Goal: Task Accomplishment & Management: Use online tool/utility

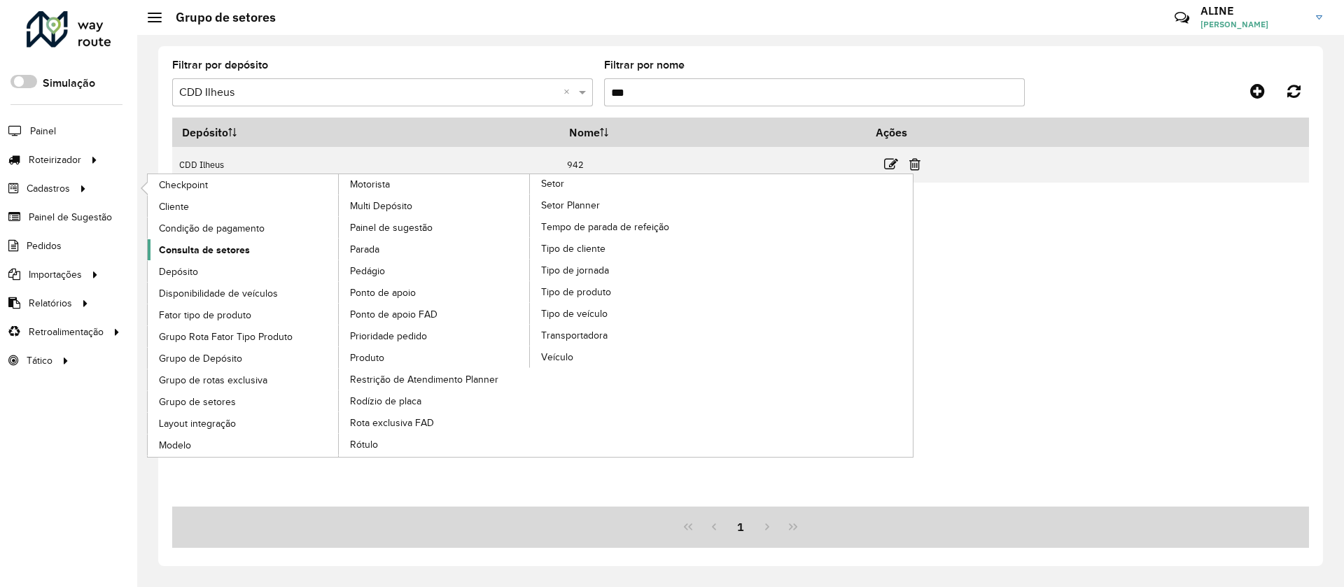
click at [197, 245] on span "Consulta de setores" at bounding box center [204, 250] width 91 height 15
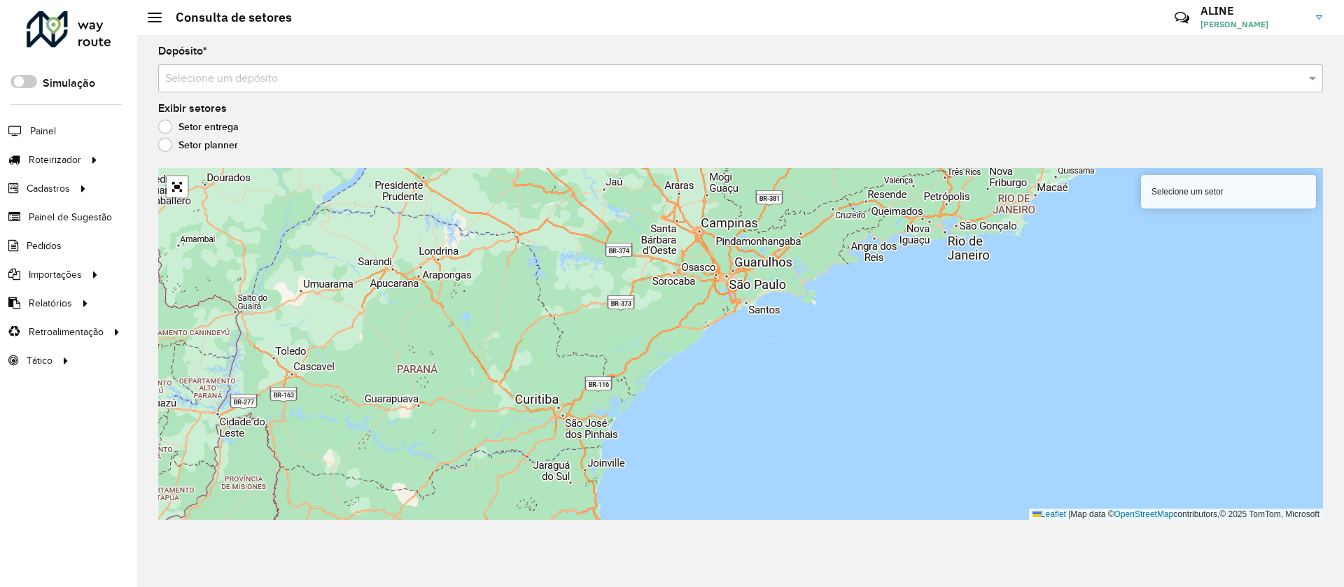
click at [268, 78] on input "text" at bounding box center [726, 79] width 1123 height 17
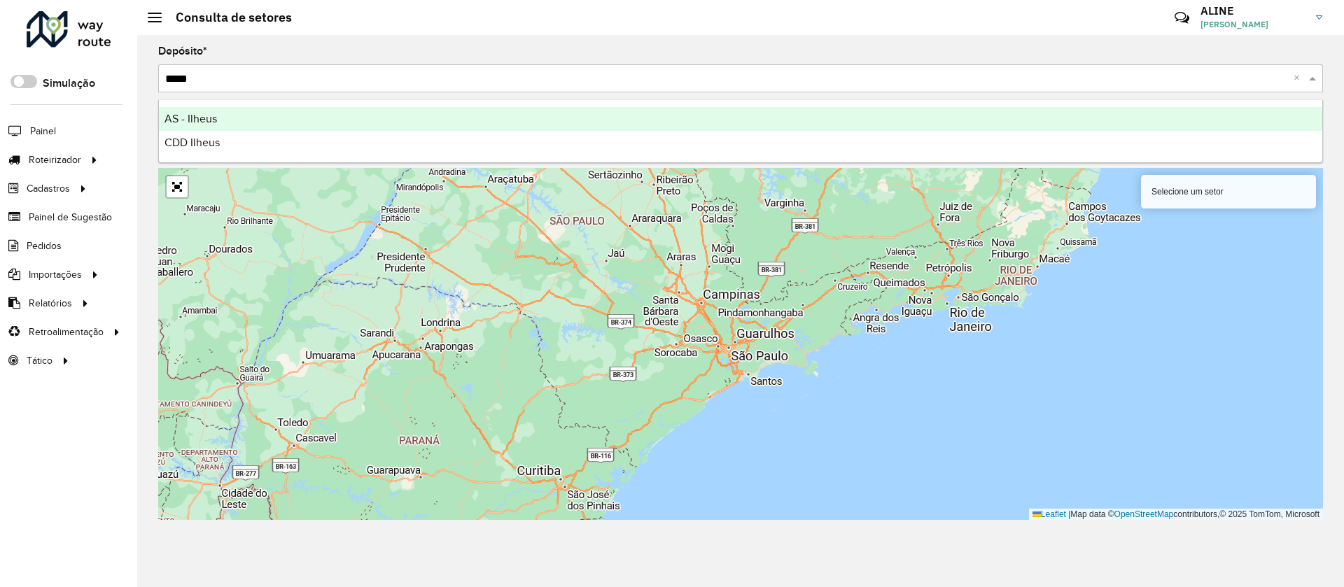
type input "******"
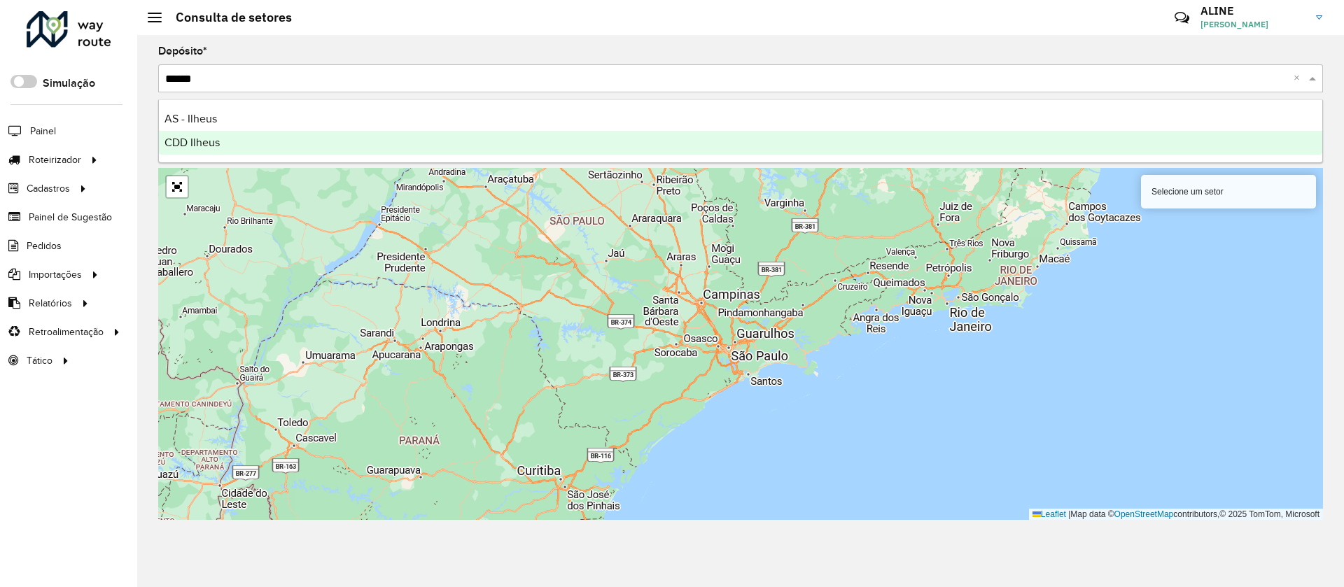
click at [216, 146] on span "CDD Ilheus" at bounding box center [192, 143] width 55 height 12
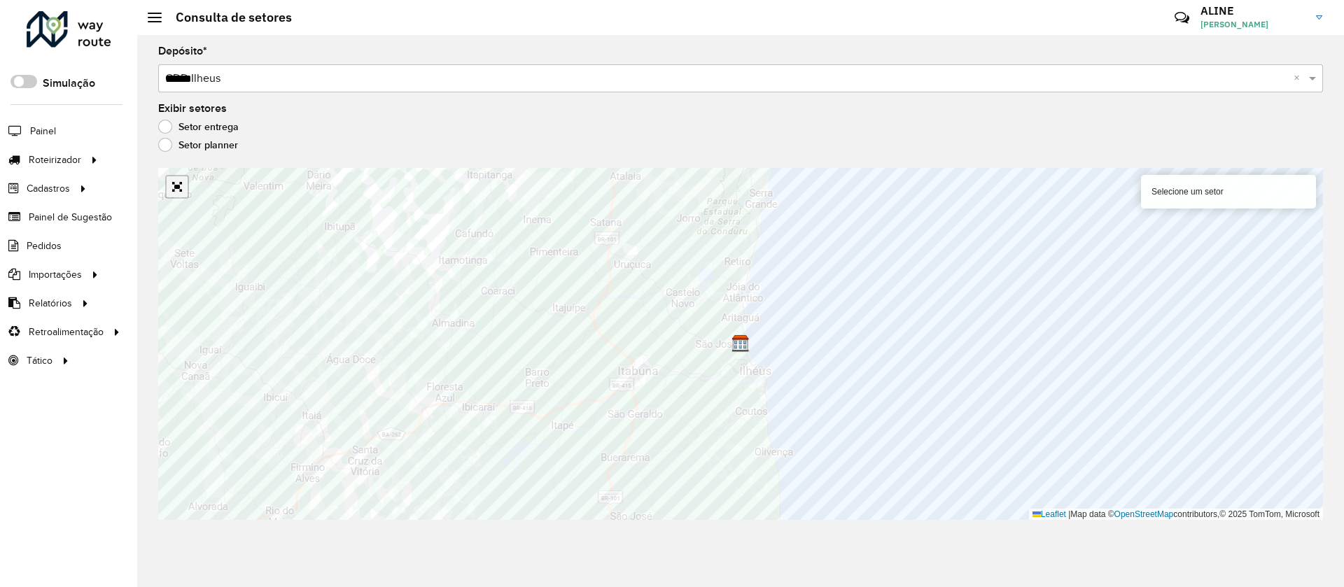
click at [181, 185] on link "Abrir mapa em tela cheia" at bounding box center [177, 186] width 21 height 21
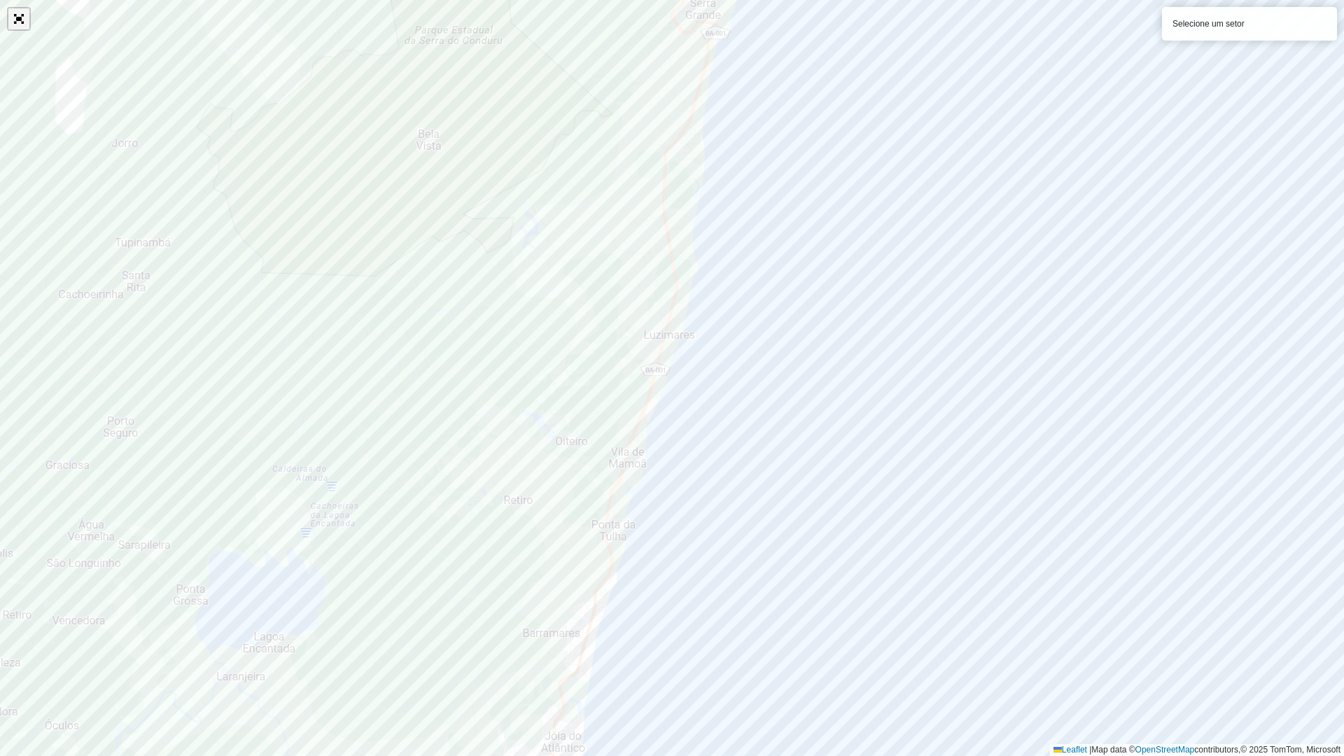
click at [20, 18] on link "Abrir mapa em tela cheia" at bounding box center [18, 18] width 21 height 21
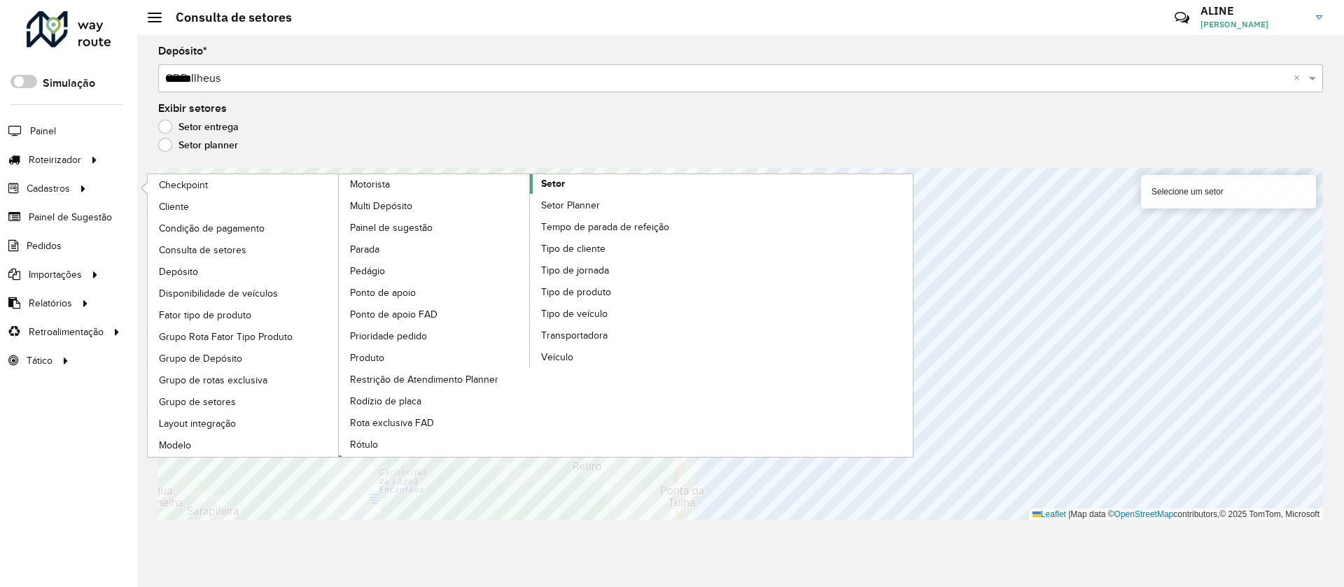
click at [556, 179] on span "Setor" at bounding box center [553, 183] width 24 height 15
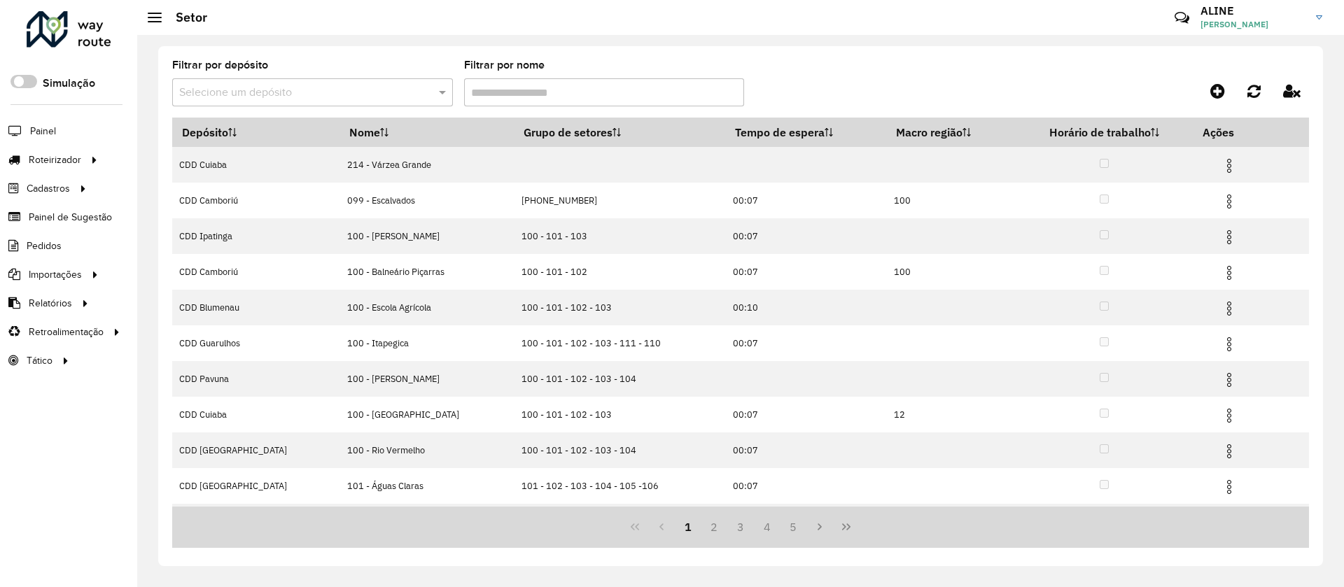
click at [282, 90] on input "text" at bounding box center [298, 93] width 239 height 17
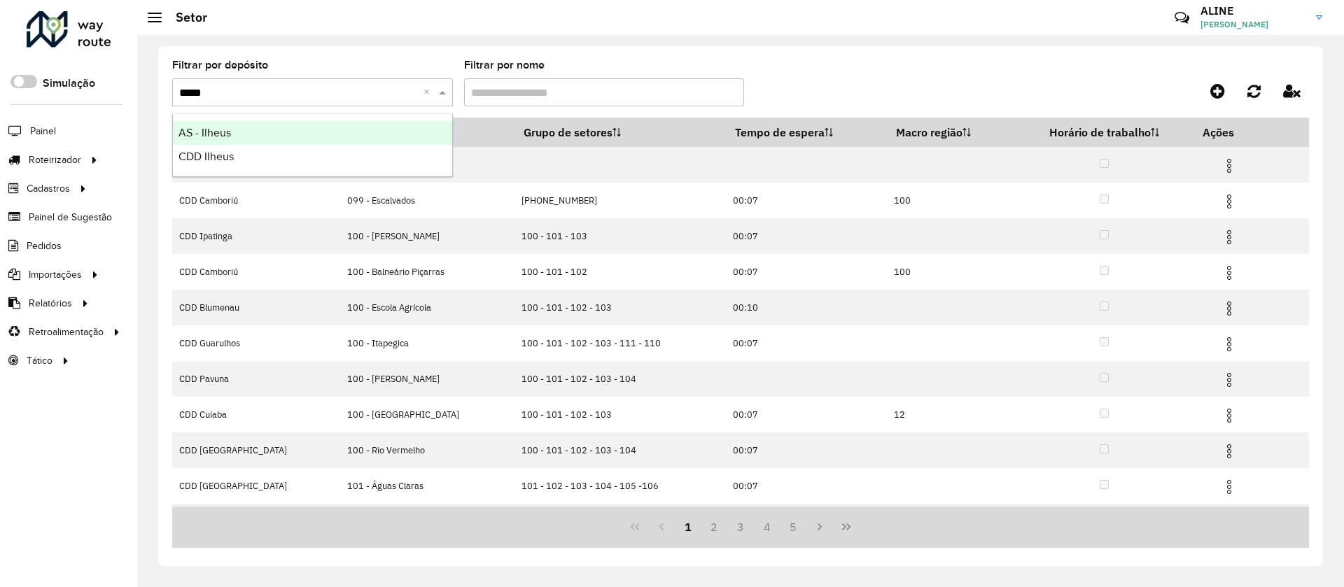
type input "******"
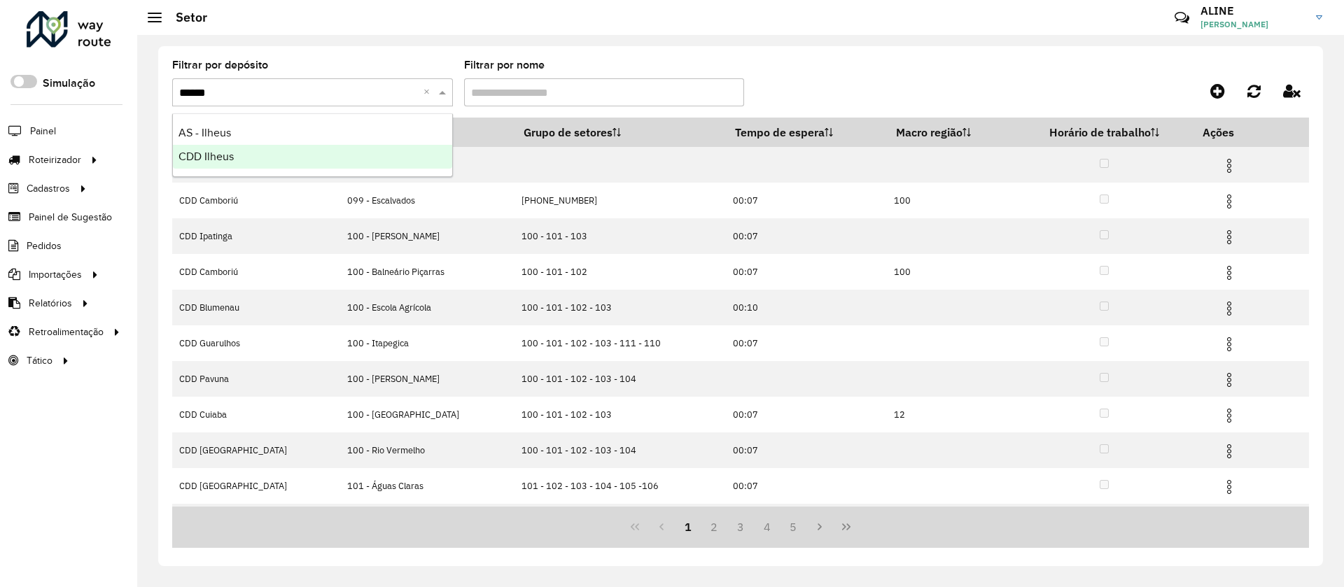
click at [218, 159] on span "CDD Ilheus" at bounding box center [206, 157] width 55 height 12
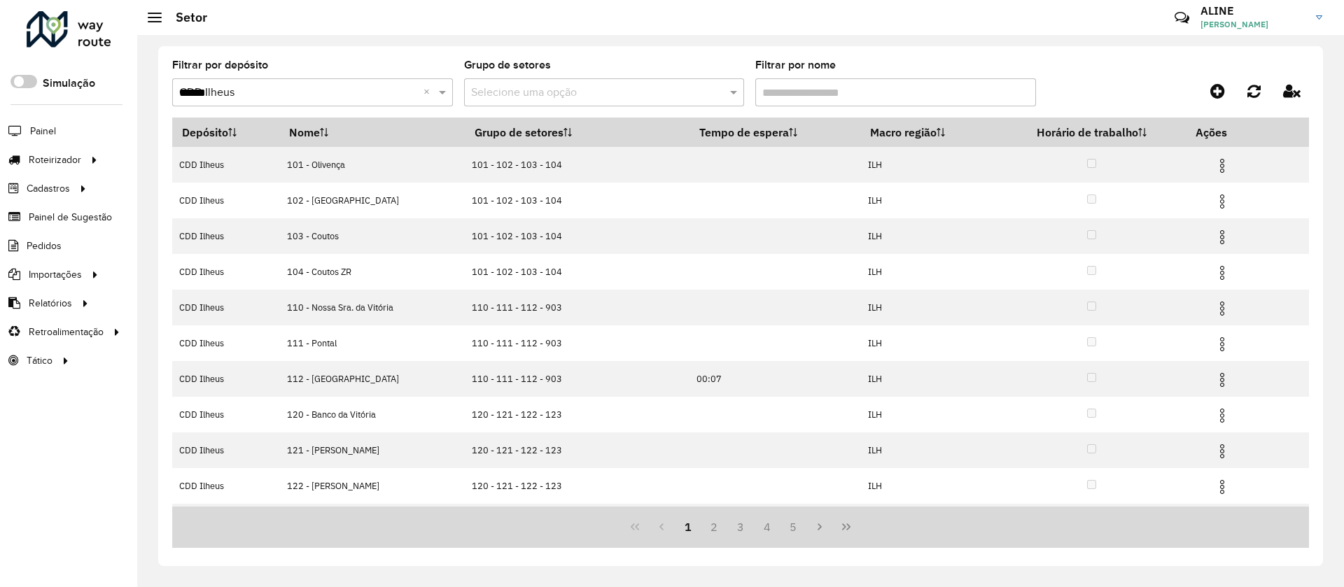
click at [814, 92] on input "Filtrar por nome" at bounding box center [895, 92] width 281 height 28
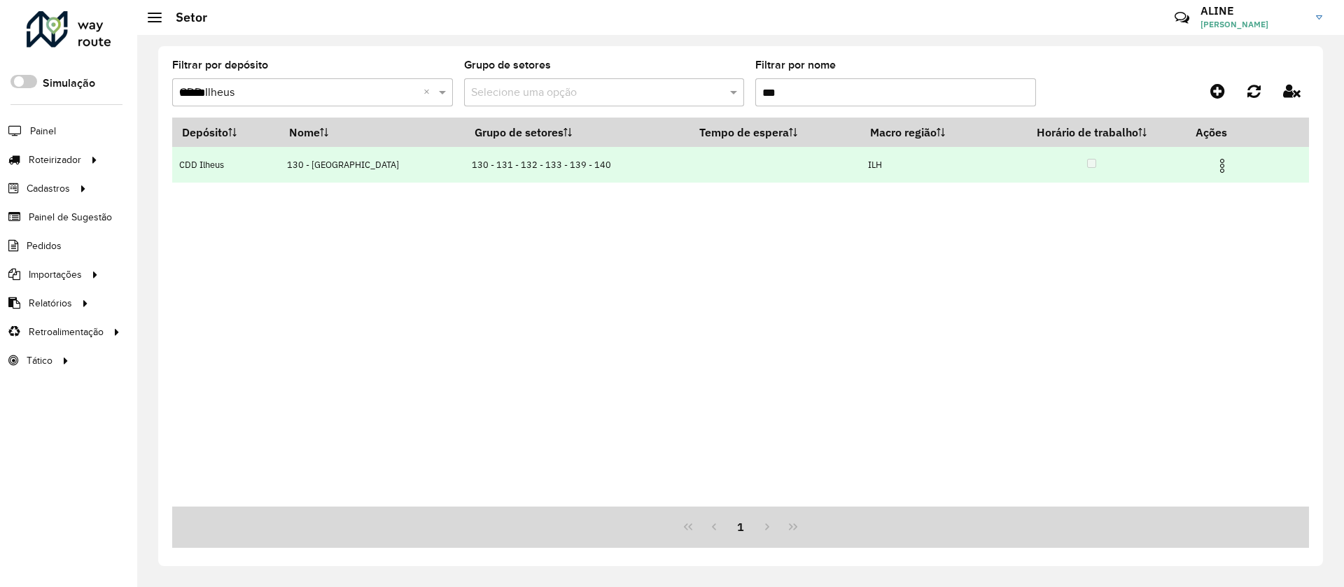
type input "***"
click at [1219, 164] on img at bounding box center [1222, 166] width 17 height 17
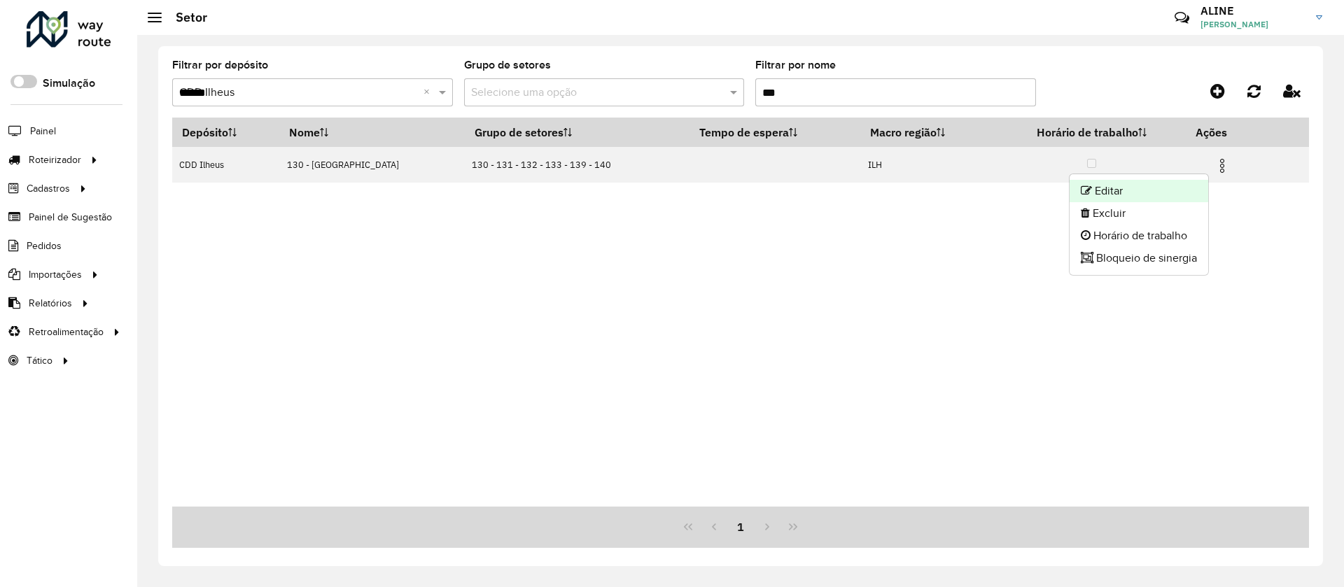
click at [1115, 186] on li "Editar" at bounding box center [1139, 191] width 139 height 22
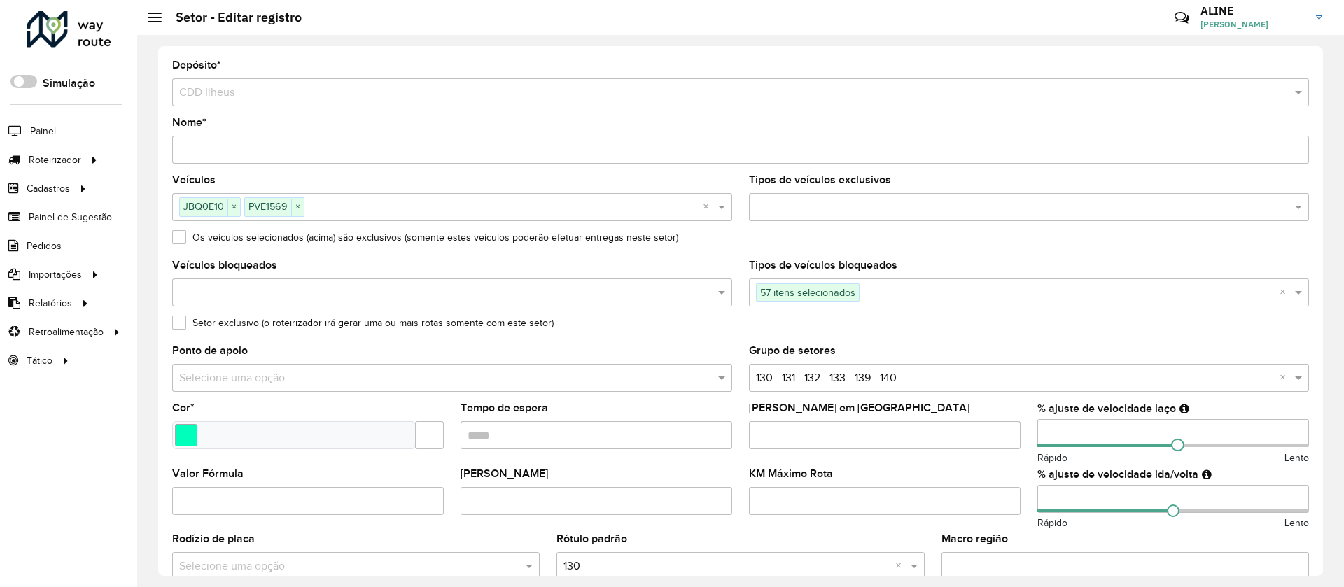
click at [282, 146] on input "Nome *" at bounding box center [740, 150] width 1137 height 28
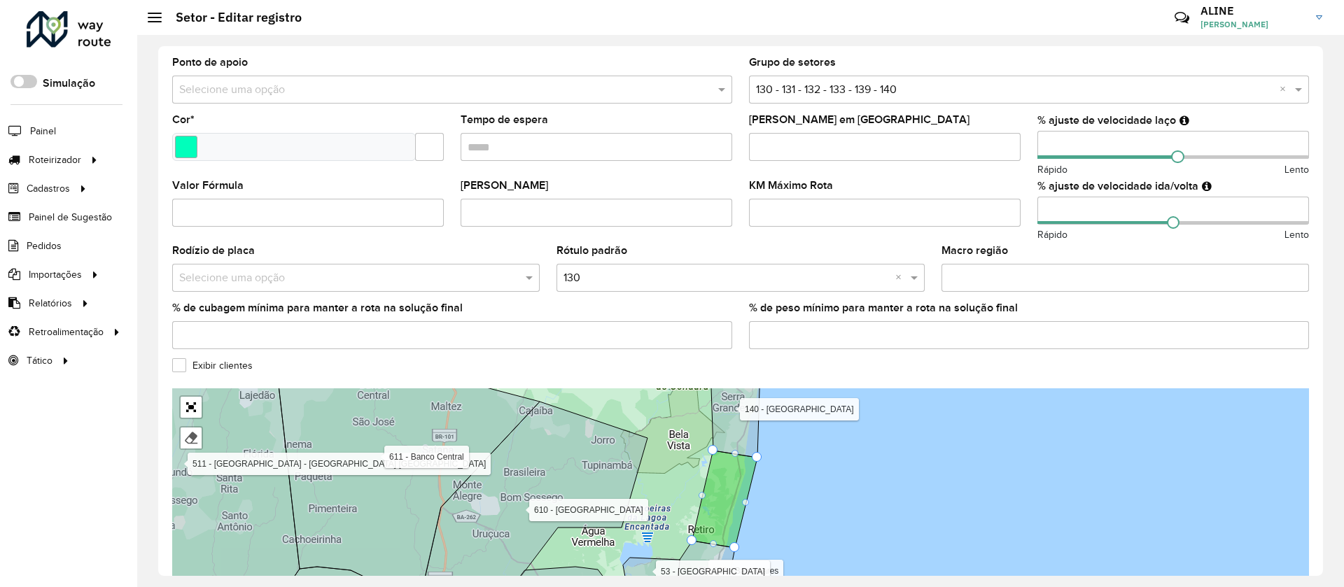
scroll to position [374, 0]
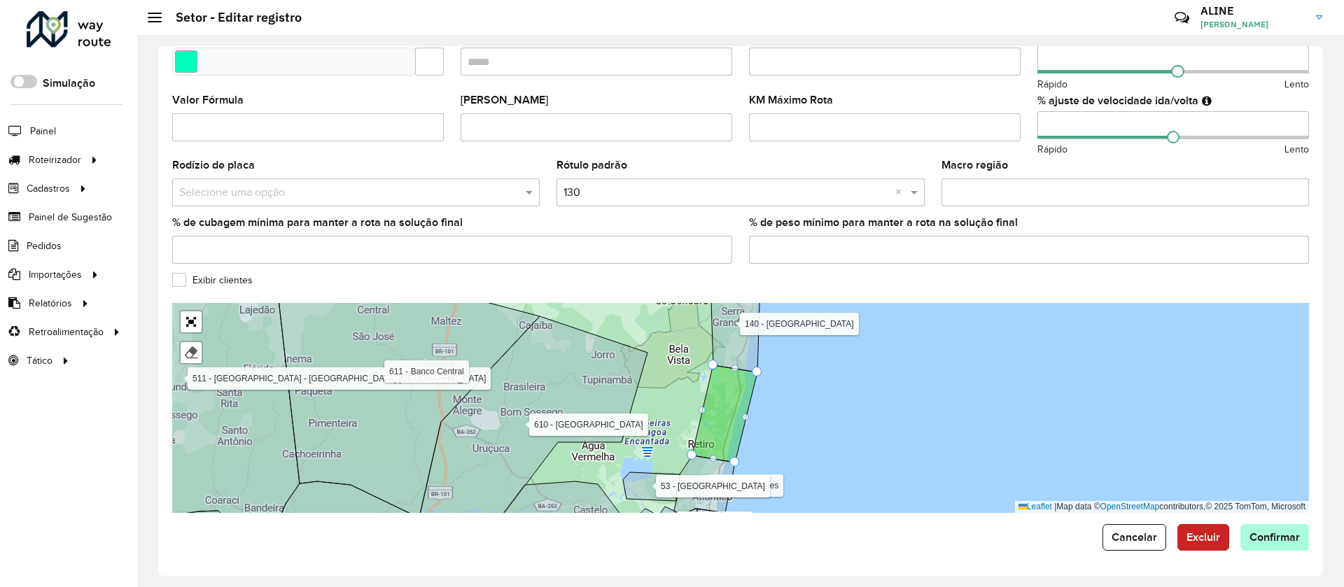
type input "**********"
click at [1284, 539] on span "Confirmar" at bounding box center [1275, 537] width 50 height 12
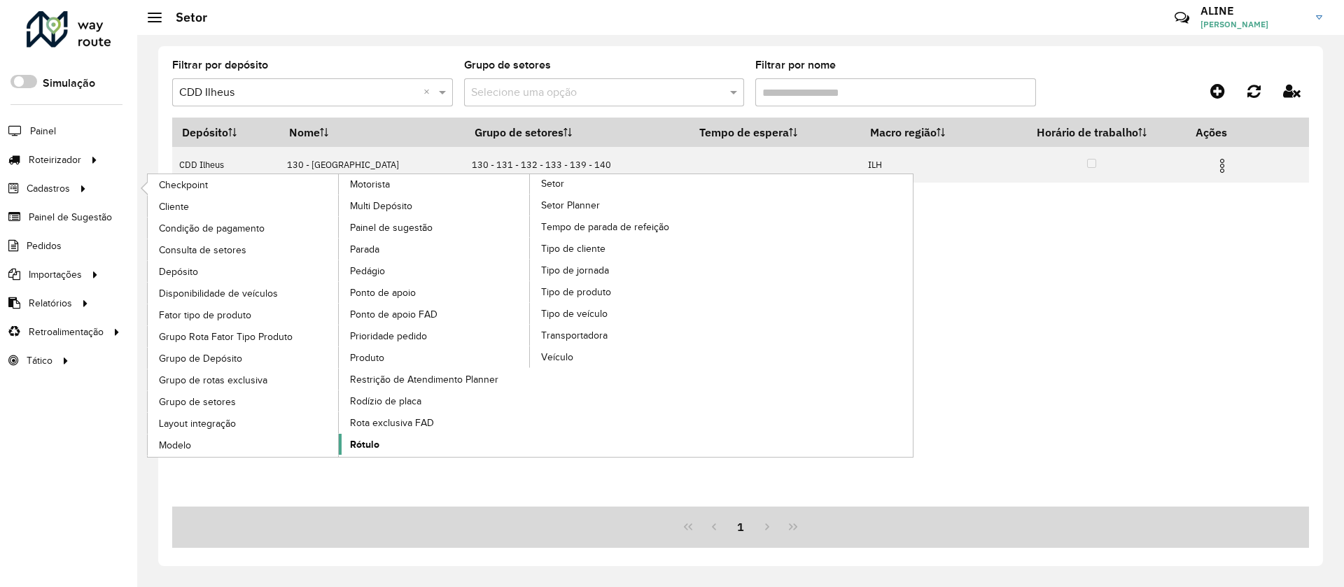
click at [365, 447] on span "Rótulo" at bounding box center [364, 445] width 29 height 15
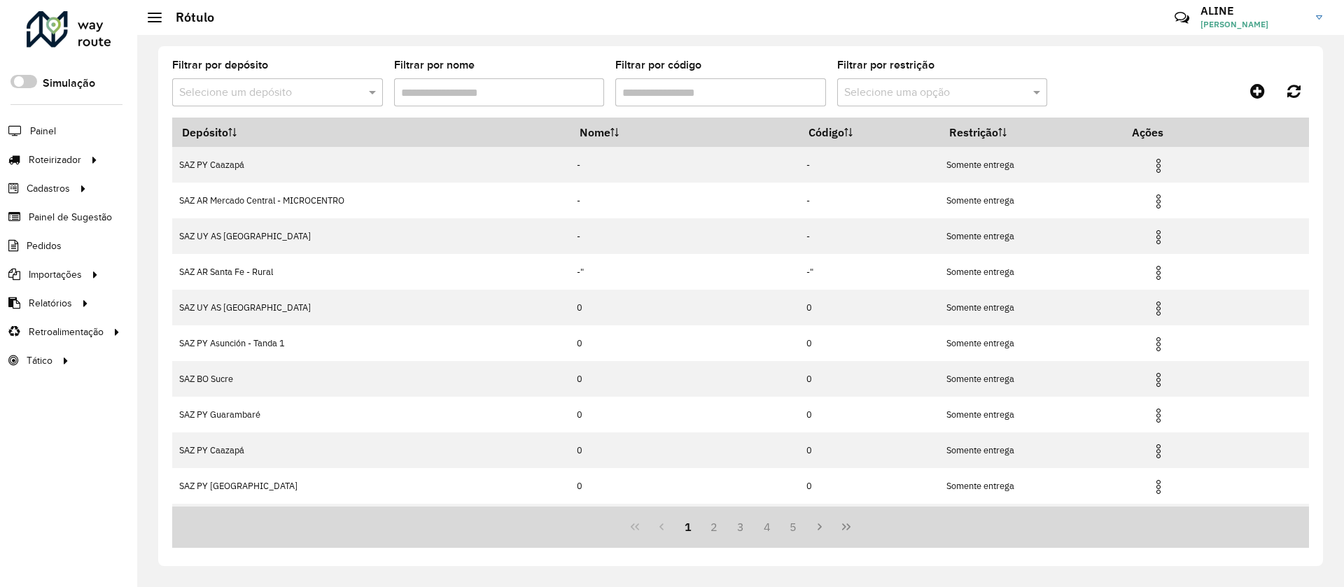
click at [282, 85] on input "text" at bounding box center [263, 93] width 169 height 17
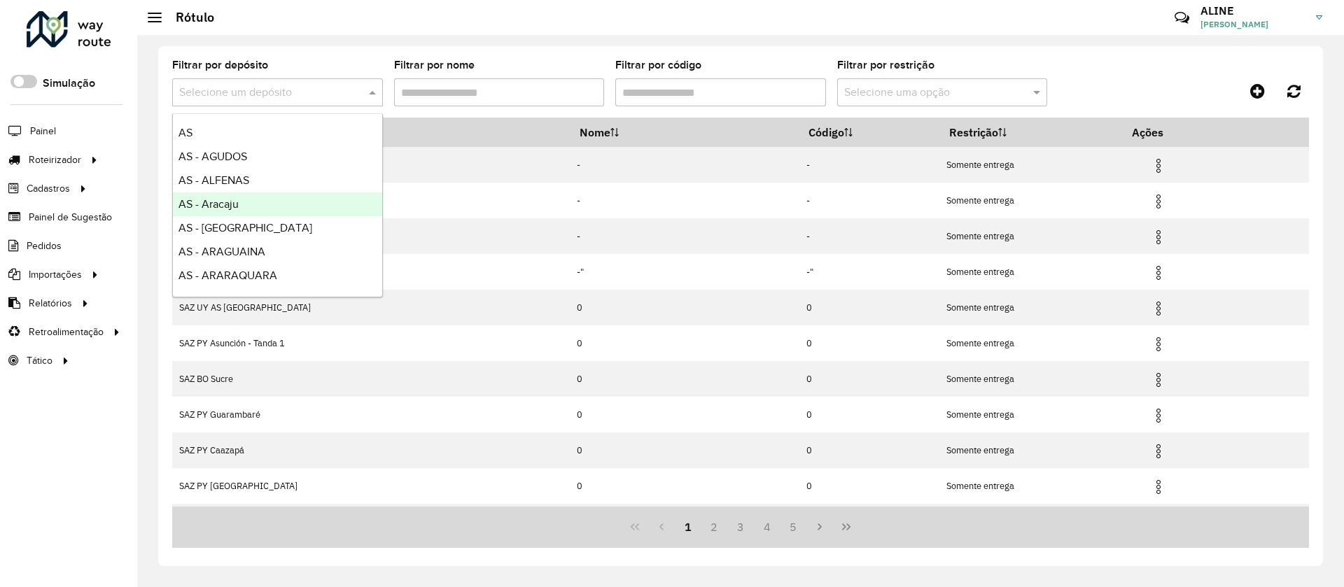
click at [606, 33] on hb-header "Rótulo Críticas? Dúvidas? Elogios? Sugestões? Entre em contato conosco! ALINE A…" at bounding box center [740, 17] width 1207 height 35
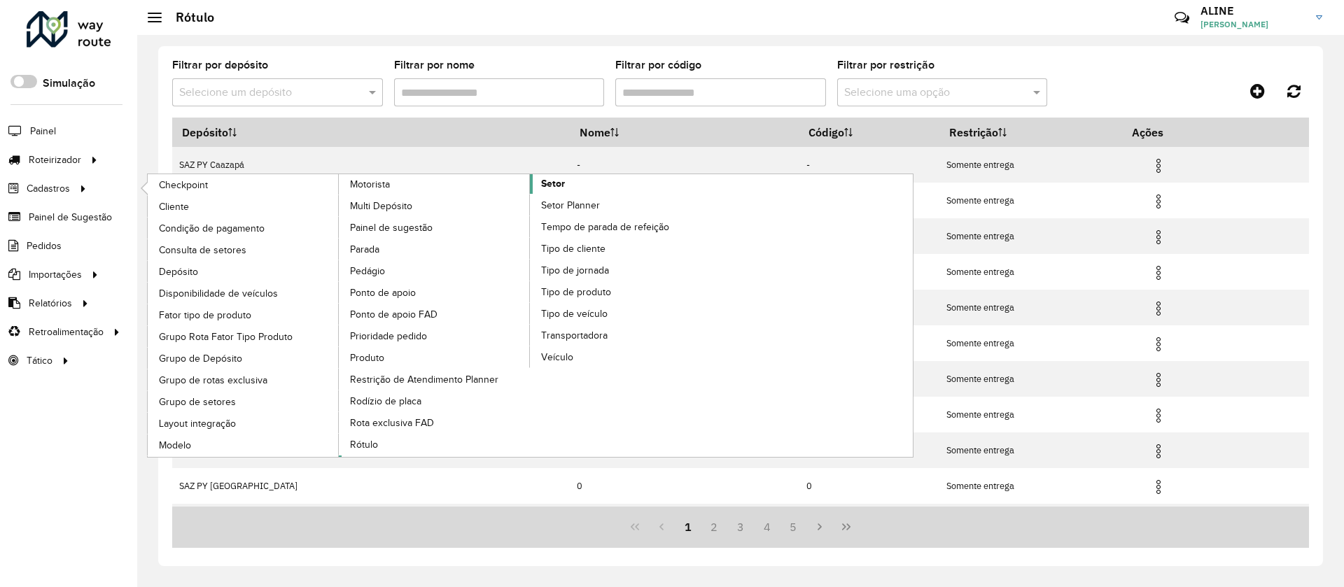
click at [564, 180] on span "Setor" at bounding box center [553, 183] width 24 height 15
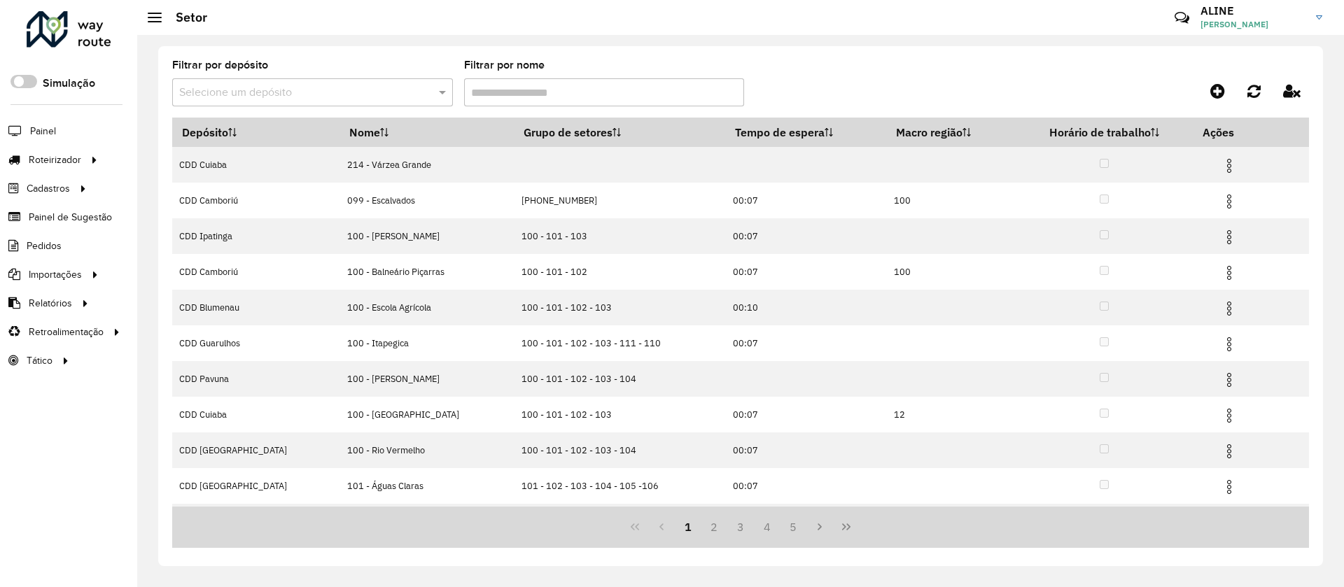
click at [358, 95] on input "text" at bounding box center [298, 93] width 239 height 17
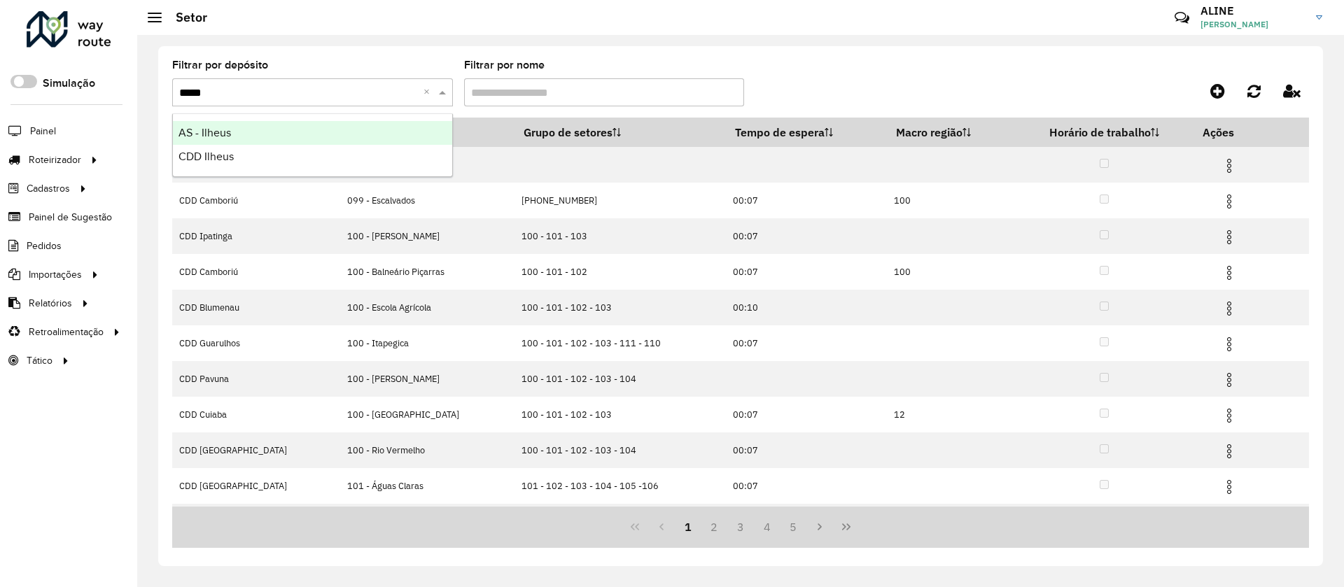
type input "******"
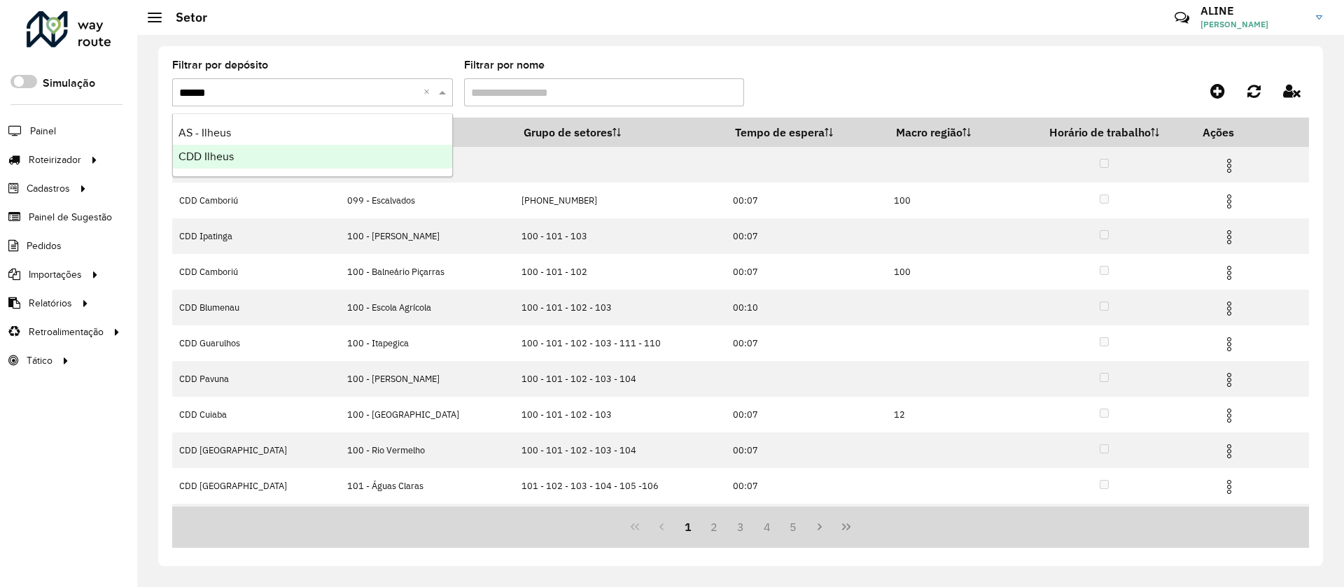
click at [202, 151] on span "CDD Ilheus" at bounding box center [206, 157] width 55 height 12
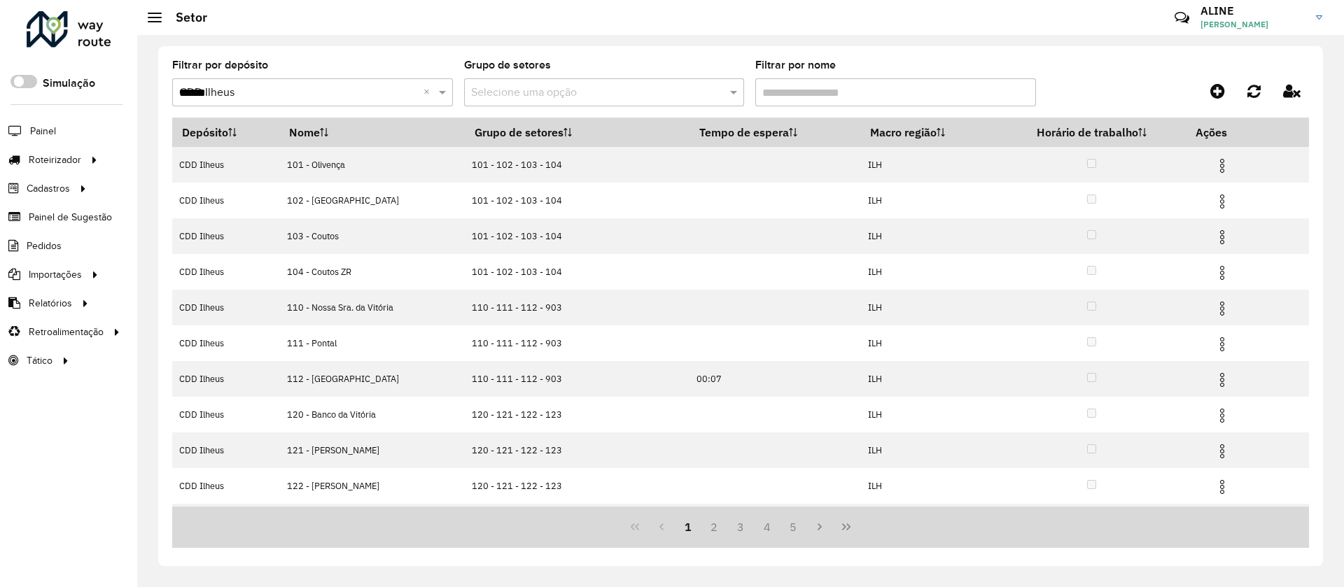
click at [819, 95] on input "Filtrar por nome" at bounding box center [895, 92] width 281 height 28
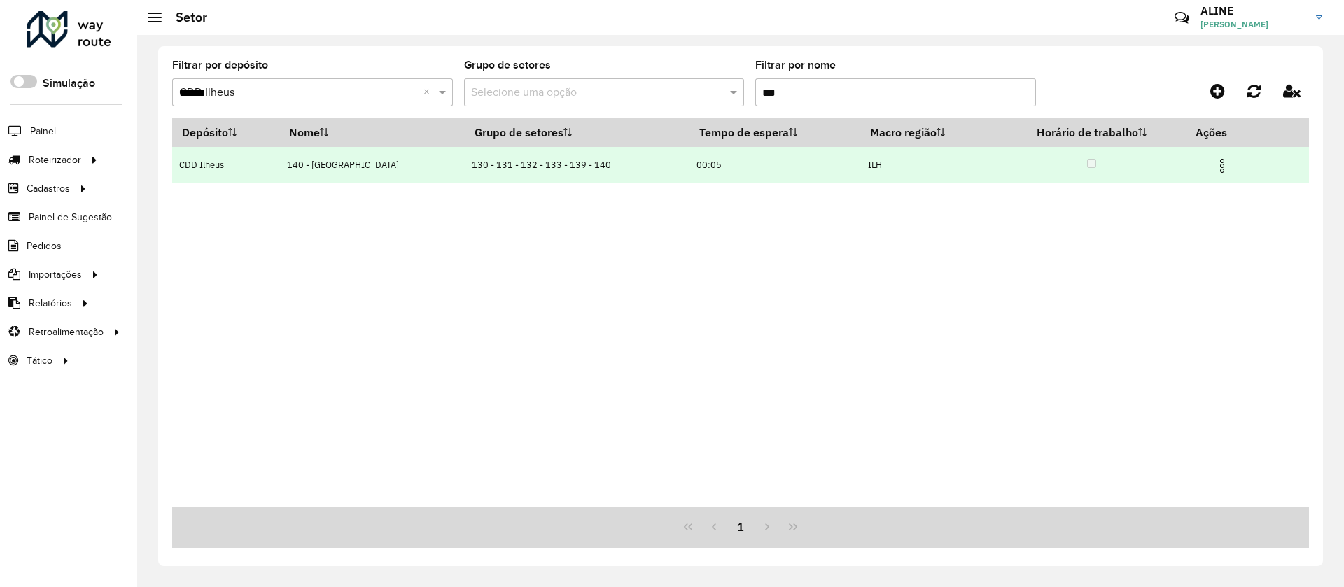
type input "***"
click at [1220, 167] on img at bounding box center [1222, 166] width 17 height 17
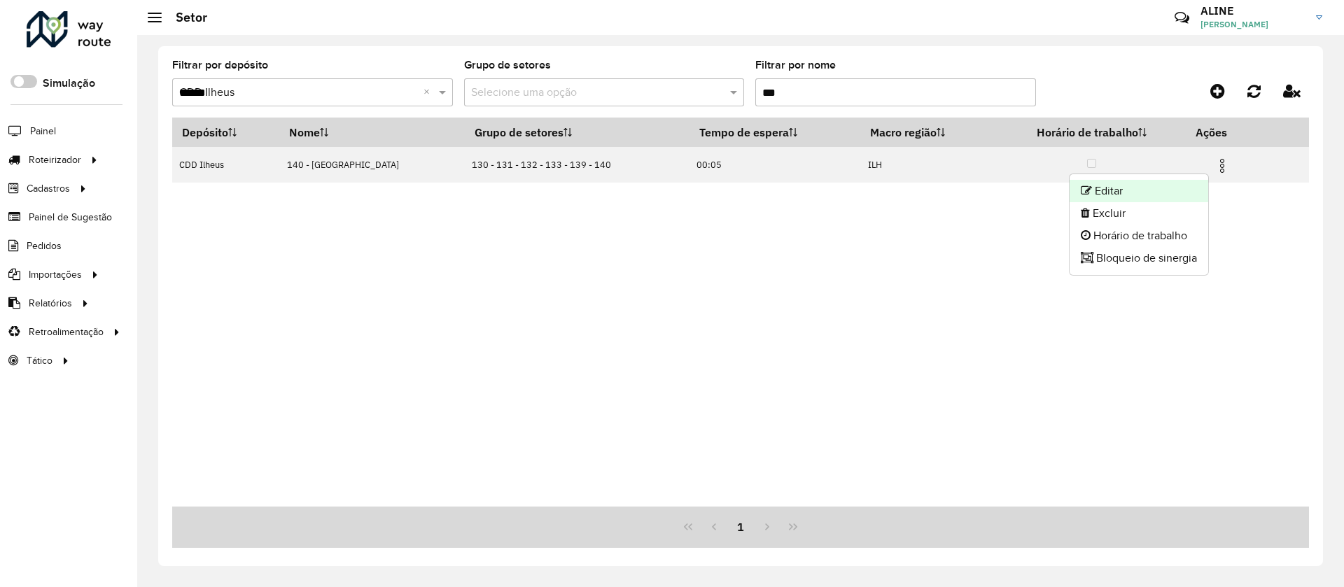
click at [1136, 190] on li "Editar" at bounding box center [1139, 191] width 139 height 22
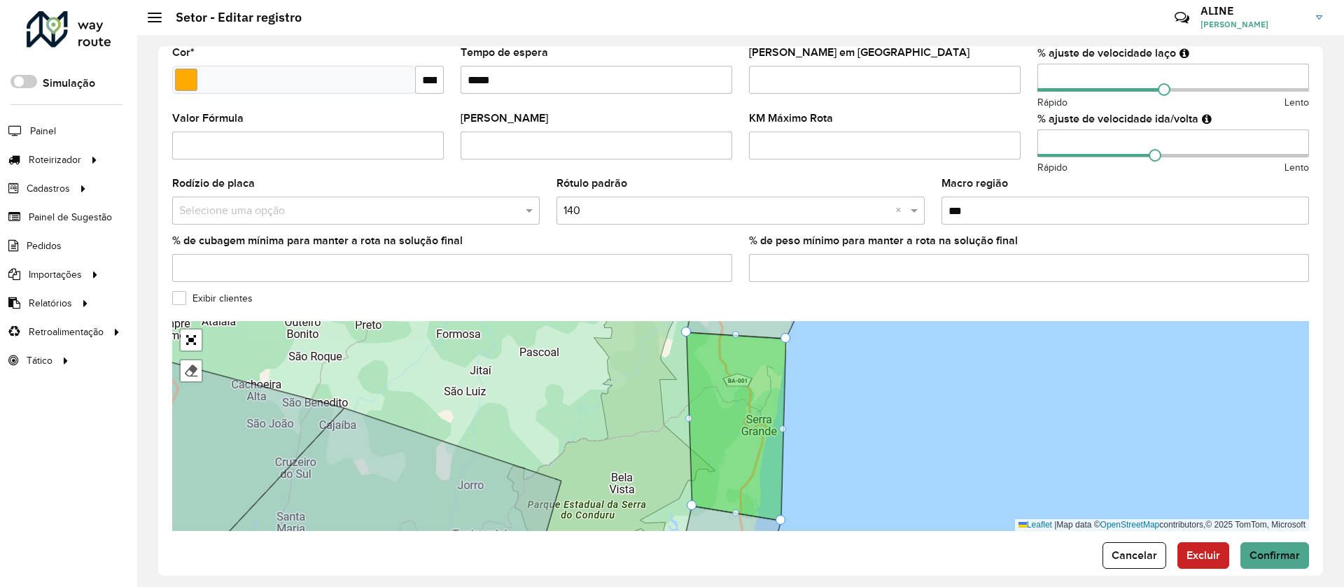
scroll to position [374, 0]
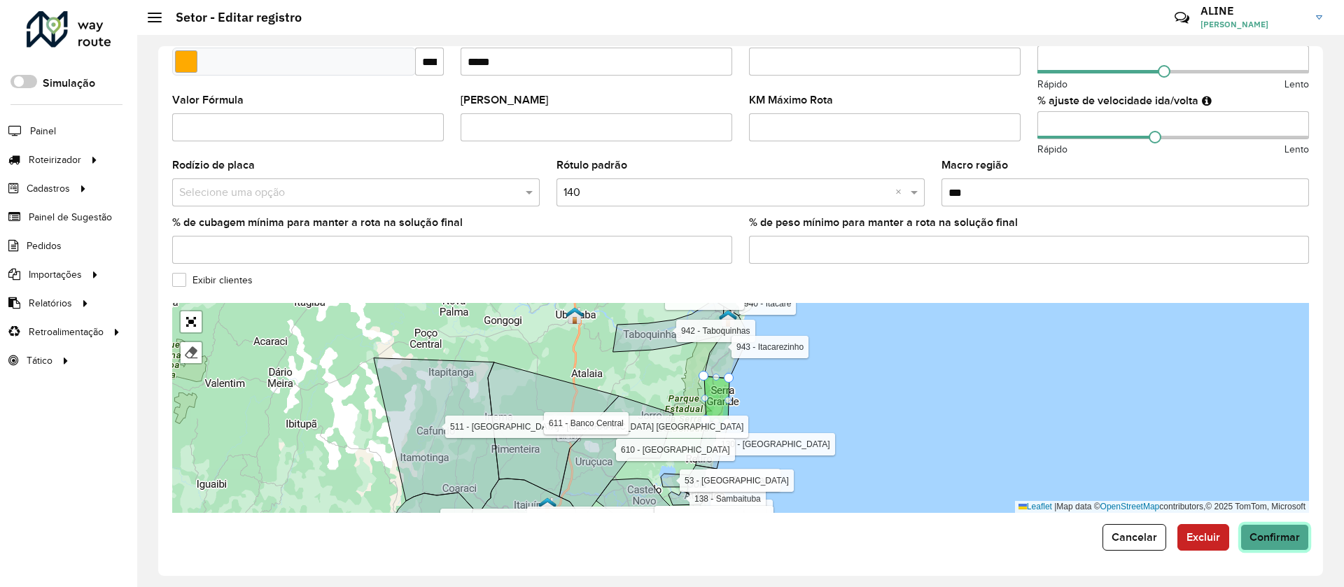
click at [1272, 538] on span "Confirmar" at bounding box center [1275, 537] width 50 height 12
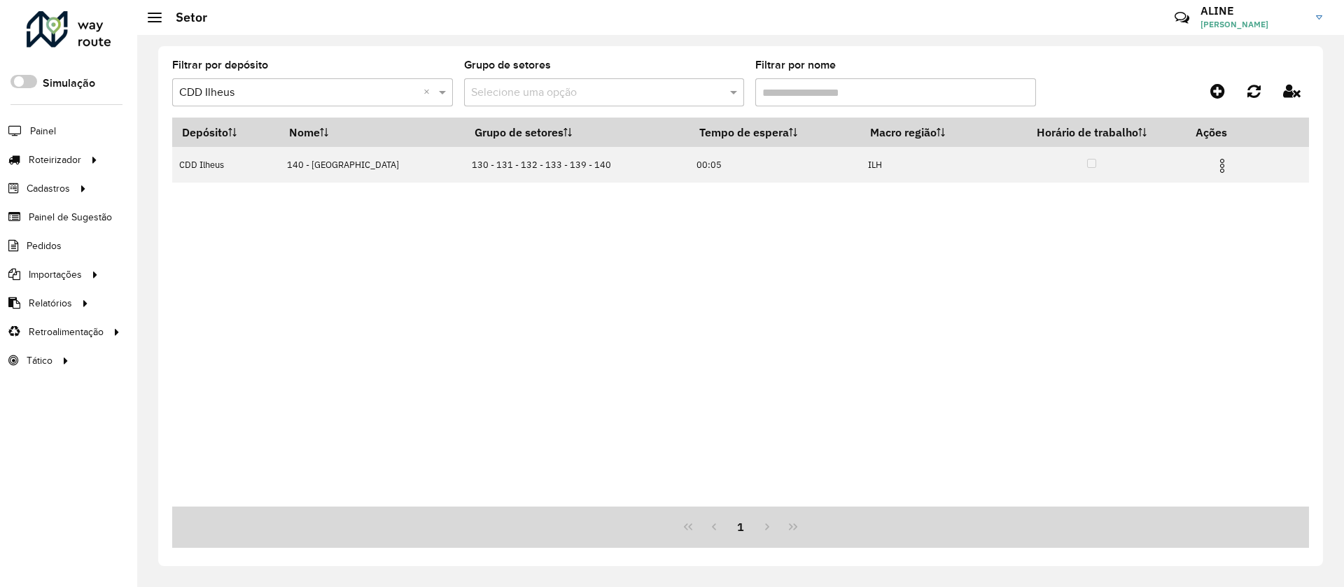
drag, startPoint x: 833, startPoint y: 102, endPoint x: 709, endPoint y: 90, distance: 124.6
click at [709, 90] on formly-group "Filtrar por depósito Selecione um depósito × CDD Ilheus × Grupo de setores Sele…" at bounding box center [593, 88] width 842 height 57
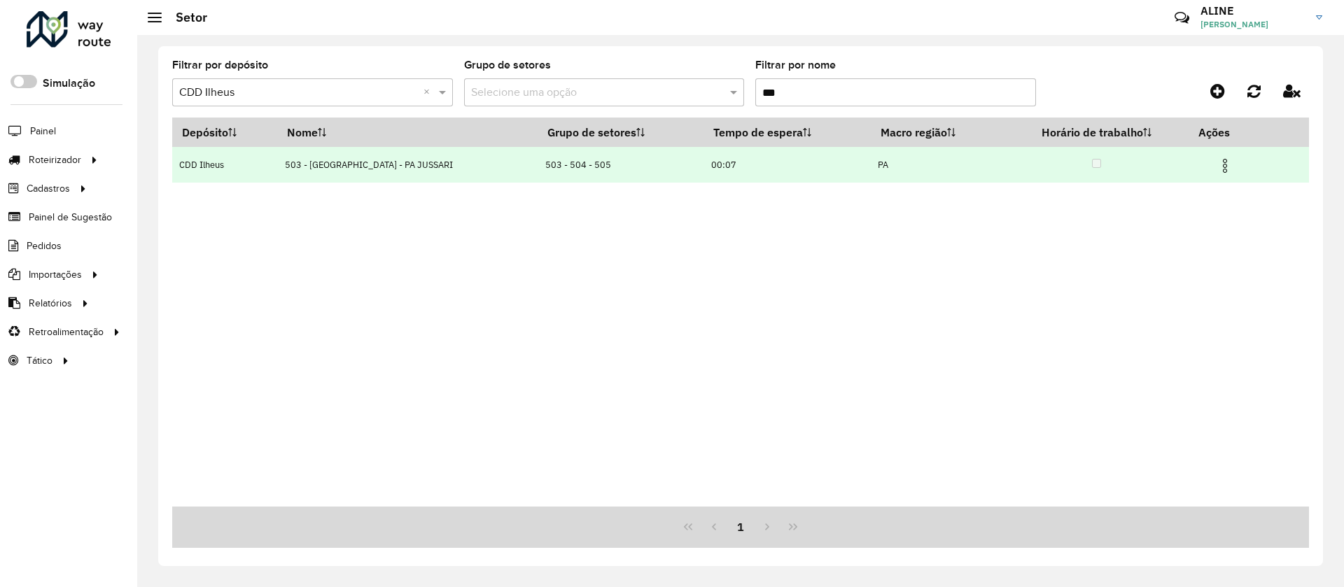
type input "***"
click at [1227, 164] on img at bounding box center [1225, 166] width 17 height 17
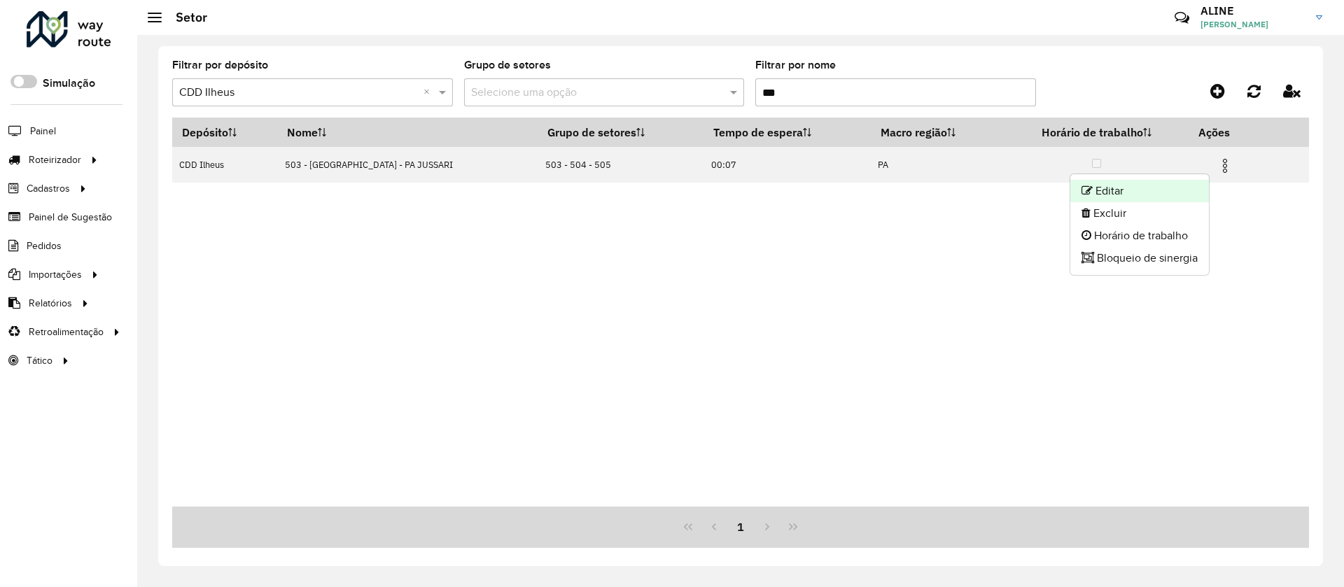
click at [1129, 190] on li "Editar" at bounding box center [1139, 191] width 139 height 22
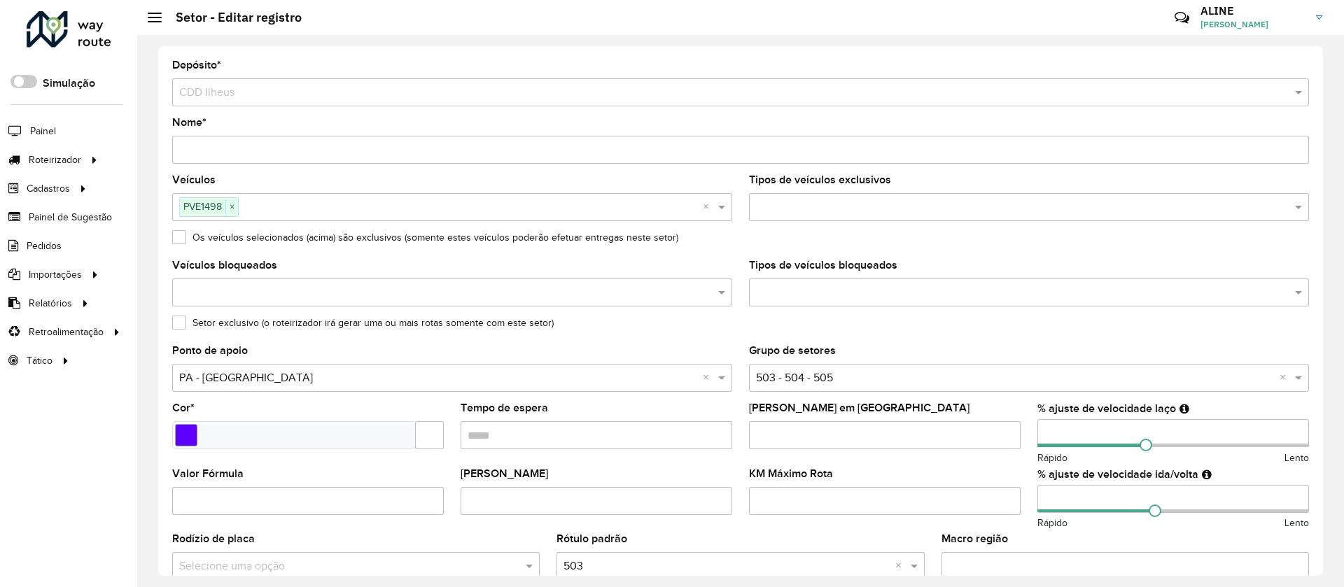
drag, startPoint x: 793, startPoint y: 434, endPoint x: 721, endPoint y: 434, distance: 71.4
click at [721, 434] on formly-group "Veículos PVE1498 × × Tipos de veículos exclusivos Os veículos selecionados (aci…" at bounding box center [741, 412] width 1154 height 474
type input "*"
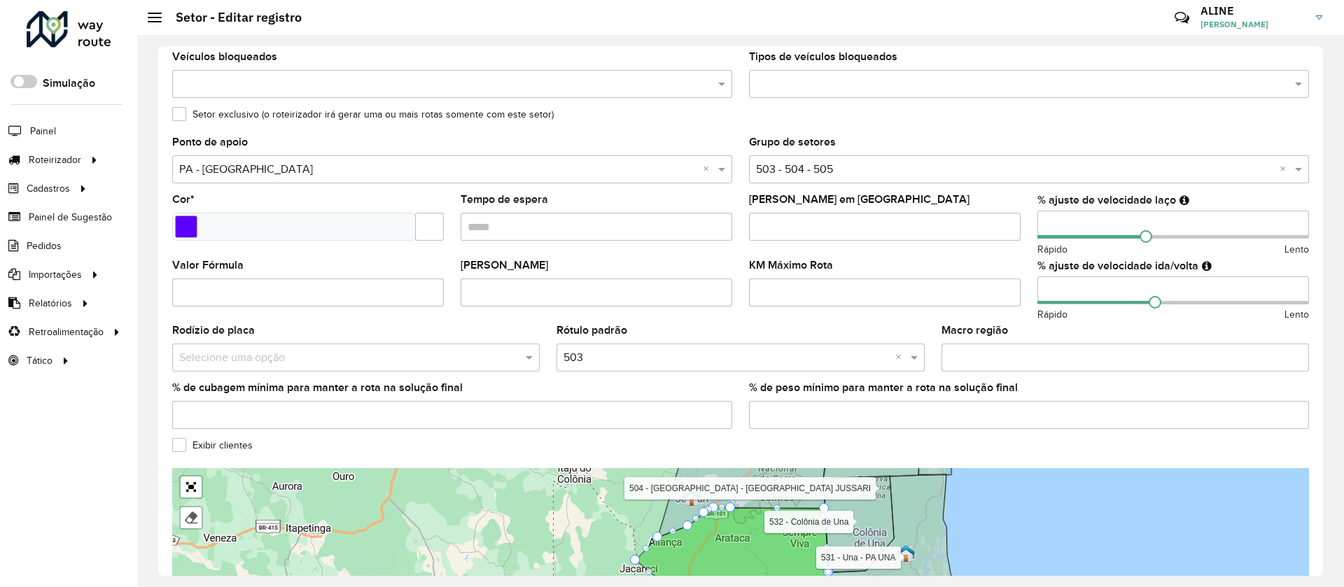
scroll to position [210, 0]
click at [1031, 356] on input "Macro região" at bounding box center [1126, 356] width 368 height 28
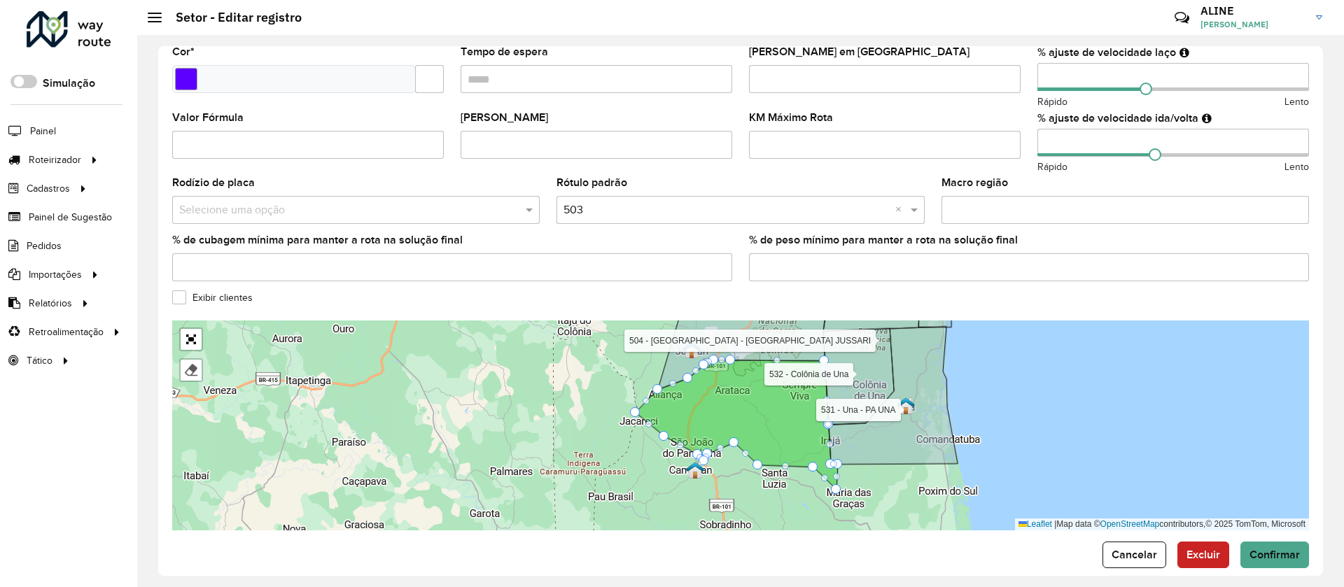
scroll to position [374, 0]
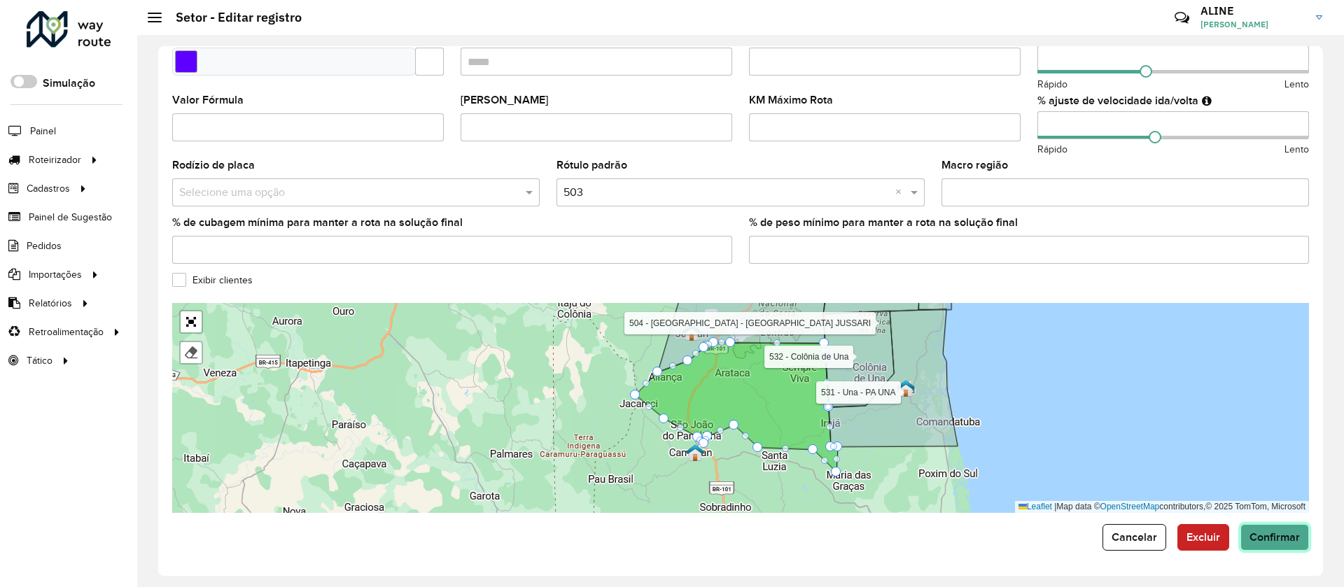
click at [1272, 533] on span "Confirmar" at bounding box center [1275, 537] width 50 height 12
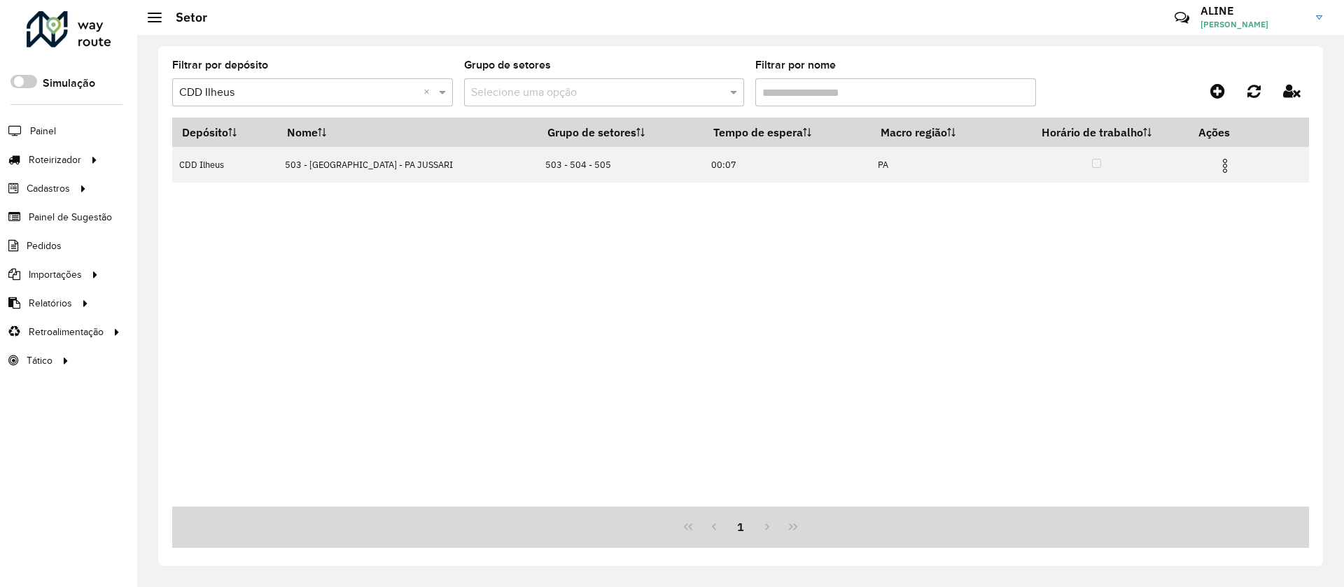
drag, startPoint x: 808, startPoint y: 85, endPoint x: 634, endPoint y: 80, distance: 173.7
click at [634, 80] on formly-group "Filtrar por depósito Selecione um depósito × CDD Ilheus × Grupo de setores Sele…" at bounding box center [593, 88] width 842 height 57
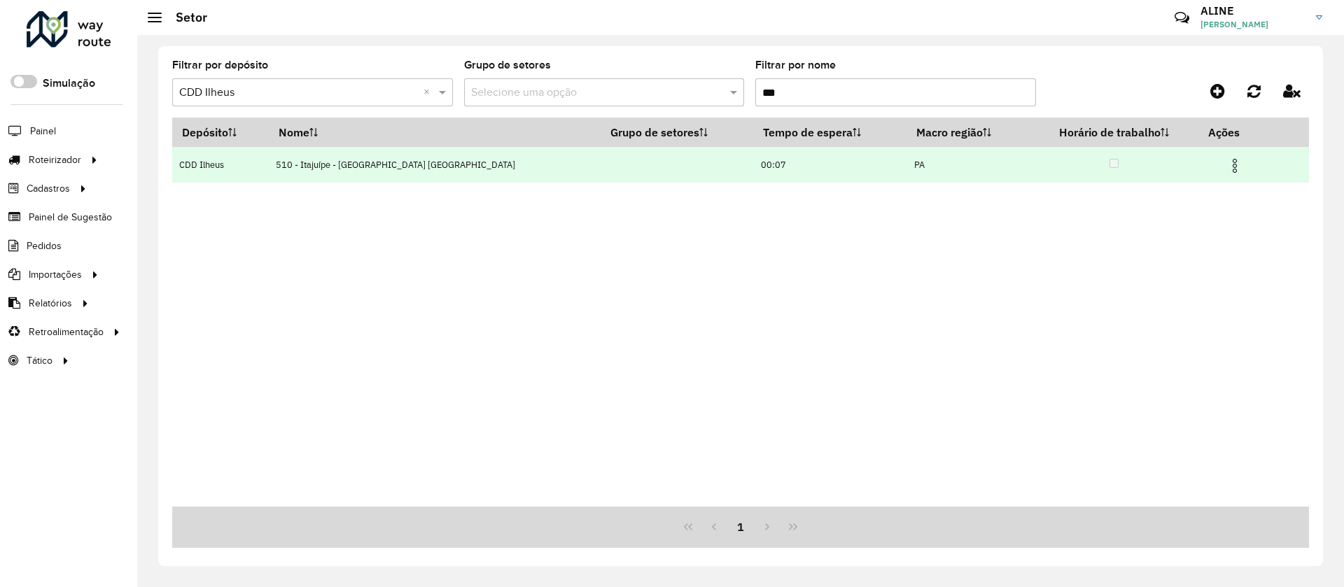
type input "***"
click at [1227, 160] on img at bounding box center [1235, 166] width 17 height 17
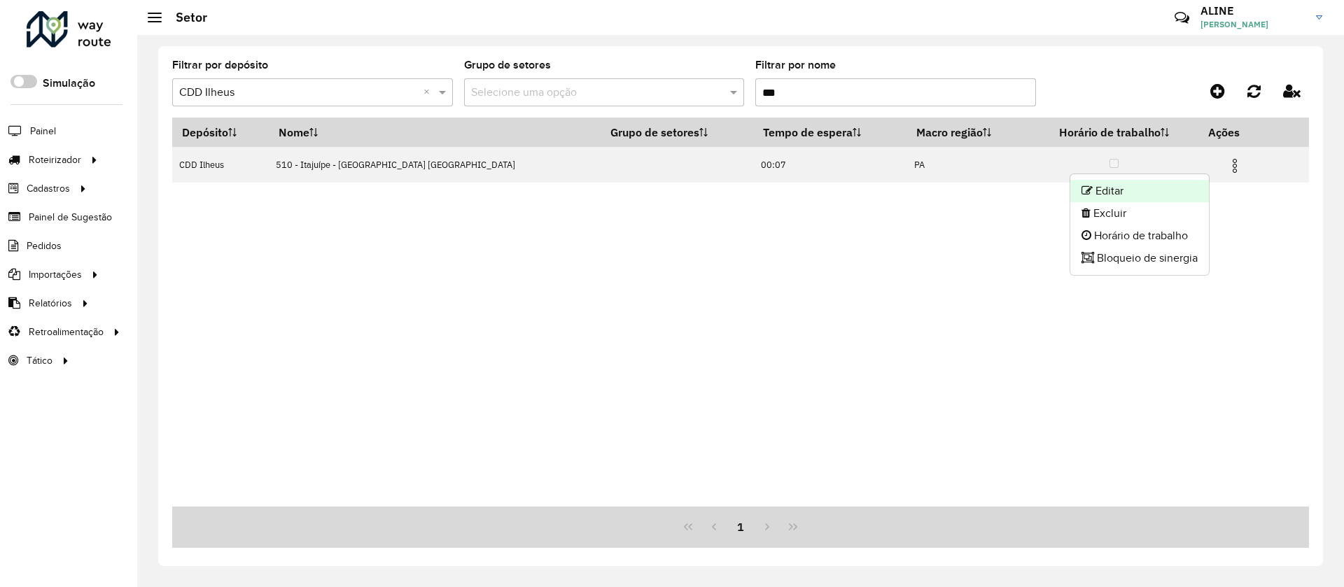
click at [1136, 185] on li "Editar" at bounding box center [1139, 191] width 139 height 22
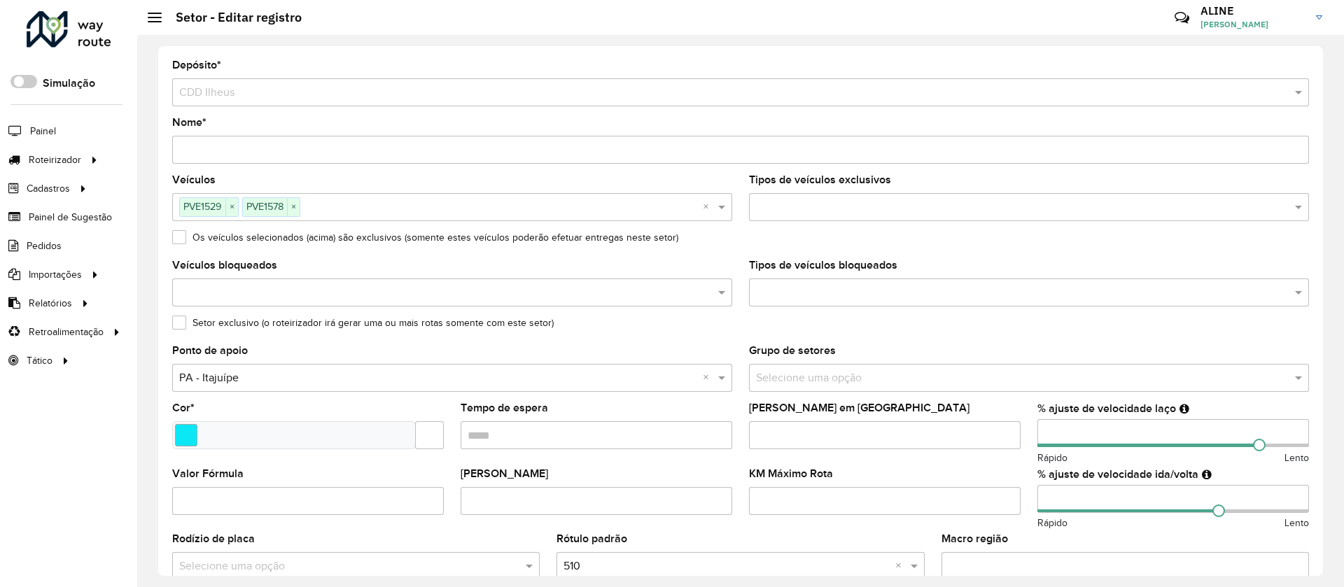
drag, startPoint x: 816, startPoint y: 429, endPoint x: 725, endPoint y: 433, distance: 91.1
click at [725, 433] on formly-group "Veículos PVE1529 × PVE1578 × × Tipos de veículos exclusivos Os veículos selecio…" at bounding box center [741, 412] width 1154 height 474
type input "*"
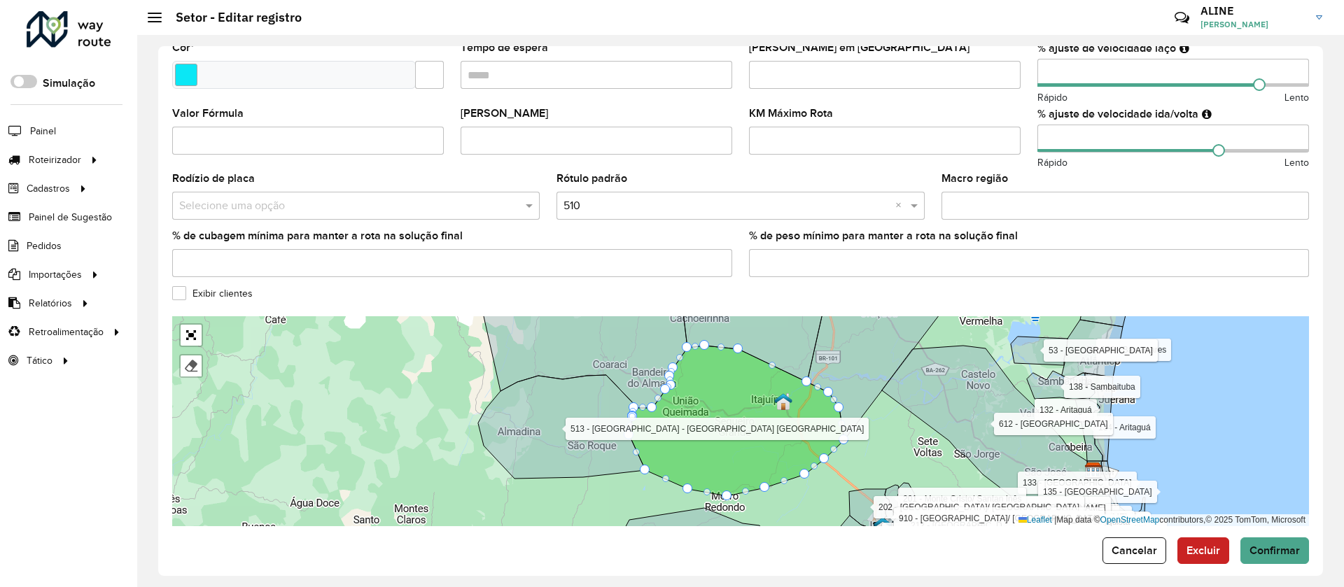
scroll to position [374, 0]
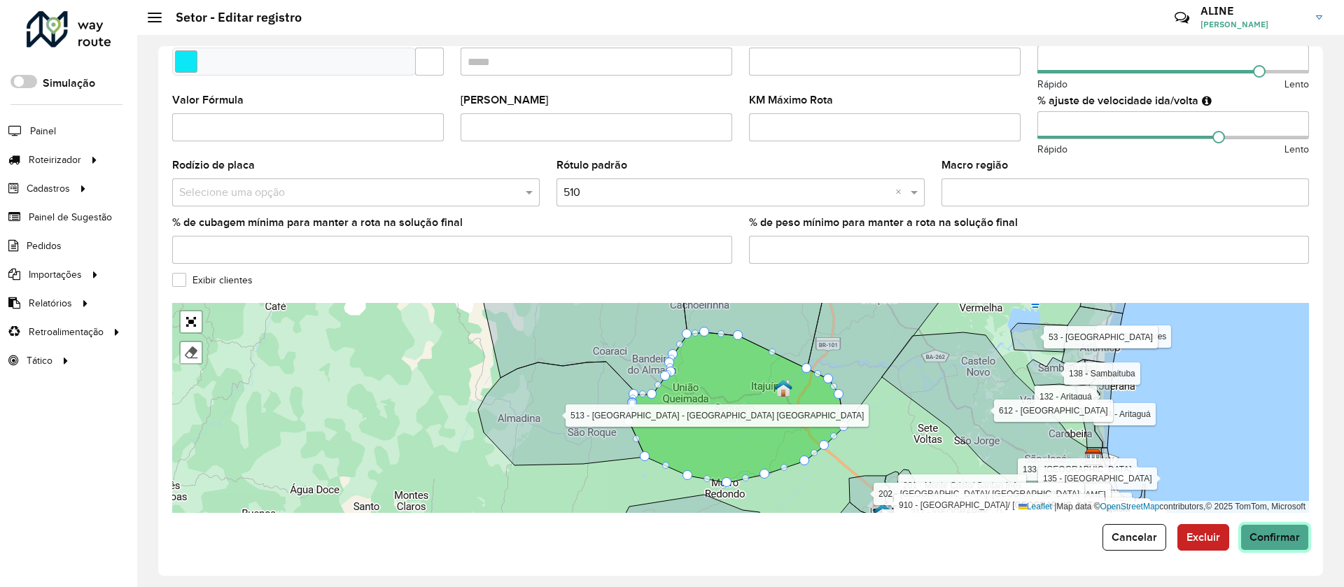
click at [1278, 540] on span "Confirmar" at bounding box center [1275, 537] width 50 height 12
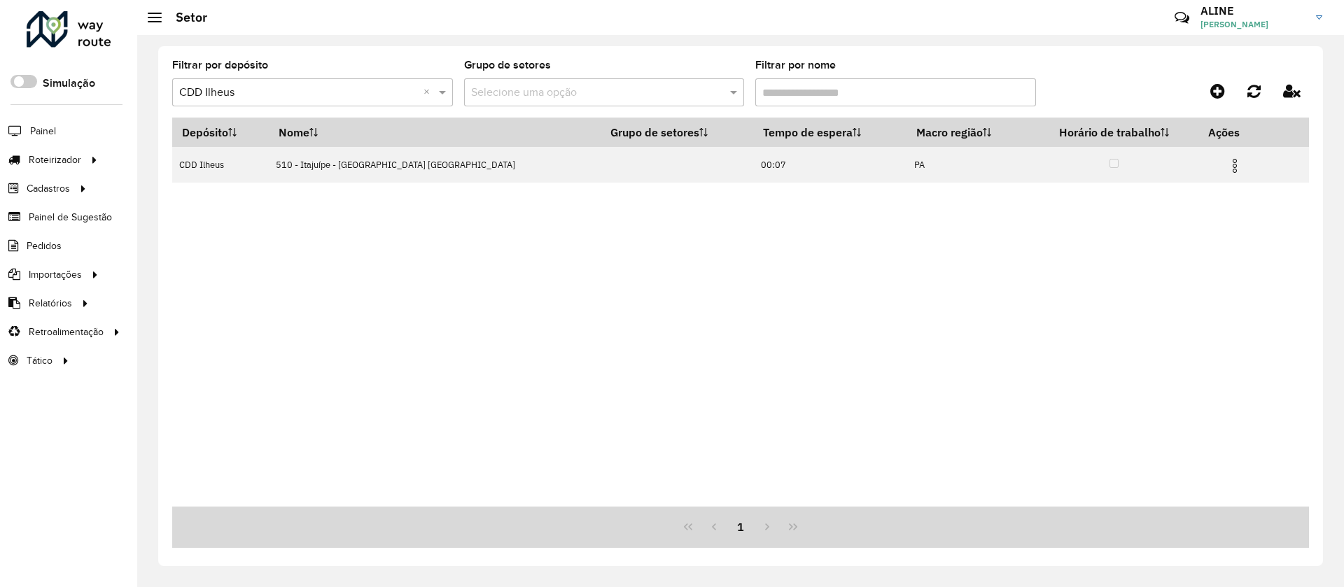
drag, startPoint x: 811, startPoint y: 95, endPoint x: 783, endPoint y: 93, distance: 28.7
click at [783, 95] on input "Filtrar por nome" at bounding box center [895, 92] width 281 height 28
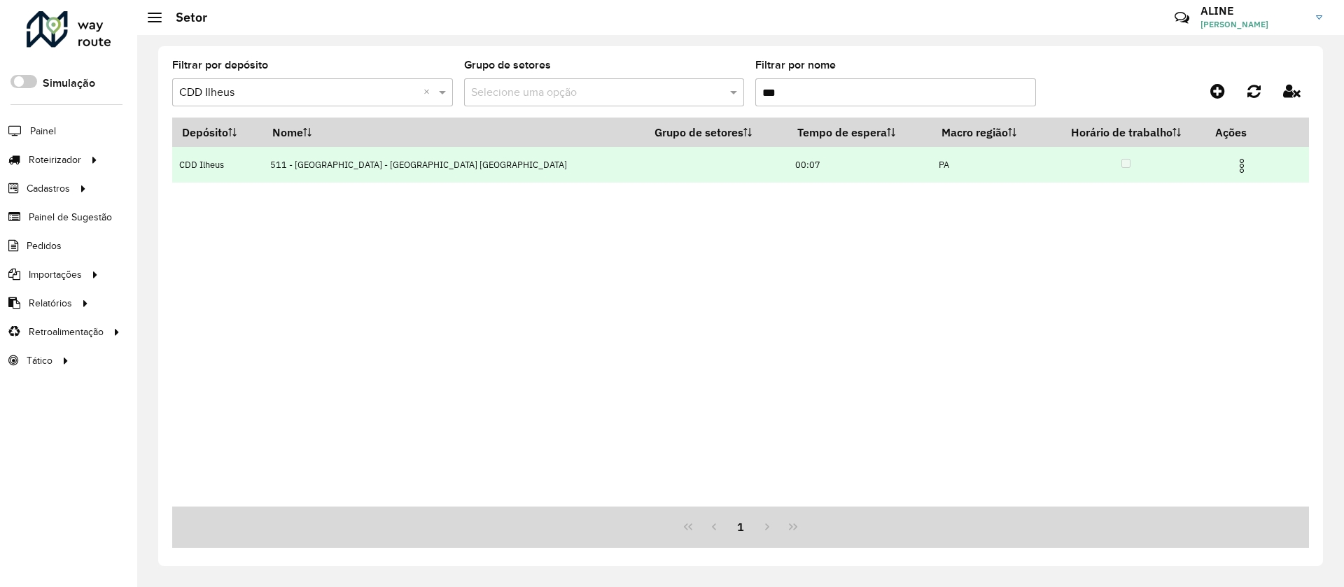
type input "***"
click at [1234, 169] on img at bounding box center [1242, 166] width 17 height 17
click at [1109, 193] on li "Editar" at bounding box center [1139, 191] width 139 height 22
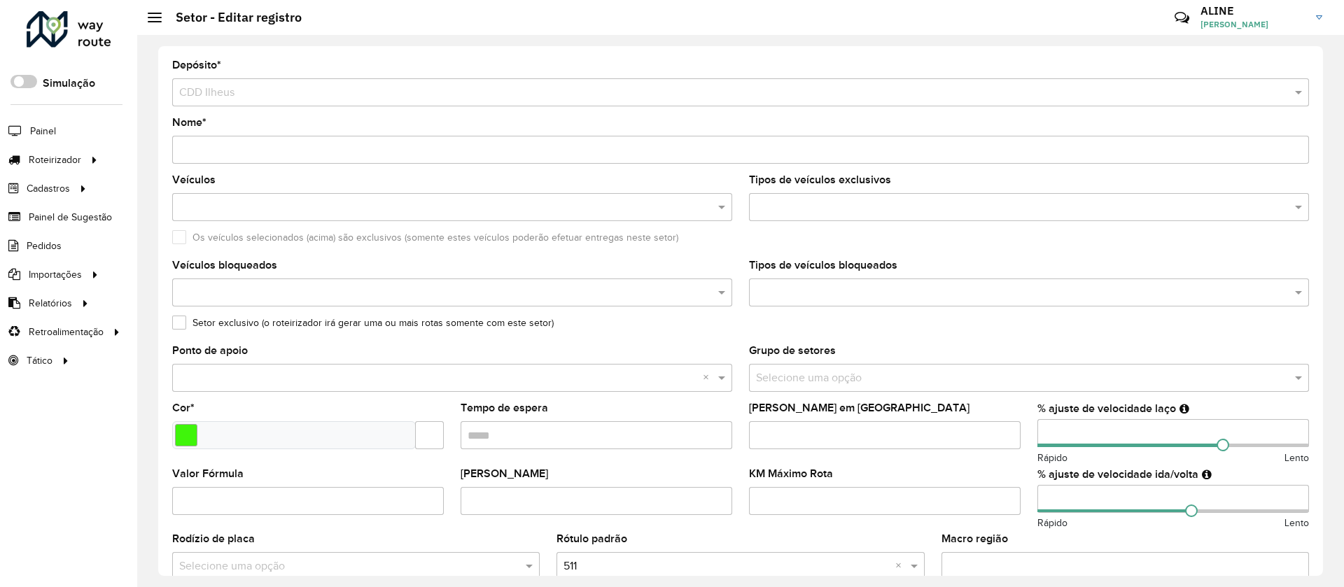
drag, startPoint x: 815, startPoint y: 430, endPoint x: 617, endPoint y: 433, distance: 198.2
click at [624, 428] on formly-group "Veículos Tipos de veículos exclusivos Os veículos selecionados (acima) são excl…" at bounding box center [741, 412] width 1154 height 474
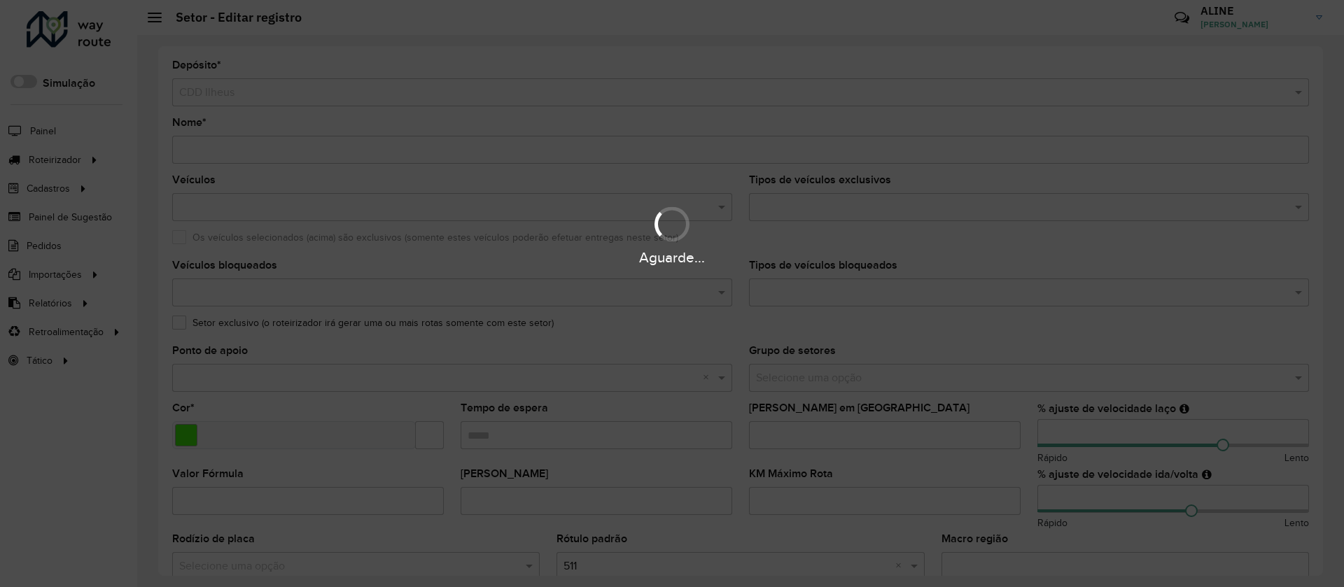
type input "*"
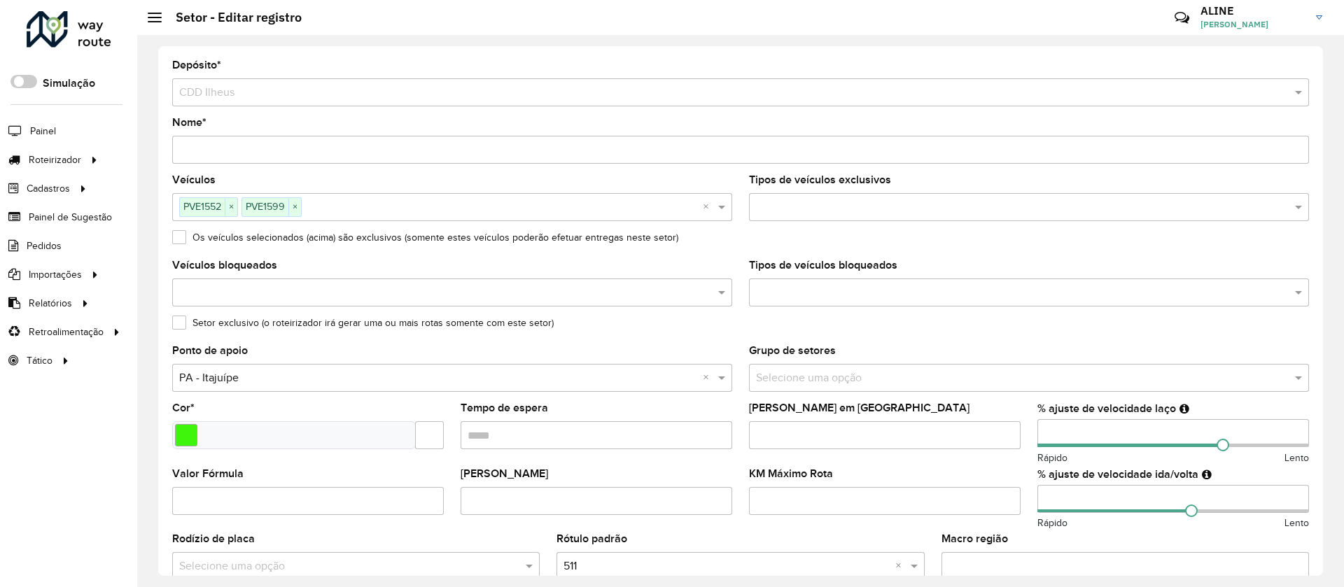
scroll to position [374, 0]
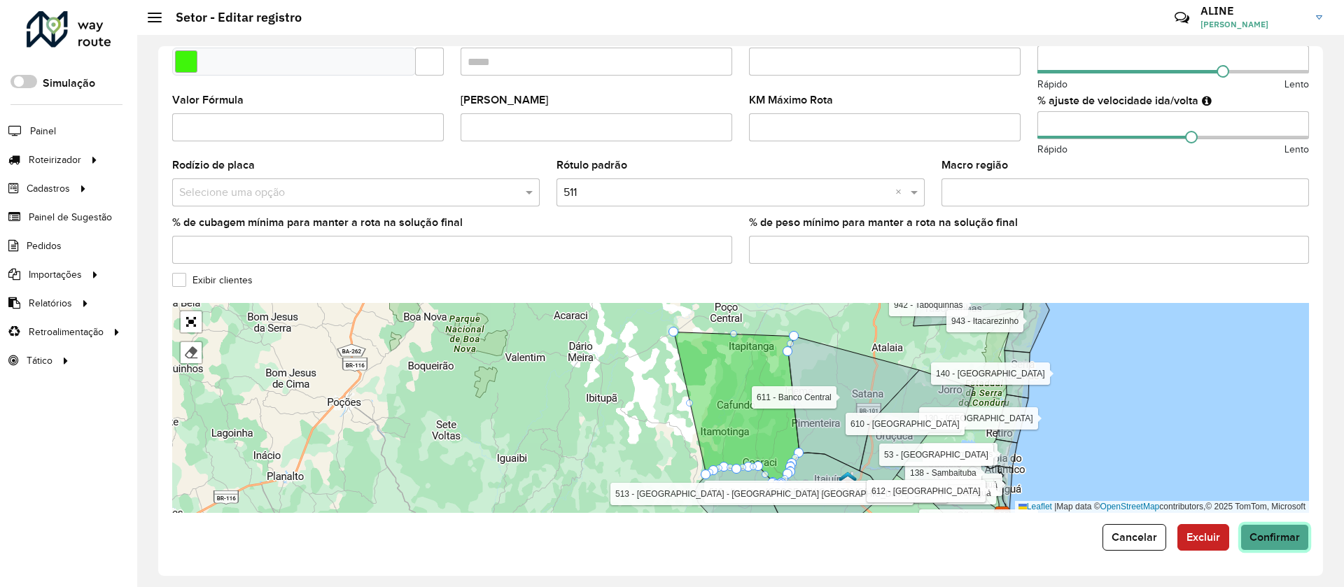
click at [1282, 538] on span "Confirmar" at bounding box center [1275, 537] width 50 height 12
click at [1277, 534] on span "Confirmar" at bounding box center [1275, 537] width 50 height 12
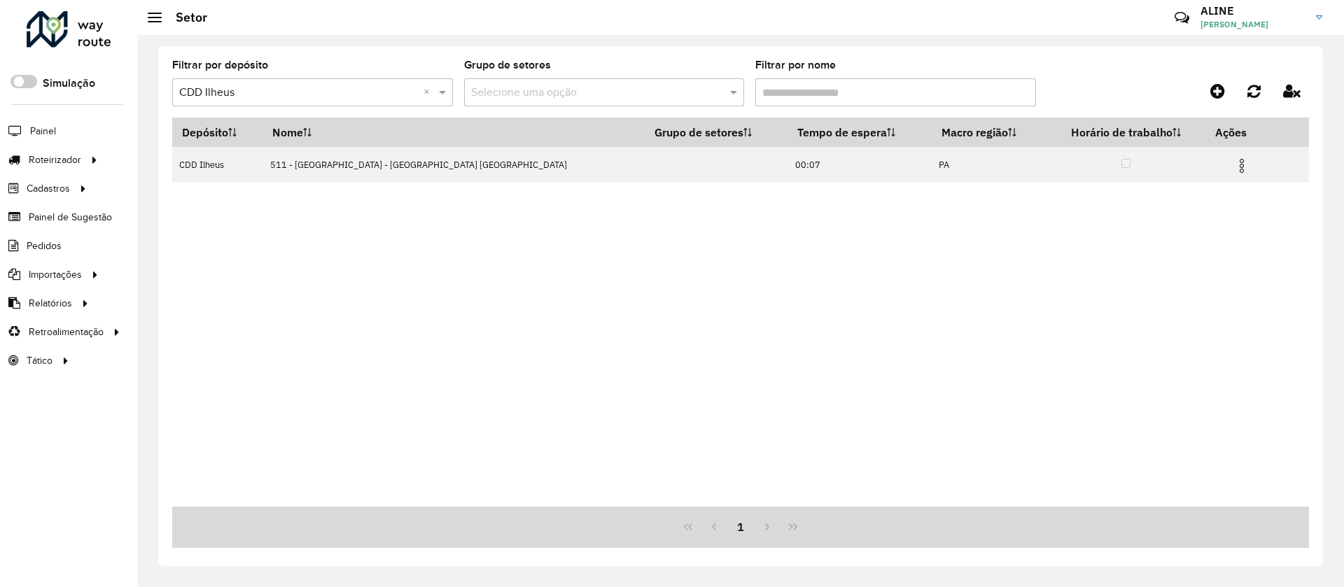
drag, startPoint x: 864, startPoint y: 86, endPoint x: 769, endPoint y: 83, distance: 94.6
click at [769, 83] on input "Filtrar por nome" at bounding box center [895, 92] width 281 height 28
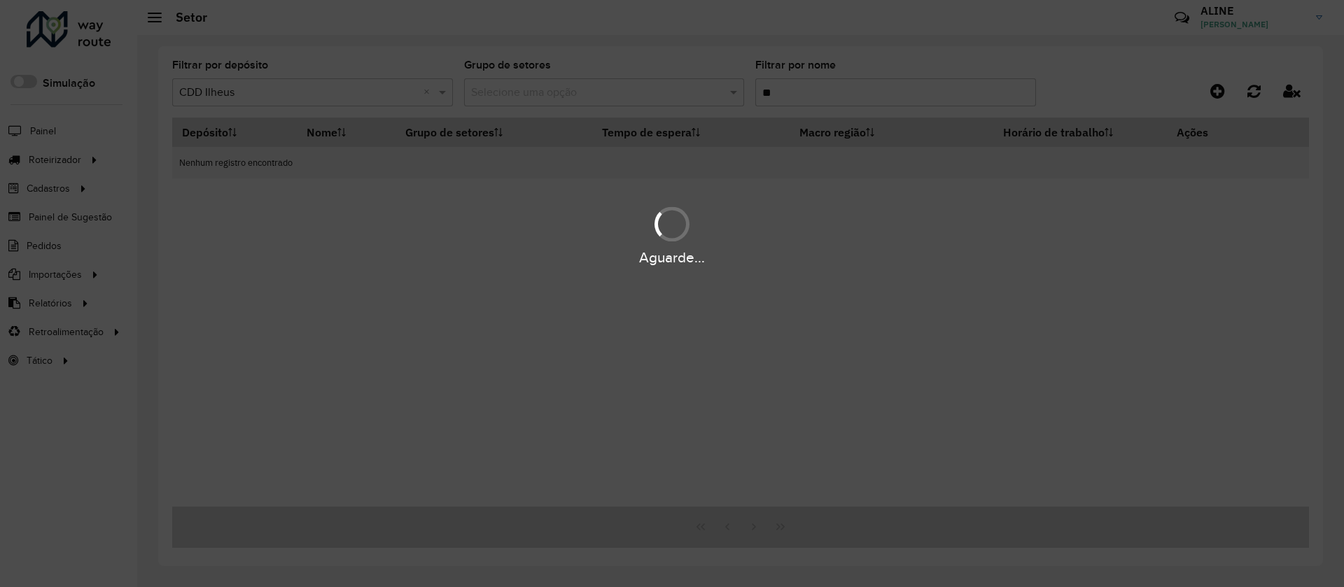
type input "*"
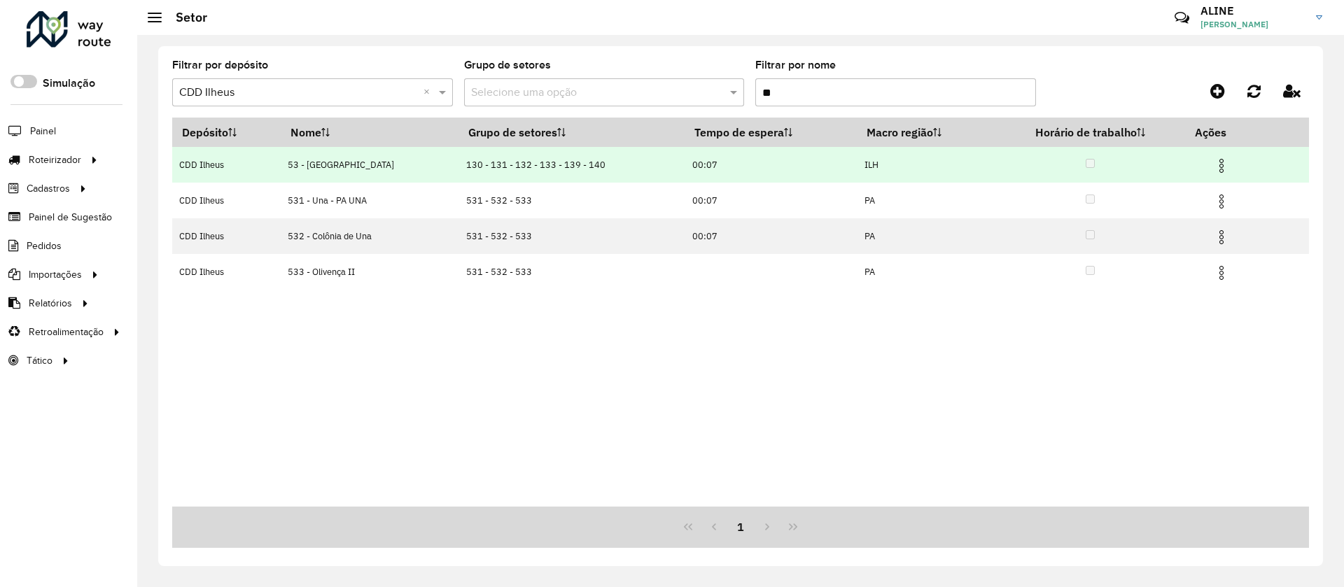
type input "**"
click at [1227, 160] on img at bounding box center [1221, 166] width 17 height 17
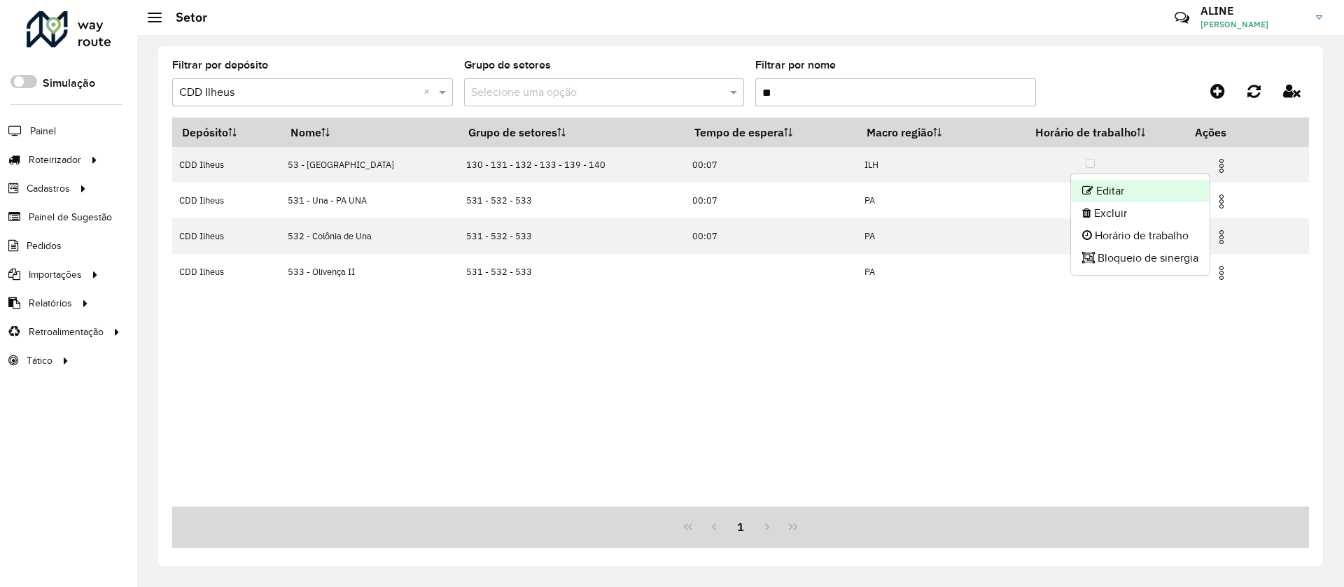
click at [1138, 187] on li "Editar" at bounding box center [1140, 191] width 139 height 22
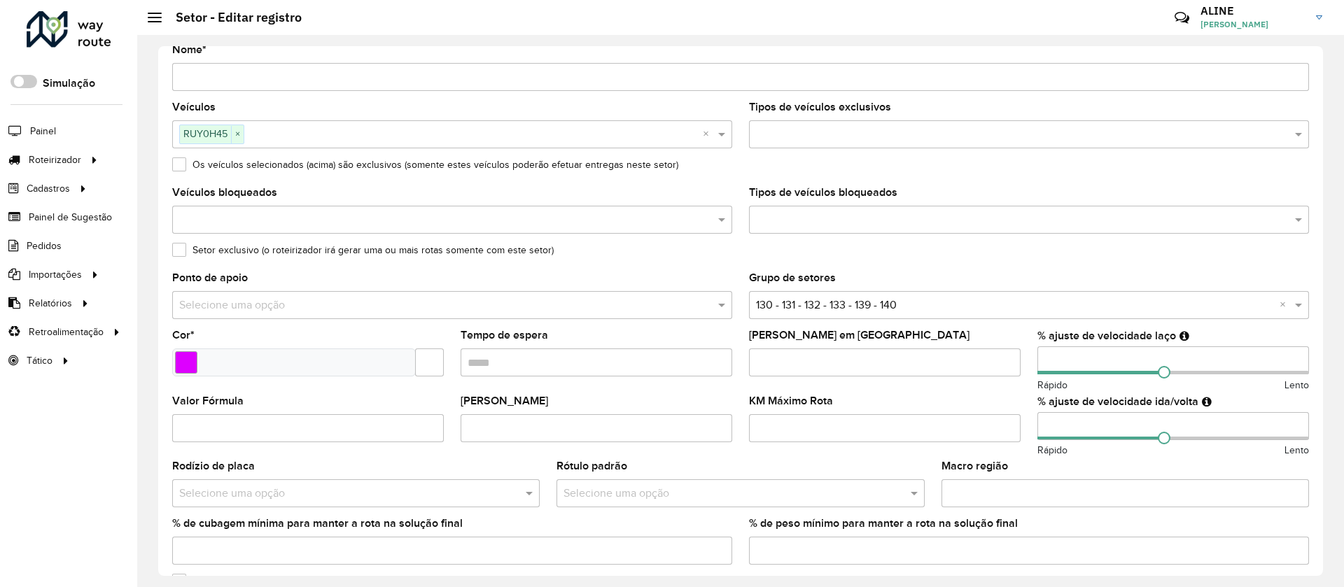
scroll to position [105, 0]
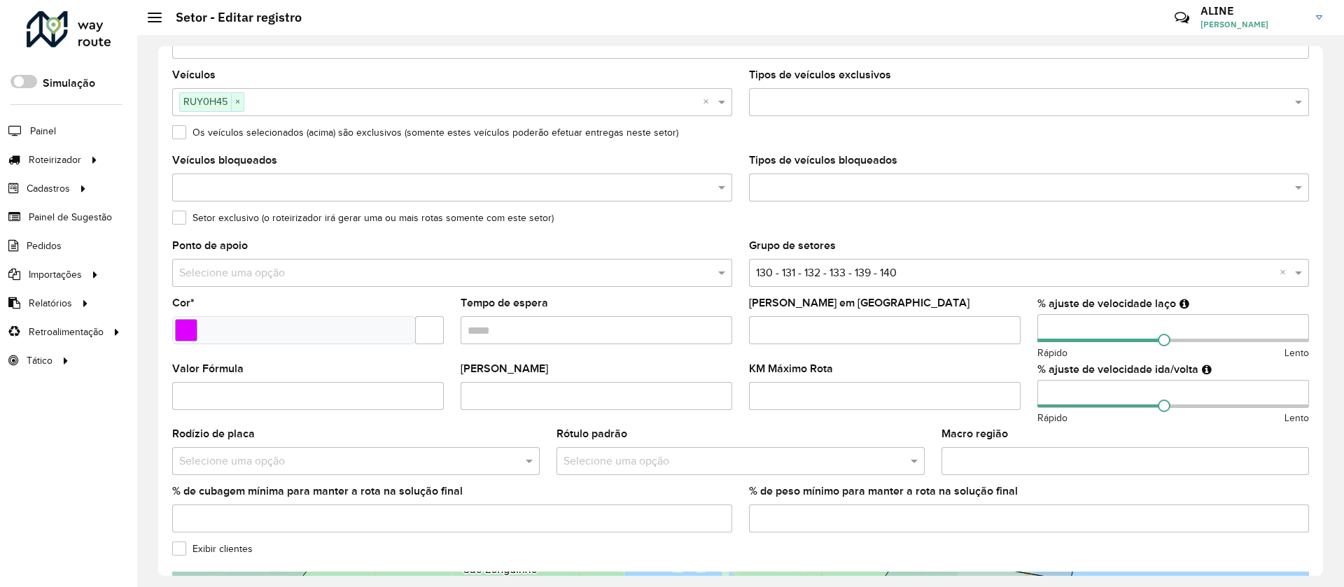
click at [957, 275] on input "text" at bounding box center [1015, 273] width 518 height 17
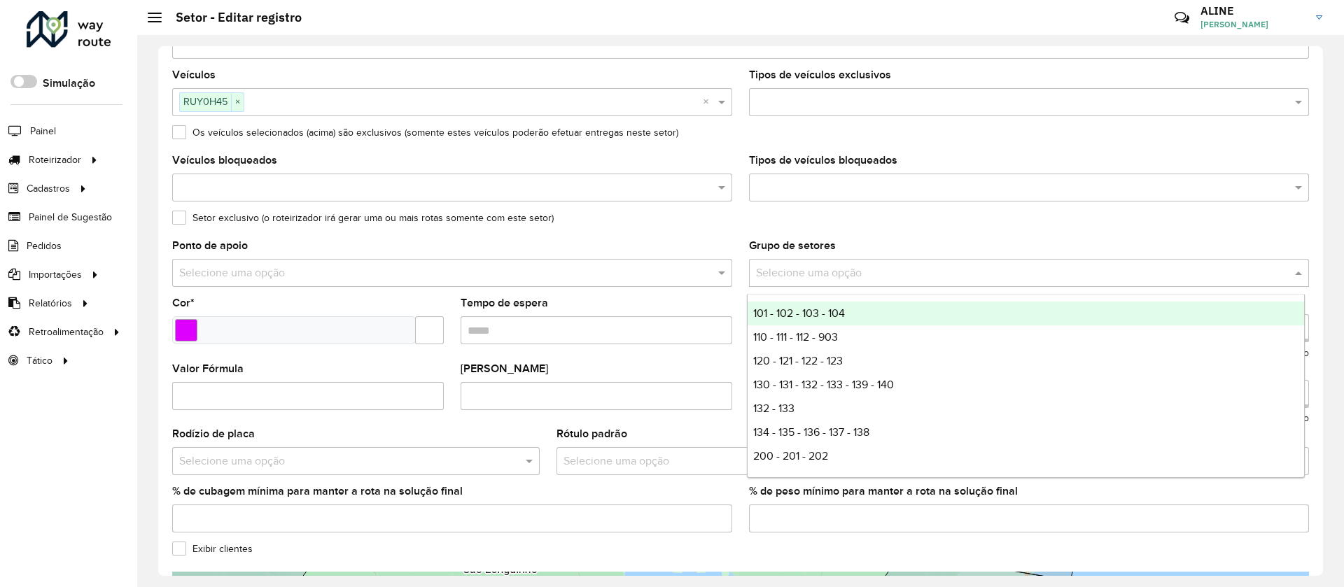
click at [670, 246] on div "Ponto de apoio Selecione uma opção" at bounding box center [452, 264] width 560 height 46
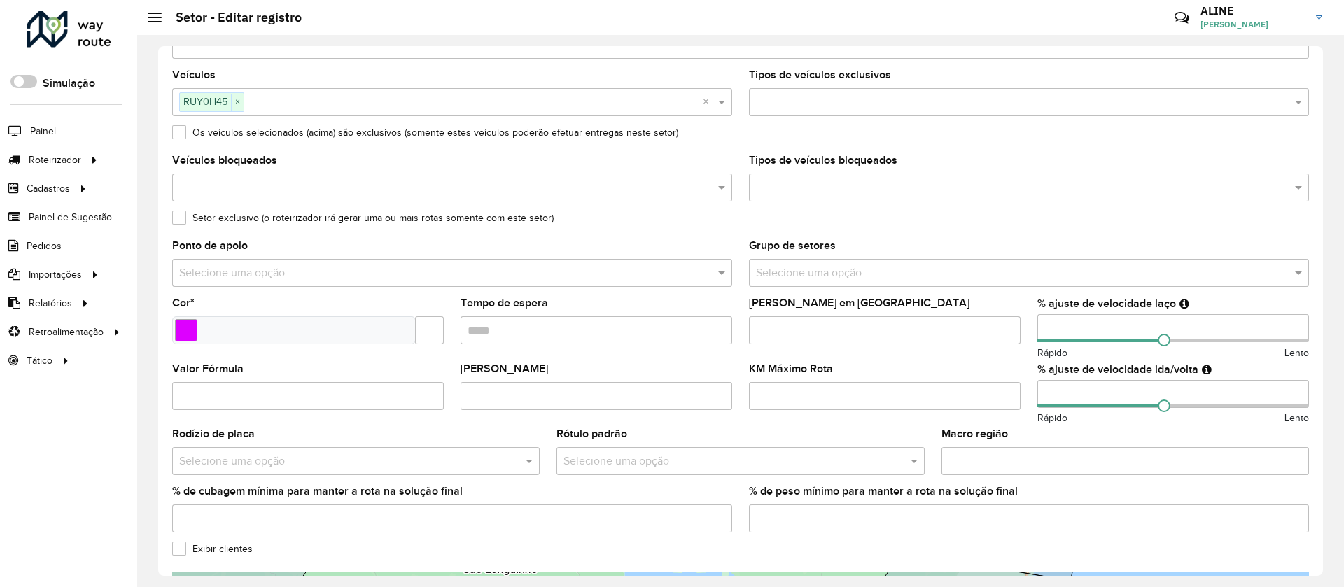
click at [178, 136] on label "Os veículos selecionados (acima) são exclusivos (somente estes veículos poderão…" at bounding box center [425, 132] width 506 height 15
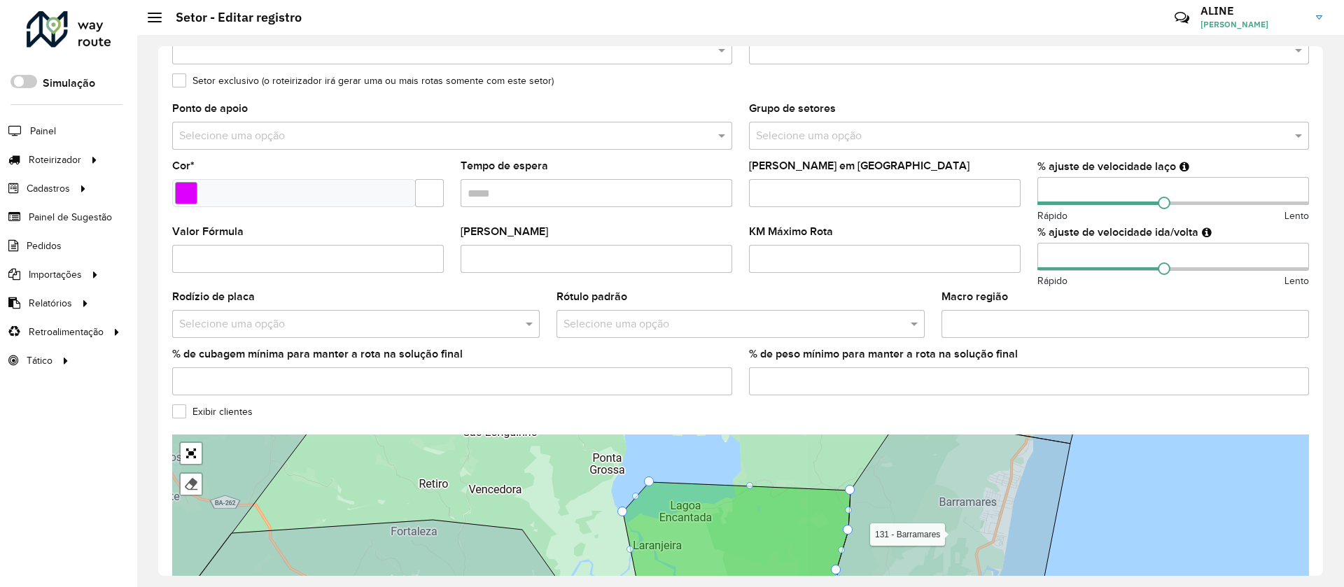
scroll to position [210, 0]
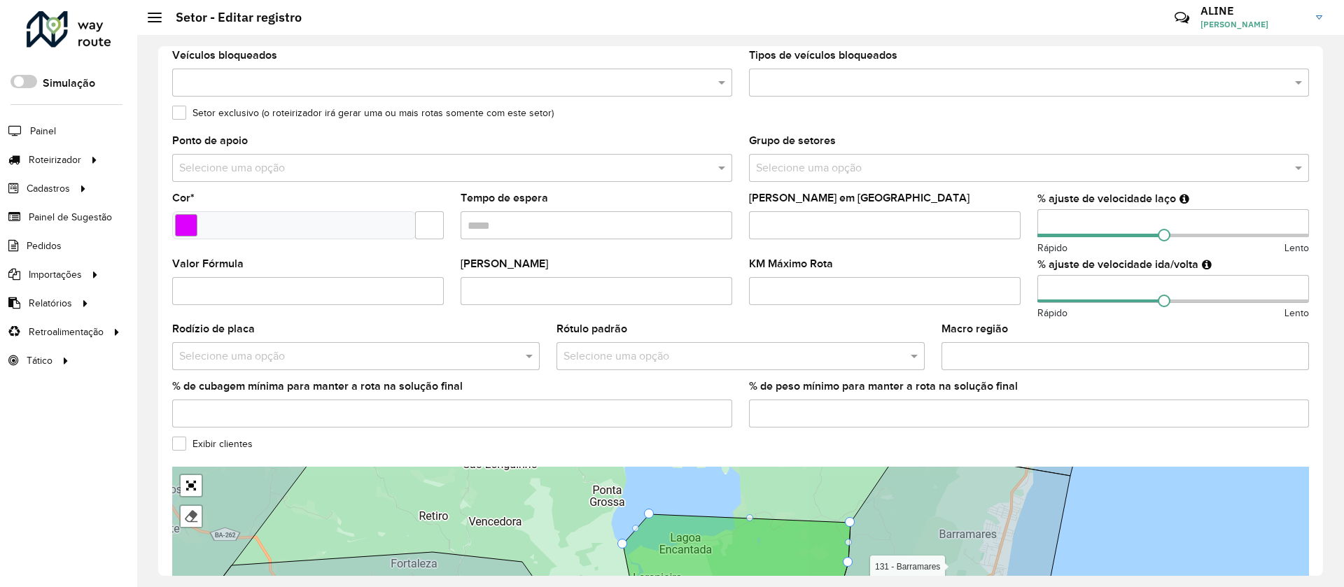
click at [661, 350] on input "text" at bounding box center [727, 357] width 326 height 17
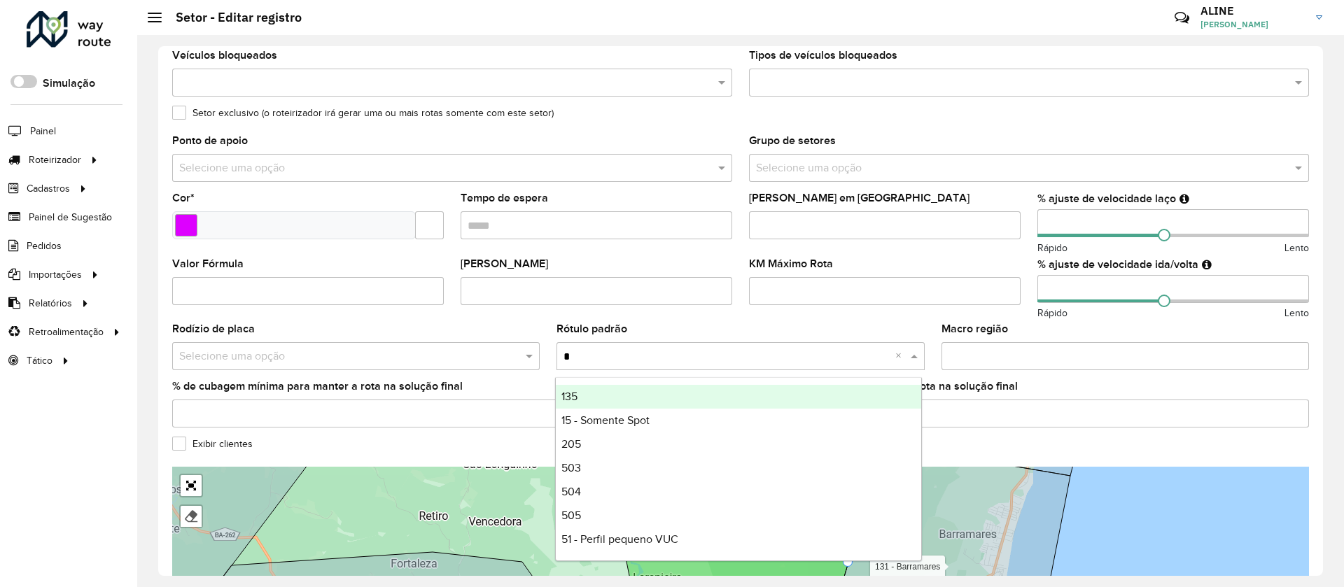
type input "**"
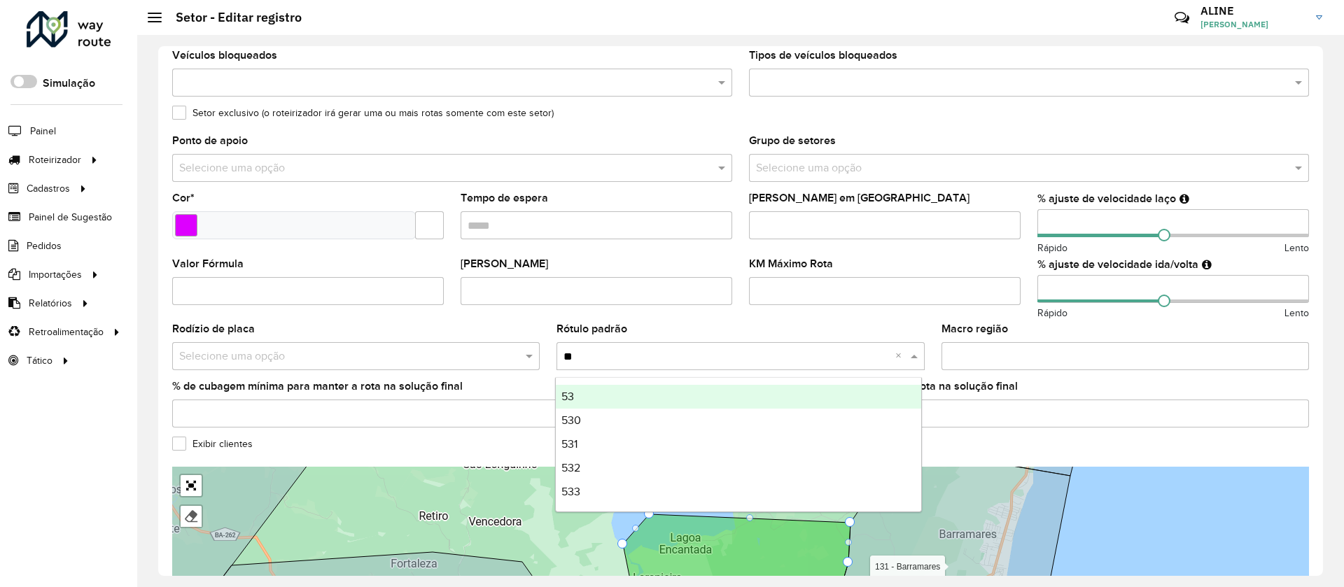
click at [588, 391] on div "53" at bounding box center [738, 397] width 365 height 24
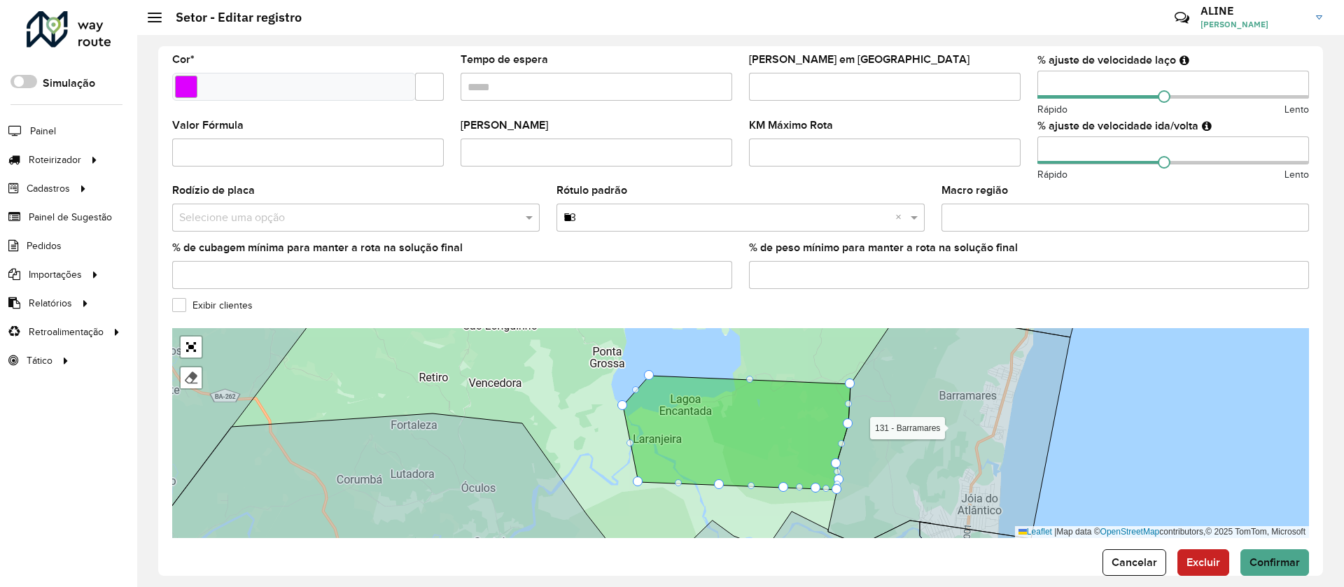
scroll to position [374, 0]
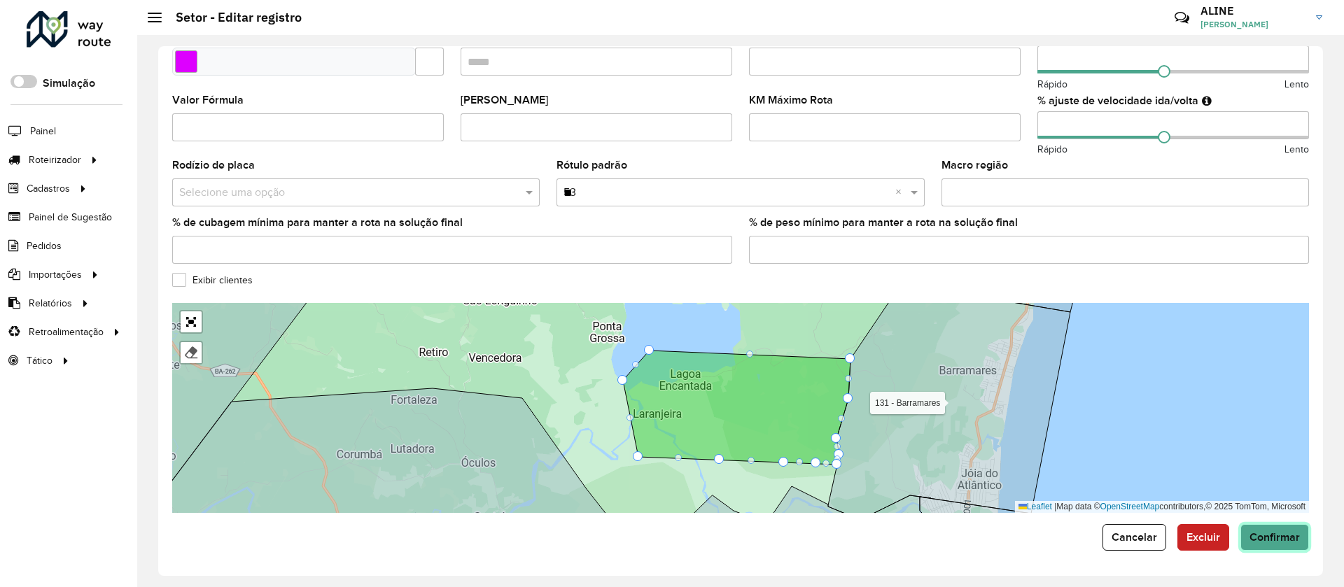
click at [1279, 538] on span "Confirmar" at bounding box center [1275, 537] width 50 height 12
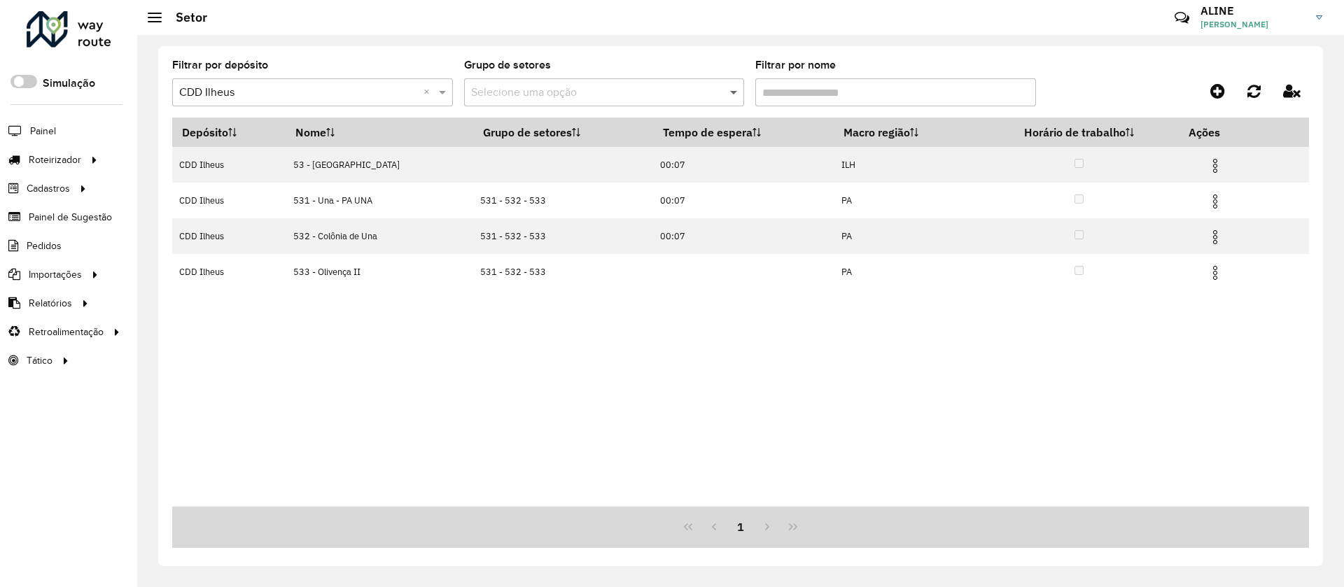
click at [730, 91] on formly-group "Filtrar por depósito Selecione um depósito × CDD Ilheus × Grupo de setores Sele…" at bounding box center [593, 88] width 842 height 57
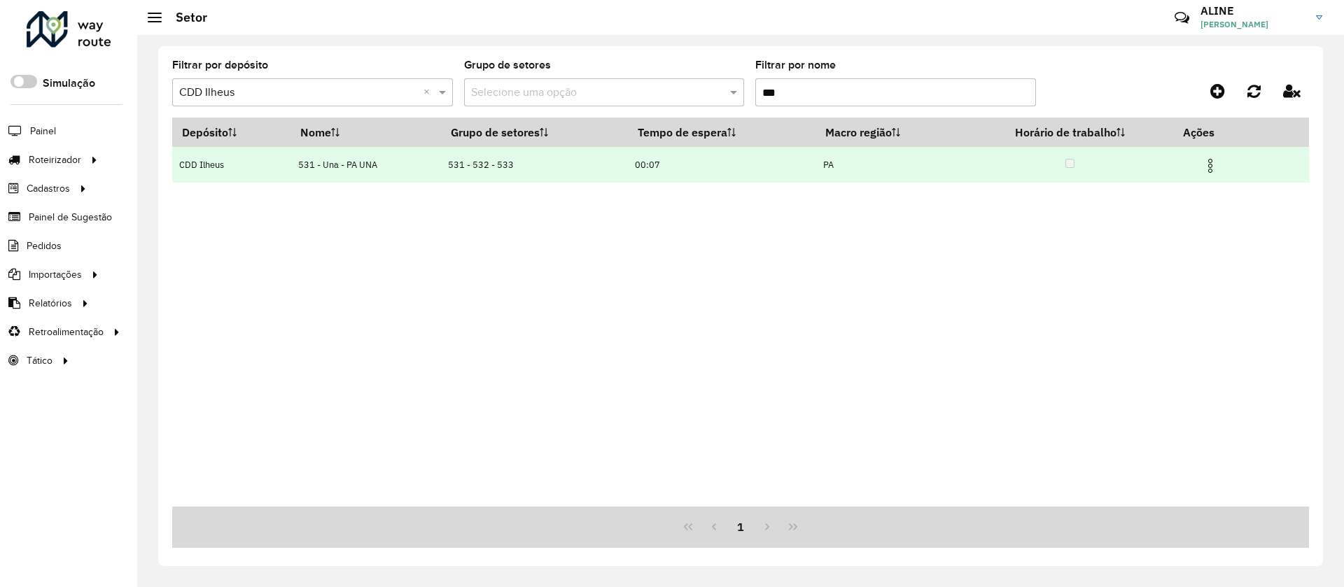
type input "***"
click at [1219, 160] on img at bounding box center [1210, 166] width 17 height 17
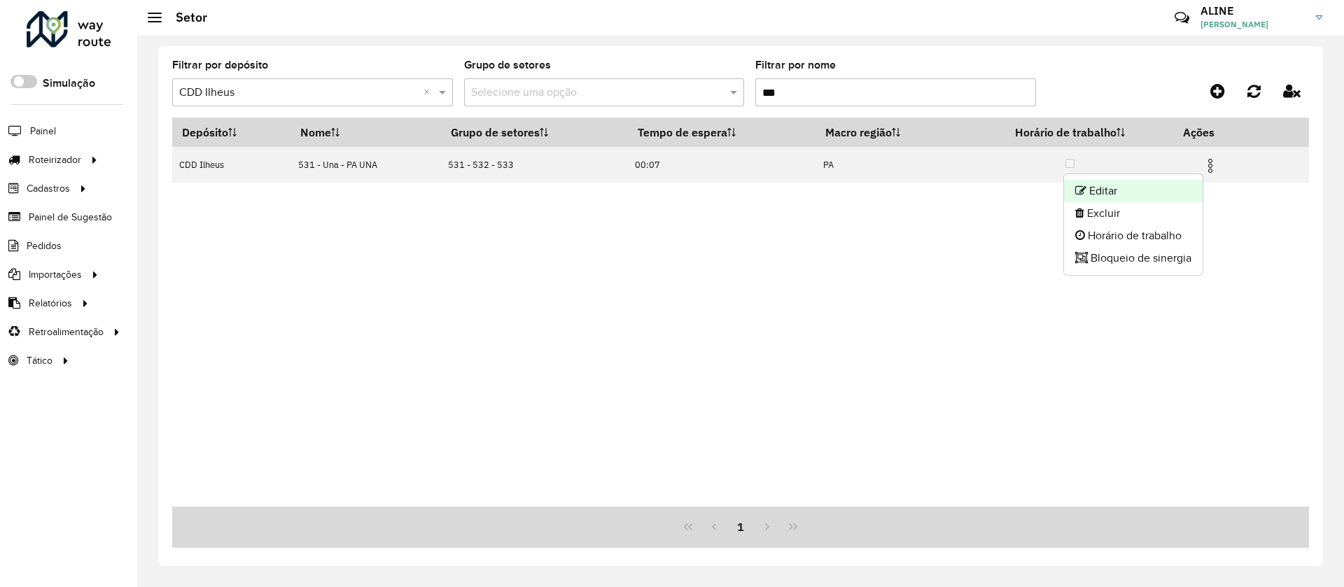
click at [1128, 186] on li "Editar" at bounding box center [1133, 191] width 139 height 22
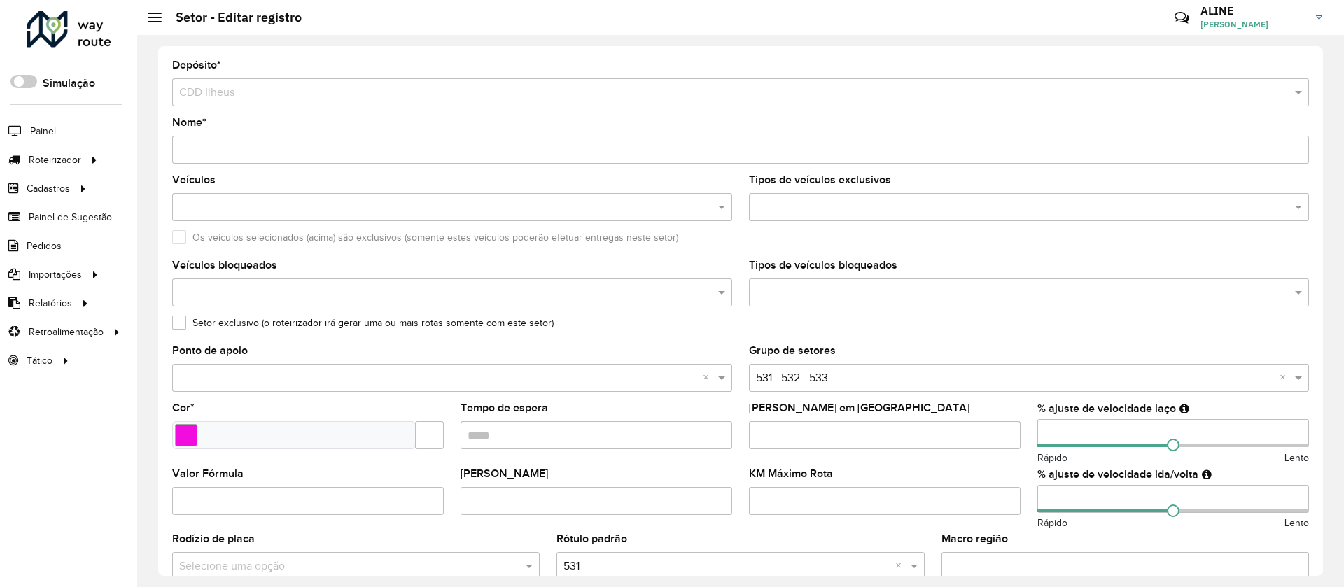
drag, startPoint x: 819, startPoint y: 435, endPoint x: 706, endPoint y: 426, distance: 113.0
click at [709, 426] on formly-group "Veículos Tipos de veículos exclusivos Os veículos selecionados (acima) são excl…" at bounding box center [741, 412] width 1154 height 474
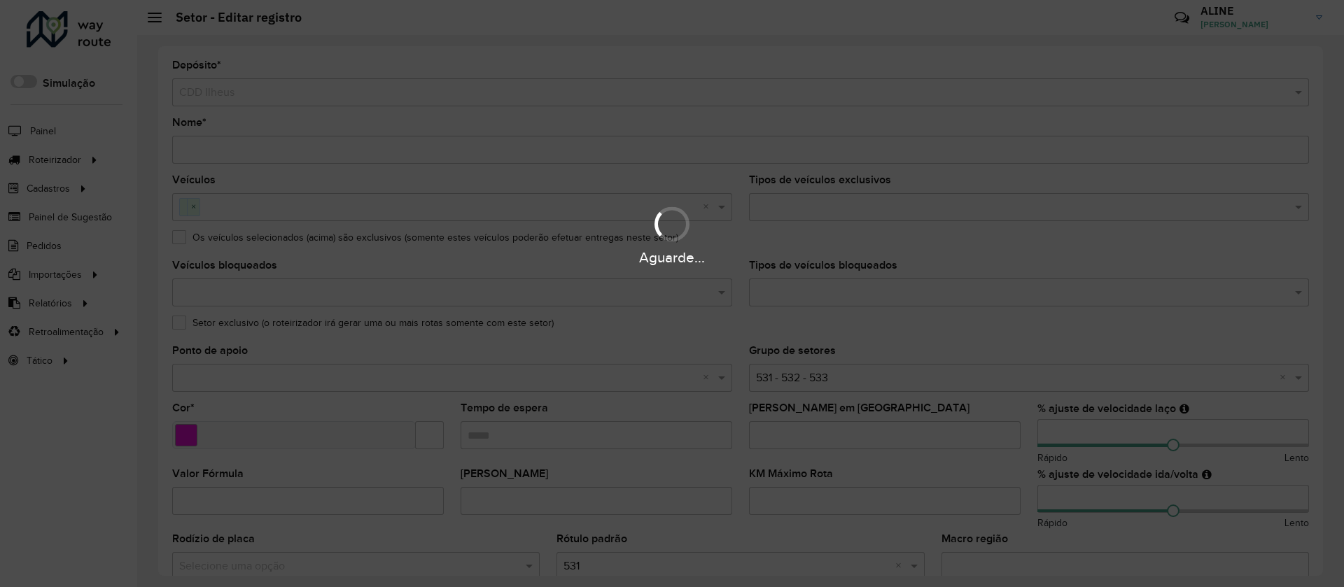
type input "*"
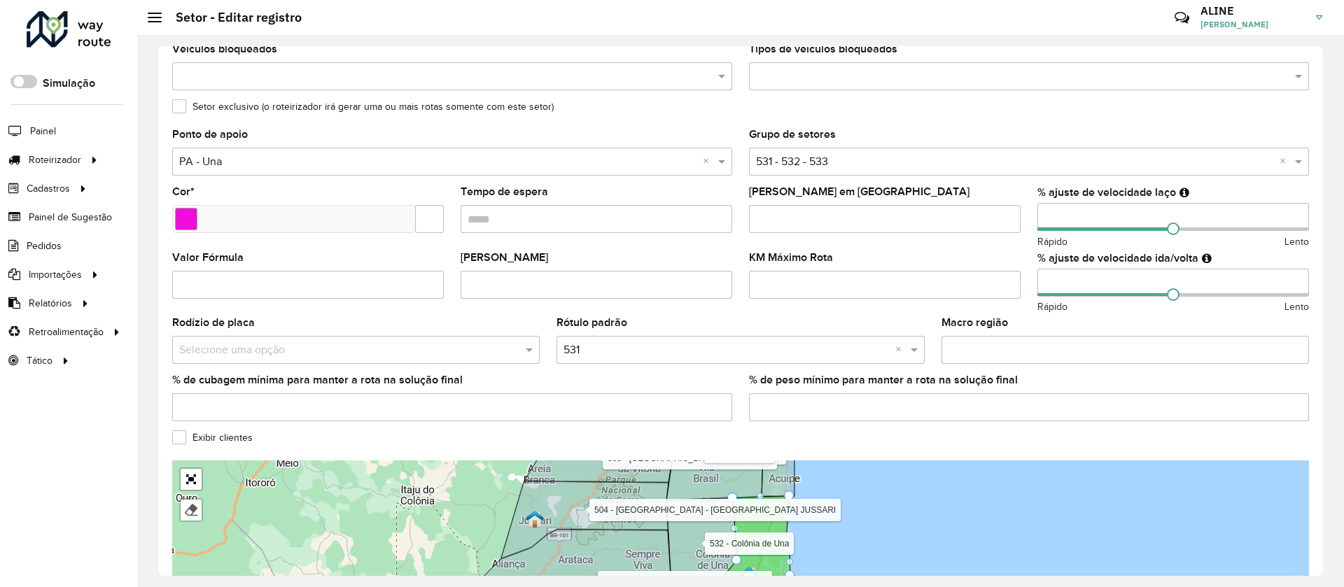
scroll to position [374, 0]
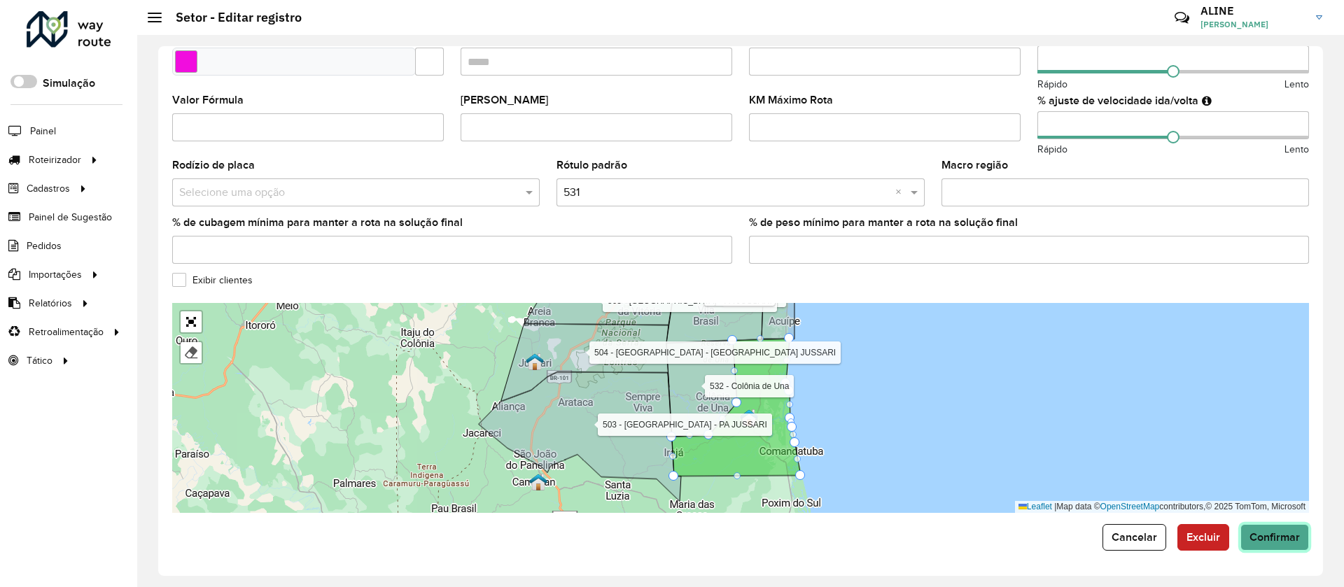
click at [1284, 538] on span "Confirmar" at bounding box center [1275, 537] width 50 height 12
click at [1280, 536] on span "Confirmar" at bounding box center [1275, 537] width 50 height 12
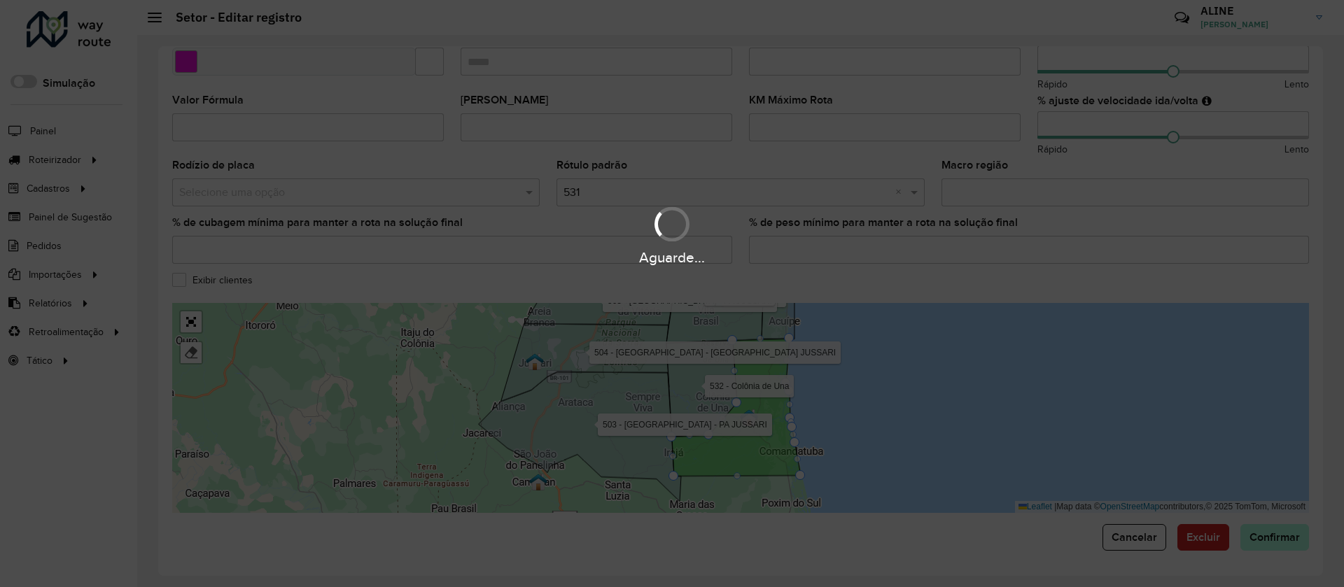
click at [1274, 536] on div "Aguarde..." at bounding box center [672, 293] width 1344 height 587
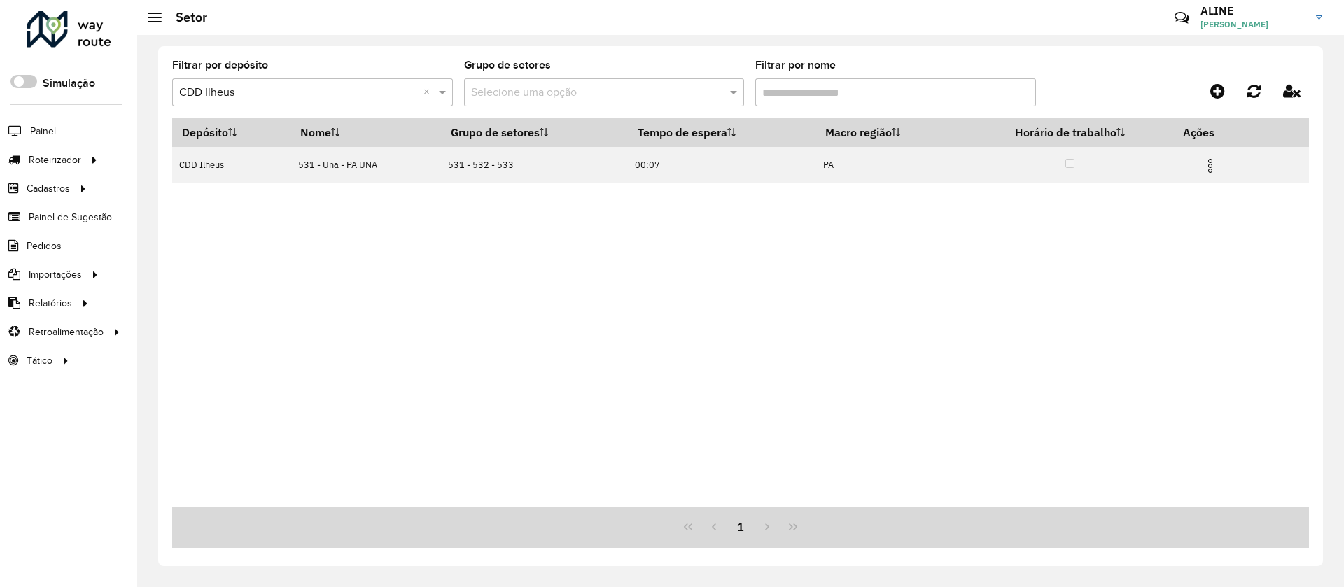
drag, startPoint x: 820, startPoint y: 88, endPoint x: 656, endPoint y: 81, distance: 164.0
click at [656, 81] on formly-group "Filtrar por depósito Selecione um depósito × CDD Ilheus × Grupo de setores Sele…" at bounding box center [593, 88] width 842 height 57
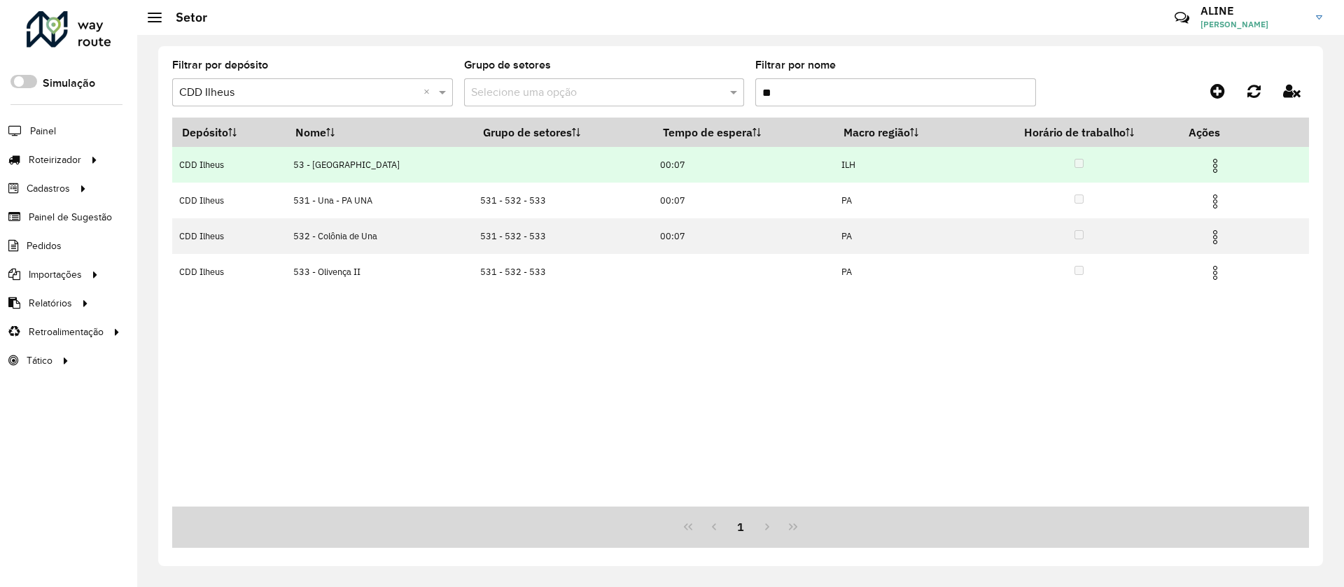
type input "**"
click at [1216, 163] on img at bounding box center [1215, 166] width 17 height 17
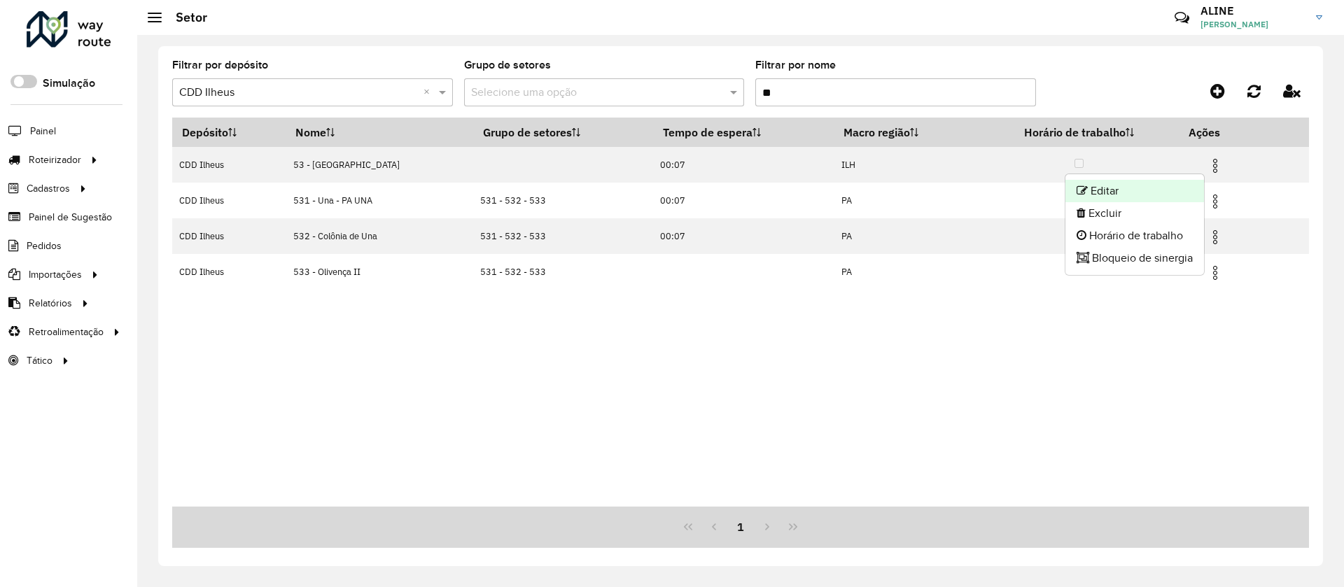
click at [1119, 189] on li "Editar" at bounding box center [1135, 191] width 139 height 22
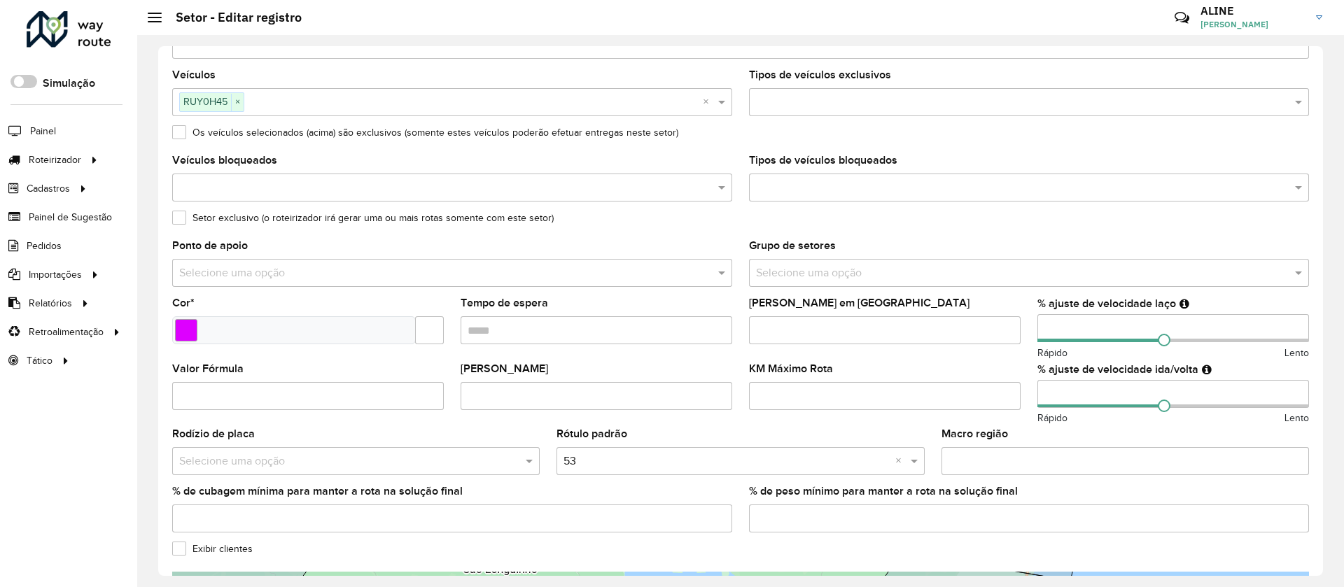
scroll to position [59, 0]
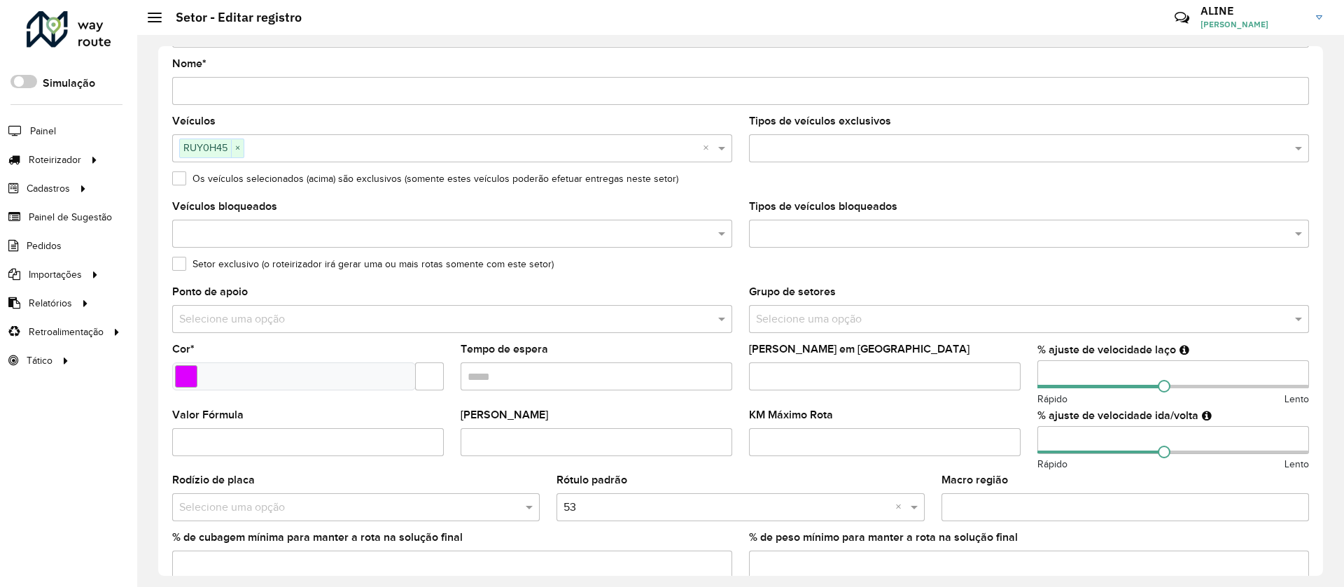
click at [182, 174] on label "Os veículos selecionados (acima) são exclusivos (somente estes veículos poderão…" at bounding box center [425, 179] width 506 height 15
click at [177, 266] on label "Setor exclusivo (o roteirizador irá gerar uma ou mais rotas somente com este se…" at bounding box center [363, 264] width 382 height 15
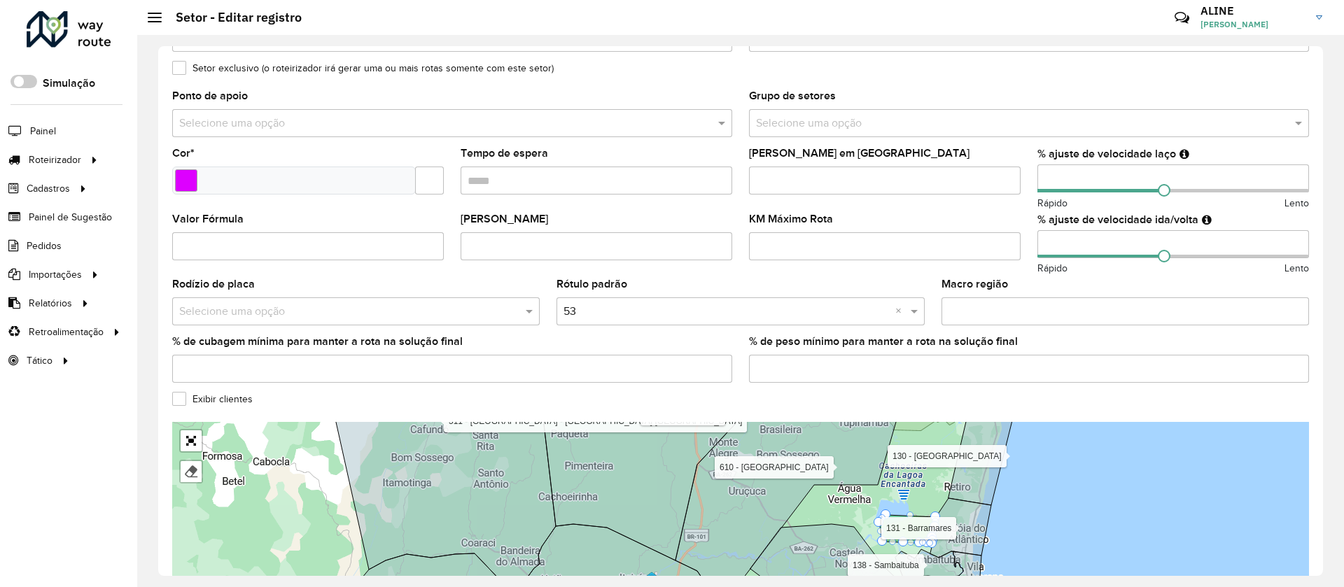
scroll to position [374, 0]
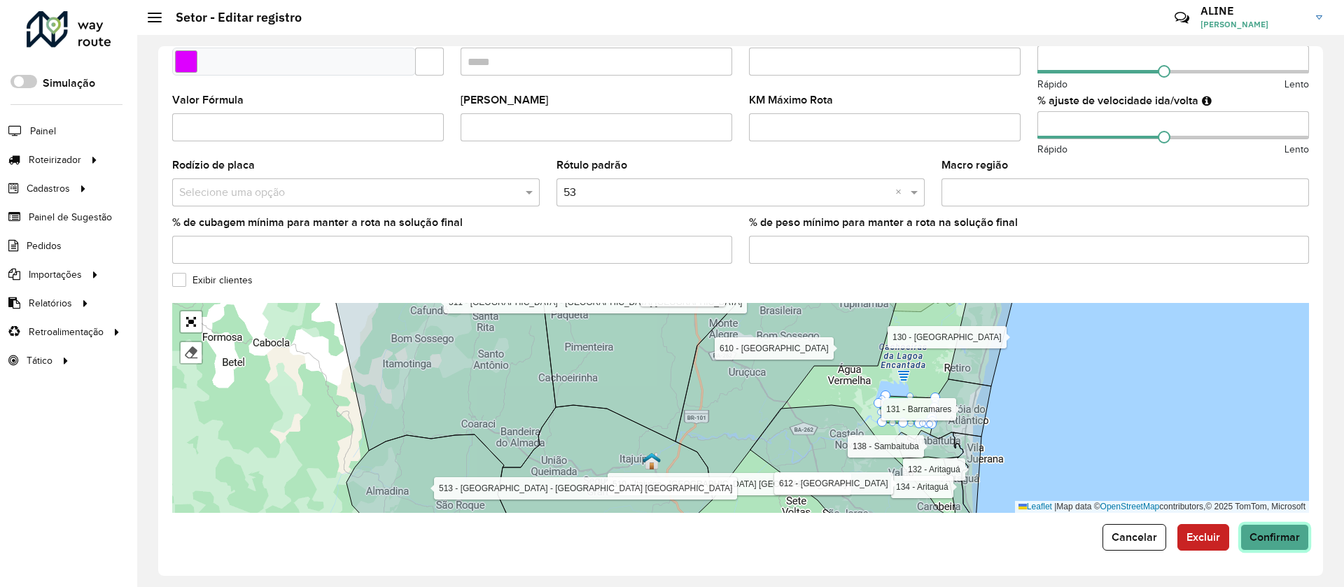
click at [1293, 530] on button "Confirmar" at bounding box center [1275, 537] width 69 height 27
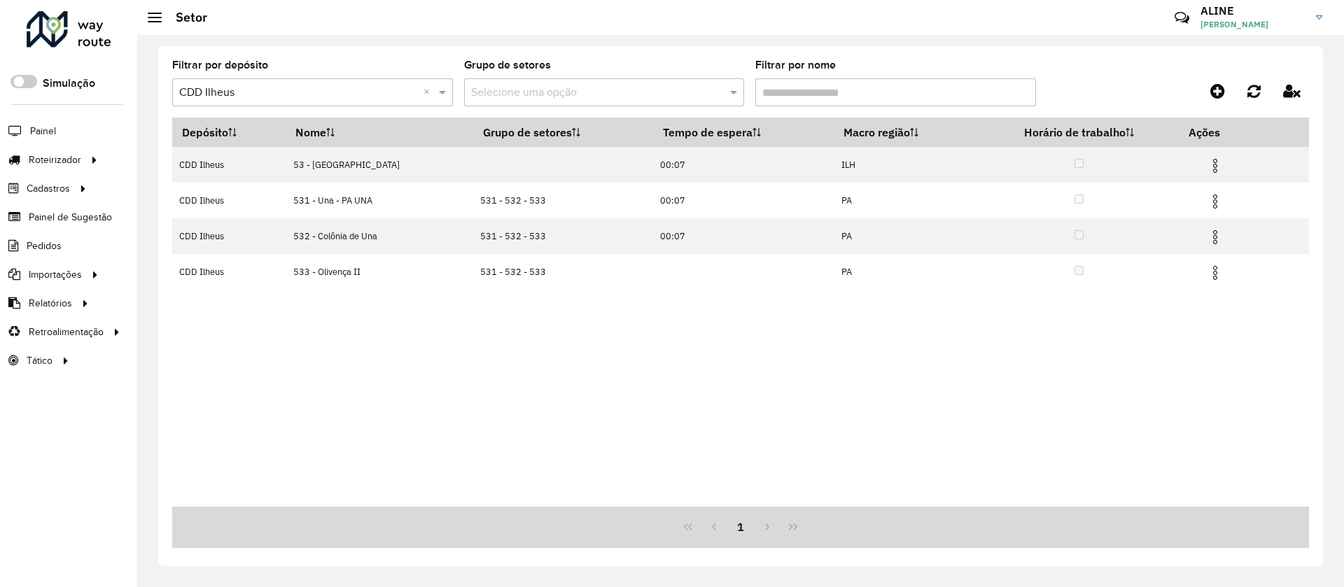
drag, startPoint x: 739, startPoint y: 89, endPoint x: 664, endPoint y: 83, distance: 75.8
click at [664, 83] on formly-group "Filtrar por depósito Selecione um depósito × CDD Ilheus × Grupo de setores Sele…" at bounding box center [593, 88] width 842 height 57
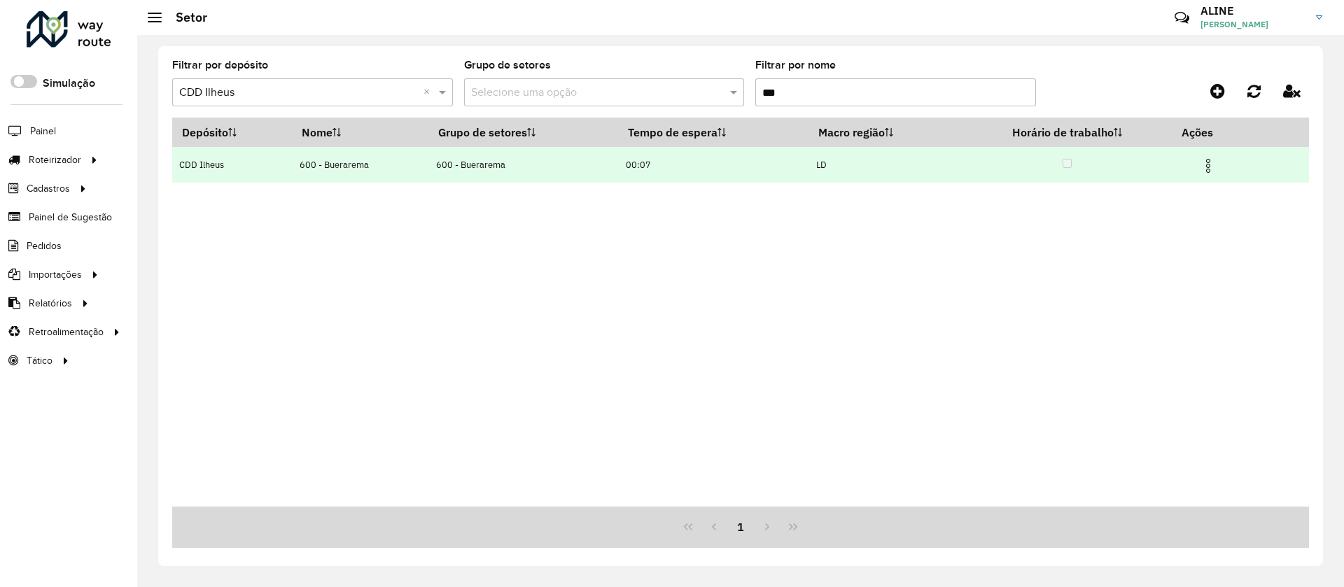
type input "***"
click at [1210, 158] on img at bounding box center [1208, 166] width 17 height 17
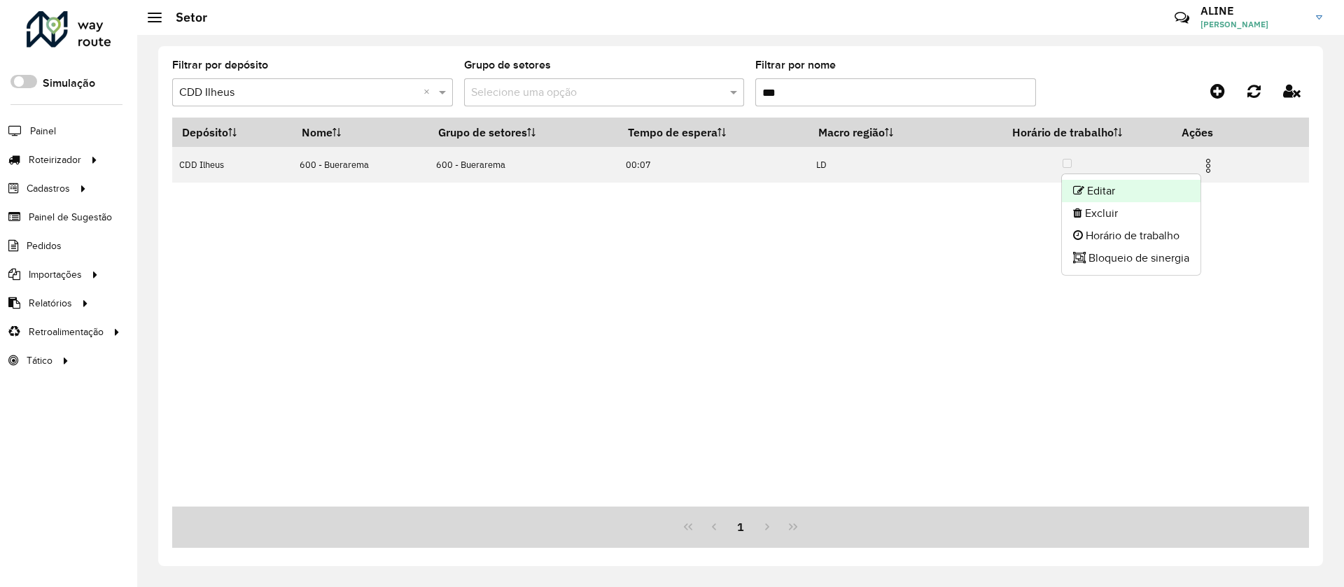
click at [1135, 188] on li "Editar" at bounding box center [1131, 191] width 139 height 22
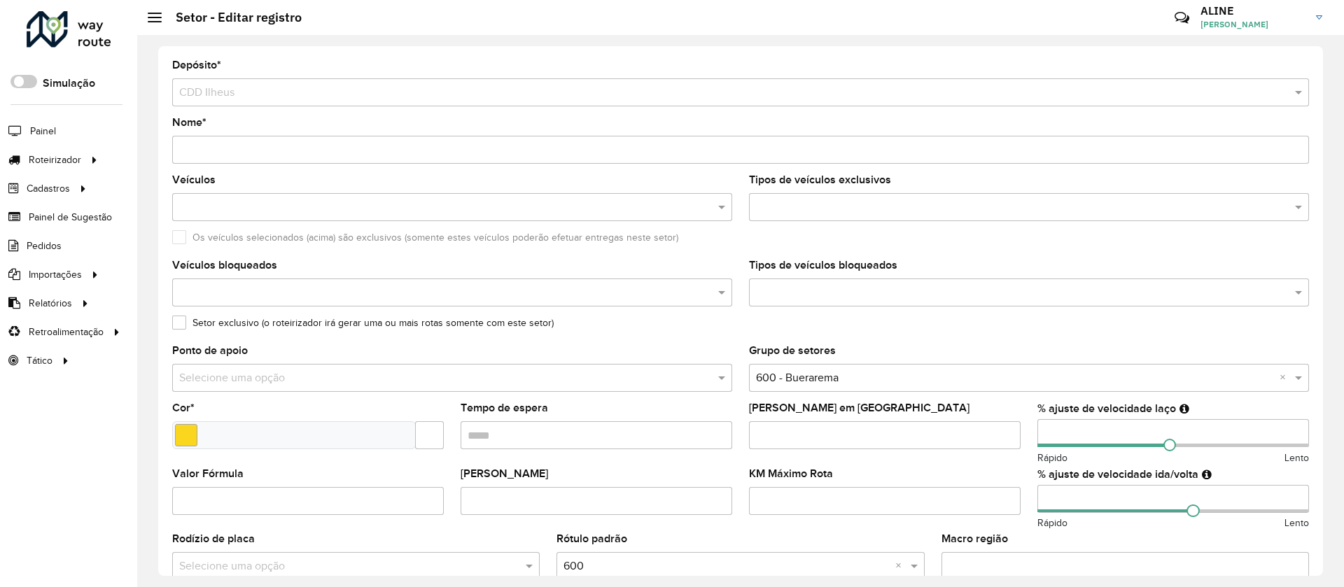
click at [181, 324] on label "Setor exclusivo (o roteirizador irá gerar uma ou mais rotas somente com este se…" at bounding box center [363, 323] width 382 height 15
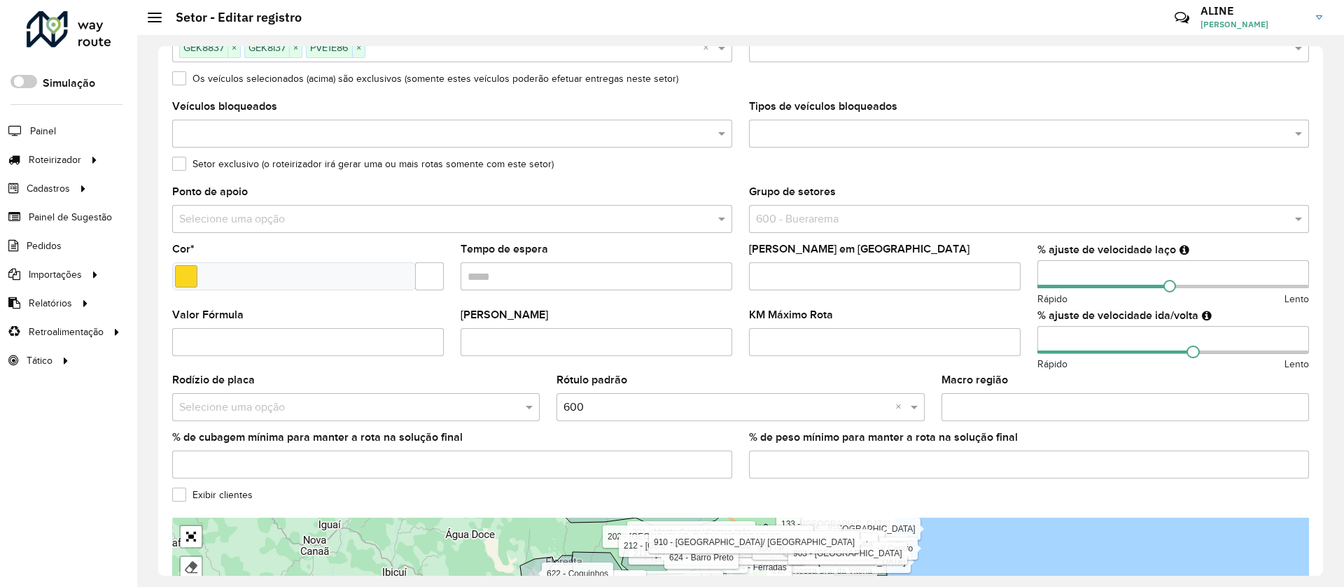
scroll to position [374, 0]
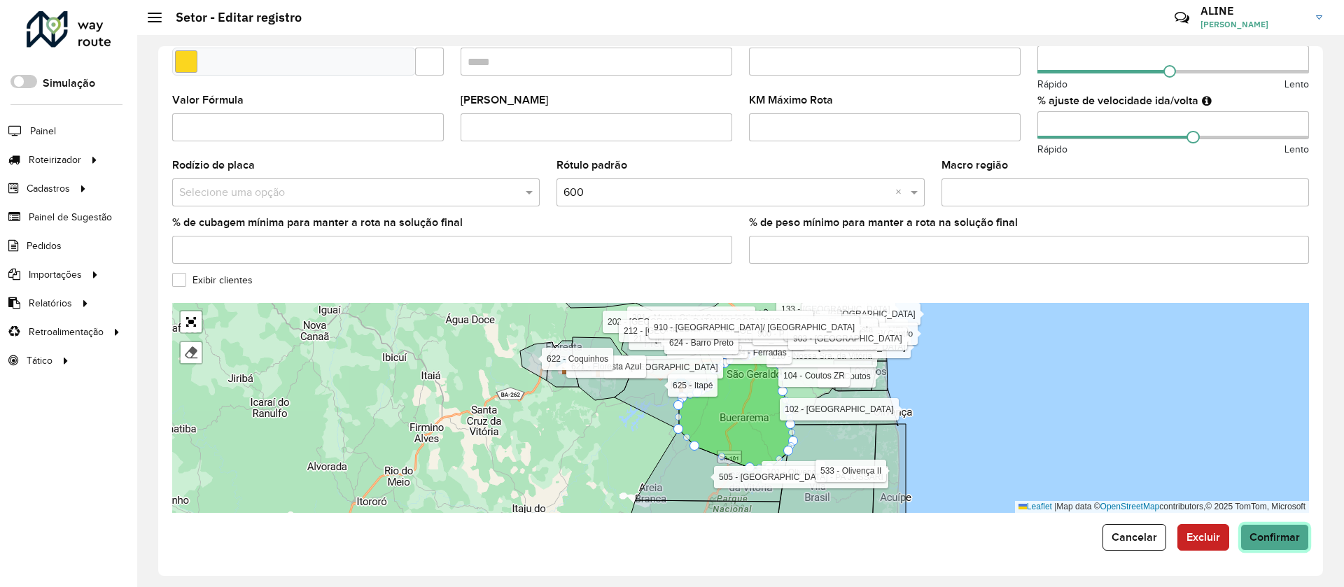
click at [1282, 537] on span "Confirmar" at bounding box center [1275, 537] width 50 height 12
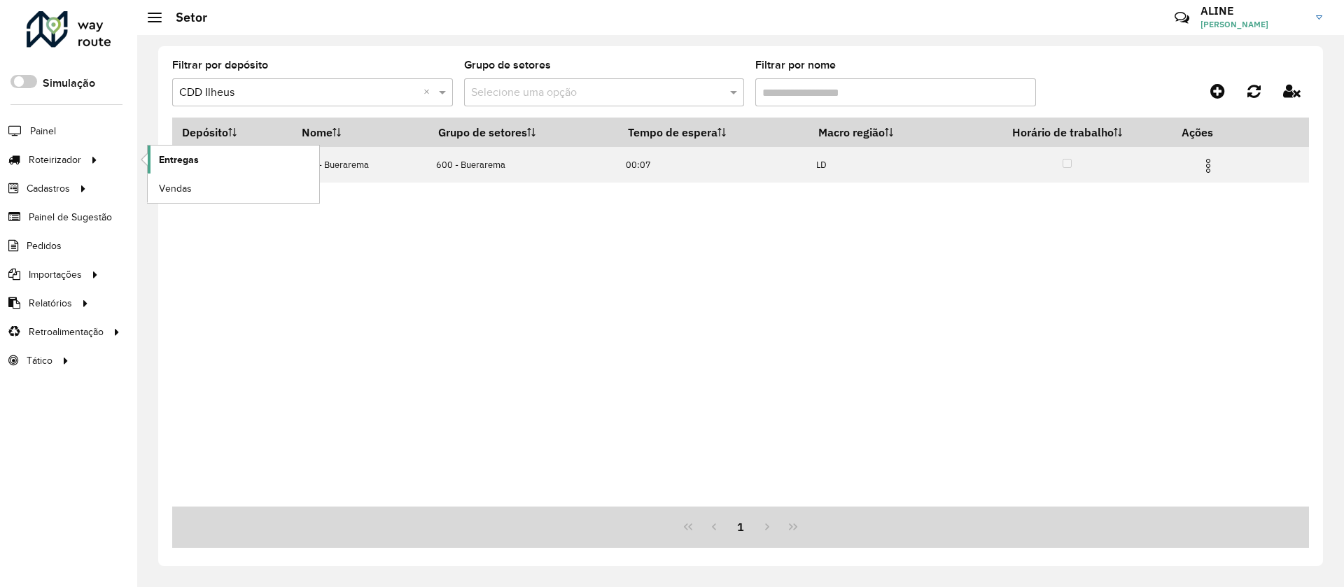
click at [179, 160] on span "Entregas" at bounding box center [179, 160] width 40 height 15
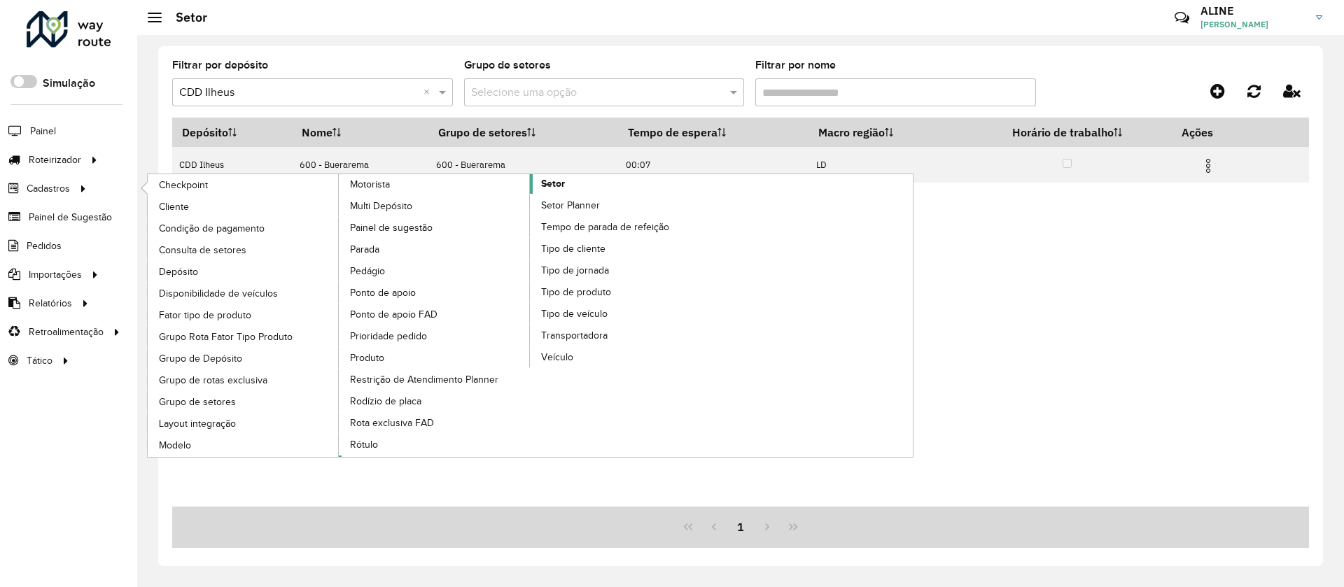
click at [554, 181] on span "Setor" at bounding box center [553, 183] width 24 height 15
click at [554, 182] on span "Setor" at bounding box center [553, 183] width 24 height 15
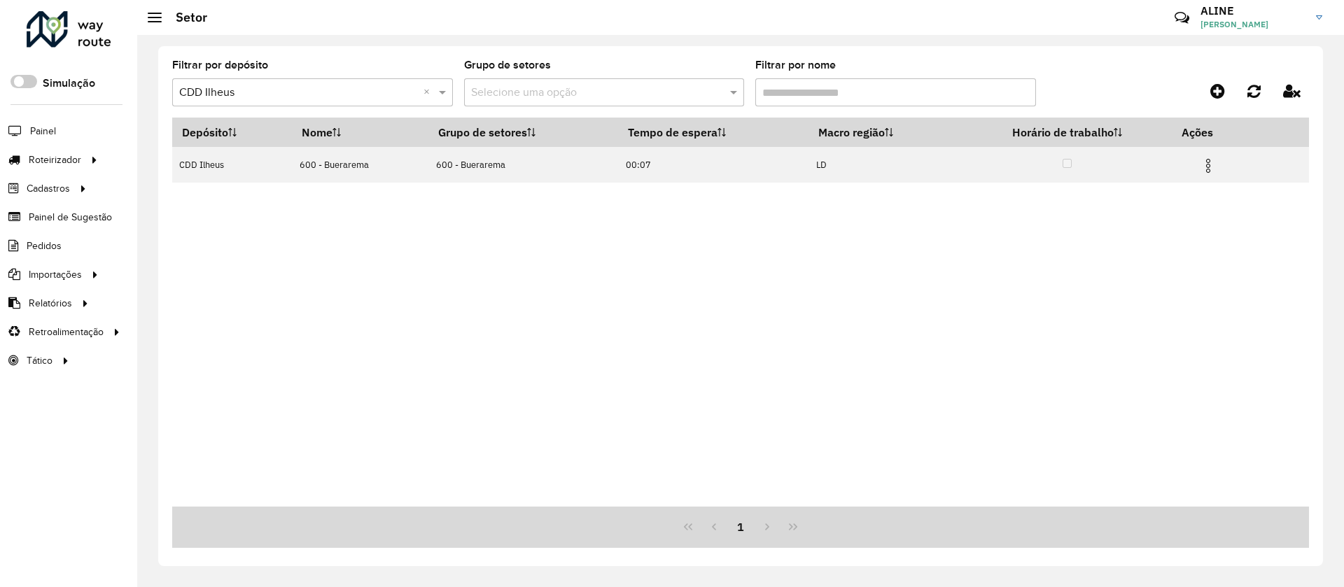
drag, startPoint x: 814, startPoint y: 98, endPoint x: 696, endPoint y: 85, distance: 118.4
click at [702, 82] on formly-group "Filtrar por depósito Selecione um depósito × CDD Ilheus × Grupo de setores Sele…" at bounding box center [593, 88] width 842 height 57
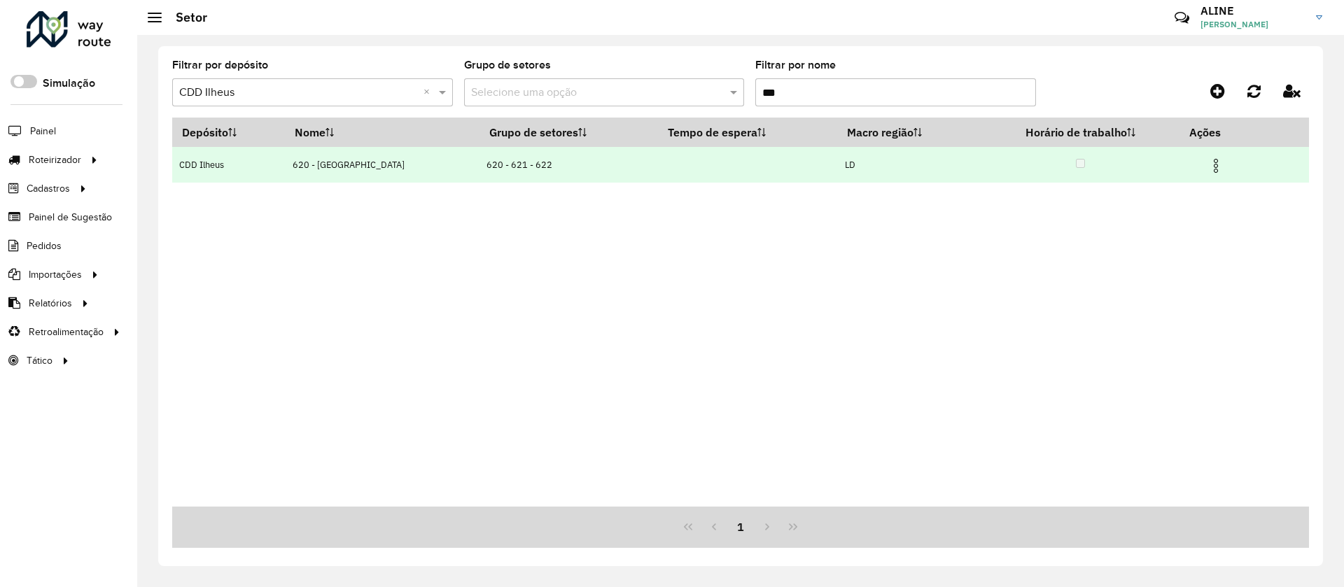
type input "***"
click at [1208, 165] on img at bounding box center [1216, 166] width 17 height 17
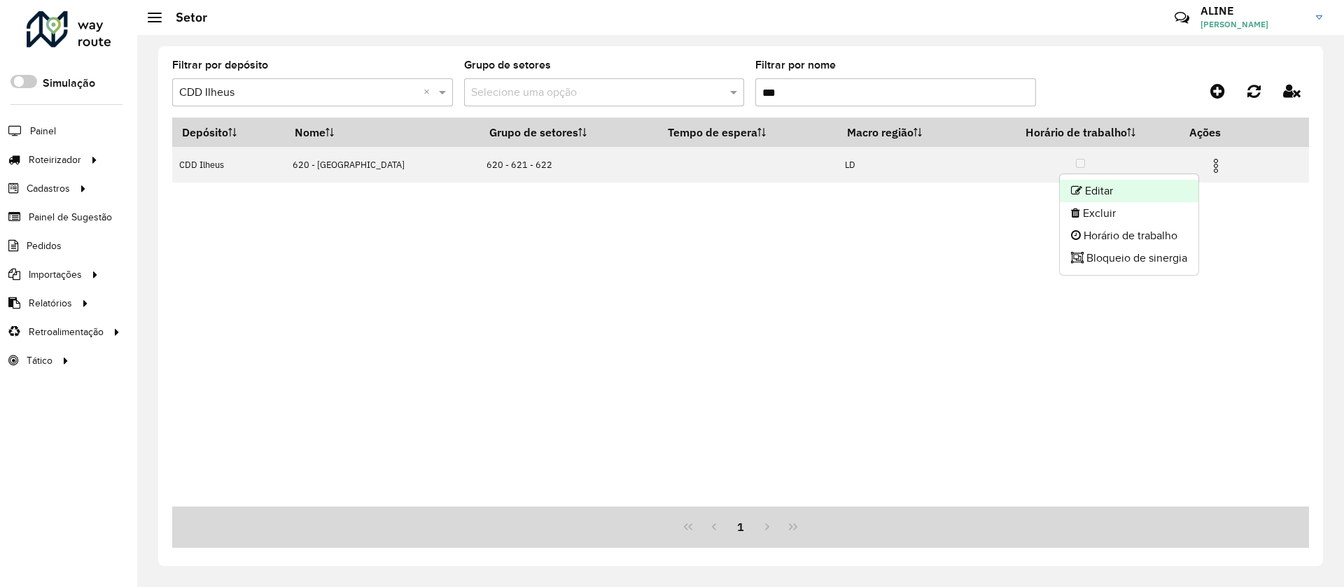
click at [1142, 186] on li "Editar" at bounding box center [1129, 191] width 139 height 22
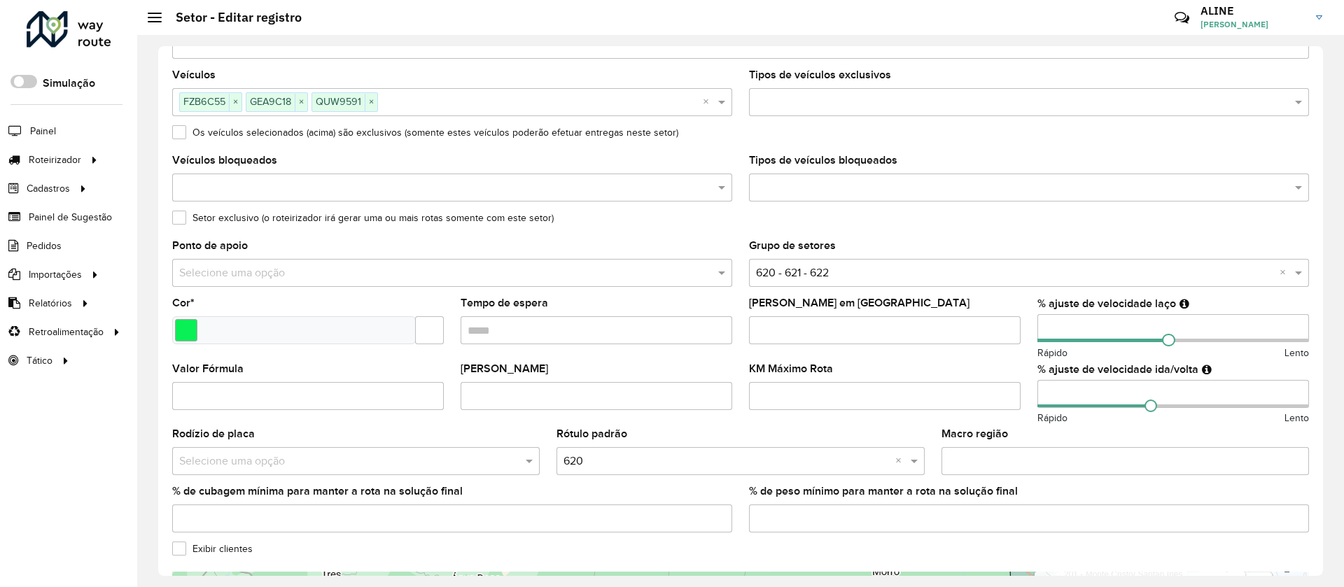
scroll to position [210, 0]
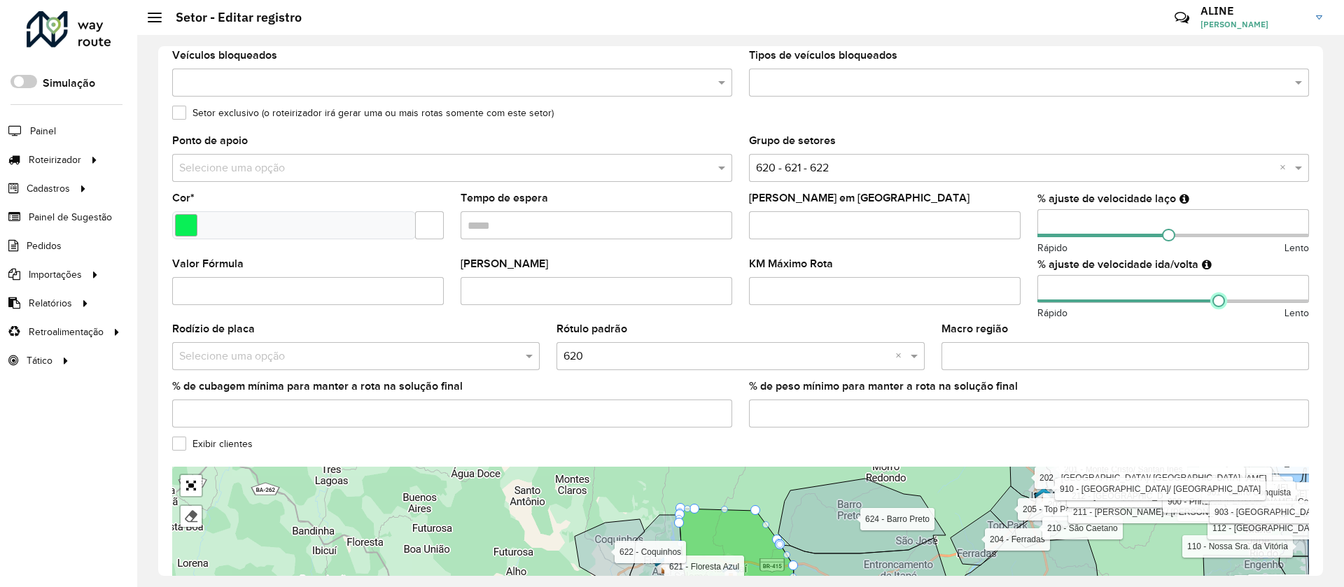
drag, startPoint x: 1147, startPoint y: 303, endPoint x: 1215, endPoint y: 311, distance: 67.7
click at [1215, 311] on div "% ajuste de velocidade ida/volta Rápido Lento" at bounding box center [1174, 290] width 272 height 62
drag, startPoint x: 1166, startPoint y: 237, endPoint x: 1189, endPoint y: 240, distance: 22.7
click at [1189, 240] on span at bounding box center [1191, 235] width 13 height 13
drag, startPoint x: 1214, startPoint y: 300, endPoint x: 1241, endPoint y: 307, distance: 28.2
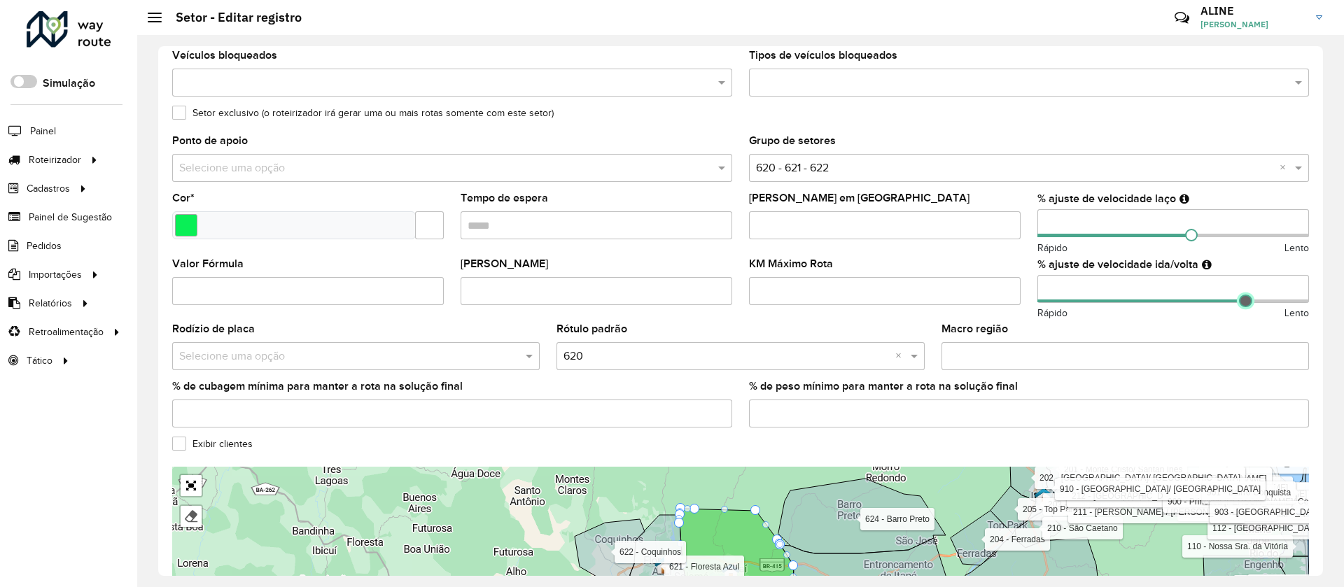
click at [1241, 307] on span at bounding box center [1245, 301] width 13 height 13
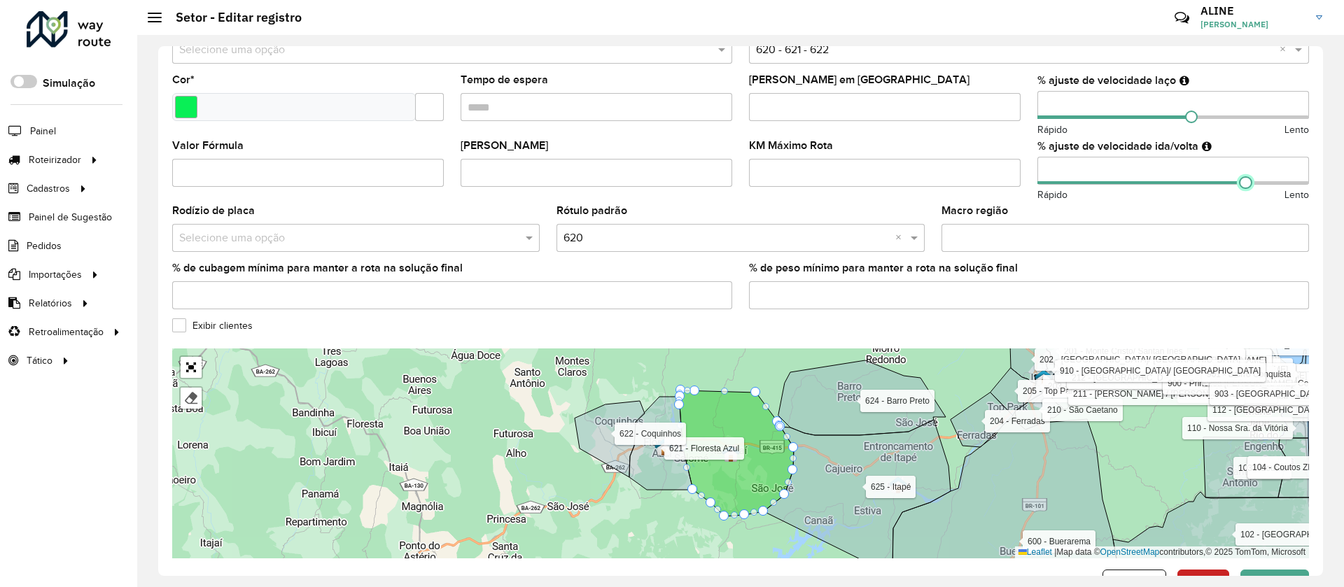
scroll to position [374, 0]
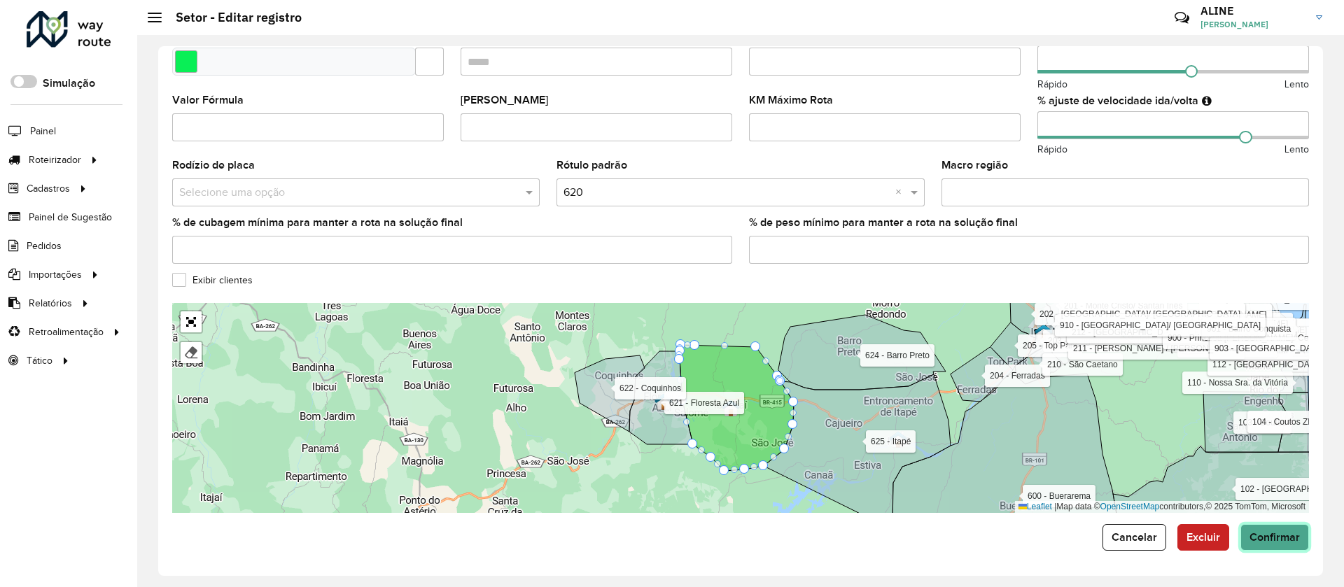
click at [1275, 533] on span "Confirmar" at bounding box center [1275, 537] width 50 height 12
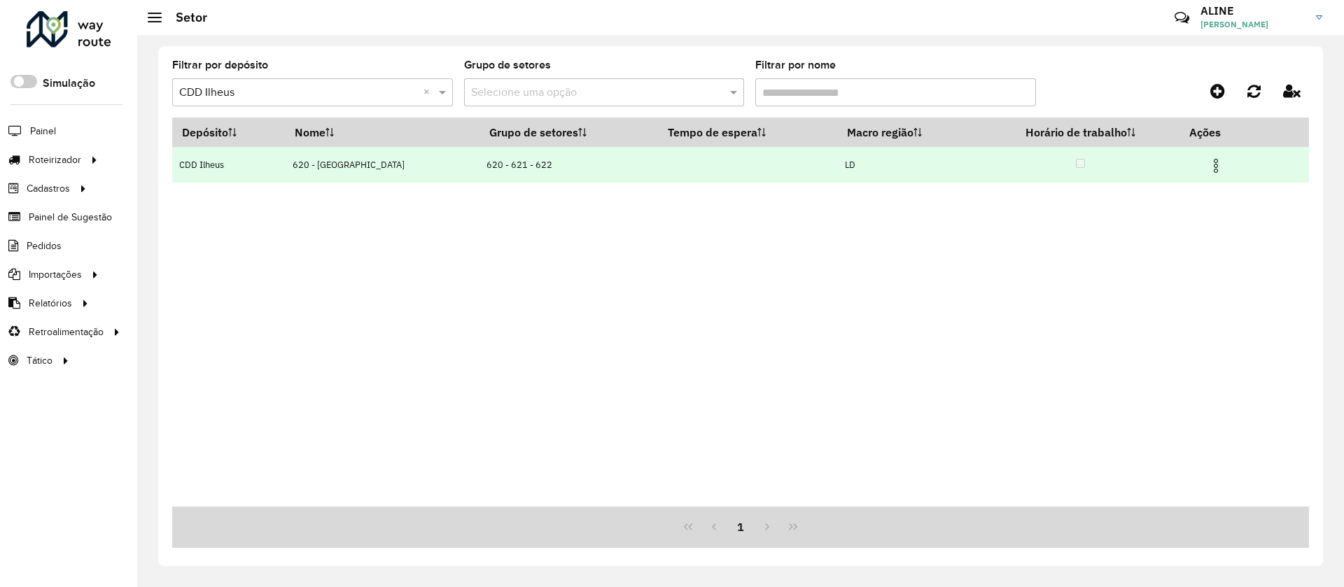
click at [1208, 158] on img at bounding box center [1216, 166] width 17 height 17
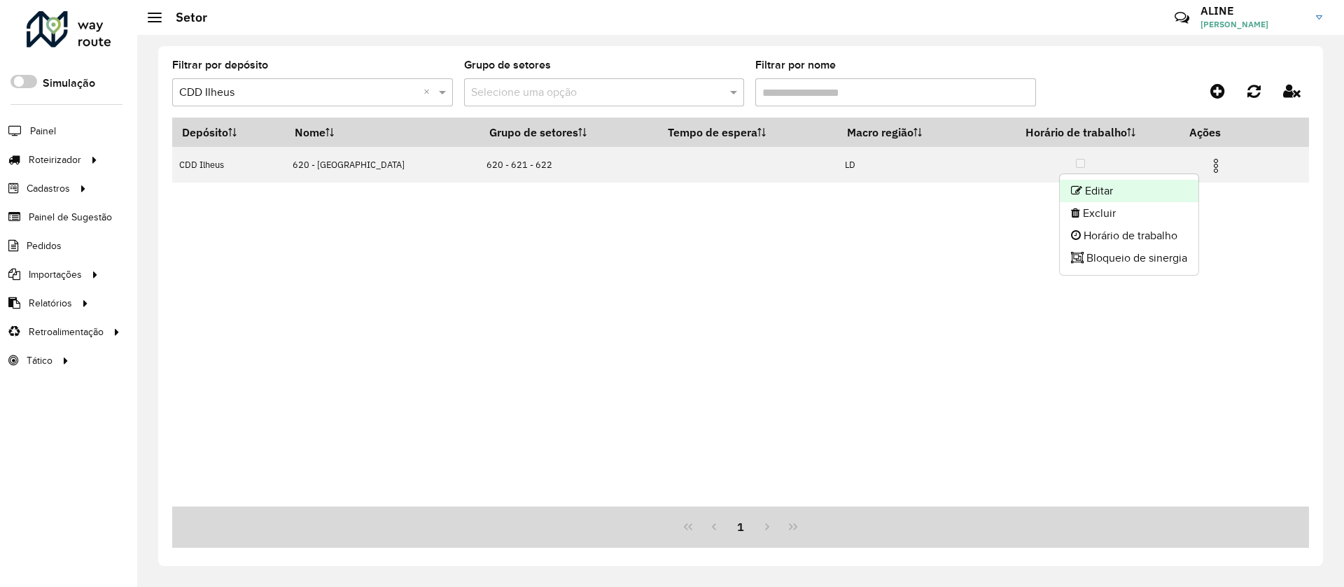
click at [1121, 185] on li "Editar" at bounding box center [1129, 191] width 139 height 22
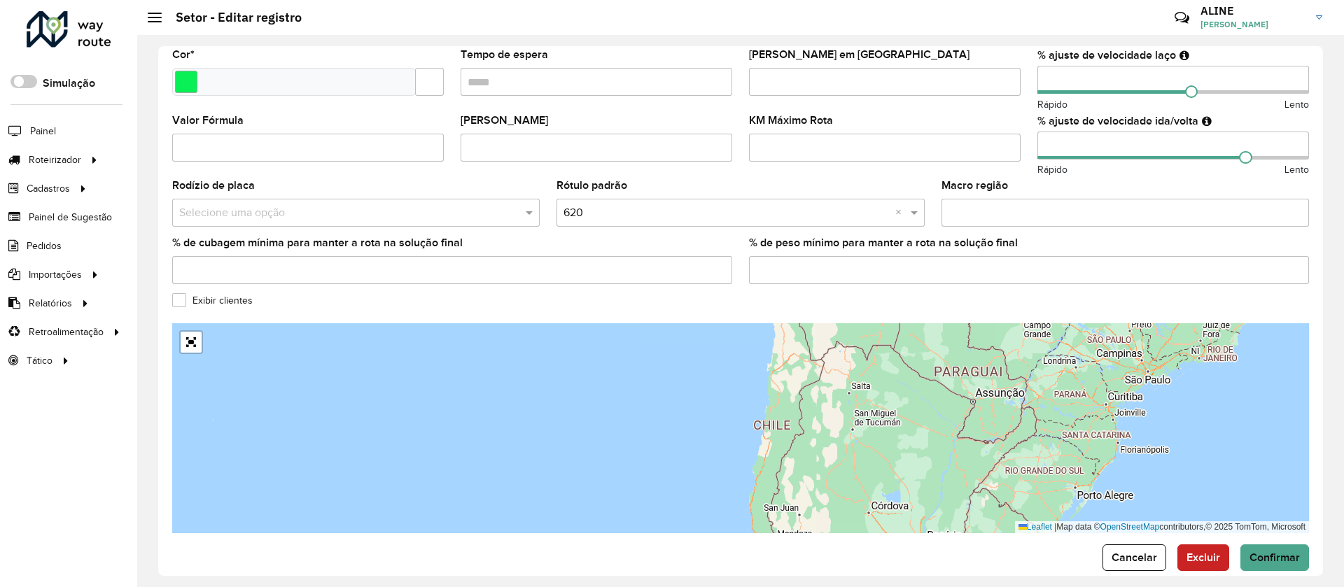
scroll to position [374, 0]
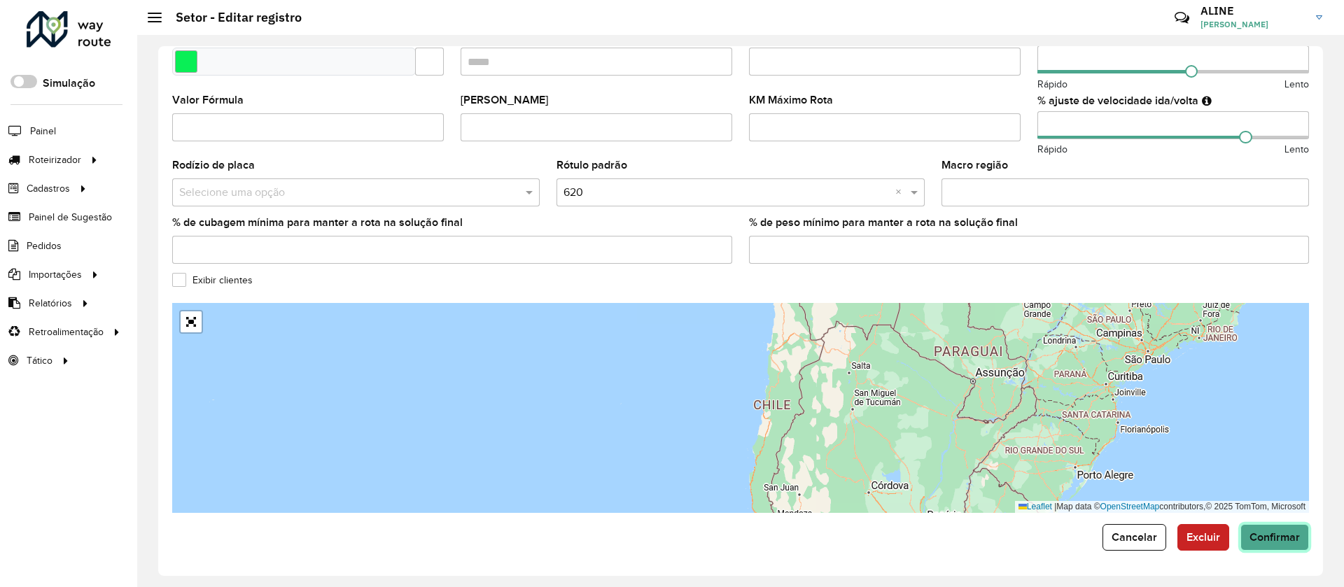
click at [1276, 540] on span "Confirmar" at bounding box center [1275, 537] width 50 height 12
click at [1112, 537] on span "Cancelar" at bounding box center [1135, 537] width 46 height 12
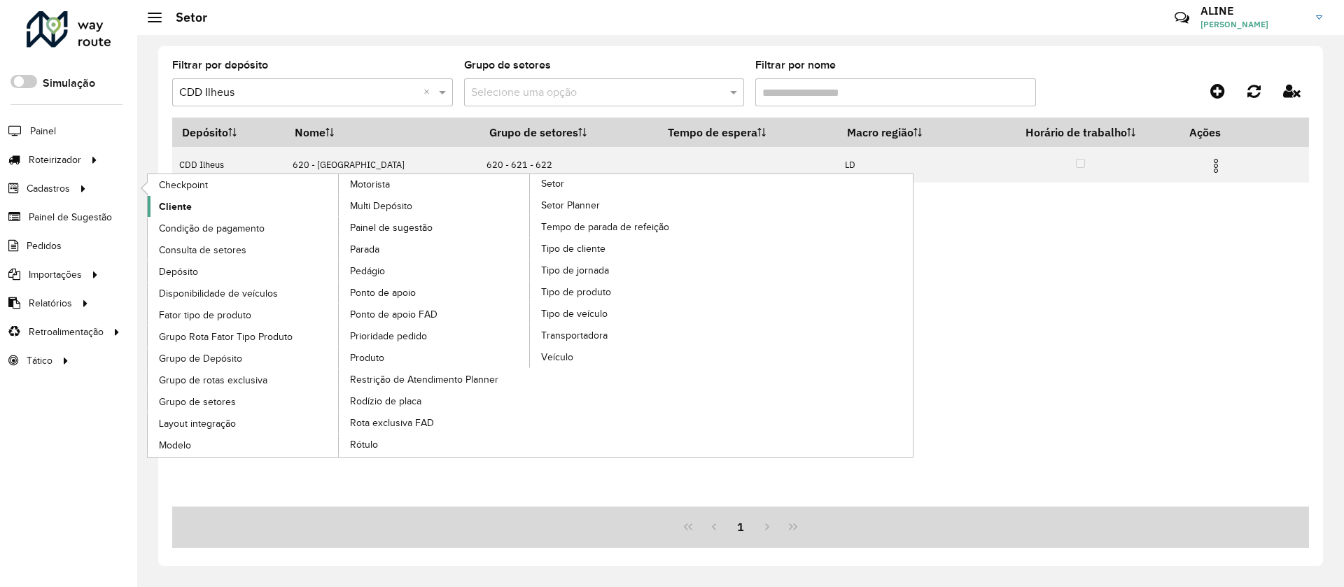
click at [171, 202] on span "Cliente" at bounding box center [175, 207] width 33 height 15
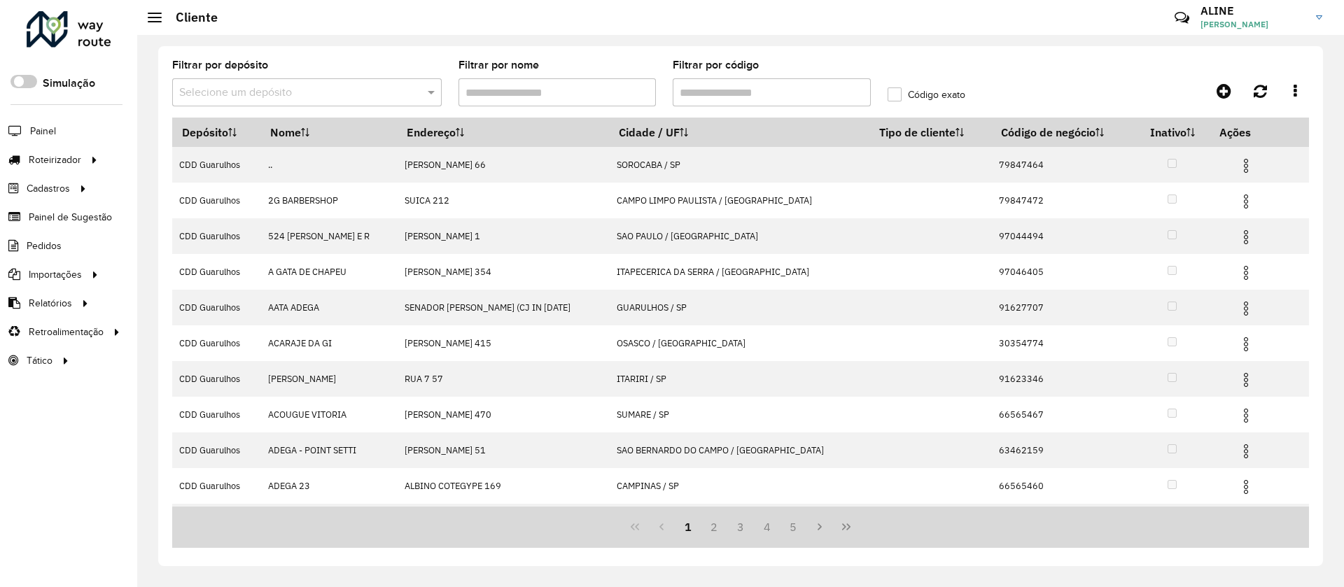
click at [292, 91] on input "text" at bounding box center [293, 93] width 228 height 17
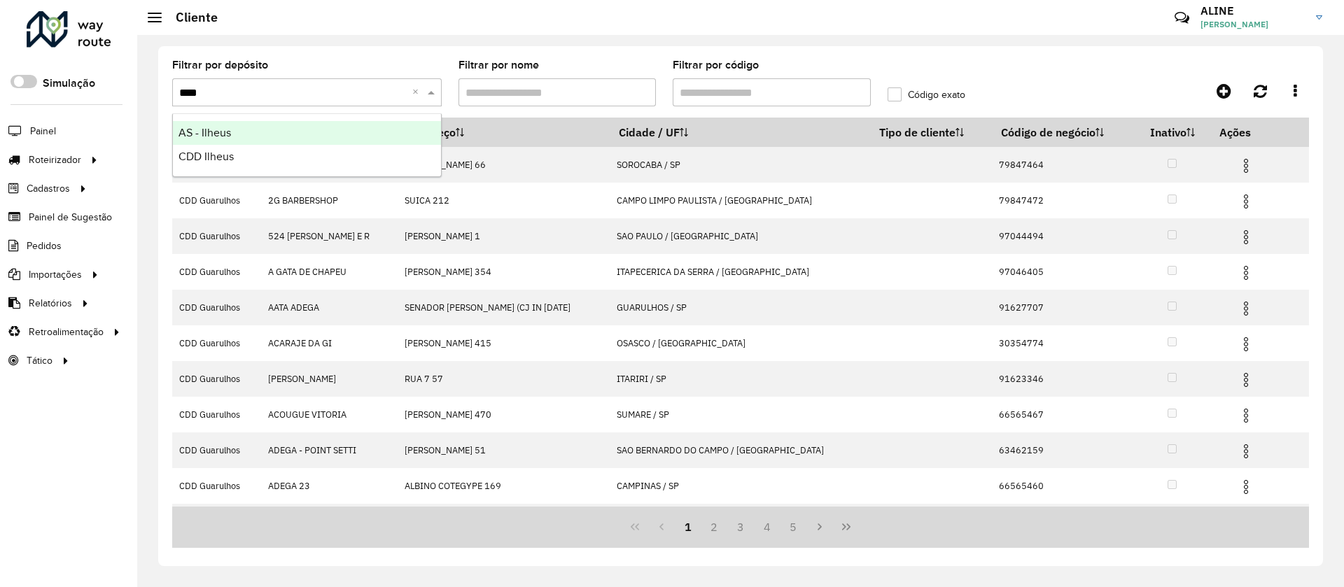
type input "*****"
click at [240, 157] on div "CDD Ilheus" at bounding box center [307, 157] width 268 height 24
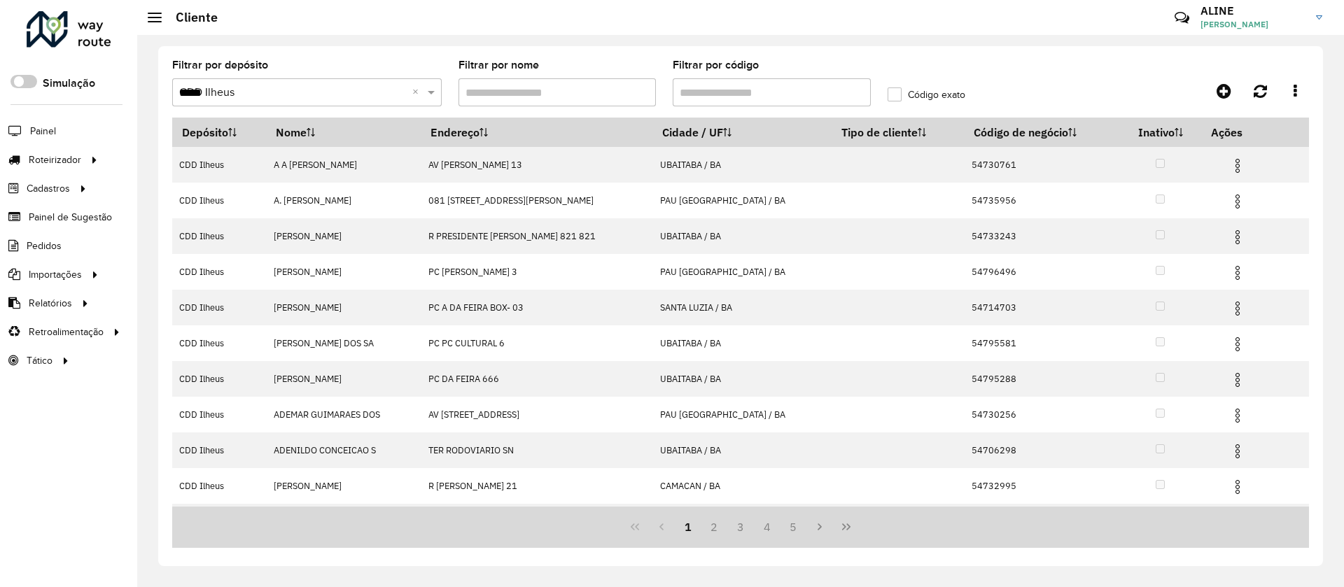
click at [727, 89] on input "Filtrar por código" at bounding box center [772, 92] width 198 height 28
paste input "*****"
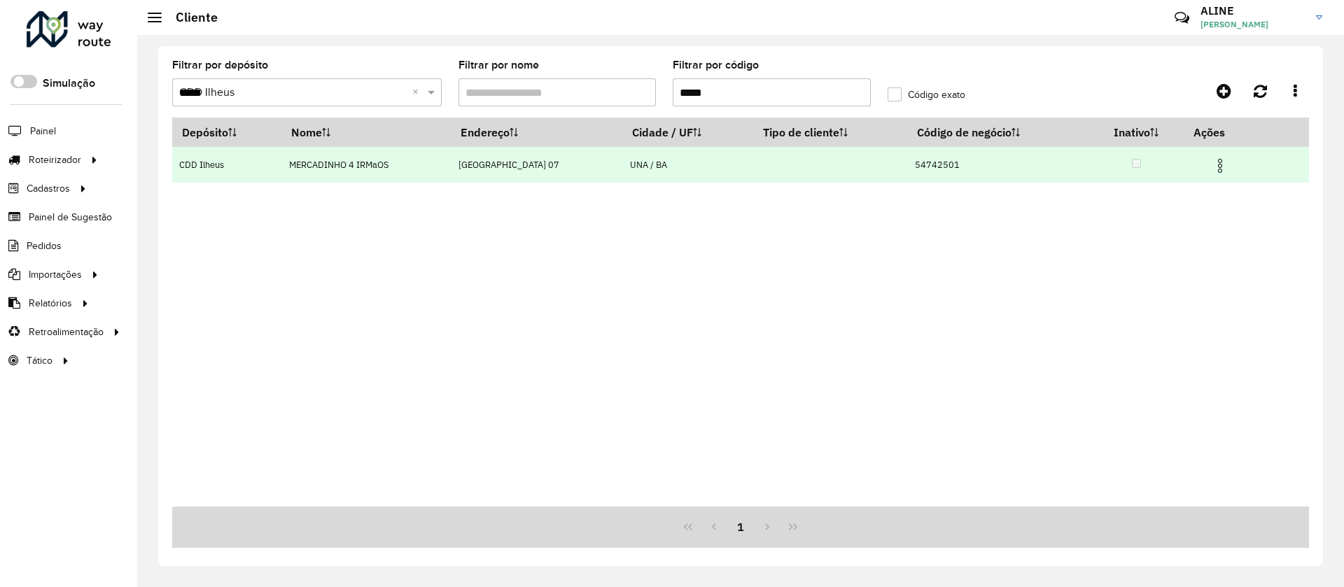
type input "*****"
click at [1220, 165] on img at bounding box center [1220, 166] width 17 height 17
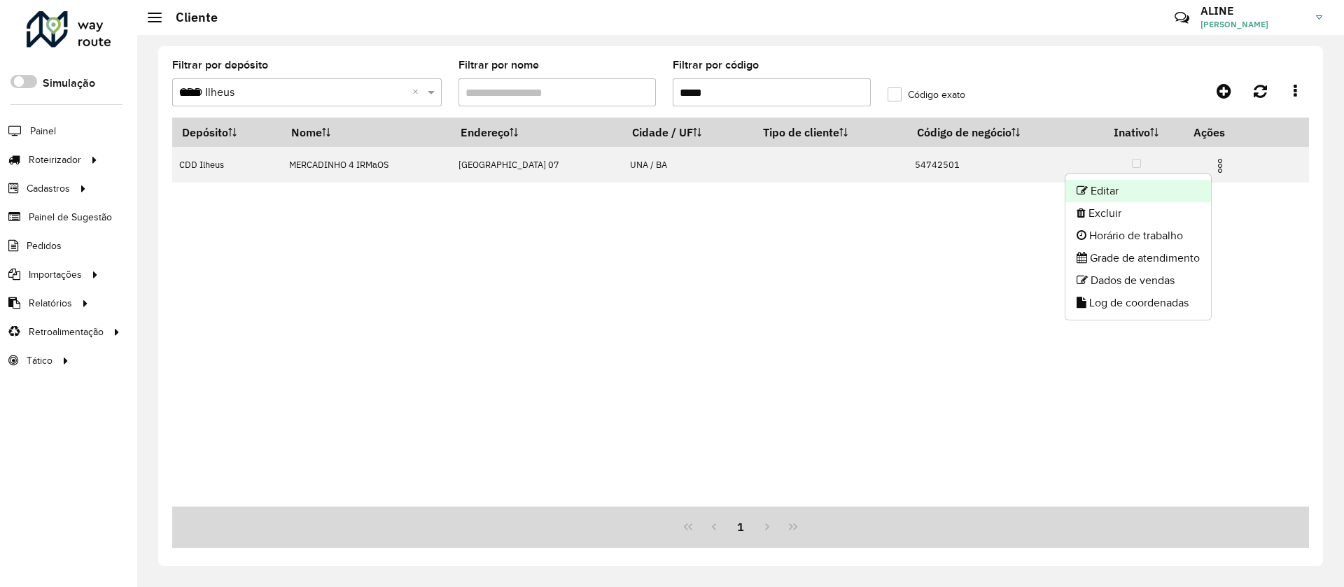
click at [1137, 185] on li "Editar" at bounding box center [1139, 191] width 146 height 22
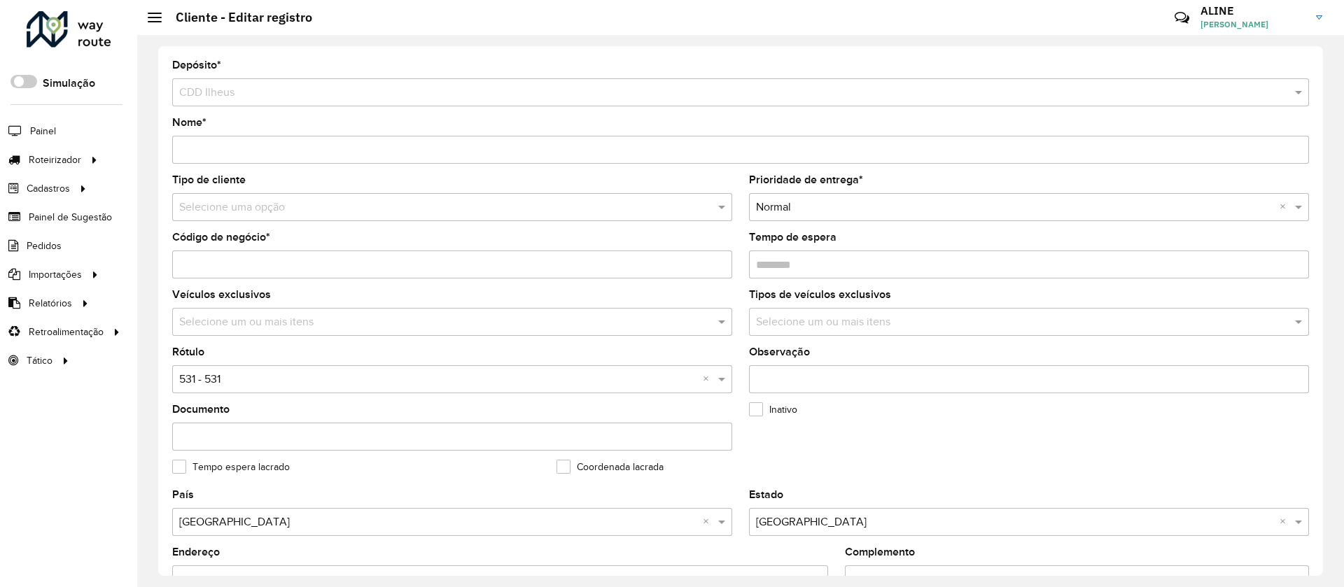
click at [252, 202] on input "text" at bounding box center [438, 208] width 518 height 17
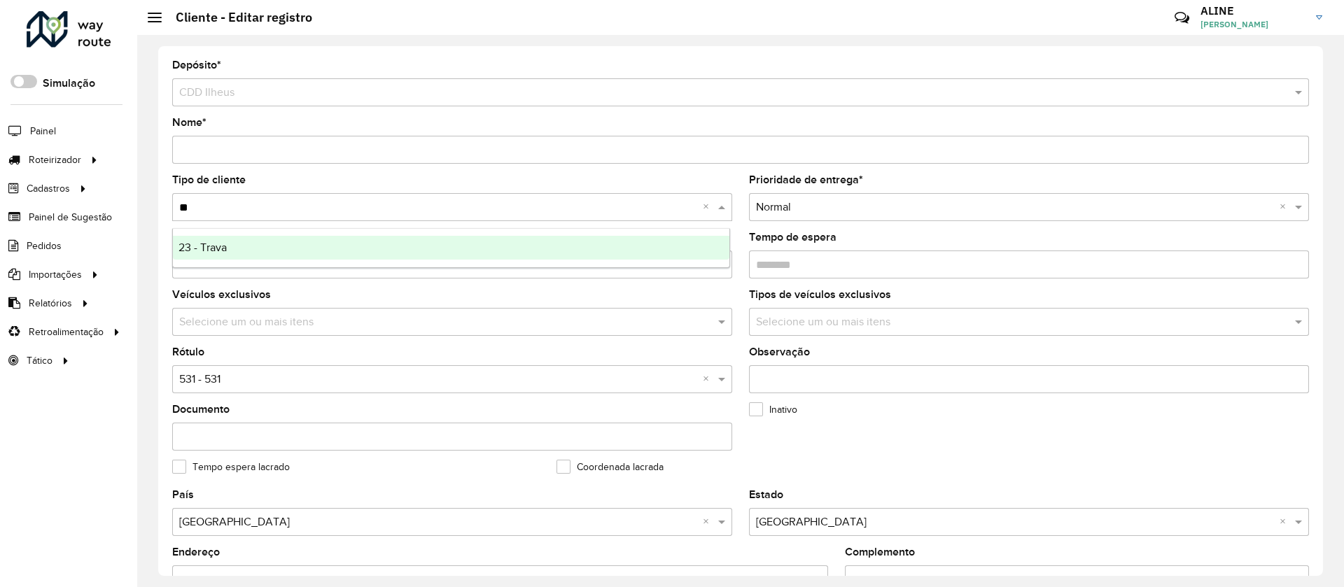
type input "***"
click at [239, 241] on div "23 - Trava" at bounding box center [451, 248] width 557 height 24
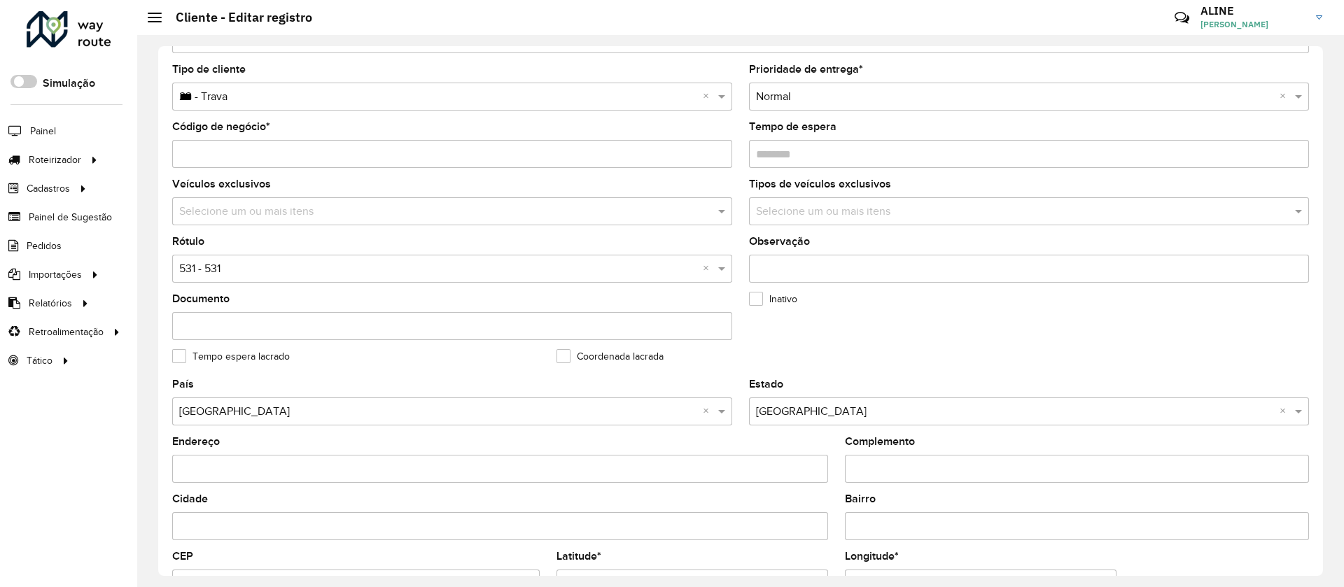
scroll to position [210, 0]
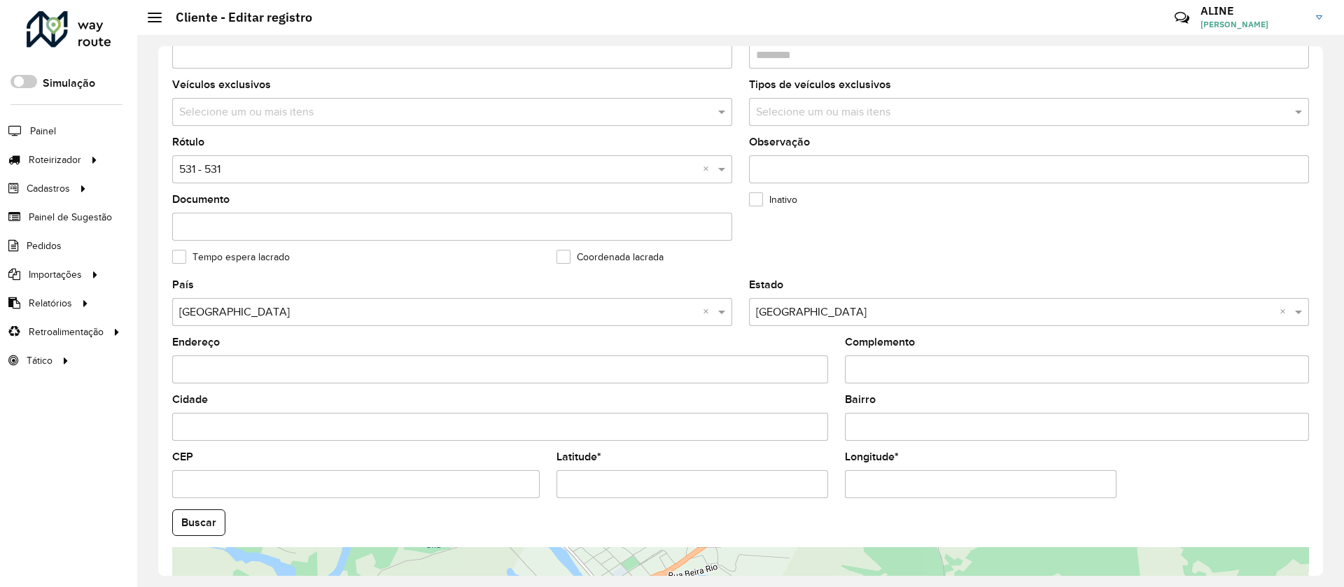
click at [235, 168] on input "text" at bounding box center [438, 170] width 518 height 17
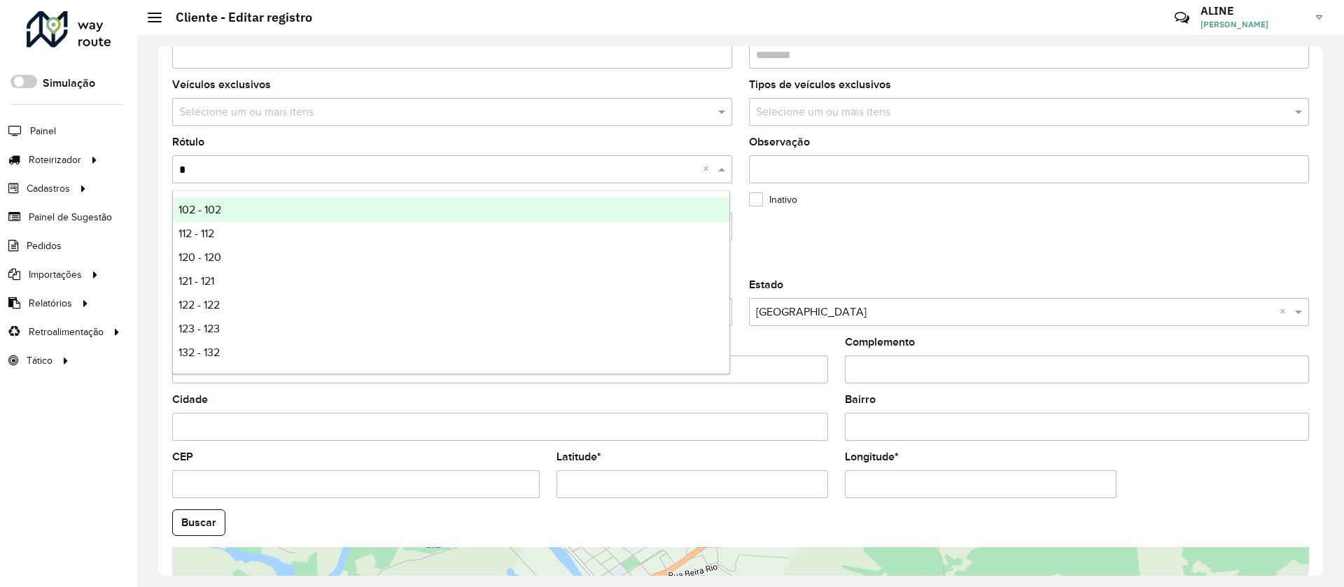
type input "**"
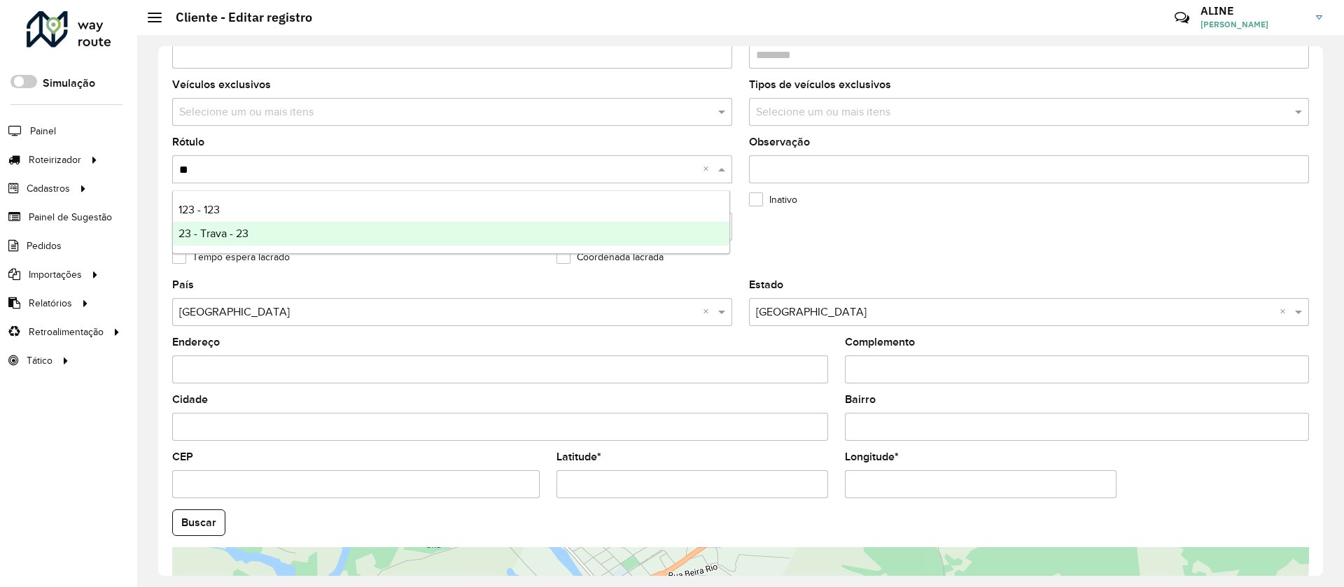
click at [218, 226] on div "23 - Trava - 23" at bounding box center [451, 234] width 557 height 24
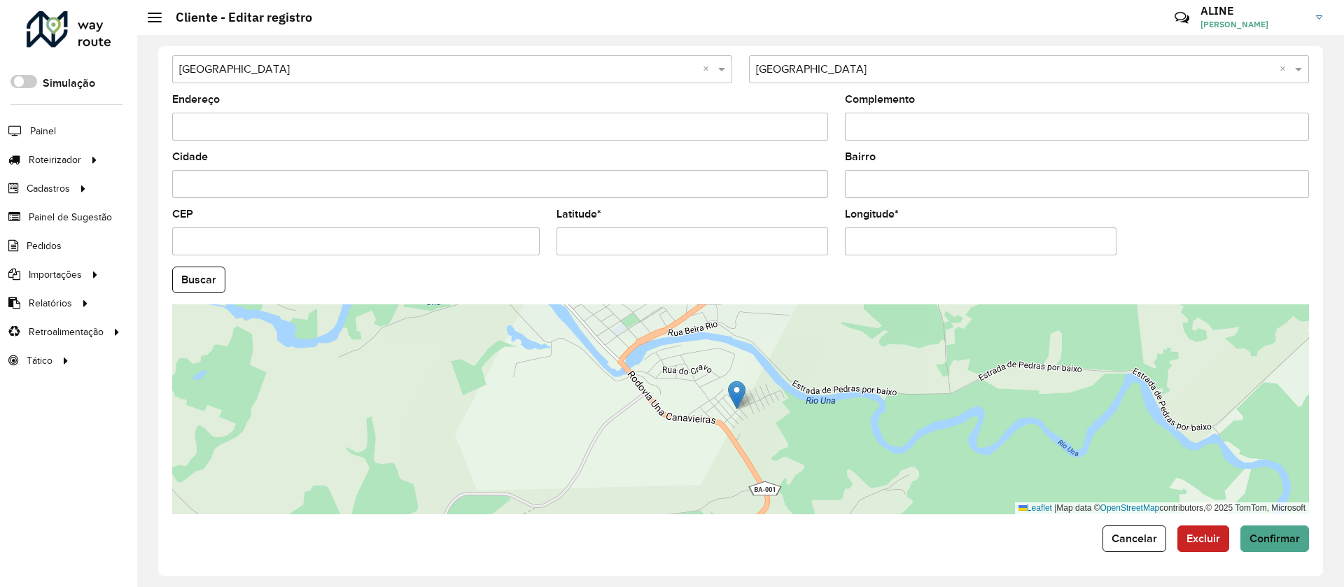
scroll to position [454, 0]
click at [1275, 530] on button "Confirmar" at bounding box center [1275, 537] width 69 height 27
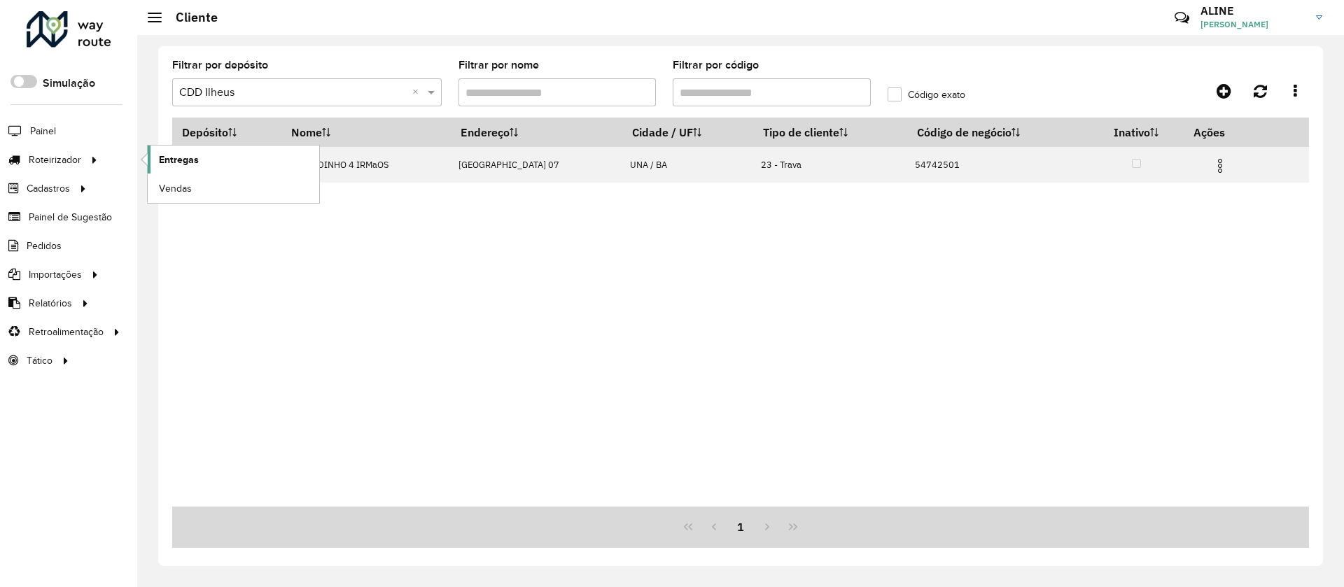
click at [175, 158] on span "Entregas" at bounding box center [179, 160] width 40 height 15
click at [167, 153] on span "Entregas" at bounding box center [179, 160] width 40 height 15
click at [174, 153] on span "Entregas" at bounding box center [179, 160] width 40 height 15
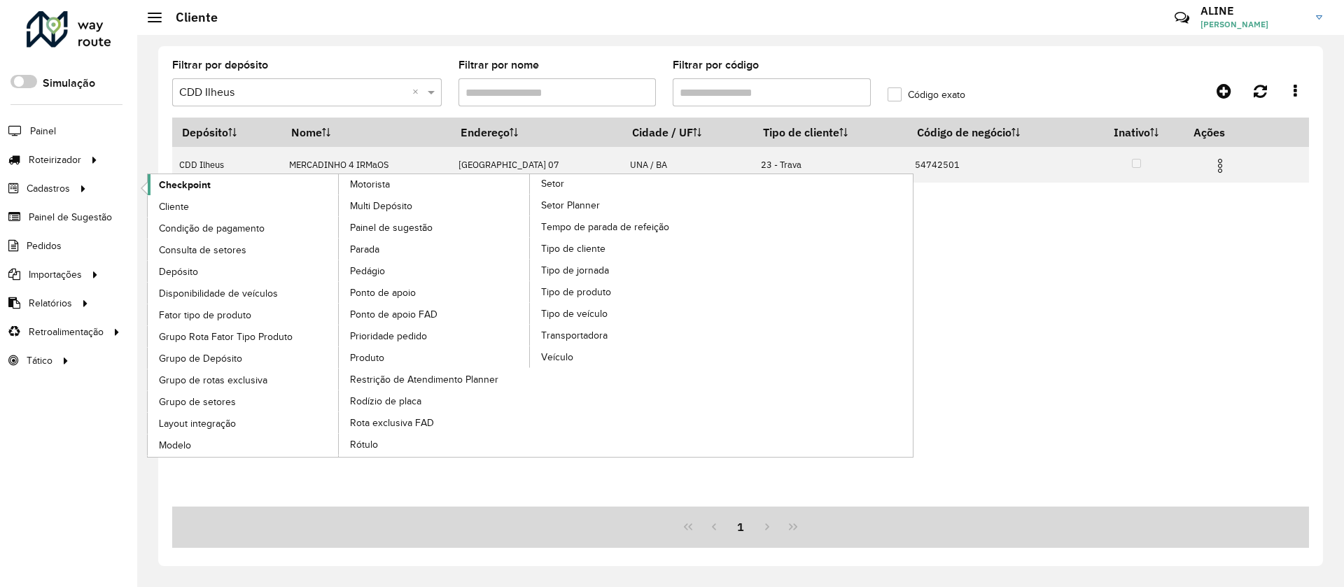
click at [188, 182] on span "Checkpoint" at bounding box center [185, 185] width 52 height 15
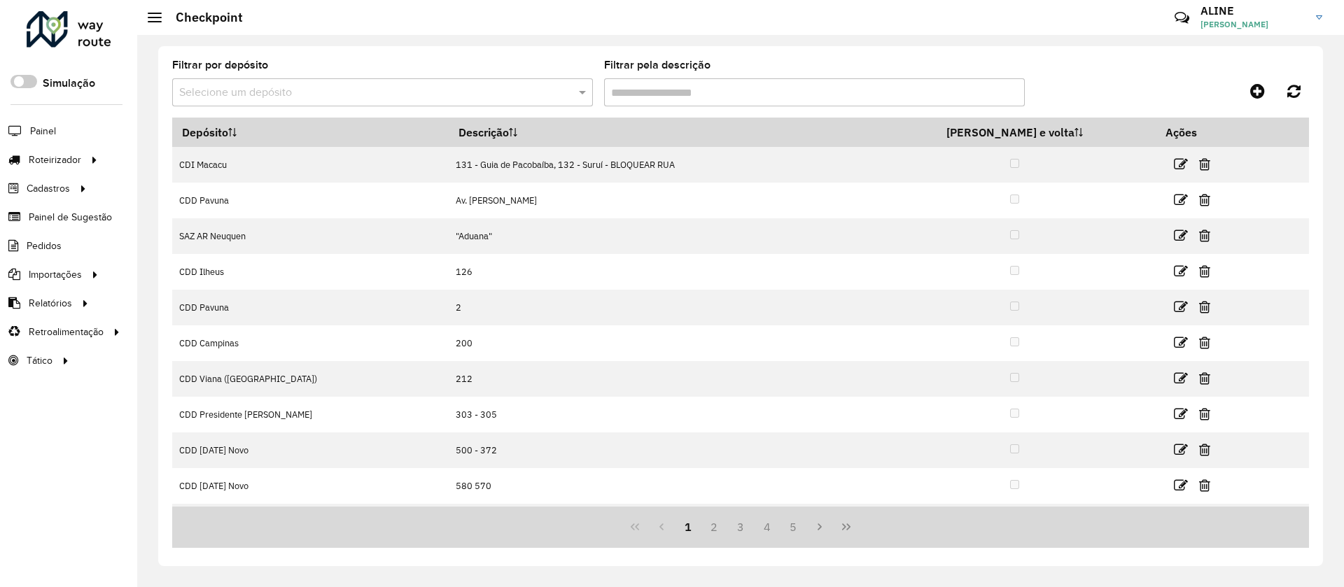
click at [341, 88] on input "text" at bounding box center [368, 93] width 379 height 17
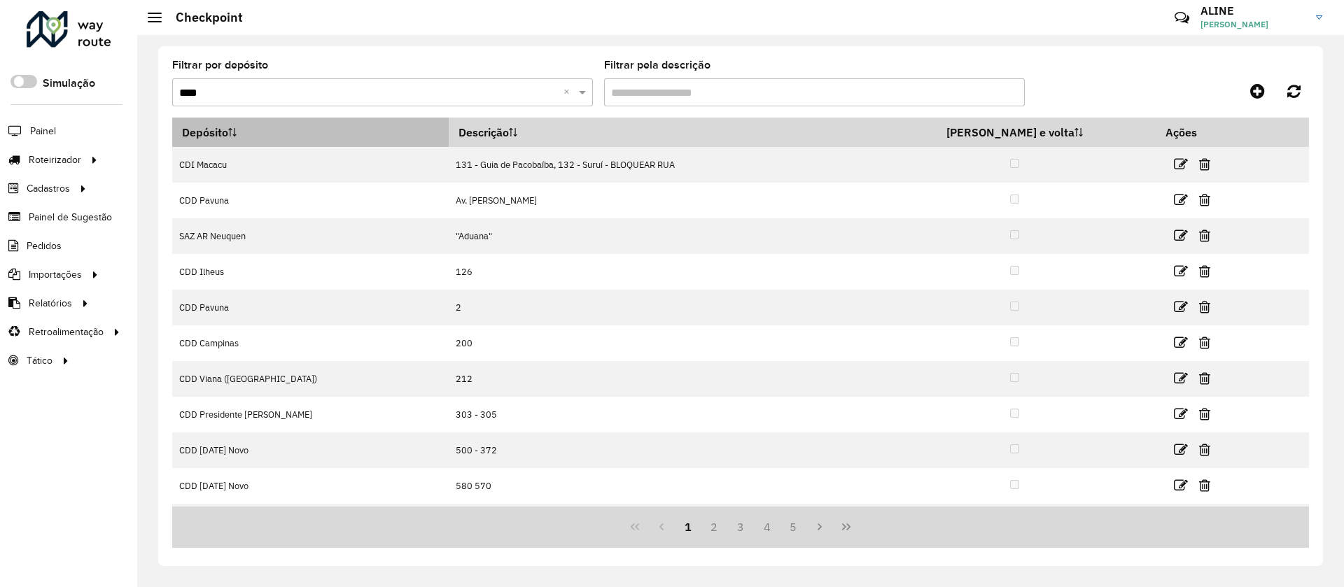
type input "*****"
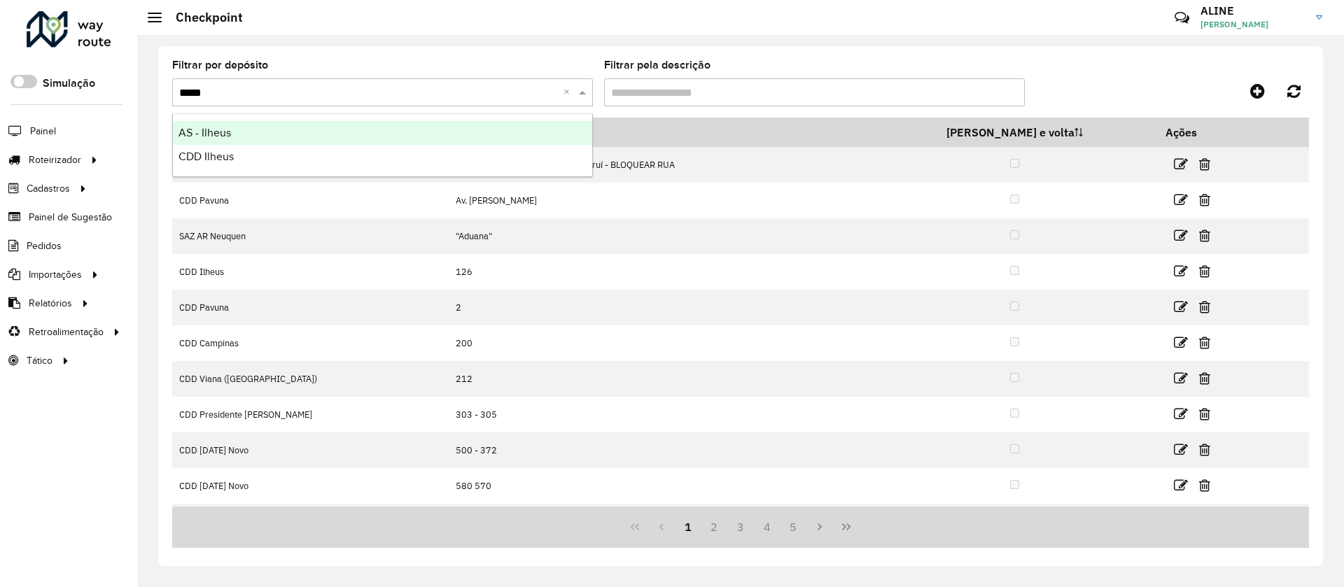
click at [214, 129] on span "AS - Ilheus" at bounding box center [205, 133] width 53 height 12
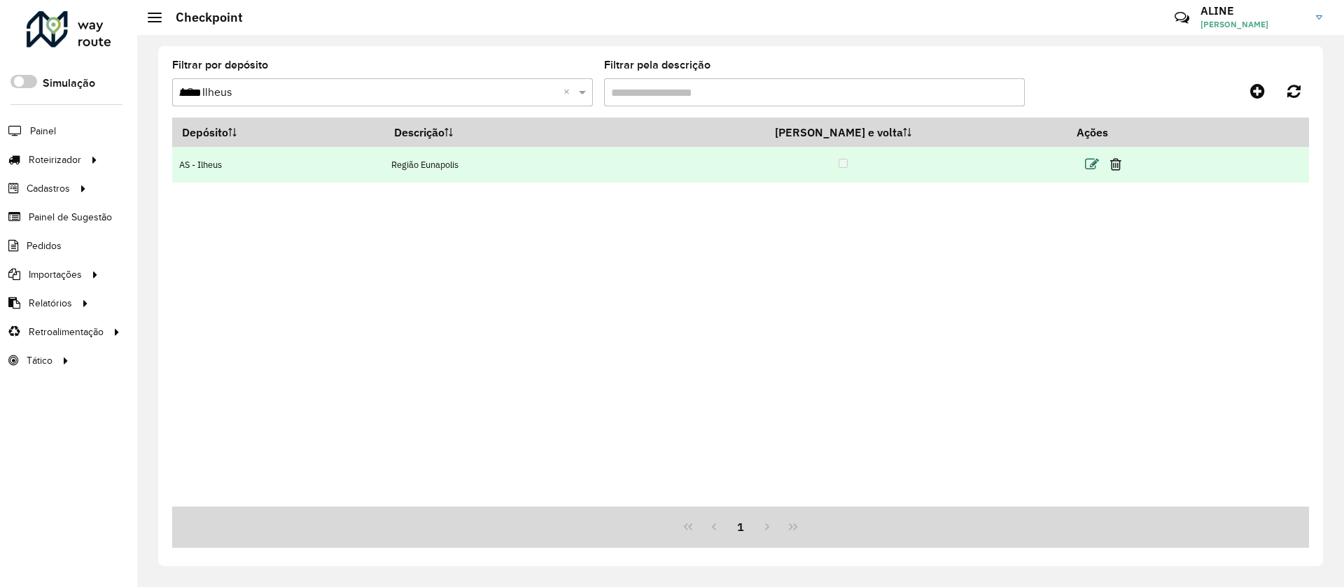
click at [1085, 159] on icon at bounding box center [1092, 165] width 14 height 14
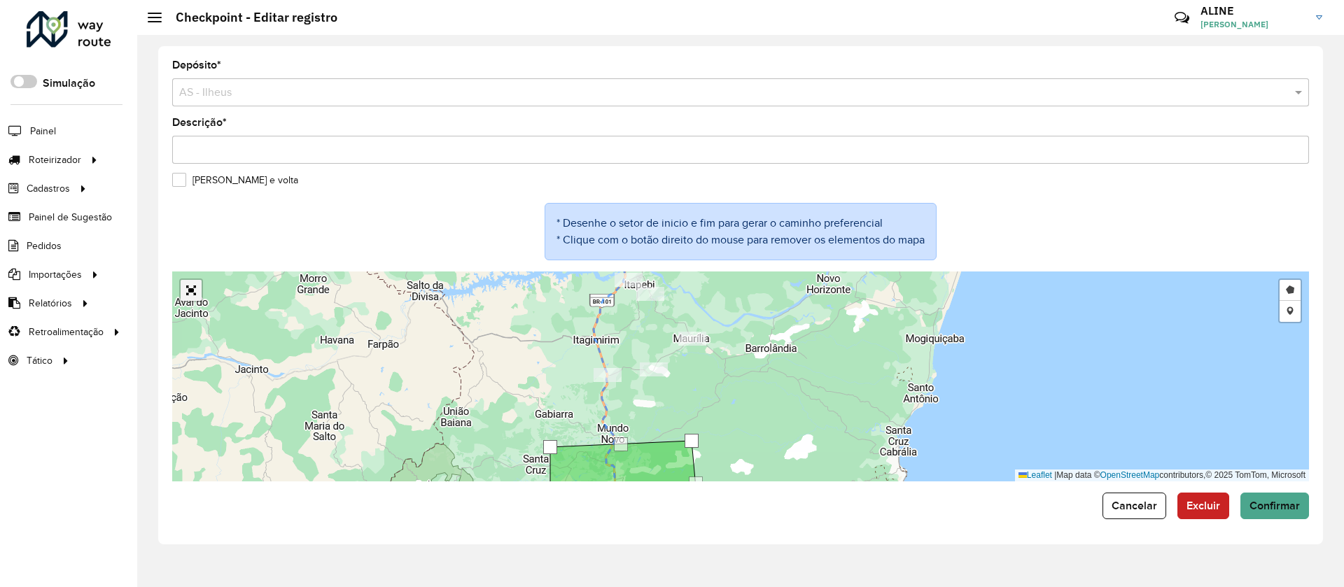
click at [187, 283] on link "Abrir mapa em tela cheia" at bounding box center [191, 290] width 21 height 21
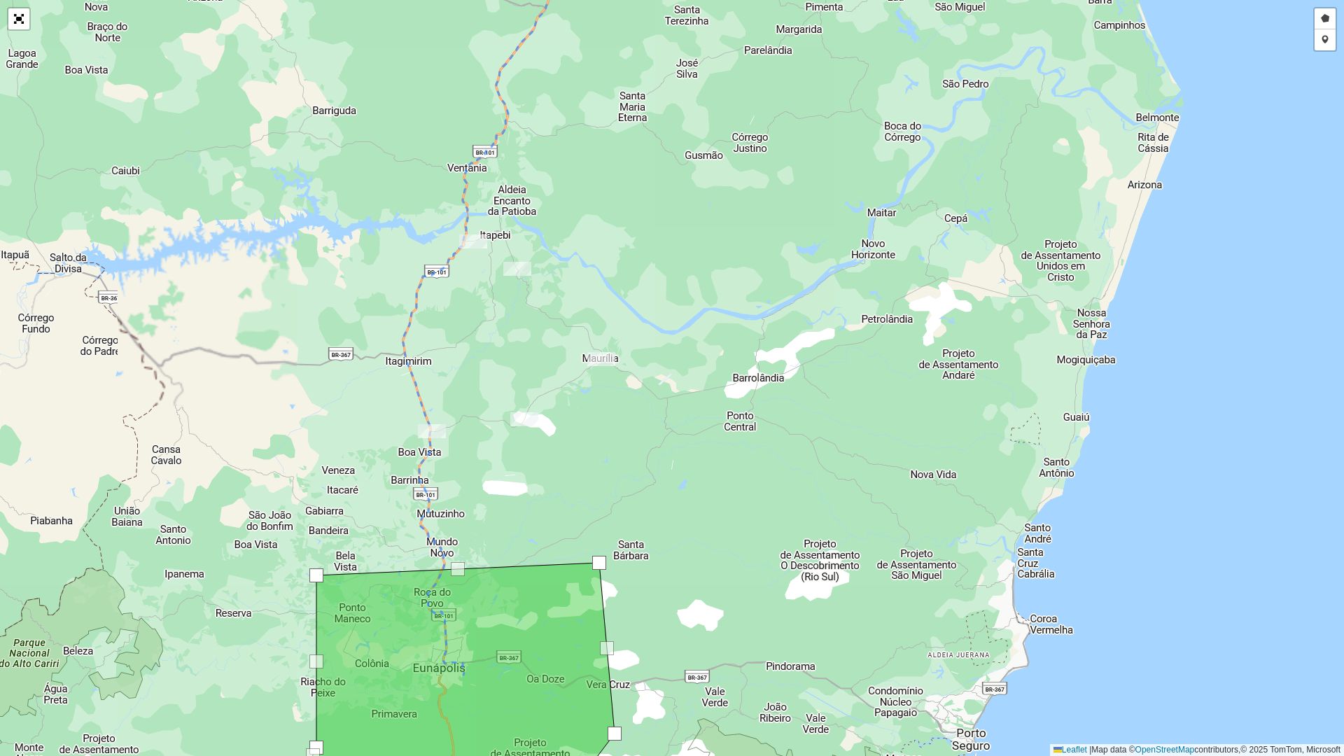
click at [584, 331] on div "Desenhar setor Adicionar checkpoint Leaflet | Map data © OpenStreetMap contribu…" at bounding box center [672, 378] width 1344 height 756
click at [586, 331] on div "Desenhar setor Adicionar checkpoint Leaflet | Map data © OpenStreetMap contribu…" at bounding box center [672, 378] width 1344 height 756
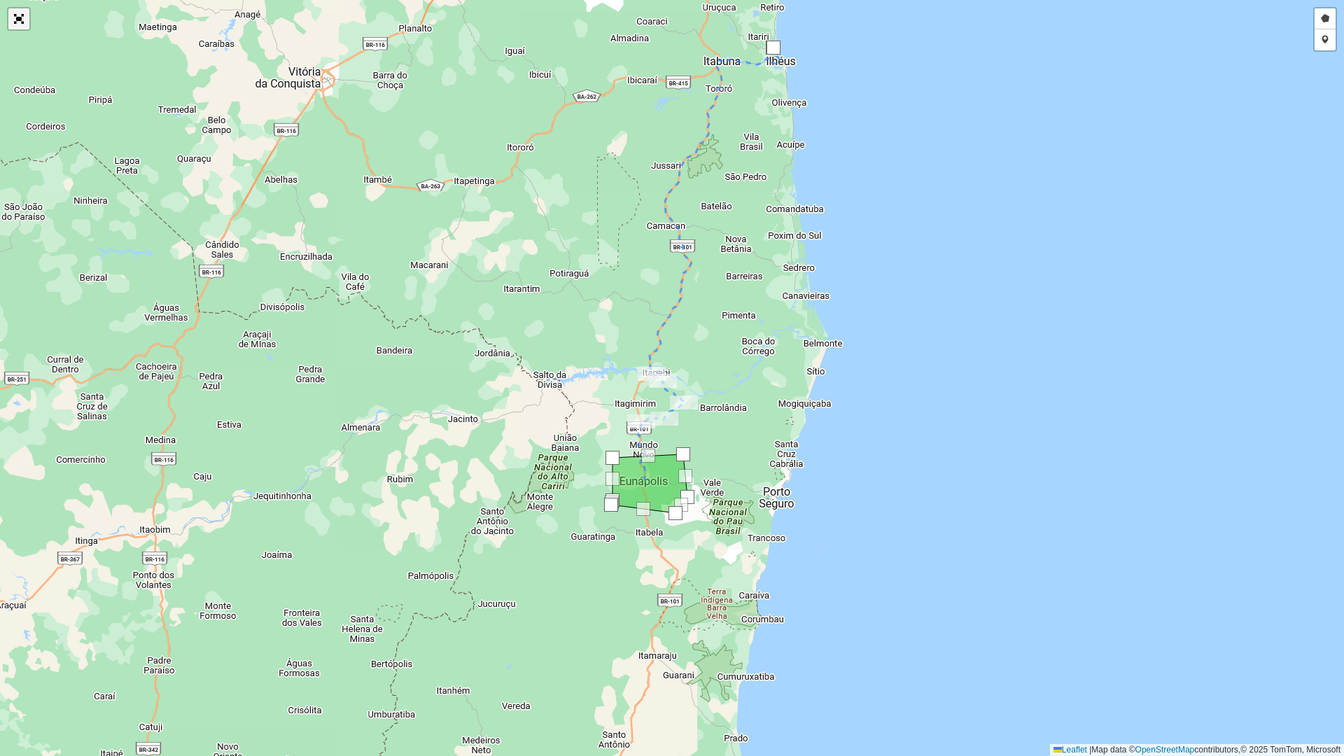
click at [22, 18] on link "Abrir mapa em tela cheia" at bounding box center [18, 18] width 21 height 21
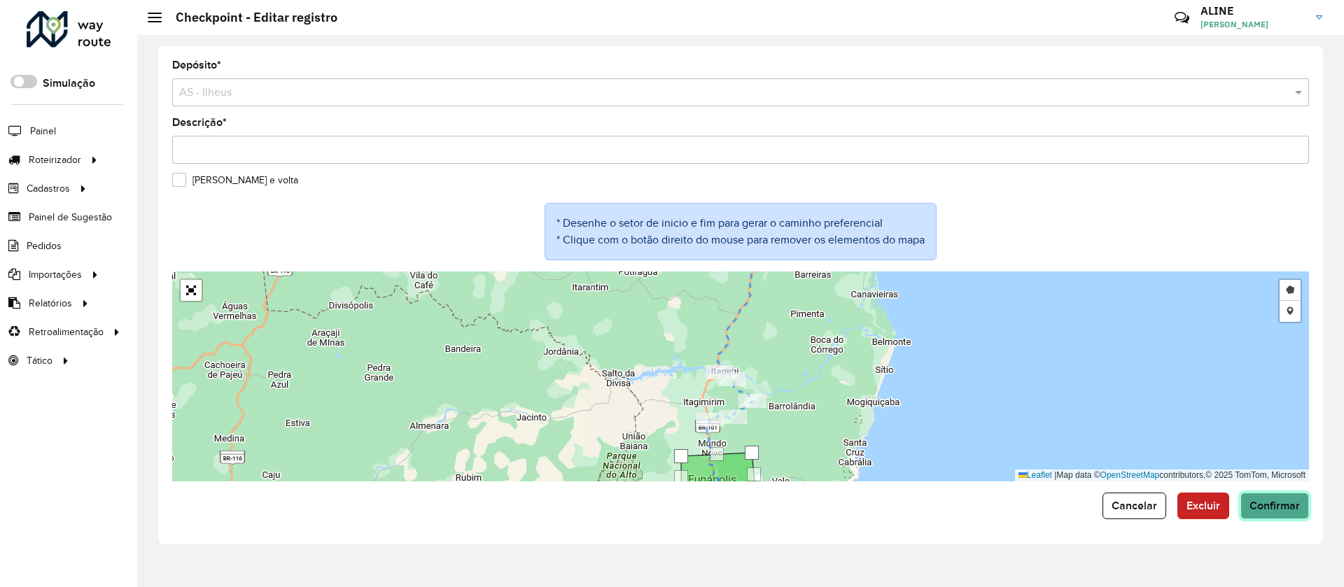
click at [1287, 500] on span "Confirmar" at bounding box center [1275, 506] width 50 height 12
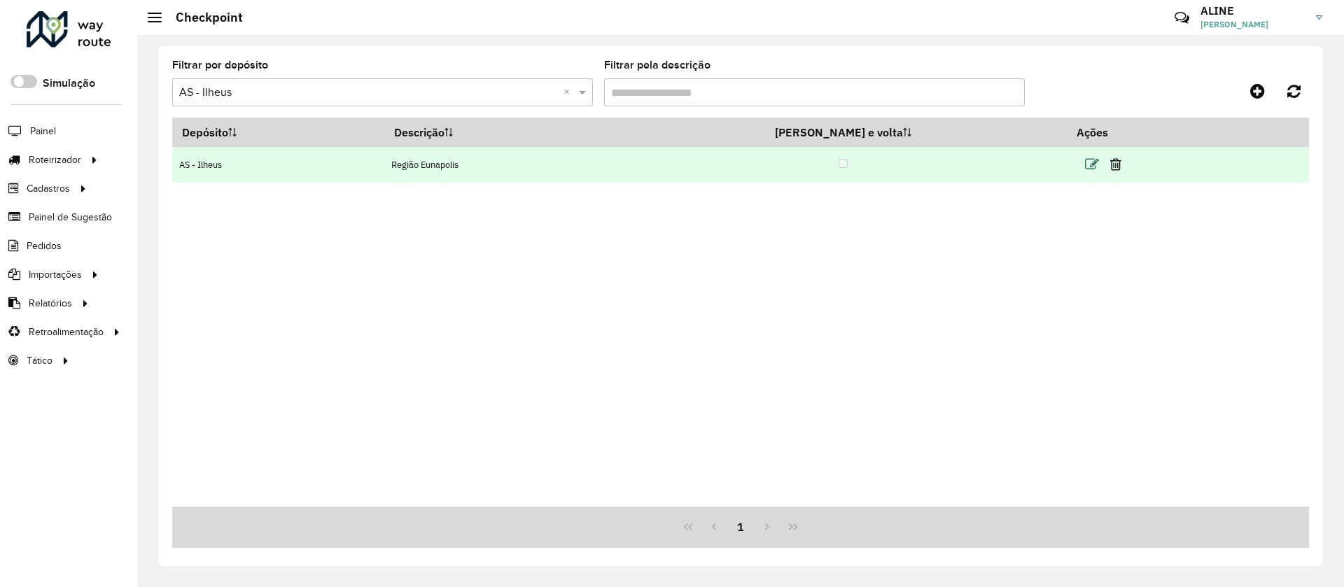
click at [1085, 163] on icon at bounding box center [1092, 165] width 14 height 14
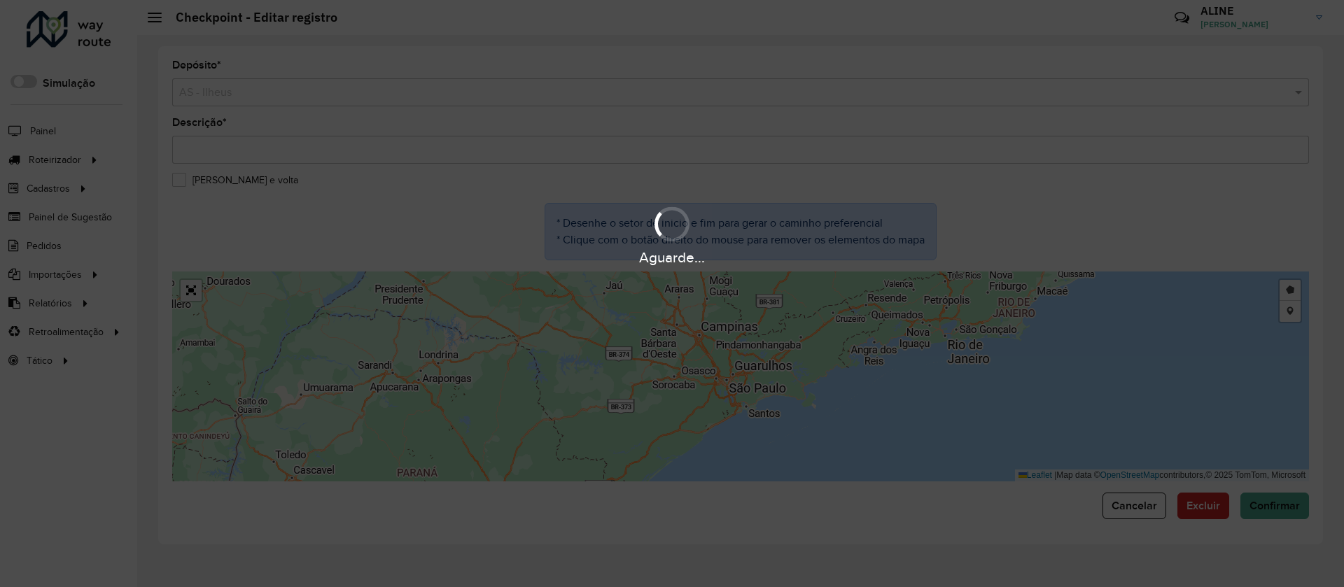
click at [192, 291] on div "Aguarde..." at bounding box center [672, 293] width 1344 height 587
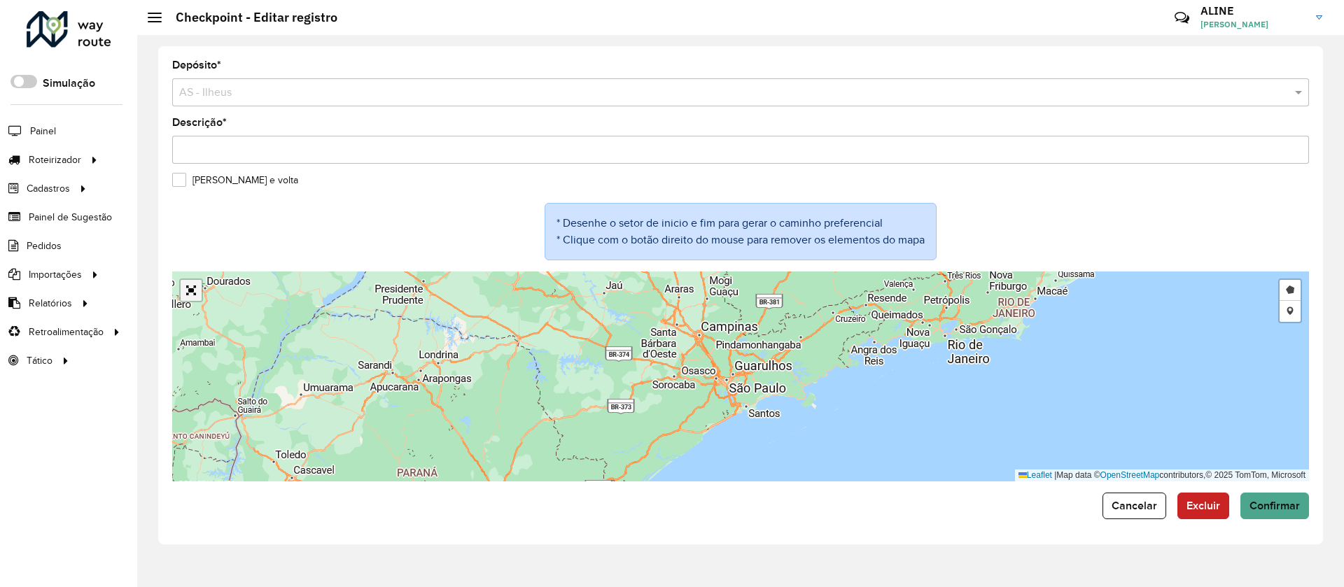
click at [192, 291] on link "Abrir mapa em tela cheia" at bounding box center [191, 290] width 21 height 21
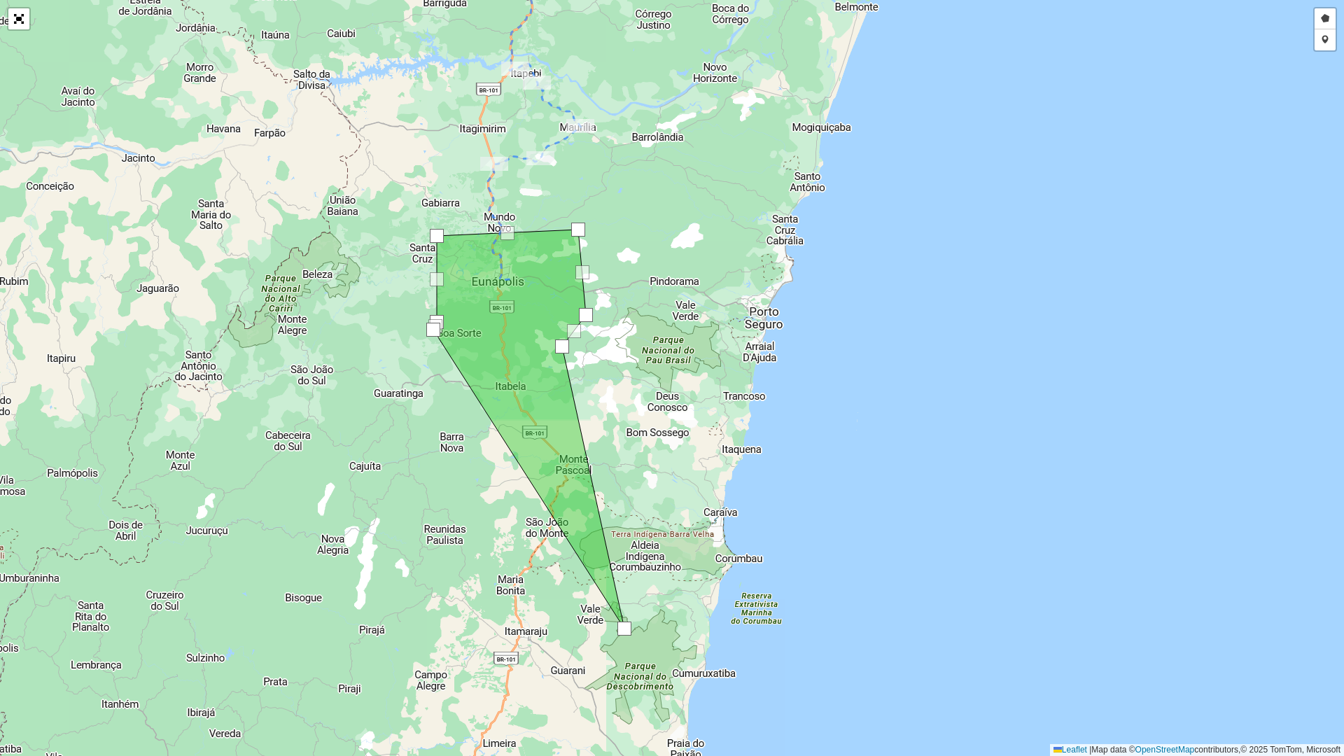
drag, startPoint x: 498, startPoint y: 343, endPoint x: 625, endPoint y: 633, distance: 316.1
click at [625, 587] on div at bounding box center [625, 629] width 14 height 14
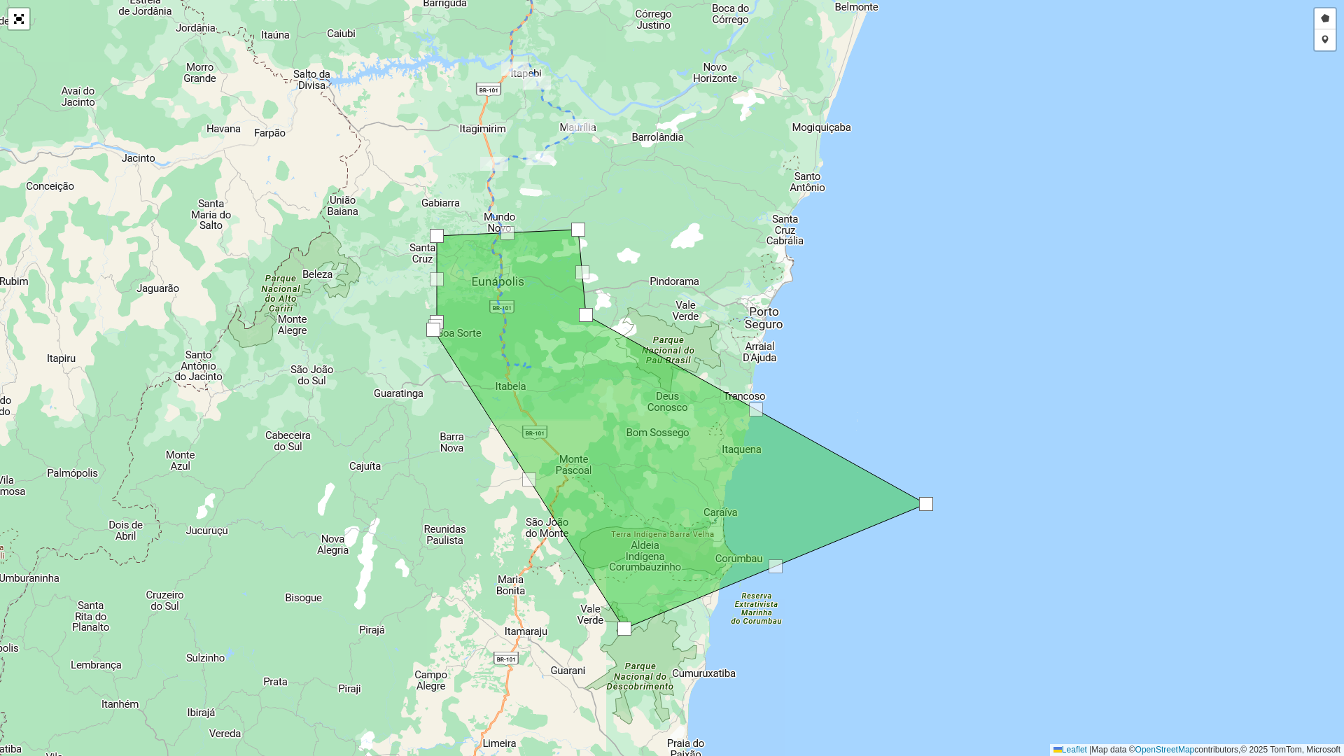
drag, startPoint x: 562, startPoint y: 345, endPoint x: 926, endPoint y: 503, distance: 396.7
click at [926, 503] on div at bounding box center [926, 504] width 14 height 14
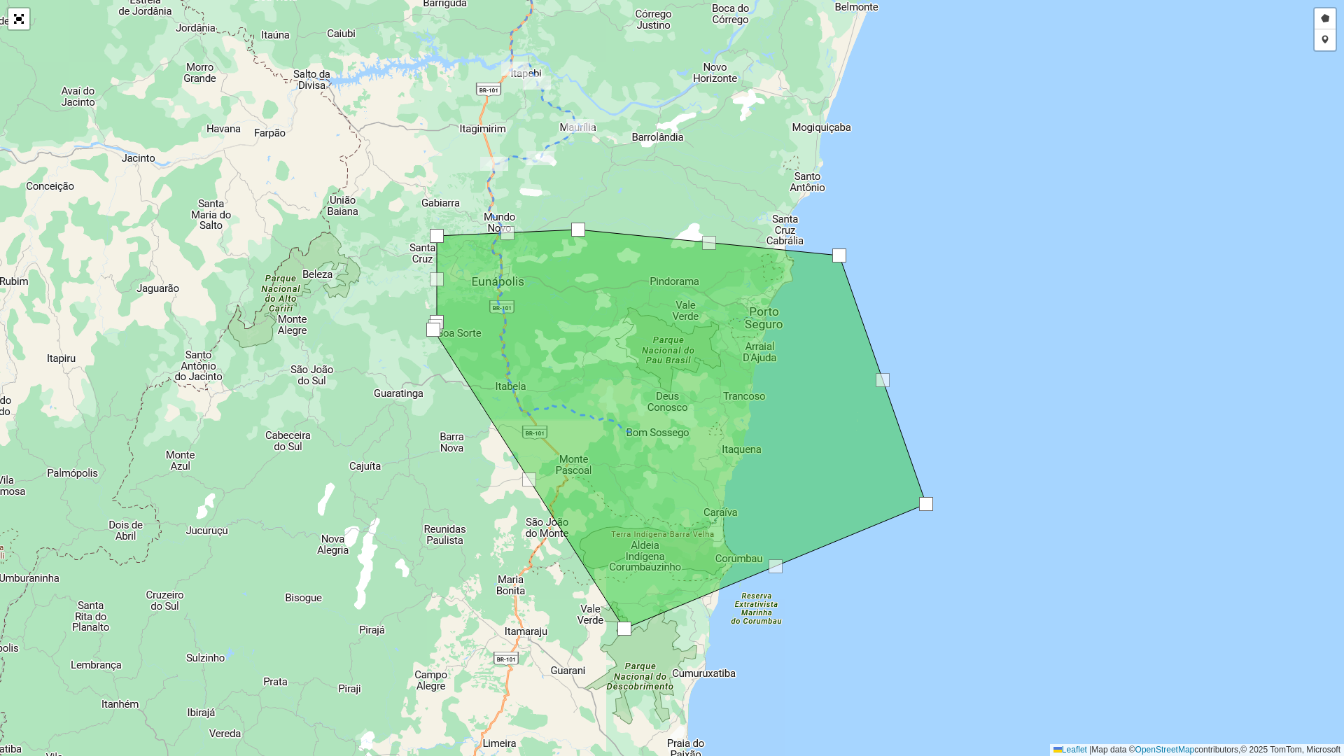
drag, startPoint x: 585, startPoint y: 314, endPoint x: 838, endPoint y: 254, distance: 260.3
click at [838, 254] on div at bounding box center [839, 256] width 14 height 14
drag, startPoint x: 775, startPoint y: 568, endPoint x: 781, endPoint y: 607, distance: 39.7
click at [781, 587] on div at bounding box center [782, 606] width 14 height 14
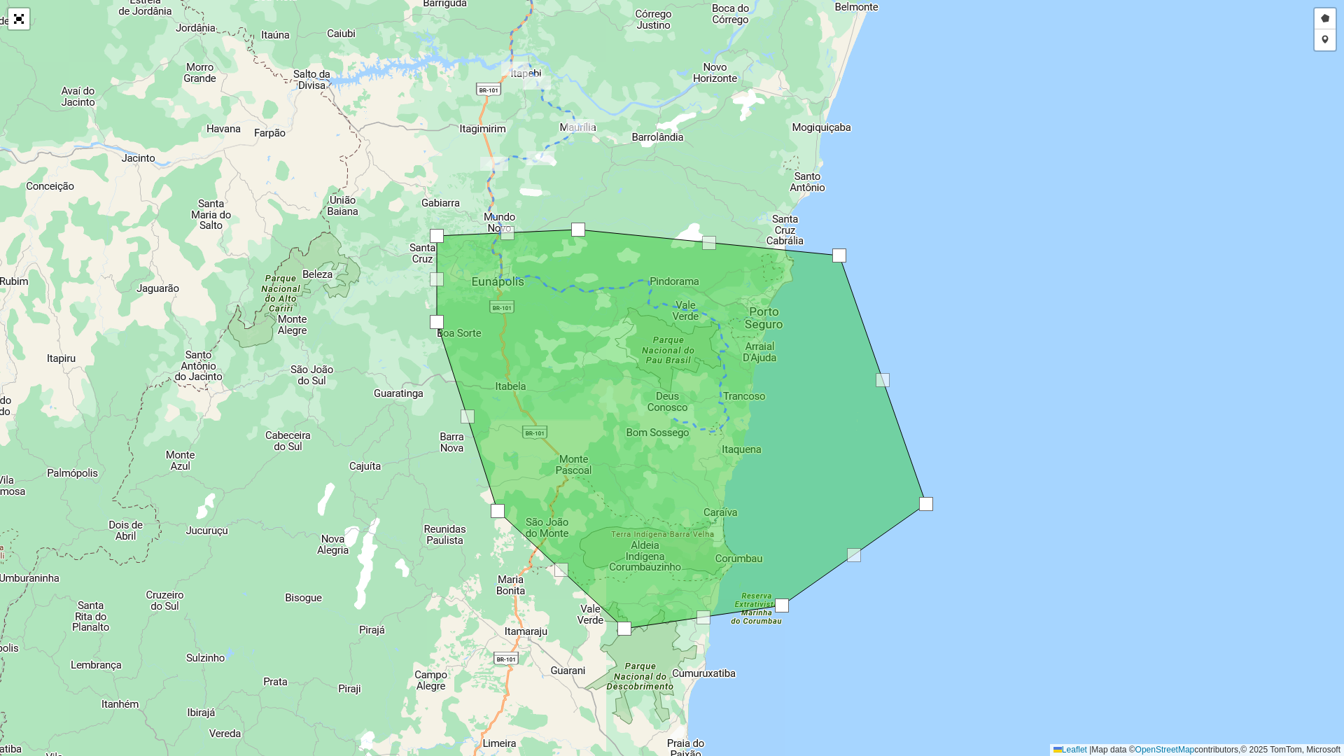
drag, startPoint x: 438, startPoint y: 331, endPoint x: 498, endPoint y: 507, distance: 185.5
click at [498, 512] on div at bounding box center [498, 511] width 14 height 14
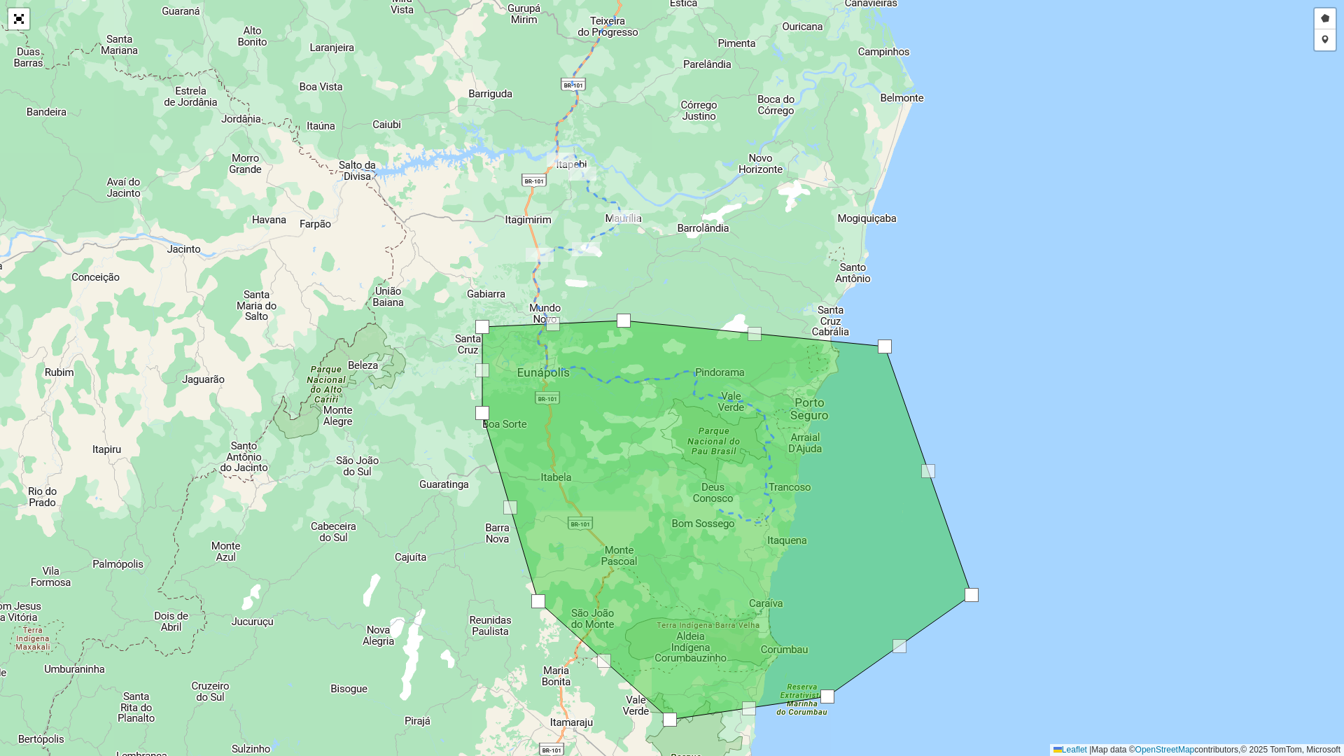
drag, startPoint x: 819, startPoint y: 162, endPoint x: 780, endPoint y: 302, distance: 144.7
click at [889, 316] on div "Desenhar setor Adicionar checkpoint Leaflet | Map data © OpenStreetMap contribu…" at bounding box center [672, 378] width 1344 height 756
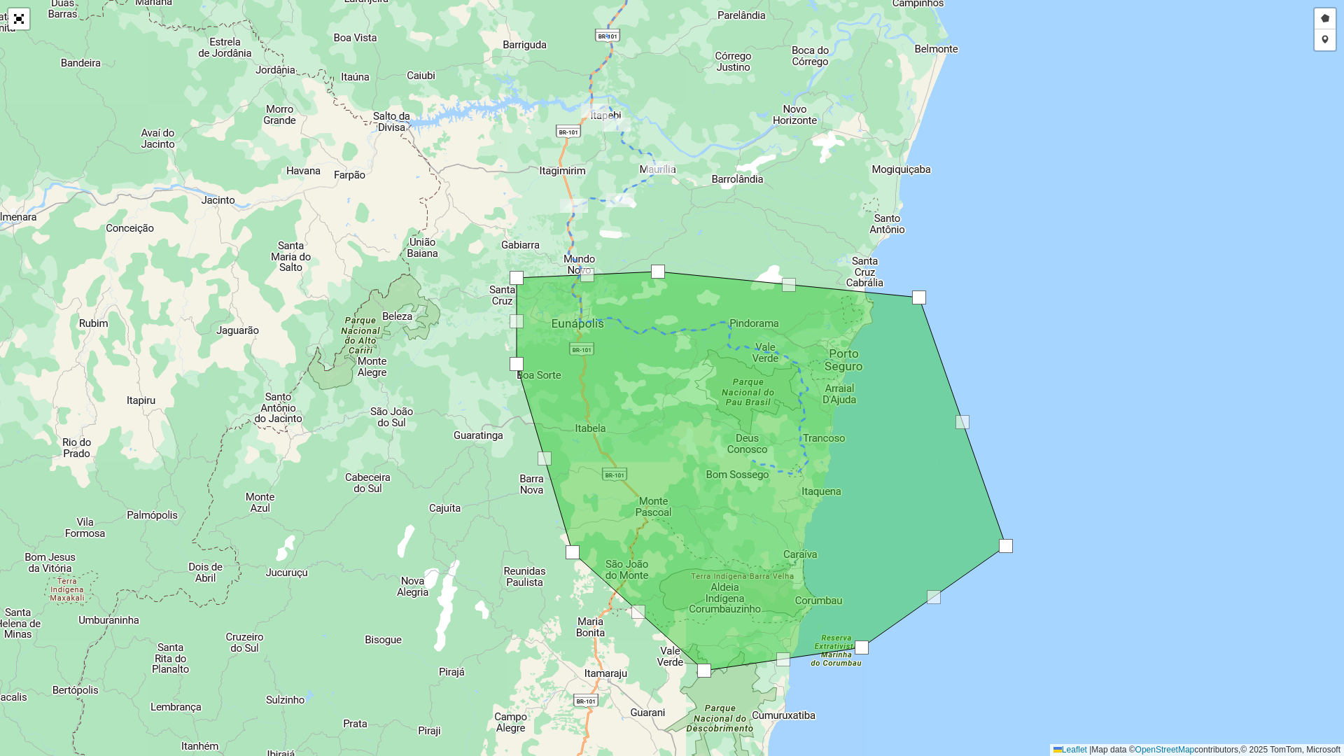
drag, startPoint x: 1042, startPoint y: 417, endPoint x: 991, endPoint y: 360, distance: 77.3
click at [991, 360] on div "Desenhar setor Adicionar checkpoint Leaflet | Map data © OpenStreetMap contribu…" at bounding box center [672, 378] width 1344 height 756
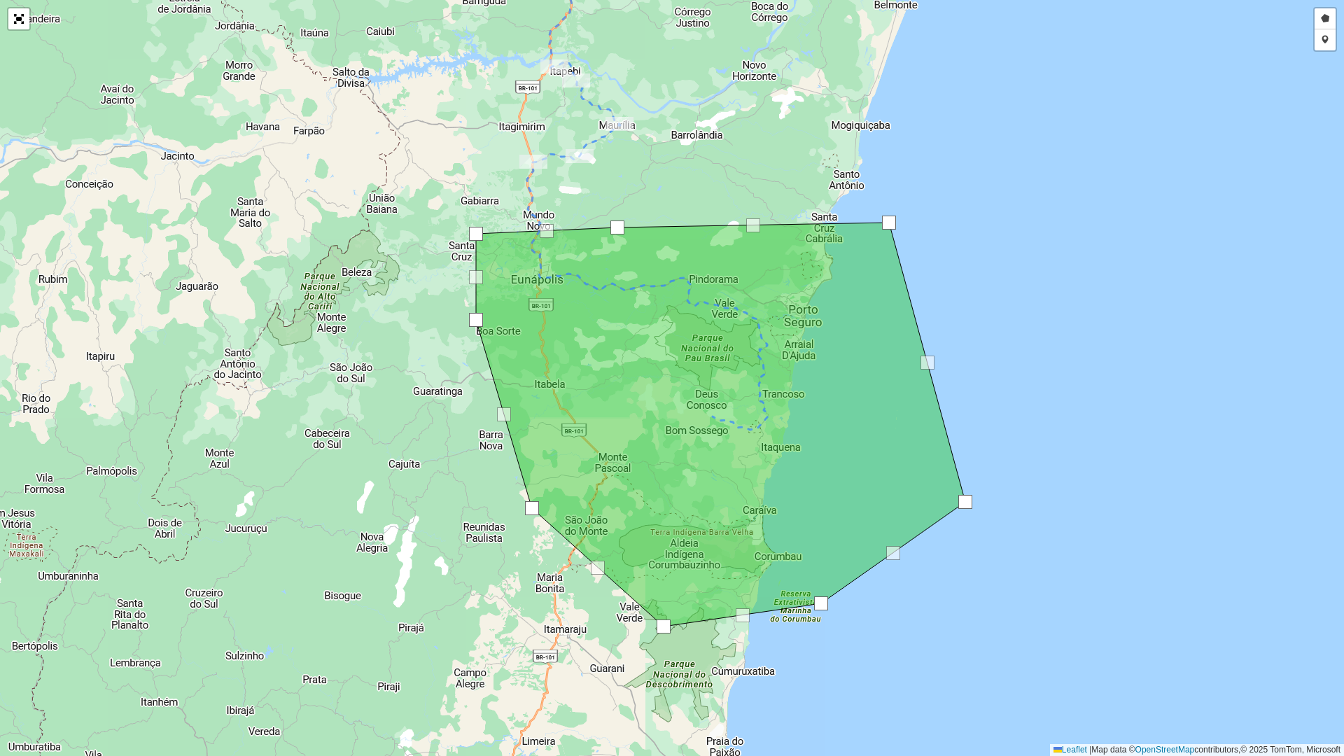
drag, startPoint x: 881, startPoint y: 253, endPoint x: 891, endPoint y: 222, distance: 32.5
click at [891, 222] on div at bounding box center [889, 223] width 14 height 14
drag, startPoint x: 930, startPoint y: 357, endPoint x: 940, endPoint y: 344, distance: 16.5
click at [940, 344] on div at bounding box center [937, 349] width 14 height 14
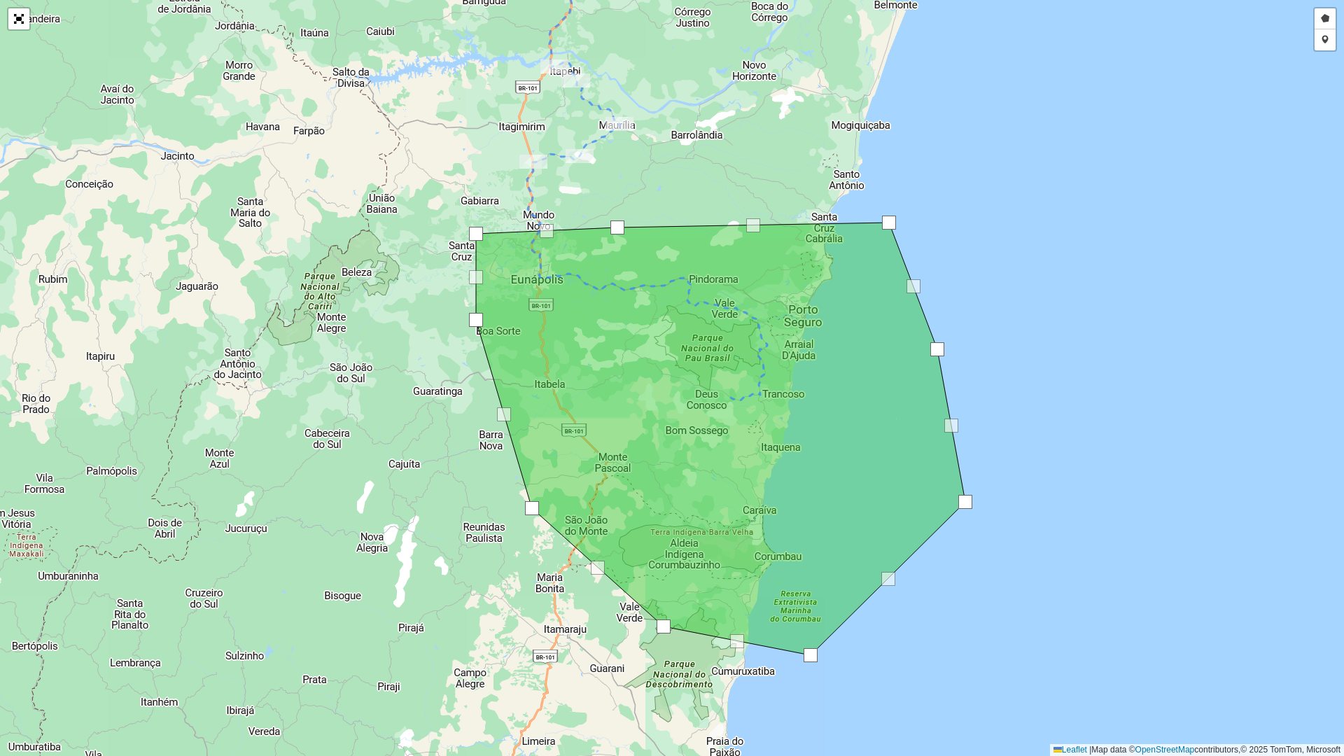
drag, startPoint x: 818, startPoint y: 598, endPoint x: 808, endPoint y: 650, distance: 52.9
click at [808, 587] on div at bounding box center [811, 655] width 14 height 14
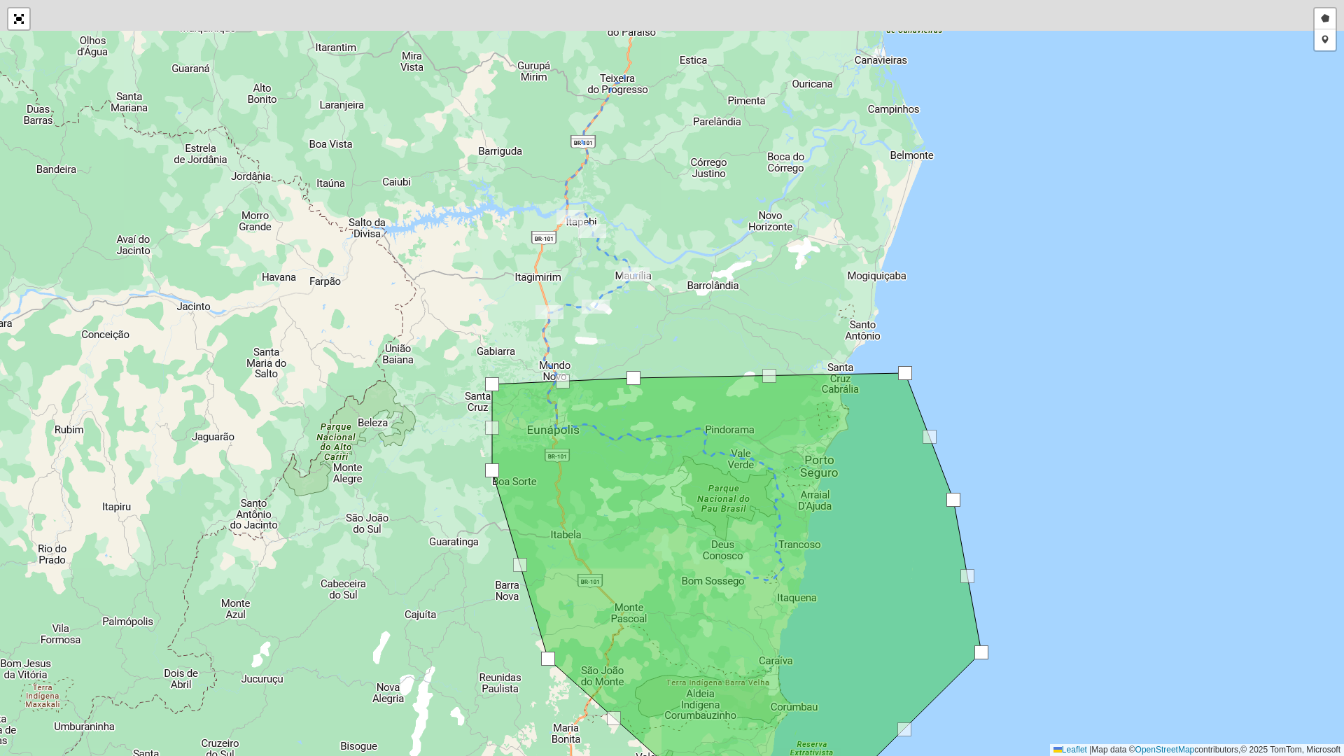
drag, startPoint x: 977, startPoint y: 319, endPoint x: 937, endPoint y: 355, distance: 53.5
click at [977, 355] on div "Desenhar setor Adicionar checkpoint Leaflet | Map data © OpenStreetMap contribu…" at bounding box center [672, 378] width 1344 height 756
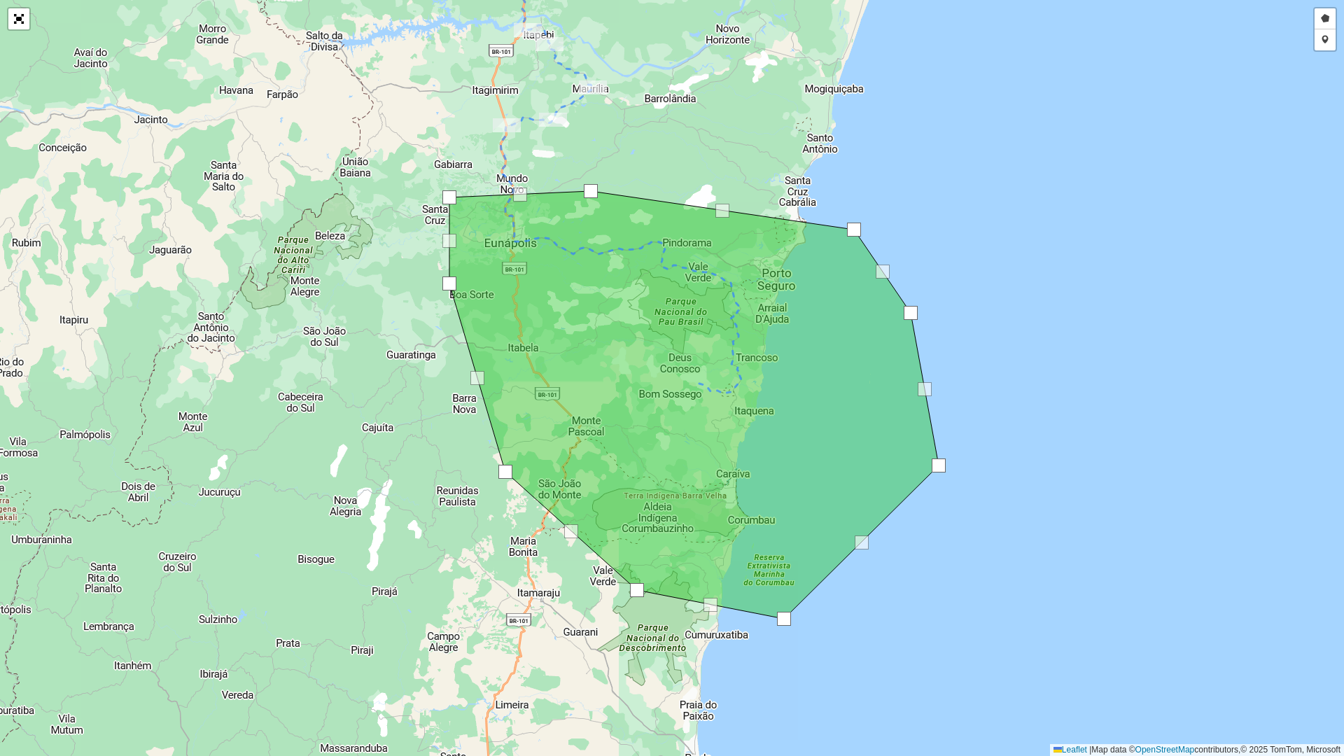
drag, startPoint x: 865, startPoint y: 186, endPoint x: 857, endPoint y: 230, distance: 44.2
click at [857, 230] on div at bounding box center [854, 230] width 14 height 14
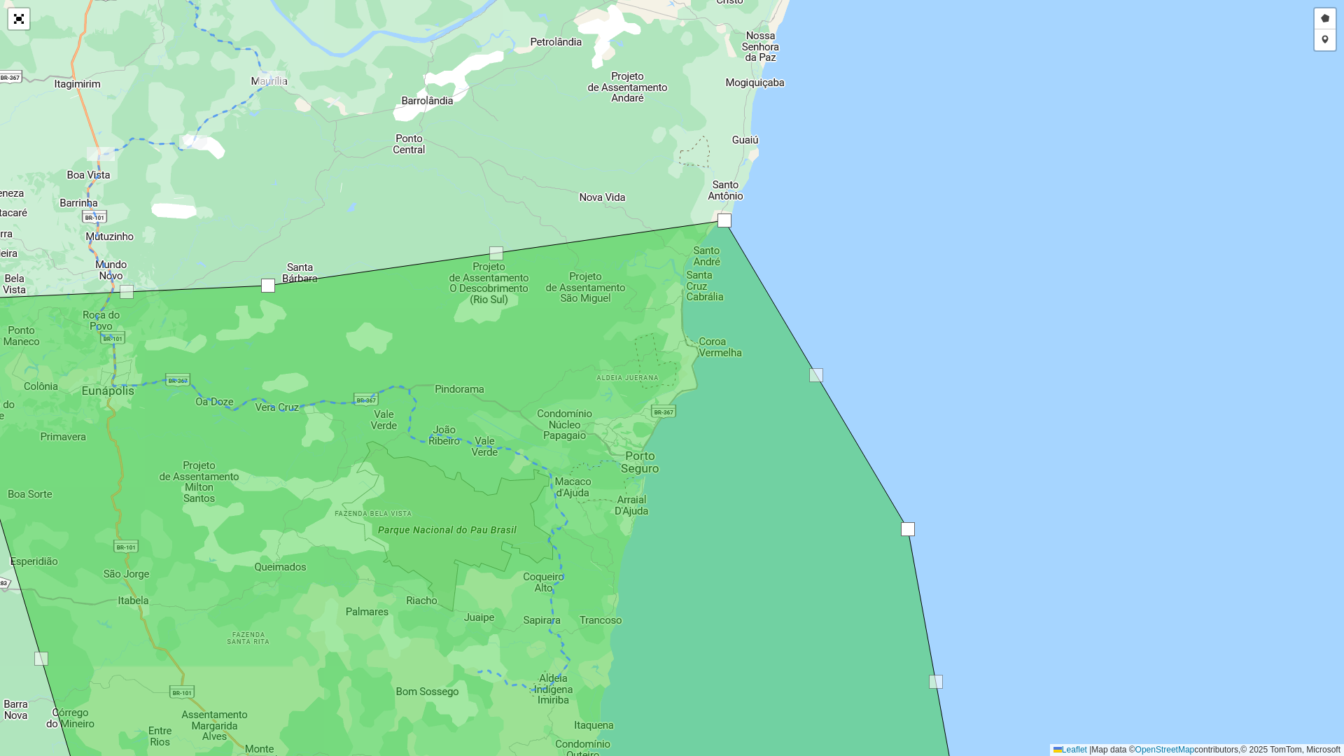
drag, startPoint x: 791, startPoint y: 363, endPoint x: 721, endPoint y: 221, distance: 158.4
click at [721, 221] on div at bounding box center [725, 221] width 14 height 14
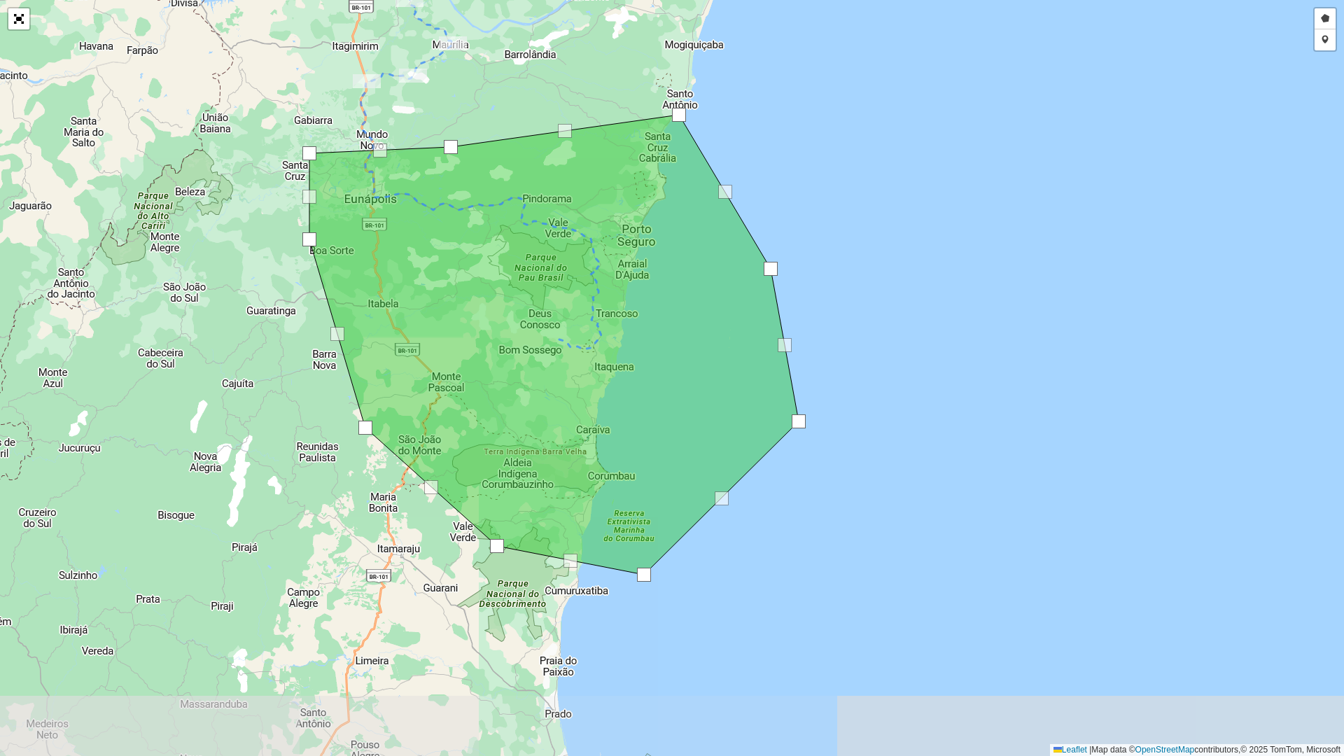
drag, startPoint x: 1047, startPoint y: 463, endPoint x: 928, endPoint y: 338, distance: 172.8
click at [928, 338] on div "Desenhar setor Adicionar checkpoint Leaflet | Map data © OpenStreetMap contribu…" at bounding box center [672, 378] width 1344 height 756
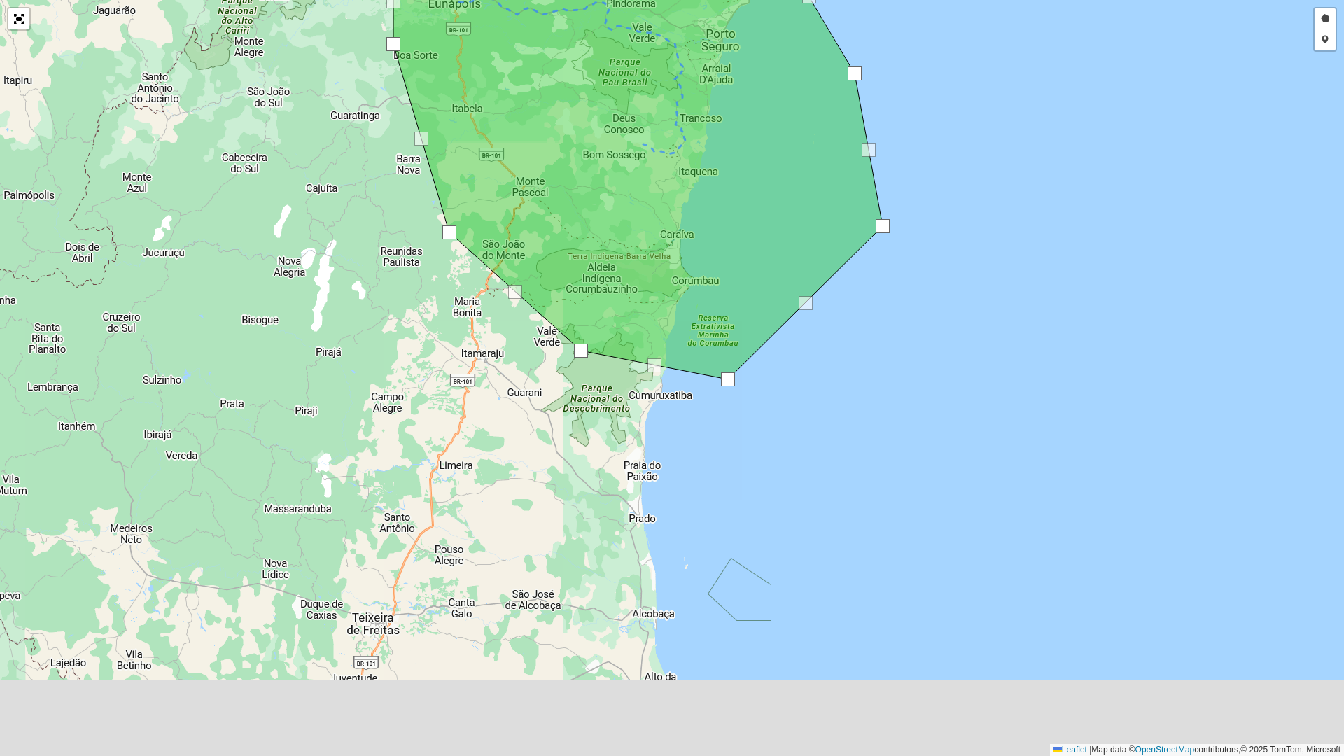
drag, startPoint x: 657, startPoint y: 626, endPoint x: 731, endPoint y: 455, distance: 186.3
click at [731, 455] on div "Desenhar setor Adicionar checkpoint Leaflet | Map data © OpenStreetMap contribu…" at bounding box center [672, 378] width 1344 height 756
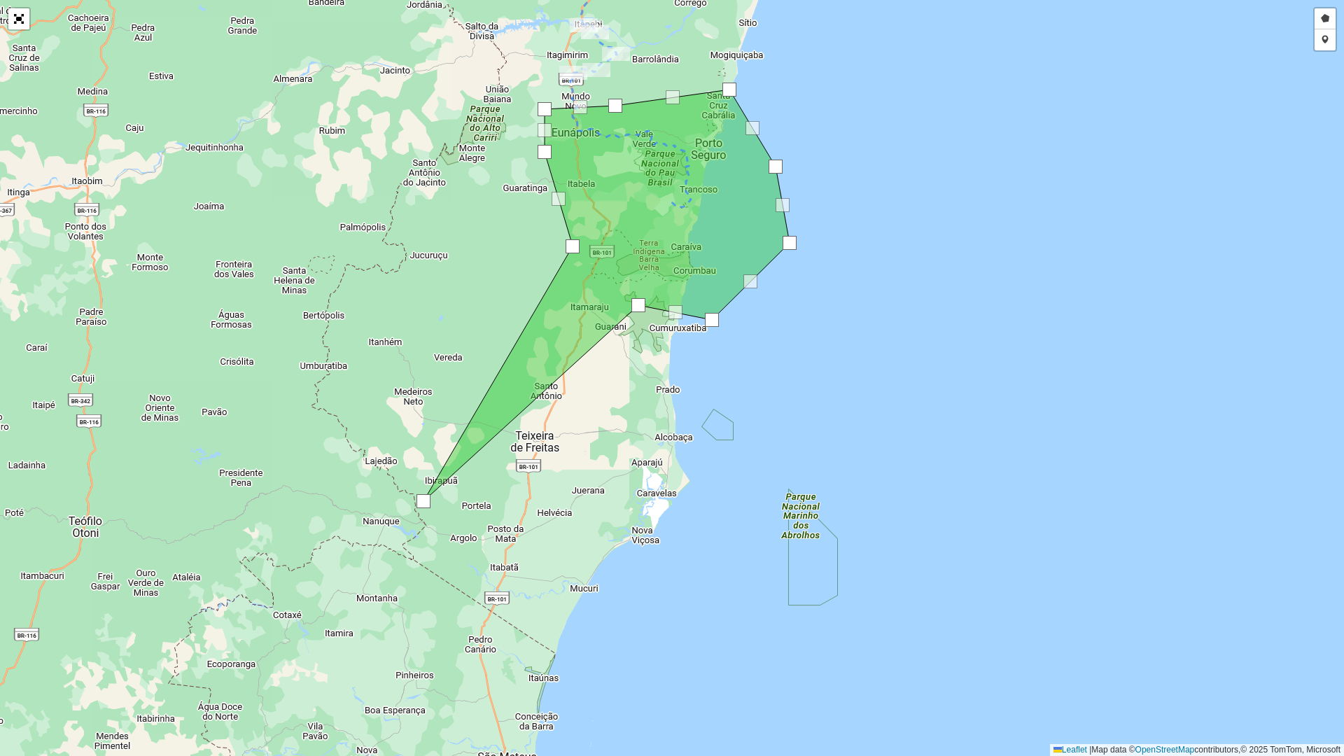
drag, startPoint x: 604, startPoint y: 273, endPoint x: 422, endPoint y: 496, distance: 288.1
click at [422, 498] on div at bounding box center [424, 501] width 14 height 14
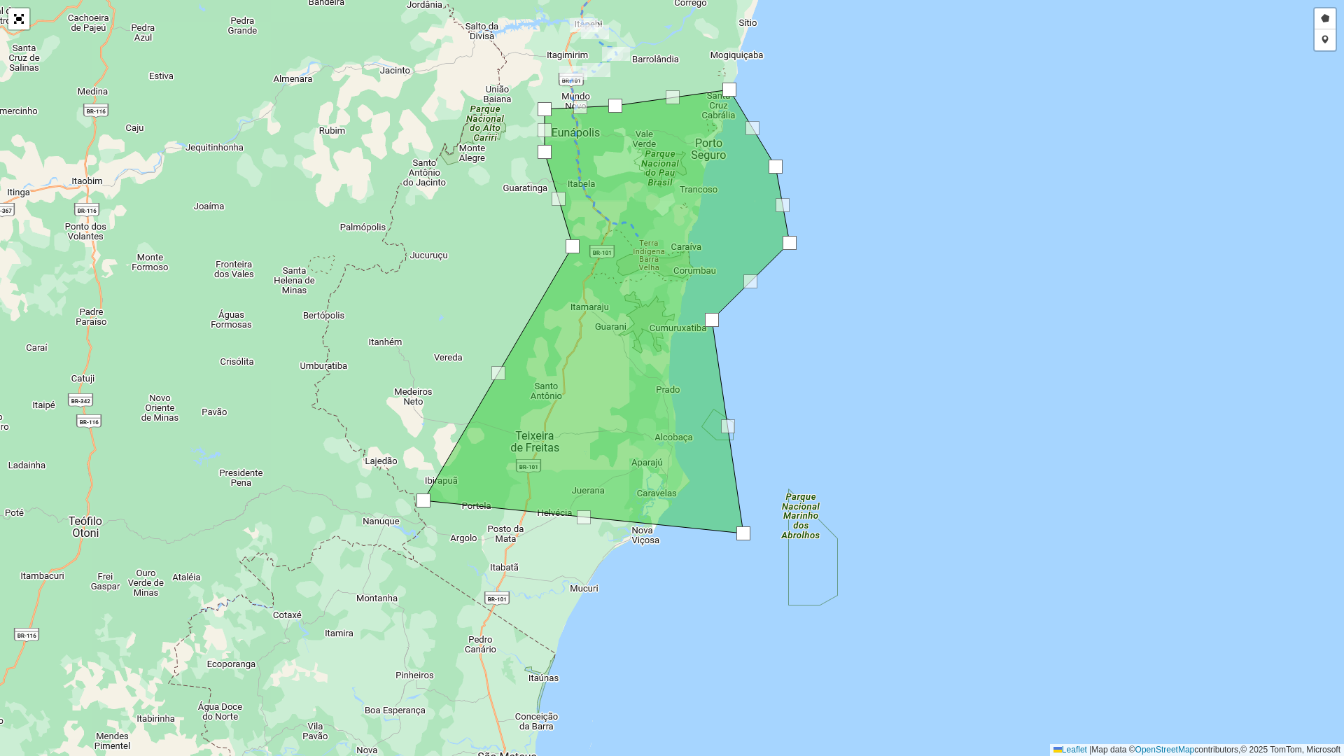
drag, startPoint x: 639, startPoint y: 300, endPoint x: 744, endPoint y: 529, distance: 251.2
click at [744, 529] on div at bounding box center [744, 533] width 14 height 14
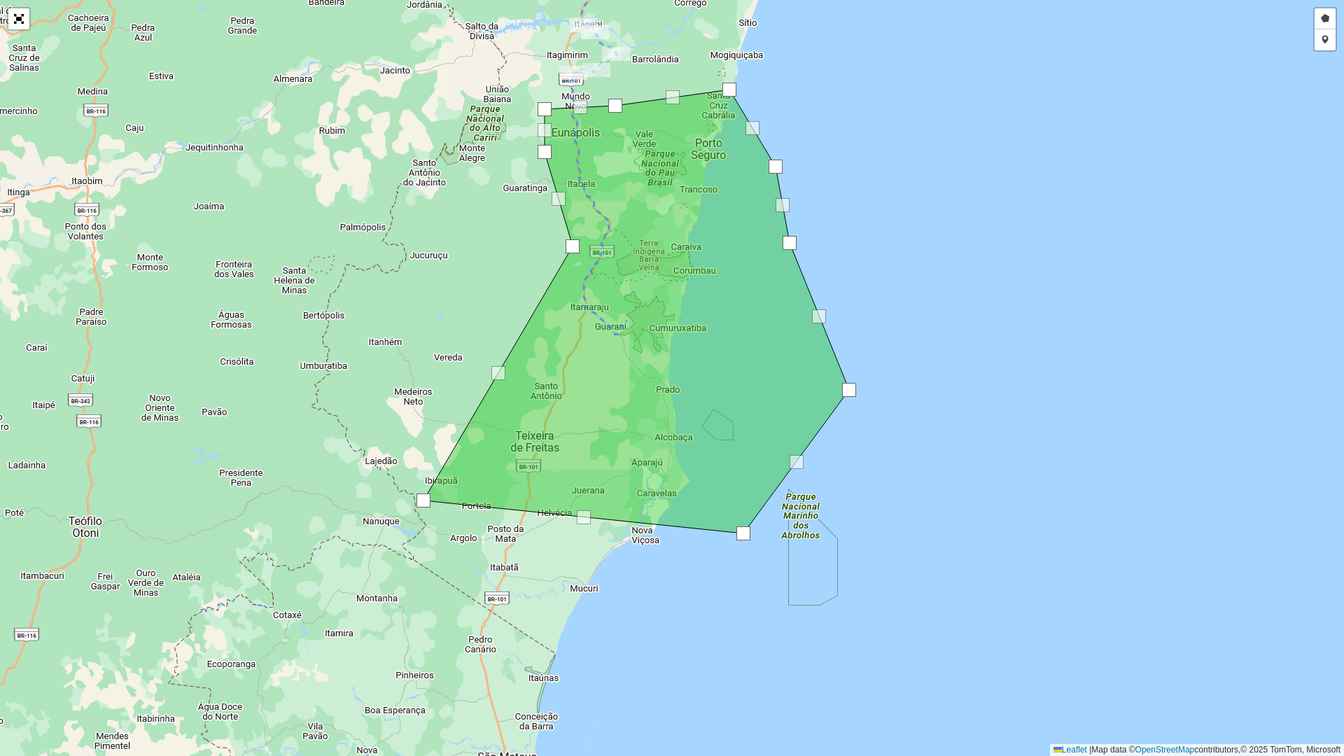
drag, startPoint x: 713, startPoint y: 323, endPoint x: 660, endPoint y: 318, distance: 53.4
click at [851, 392] on div at bounding box center [849, 390] width 14 height 14
drag, startPoint x: 573, startPoint y: 248, endPoint x: 524, endPoint y: 264, distance: 51.6
click at [524, 264] on div at bounding box center [524, 263] width 14 height 14
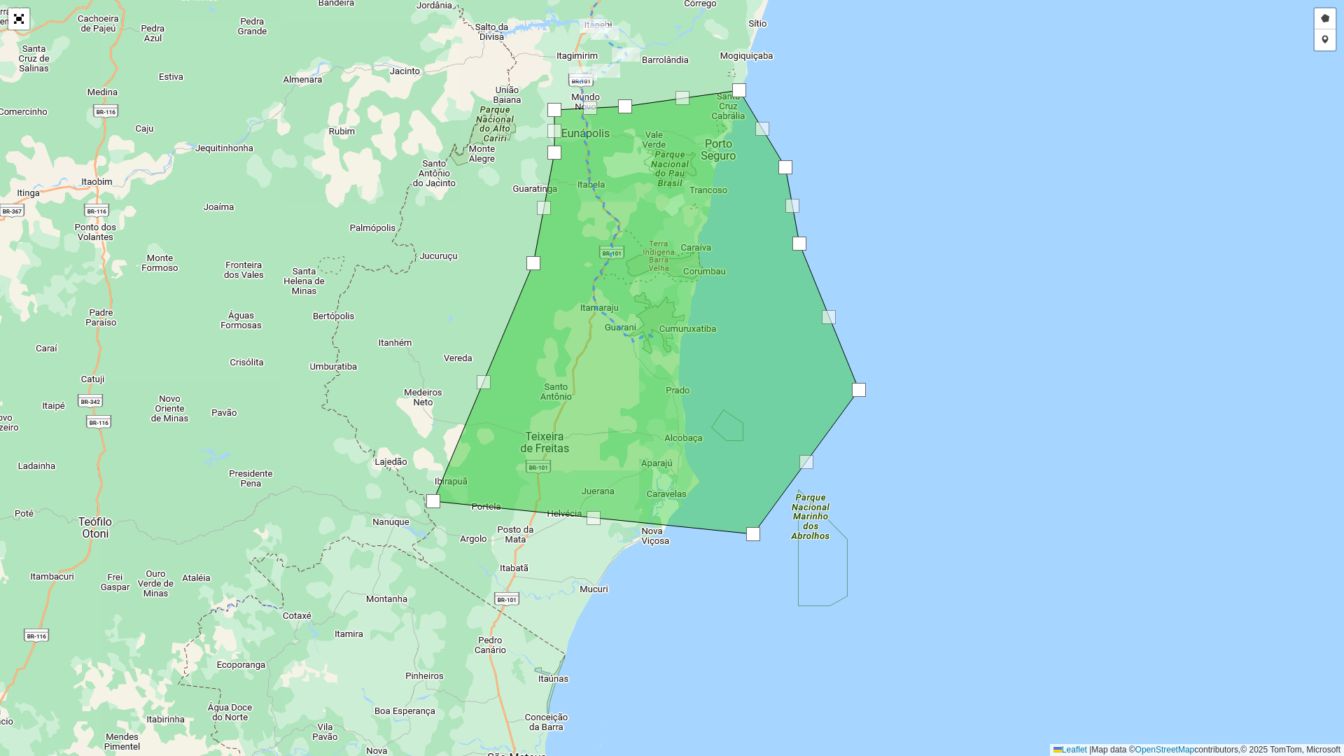
drag, startPoint x: 744, startPoint y: 526, endPoint x: 744, endPoint y: 511, distance: 14.7
click at [745, 511] on icon at bounding box center [646, 312] width 426 height 444
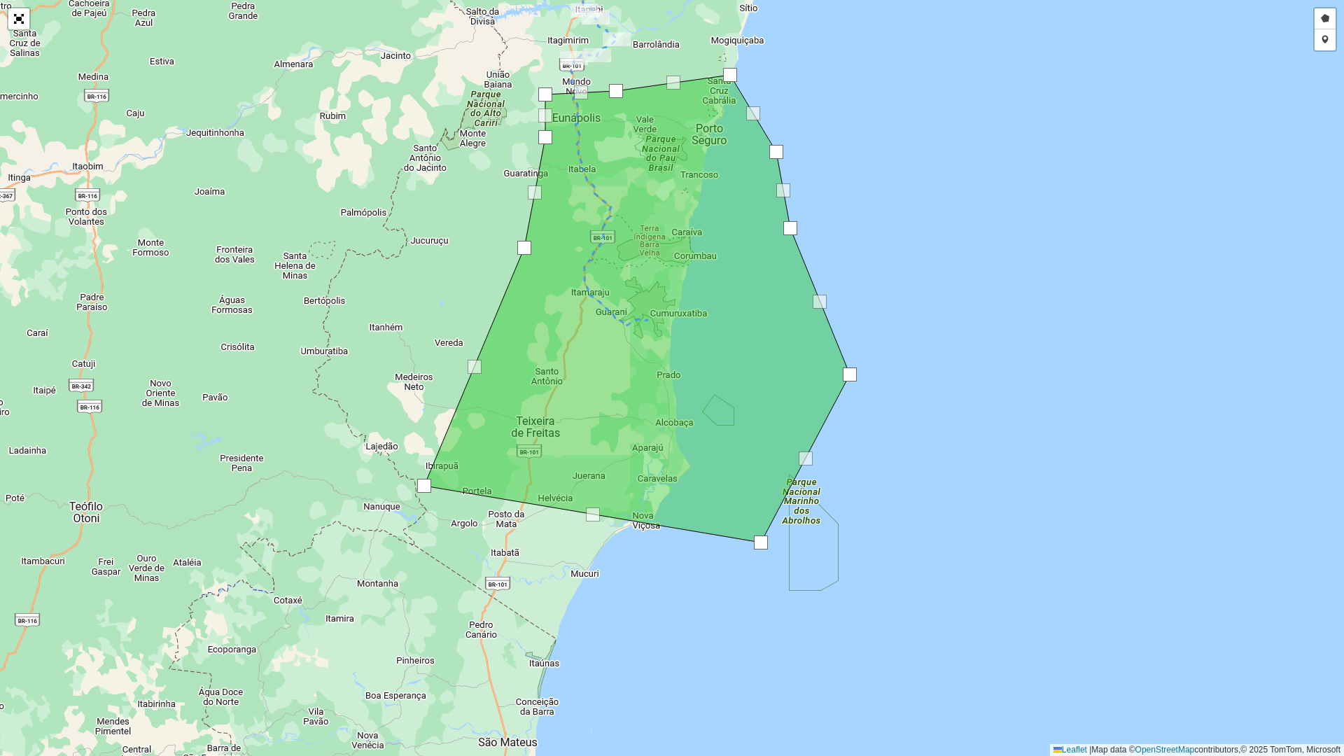
drag, startPoint x: 744, startPoint y: 516, endPoint x: 760, endPoint y: 540, distance: 29.1
click at [760, 540] on div at bounding box center [761, 543] width 14 height 14
click at [15, 15] on link "Abrir mapa em tela cheia" at bounding box center [18, 18] width 21 height 21
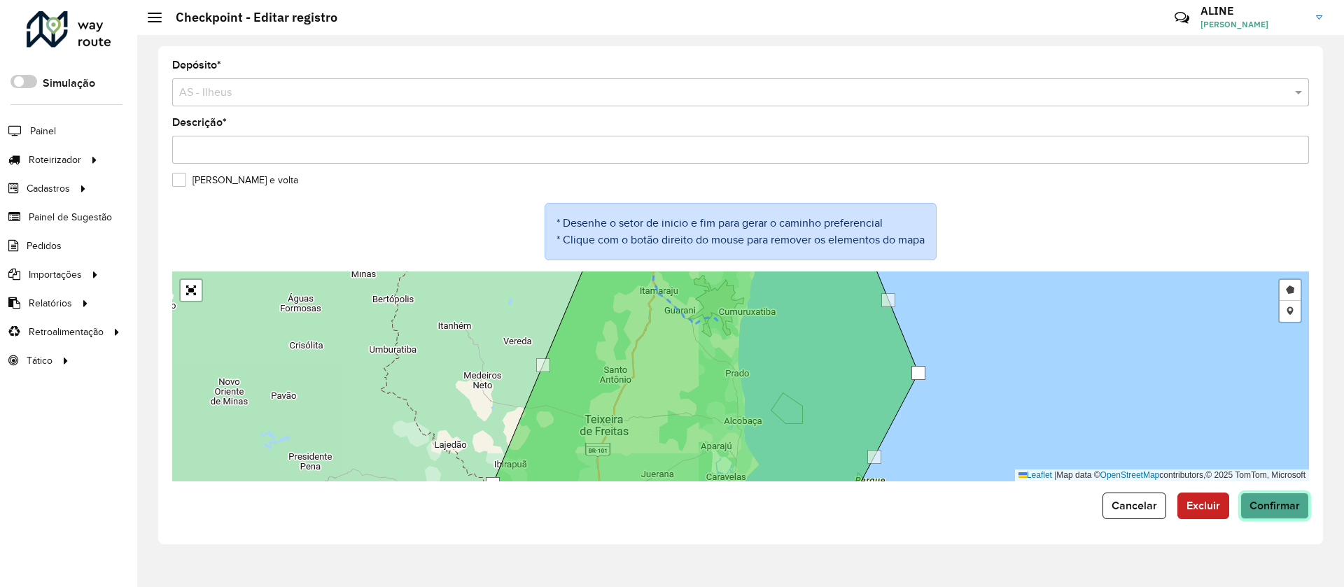
click at [1284, 510] on span "Confirmar" at bounding box center [1275, 506] width 50 height 12
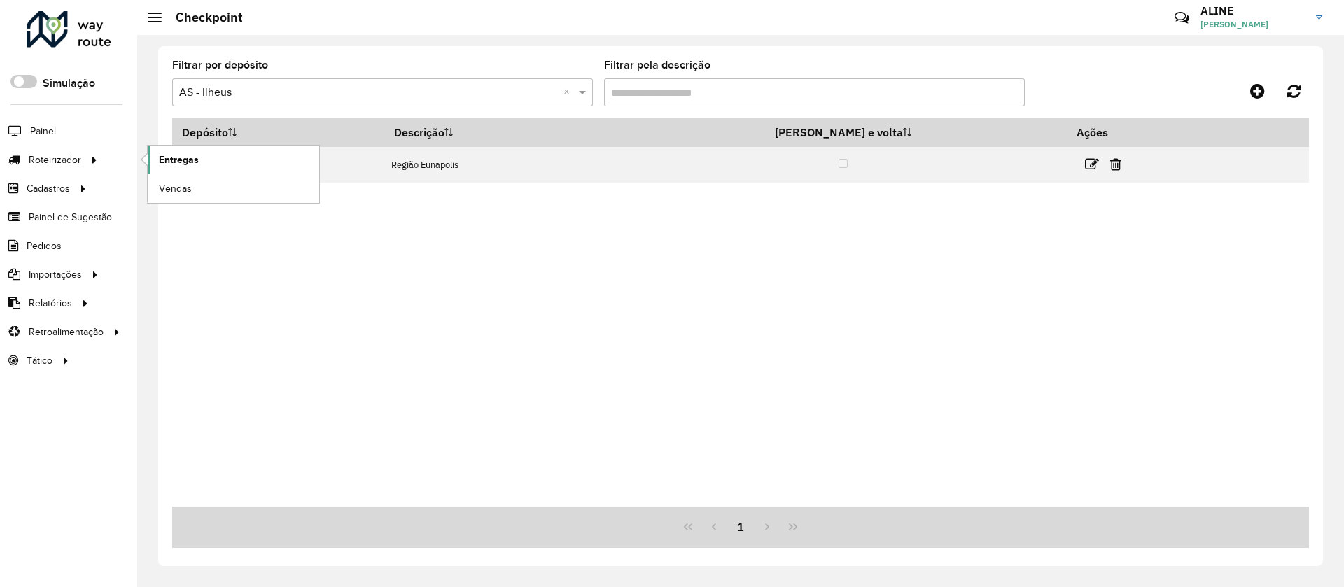
click at [183, 156] on span "Entregas" at bounding box center [179, 160] width 40 height 15
click at [179, 160] on span "Entregas" at bounding box center [179, 160] width 40 height 15
click at [200, 156] on link "Entregas" at bounding box center [234, 160] width 172 height 28
click at [183, 158] on span "Entregas" at bounding box center [179, 160] width 40 height 15
click at [199, 156] on link "Entregas" at bounding box center [234, 160] width 172 height 28
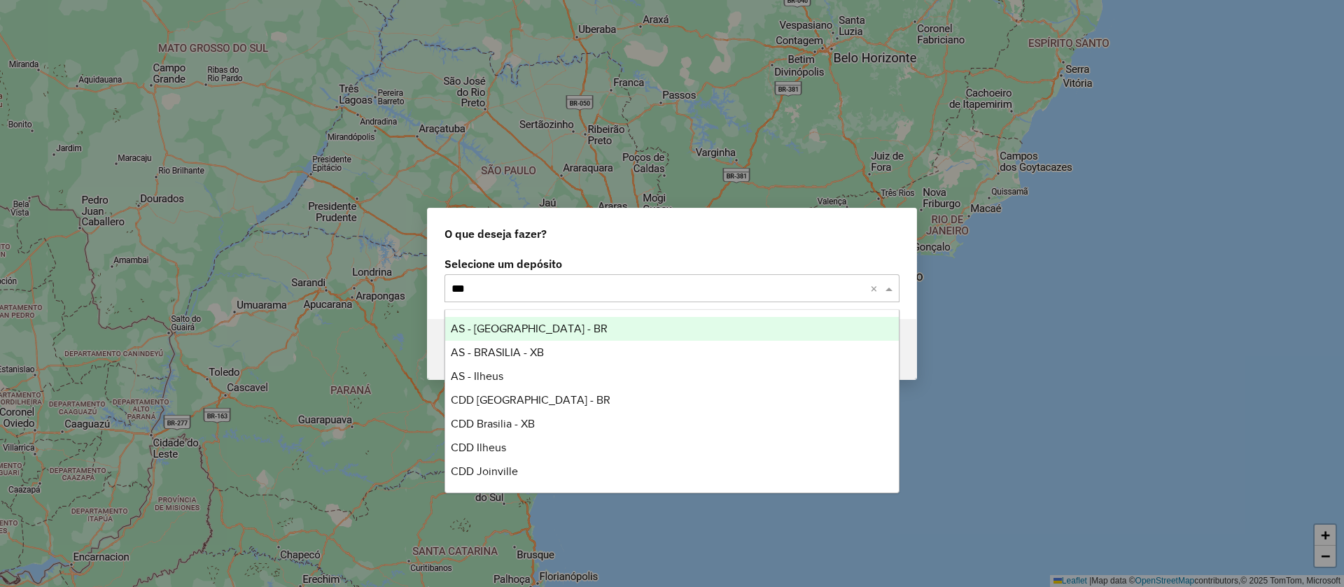
type input "****"
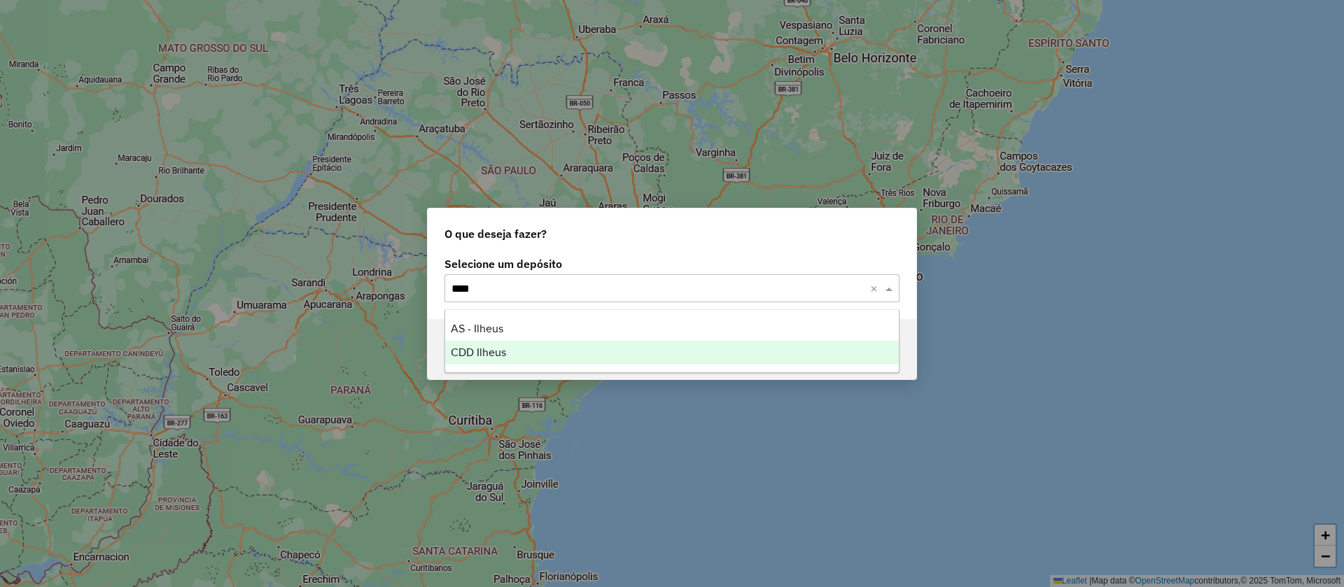
click at [482, 356] on span "CDD Ilheus" at bounding box center [478, 353] width 55 height 12
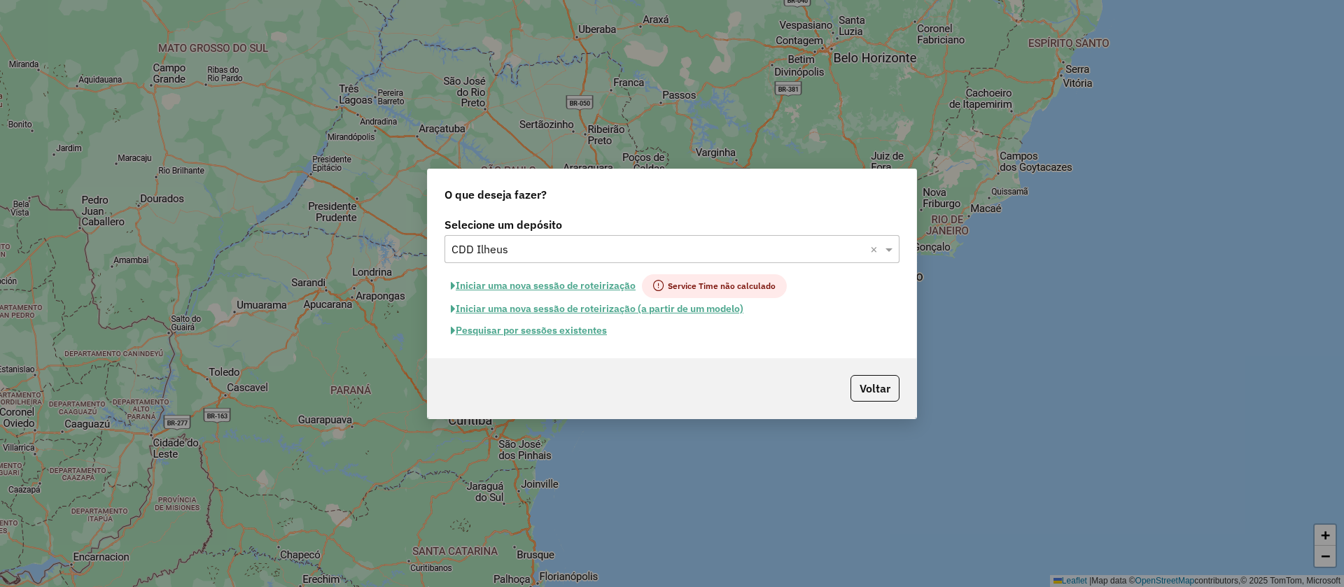
click at [582, 332] on button "Pesquisar por sessões existentes" at bounding box center [529, 331] width 169 height 22
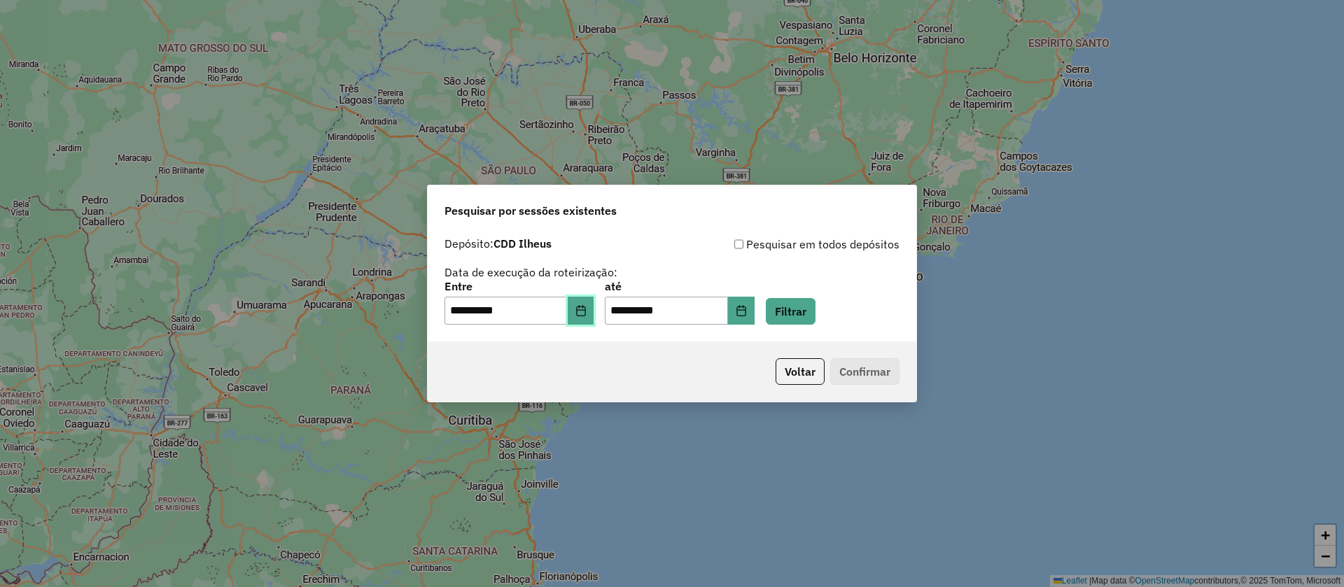
click at [585, 308] on icon "Choose Date" at bounding box center [580, 310] width 11 height 11
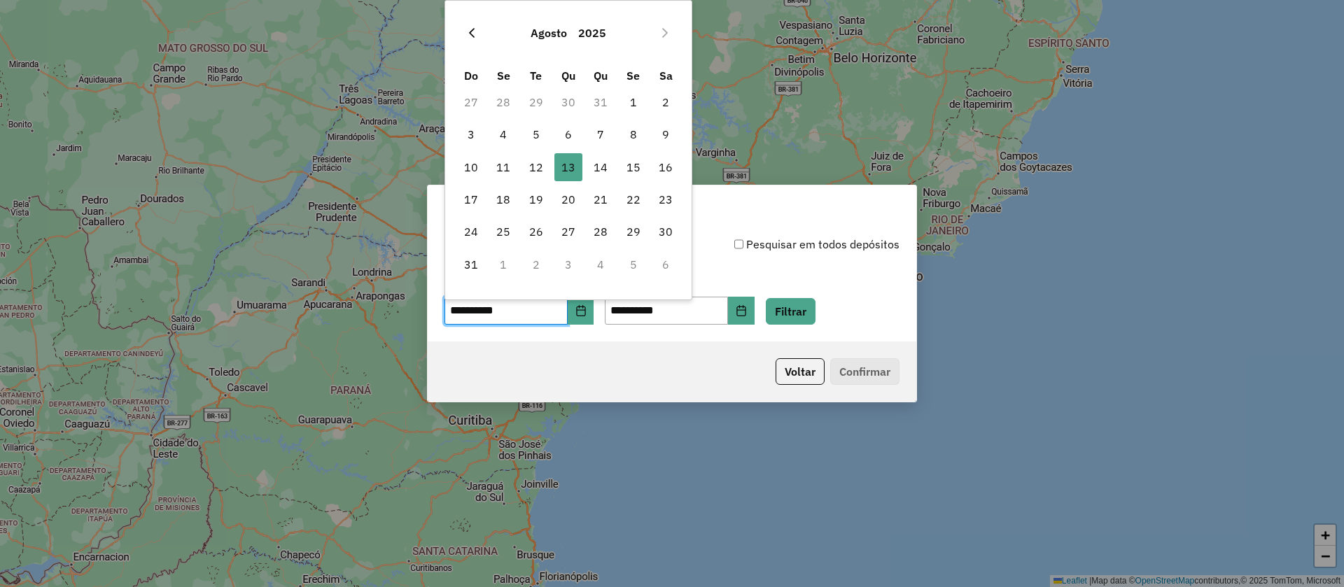
click at [475, 31] on icon "Previous Month" at bounding box center [471, 32] width 11 height 11
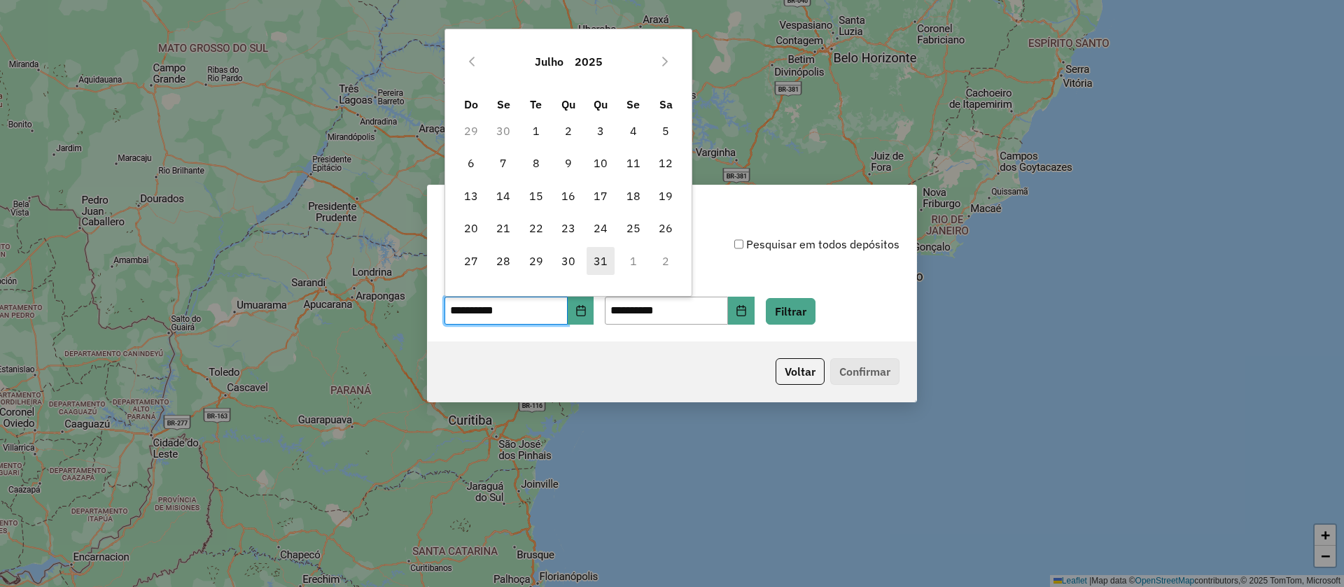
click at [597, 254] on span "31" at bounding box center [601, 261] width 28 height 28
type input "**********"
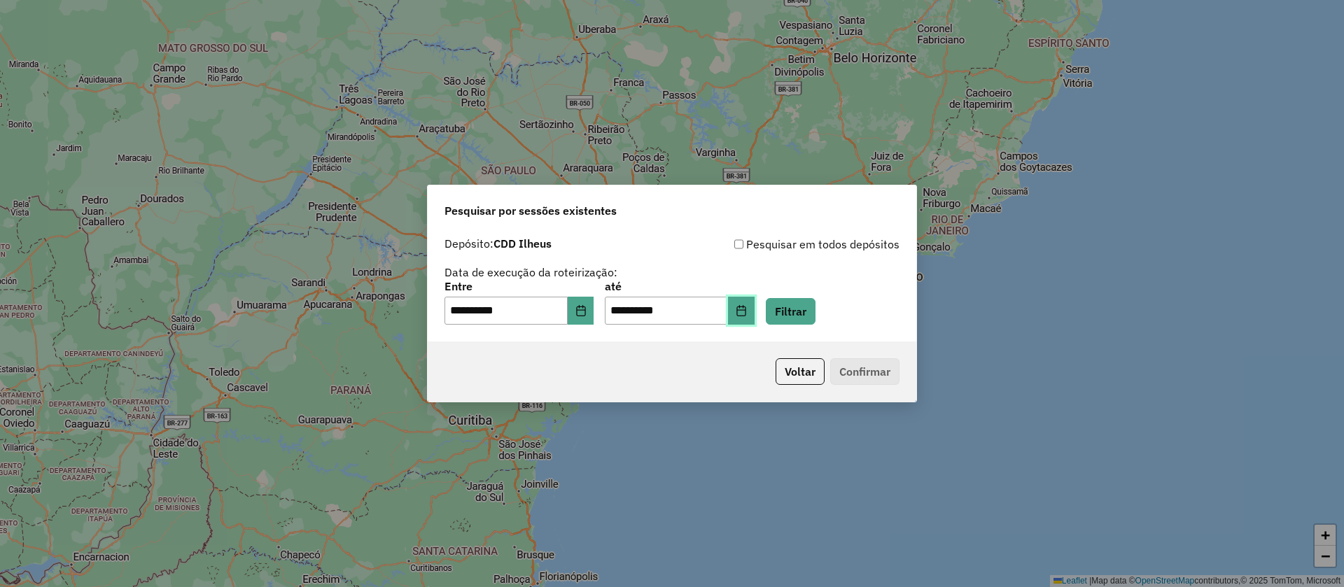
click at [755, 301] on button "Choose Date" at bounding box center [741, 311] width 27 height 28
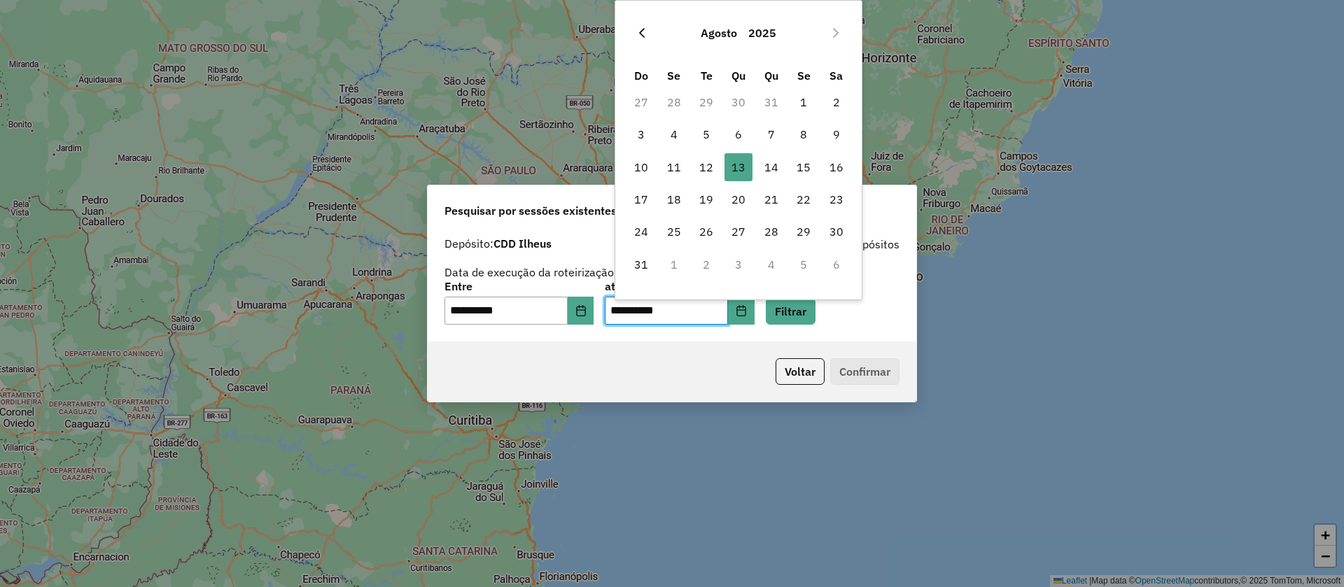
click at [640, 29] on icon "Previous Month" at bounding box center [641, 32] width 11 height 11
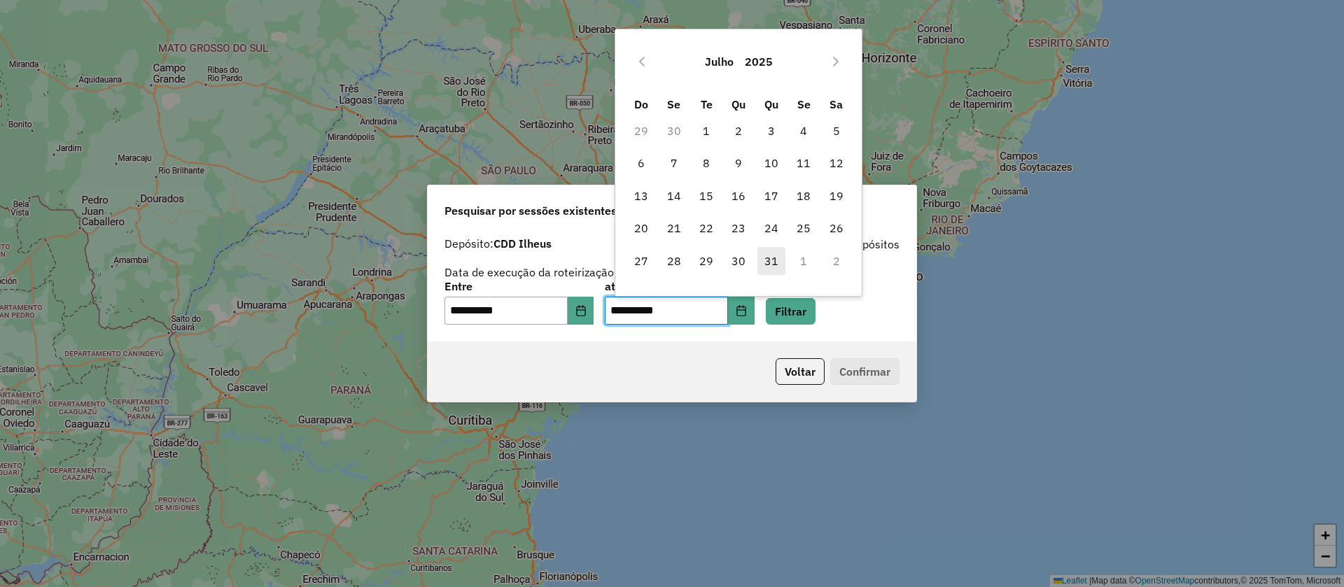
click at [770, 256] on span "31" at bounding box center [772, 261] width 28 height 28
type input "**********"
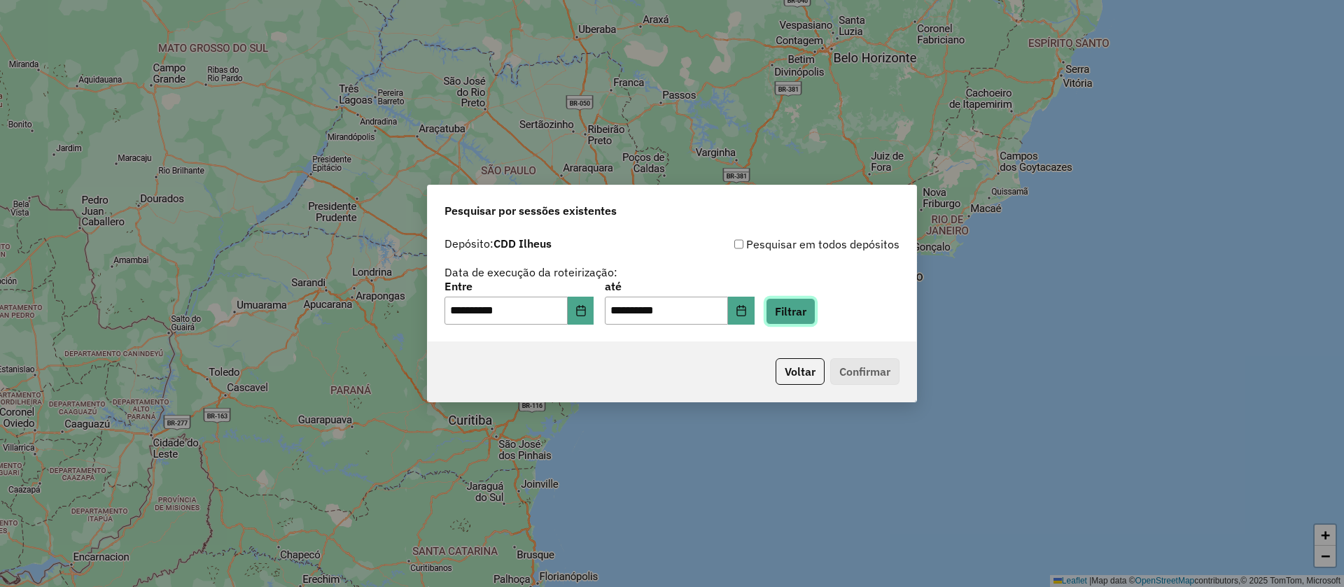
click at [807, 314] on button "Filtrar" at bounding box center [791, 311] width 50 height 27
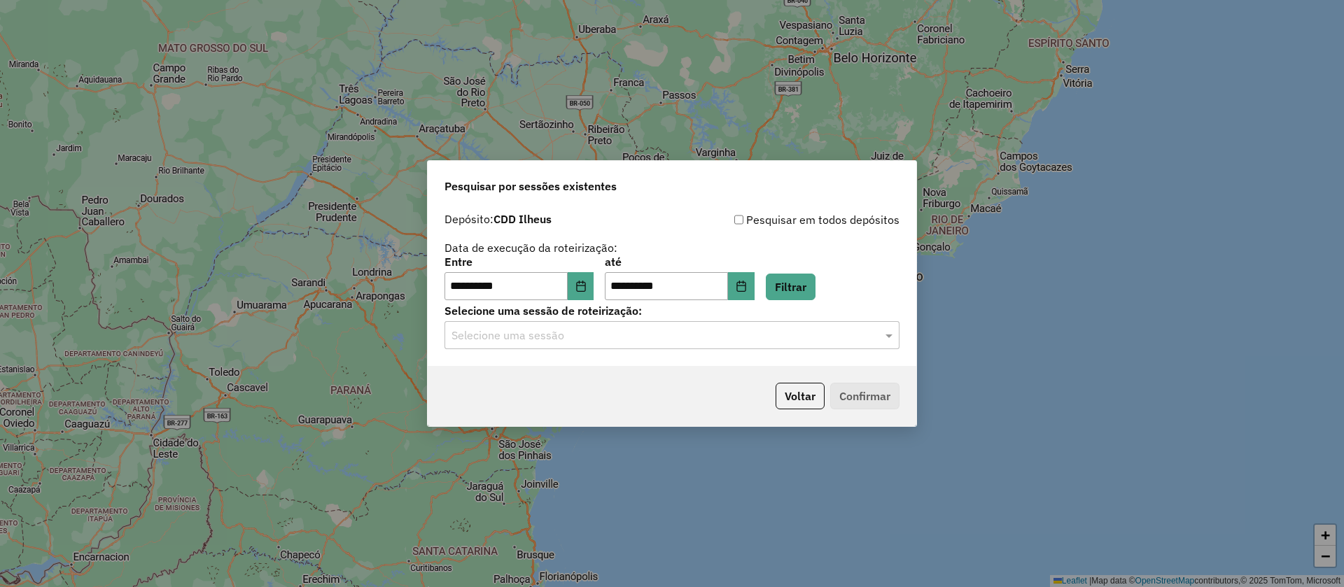
click at [568, 333] on input "text" at bounding box center [658, 336] width 413 height 17
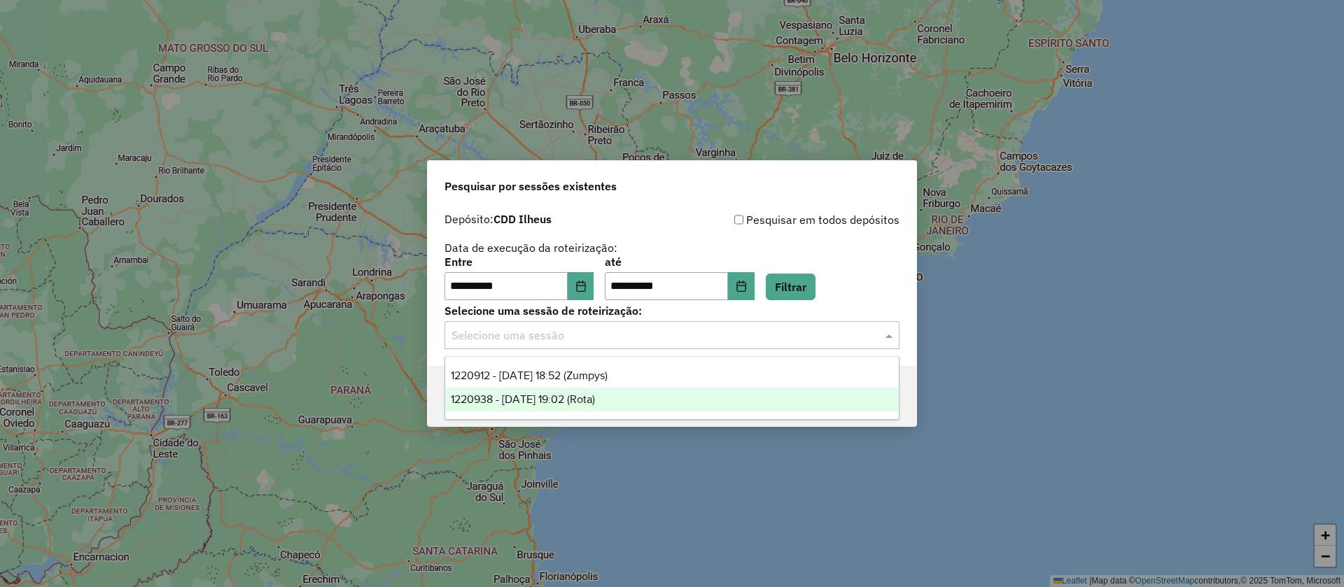
click at [573, 398] on span "1220938 - 31/07/2025 19:02 (Rota)" at bounding box center [523, 399] width 144 height 12
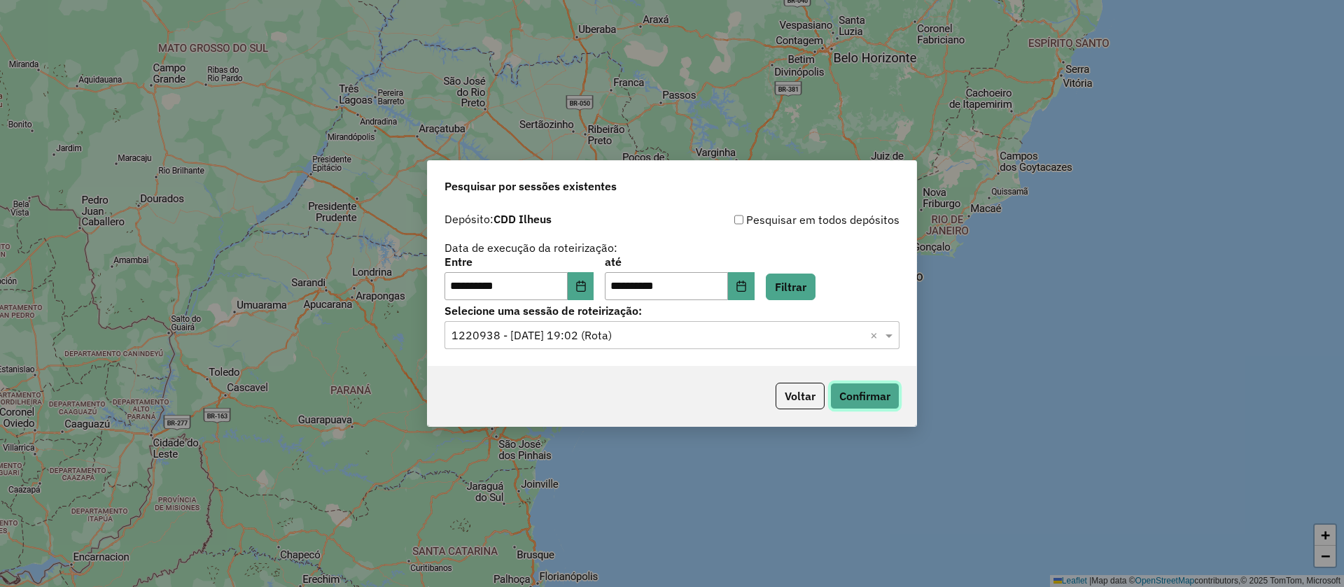
click at [868, 390] on button "Confirmar" at bounding box center [864, 396] width 69 height 27
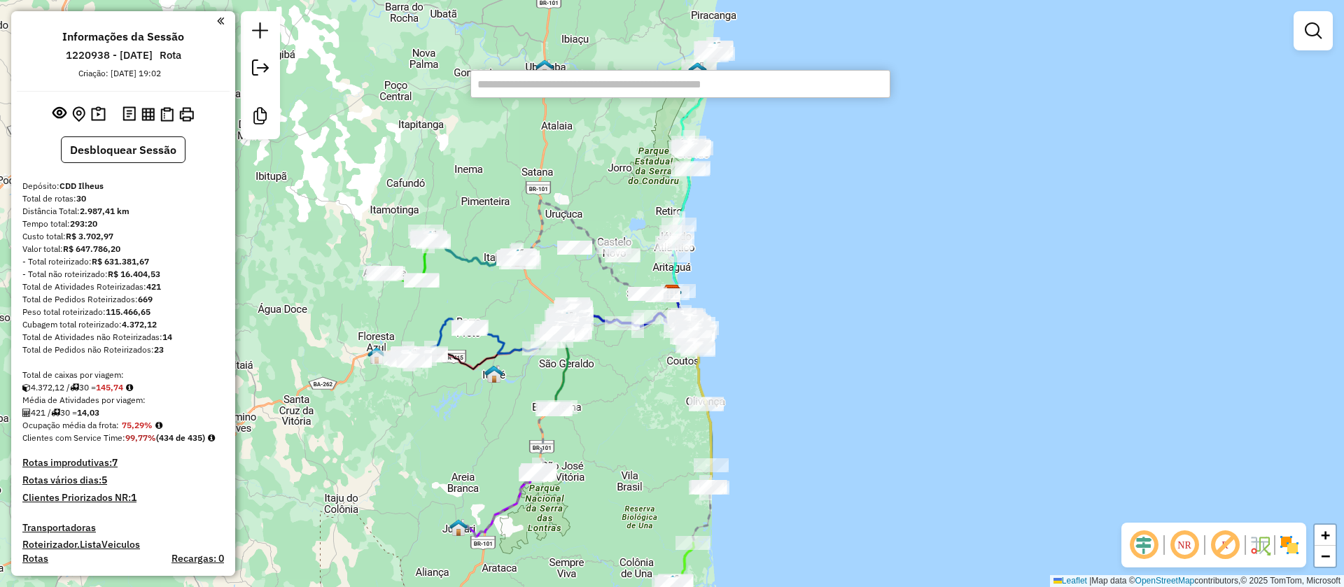
scroll to position [997, 0]
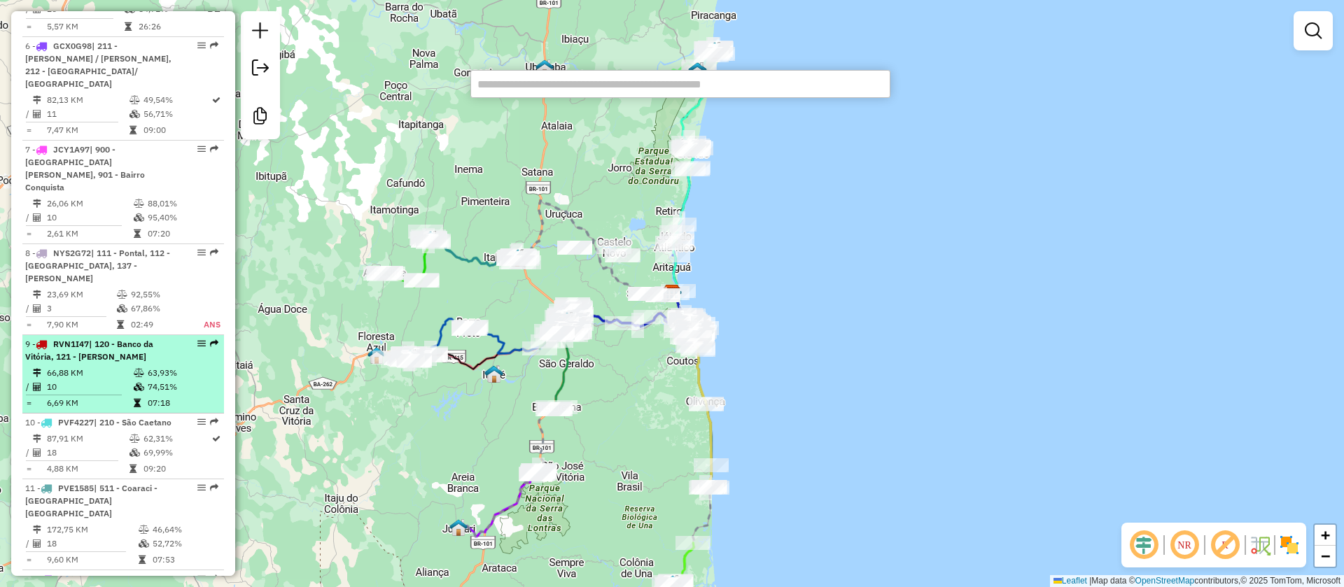
click at [132, 339] on span "| 120 - Banco da Vitória, 121 - Teotônio Vilela" at bounding box center [89, 350] width 128 height 23
select select "**********"
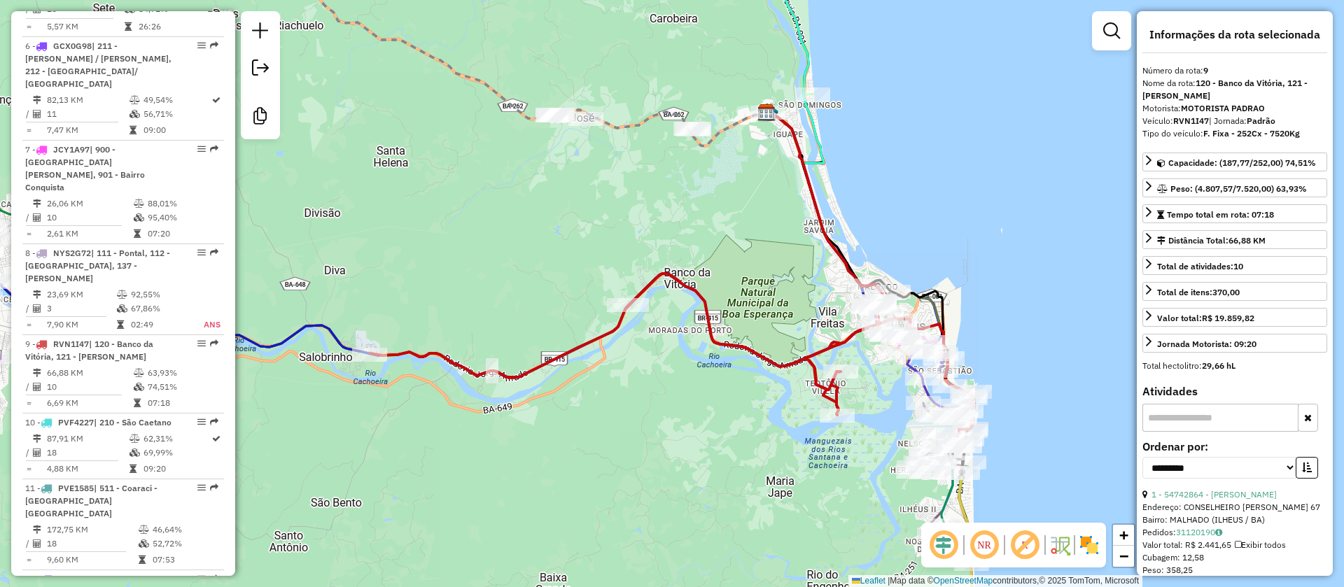
click at [1032, 546] on em at bounding box center [1025, 546] width 34 height 34
click at [939, 541] on em at bounding box center [944, 546] width 34 height 34
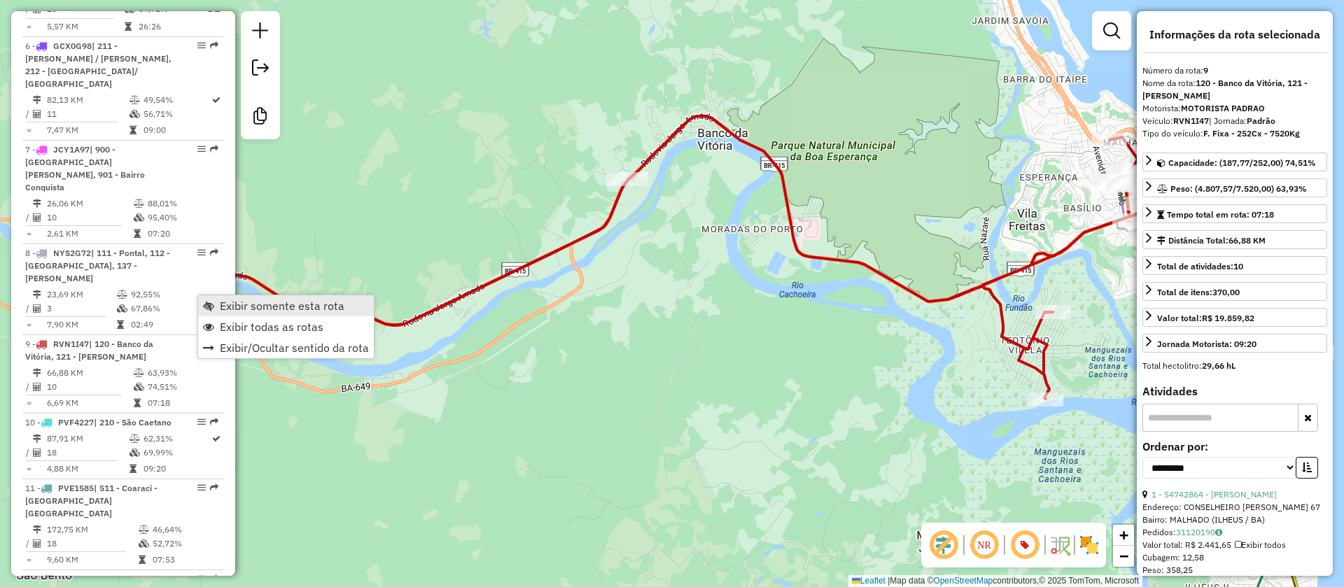
click at [264, 305] on span "Exibir somente esta rota" at bounding box center [282, 305] width 125 height 11
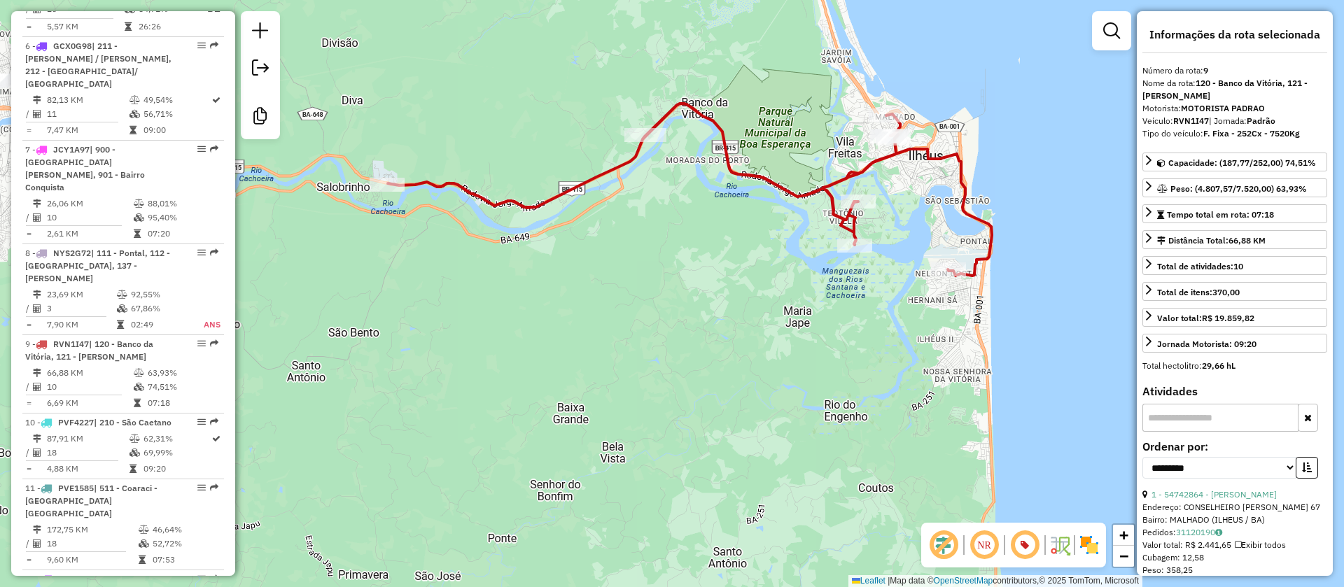
drag, startPoint x: 888, startPoint y: 381, endPoint x: 897, endPoint y: 368, distance: 16.1
click at [897, 368] on div "Janela de atendimento Grade de atendimento Capacidade Transportadoras Veículos …" at bounding box center [672, 293] width 1344 height 587
click at [864, 167] on icon at bounding box center [690, 190] width 604 height 172
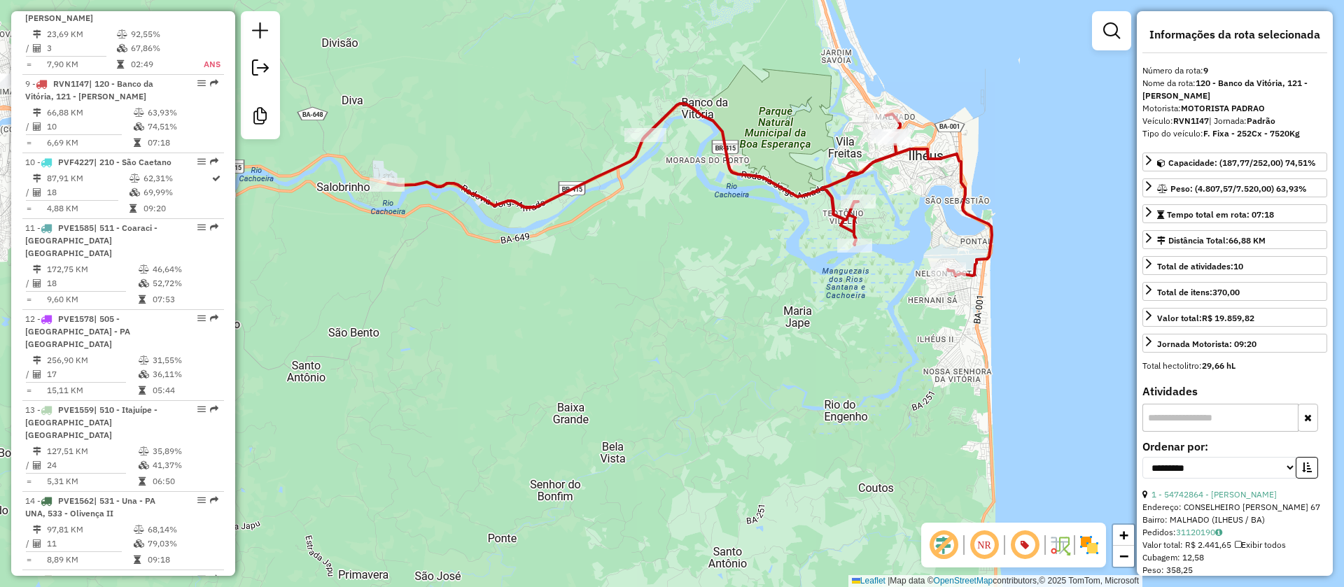
scroll to position [1271, 0]
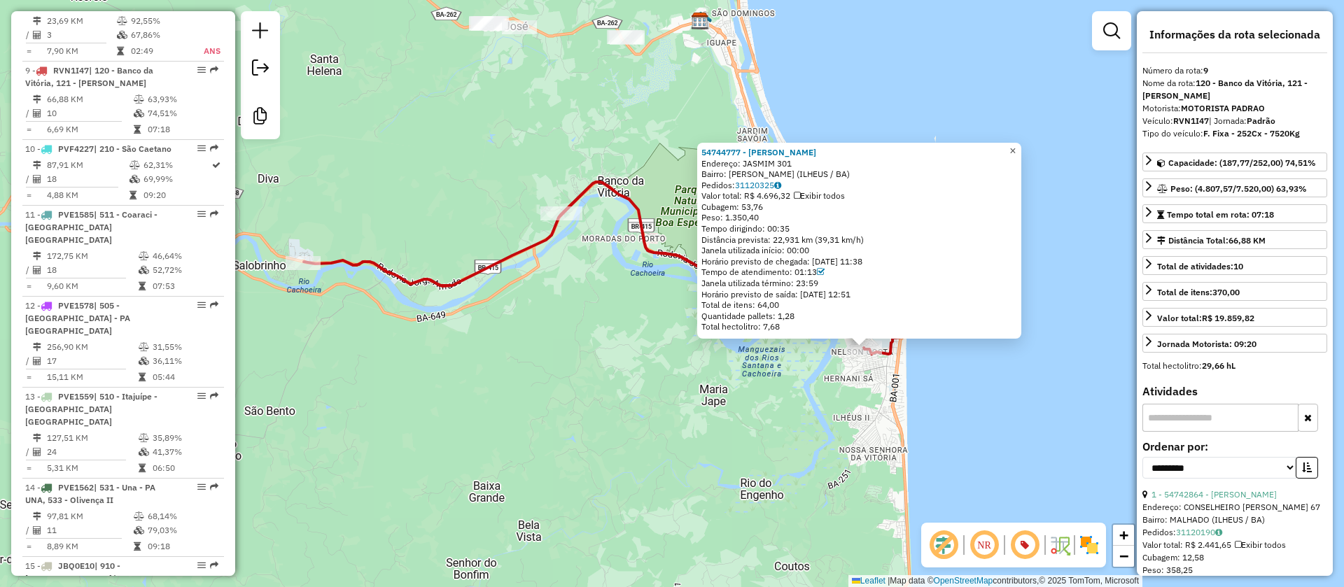
click at [1016, 146] on span "×" at bounding box center [1013, 151] width 6 height 12
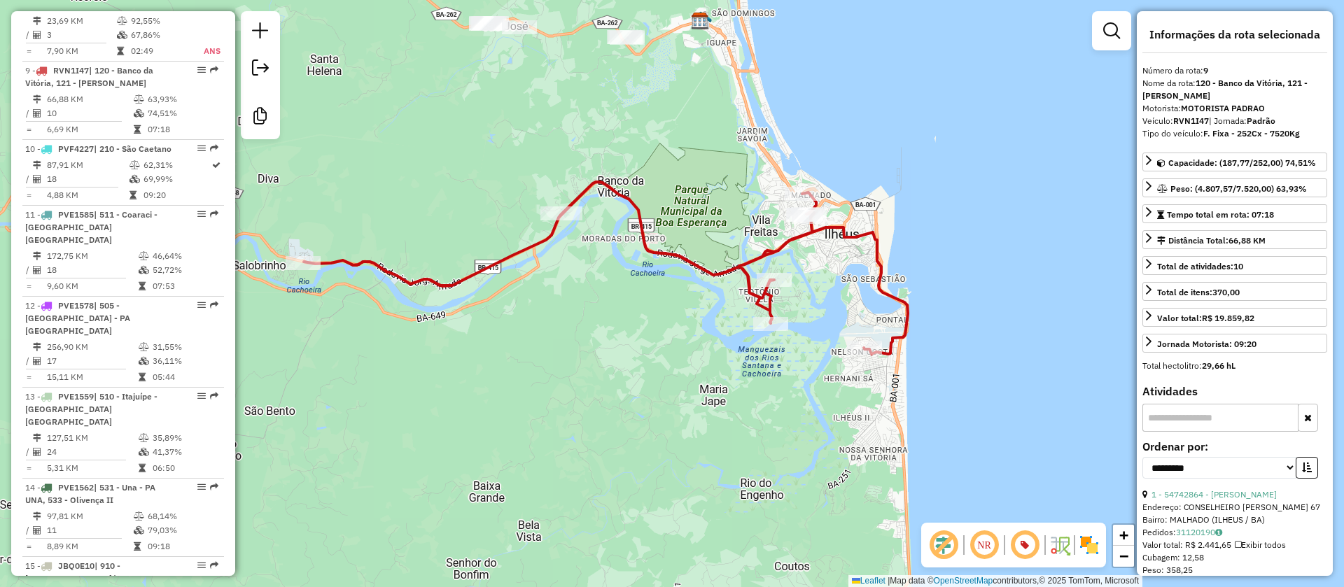
click at [842, 232] on icon at bounding box center [606, 268] width 604 height 172
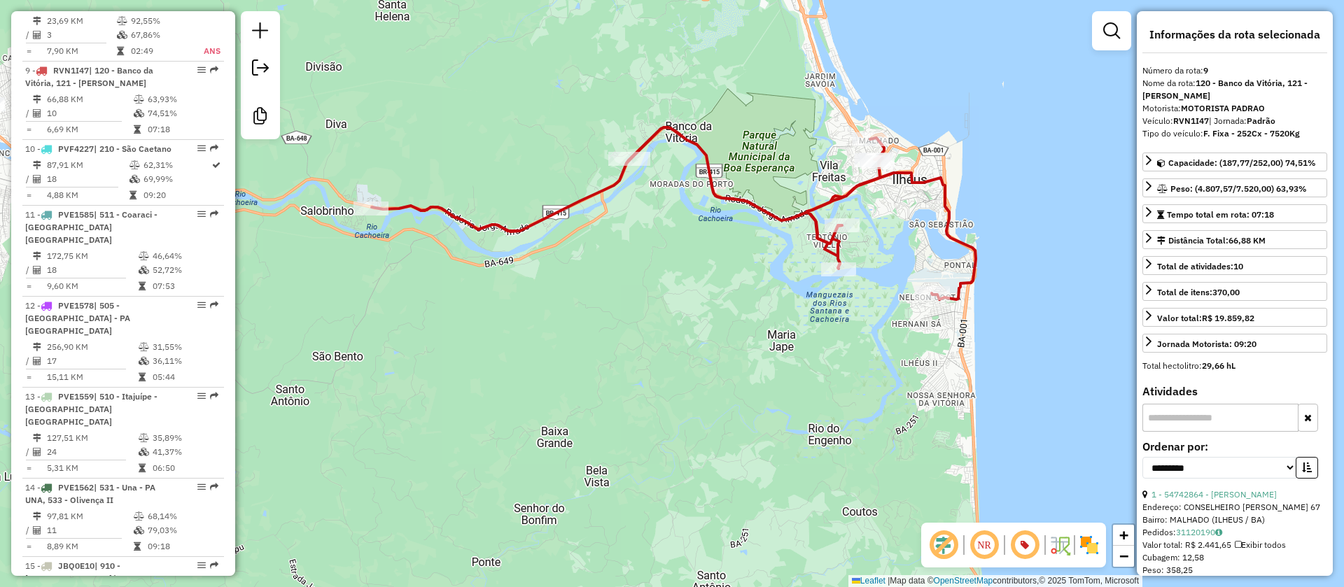
drag, startPoint x: 828, startPoint y: 296, endPoint x: 907, endPoint y: 232, distance: 101.6
click at [907, 232] on div "Janela de atendimento Grade de atendimento Capacidade Transportadoras Veículos …" at bounding box center [672, 293] width 1344 height 587
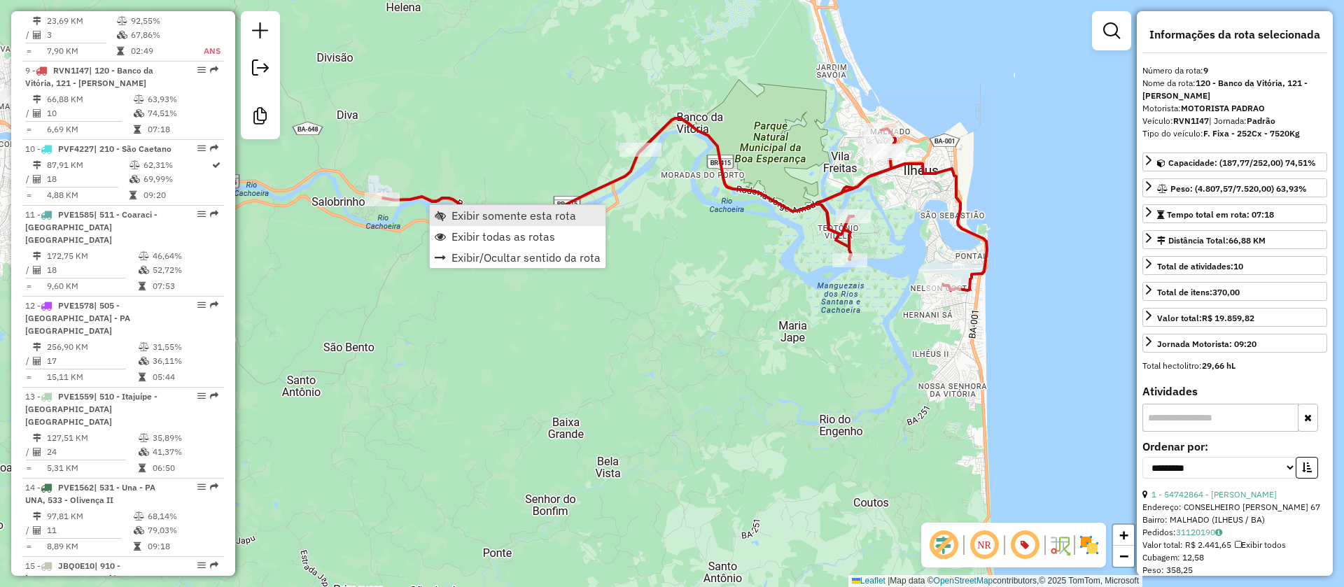
click at [514, 211] on span "Exibir somente esta rota" at bounding box center [514, 215] width 125 height 11
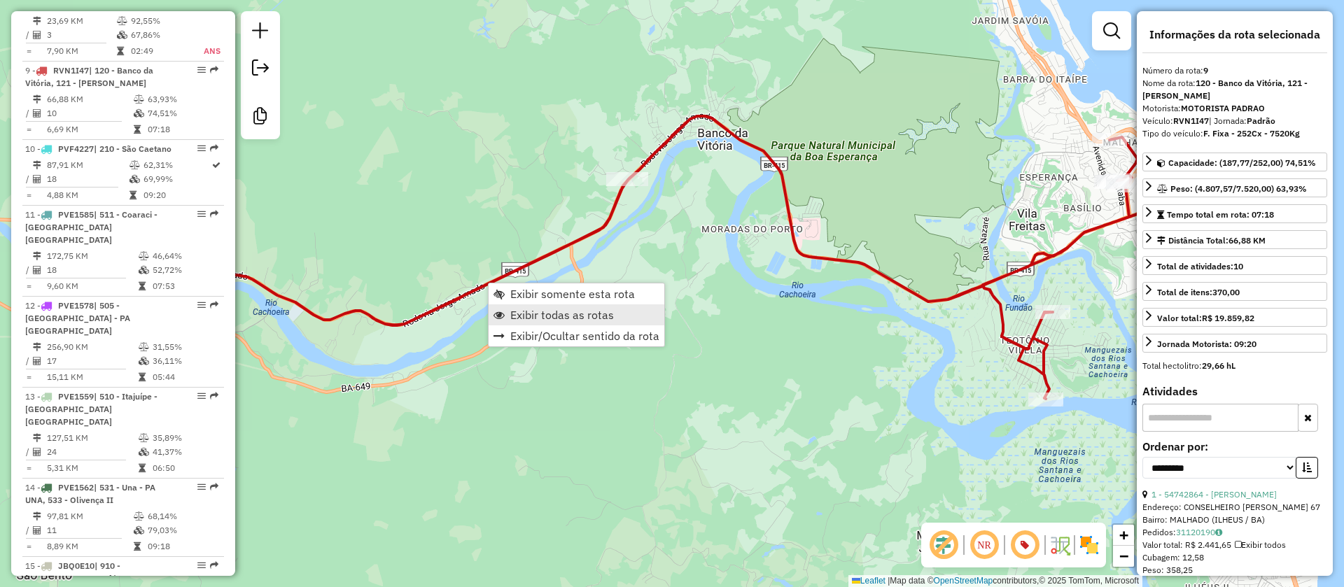
click at [561, 309] on span "Exibir todas as rotas" at bounding box center [562, 314] width 104 height 11
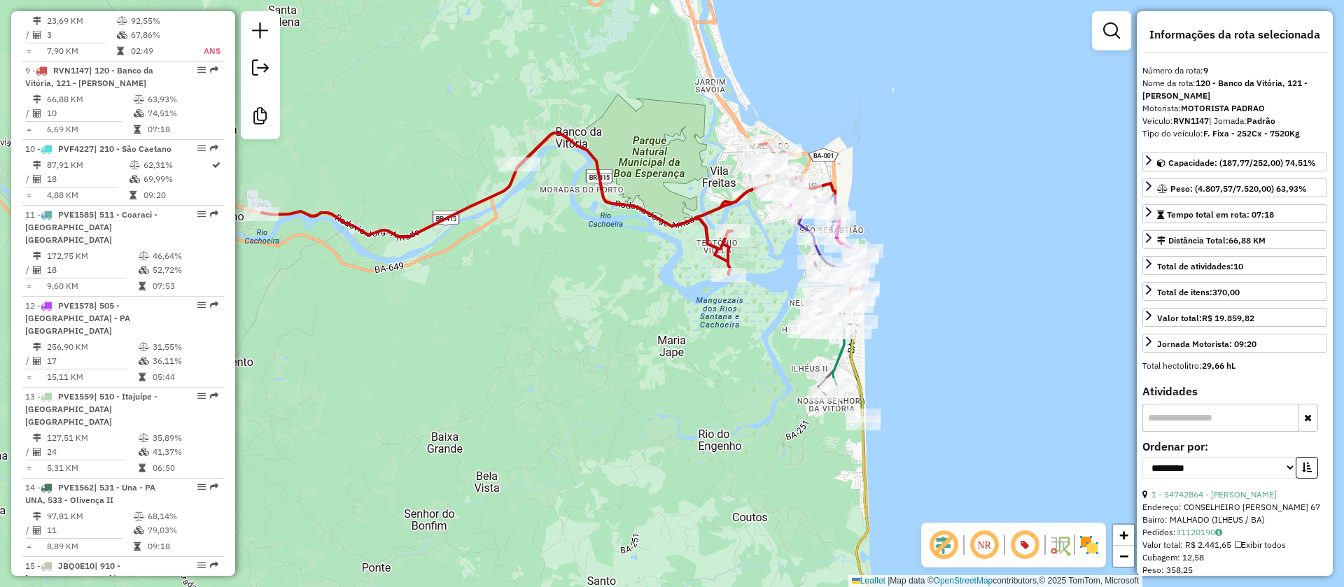
click at [636, 321] on div "Janela de atendimento Grade de atendimento Capacidade Transportadoras Veículos …" at bounding box center [672, 293] width 1344 height 587
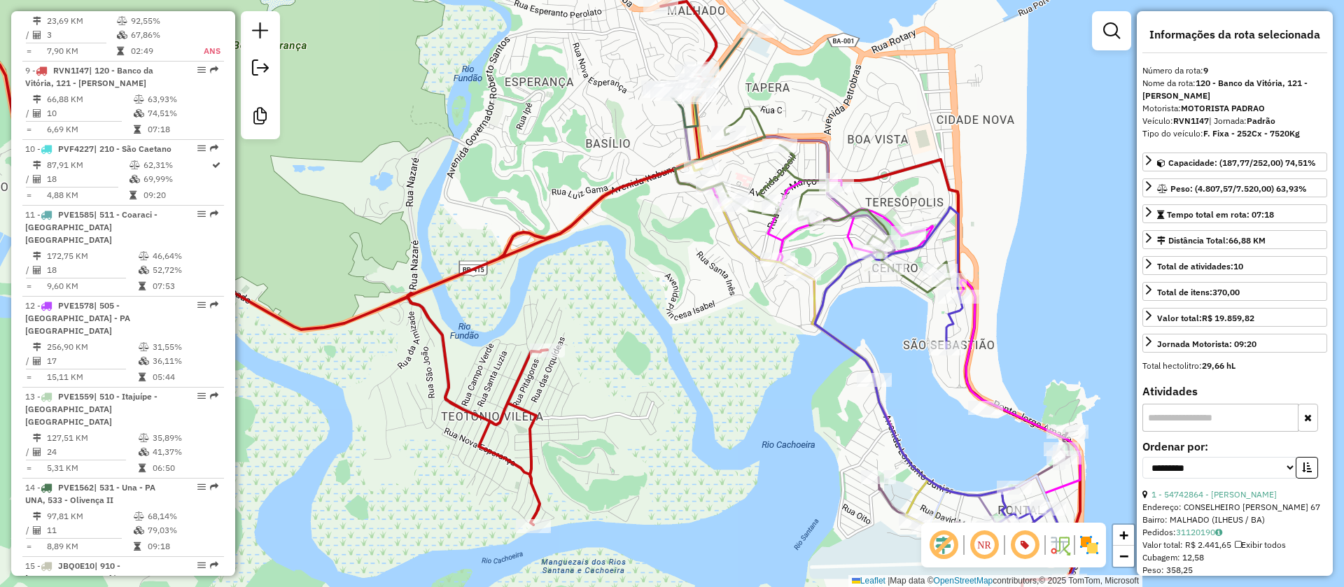
click at [772, 178] on icon at bounding box center [812, 201] width 275 height 184
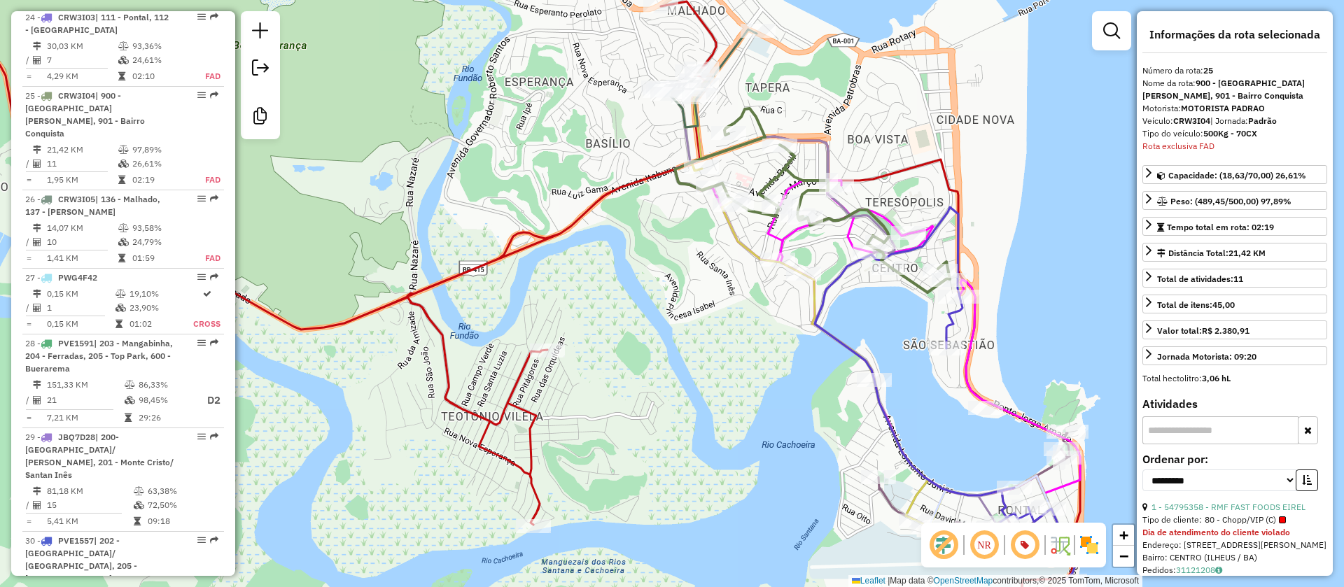
scroll to position [2569, 0]
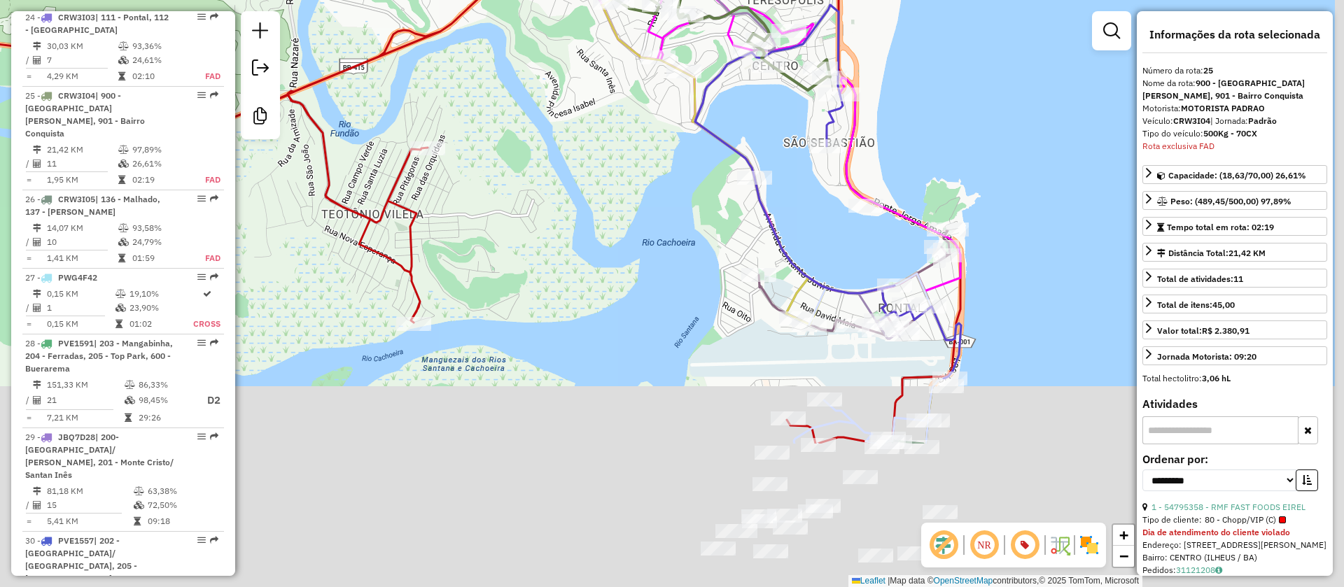
drag, startPoint x: 695, startPoint y: 431, endPoint x: 461, endPoint y: 47, distance: 449.3
click at [461, 48] on div "Janela de atendimento Grade de atendimento Capacidade Transportadoras Veículos …" at bounding box center [672, 293] width 1344 height 587
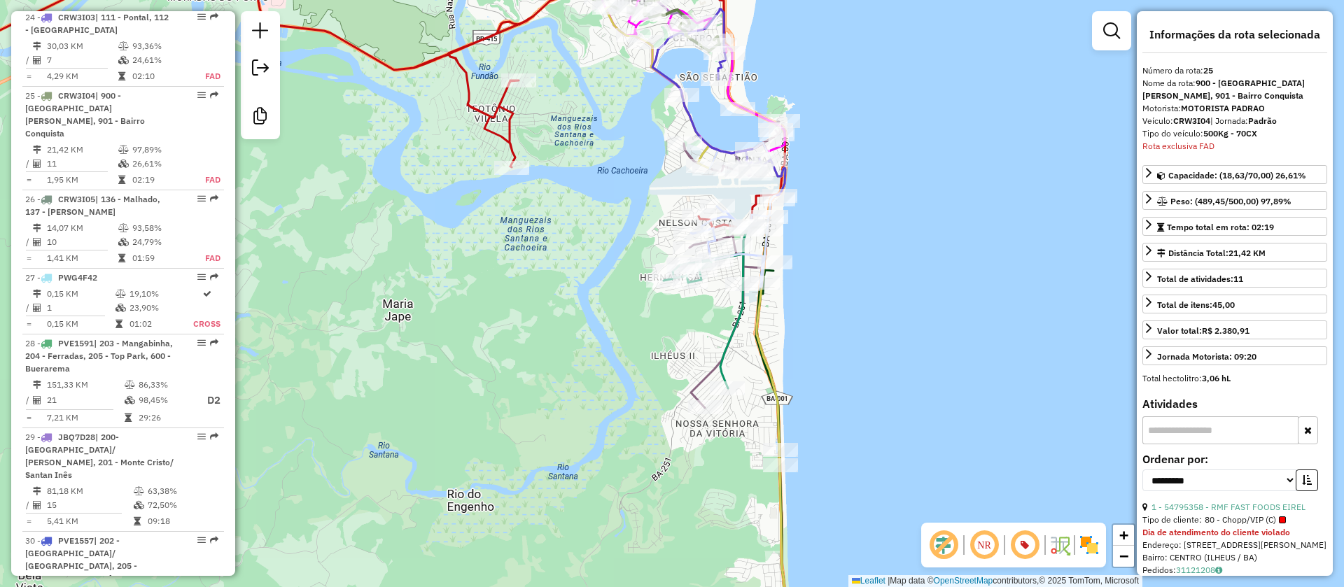
click at [737, 319] on icon at bounding box center [707, 308] width 86 height 162
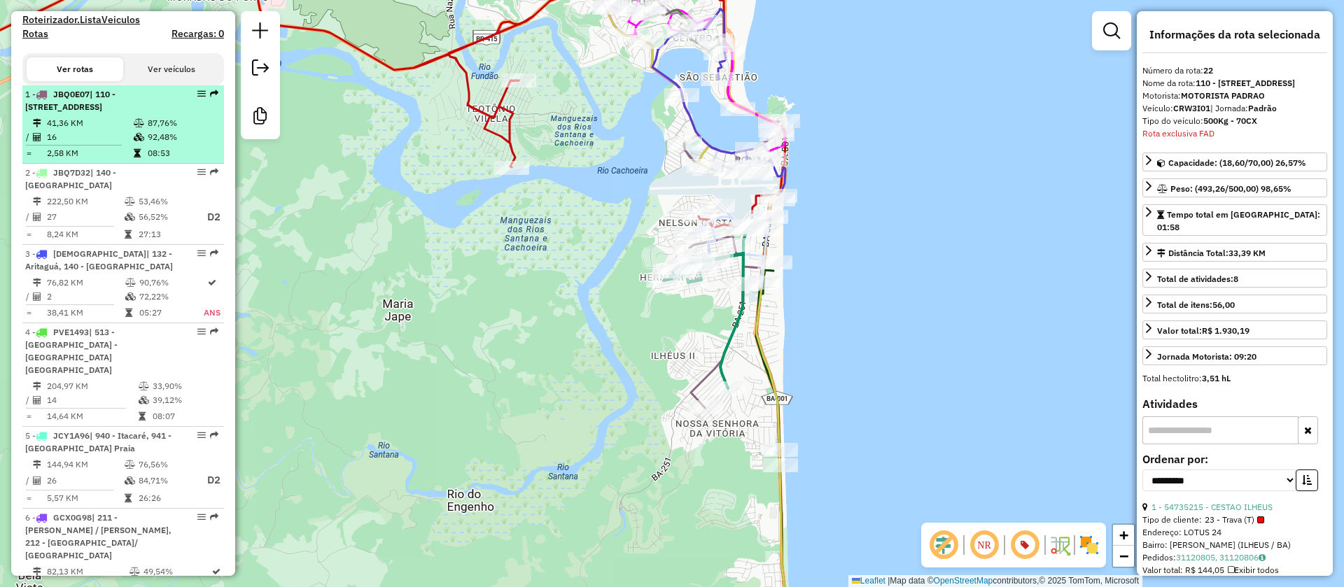
scroll to position [105, 0]
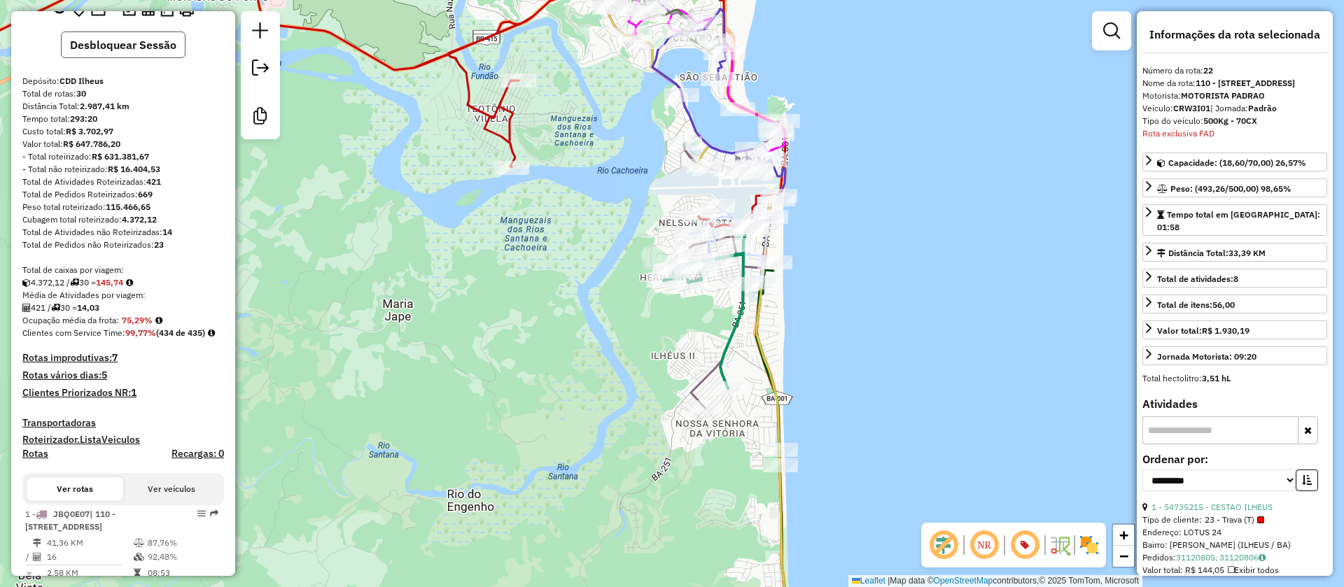
click at [126, 40] on button "Desbloquear Sessão" at bounding box center [123, 45] width 125 height 27
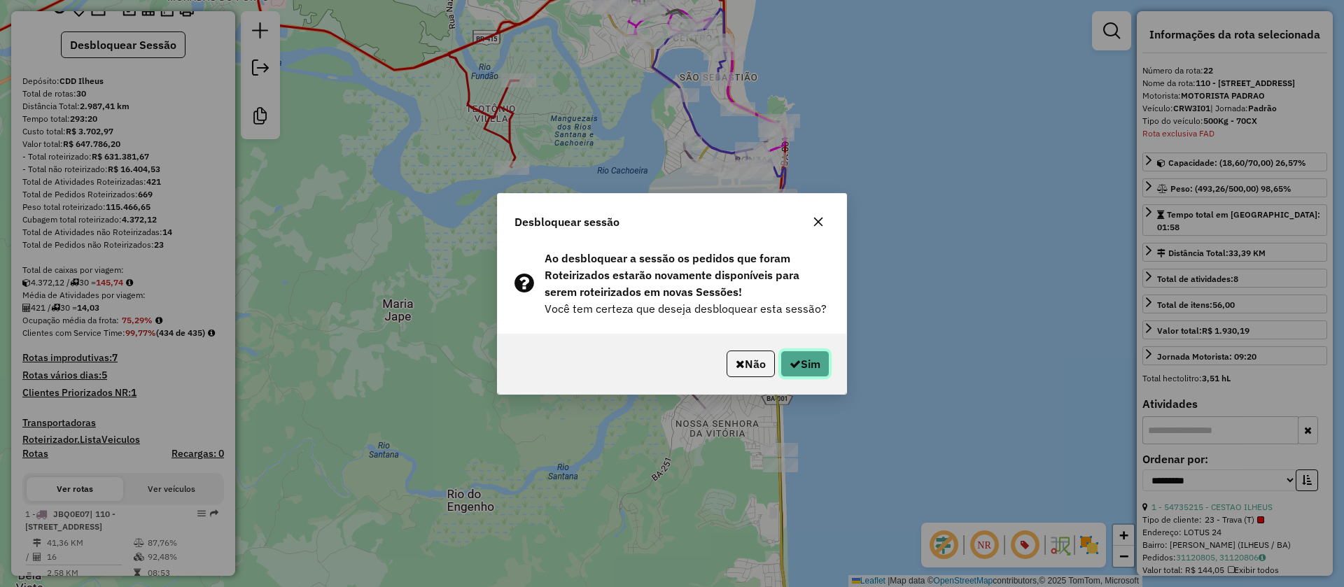
click at [804, 354] on button "Sim" at bounding box center [805, 364] width 49 height 27
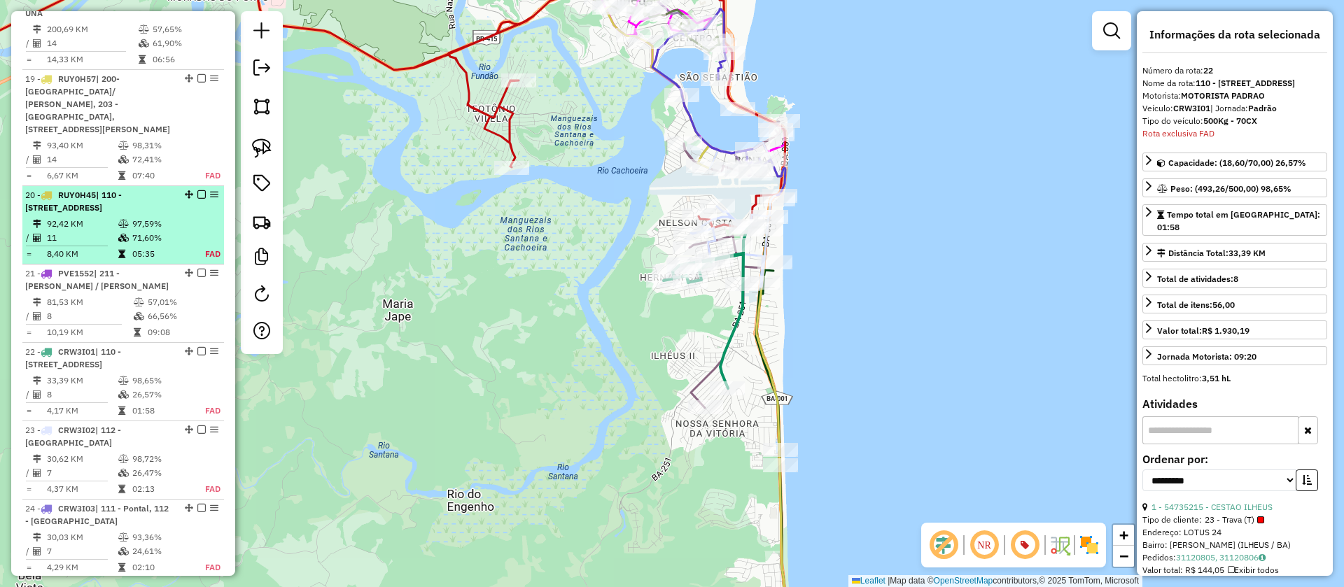
scroll to position [1858, 0]
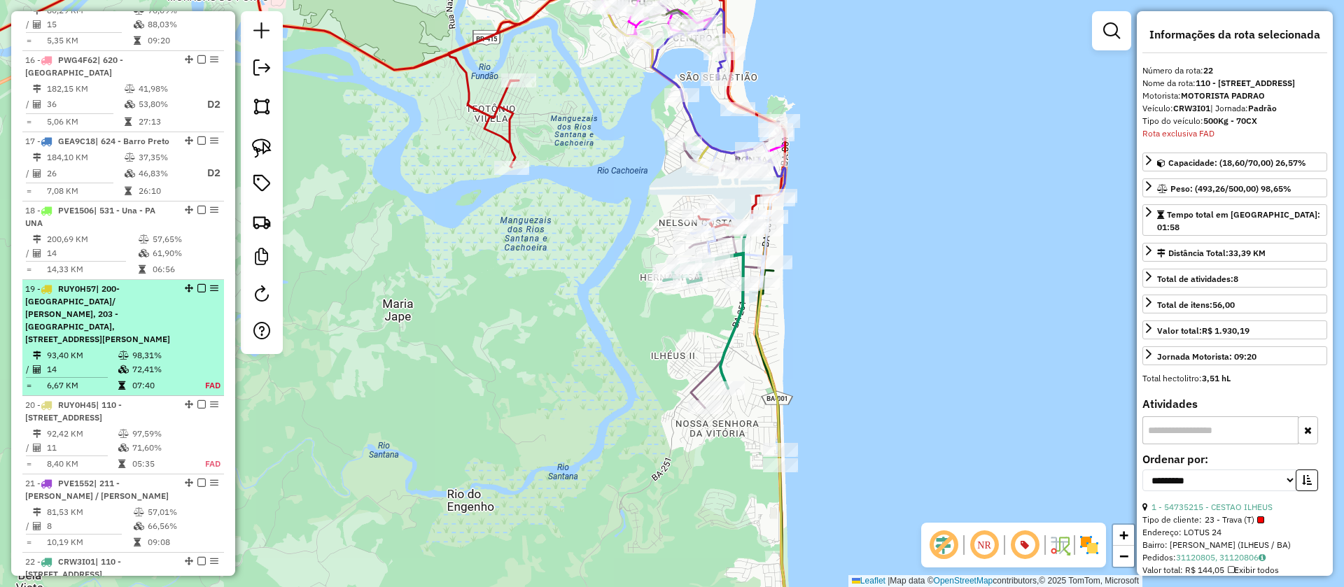
click at [197, 283] on div "19 - RUY0H57 | 200- Califórnia/ João Soares, 203 - Mangabinha, 205 - Top Park, …" at bounding box center [123, 314] width 196 height 63
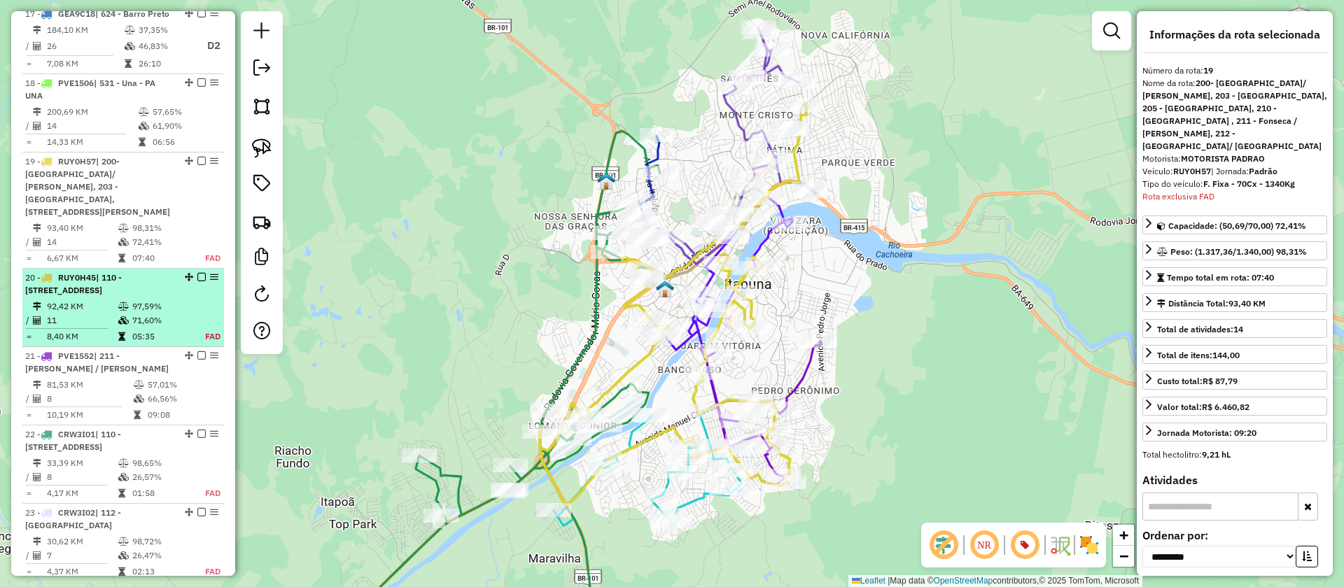
scroll to position [2039, 0]
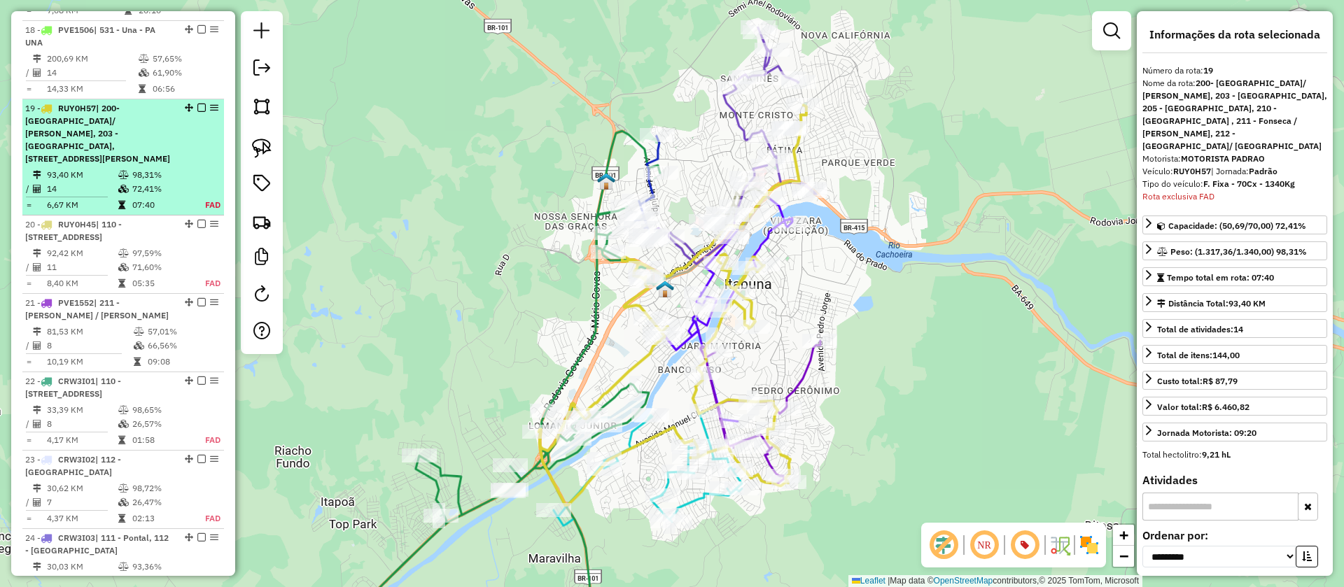
click at [197, 104] on em at bounding box center [201, 108] width 8 height 8
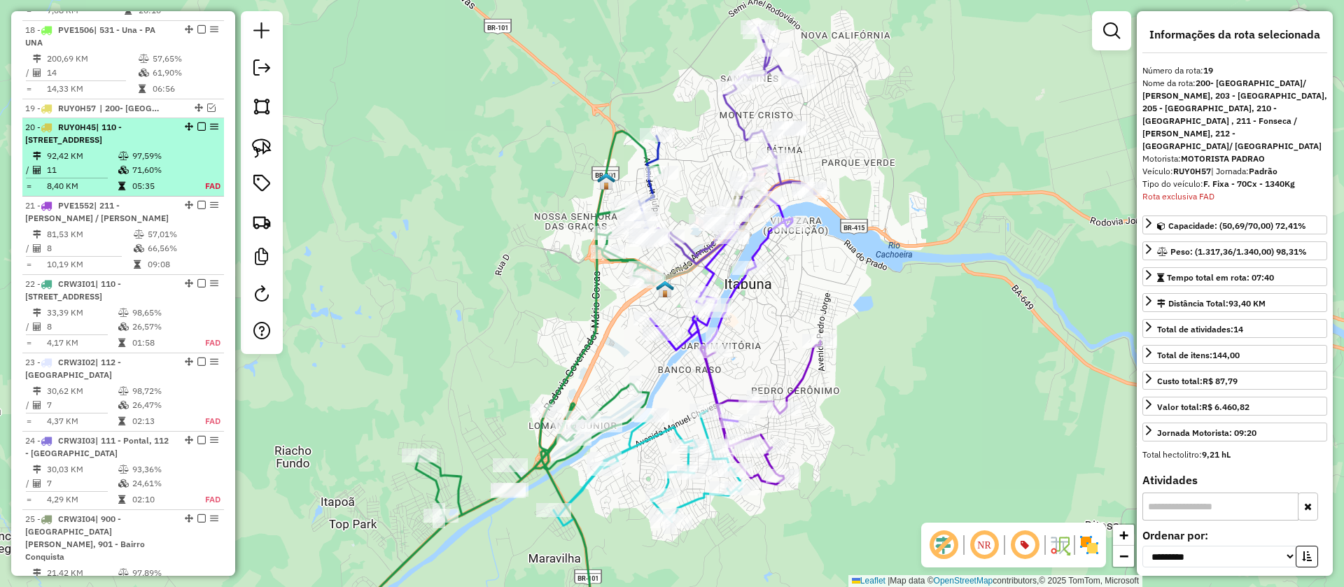
click at [197, 123] on em at bounding box center [201, 127] width 8 height 8
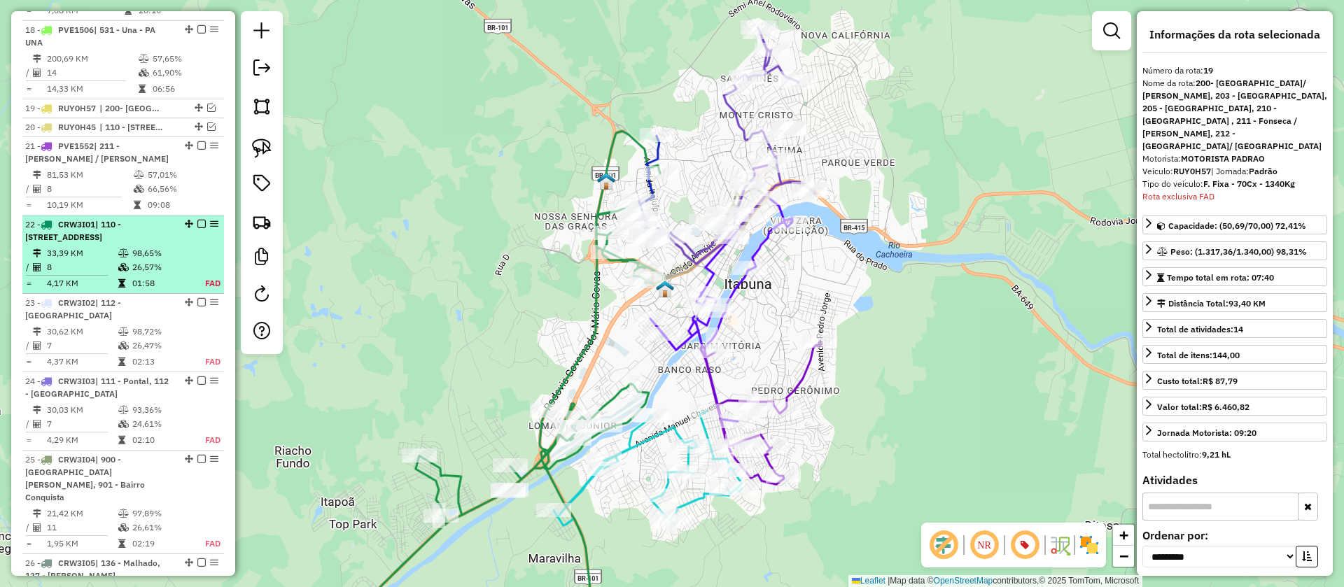
click at [197, 220] on em at bounding box center [201, 224] width 8 height 8
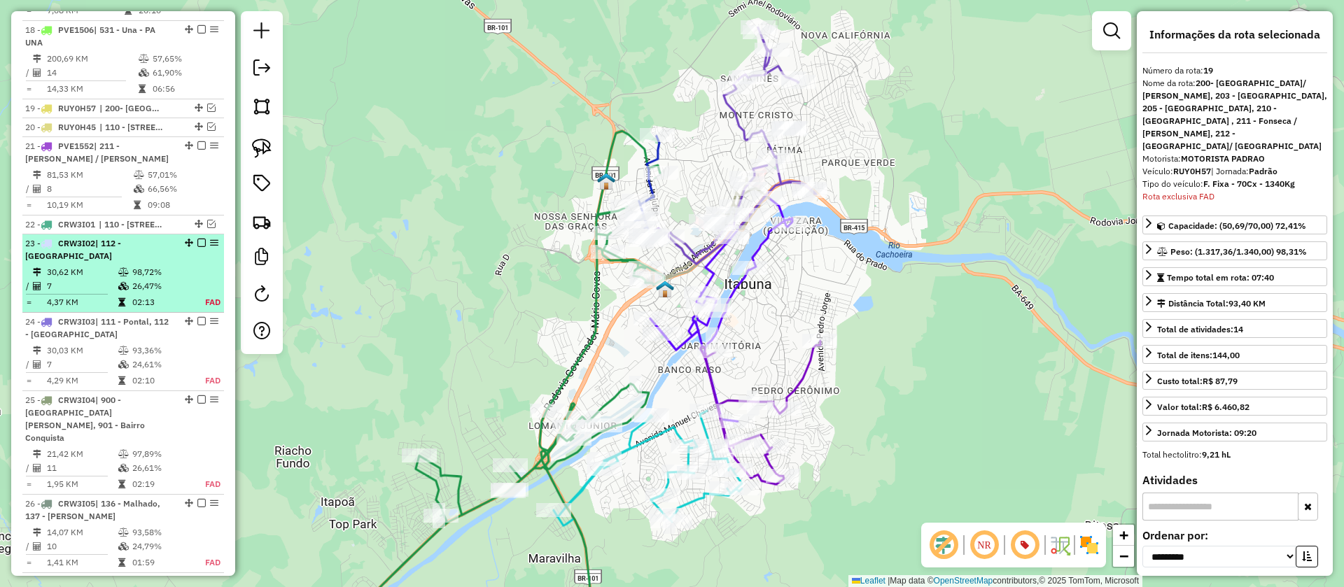
click at [197, 239] on em at bounding box center [201, 243] width 8 height 8
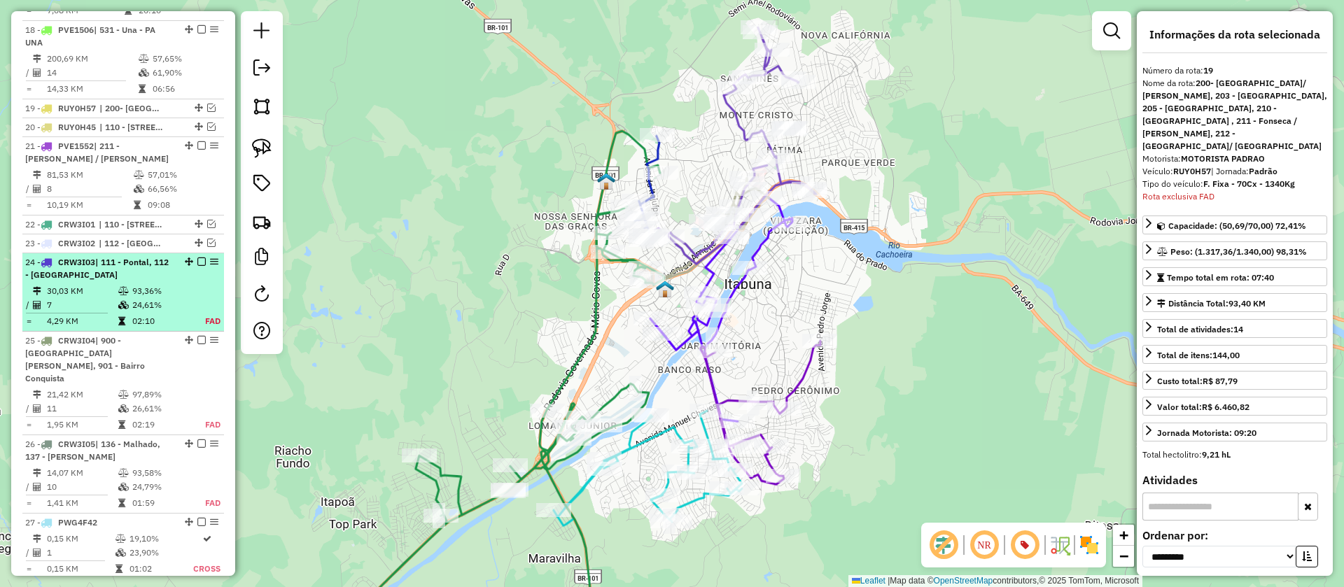
click at [198, 258] on em at bounding box center [201, 262] width 8 height 8
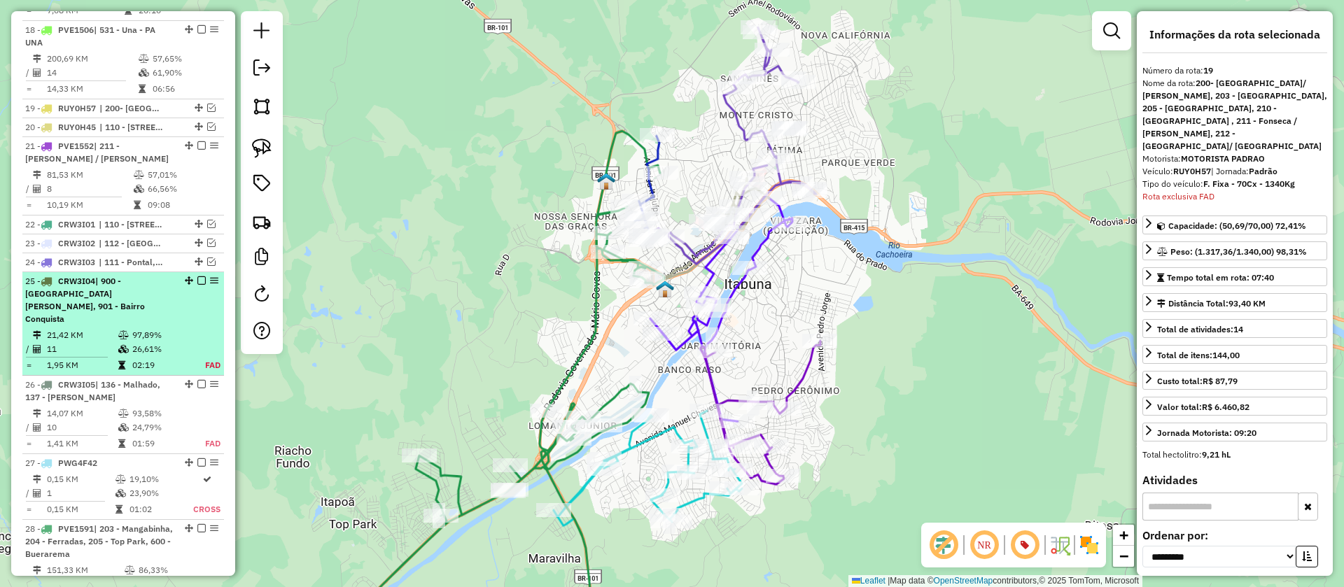
click at [197, 277] on em at bounding box center [201, 281] width 8 height 8
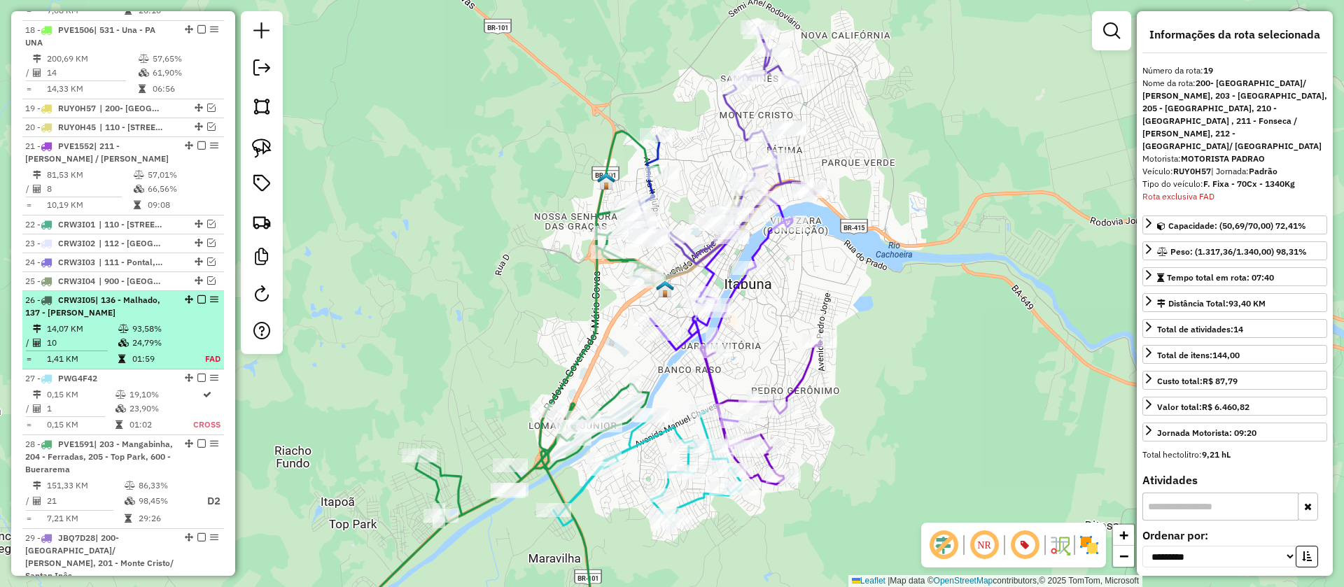
click at [200, 295] on em at bounding box center [201, 299] width 8 height 8
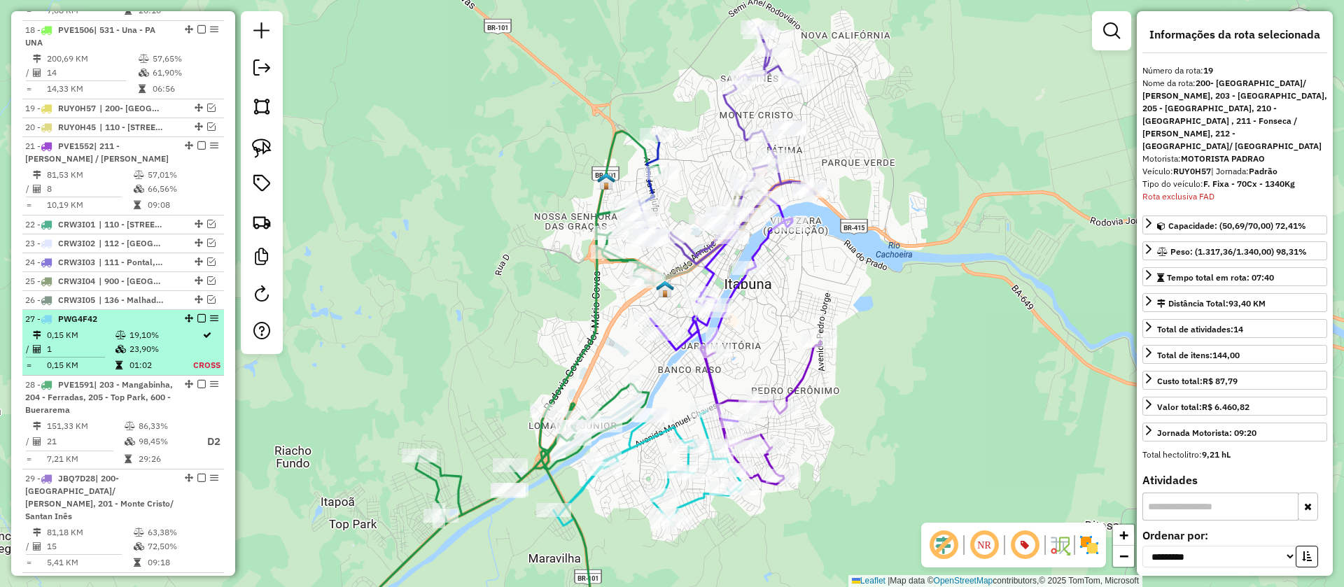
click at [199, 314] on em at bounding box center [201, 318] width 8 height 8
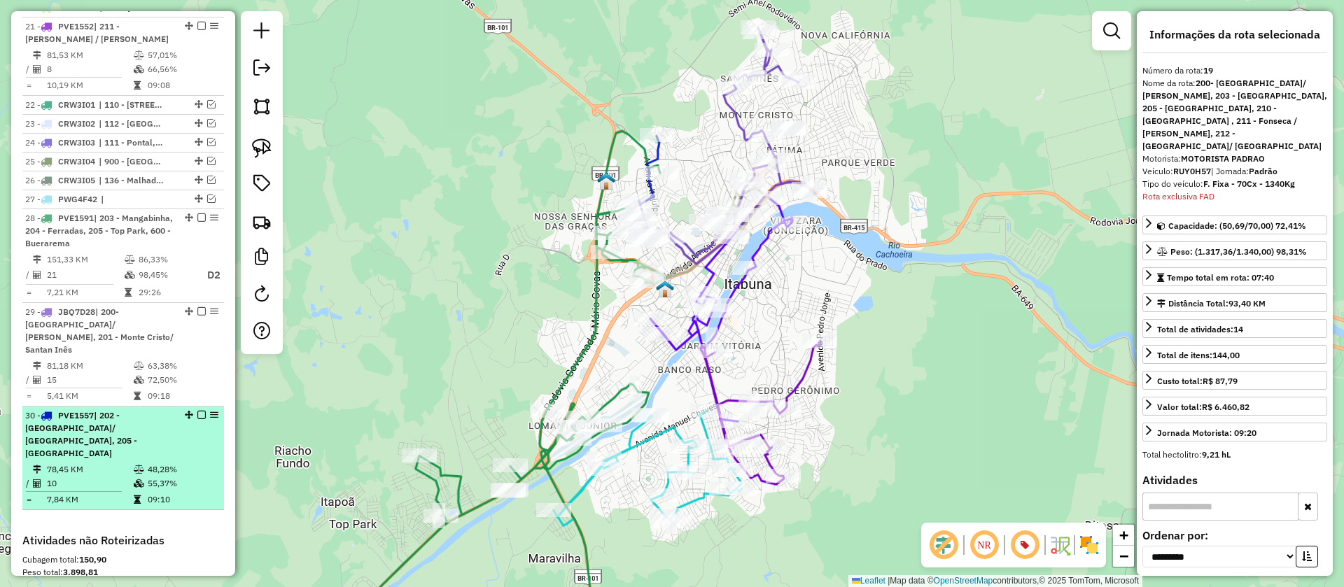
scroll to position [1934, 0]
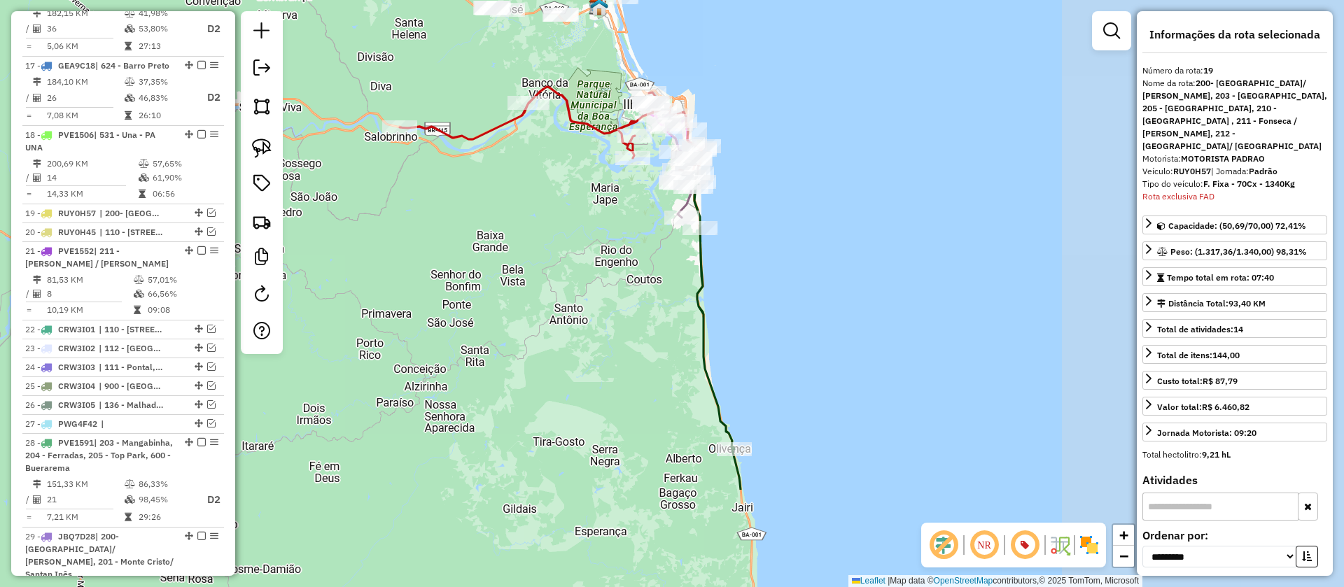
drag, startPoint x: 825, startPoint y: 377, endPoint x: 471, endPoint y: 221, distance: 386.5
click at [471, 221] on div "Janela de atendimento Grade de atendimento Capacidade Transportadoras Veículos …" at bounding box center [672, 293] width 1344 height 587
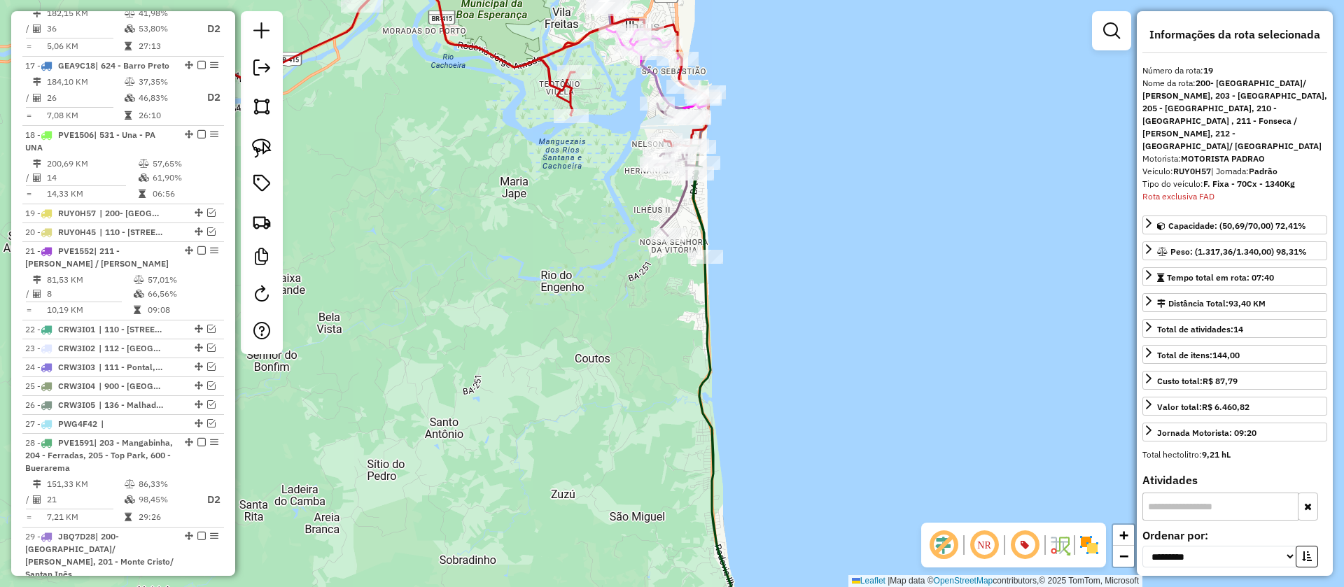
click at [702, 202] on icon at bounding box center [720, 396] width 59 height 501
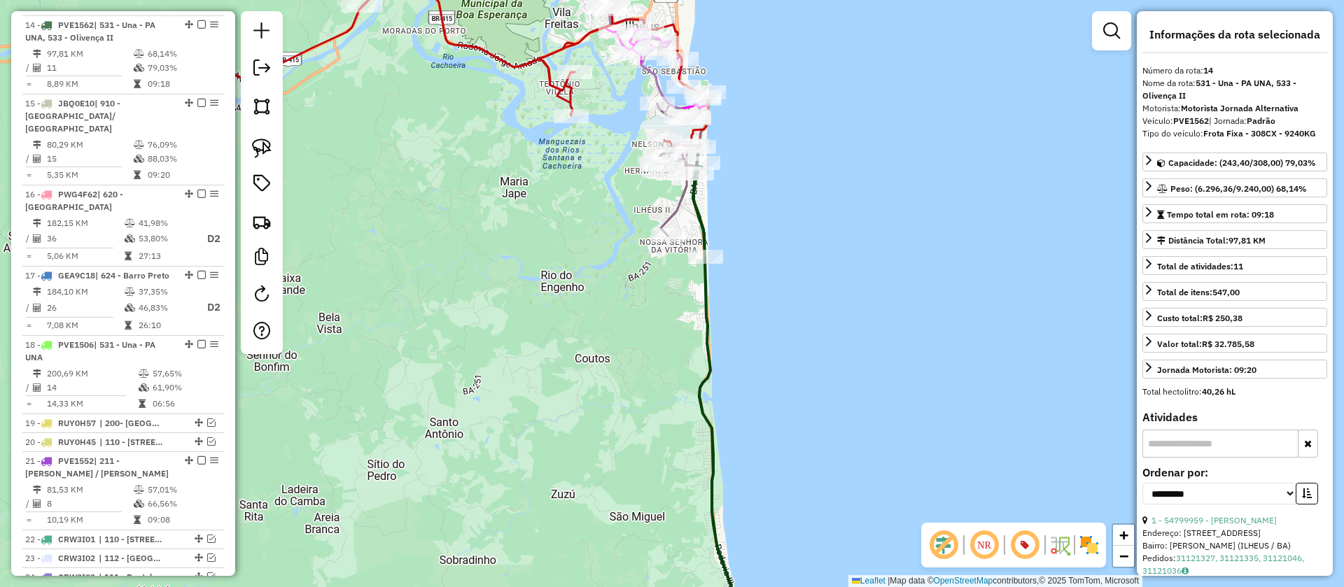
scroll to position [1653, 0]
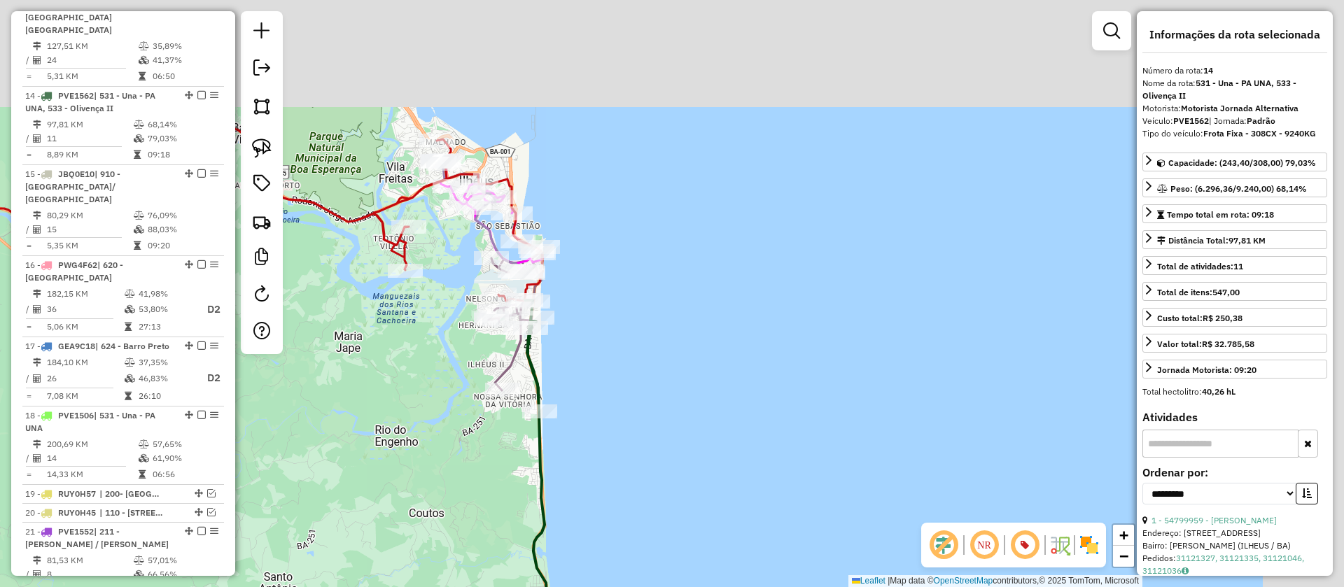
drag, startPoint x: 781, startPoint y: 216, endPoint x: 612, endPoint y: 373, distance: 230.4
click at [612, 373] on div "Janela de atendimento Grade de atendimento Capacidade Transportadoras Veículos …" at bounding box center [672, 293] width 1344 height 587
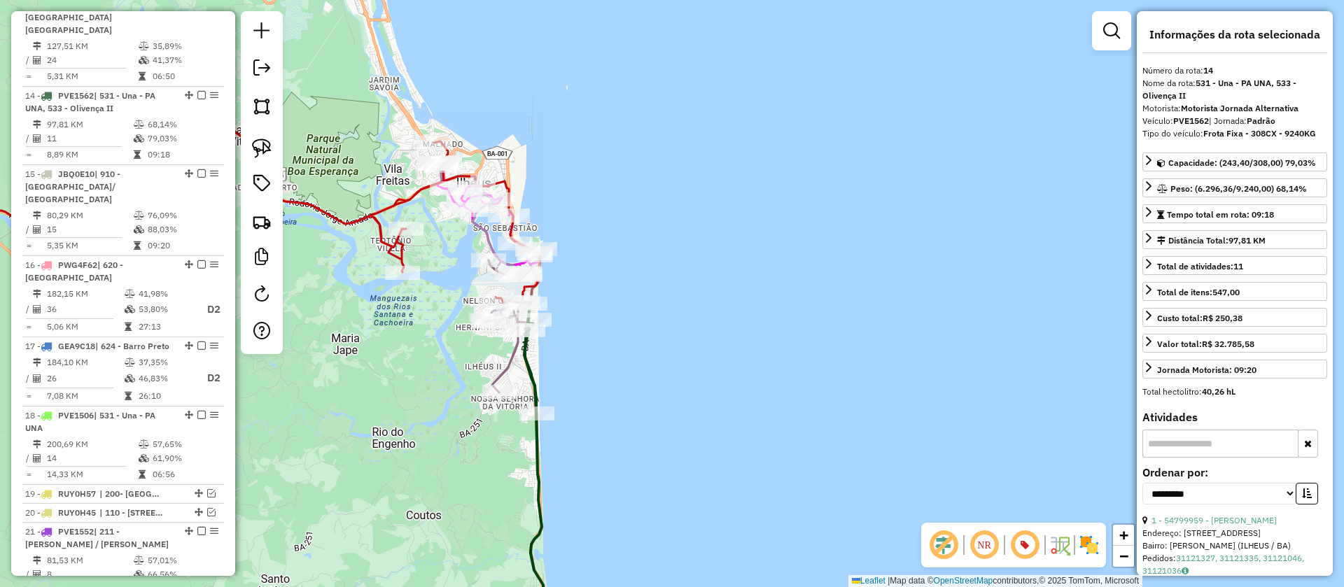
click at [505, 356] on icon at bounding box center [513, 321] width 54 height 144
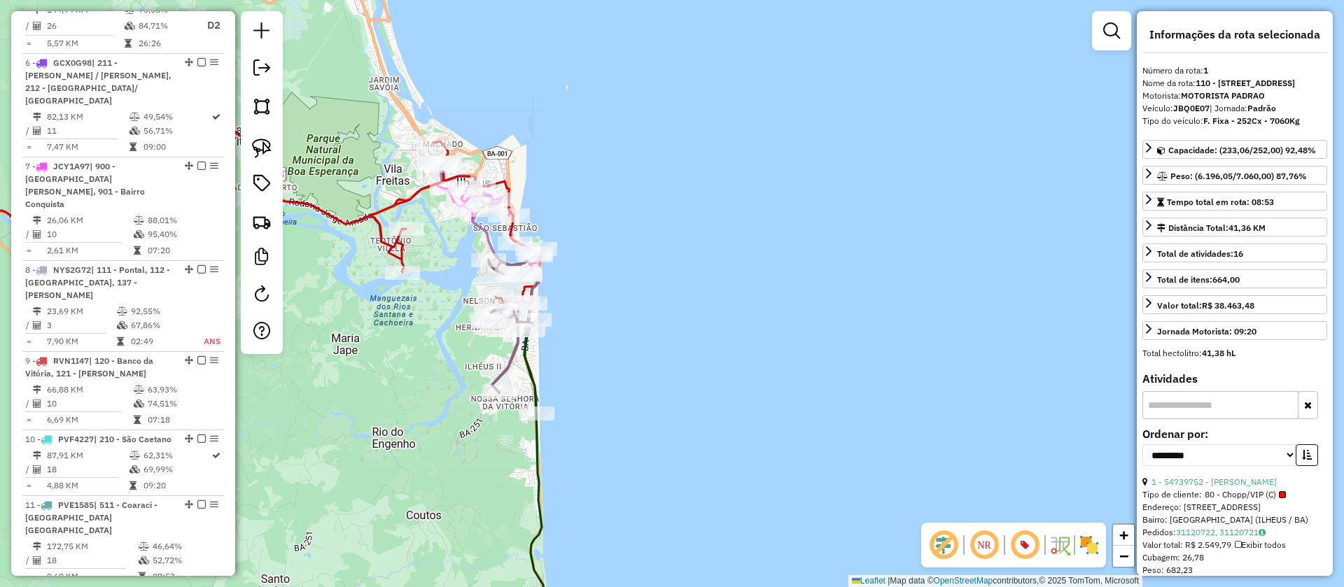
scroll to position [602, 0]
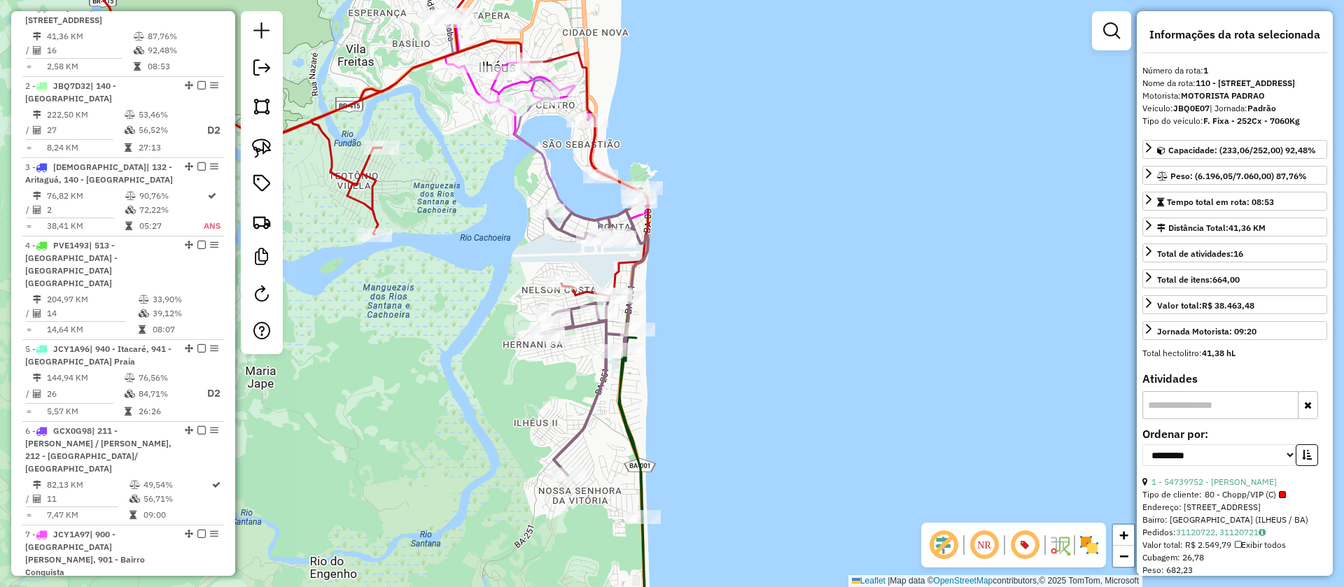
drag, startPoint x: 621, startPoint y: 254, endPoint x: 770, endPoint y: 244, distance: 149.4
click at [770, 244] on div "Janela de atendimento Grade de atendimento Capacidade Transportadoras Veículos …" at bounding box center [672, 293] width 1344 height 587
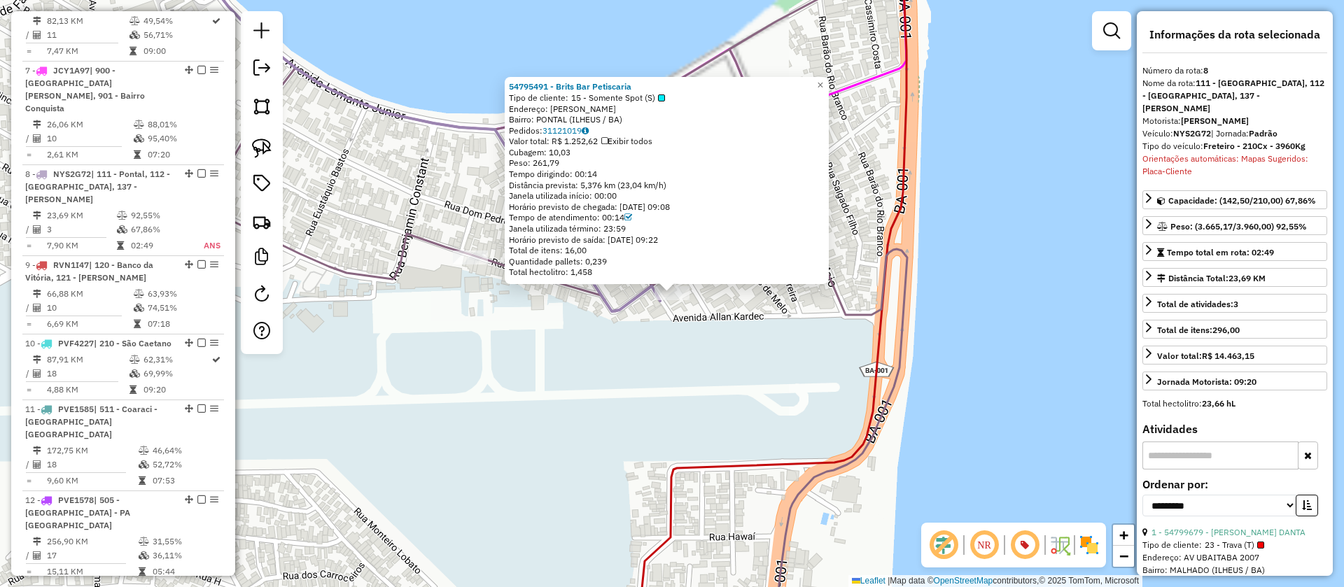
scroll to position [1183, 0]
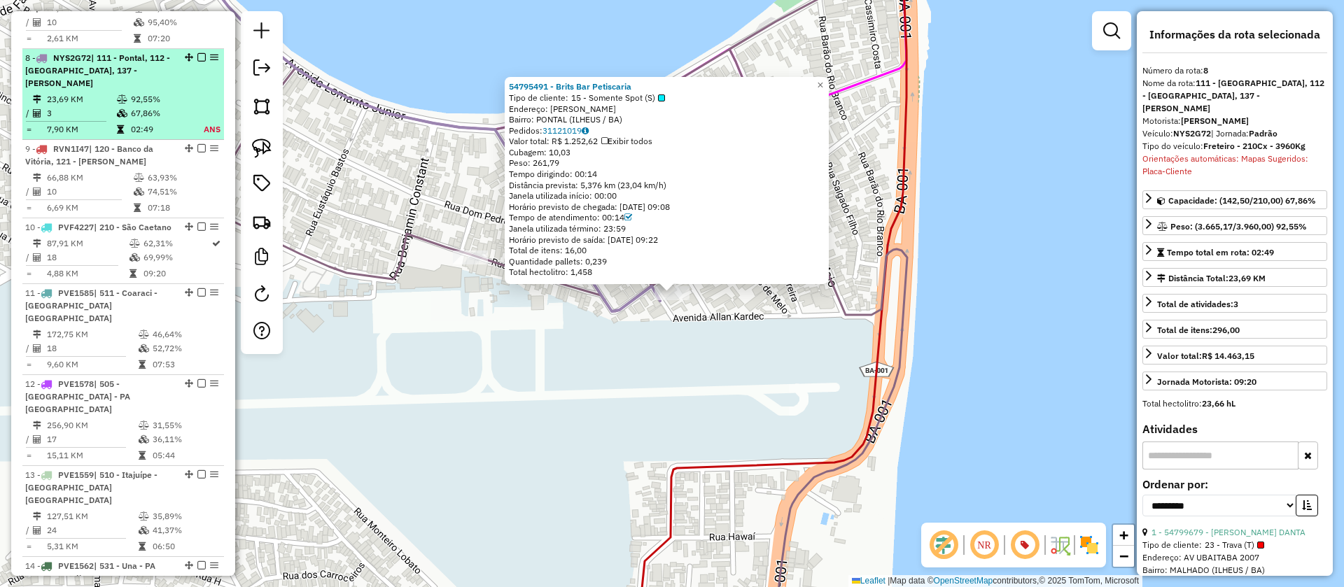
click at [200, 53] on em at bounding box center [201, 57] width 8 height 8
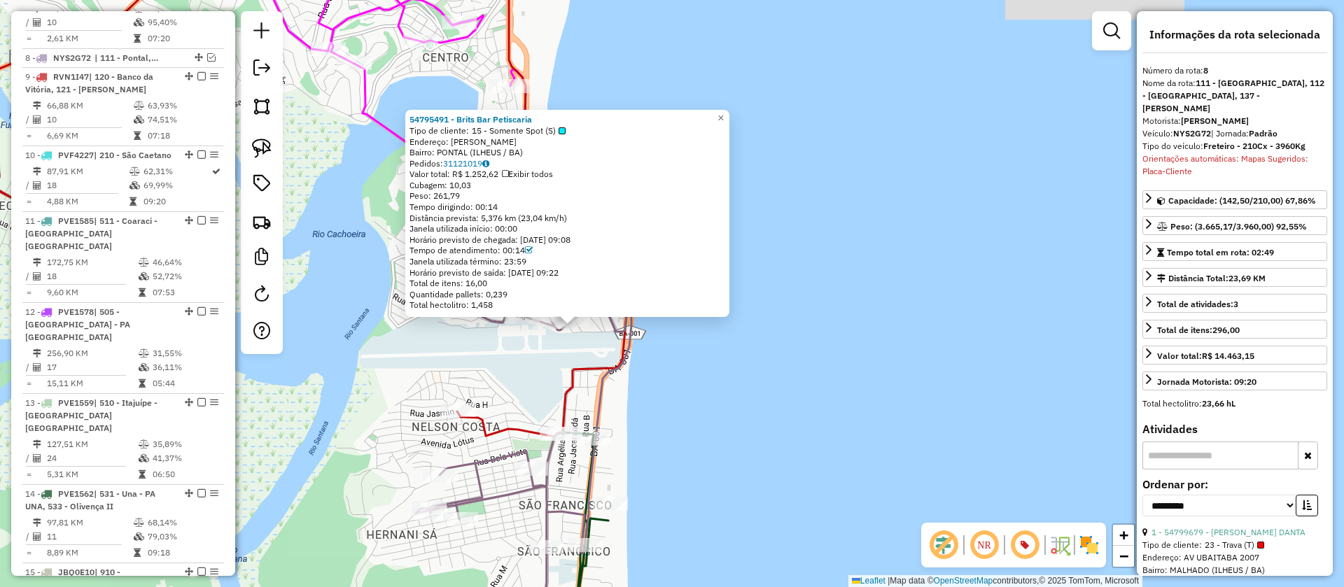
click at [753, 362] on div "54795491 - Brits Bar Petiscaria Tipo de cliente: 15 - Somente Spot (S) Endereço…" at bounding box center [672, 293] width 1344 height 587
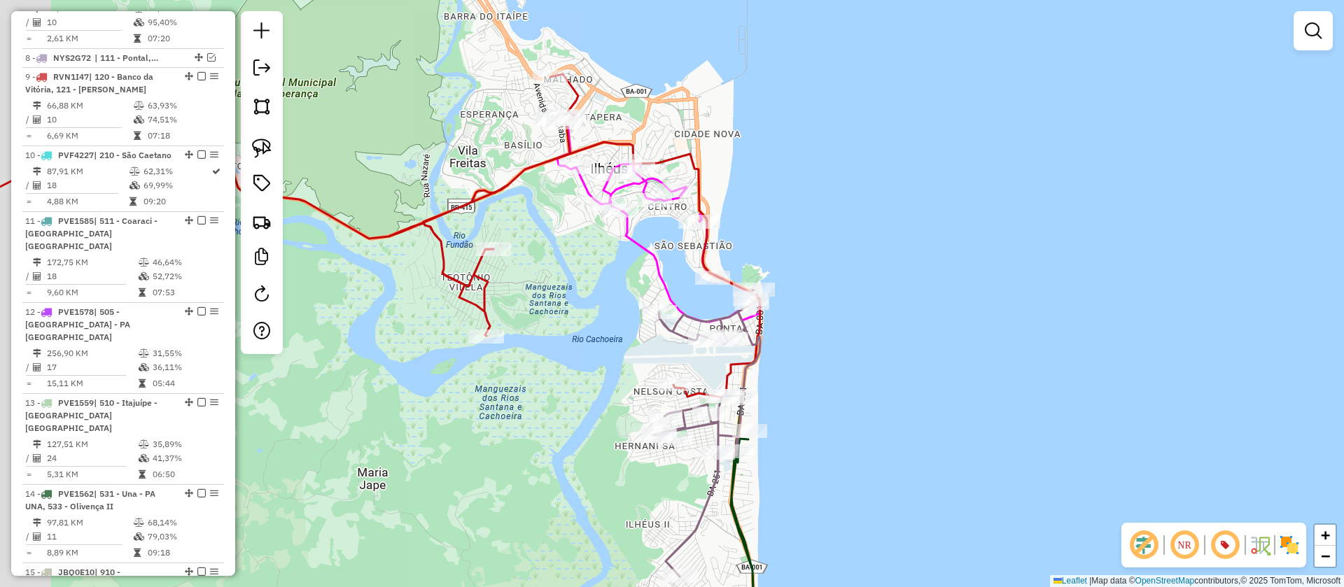
drag, startPoint x: 536, startPoint y: 272, endPoint x: 599, endPoint y: 275, distance: 63.8
click at [599, 275] on div "Janela de atendimento Grade de atendimento Capacidade Transportadoras Veículos …" at bounding box center [672, 293] width 1344 height 587
click at [627, 188] on icon at bounding box center [660, 218] width 202 height 207
select select "**********"
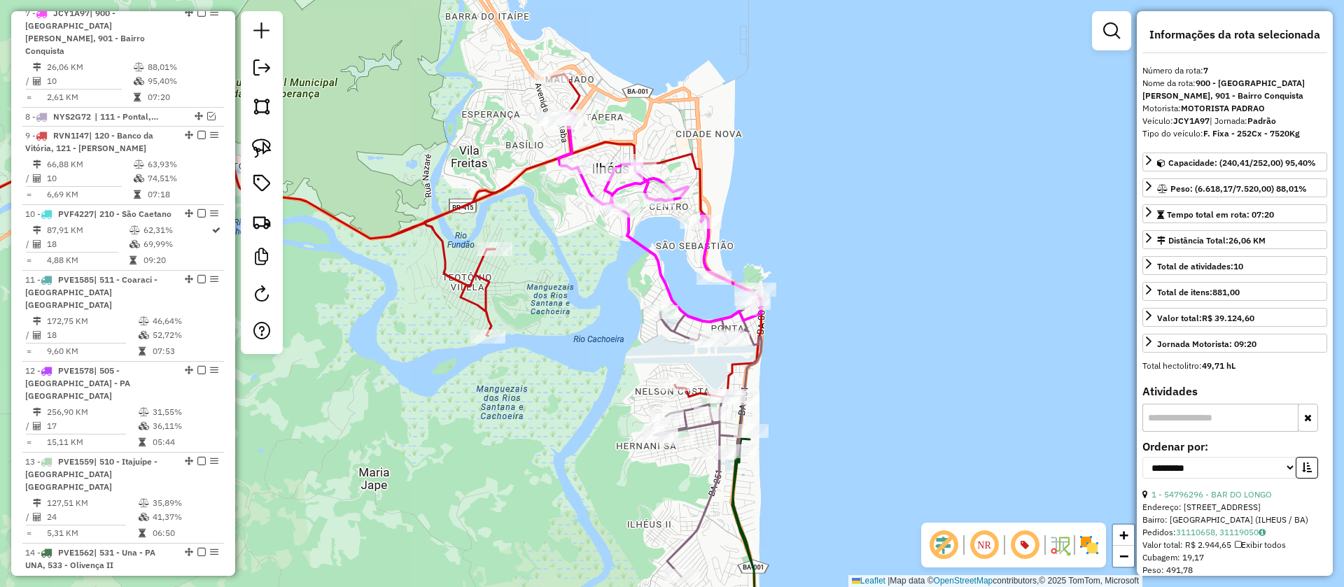
scroll to position [1091, 0]
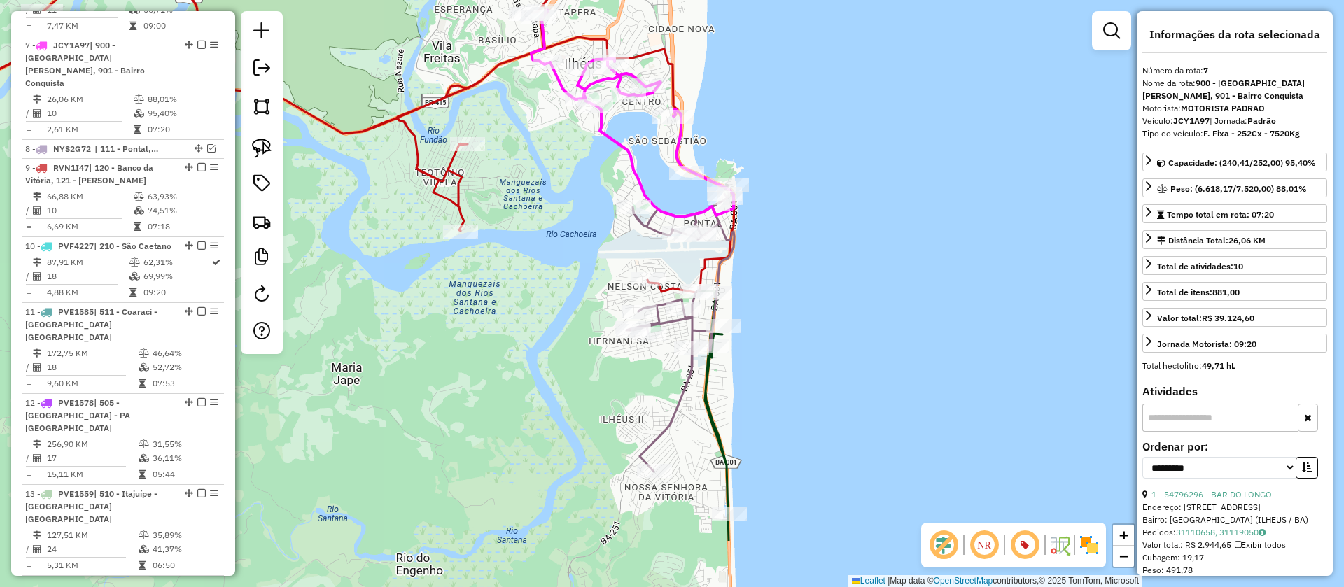
drag, startPoint x: 601, startPoint y: 251, endPoint x: 573, endPoint y: 146, distance: 108.0
click at [573, 146] on div "Janela de atendimento Grade de atendimento Capacidade Transportadoras Veículos …" at bounding box center [672, 293] width 1344 height 587
click at [475, 76] on icon at bounding box center [300, 120] width 869 height 344
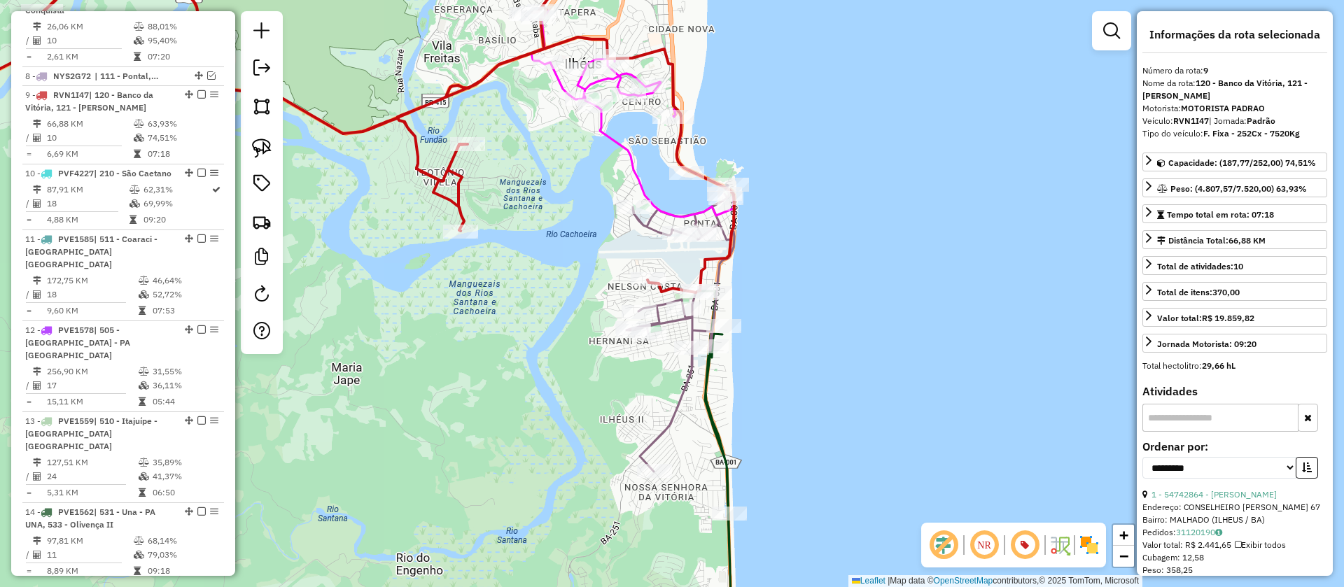
scroll to position [1201, 0]
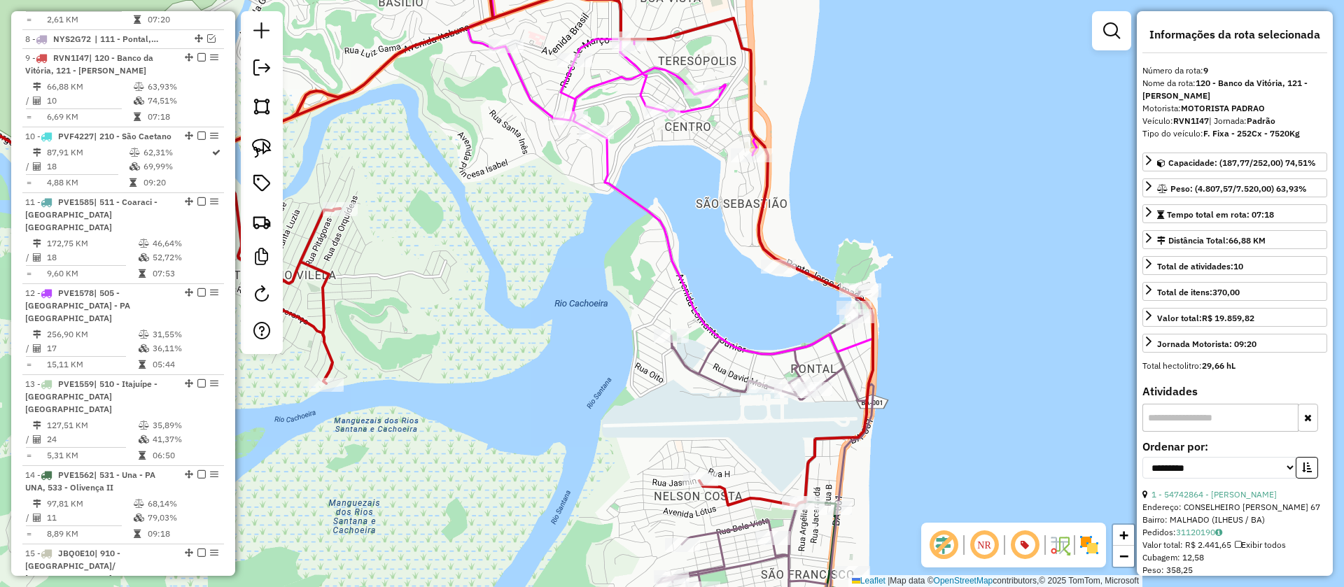
click at [610, 78] on icon at bounding box center [670, 147] width 405 height 413
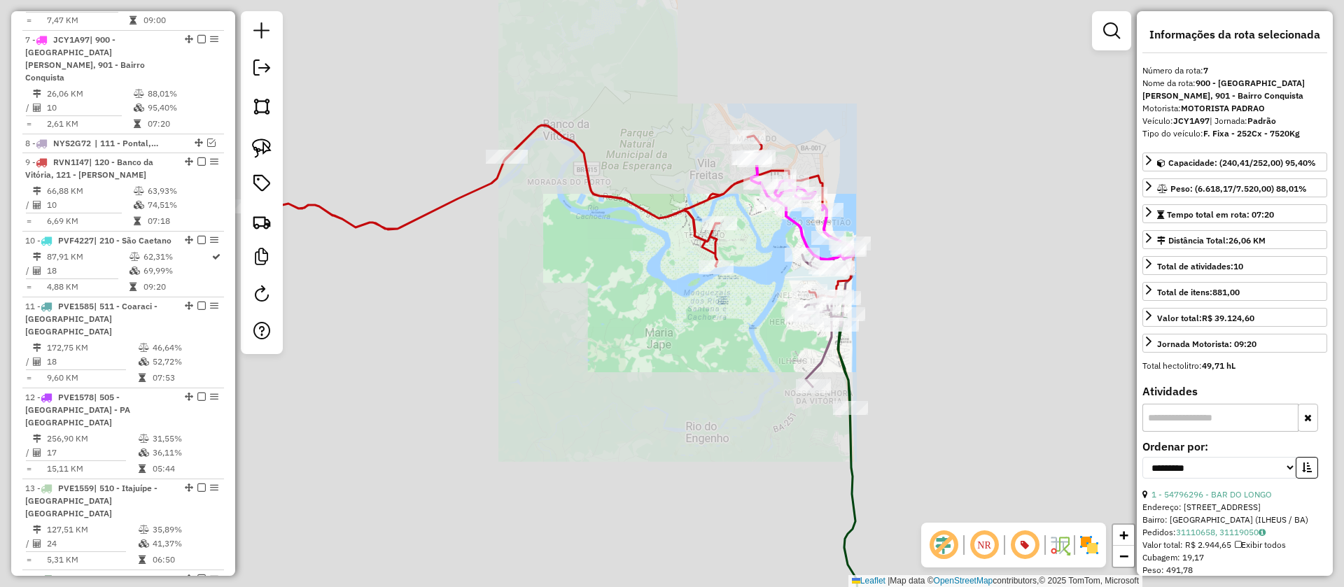
scroll to position [1091, 0]
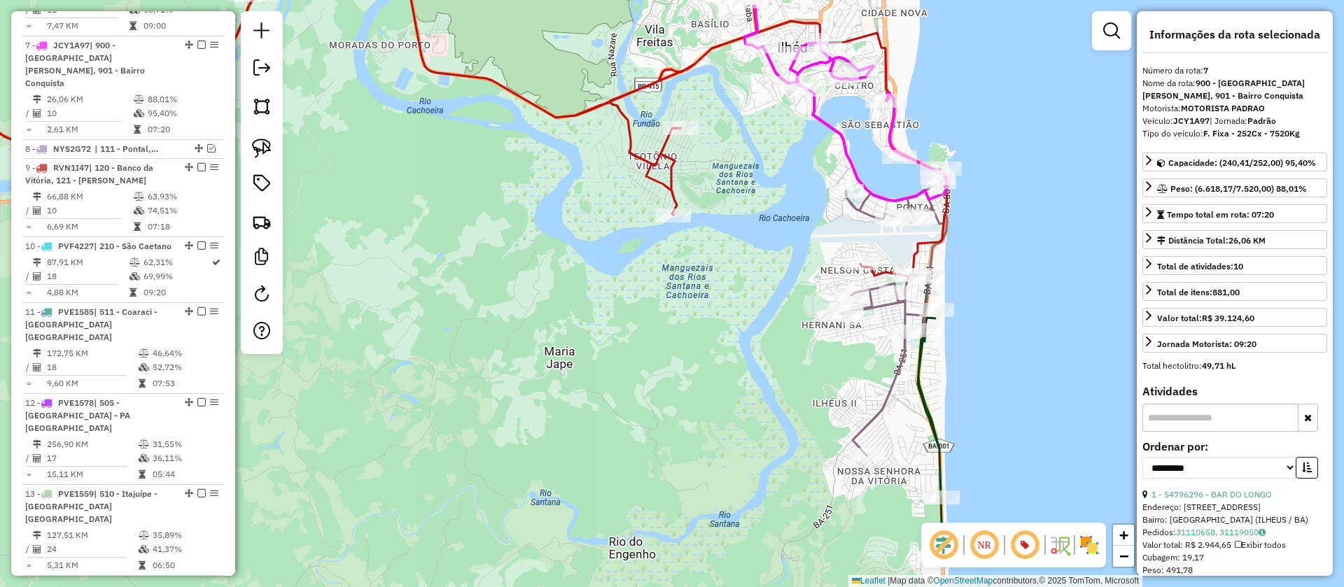
drag, startPoint x: 689, startPoint y: 368, endPoint x: 721, endPoint y: 260, distance: 111.9
click at [720, 263] on div "Janela de atendimento Grade de atendimento Capacidade Transportadoras Veículos …" at bounding box center [672, 293] width 1344 height 587
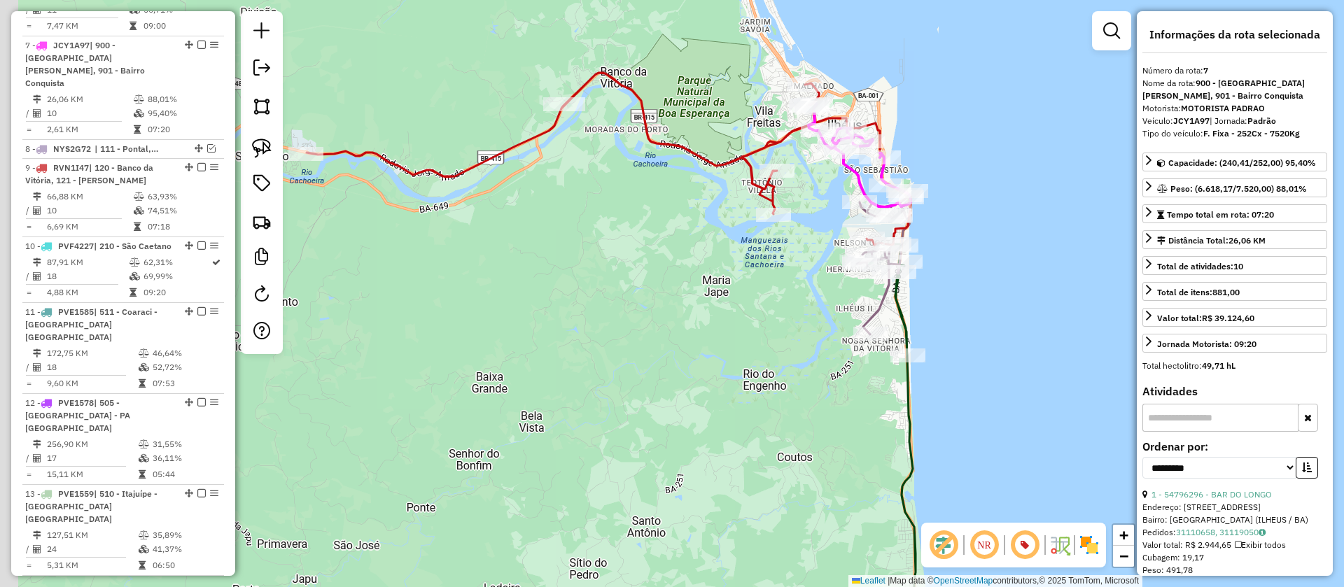
click at [791, 244] on div "Rota 9 - Placa RVN1I47 54744777 - NICOLAS FELIPE CARD Janela de atendimento Gra…" at bounding box center [672, 293] width 1344 height 587
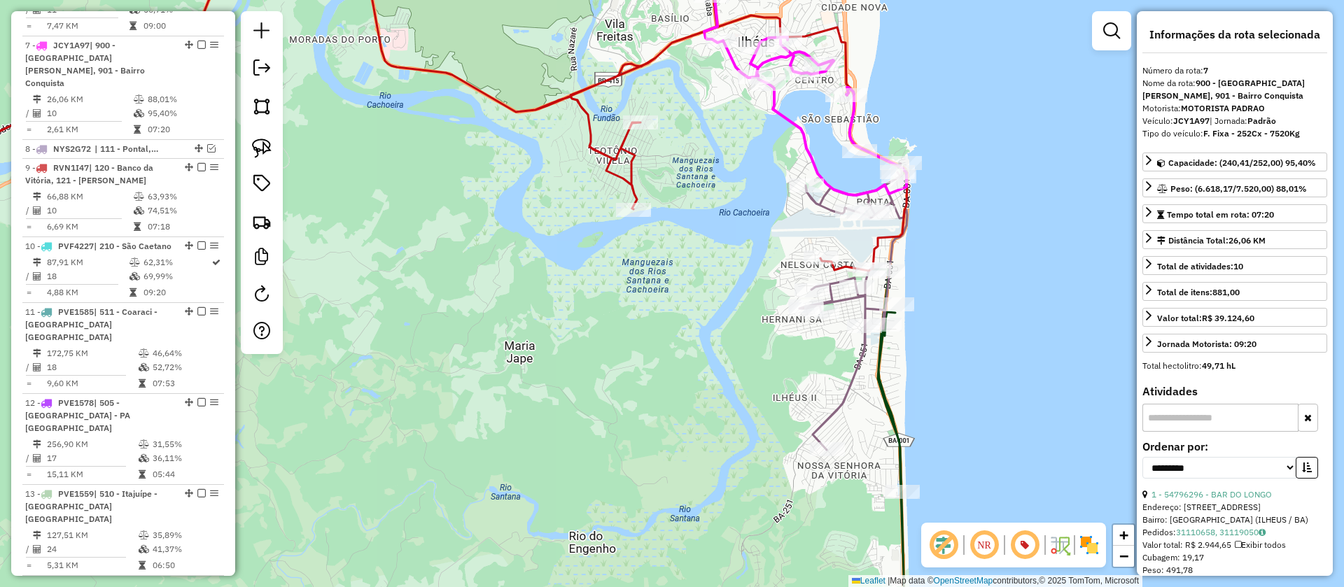
click at [588, 127] on icon at bounding box center [387, 106] width 1042 height 330
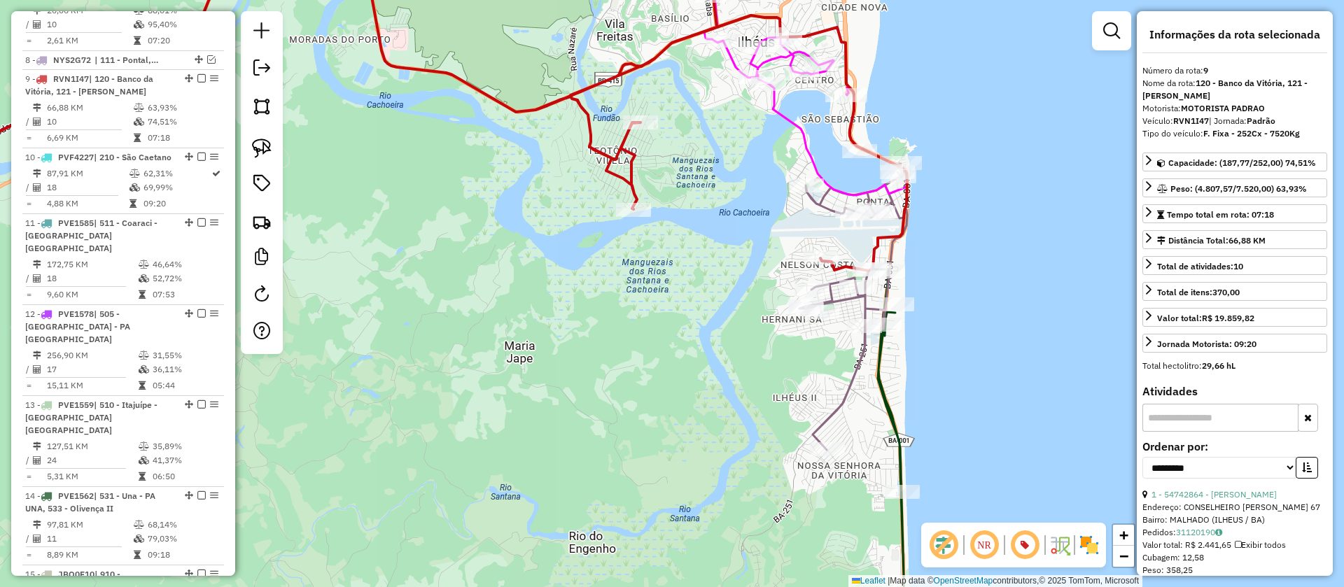
scroll to position [1201, 0]
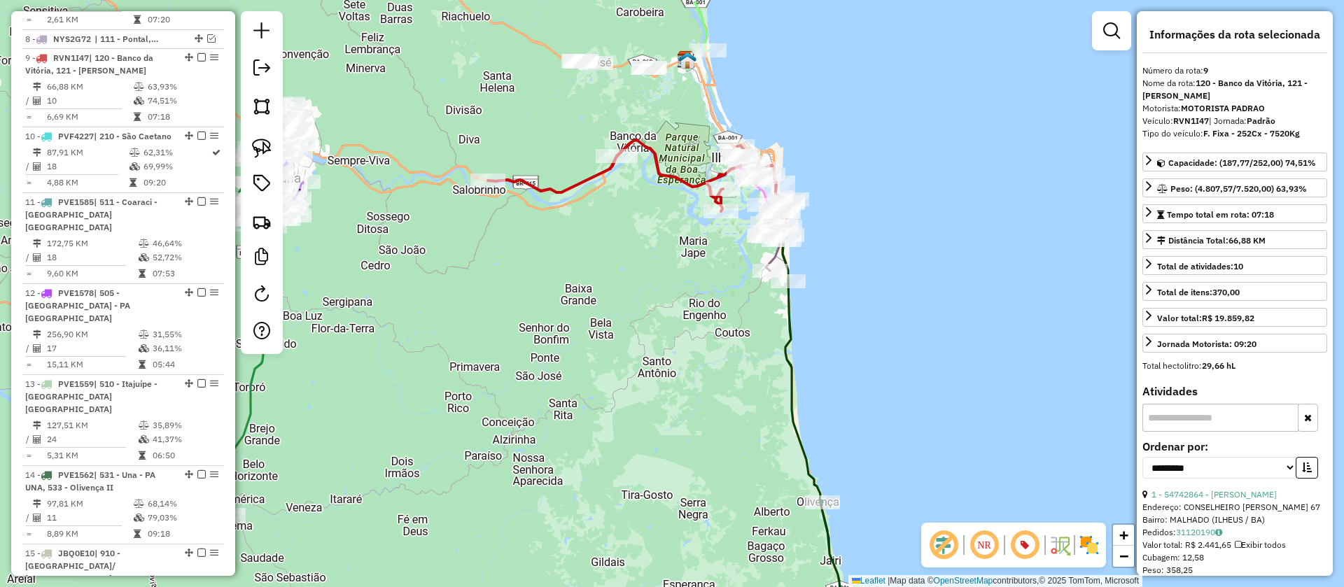
drag, startPoint x: 574, startPoint y: 219, endPoint x: 692, endPoint y: 280, distance: 132.5
click at [692, 280] on div "Janela de atendimento Grade de atendimento Capacidade Transportadoras Veículos …" at bounding box center [672, 293] width 1344 height 587
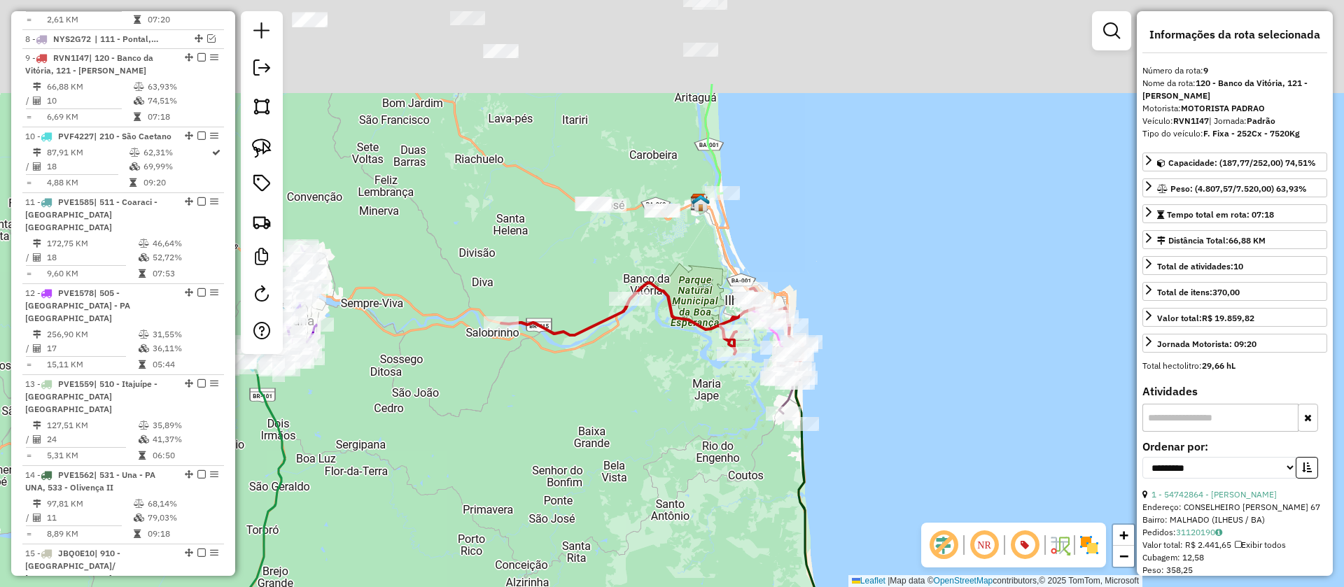
drag, startPoint x: 809, startPoint y: 100, endPoint x: 814, endPoint y: 244, distance: 143.6
click at [823, 245] on div "Janela de atendimento Grade de atendimento Capacidade Transportadoras Veículos …" at bounding box center [672, 293] width 1344 height 587
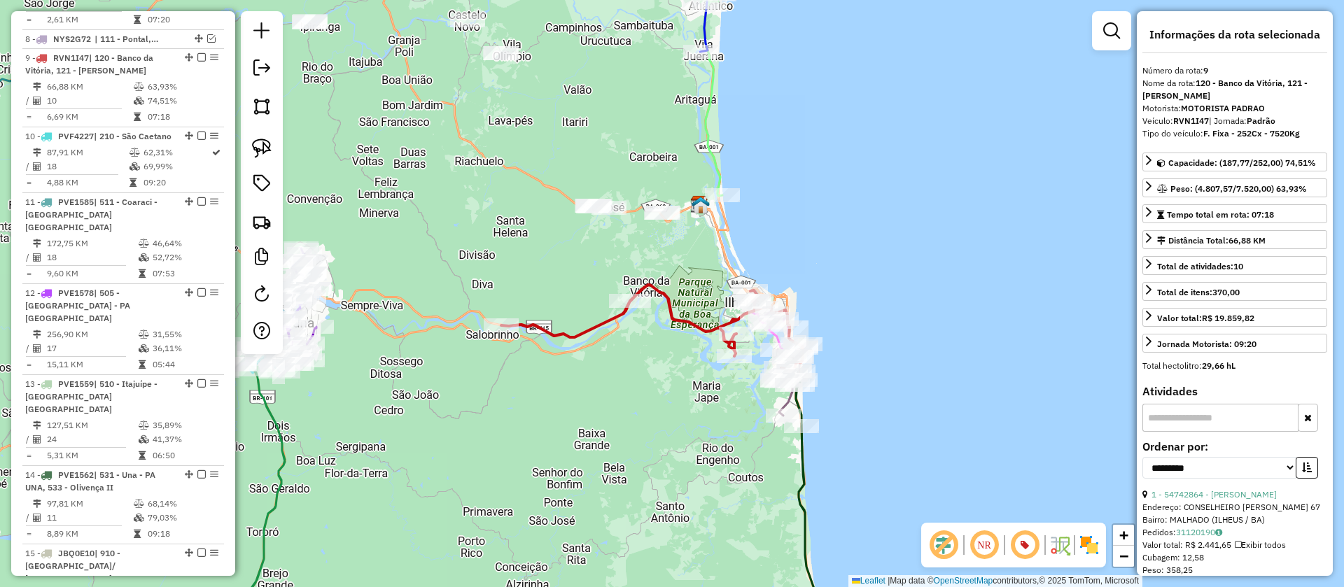
click at [708, 135] on icon at bounding box center [713, 68] width 24 height 255
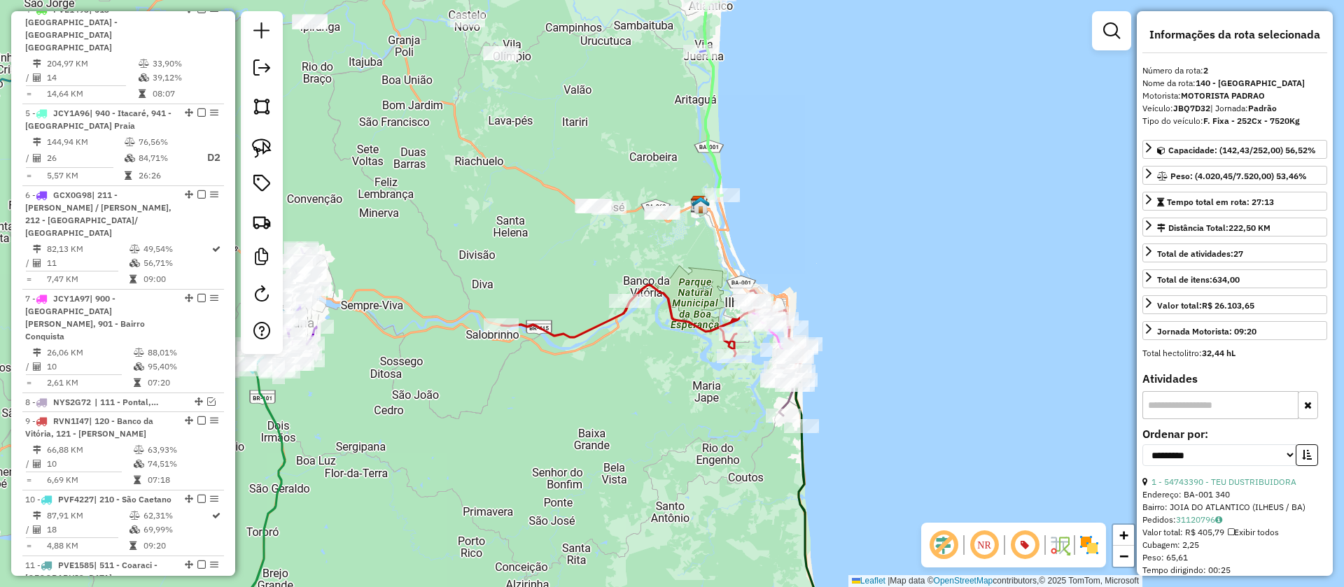
scroll to position [681, 0]
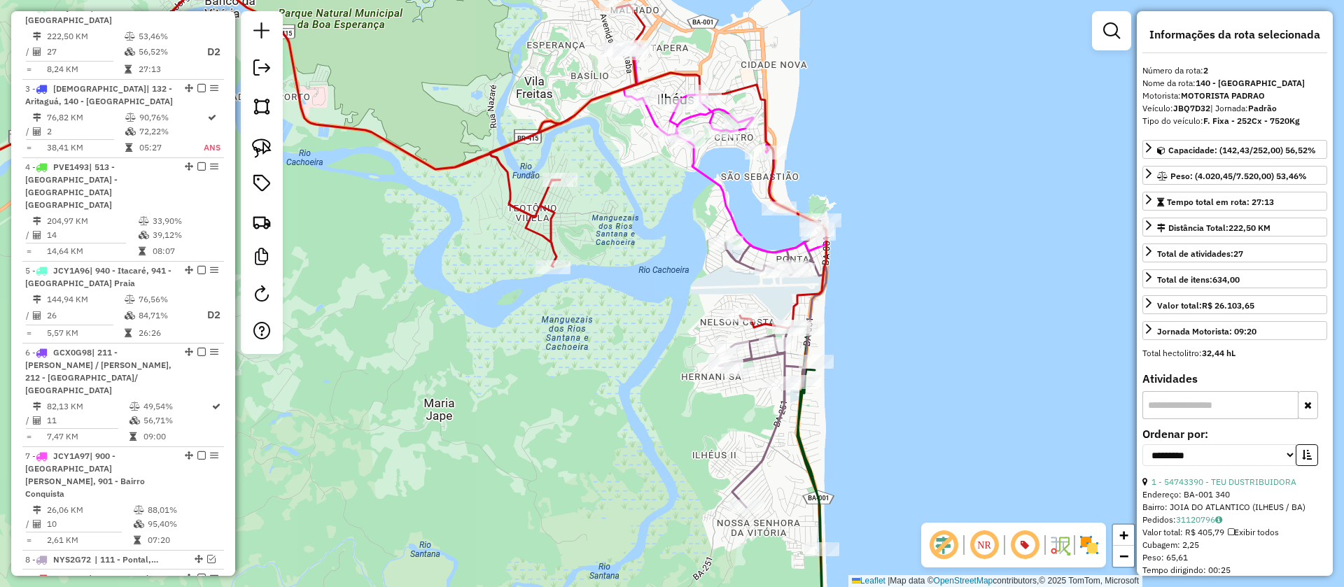
click at [589, 106] on icon at bounding box center [346, 156] width 961 height 344
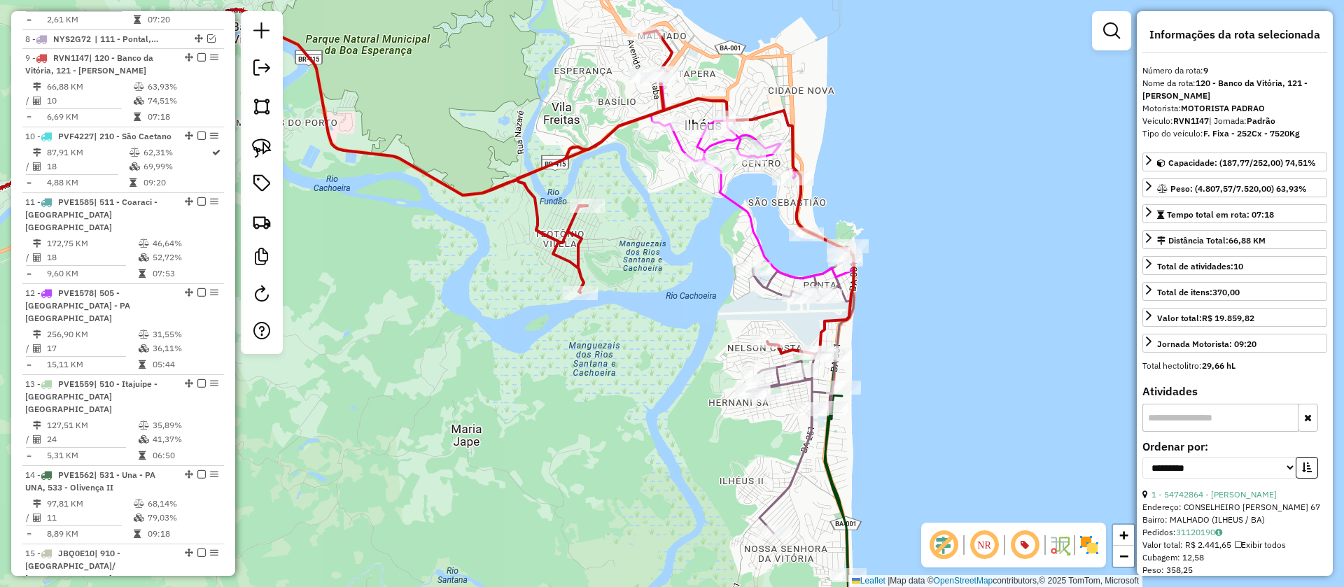
scroll to position [1201, 0]
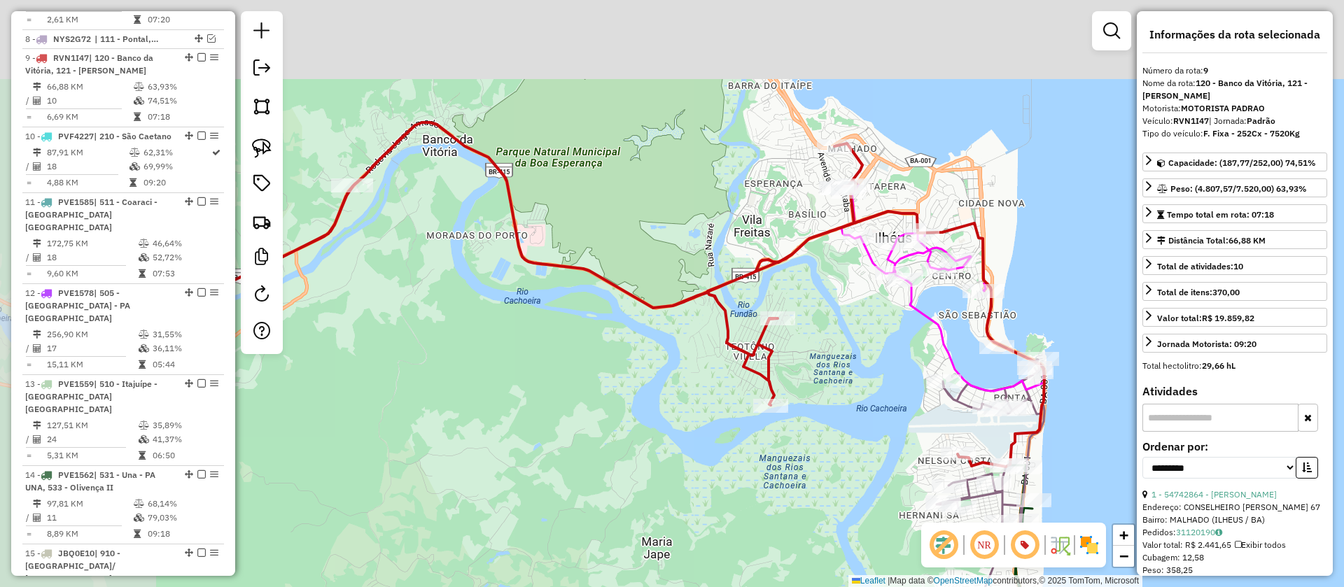
drag, startPoint x: 622, startPoint y: 162, endPoint x: 941, endPoint y: 300, distance: 347.1
click at [940, 300] on div "Janela de atendimento Grade de atendimento Capacidade Transportadoras Veículos …" at bounding box center [672, 293] width 1344 height 587
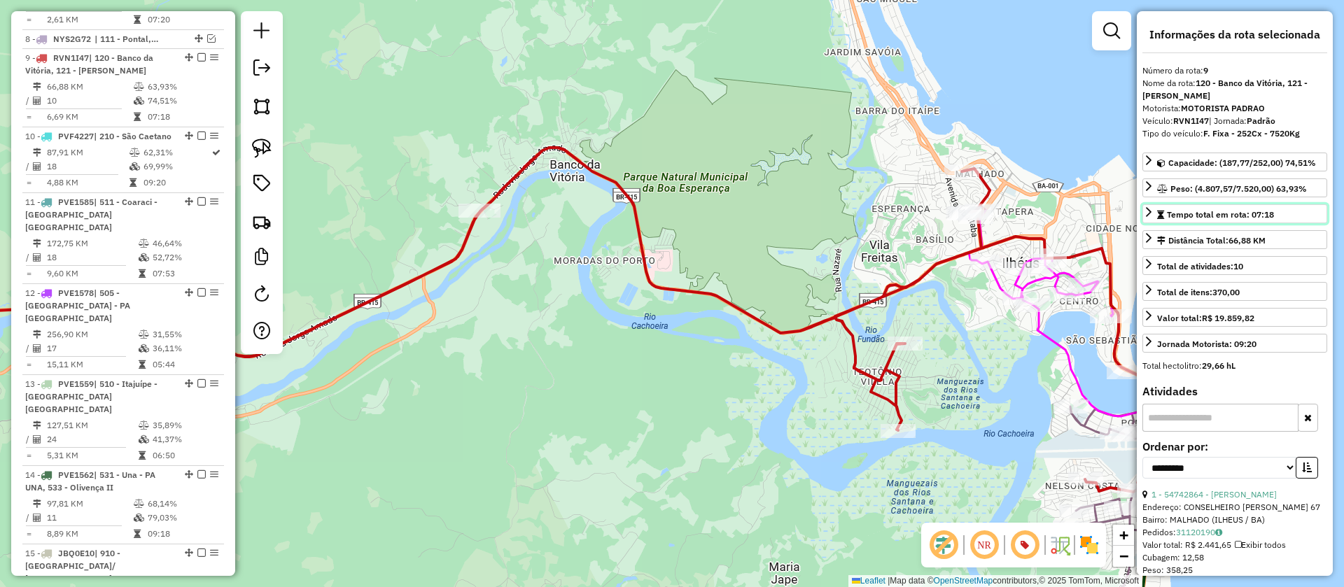
drag, startPoint x: 1279, startPoint y: 220, endPoint x: 1248, endPoint y: 219, distance: 31.5
click at [1248, 219] on link "Tempo total em rota: 07:18" at bounding box center [1235, 213] width 185 height 19
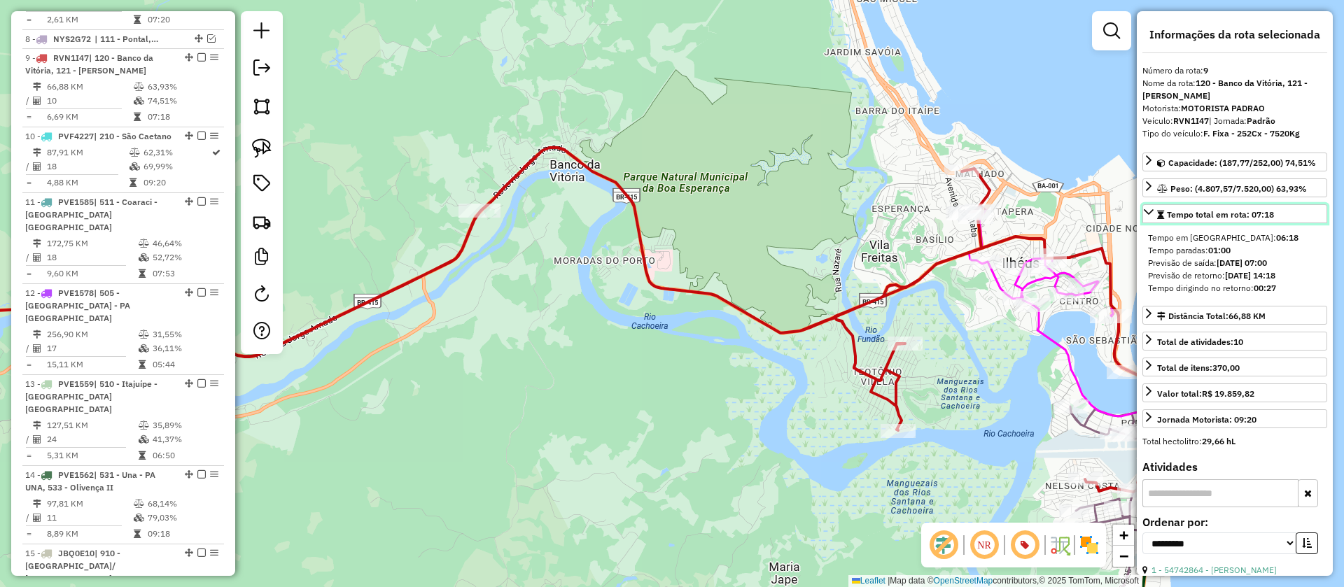
click at [1153, 209] on icon at bounding box center [1149, 212] width 10 height 6
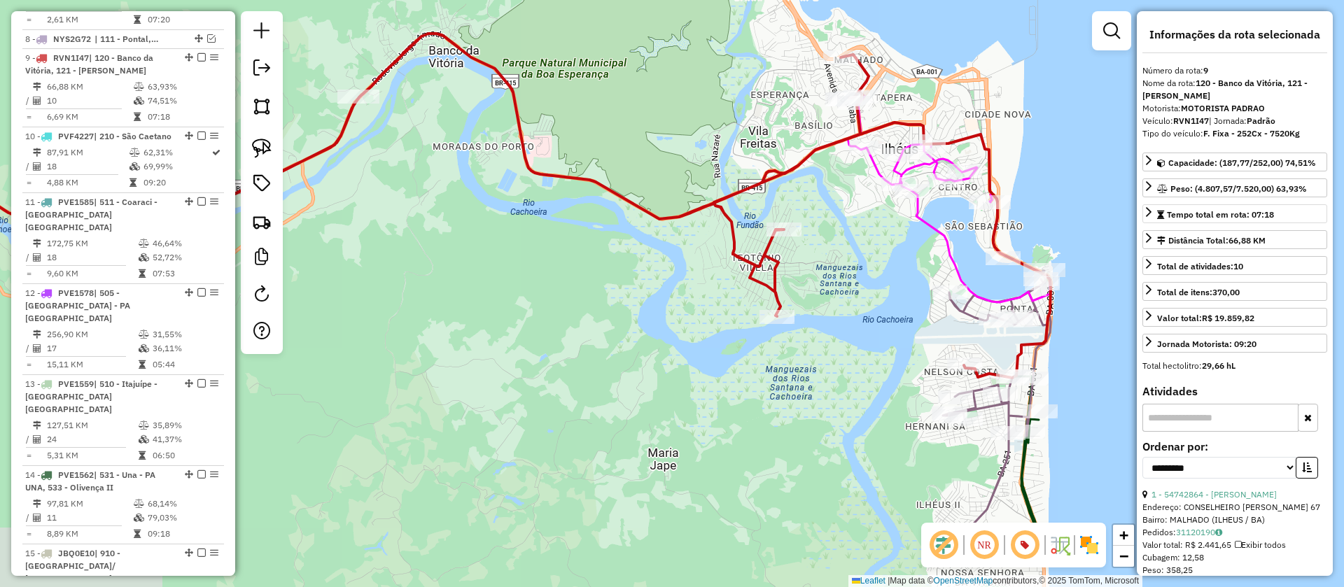
drag, startPoint x: 758, startPoint y: 220, endPoint x: 641, endPoint y: 120, distance: 153.9
click at [632, 104] on div "Janela de atendimento Grade de atendimento Capacidade Transportadoras Veículos …" at bounding box center [672, 293] width 1344 height 587
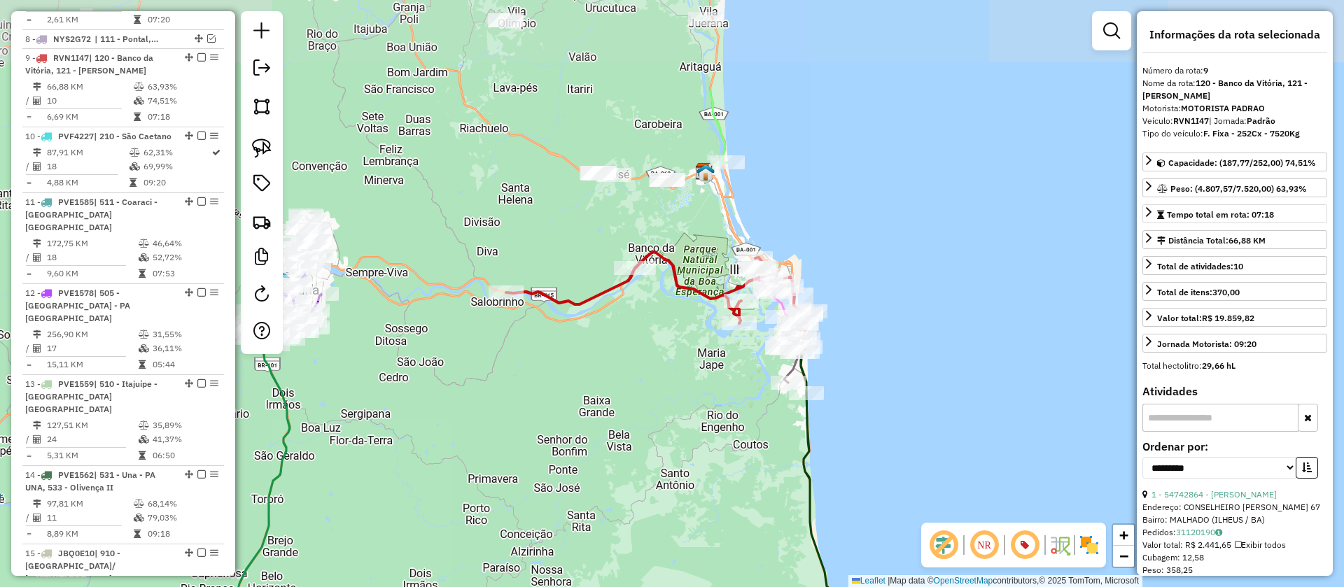
drag, startPoint x: 647, startPoint y: 130, endPoint x: 702, endPoint y: 258, distance: 138.9
click at [702, 258] on div "Janela de atendimento Grade de atendimento Capacidade Transportadoras Veículos …" at bounding box center [672, 293] width 1344 height 587
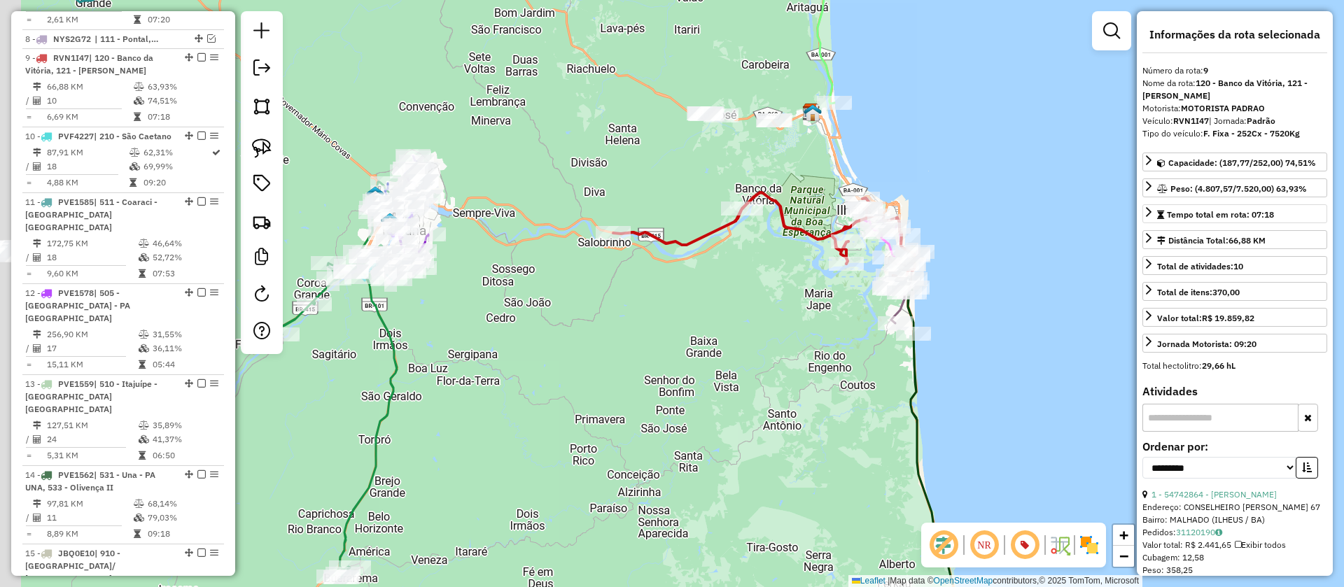
drag, startPoint x: 669, startPoint y: 319, endPoint x: 704, endPoint y: 289, distance: 46.2
click at [704, 289] on div "Janela de atendimento Grade de atendimento Capacidade Transportadoras Veículos …" at bounding box center [672, 293] width 1344 height 587
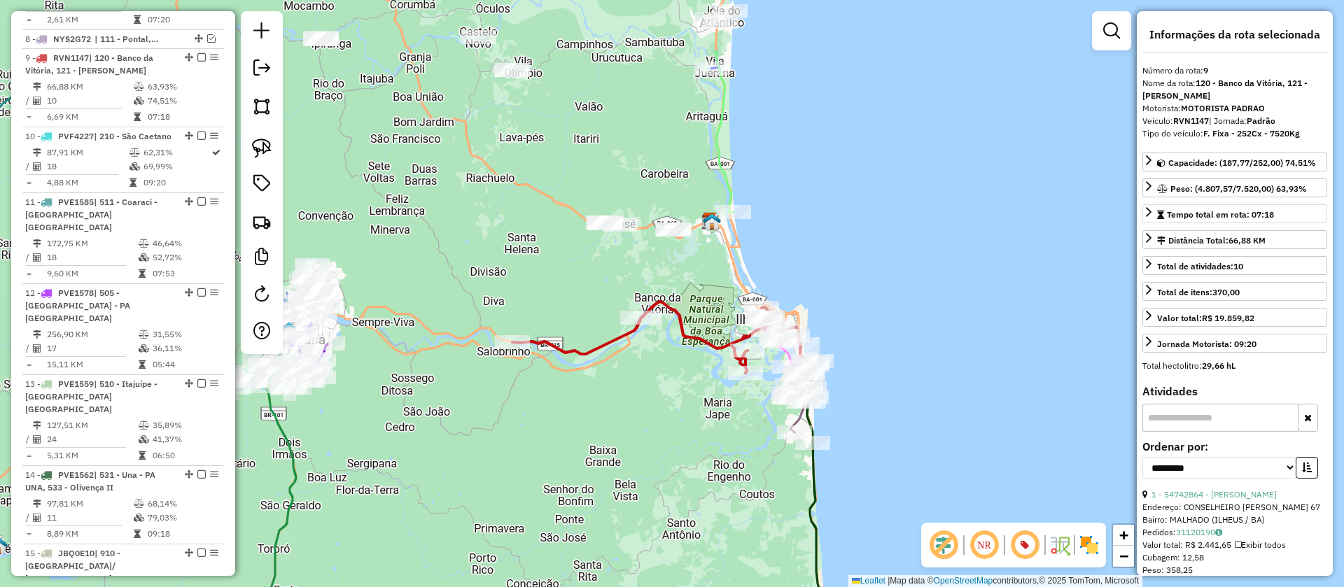
drag, startPoint x: 702, startPoint y: 295, endPoint x: 648, endPoint y: 321, distance: 60.1
click at [592, 443] on div "Janela de atendimento Grade de atendimento Capacidade Transportadoras Veículos …" at bounding box center [672, 293] width 1344 height 587
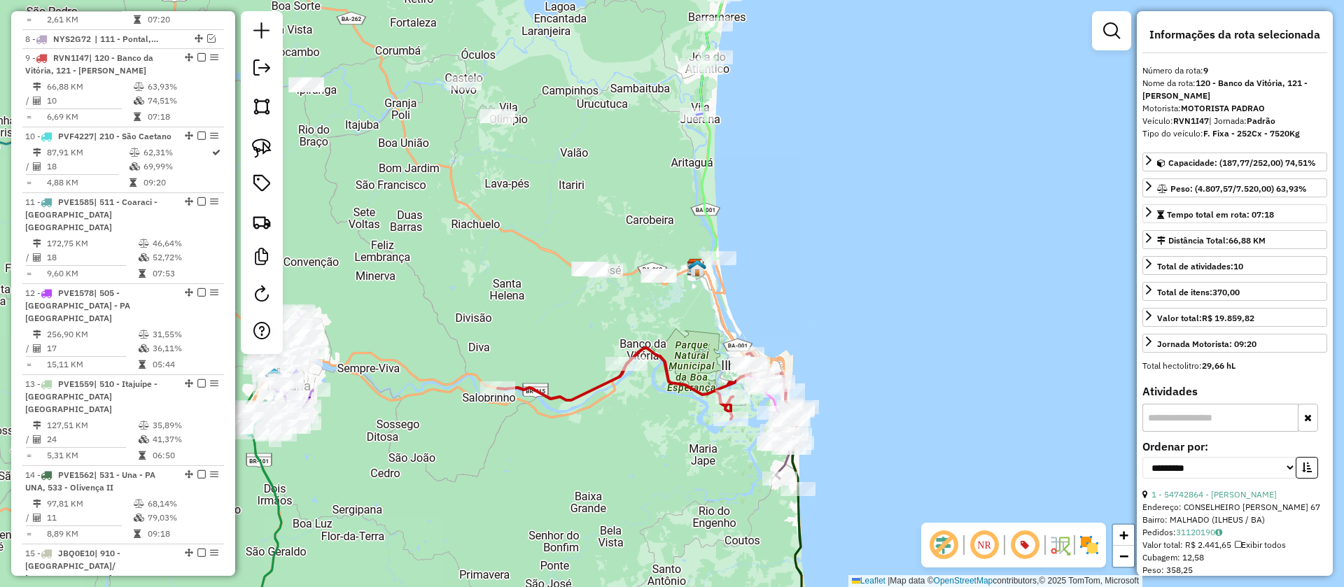
click at [705, 159] on icon at bounding box center [715, 100] width 36 height 318
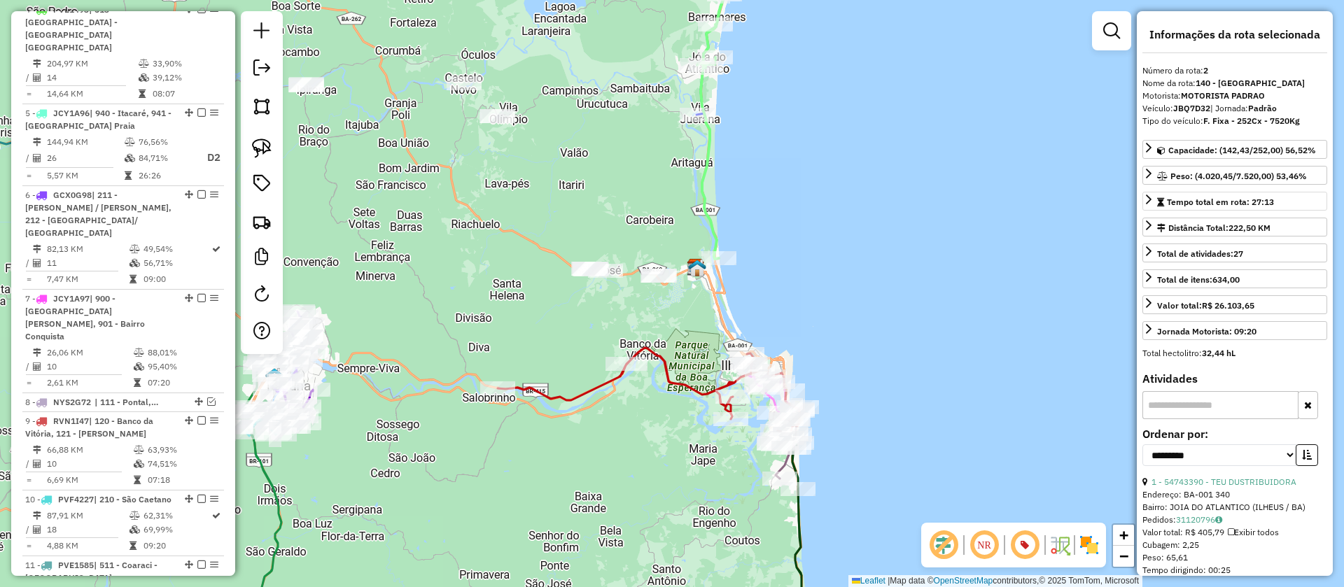
scroll to position [681, 0]
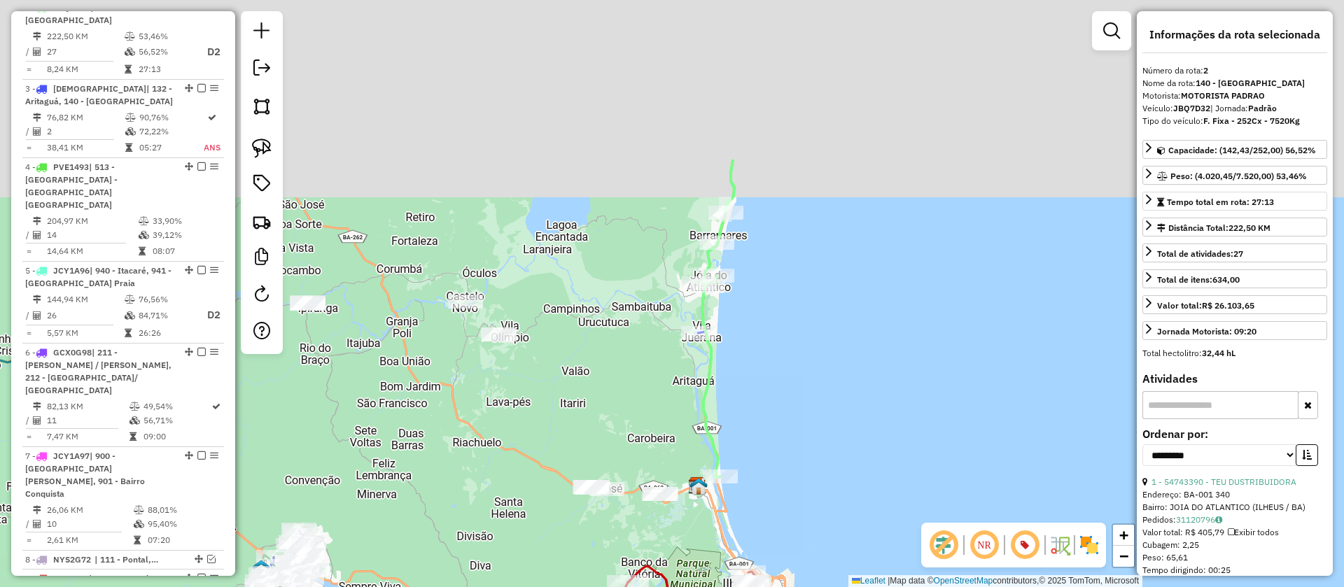
drag, startPoint x: 760, startPoint y: 149, endPoint x: 729, endPoint y: 551, distance: 403.0
click at [737, 561] on div "Janela de atendimento Grade de atendimento Capacidade Transportadoras Veículos …" at bounding box center [672, 293] width 1344 height 587
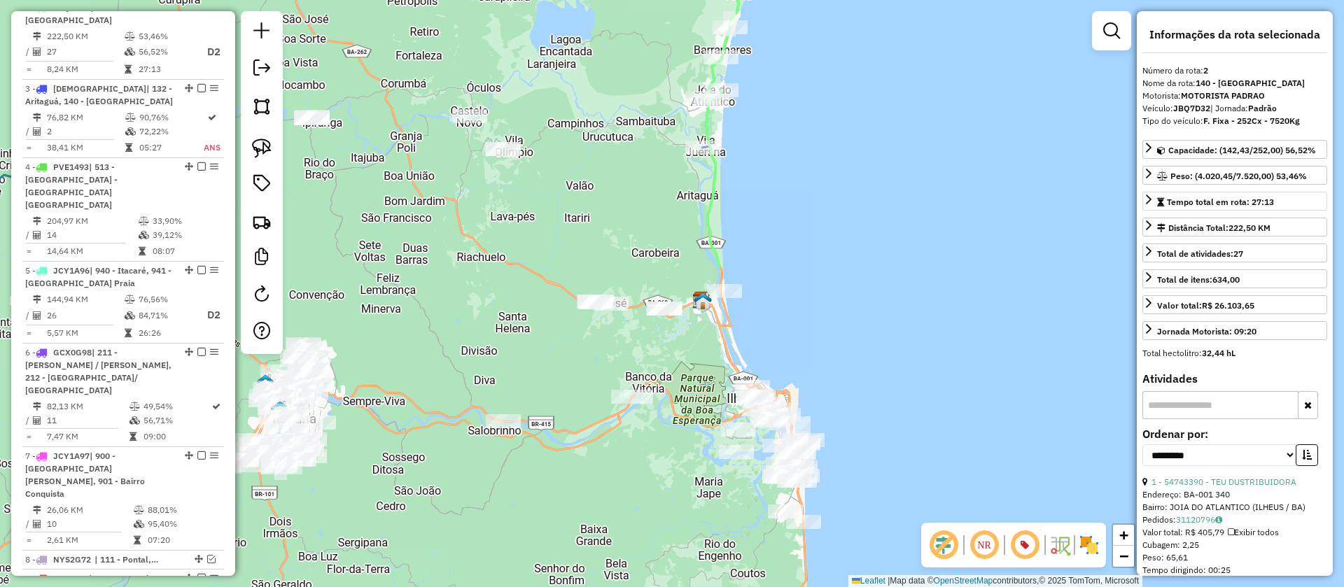
drag, startPoint x: 883, startPoint y: 320, endPoint x: 923, endPoint y: -106, distance: 428.3
click at [923, 0] on html "Aguarde... Pop-up bloqueado! Seu navegador bloqueou automáticamente a abertura …" at bounding box center [672, 293] width 1344 height 587
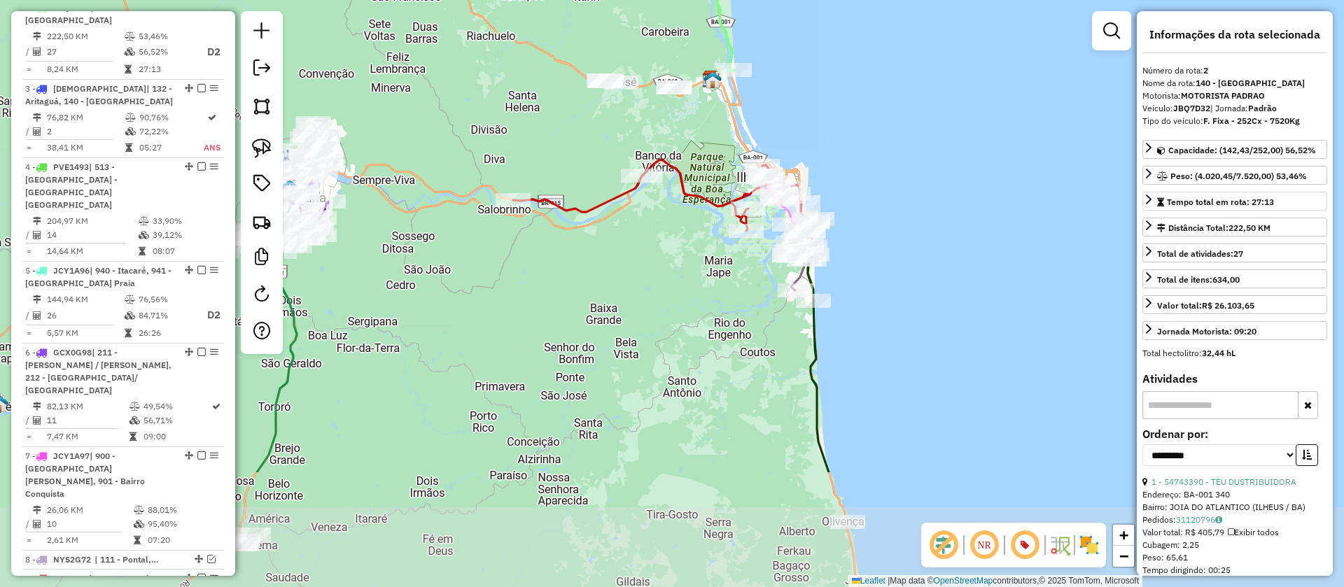
drag, startPoint x: 713, startPoint y: 304, endPoint x: 709, endPoint y: 130, distance: 174.4
click at [709, 130] on div "Janela de atendimento Grade de atendimento Capacidade Transportadoras Veículos …" at bounding box center [672, 293] width 1344 height 587
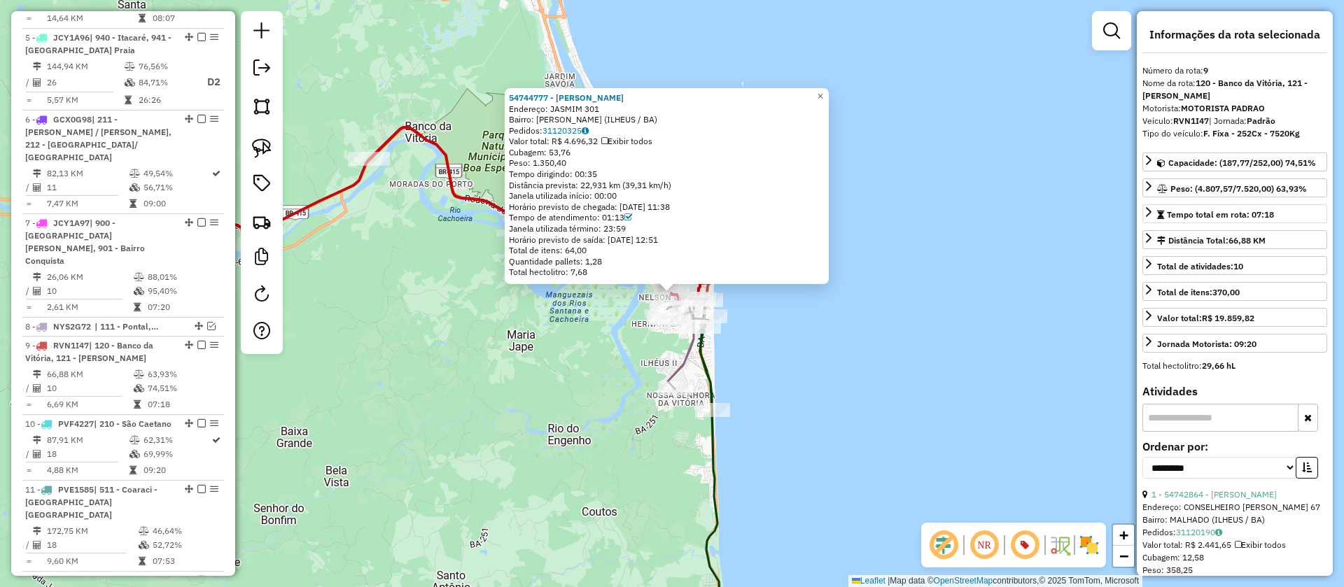
scroll to position [1201, 0]
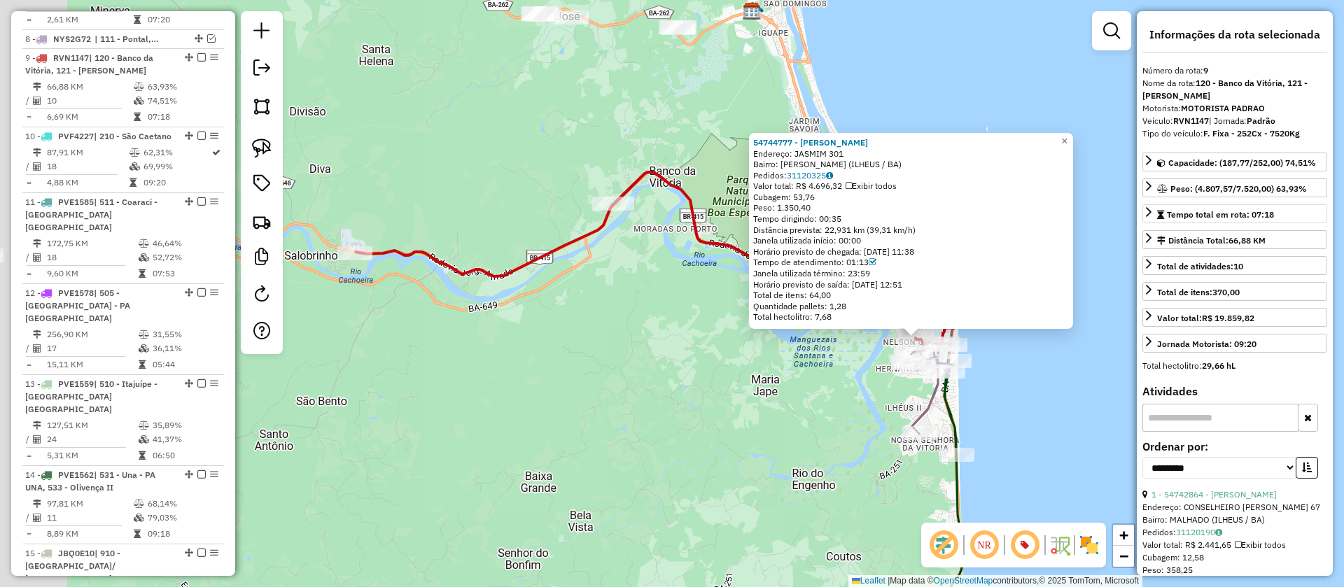
drag, startPoint x: 599, startPoint y: 384, endPoint x: 853, endPoint y: 430, distance: 258.3
click at [853, 430] on div "54744777 - NICOLAS FELIPE CARD Endereço: JASMIM 301 Bairro: NELSON COSTA (ILHEU…" at bounding box center [672, 293] width 1344 height 587
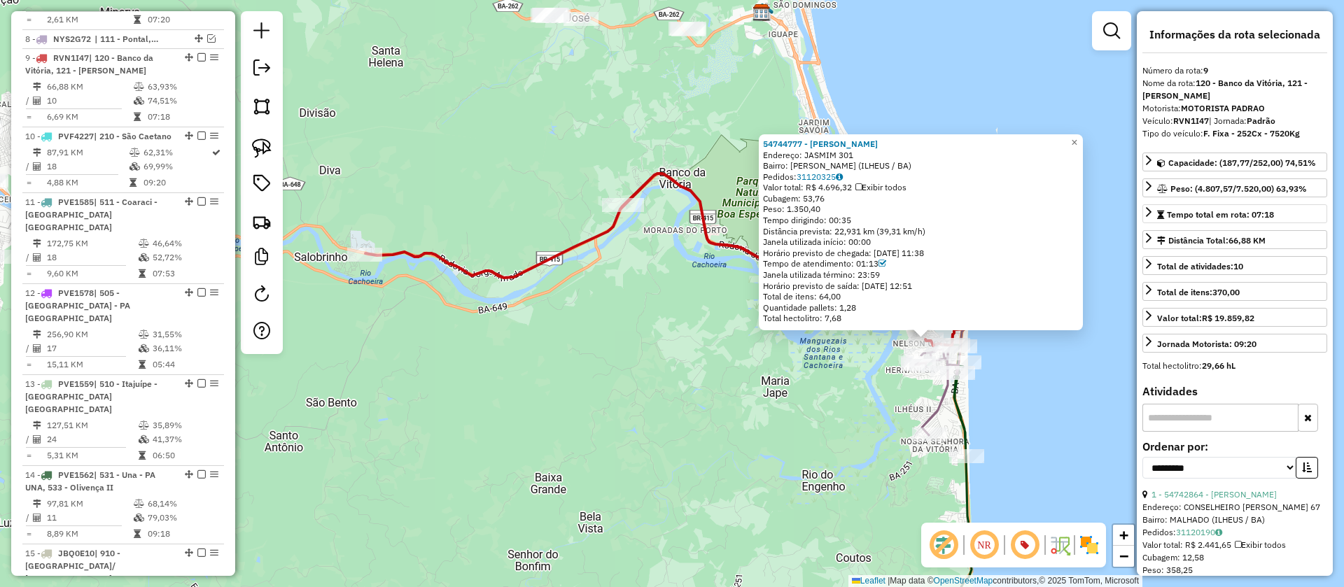
click at [703, 213] on icon at bounding box center [667, 260] width 604 height 172
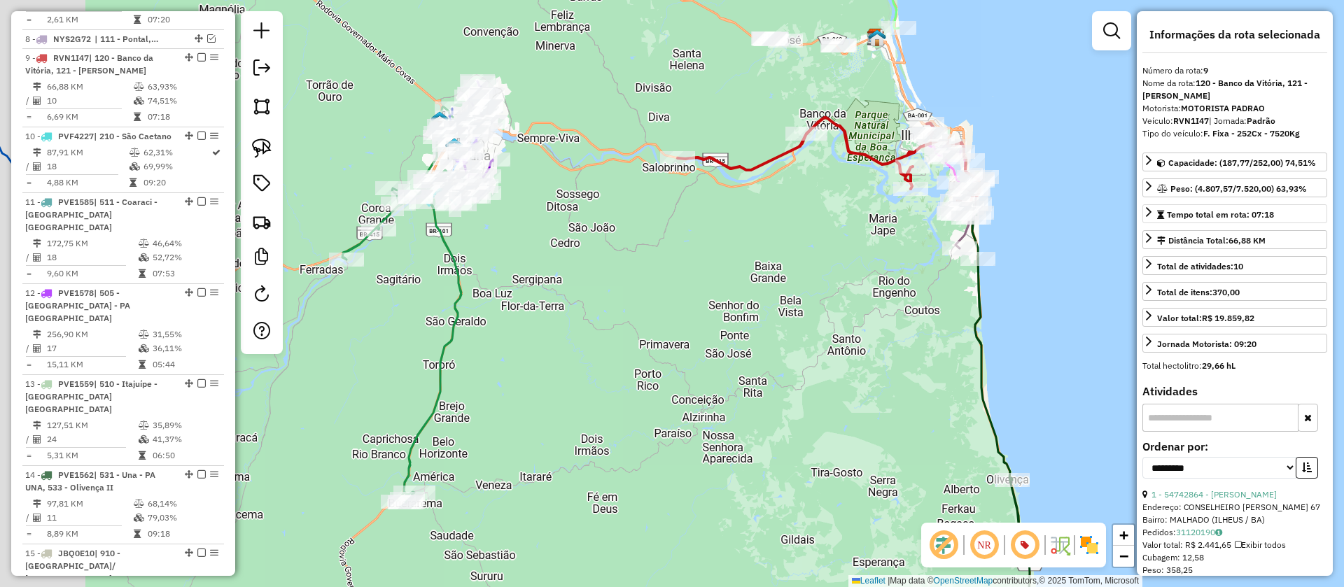
drag, startPoint x: 660, startPoint y: 344, endPoint x: 785, endPoint y: 309, distance: 129.3
click at [785, 309] on div "Janela de atendimento Grade de atendimento Capacidade Transportadoras Veículos …" at bounding box center [672, 293] width 1344 height 587
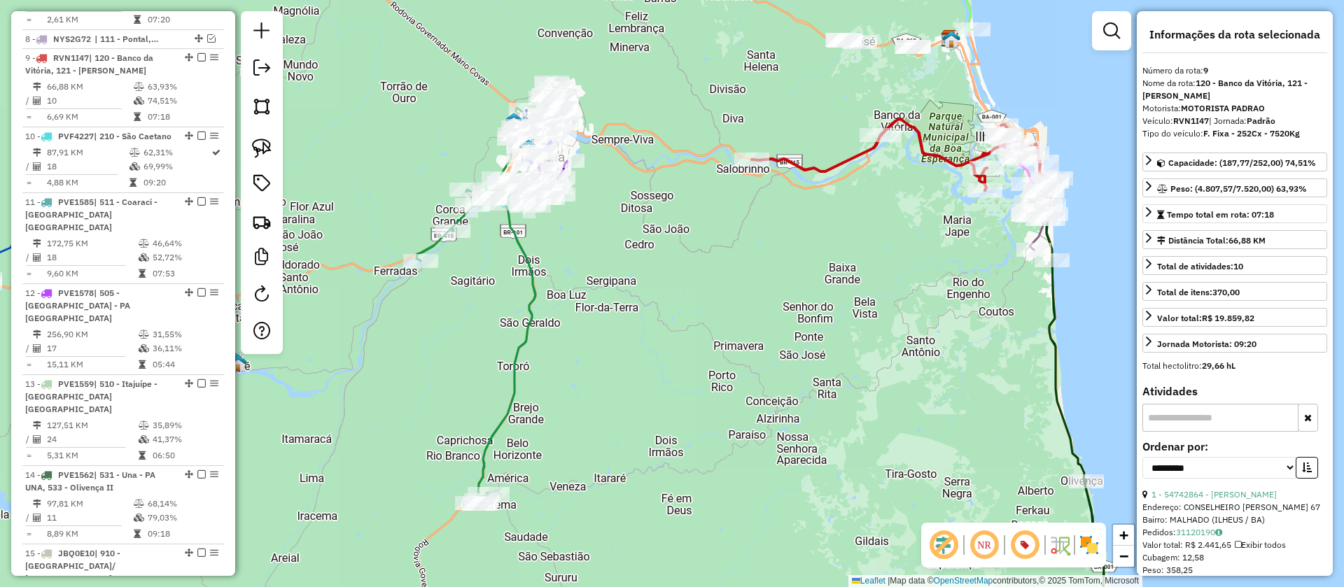
drag, startPoint x: 601, startPoint y: 293, endPoint x: 503, endPoint y: 300, distance: 97.6
click at [990, 305] on div "Janela de atendimento Grade de atendimento Capacidade Transportadoras Veículos …" at bounding box center [672, 293] width 1344 height 587
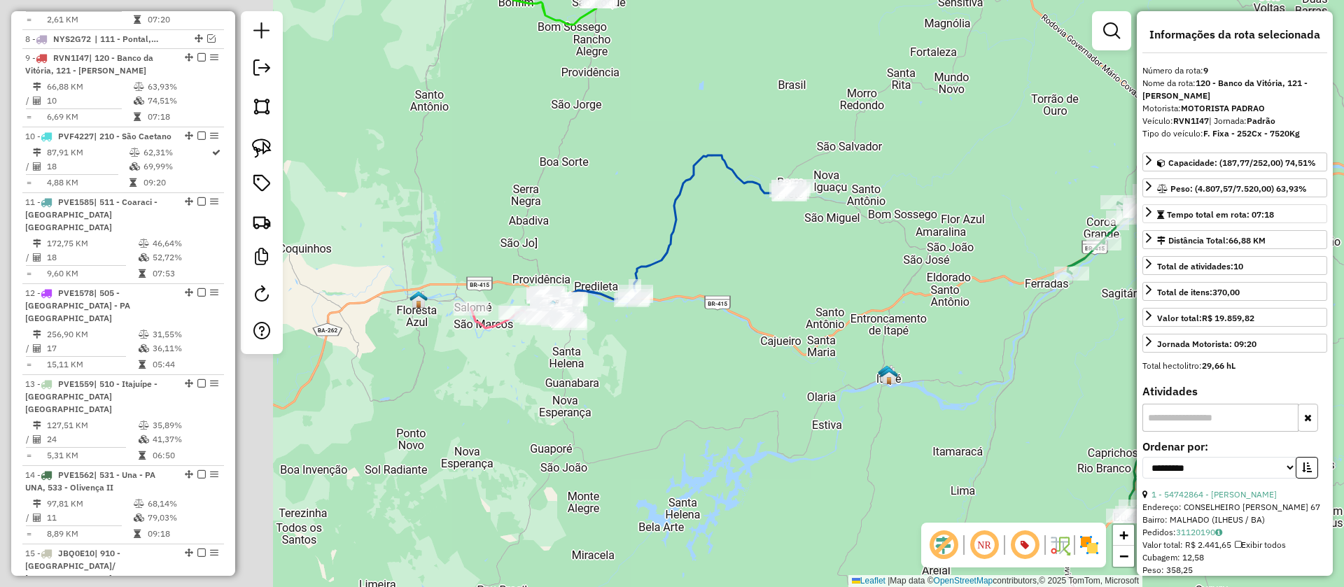
drag, startPoint x: 716, startPoint y: 314, endPoint x: 879, endPoint y: 305, distance: 163.4
click at [898, 307] on div "Janela de atendimento Grade de atendimento Capacidade Transportadoras Veículos …" at bounding box center [672, 293] width 1344 height 587
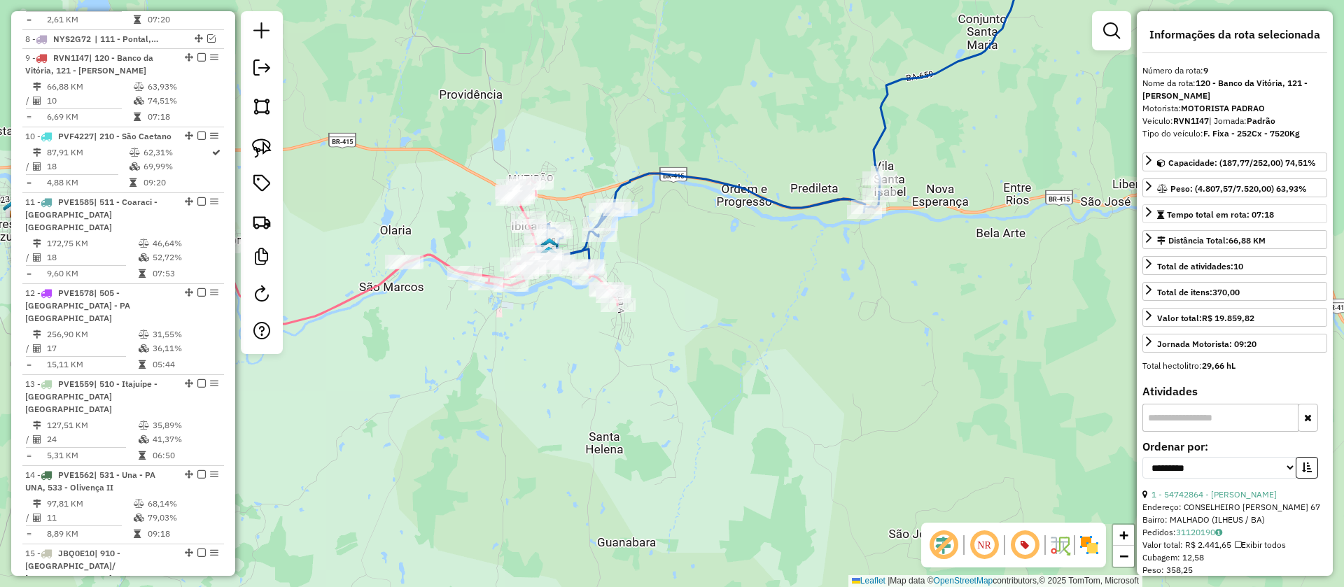
click at [433, 255] on icon at bounding box center [420, 252] width 395 height 146
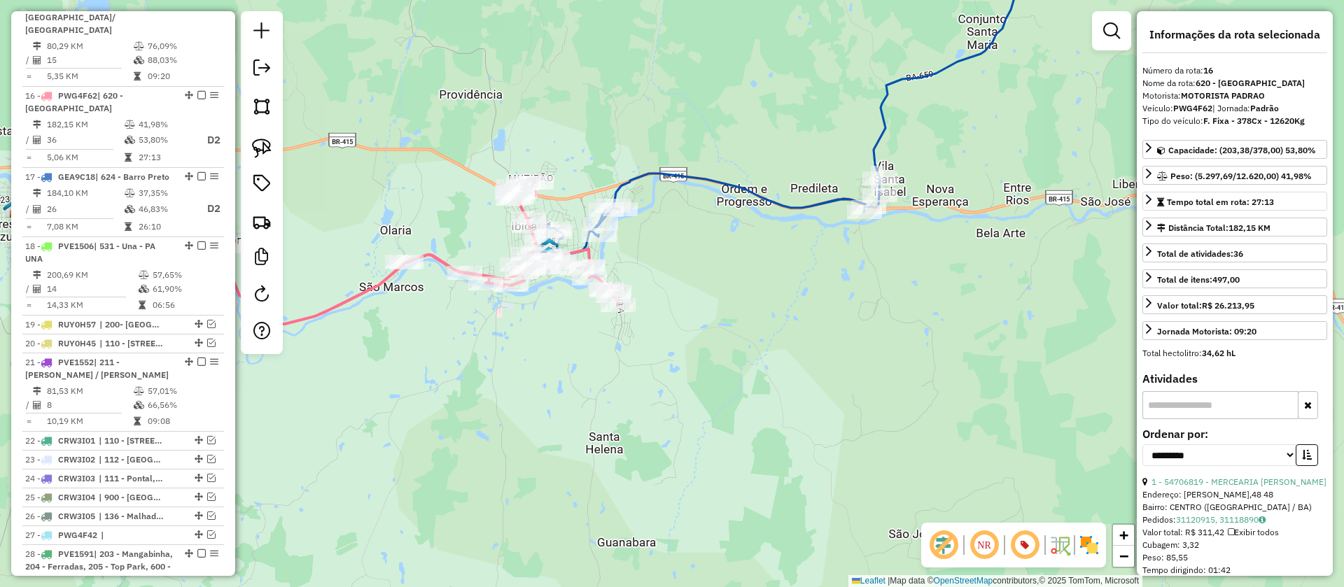
scroll to position [105, 0]
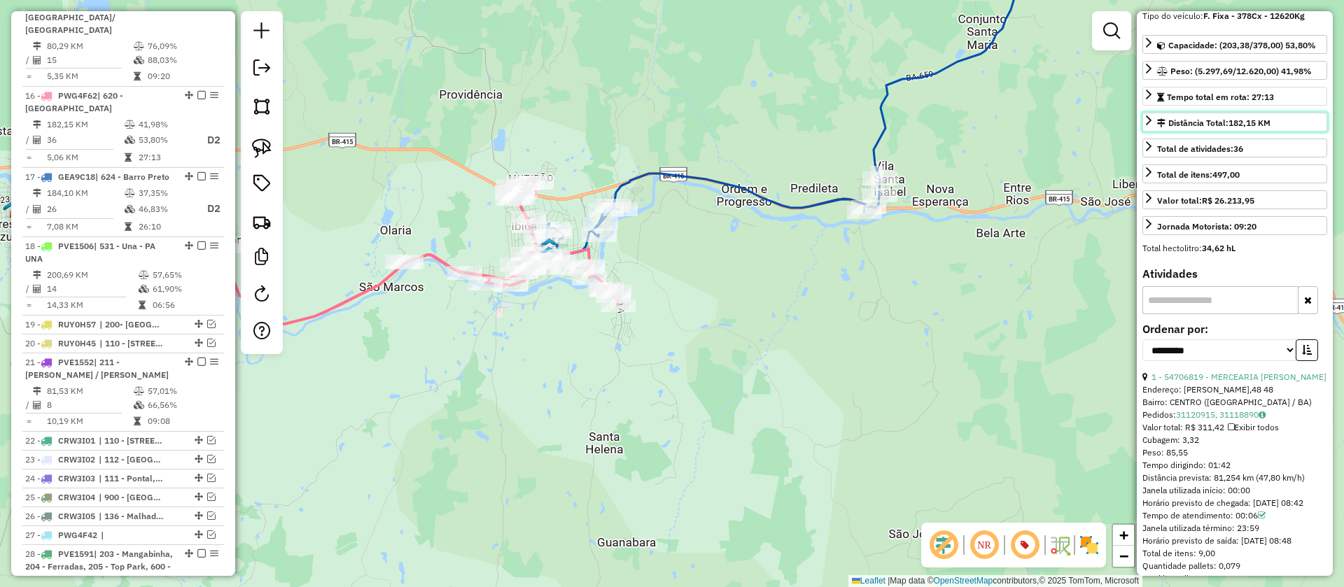
click at [1150, 118] on icon at bounding box center [1149, 121] width 6 height 10
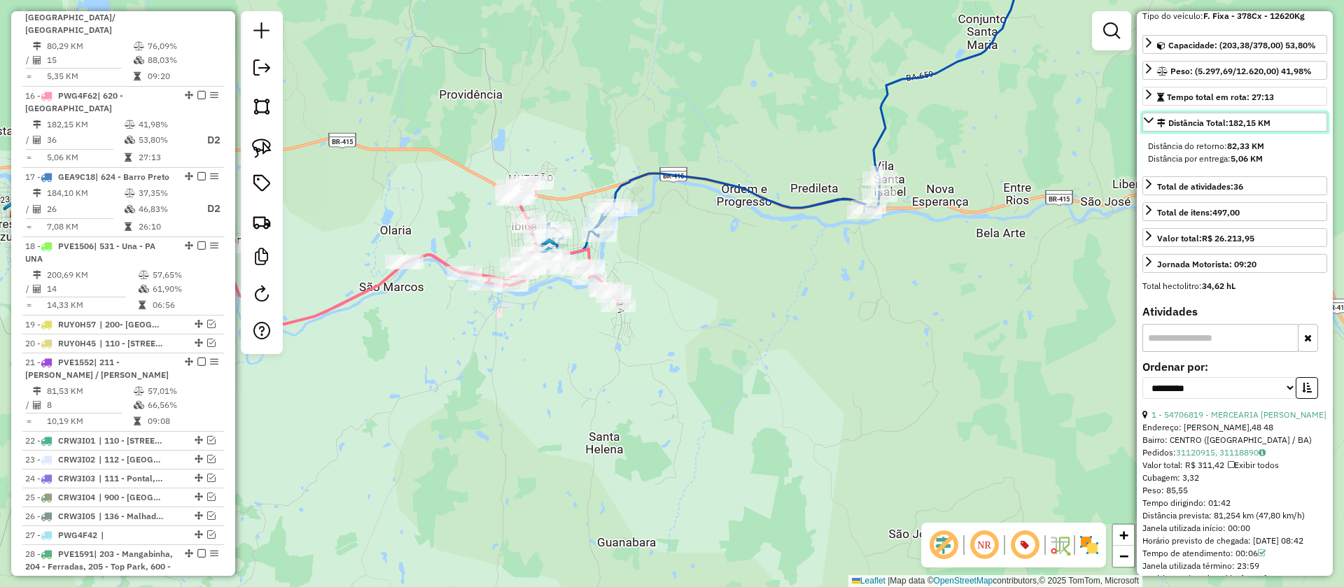
click at [1150, 118] on icon at bounding box center [1148, 120] width 11 height 11
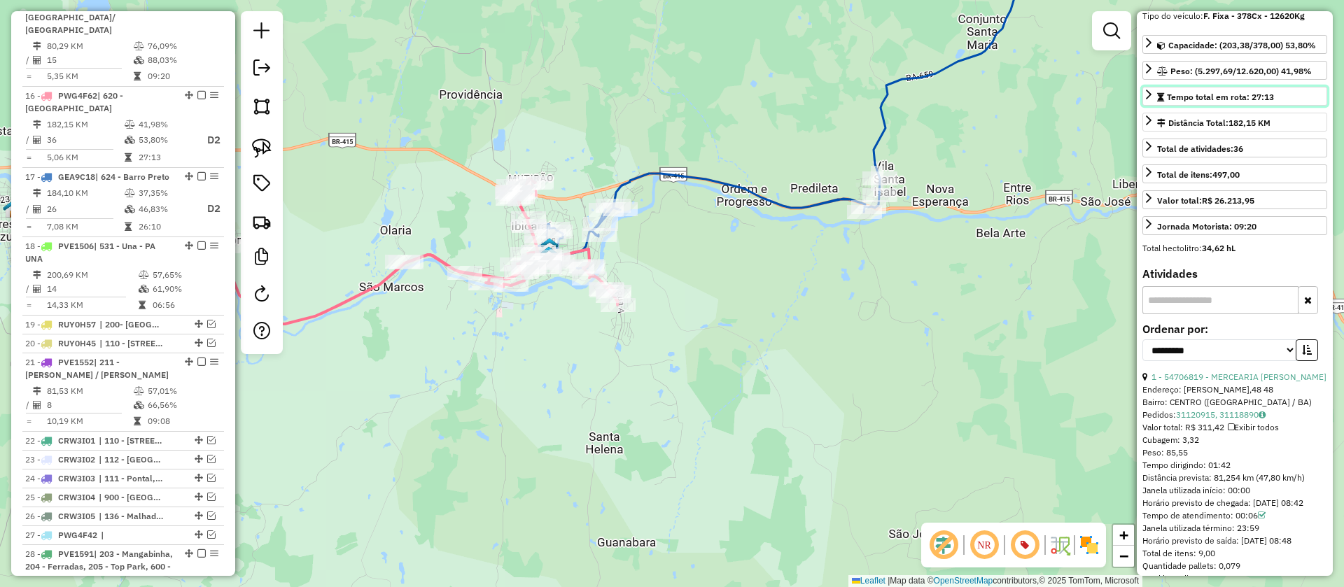
click at [1152, 92] on icon at bounding box center [1148, 94] width 11 height 11
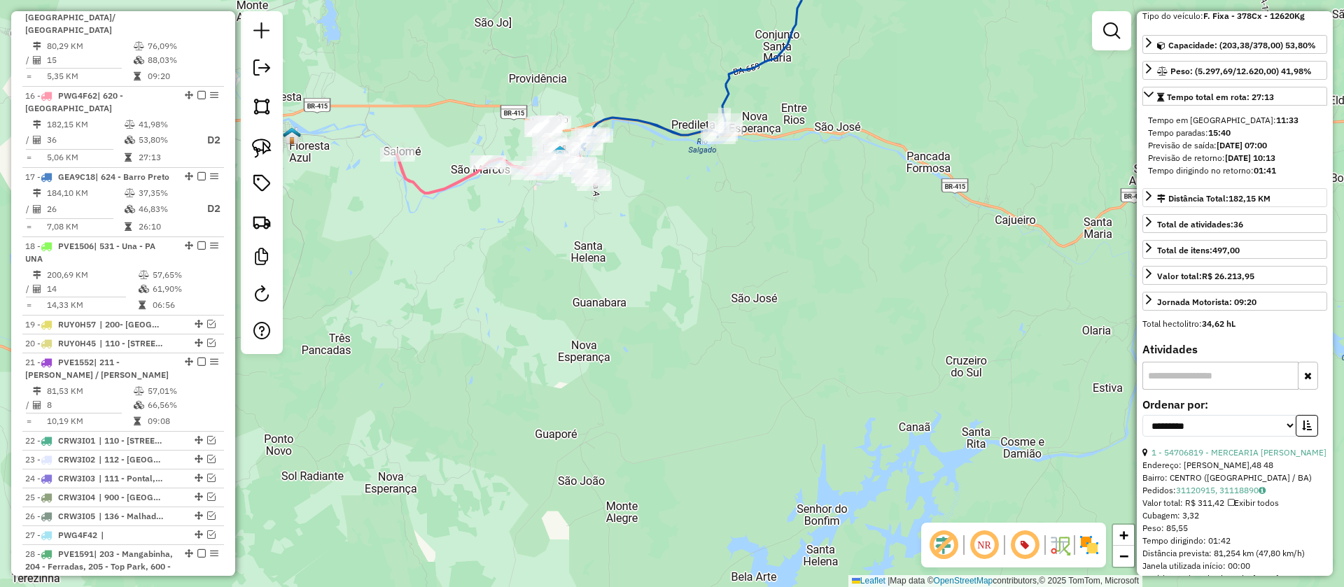
drag, startPoint x: 730, startPoint y: 259, endPoint x: 707, endPoint y: 281, distance: 32.2
click at [707, 281] on div "Janela de atendimento Grade de atendimento Capacidade Transportadoras Veículos …" at bounding box center [672, 293] width 1344 height 587
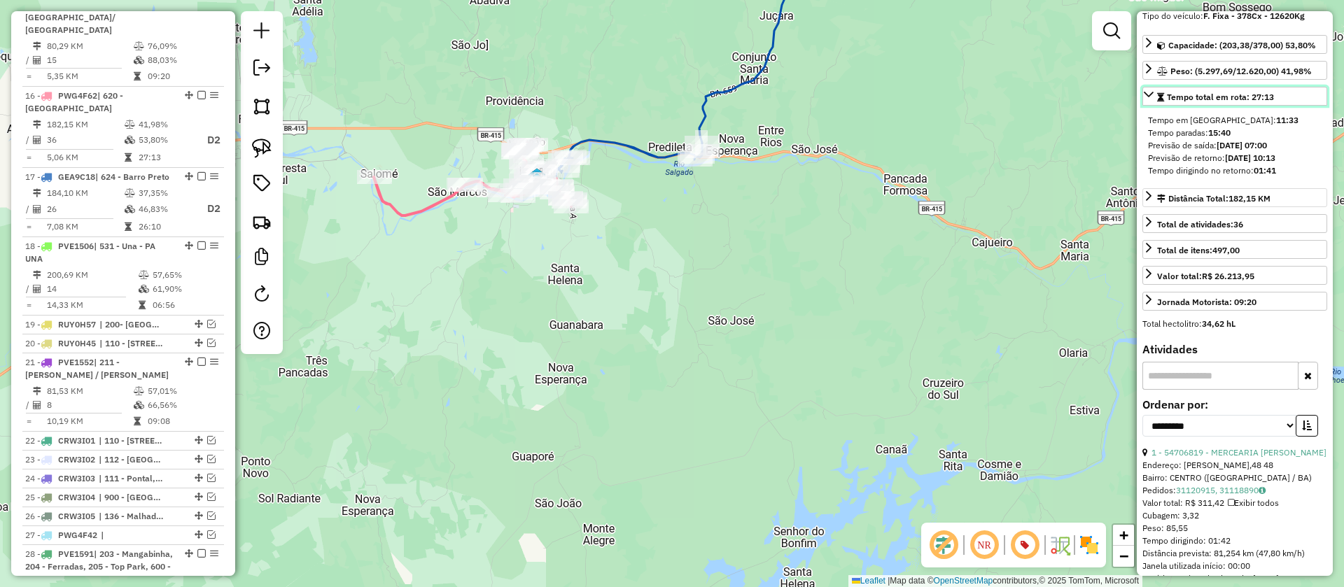
click at [1151, 91] on icon at bounding box center [1148, 94] width 11 height 11
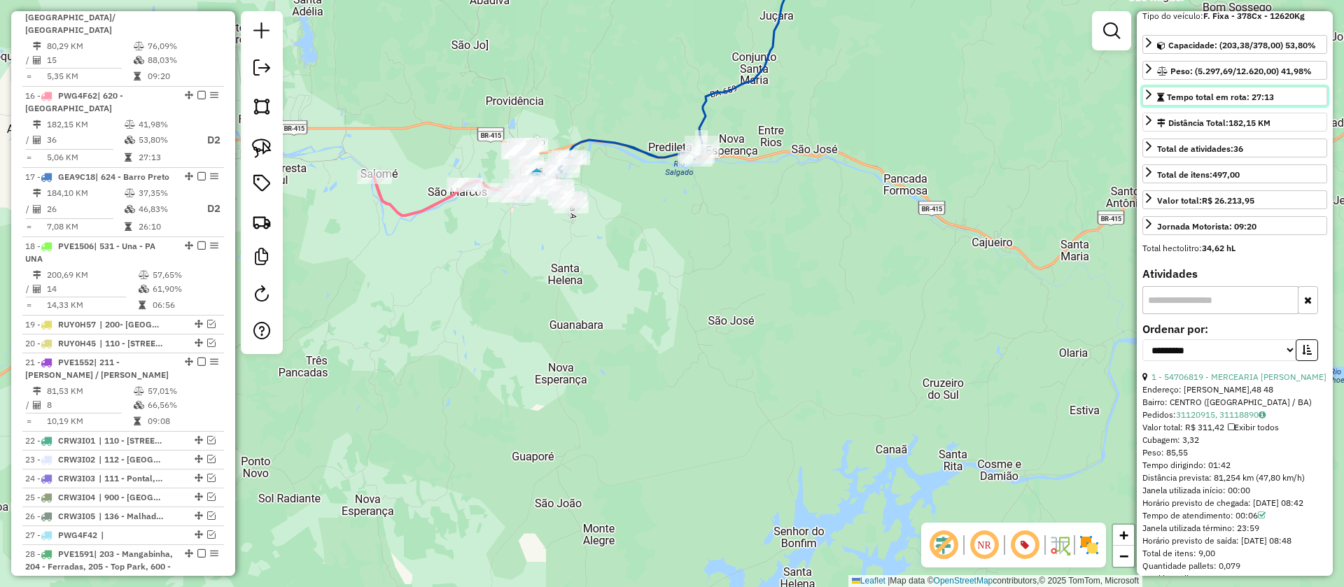
click at [1151, 91] on icon at bounding box center [1148, 94] width 11 height 11
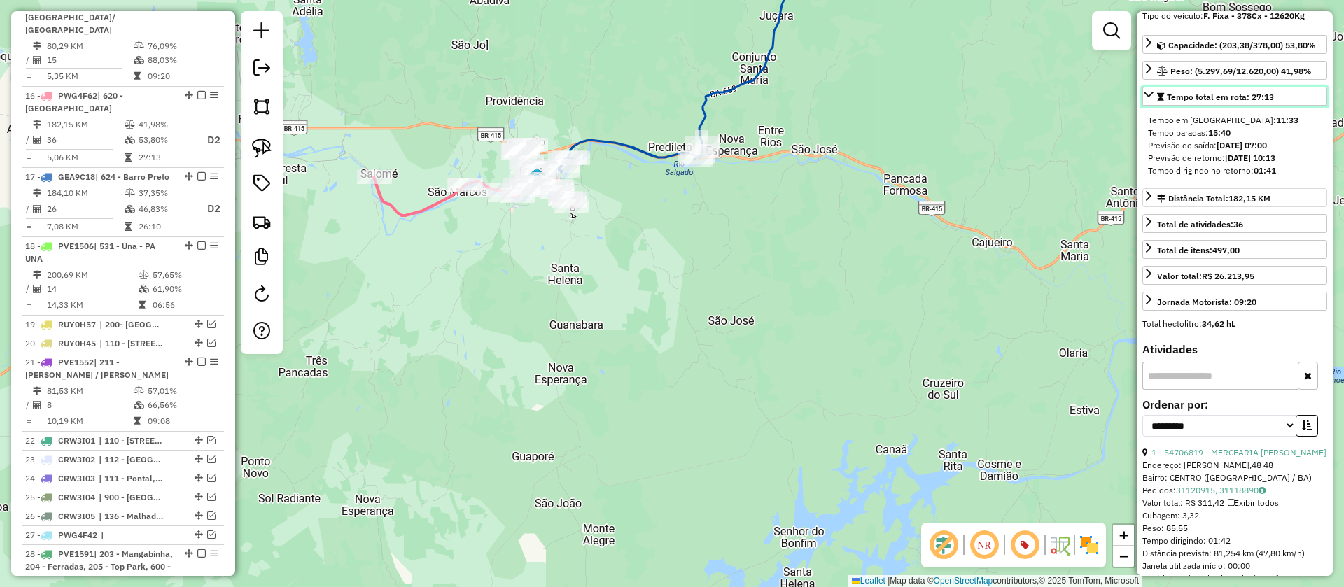
click at [1151, 91] on icon at bounding box center [1148, 94] width 11 height 11
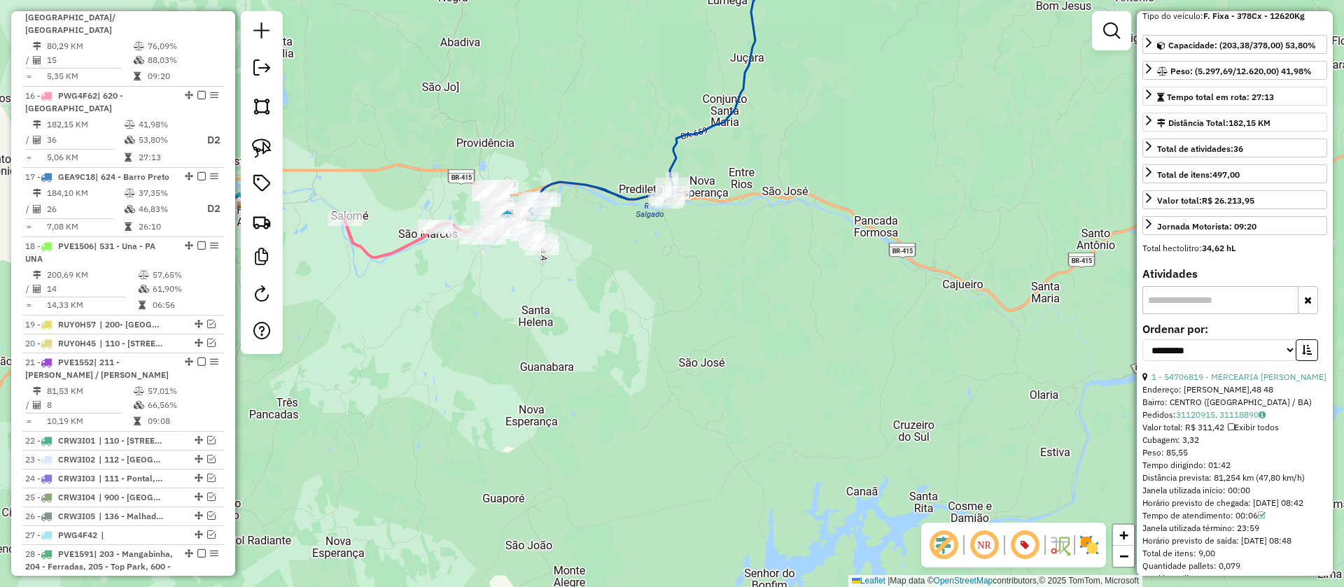
click at [404, 246] on icon at bounding box center [442, 221] width 197 height 73
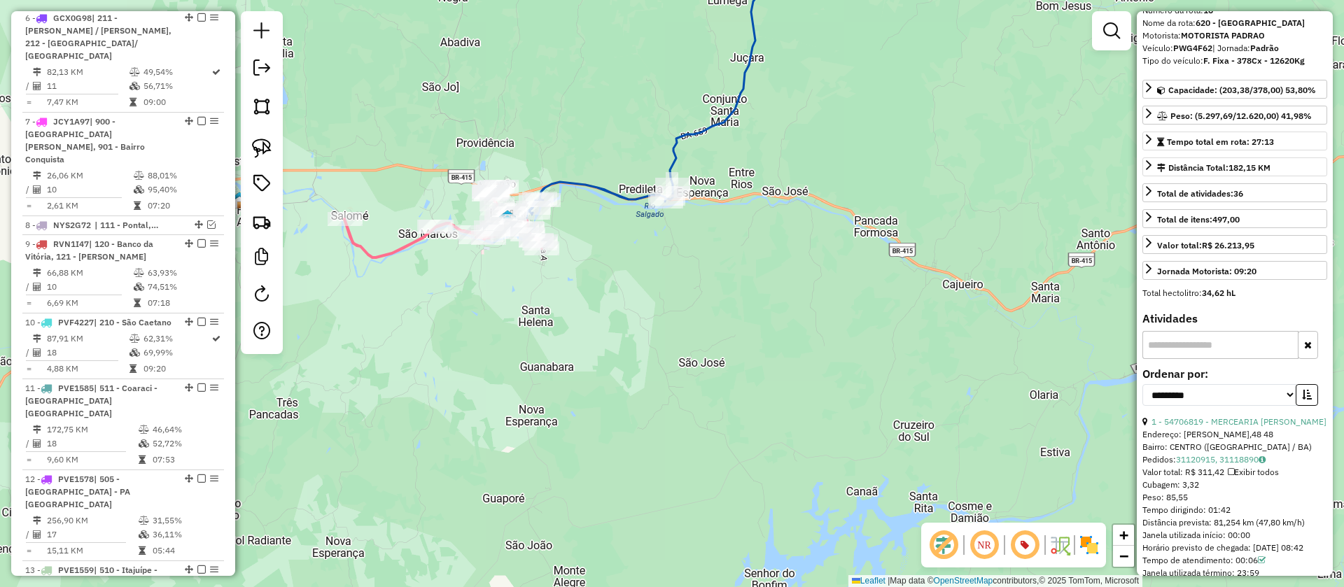
scroll to position [0, 0]
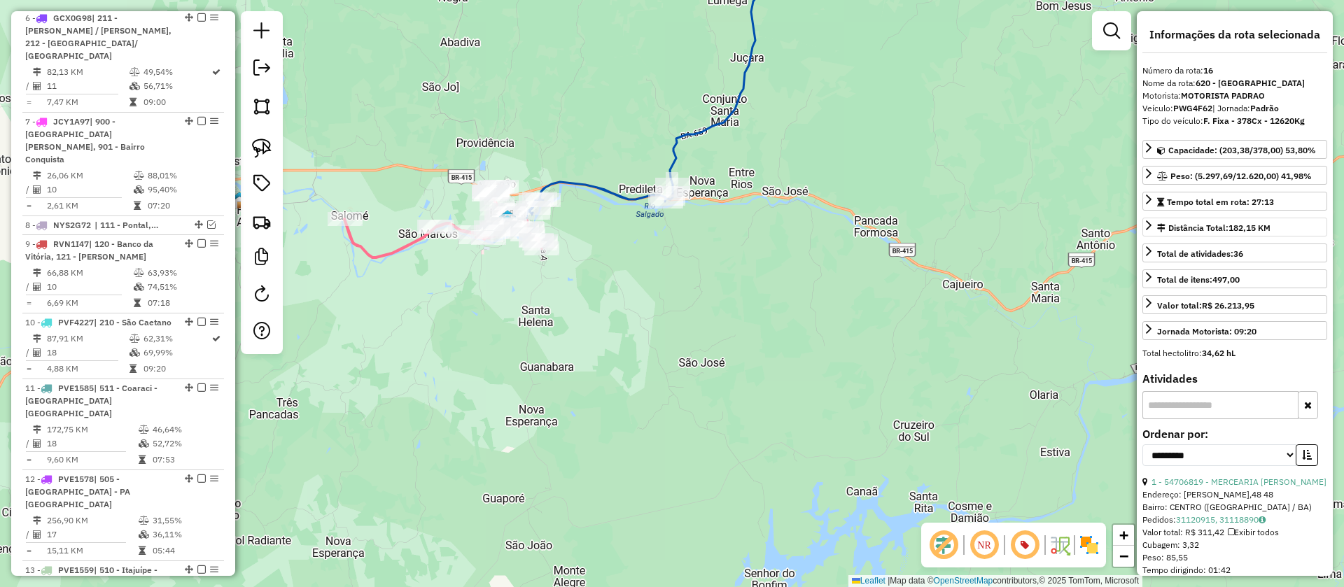
click at [398, 249] on icon at bounding box center [442, 221] width 197 height 73
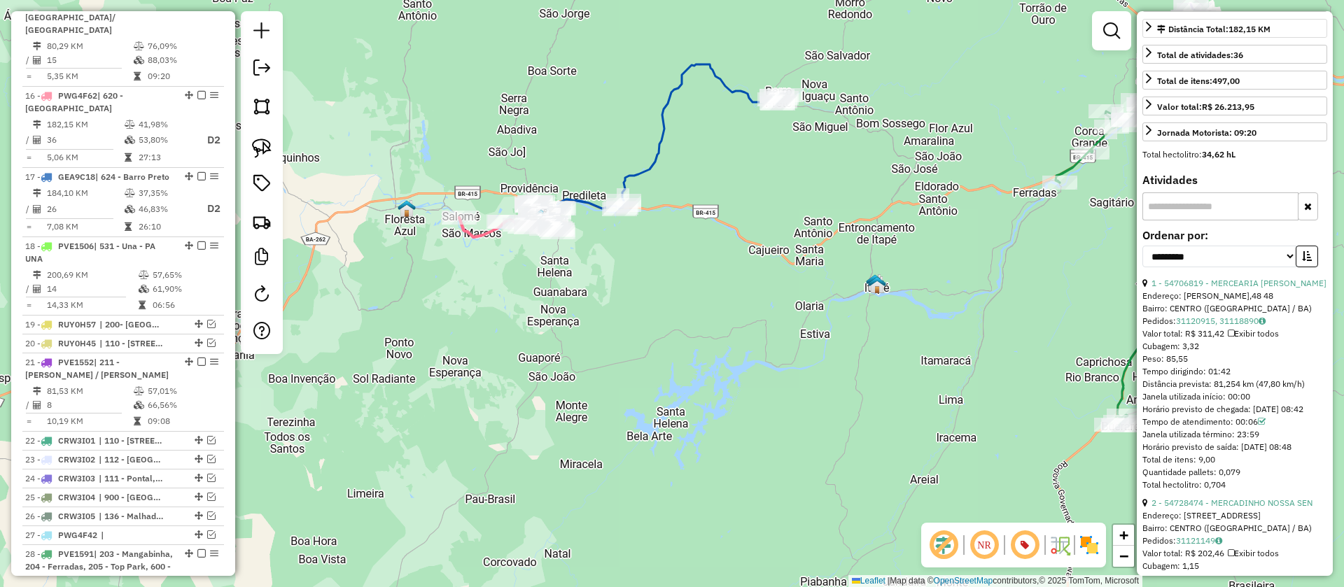
scroll to position [210, 0]
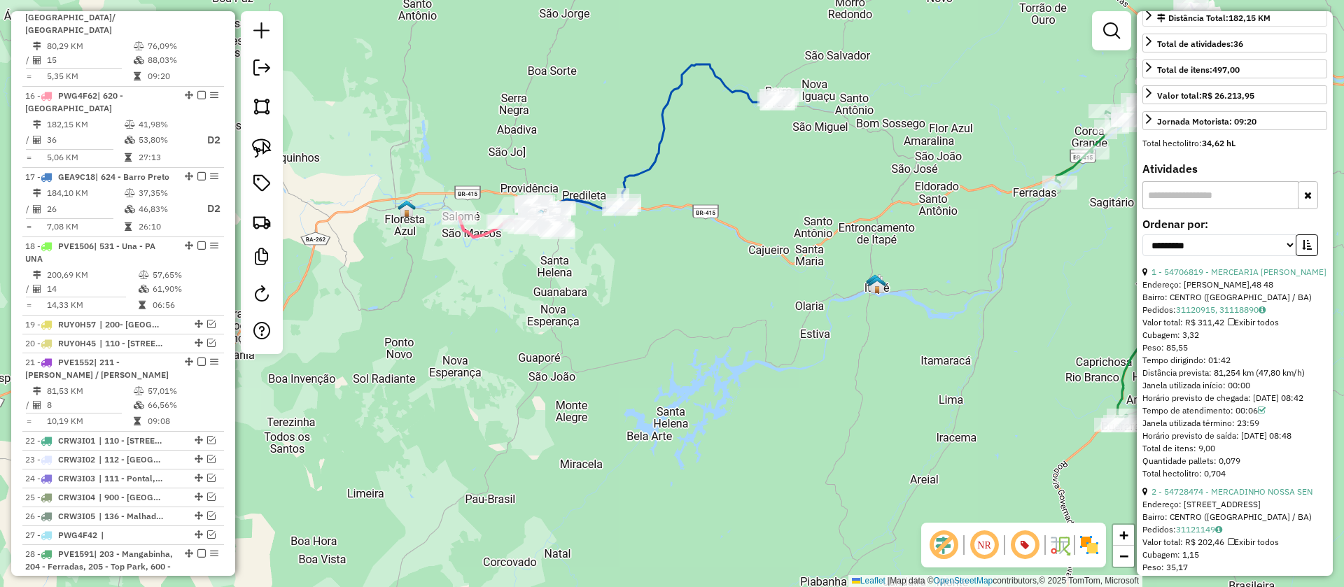
drag, startPoint x: 1208, startPoint y: 358, endPoint x: 1267, endPoint y: 363, distance: 59.0
click at [1267, 363] on div "Tempo dirigindo: 01:42" at bounding box center [1235, 360] width 185 height 13
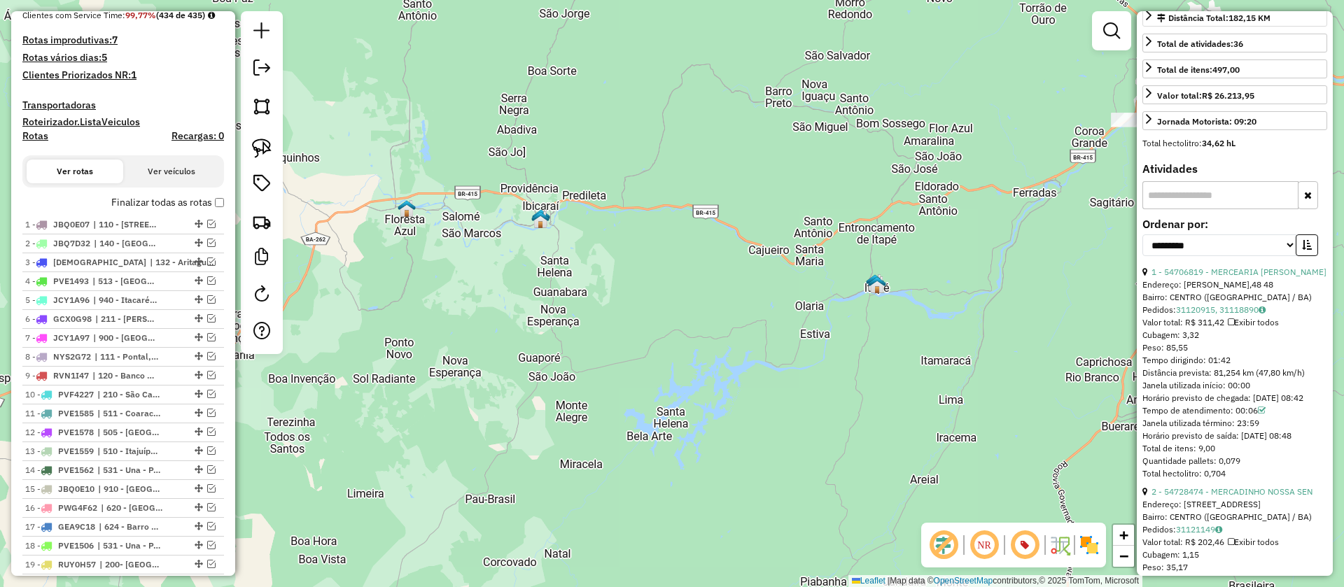
scroll to position [0, 0]
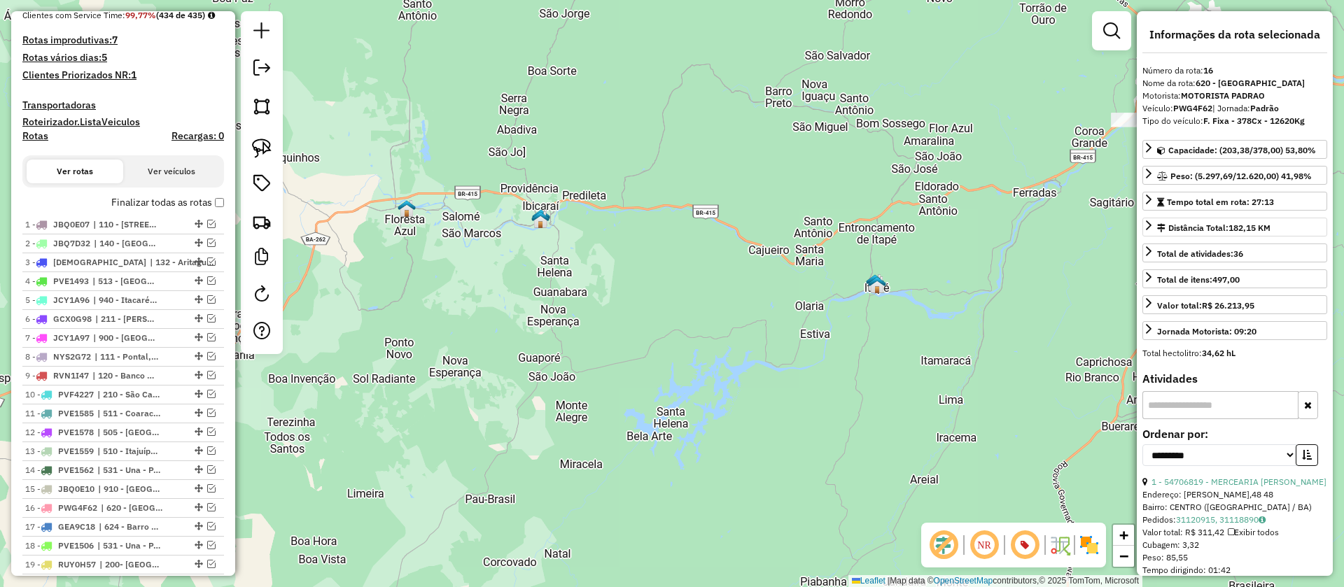
click at [905, 196] on div "Janela de atendimento Grade de atendimento Capacidade Transportadoras Veículos …" at bounding box center [672, 293] width 1344 height 587
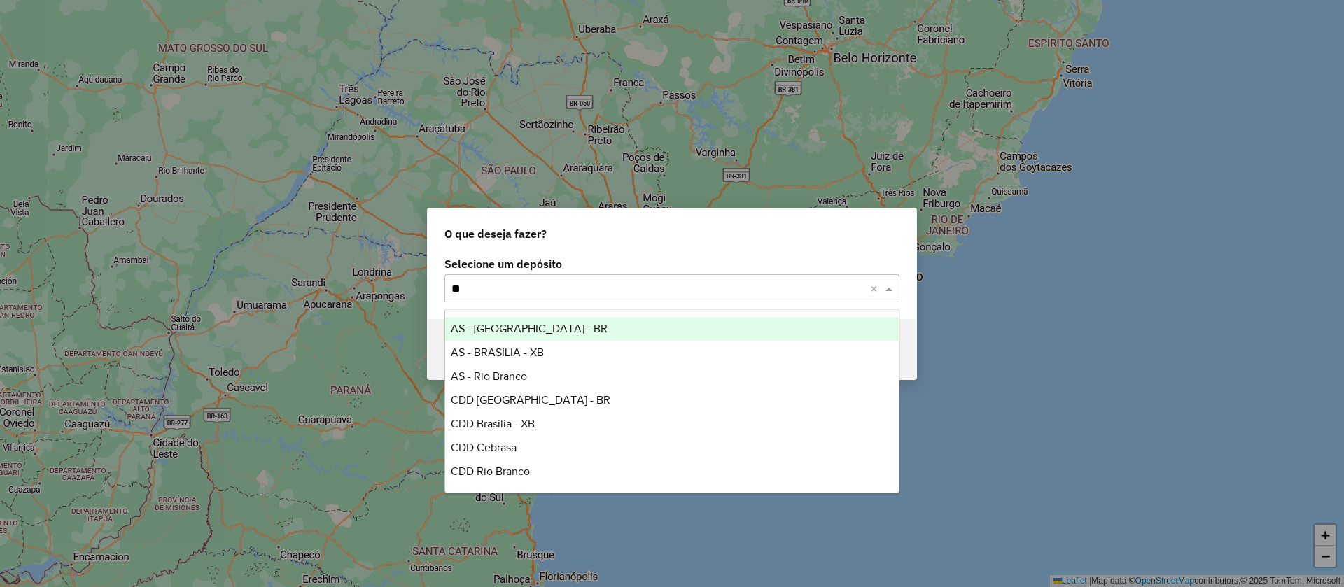
type input "*"
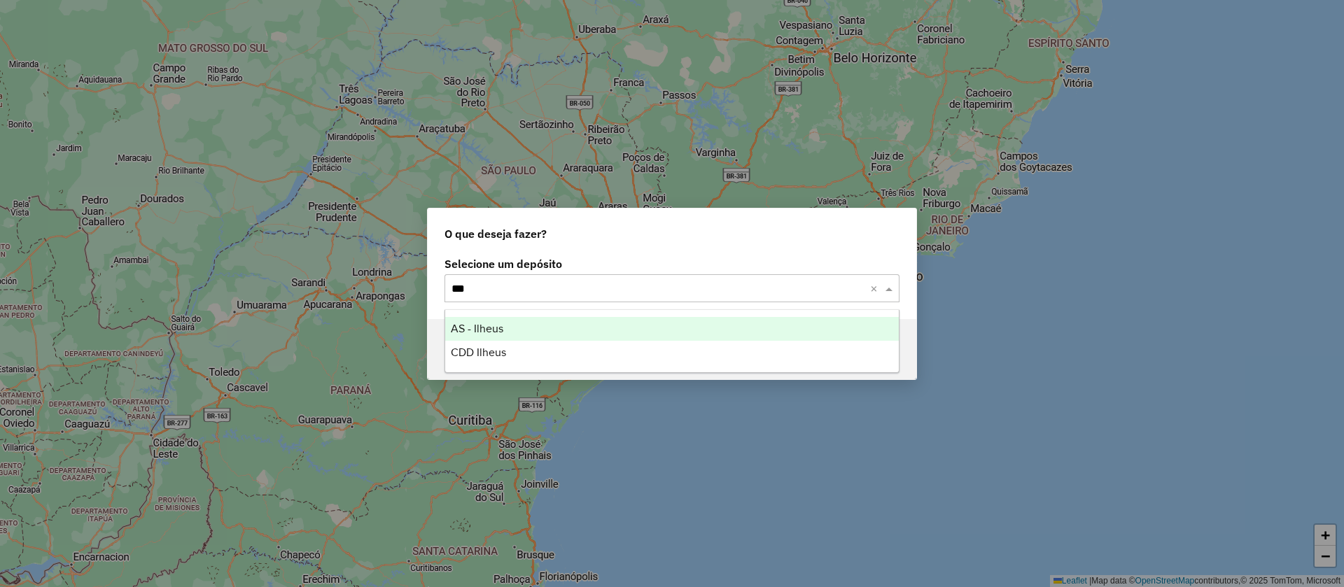
type input "****"
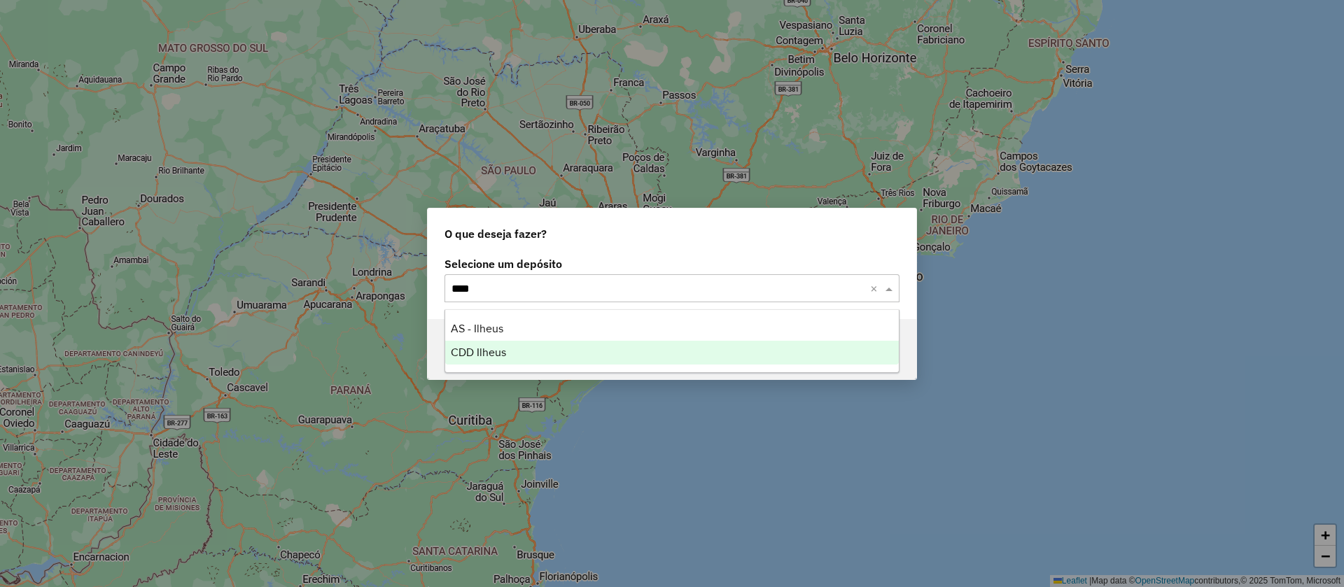
click at [492, 349] on span "CDD Ilheus" at bounding box center [478, 353] width 55 height 12
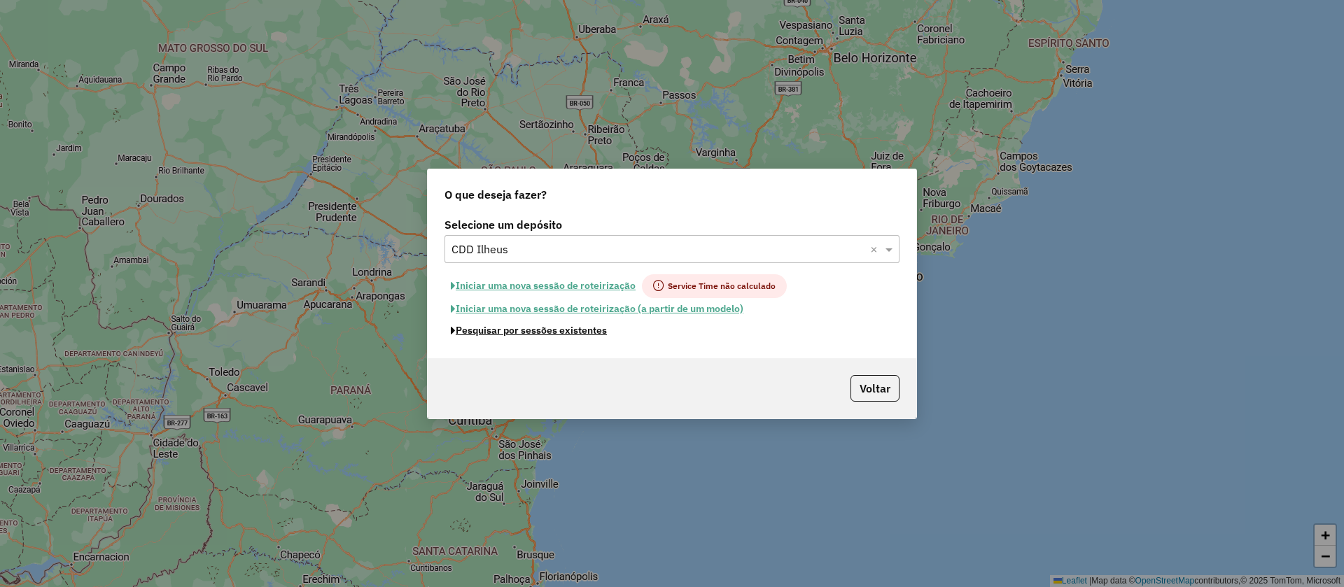
click at [578, 326] on button "Pesquisar por sessões existentes" at bounding box center [529, 331] width 169 height 22
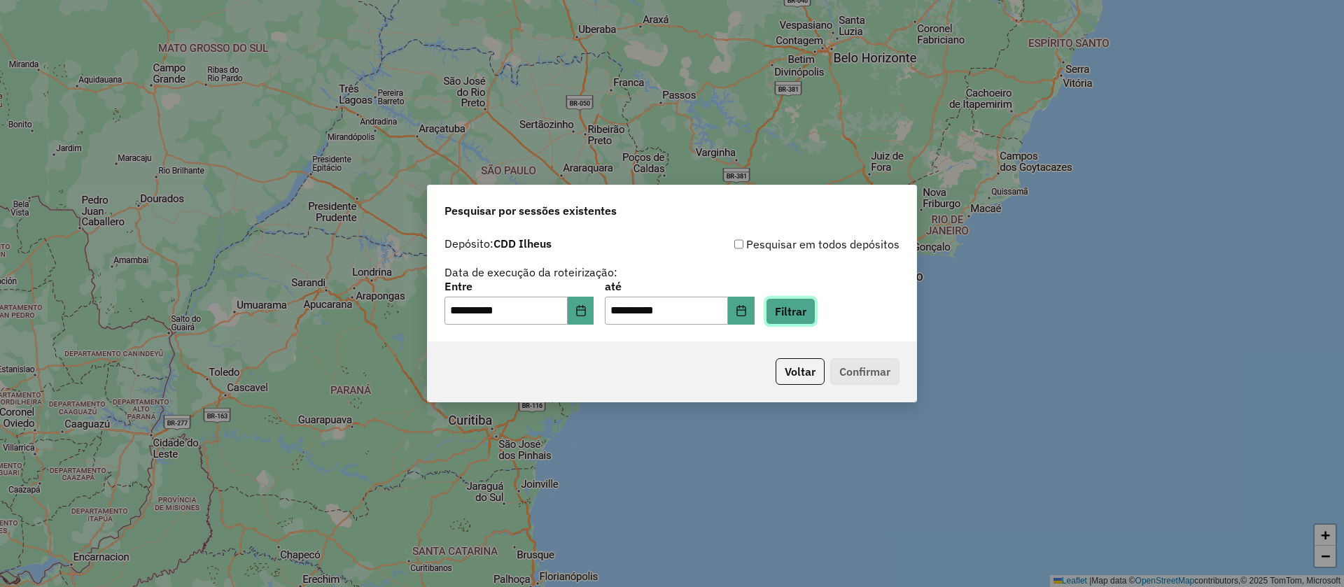
click at [815, 312] on button "Filtrar" at bounding box center [791, 311] width 50 height 27
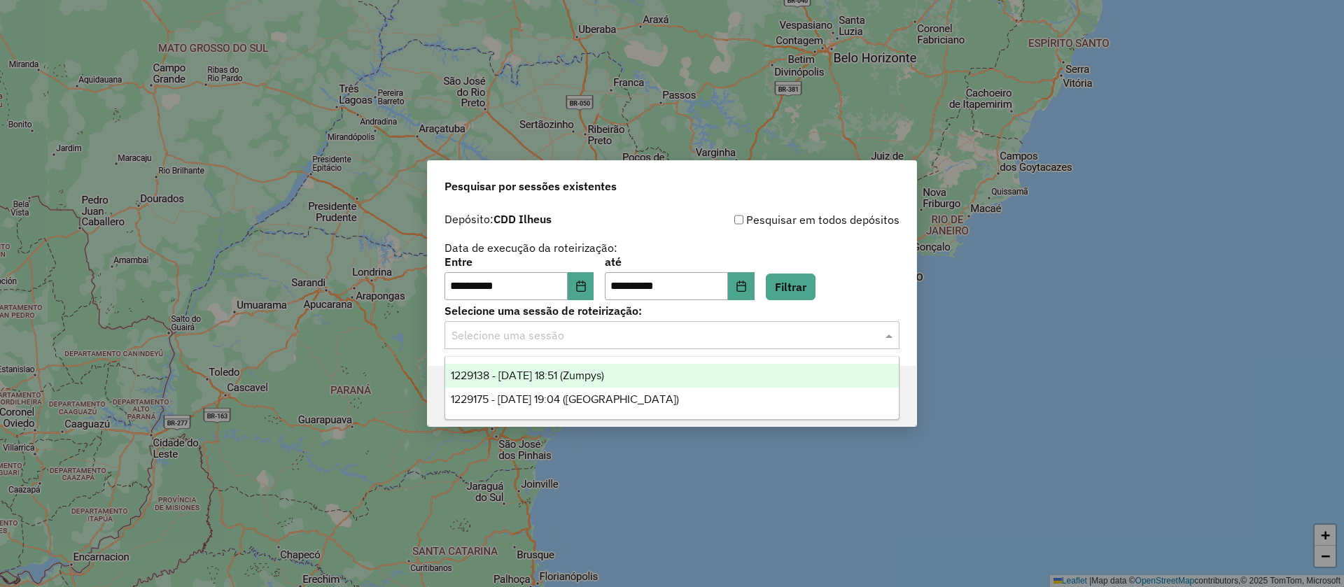
click at [607, 328] on input "text" at bounding box center [658, 336] width 413 height 17
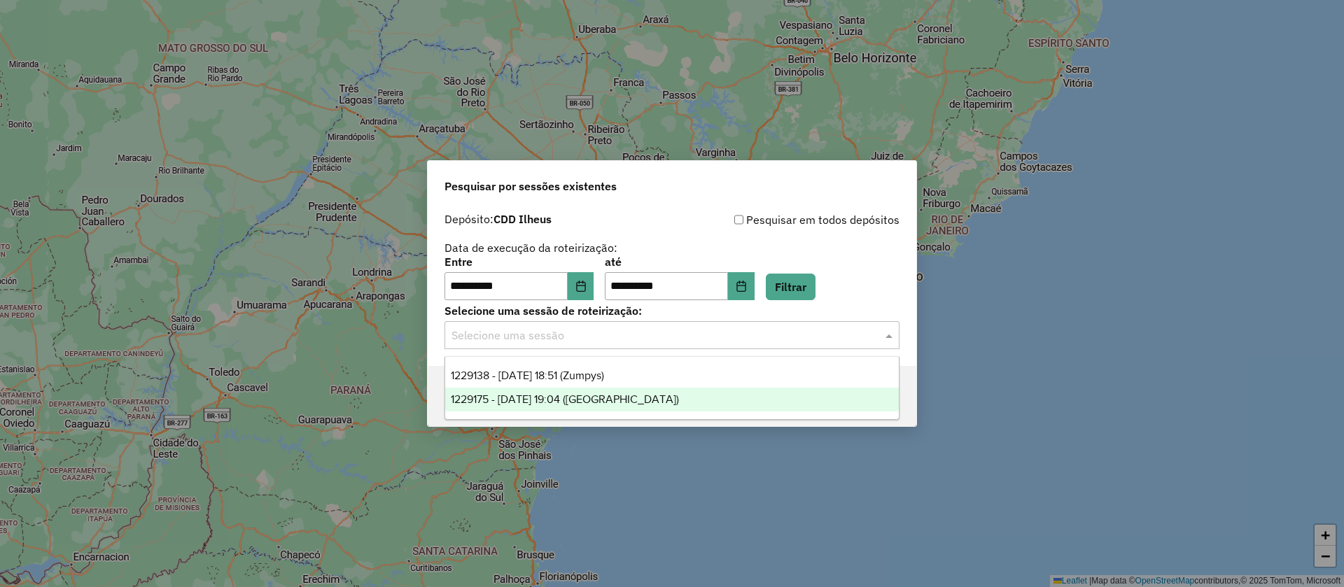
click at [604, 401] on span "1229175 - 13/08/2025 19:04 (Rota)" at bounding box center [565, 399] width 228 height 12
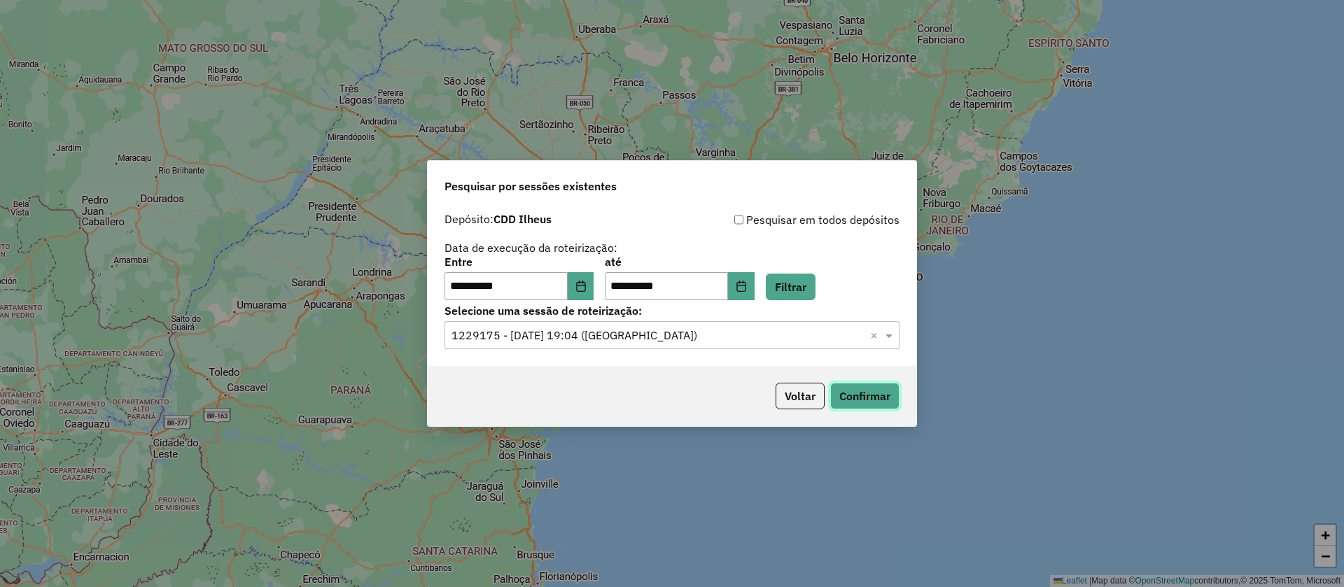
click at [875, 396] on button "Confirmar" at bounding box center [864, 396] width 69 height 27
click at [811, 285] on button "Filtrar" at bounding box center [791, 287] width 50 height 27
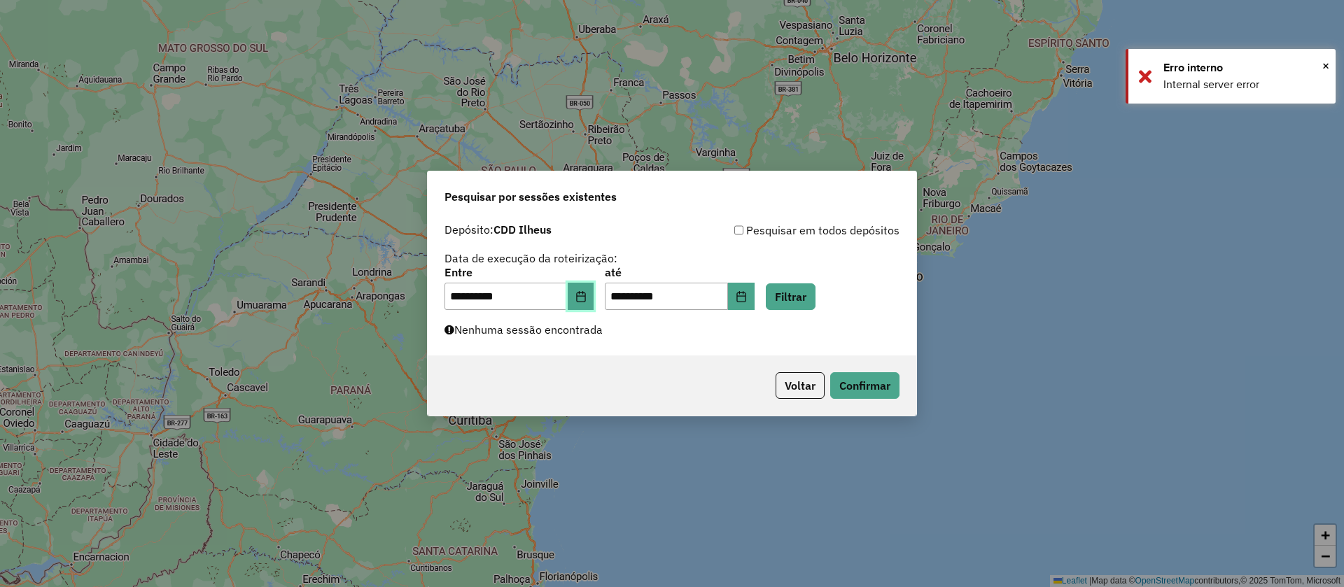
click at [587, 299] on icon "Choose Date" at bounding box center [580, 296] width 11 height 11
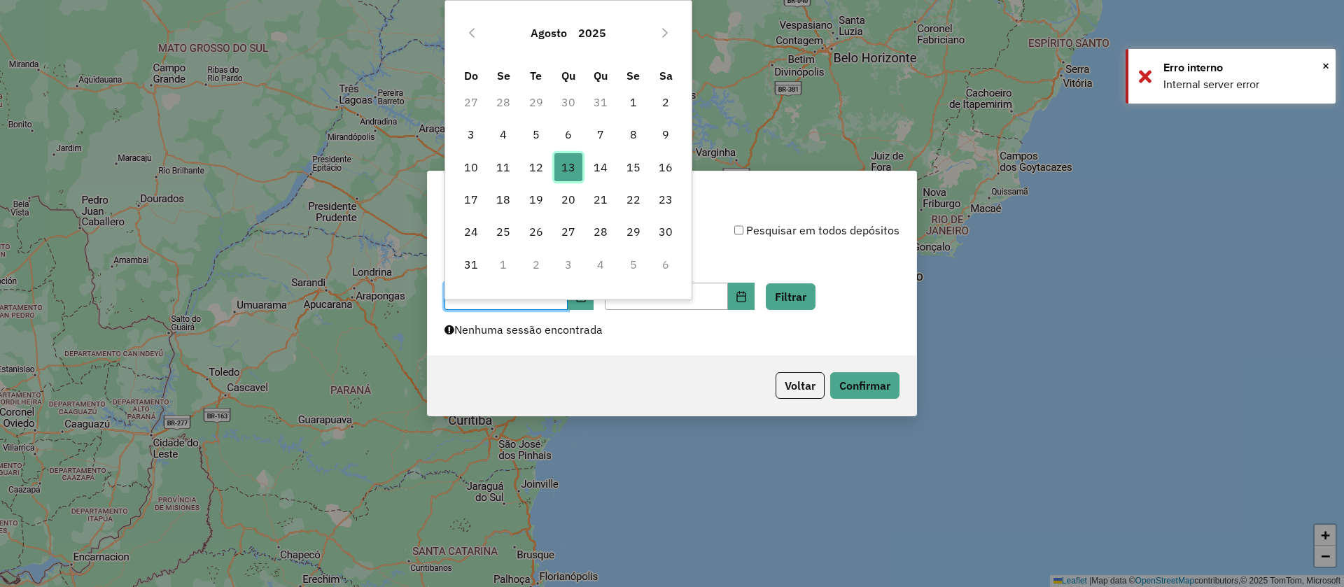
click at [571, 166] on span "13" at bounding box center [568, 167] width 28 height 28
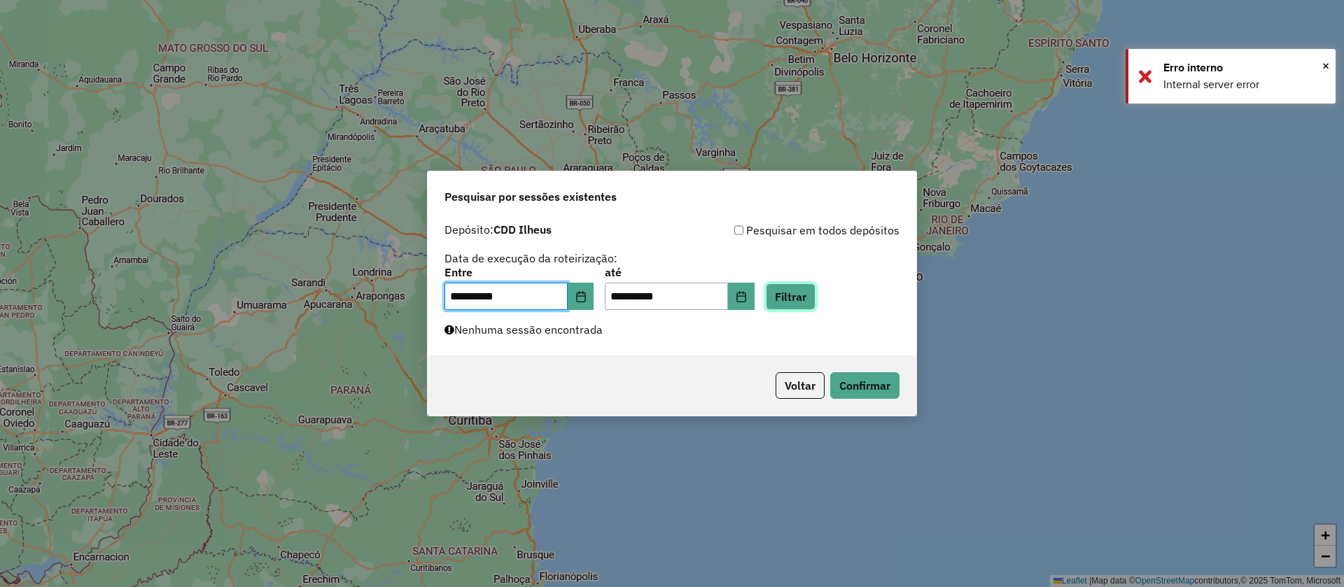
click at [816, 290] on button "Filtrar" at bounding box center [791, 297] width 50 height 27
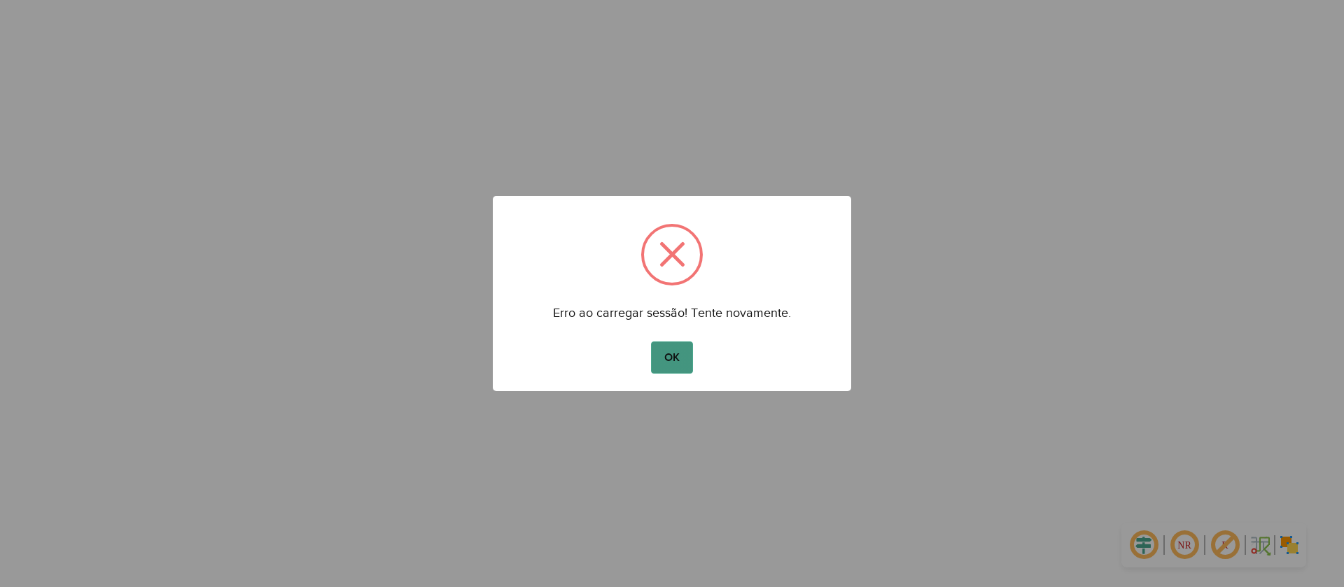
click at [671, 363] on button "OK" at bounding box center [671, 358] width 41 height 32
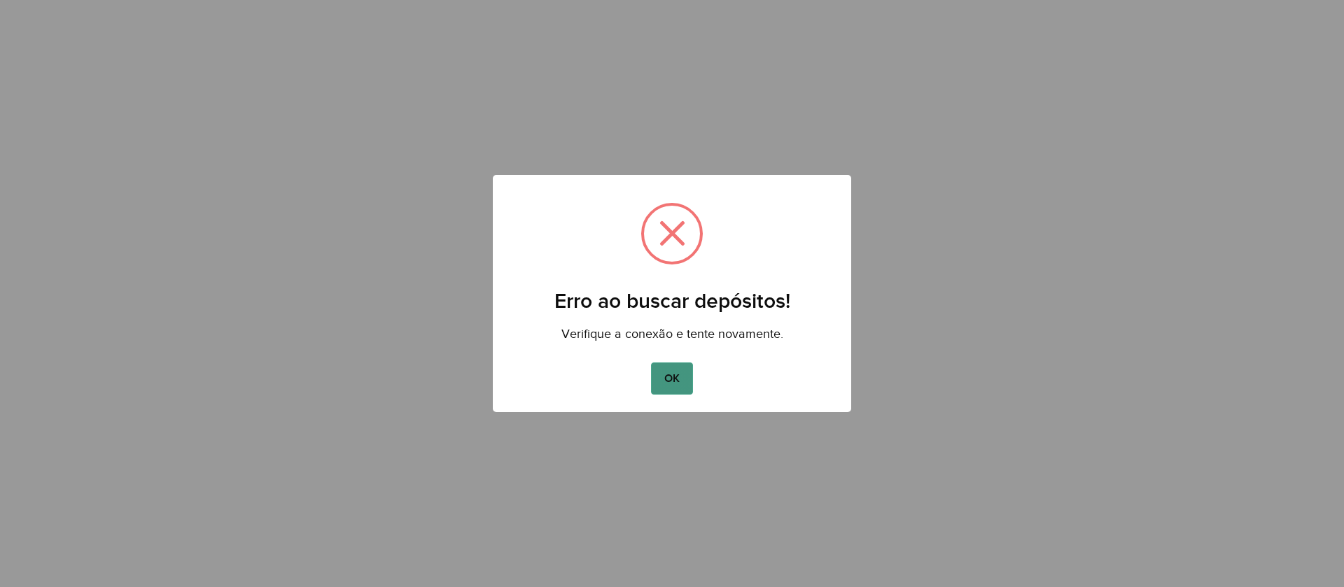
click at [665, 372] on button "OK" at bounding box center [671, 379] width 41 height 32
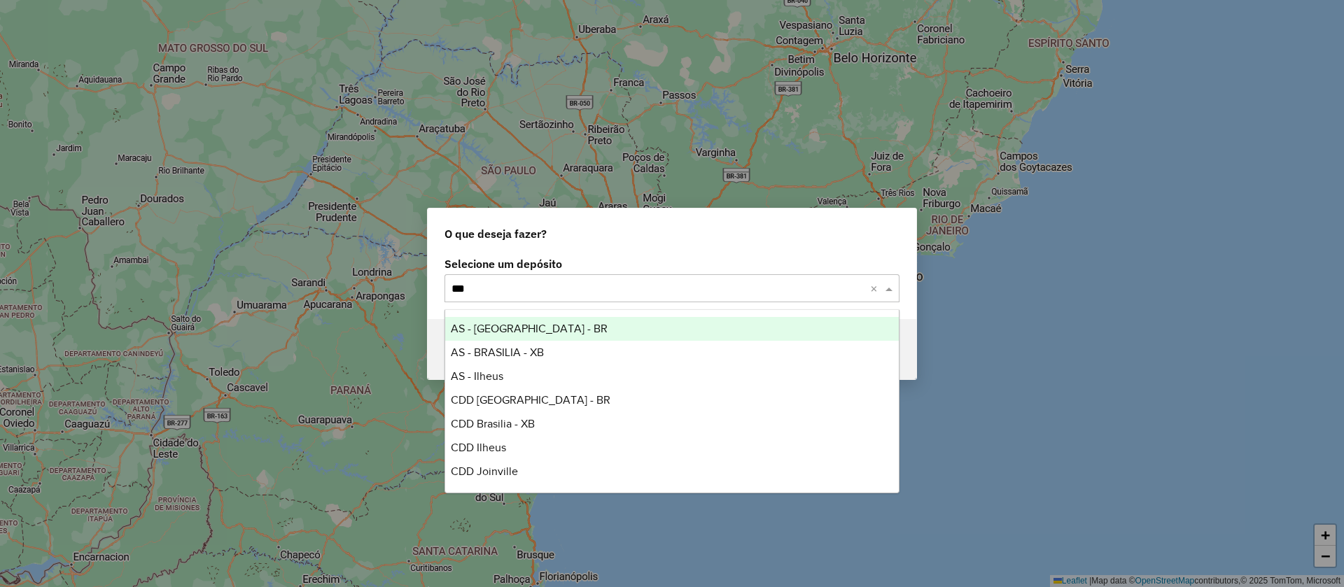
type input "****"
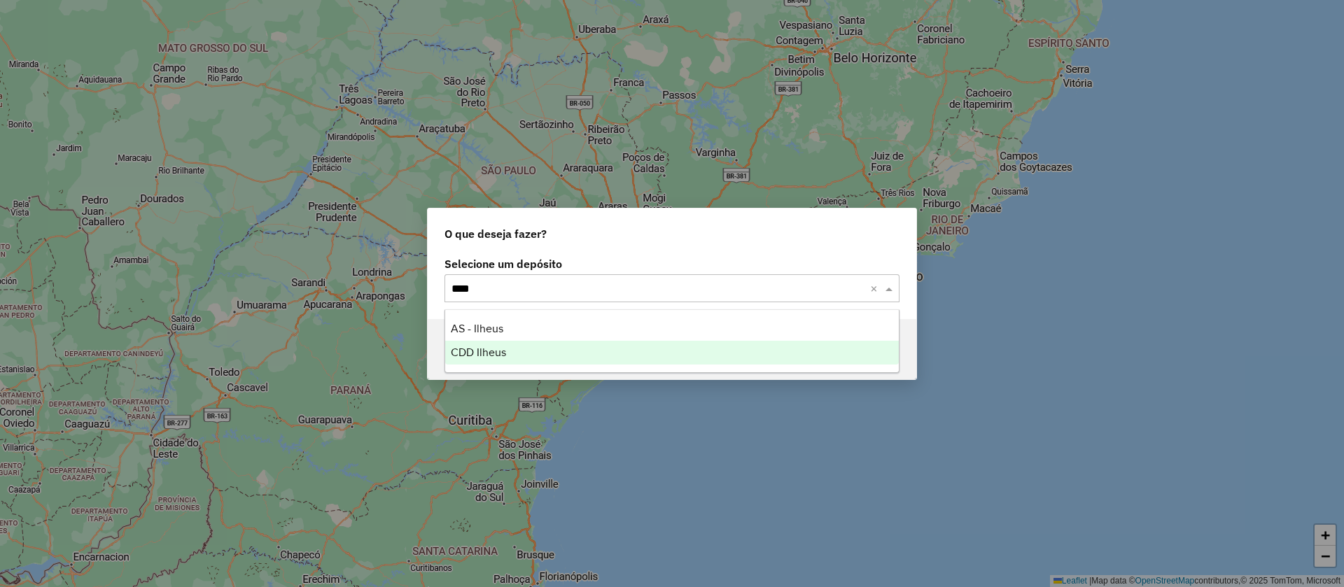
click at [491, 356] on span "CDD Ilheus" at bounding box center [478, 353] width 55 height 12
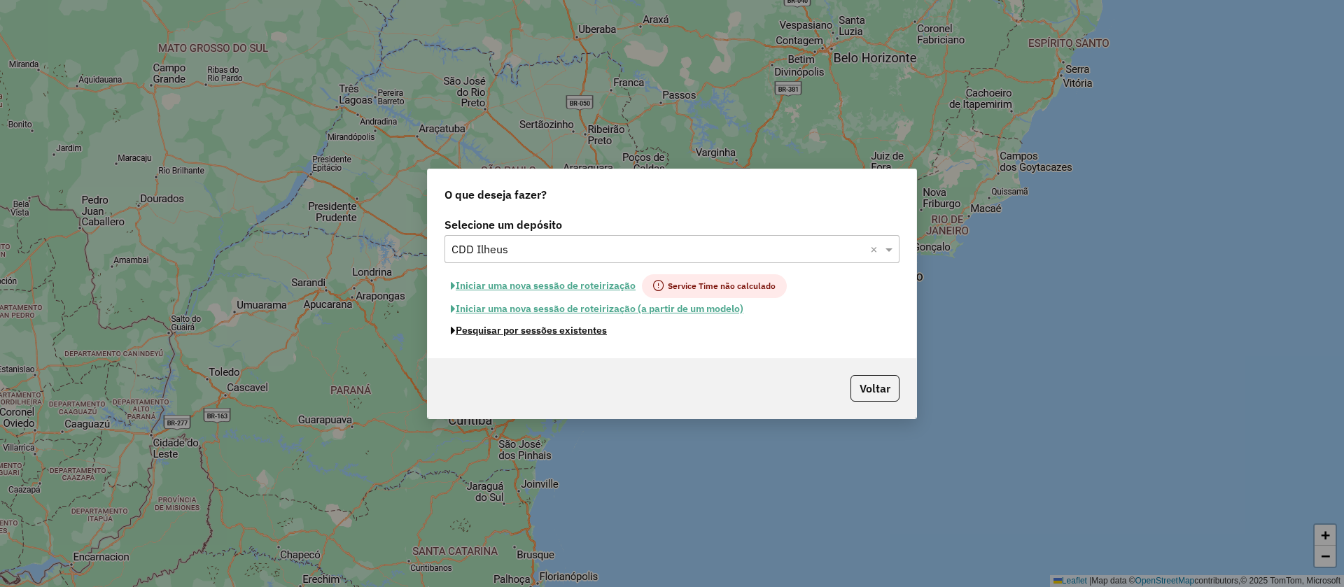
click at [582, 327] on button "Pesquisar por sessões existentes" at bounding box center [529, 331] width 169 height 22
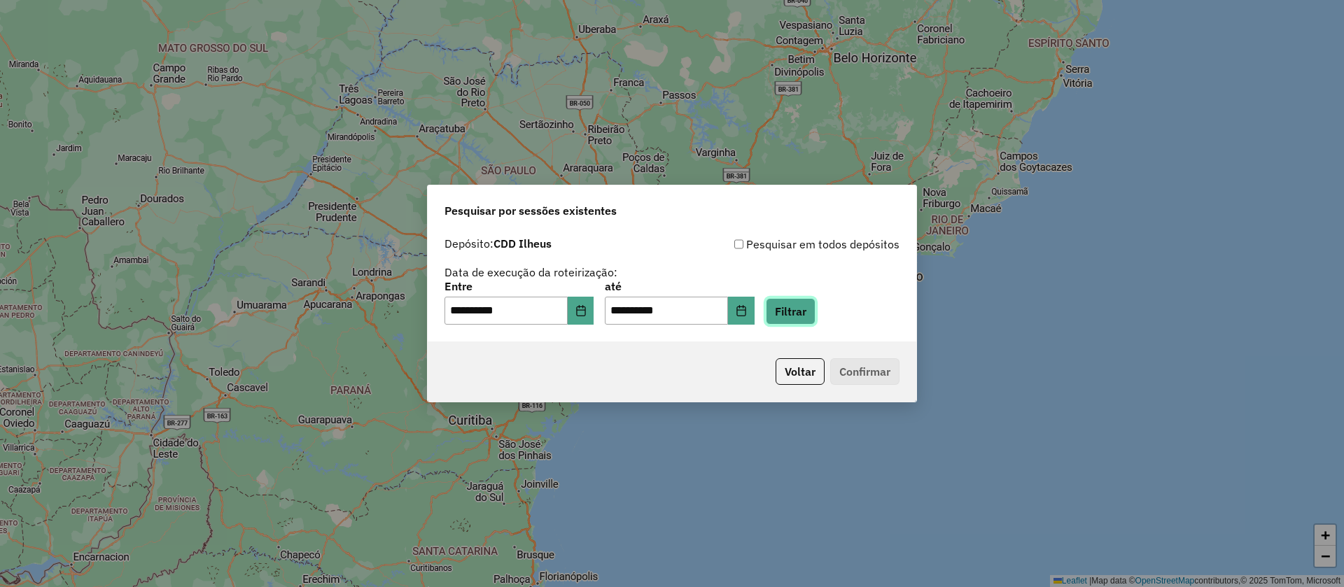
click at [814, 312] on button "Filtrar" at bounding box center [791, 311] width 50 height 27
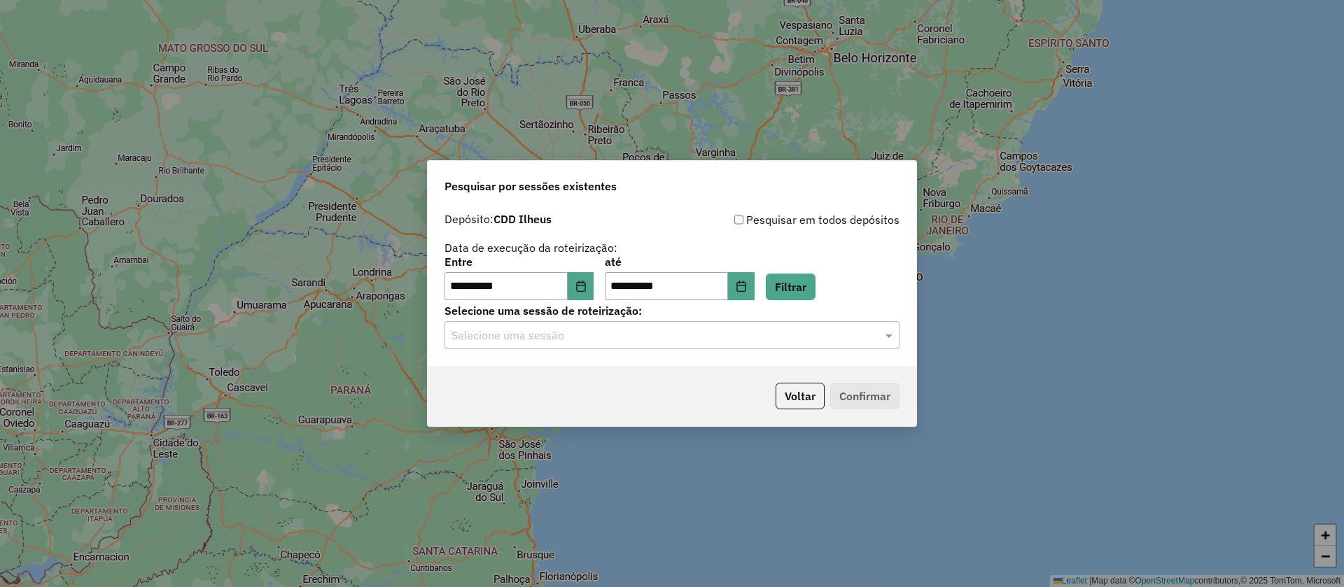
click at [671, 330] on input "text" at bounding box center [658, 336] width 413 height 17
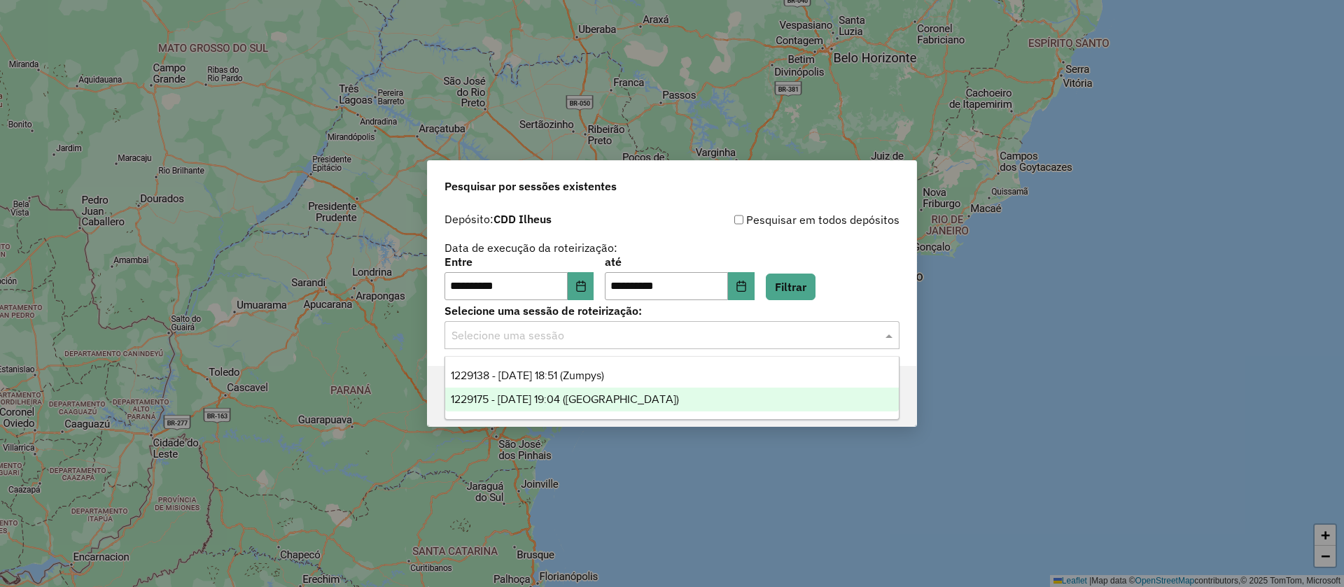
click at [596, 395] on span "1229175 - [DATE] 19:04 ([GEOGRAPHIC_DATA])" at bounding box center [565, 399] width 228 height 12
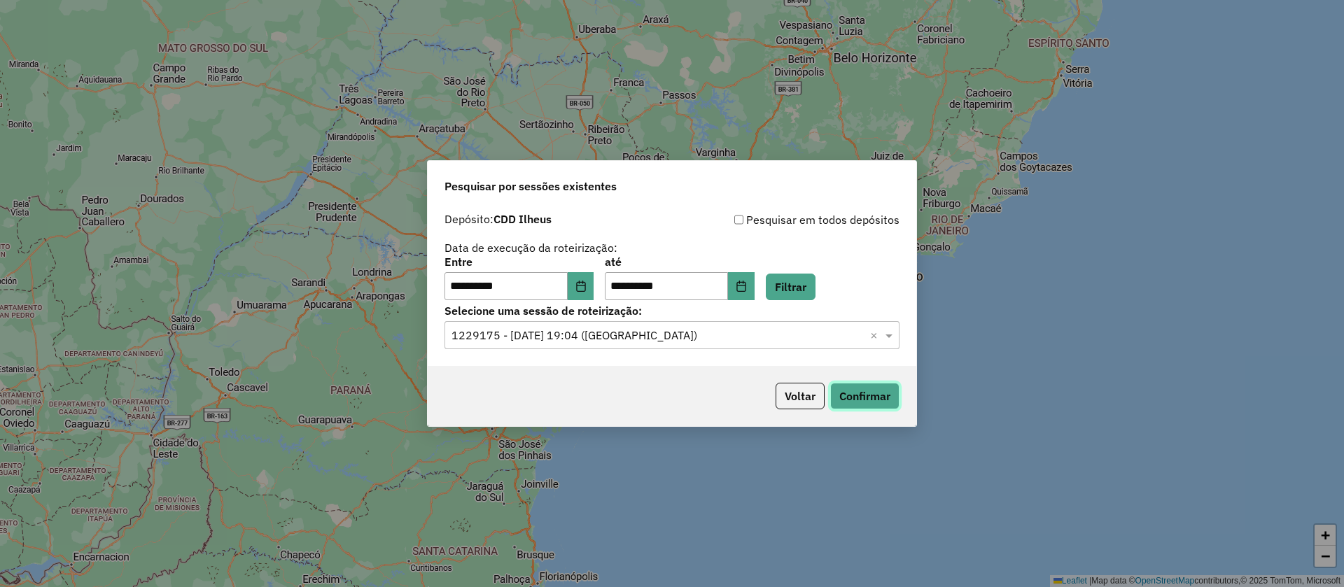
click at [866, 393] on button "Confirmar" at bounding box center [864, 396] width 69 height 27
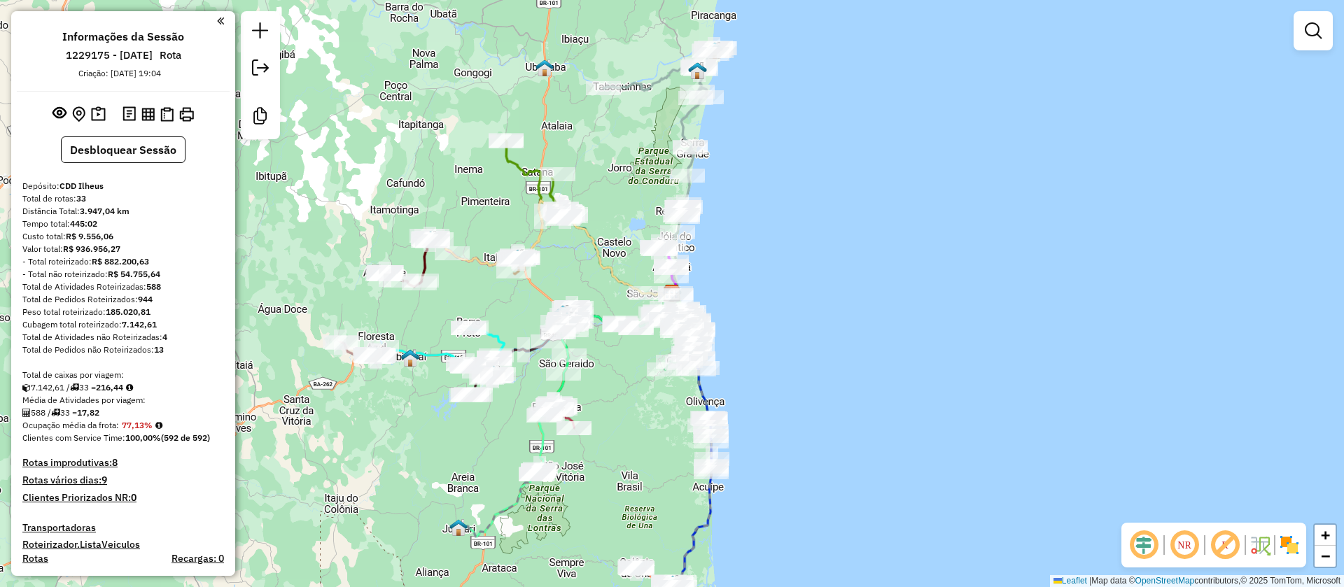
click at [1226, 543] on em at bounding box center [1225, 546] width 34 height 34
drag, startPoint x: 1145, startPoint y: 543, endPoint x: 1154, endPoint y: 507, distance: 37.4
click at [1145, 543] on em at bounding box center [1144, 546] width 34 height 34
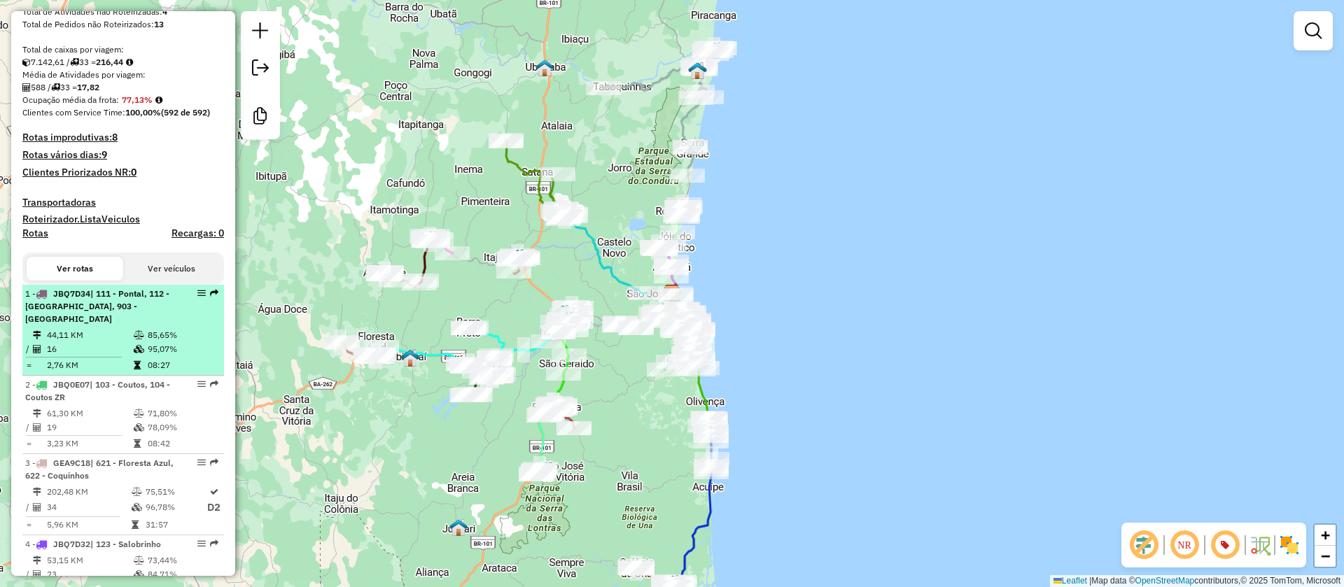
select select "**********"
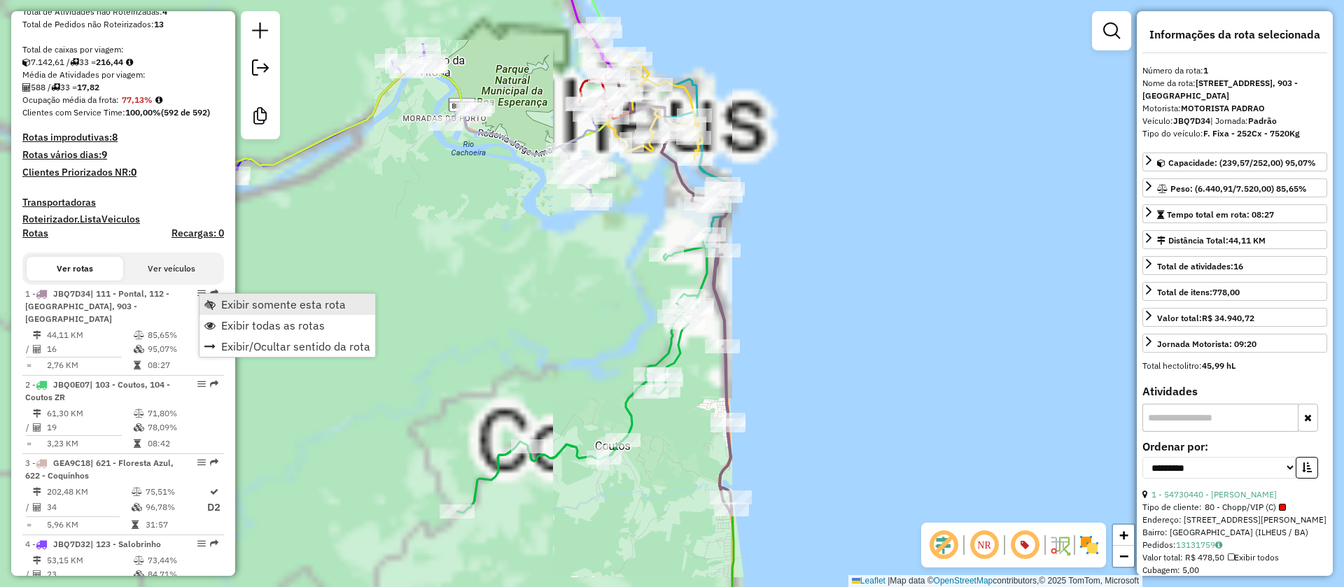
click at [271, 304] on span "Exibir somente esta rota" at bounding box center [283, 304] width 125 height 11
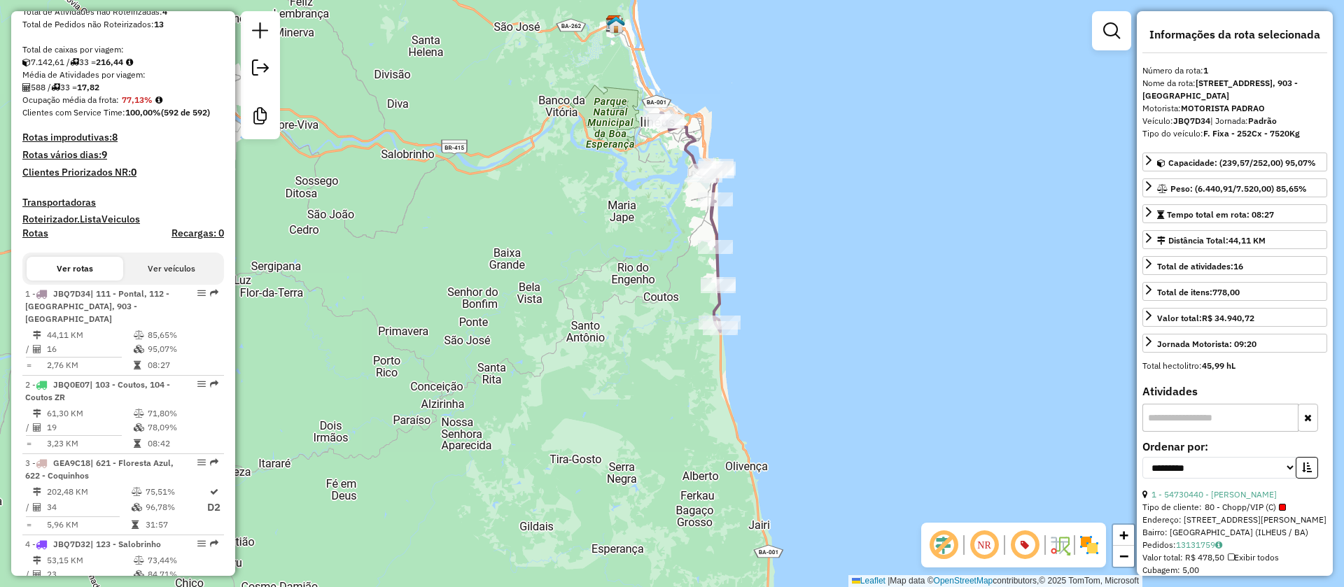
click at [710, 216] on icon at bounding box center [691, 222] width 60 height 219
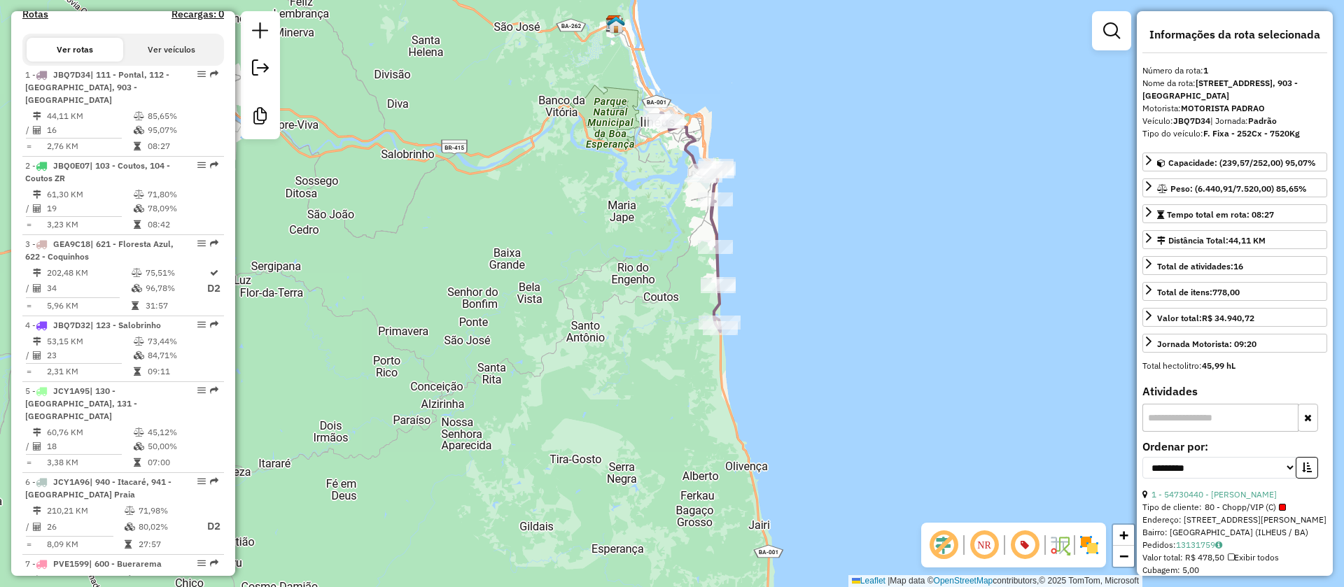
scroll to position [599, 0]
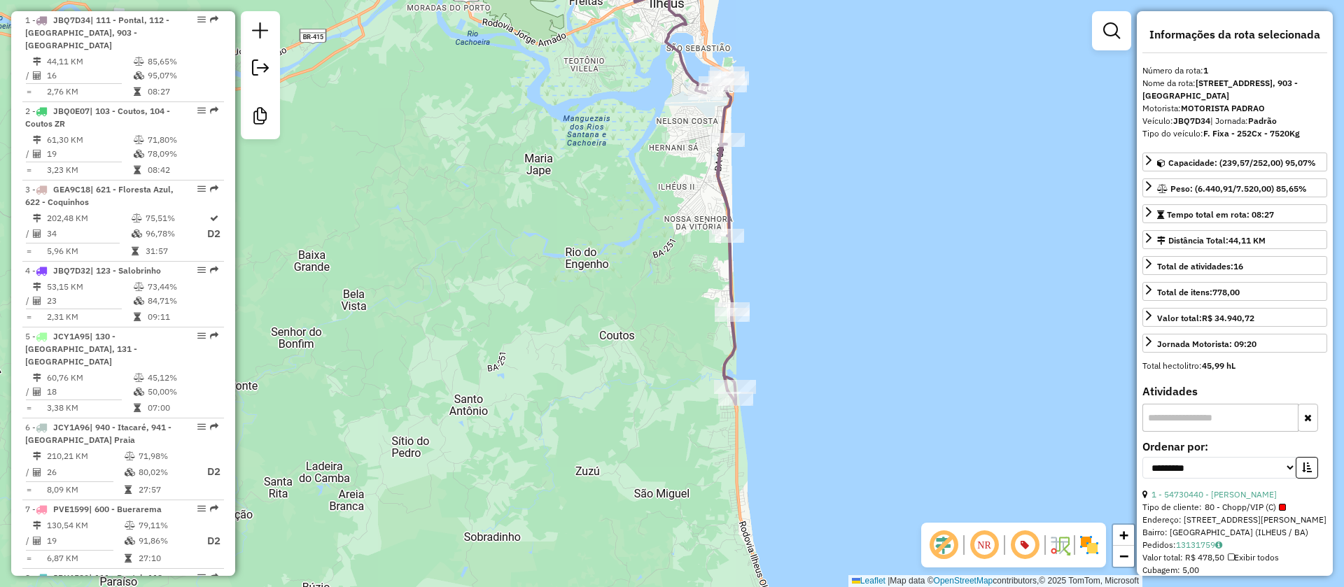
drag, startPoint x: 645, startPoint y: 81, endPoint x: 667, endPoint y: 290, distance: 210.5
click at [667, 290] on div "Janela de atendimento Grade de atendimento Capacidade Transportadoras Veículos …" at bounding box center [672, 293] width 1344 height 587
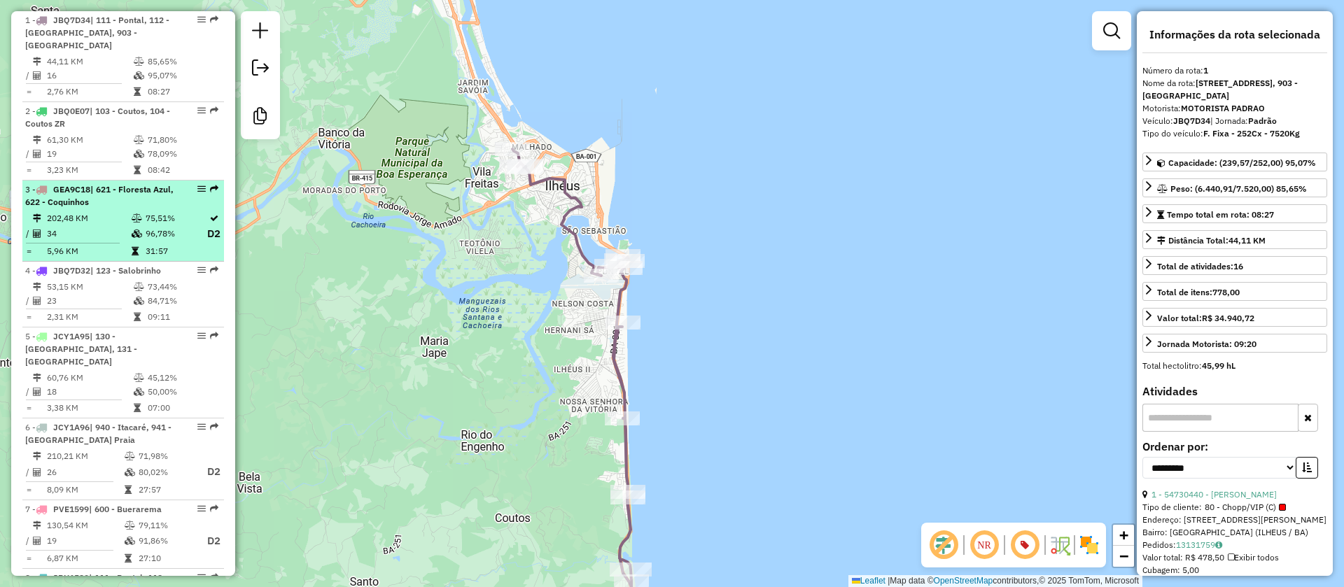
scroll to position [389, 0]
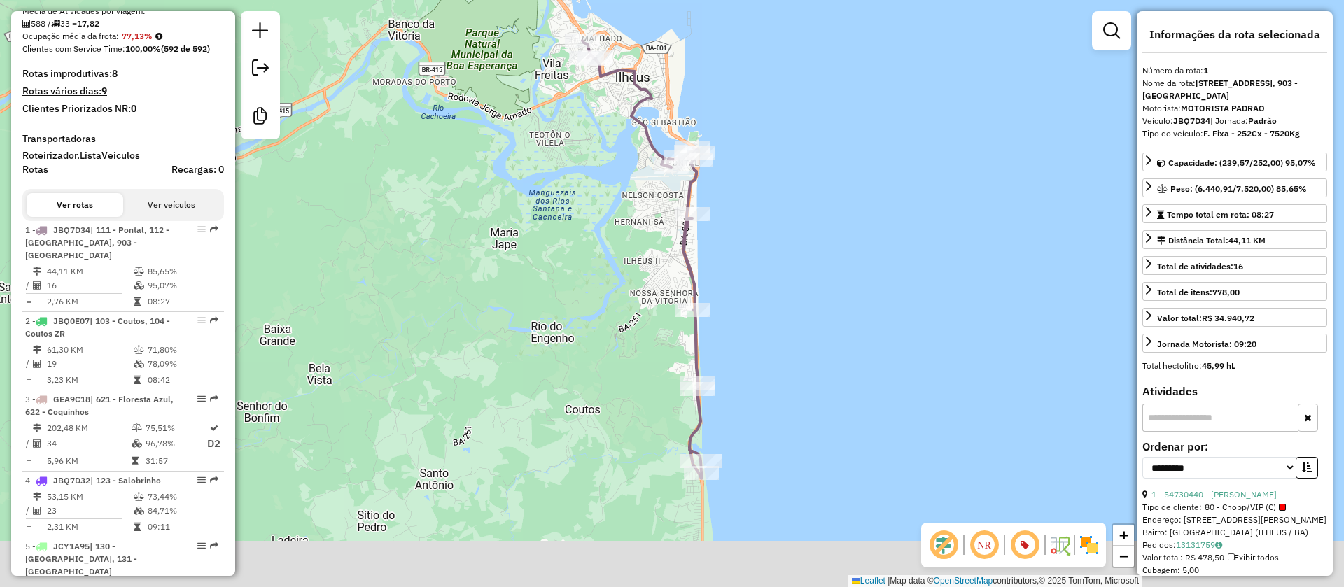
drag, startPoint x: 554, startPoint y: 240, endPoint x: 559, endPoint y: 230, distance: 11.3
click at [559, 230] on div "Janela de atendimento Grade de atendimento Capacidade Transportadoras Veículos …" at bounding box center [672, 293] width 1344 height 587
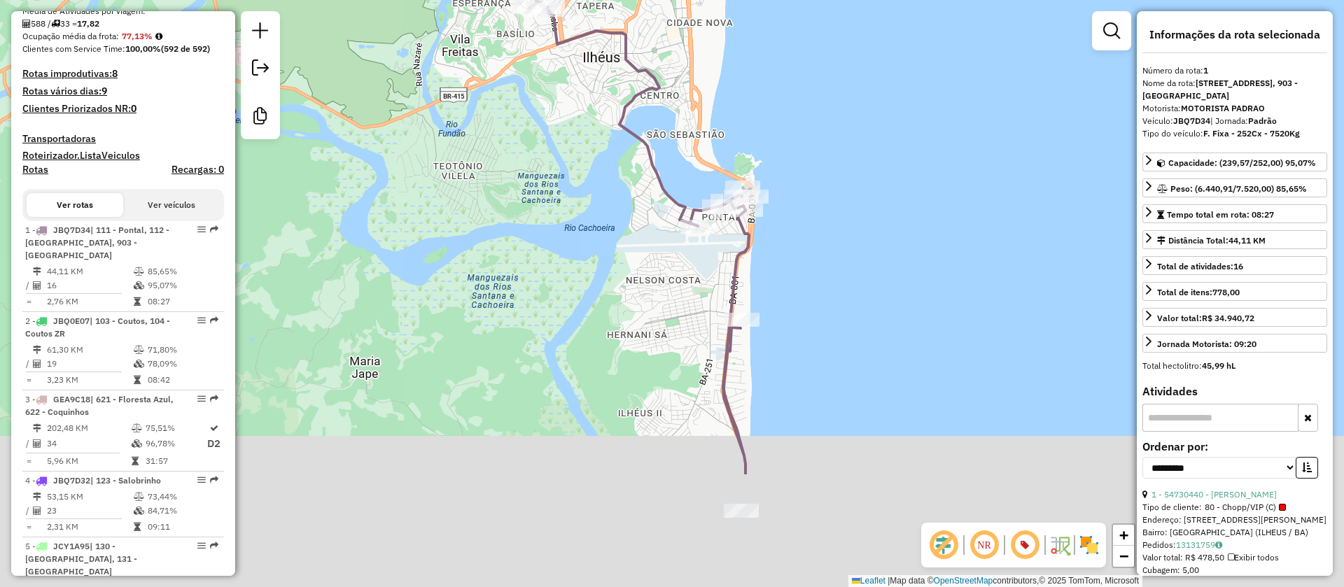
drag, startPoint x: 809, startPoint y: 230, endPoint x: 758, endPoint y: 55, distance: 183.0
click at [764, 41] on div "Janela de atendimento Grade de atendimento Capacidade Transportadoras Veículos …" at bounding box center [672, 293] width 1344 height 587
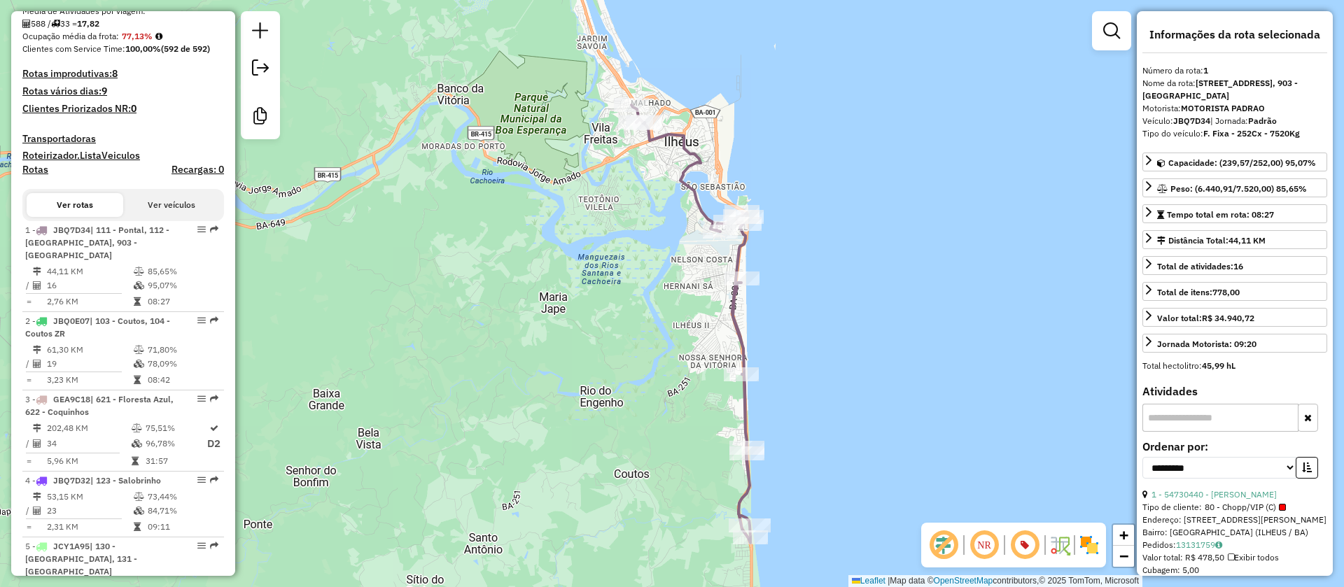
drag, startPoint x: 617, startPoint y: 251, endPoint x: 625, endPoint y: 286, distance: 36.0
click at [622, 299] on div "Janela de atendimento Grade de atendimento Capacidade Transportadoras Veículos …" at bounding box center [672, 293] width 1344 height 587
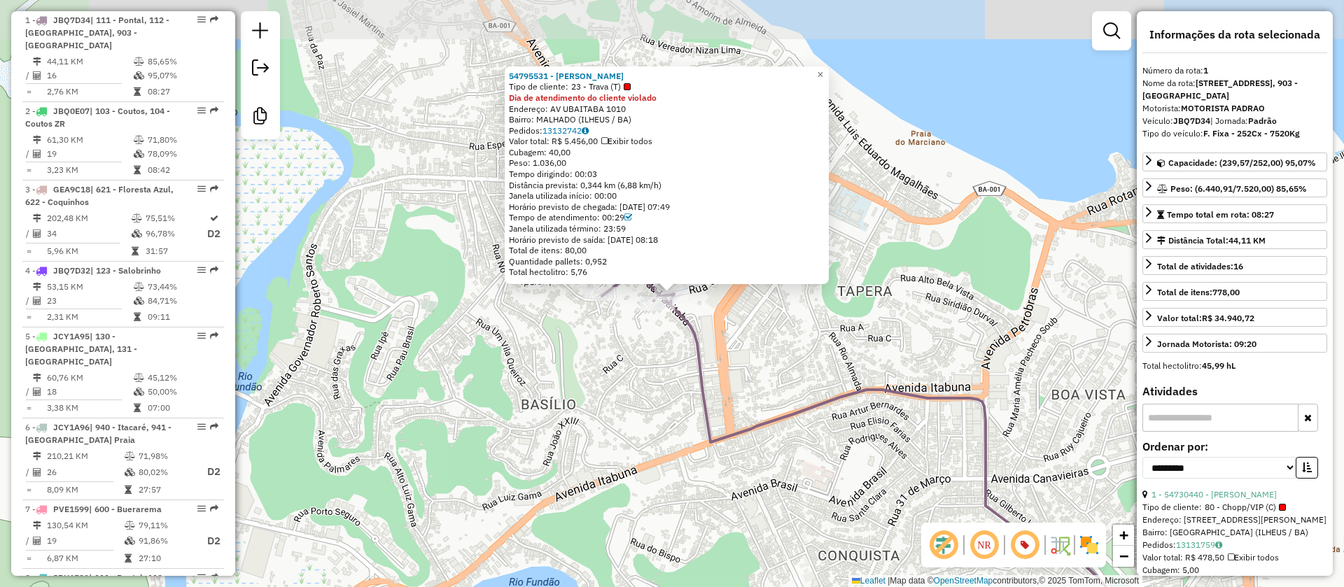
scroll to position [599, 0]
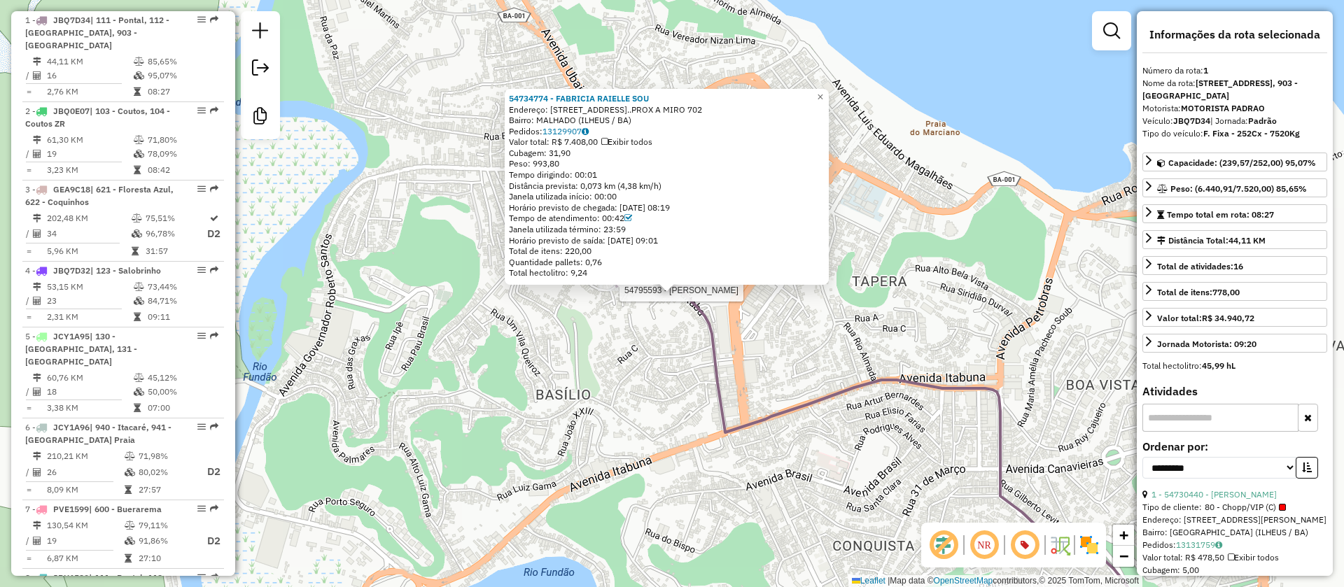
click at [611, 291] on div at bounding box center [615, 284] width 35 height 14
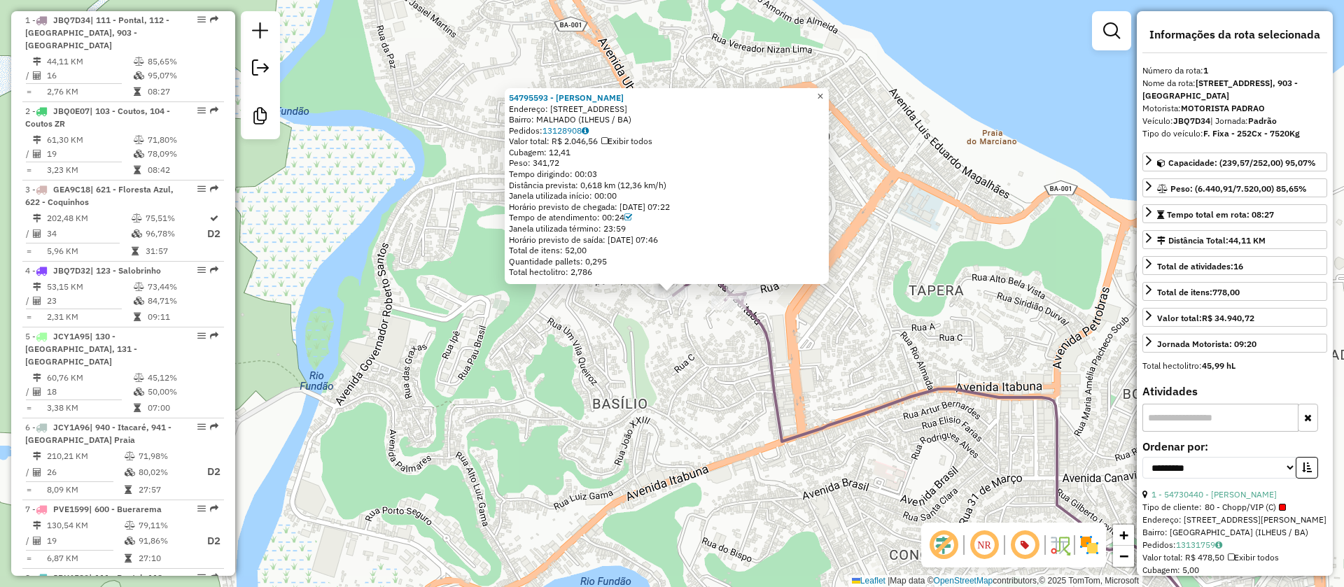
click at [823, 90] on span "×" at bounding box center [820, 96] width 6 height 12
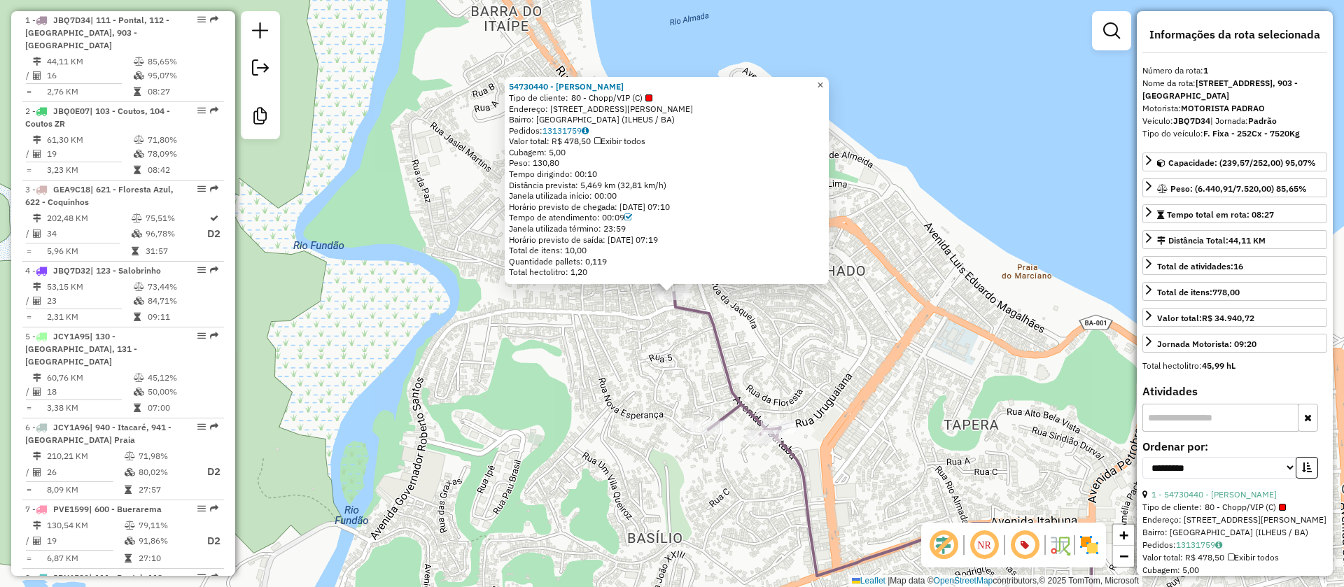
click at [823, 79] on span "×" at bounding box center [820, 85] width 6 height 12
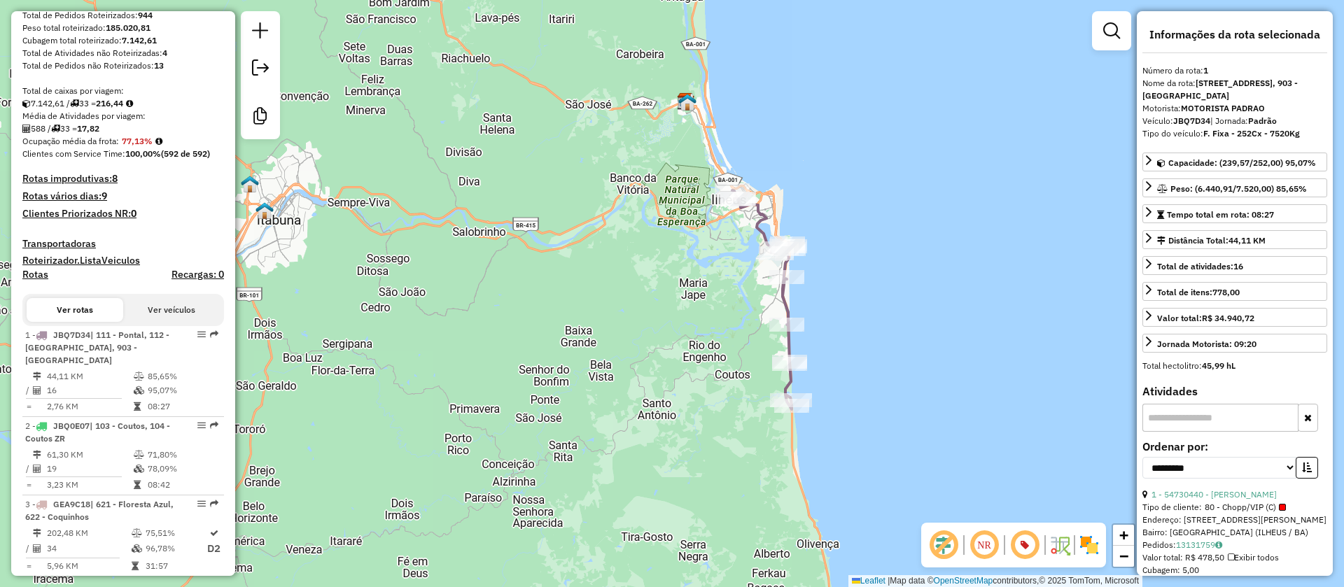
scroll to position [0, 0]
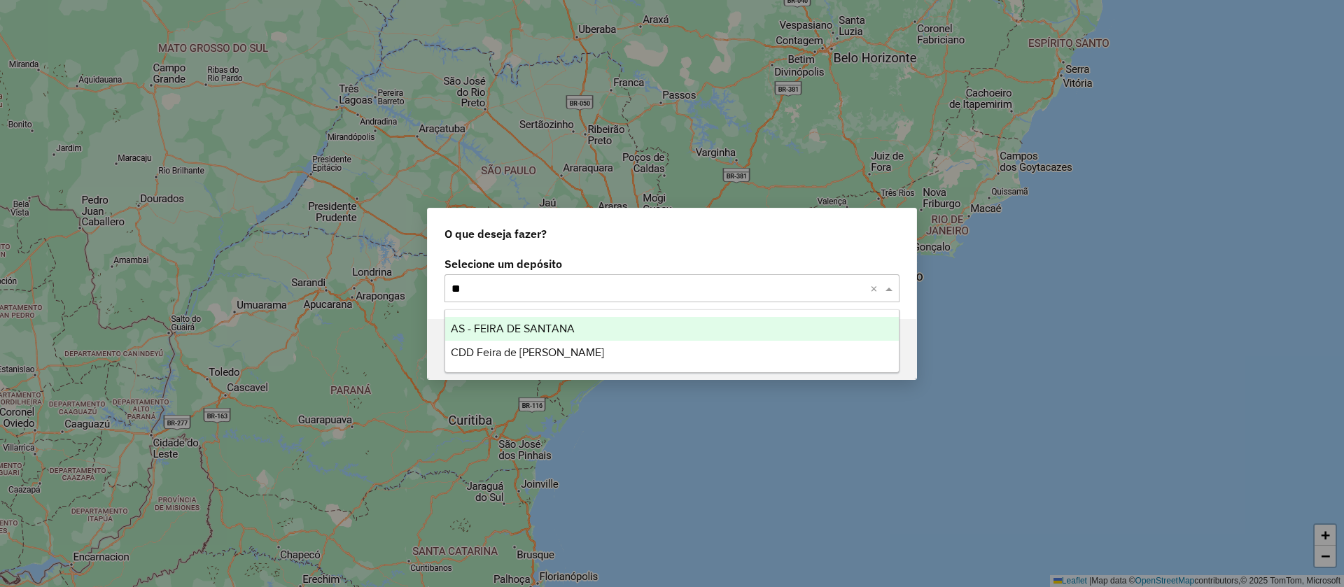
type input "*"
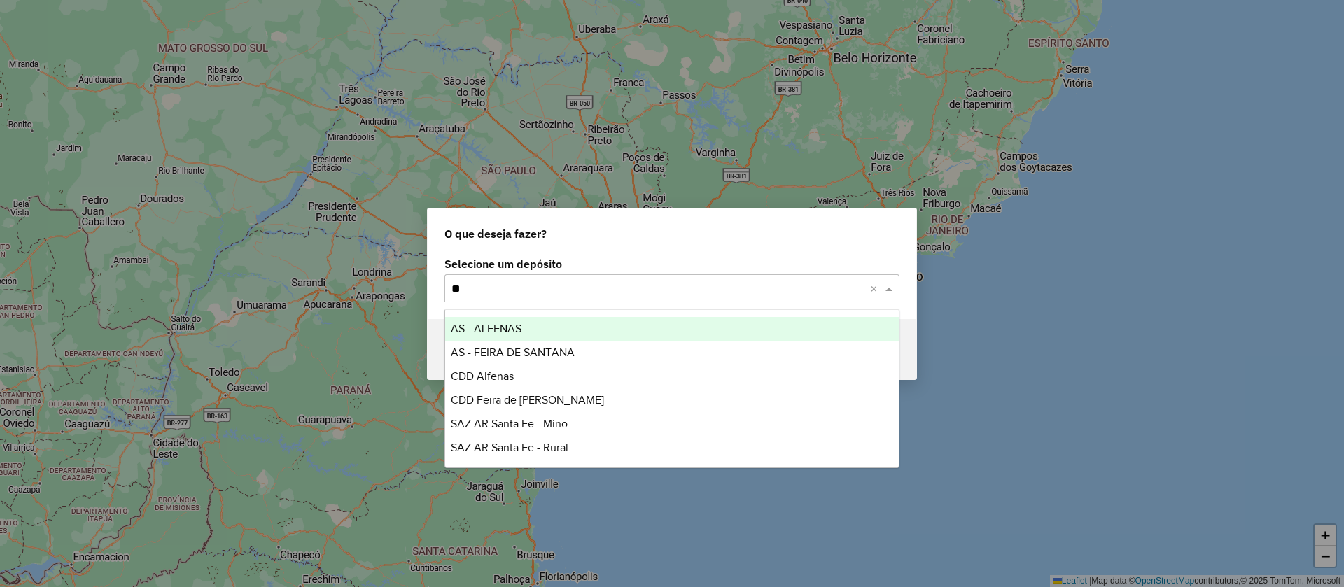
type input "*"
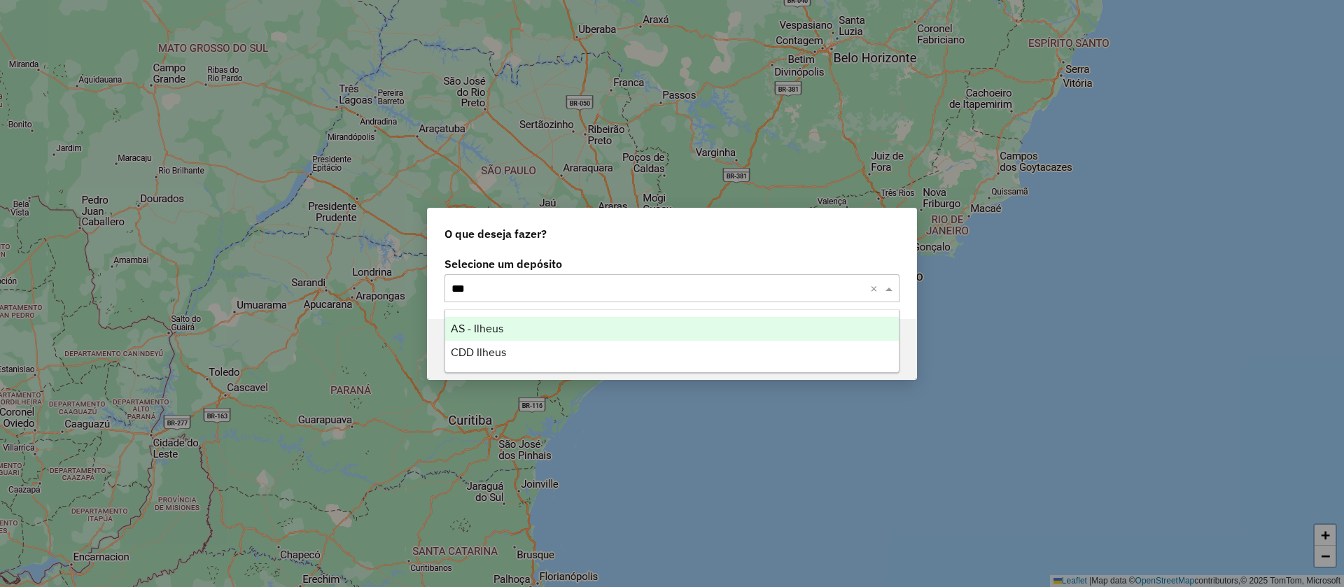
type input "****"
click at [489, 324] on span "AS - Ilheus" at bounding box center [477, 329] width 53 height 12
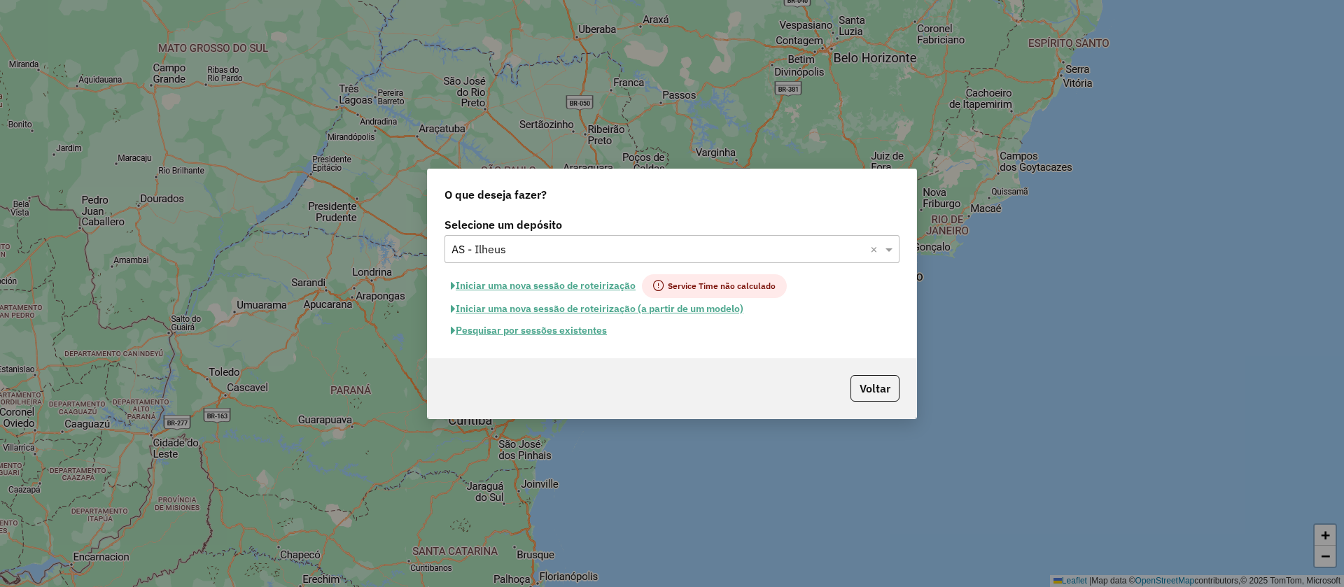
click at [543, 330] on button "Pesquisar por sessões existentes" at bounding box center [529, 331] width 169 height 22
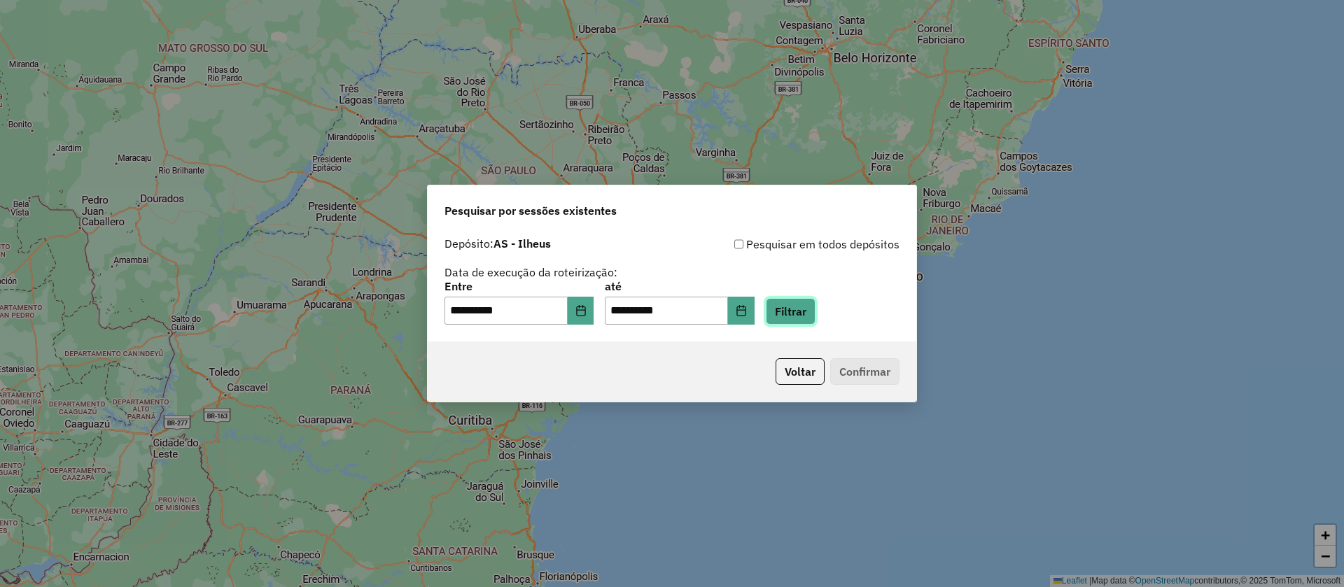
click at [814, 309] on button "Filtrar" at bounding box center [791, 311] width 50 height 27
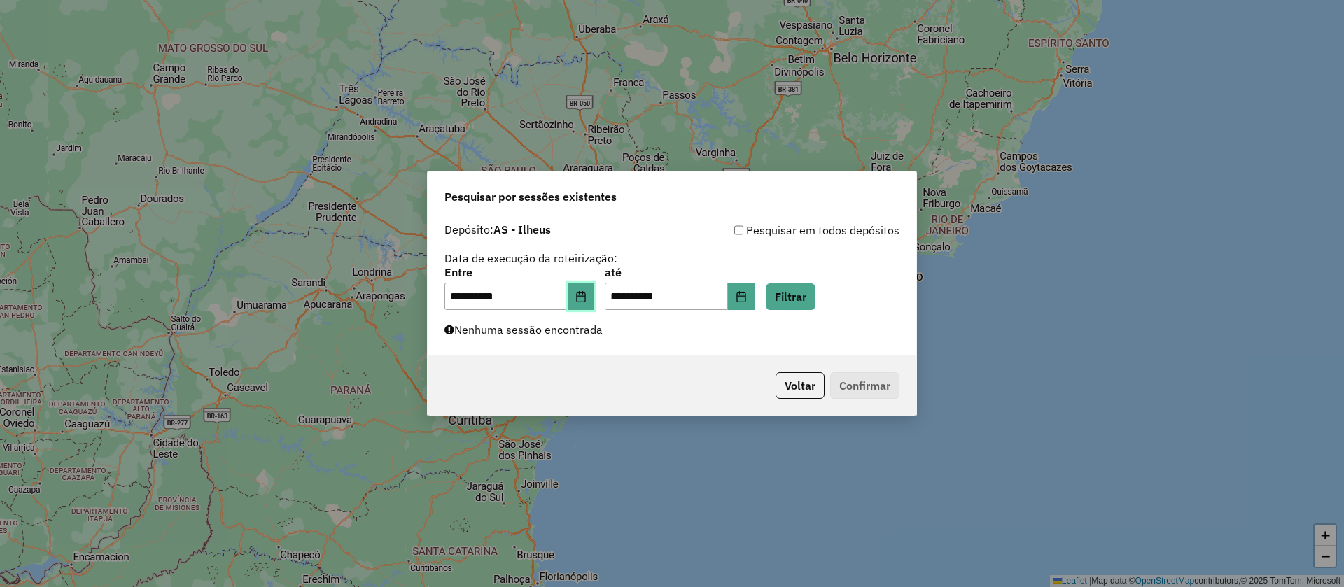
click at [594, 288] on button "Choose Date" at bounding box center [581, 297] width 27 height 28
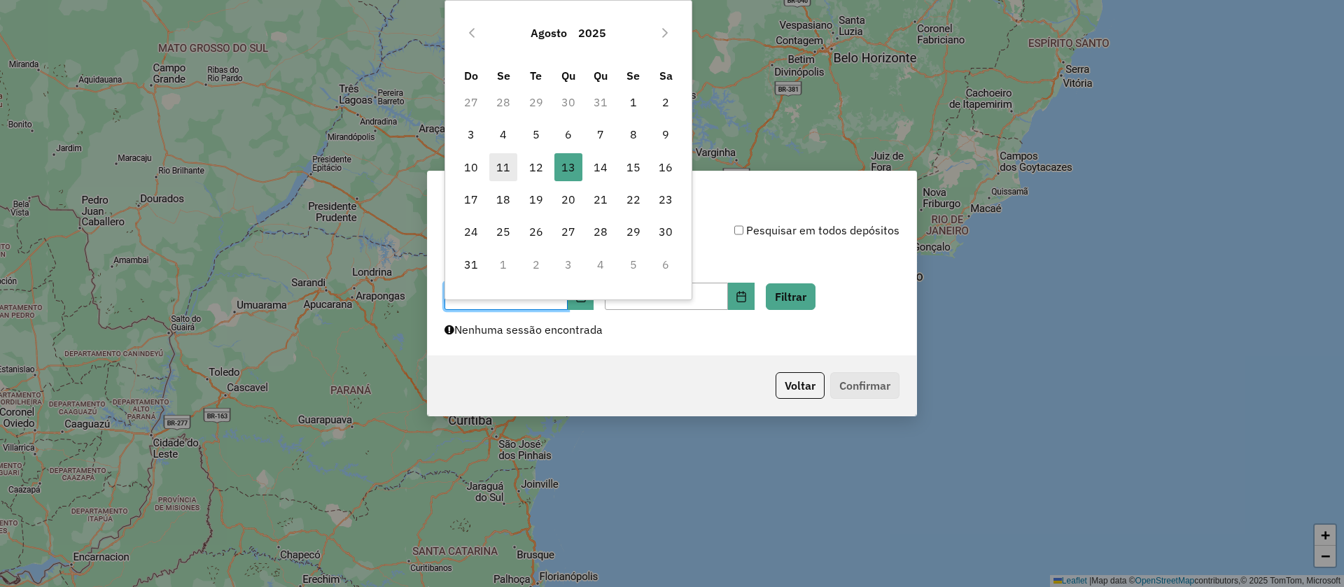
click at [500, 165] on span "11" at bounding box center [503, 167] width 28 height 28
type input "**********"
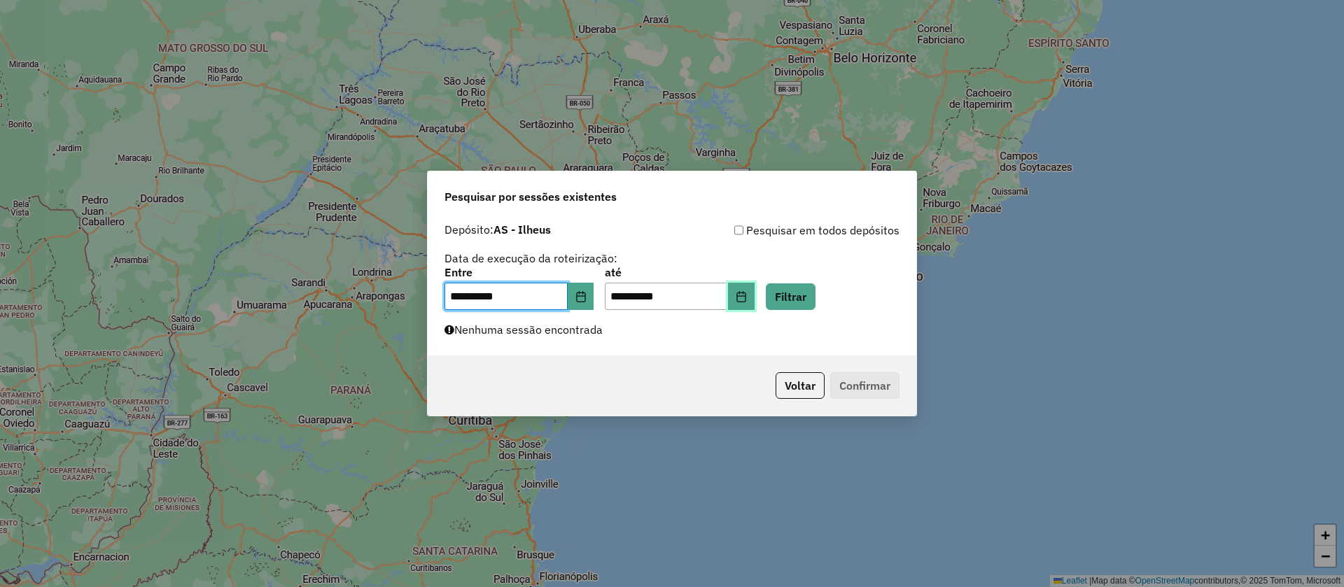
click at [755, 291] on button "Choose Date" at bounding box center [741, 297] width 27 height 28
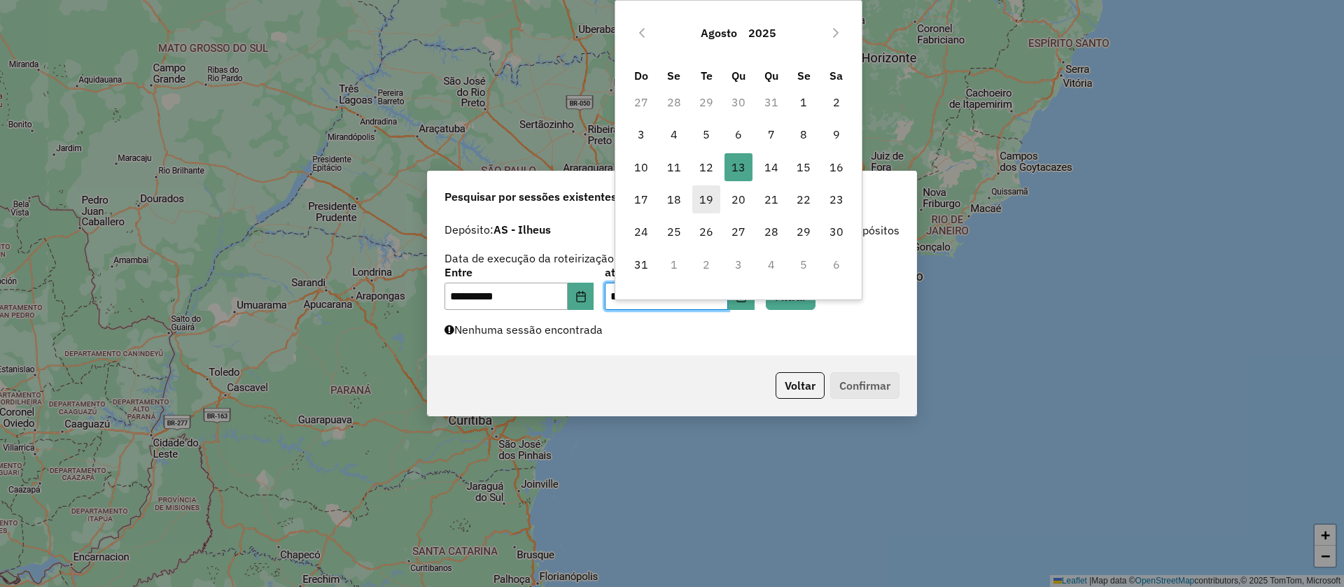
drag, startPoint x: 667, startPoint y: 162, endPoint x: 707, endPoint y: 199, distance: 54.0
click at [669, 162] on span "11" at bounding box center [674, 167] width 28 height 28
type input "**********"
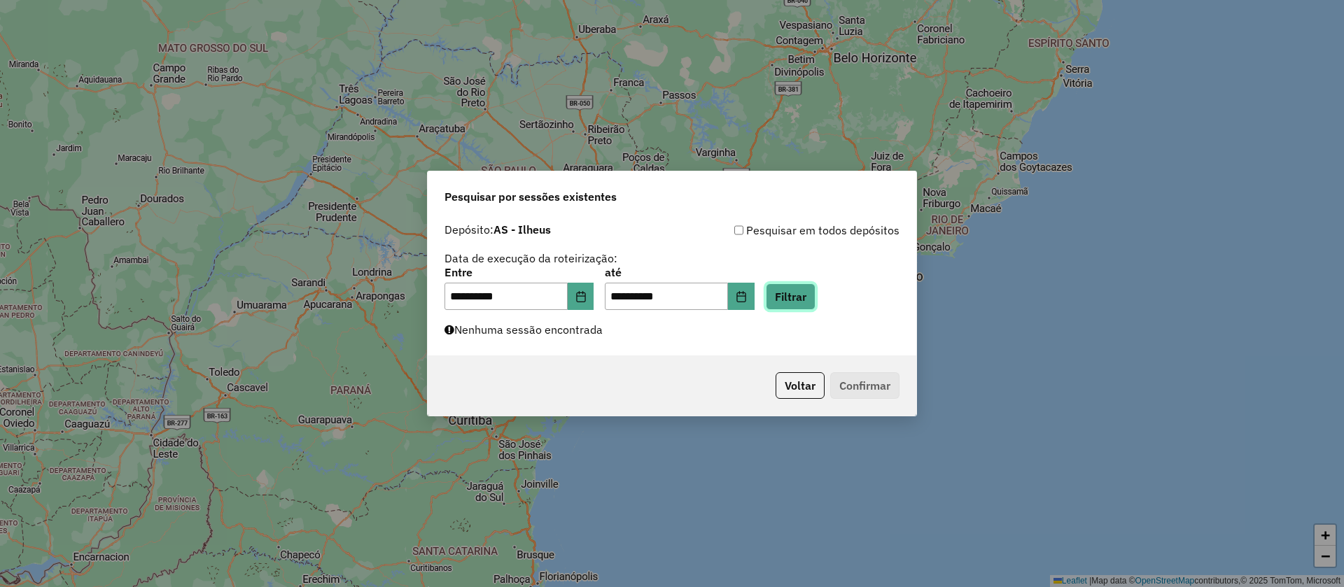
click at [803, 291] on button "Filtrar" at bounding box center [791, 297] width 50 height 27
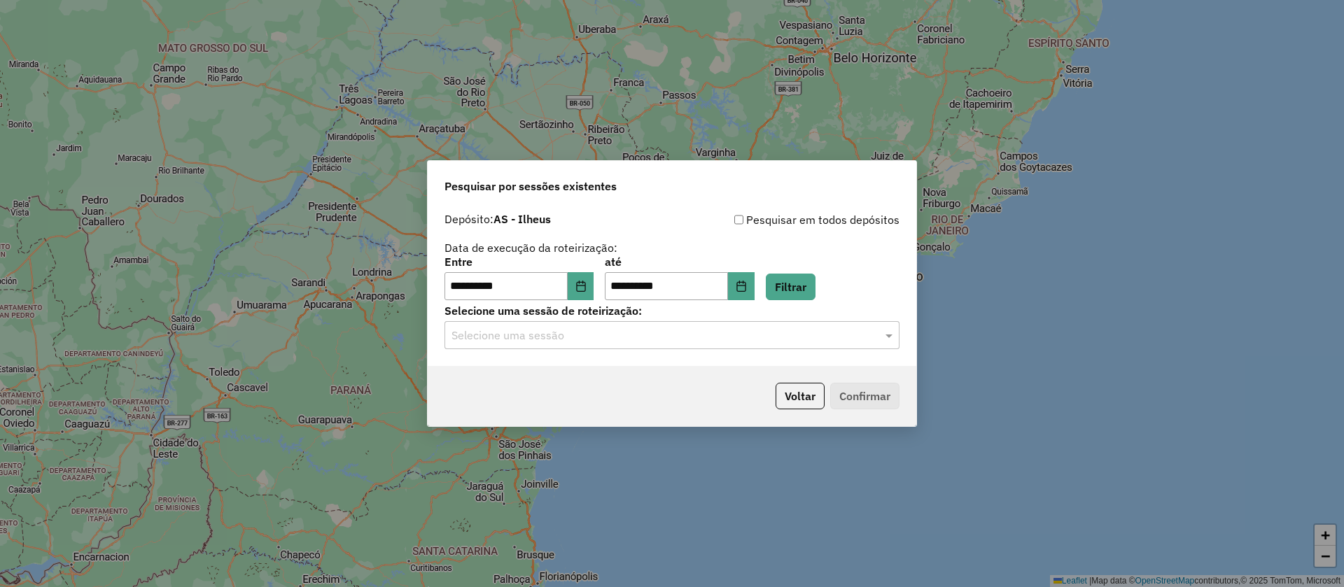
click at [659, 333] on input "text" at bounding box center [658, 336] width 413 height 17
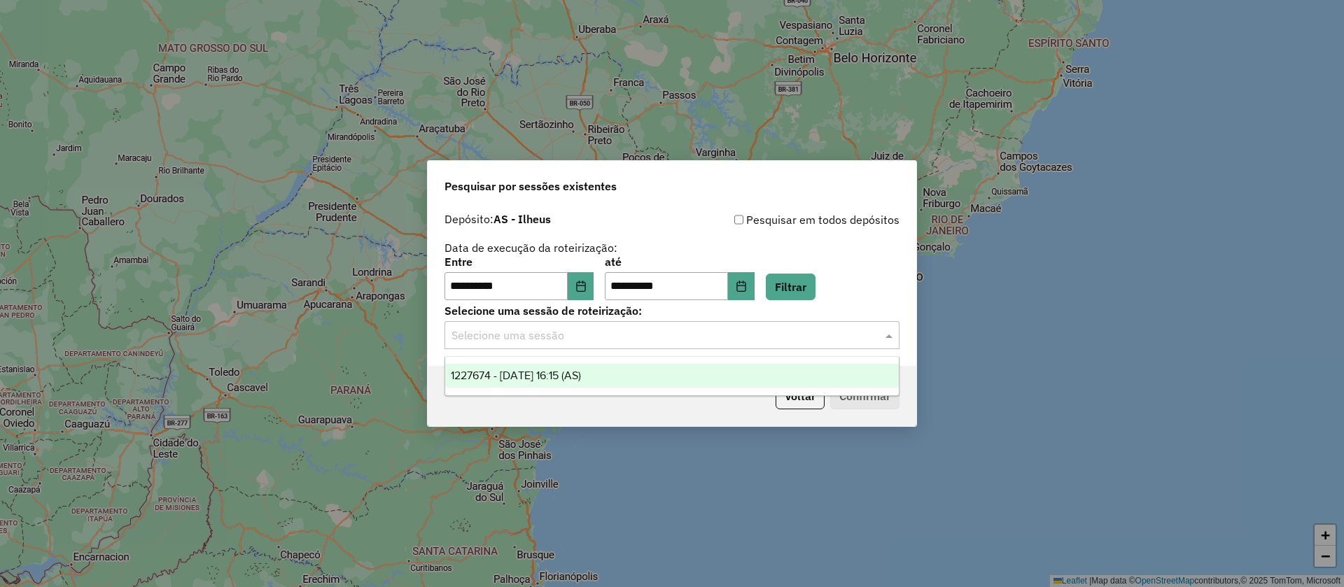
click at [563, 373] on span "1227674 - 11/08/2025 16:15 (AS)" at bounding box center [516, 376] width 130 height 12
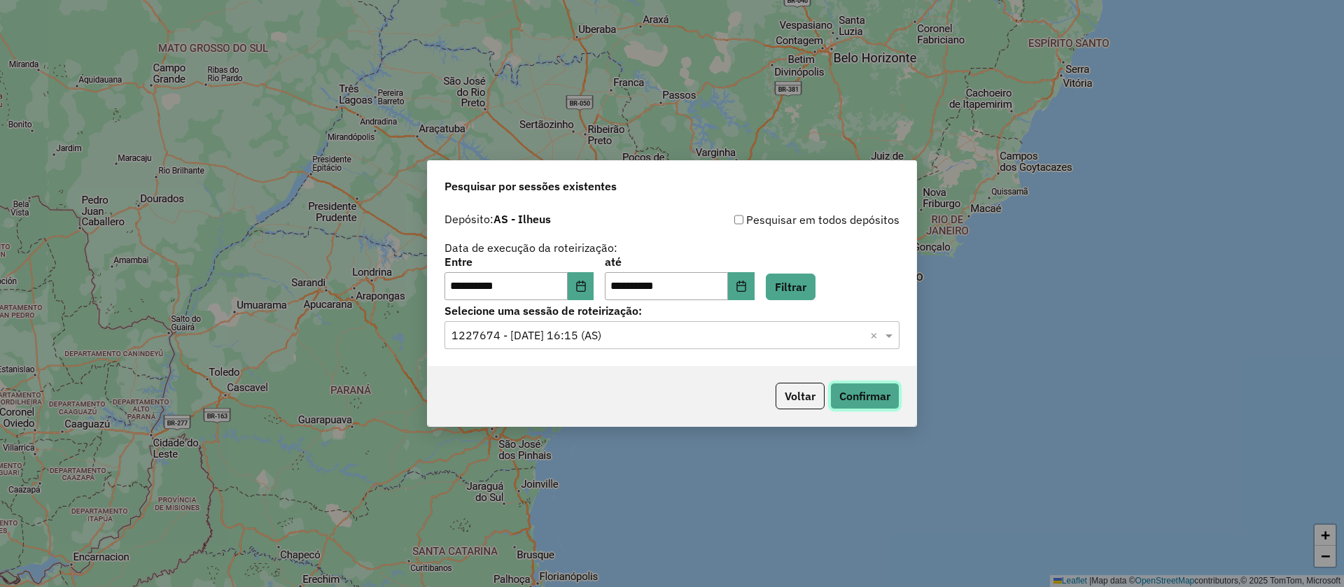
click at [867, 398] on button "Confirmar" at bounding box center [864, 396] width 69 height 27
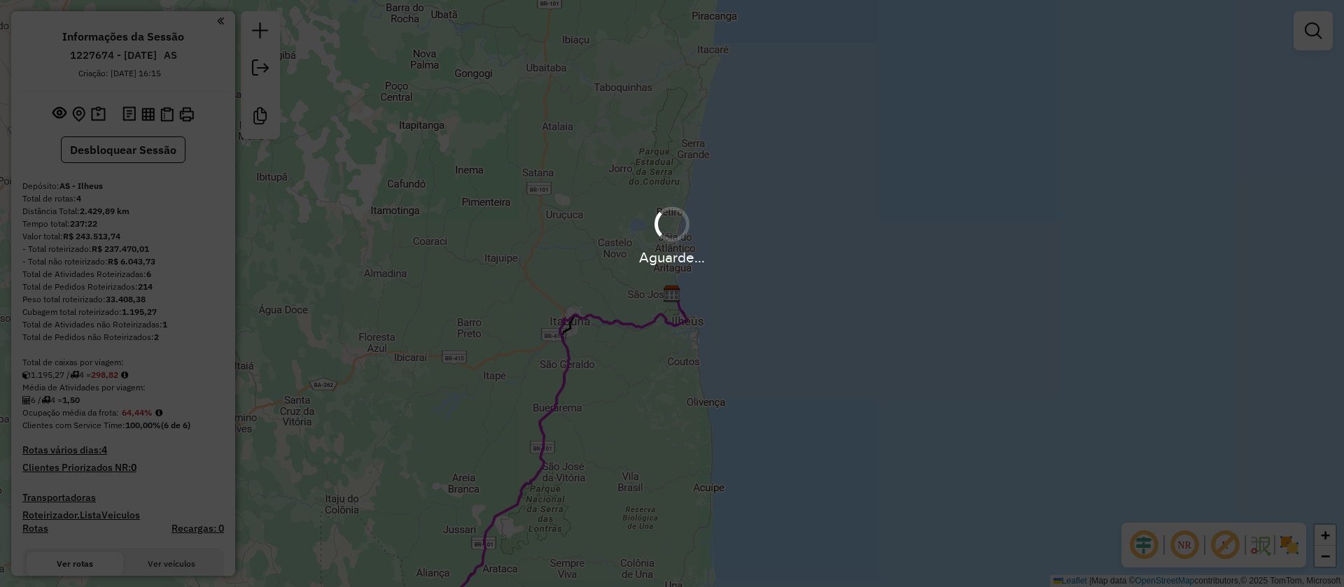
click at [1228, 542] on div "Aguarde..." at bounding box center [672, 293] width 1344 height 587
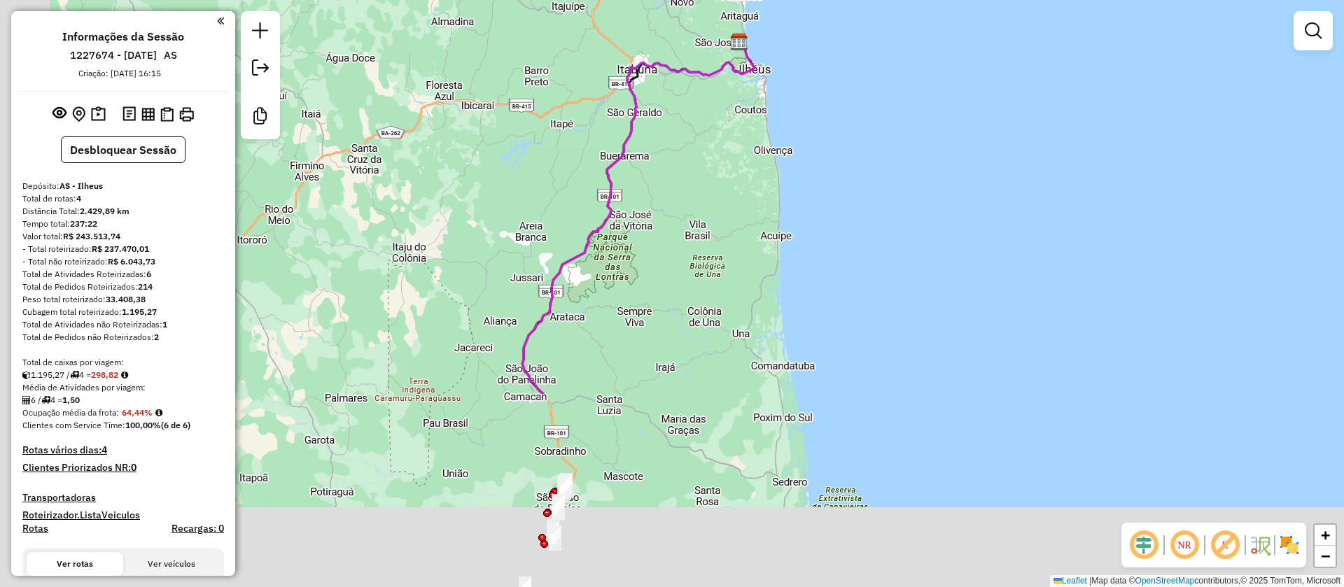
drag, startPoint x: 841, startPoint y: 347, endPoint x: 956, endPoint y: -18, distance: 383.3
click at [956, 0] on html "Aguarde... Pop-up bloqueado! Seu navegador bloqueou automáticamente a abertura …" at bounding box center [672, 293] width 1344 height 587
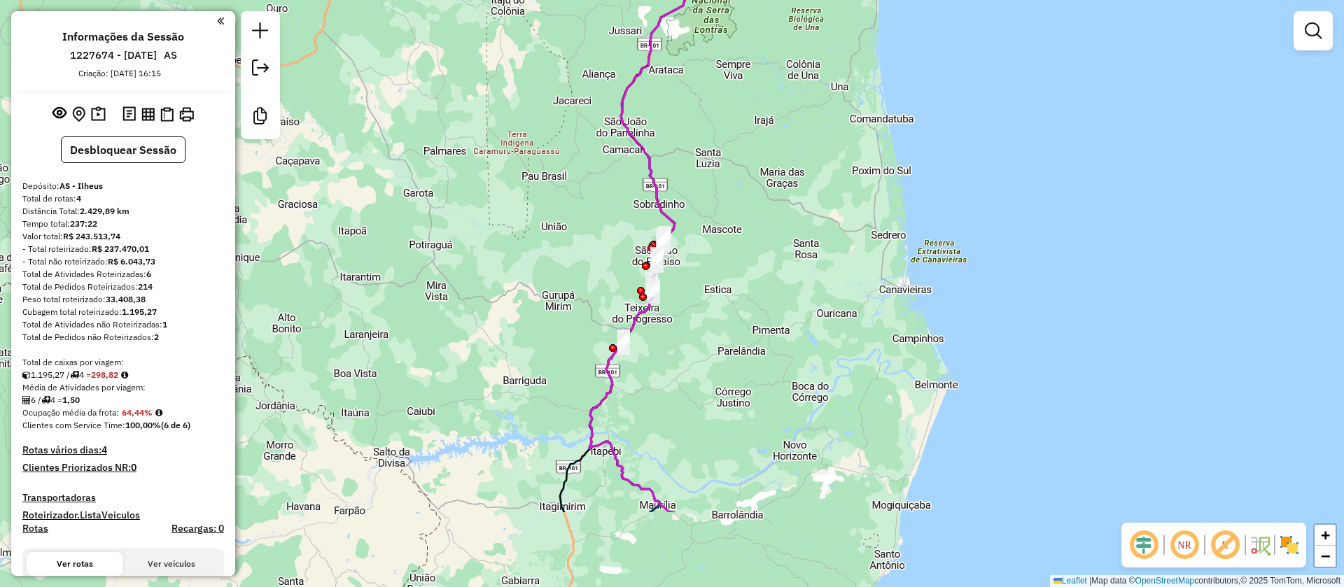
drag, startPoint x: 832, startPoint y: 175, endPoint x: 875, endPoint y: 50, distance: 132.4
click at [870, 58] on div "Janela de atendimento Grade de atendimento Capacidade Transportadoras Veículos …" at bounding box center [672, 293] width 1344 height 587
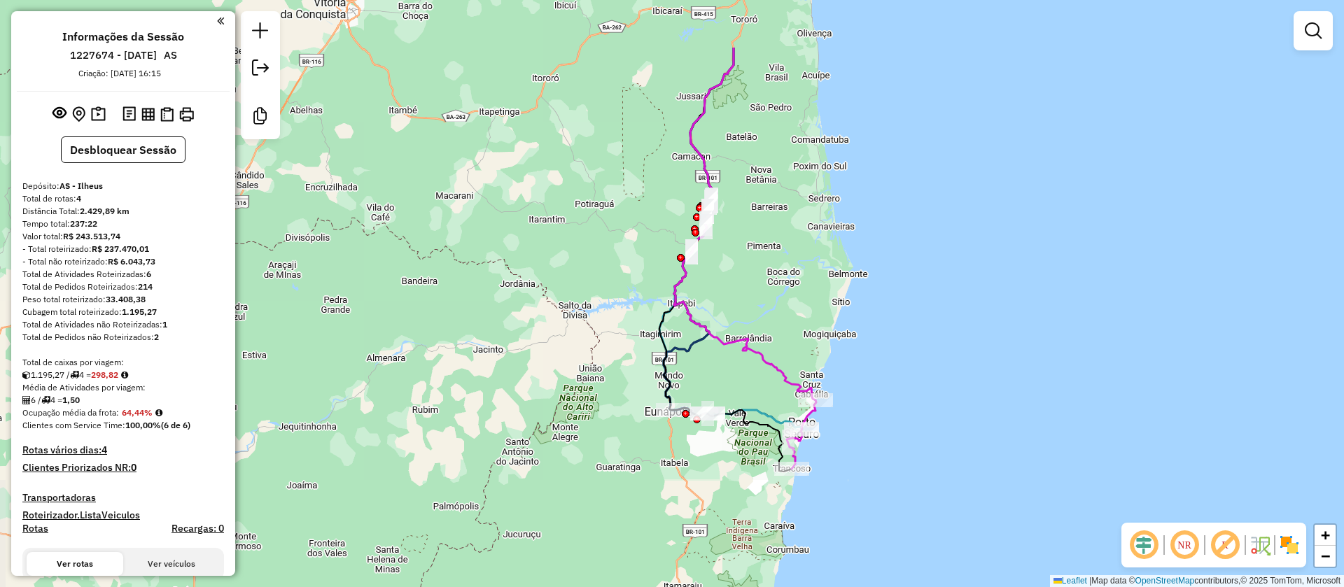
drag, startPoint x: 863, startPoint y: 127, endPoint x: 763, endPoint y: 270, distance: 173.4
click at [765, 267] on div "Janela de atendimento Grade de atendimento Capacidade Transportadoras Veículos …" at bounding box center [672, 293] width 1344 height 587
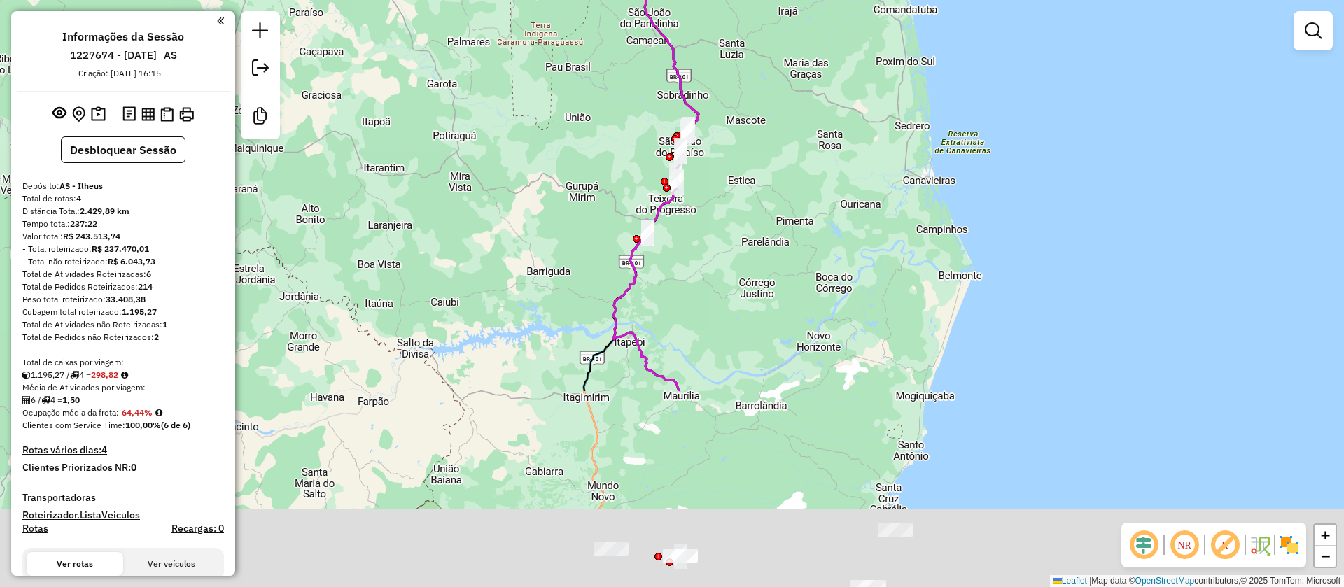
drag, startPoint x: 702, startPoint y: 284, endPoint x: 746, endPoint y: 29, distance: 258.8
click at [746, 29] on div "Janela de atendimento Grade de atendimento Capacidade Transportadoras Veículos …" at bounding box center [672, 293] width 1344 height 587
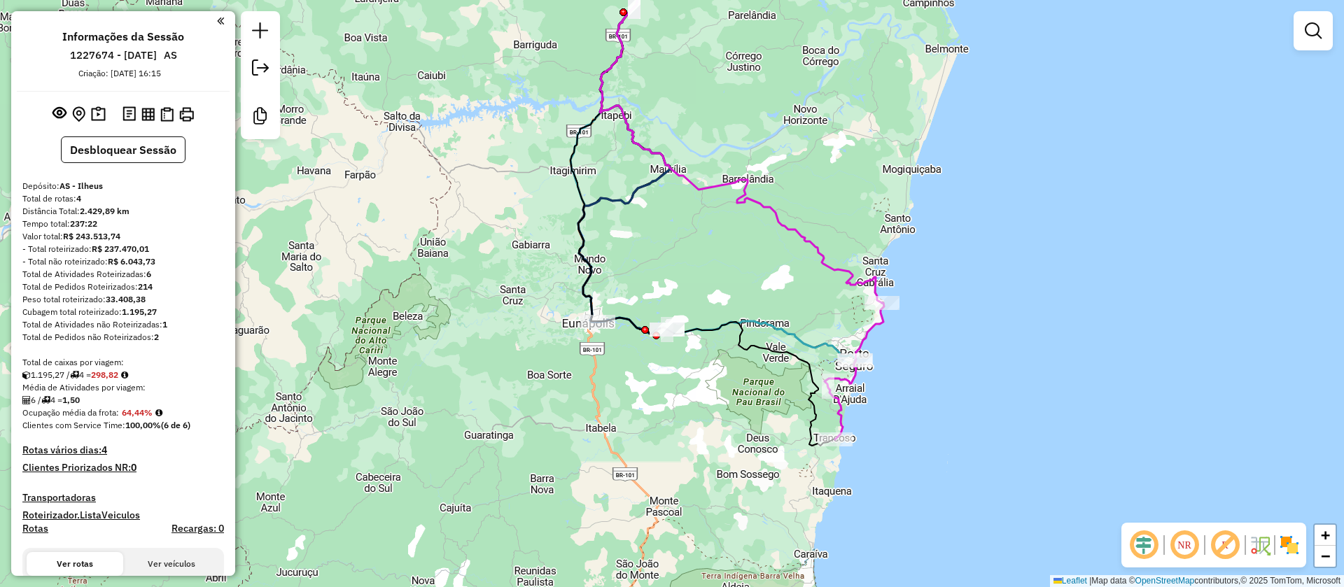
click at [571, 174] on icon at bounding box center [703, 193] width 265 height 505
select select "**********"
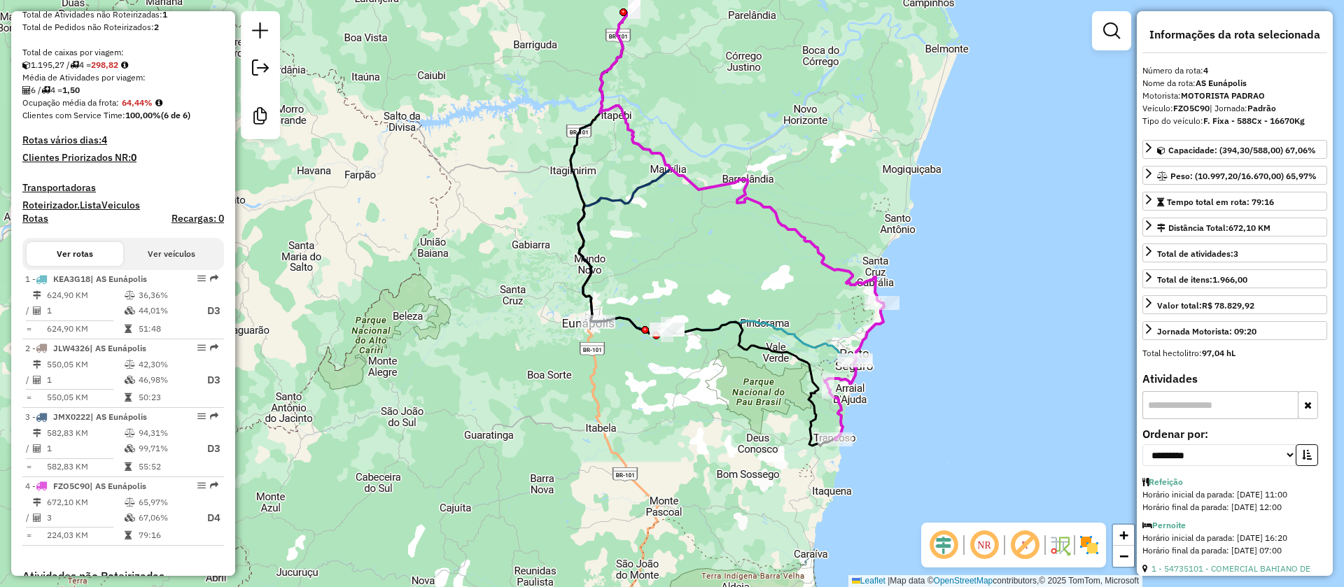
scroll to position [524, 0]
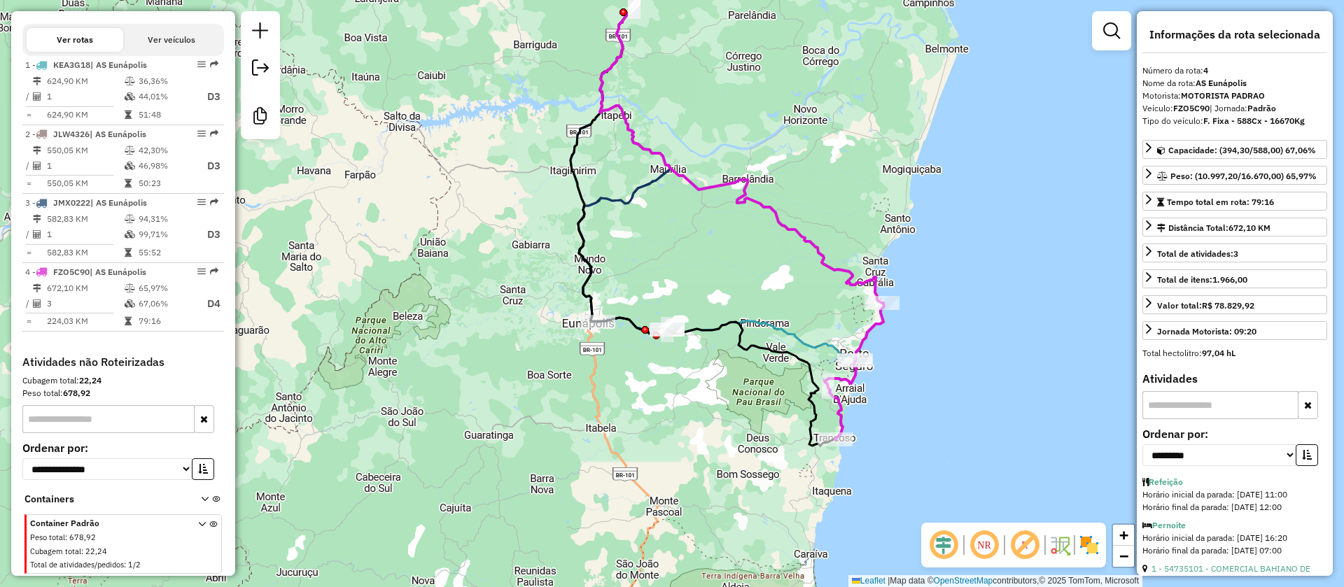
click at [573, 174] on icon at bounding box center [703, 193] width 265 height 505
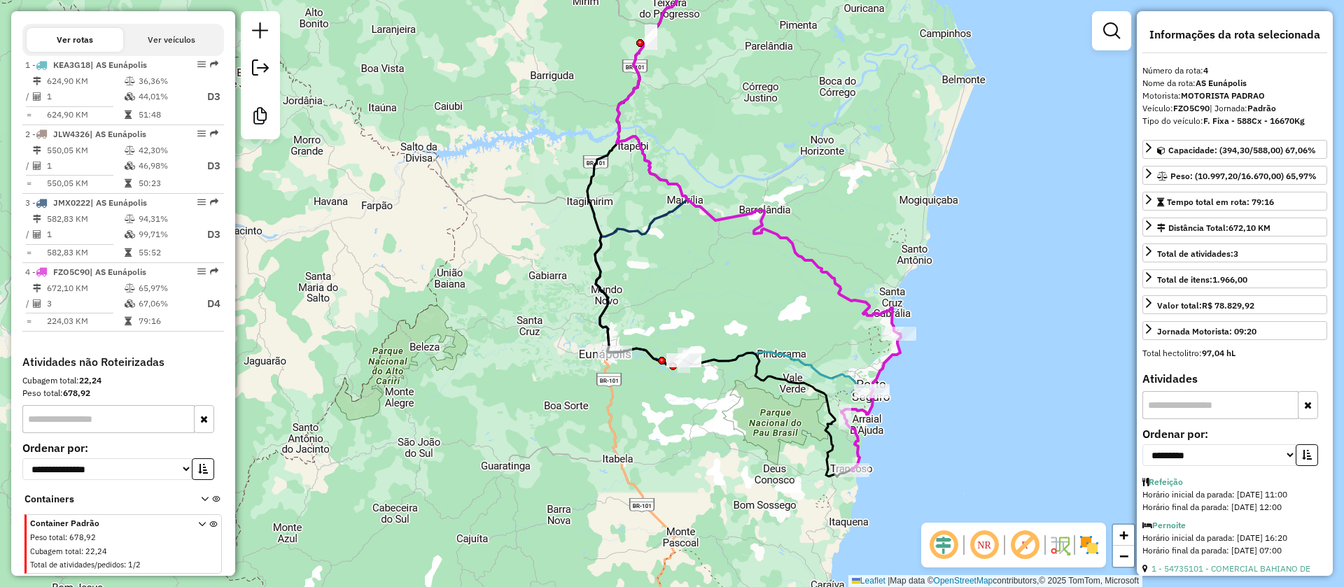
click at [620, 233] on icon at bounding box center [641, 153] width 93 height 424
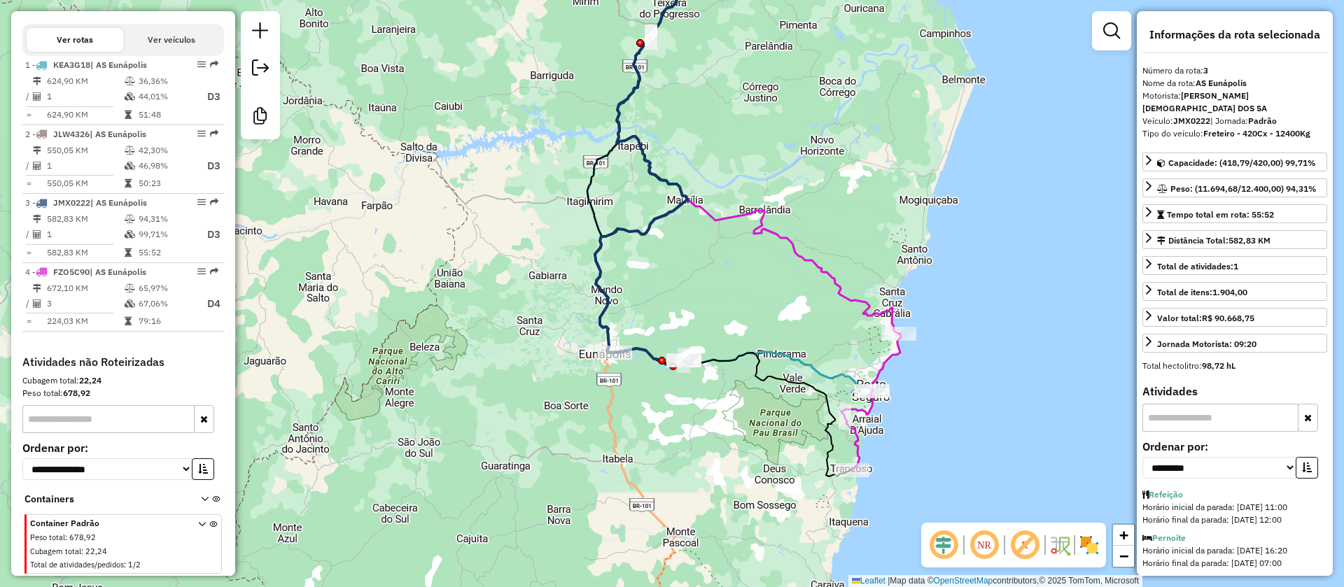
click at [760, 222] on icon at bounding box center [758, 137] width 282 height 393
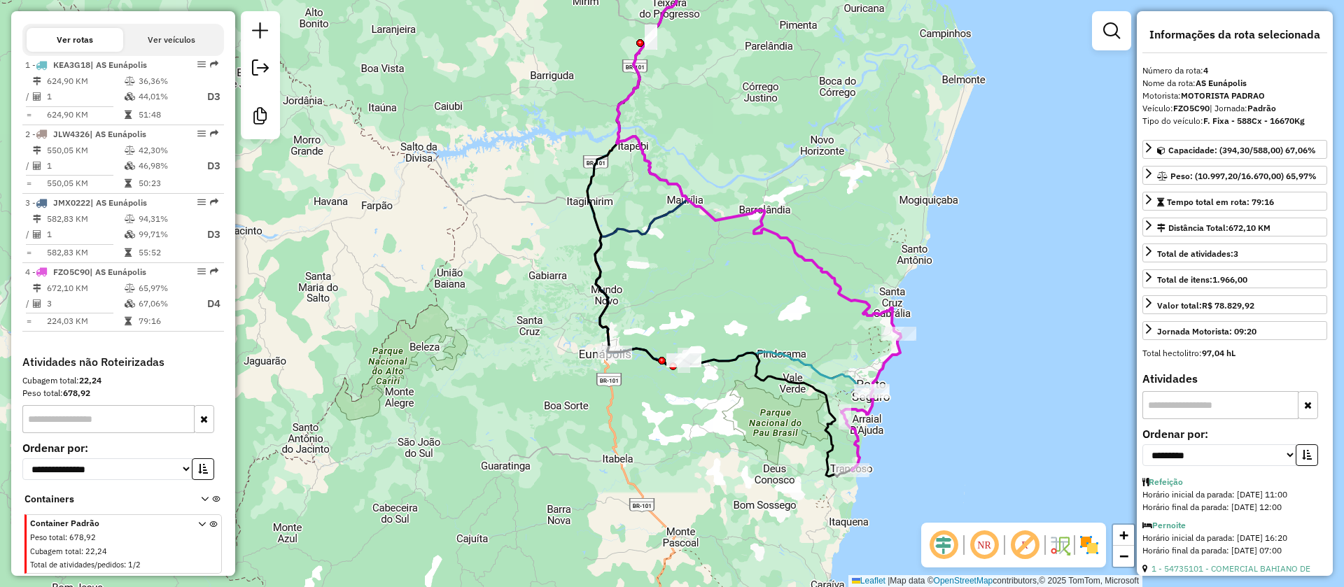
click at [785, 355] on icon at bounding box center [730, 166] width 286 height 450
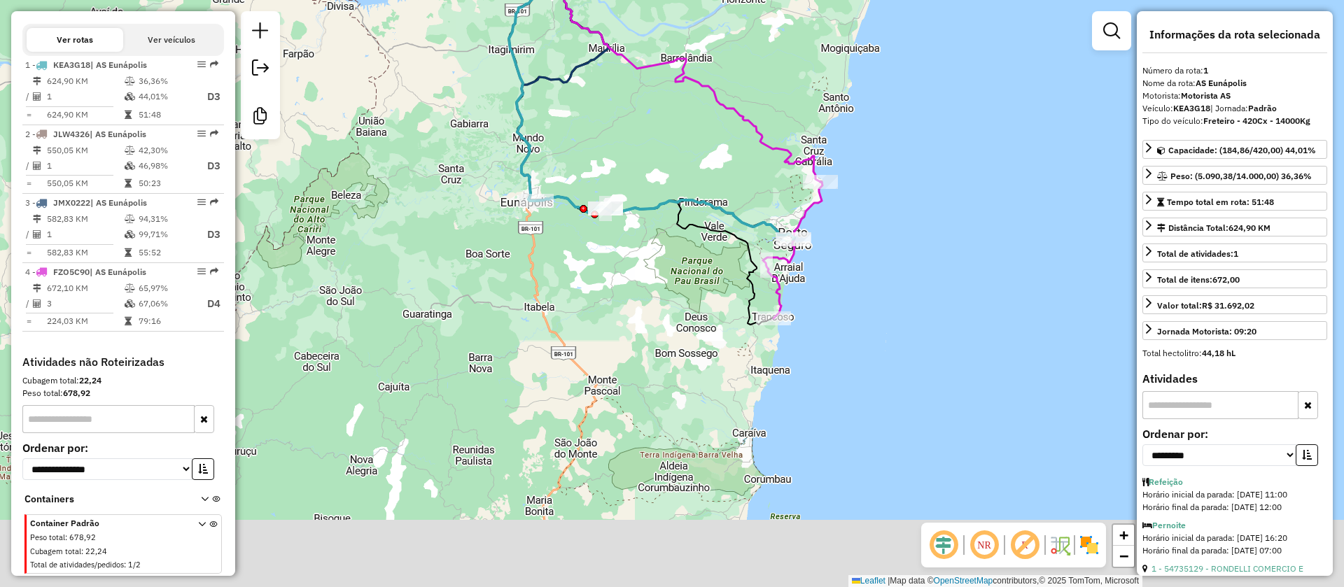
drag, startPoint x: 957, startPoint y: 378, endPoint x: 887, endPoint y: 245, distance: 150.3
click at [887, 245] on div "Janela de atendimento Grade de atendimento Capacidade Transportadoras Veículos …" at bounding box center [672, 293] width 1344 height 587
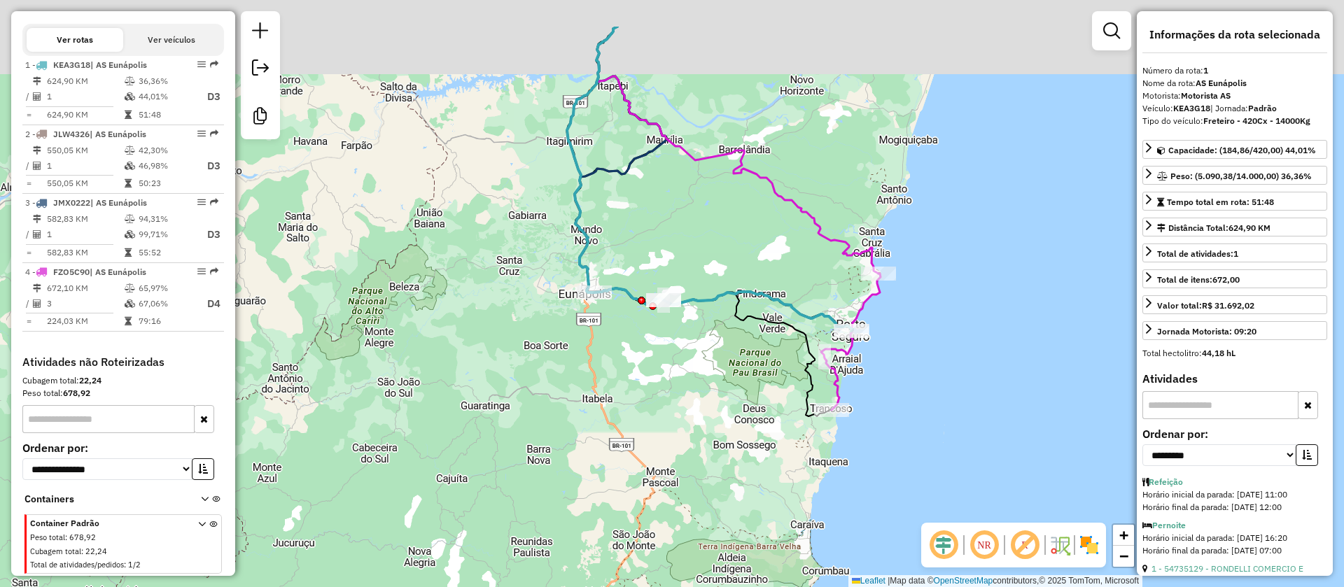
drag, startPoint x: 790, startPoint y: 215, endPoint x: 818, endPoint y: 322, distance: 110.7
click at [817, 307] on div "Janela de atendimento Grade de atendimento Capacidade Transportadoras Veículos …" at bounding box center [672, 293] width 1344 height 587
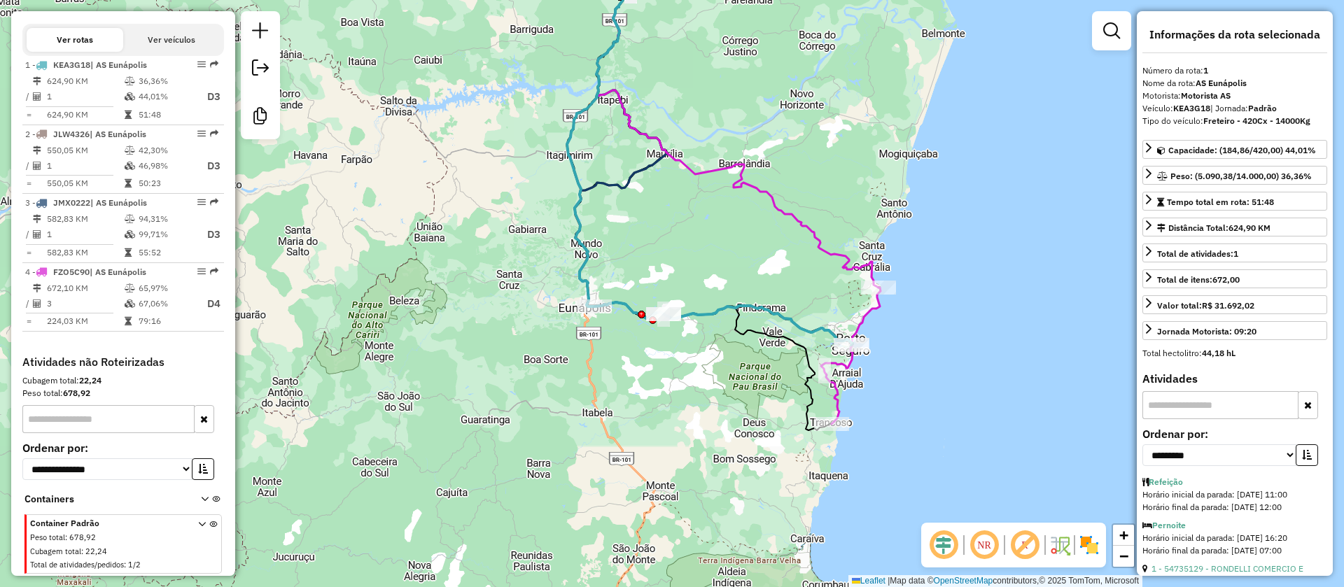
click at [764, 312] on icon at bounding box center [710, 143] width 286 height 404
click at [643, 173] on icon at bounding box center [621, 130] width 93 height 378
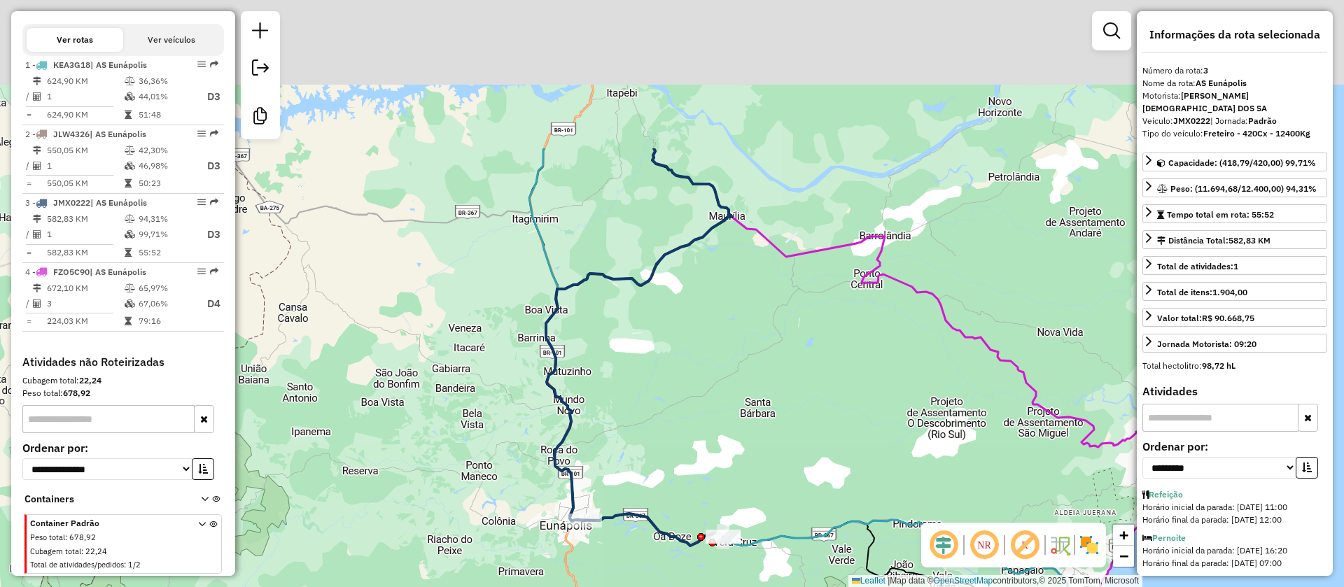
drag, startPoint x: 666, startPoint y: 317, endPoint x: 670, endPoint y: 289, distance: 28.3
click at [667, 358] on div "Janela de atendimento Grade de atendimento Capacidade Transportadoras Veículos …" at bounding box center [672, 293] width 1344 height 587
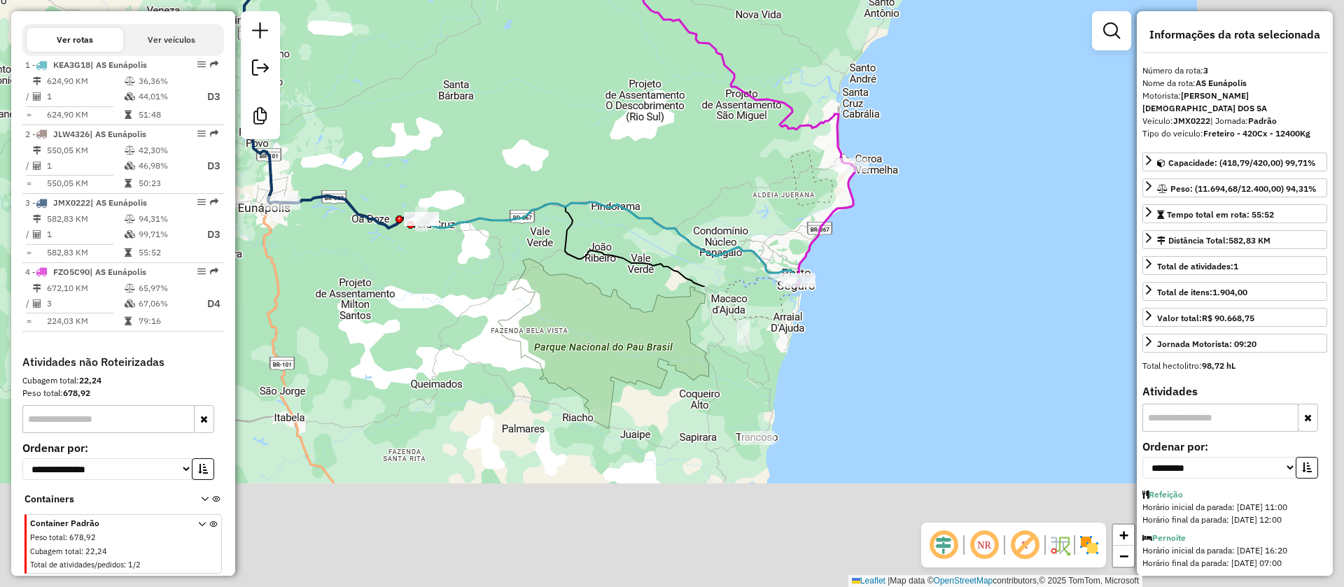
drag, startPoint x: 799, startPoint y: 348, endPoint x: 564, endPoint y: 53, distance: 377.1
click at [495, 0] on html "Aguarde... Pop-up bloqueado! Seu navegador bloqueou automáticamente a abertura …" at bounding box center [672, 293] width 1344 height 587
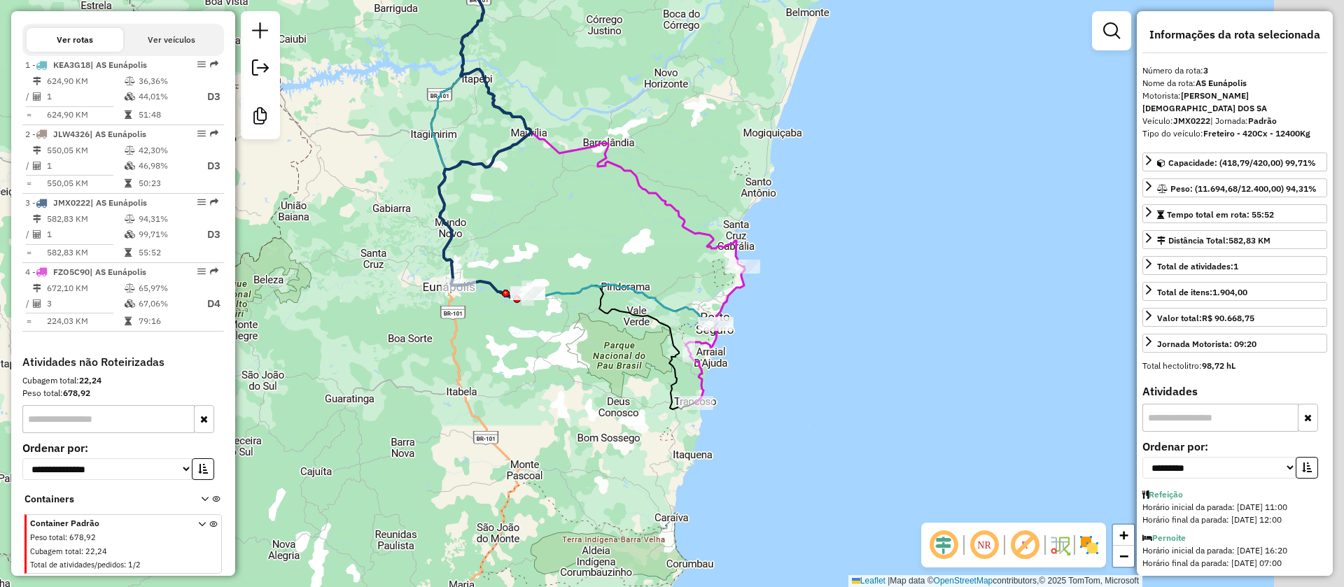
drag, startPoint x: 713, startPoint y: 300, endPoint x: 601, endPoint y: 190, distance: 156.5
click at [601, 193] on div "Janela de atendimento Grade de atendimento Capacidade Transportadoras Veículos …" at bounding box center [672, 293] width 1344 height 587
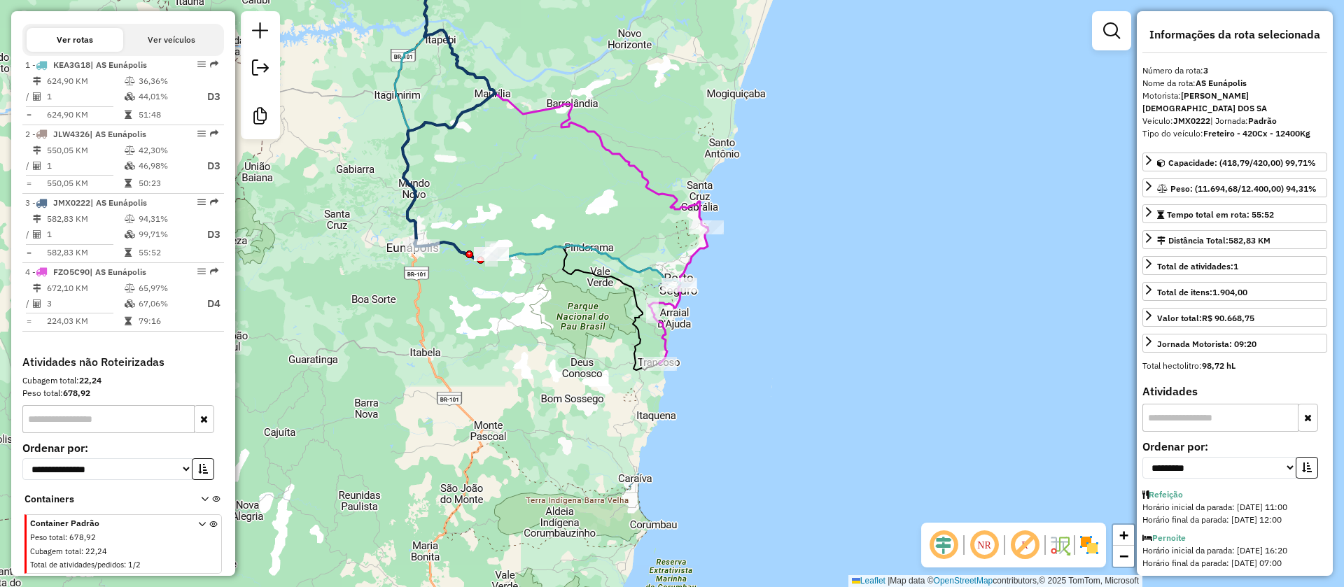
click at [643, 172] on icon at bounding box center [565, 84] width 282 height 286
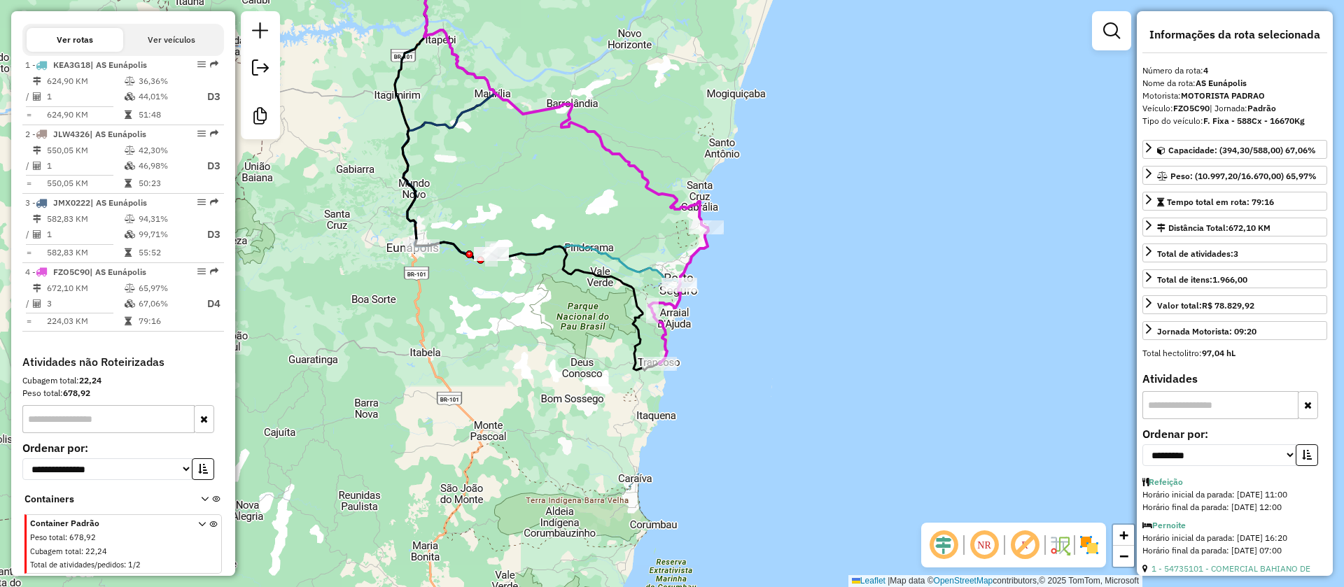
click at [616, 254] on icon at bounding box center [538, 113] width 286 height 344
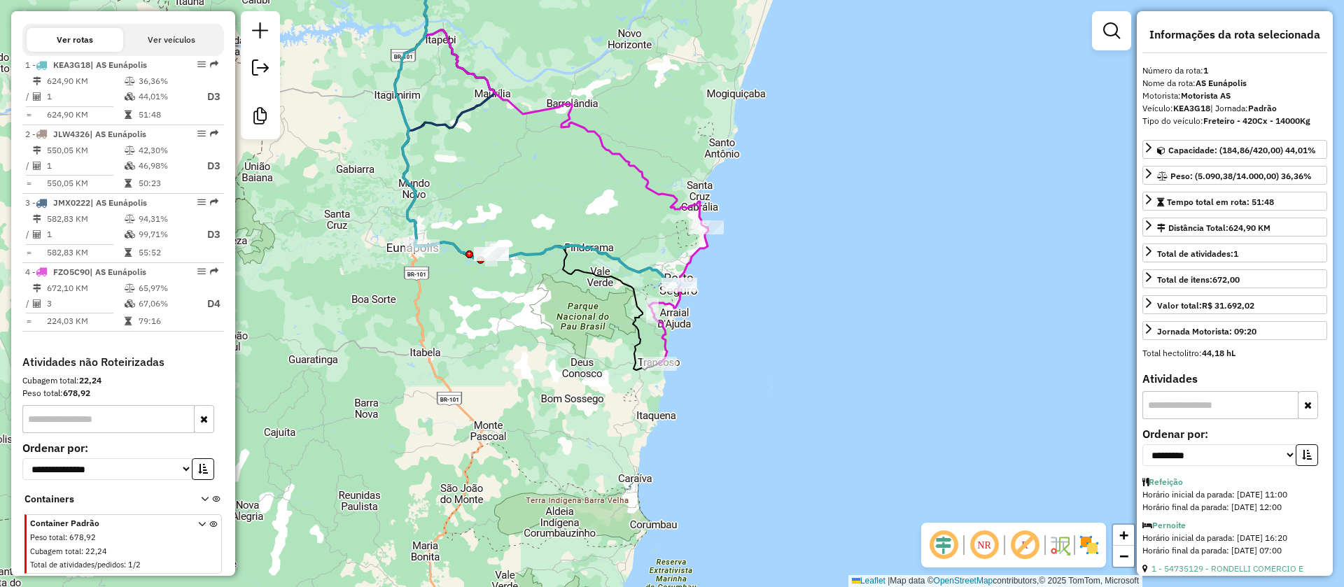
click at [676, 208] on icon at bounding box center [565, 84] width 282 height 286
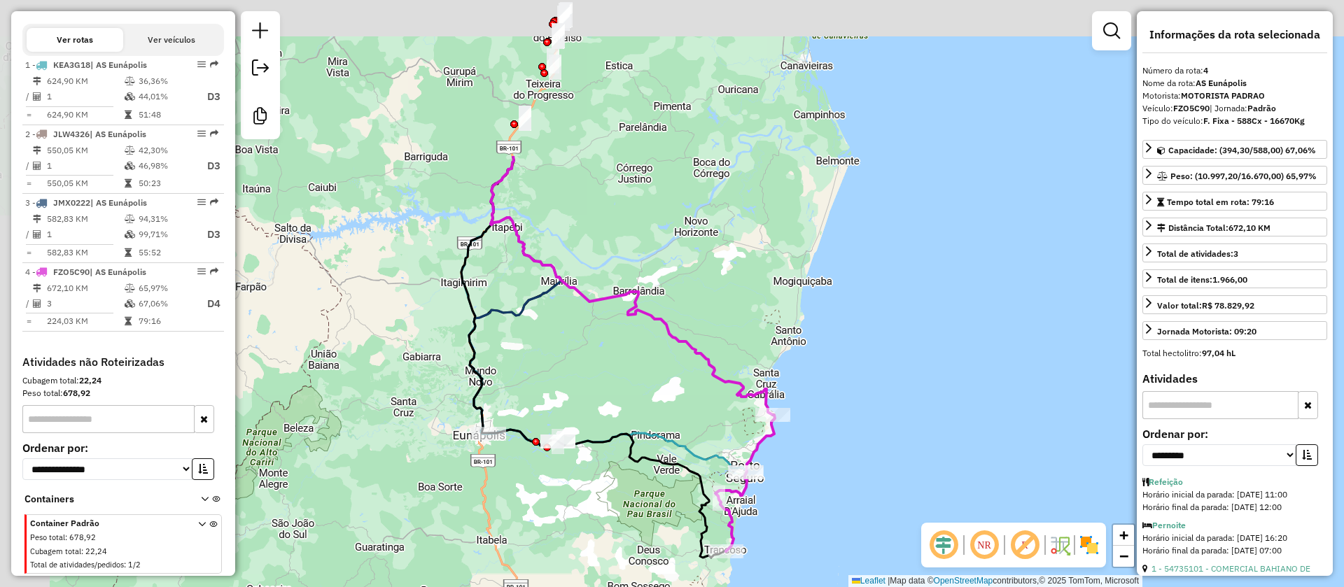
drag, startPoint x: 732, startPoint y: 223, endPoint x: 905, endPoint y: 438, distance: 275.4
click at [905, 438] on div "Janela de atendimento Grade de atendimento Capacidade Transportadoras Veículos …" at bounding box center [672, 293] width 1344 height 587
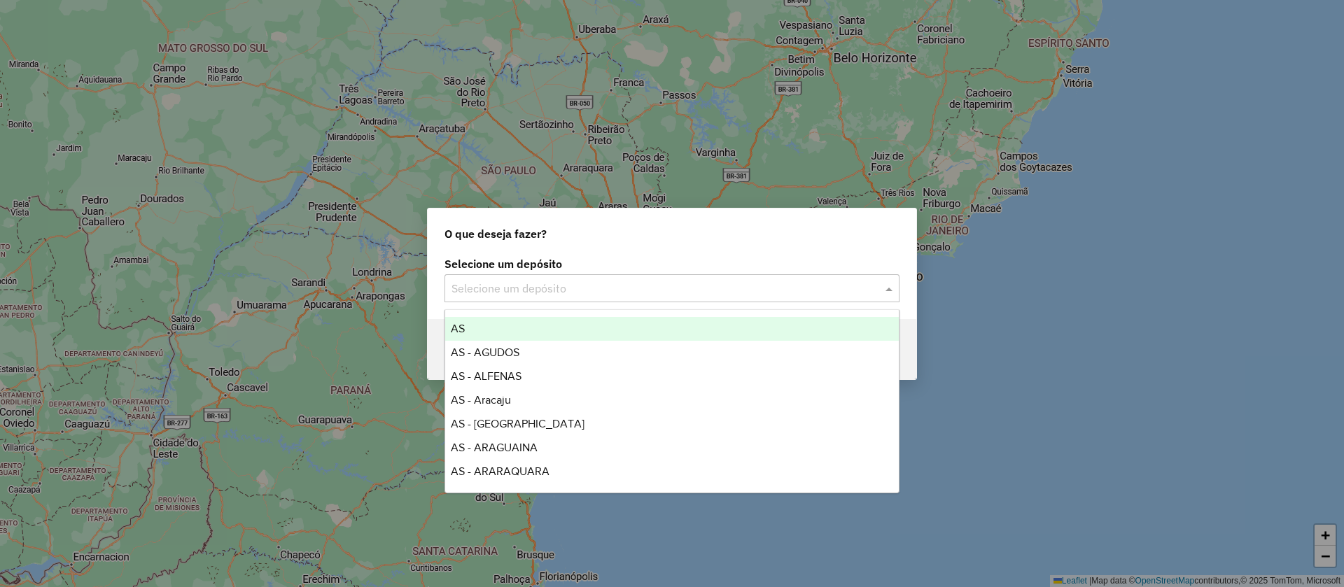
click at [555, 286] on input "text" at bounding box center [658, 289] width 413 height 17
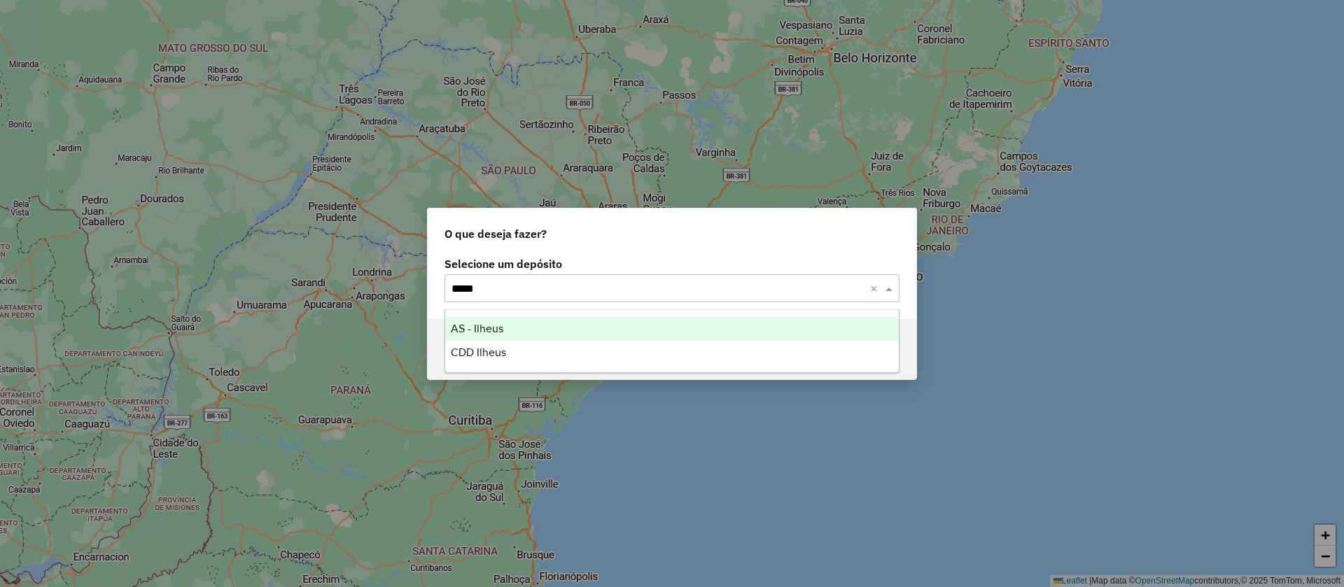
type input "******"
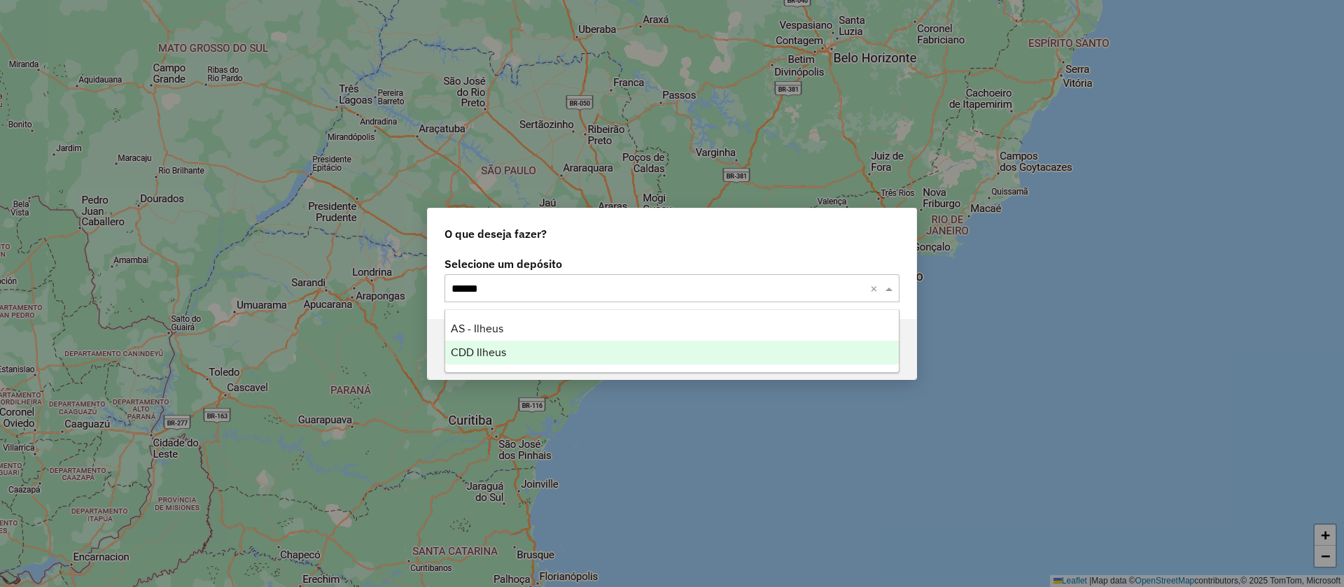
click at [483, 348] on span "CDD Ilheus" at bounding box center [478, 353] width 55 height 12
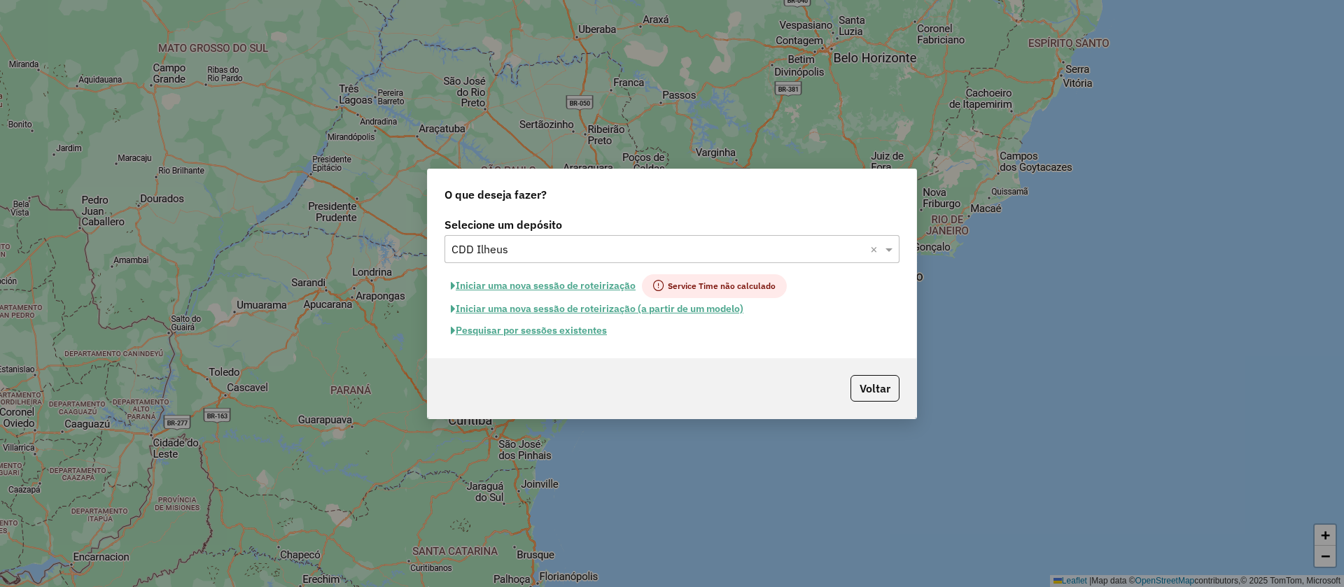
click at [576, 328] on button "Pesquisar por sessões existentes" at bounding box center [529, 331] width 169 height 22
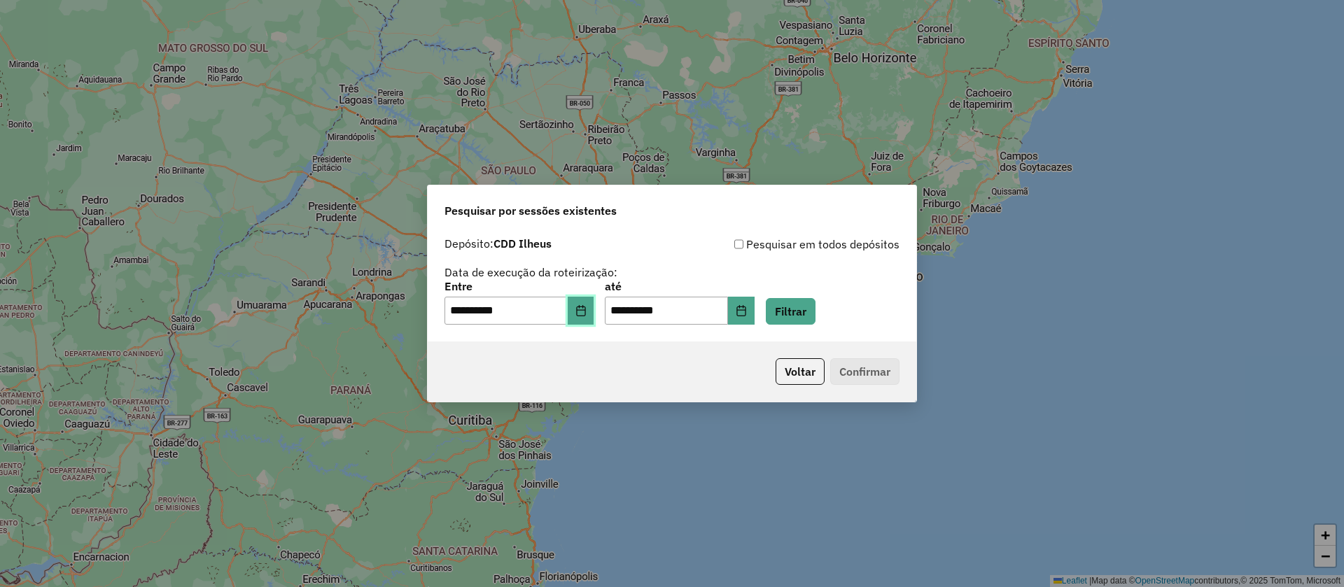
click at [591, 302] on button "Choose Date" at bounding box center [581, 311] width 27 height 28
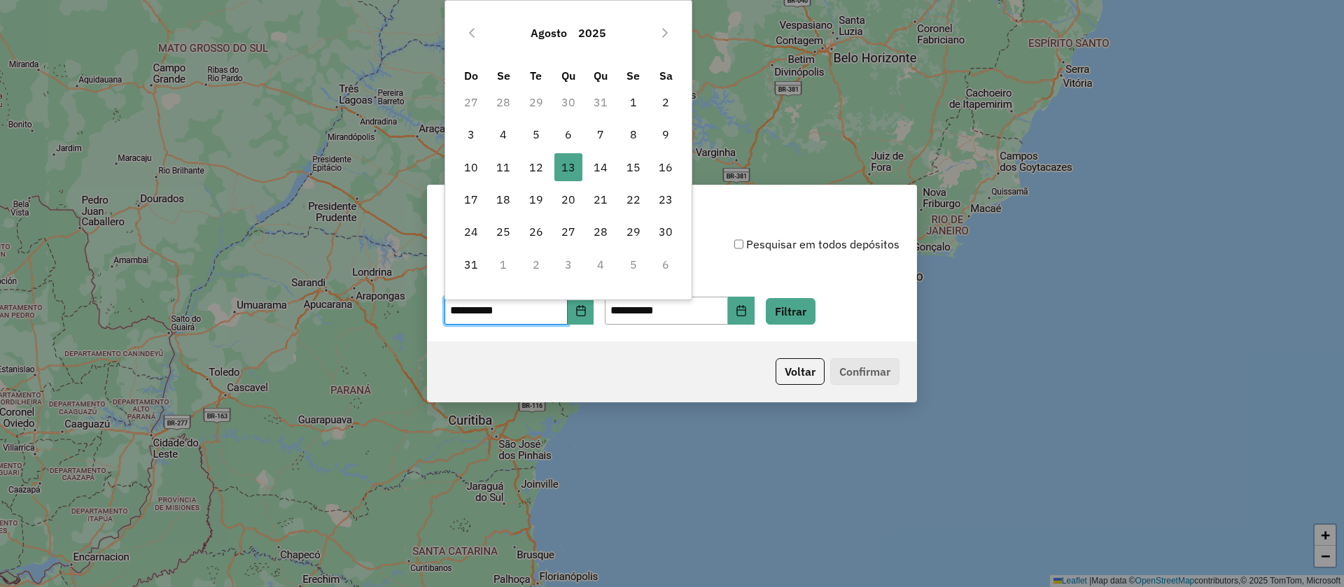
drag, startPoint x: 501, startPoint y: 126, endPoint x: 765, endPoint y: 281, distance: 306.0
click at [501, 126] on span "4" at bounding box center [503, 134] width 28 height 28
type input "**********"
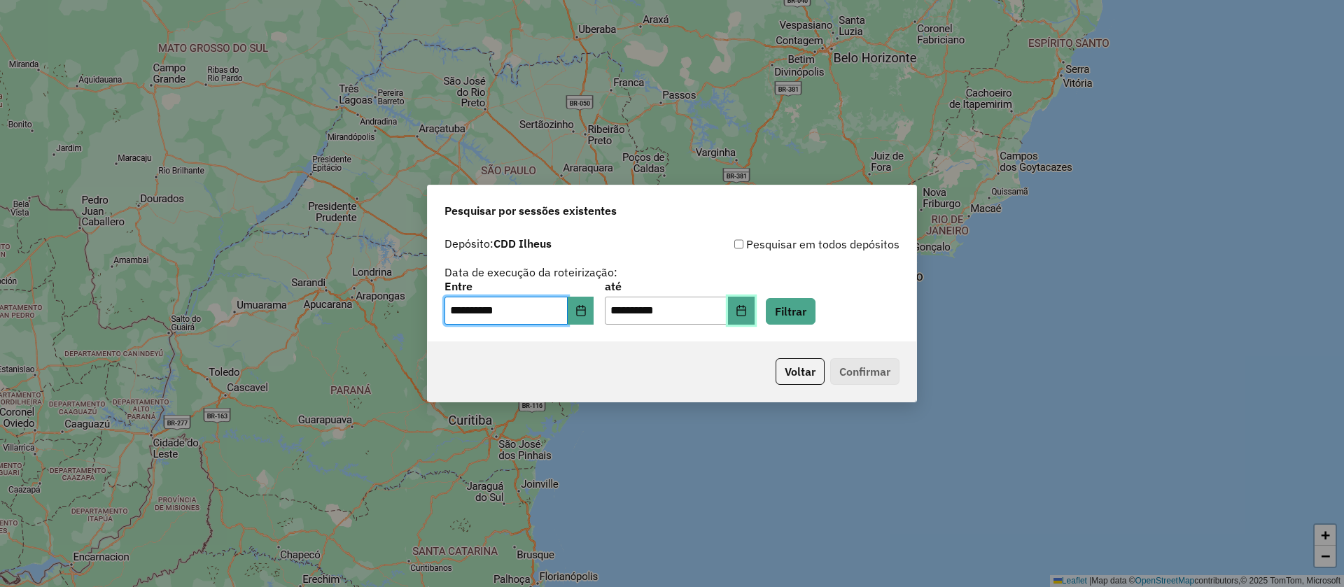
click at [755, 304] on button "Choose Date" at bounding box center [741, 311] width 27 height 28
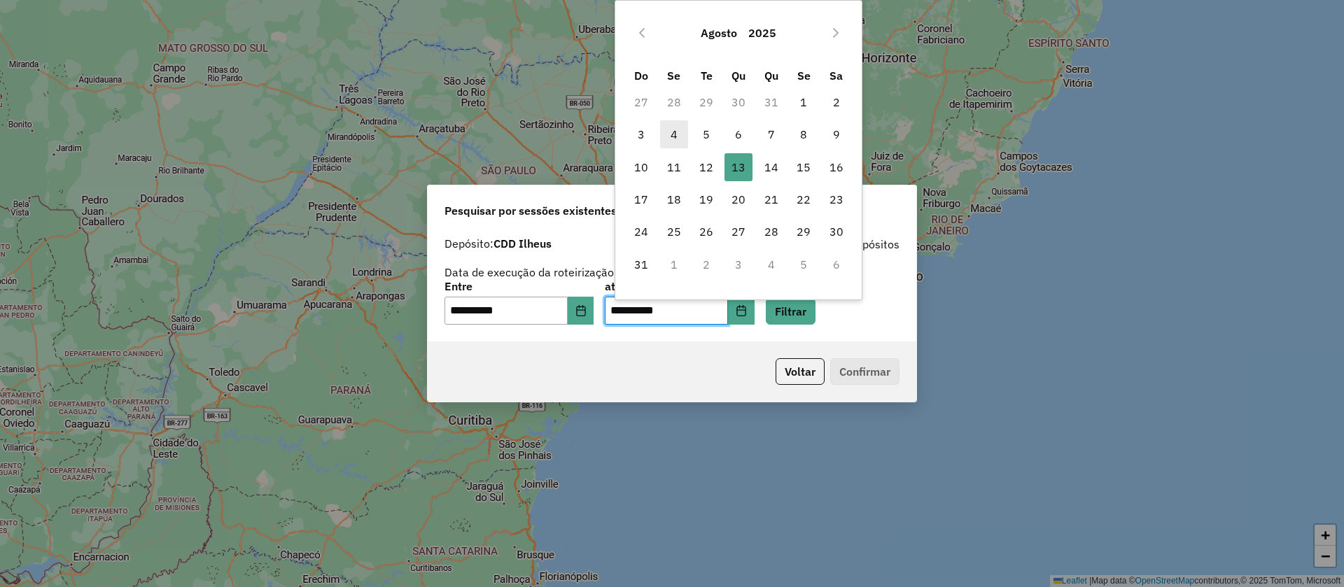
click at [671, 128] on span "4" at bounding box center [674, 134] width 28 height 28
type input "**********"
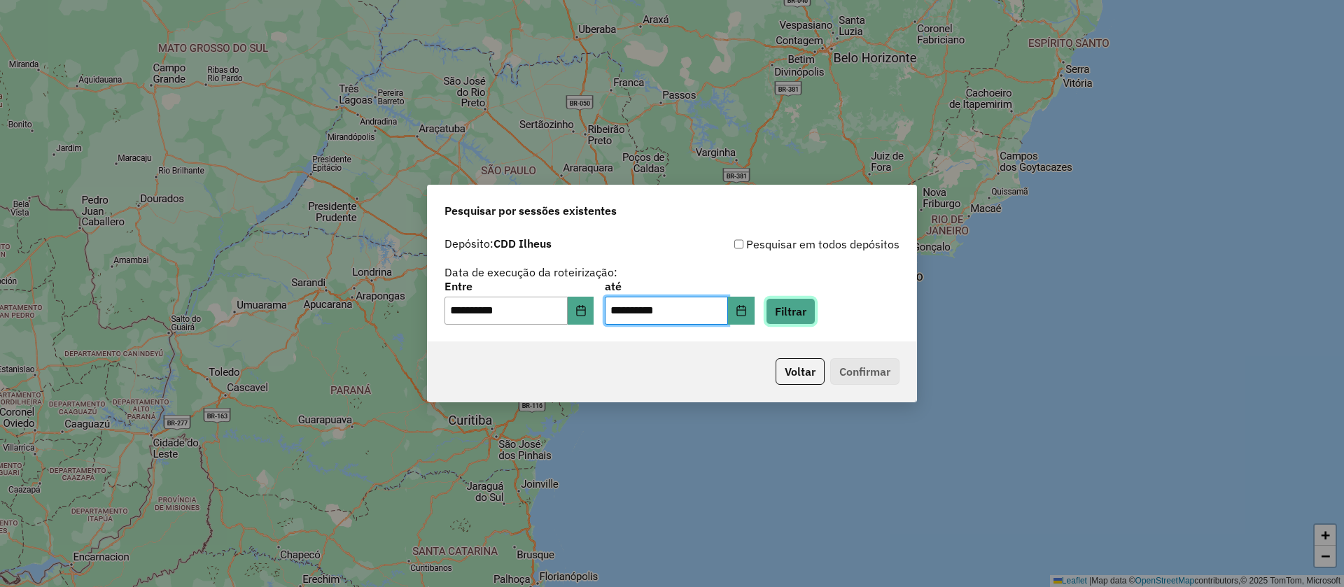
click at [807, 309] on button "Filtrar" at bounding box center [791, 311] width 50 height 27
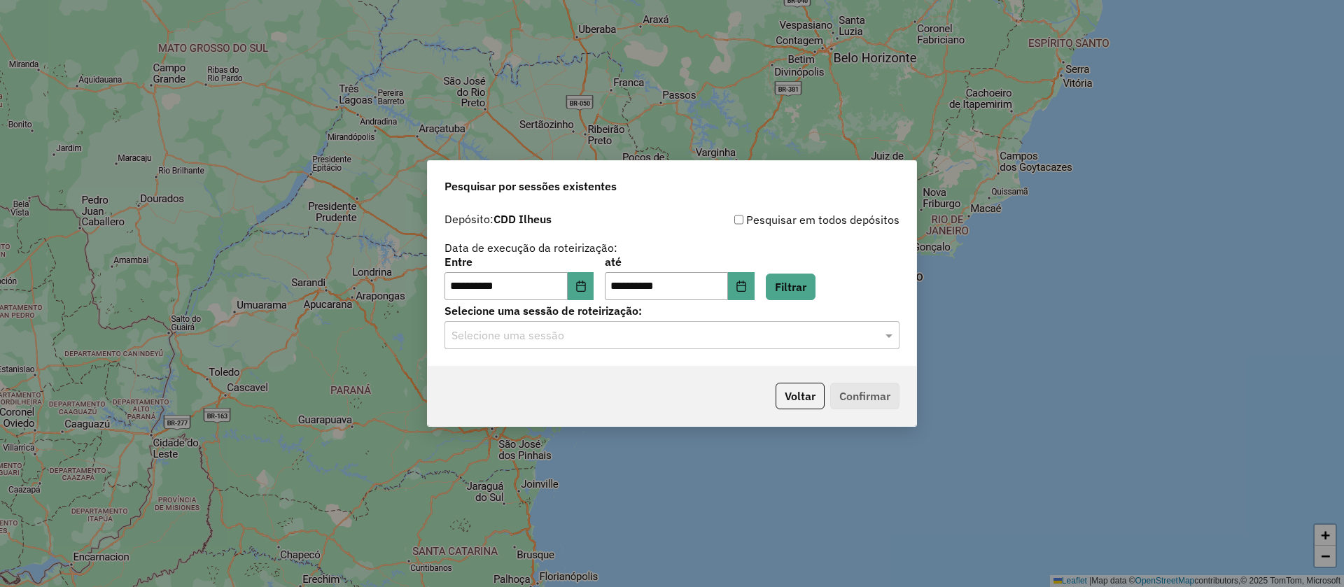
click at [610, 333] on input "text" at bounding box center [658, 336] width 413 height 17
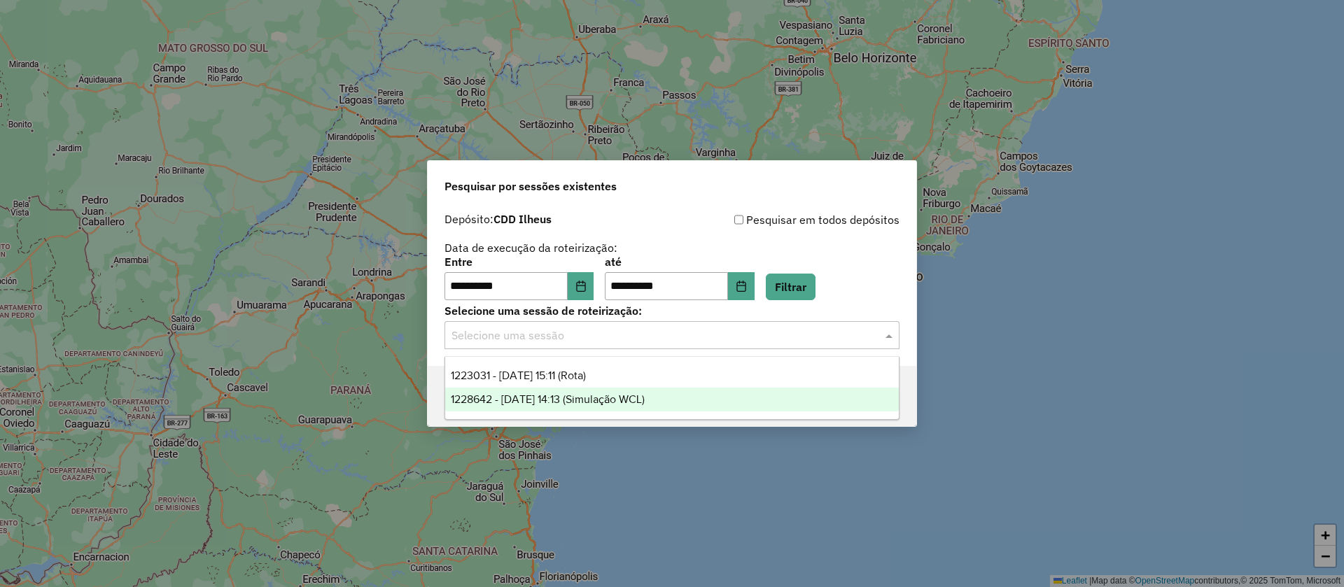
click at [615, 401] on span "1228642 - 04/08/2025 14:13 (Simulação WCL)" at bounding box center [548, 399] width 194 height 12
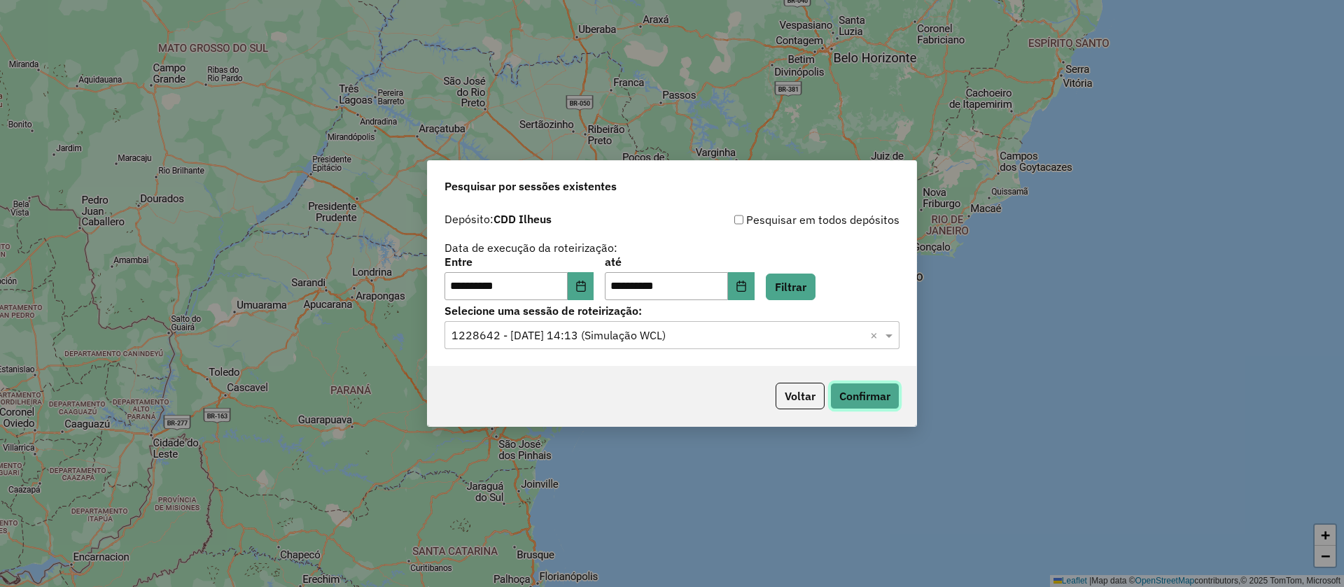
click at [869, 393] on button "Confirmar" at bounding box center [864, 396] width 69 height 27
click at [654, 344] on div "Selecione uma sessão × 1228642 - 04/08/2025 14:13 (Simulação WCL) ×" at bounding box center [672, 335] width 455 height 28
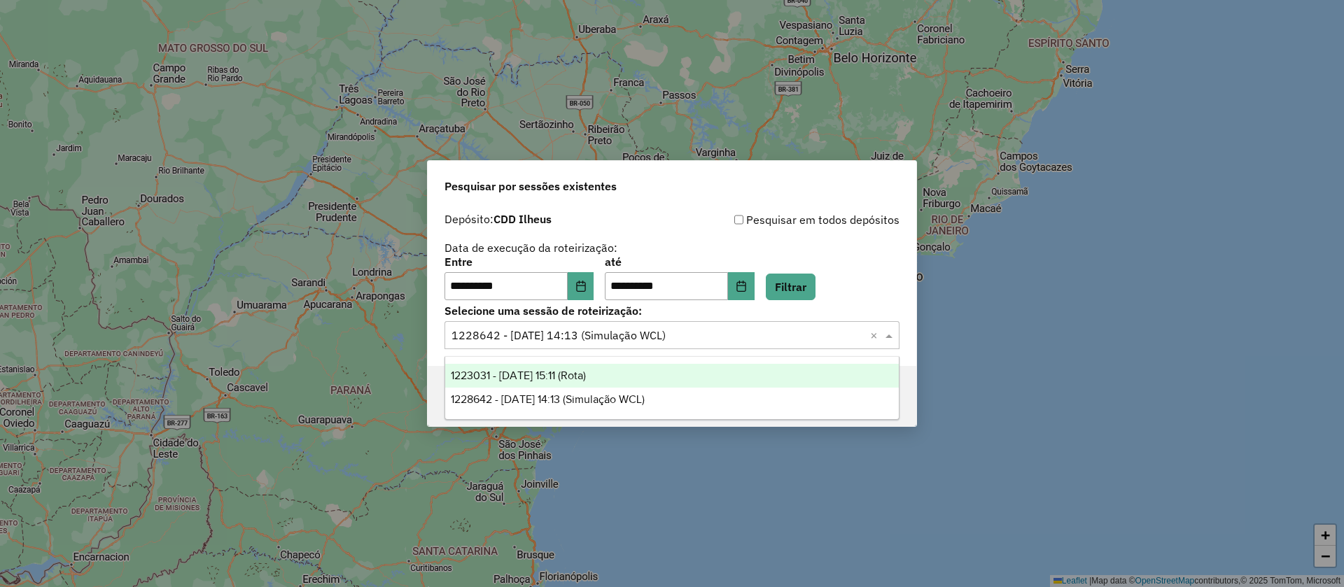
click at [577, 375] on span "1223031 - 04/08/2025 15:11 (Rota)" at bounding box center [518, 376] width 135 height 12
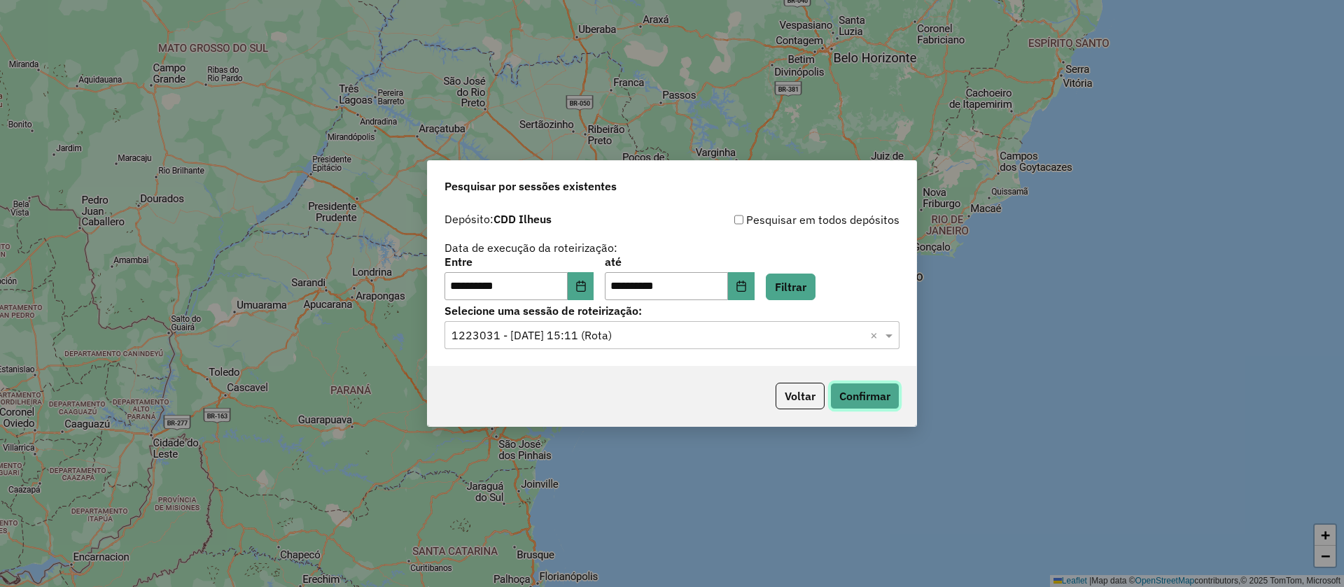
click at [869, 395] on button "Confirmar" at bounding box center [864, 396] width 69 height 27
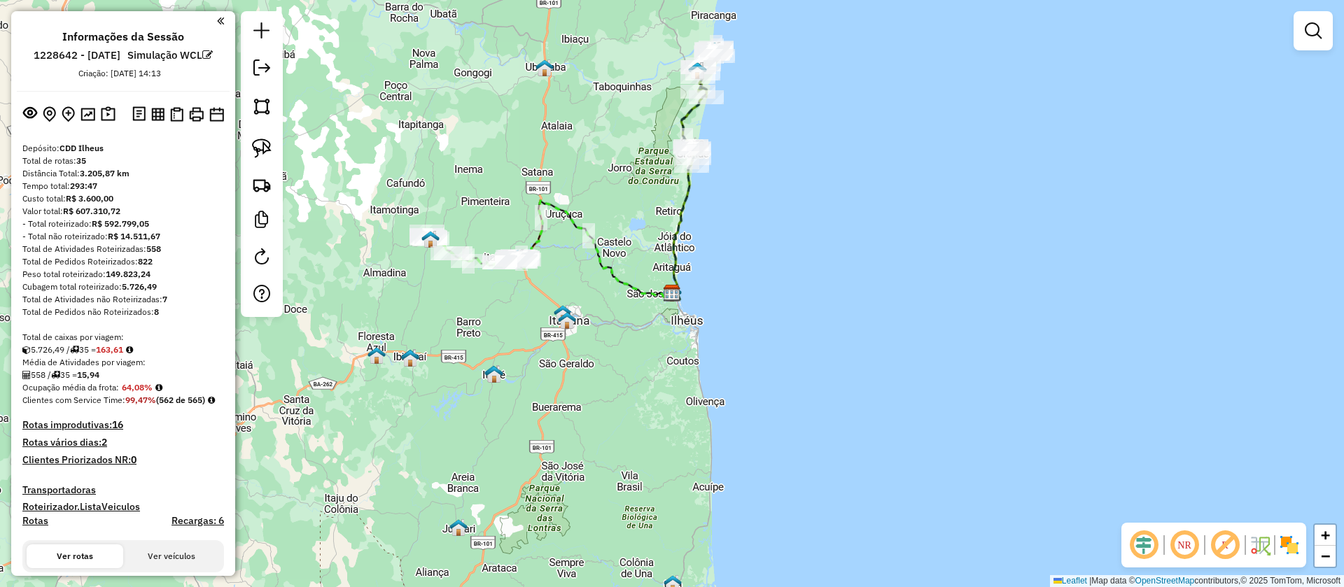
click at [202, 60] on em at bounding box center [207, 55] width 11 height 11
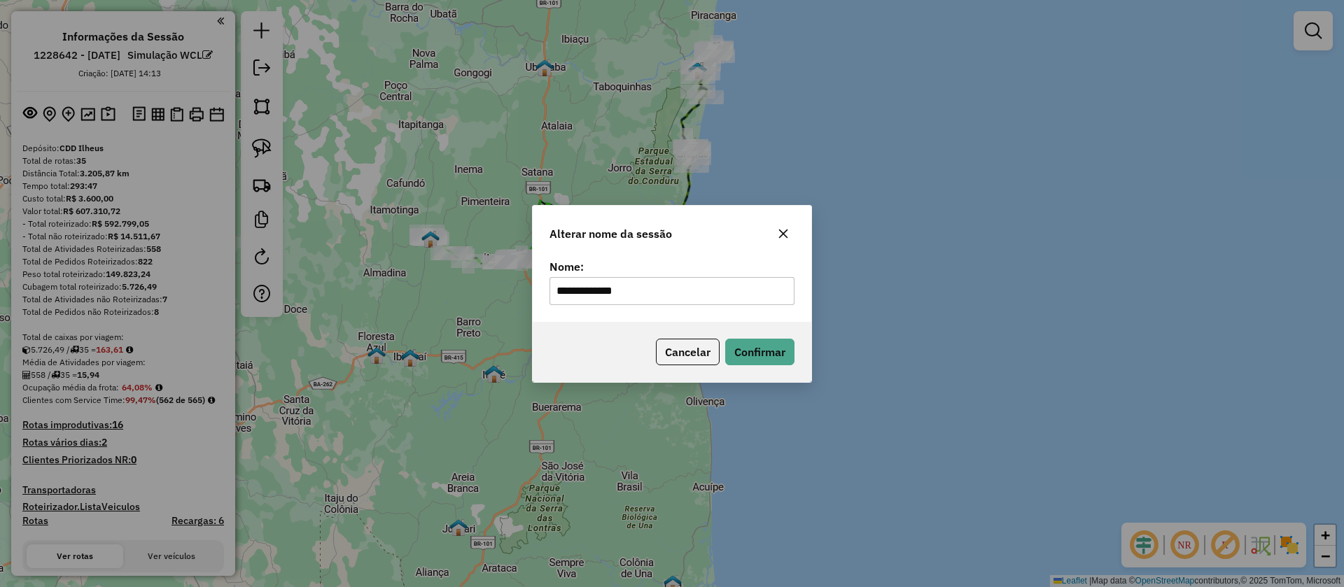
drag, startPoint x: 650, startPoint y: 288, endPoint x: 451, endPoint y: 260, distance: 200.8
click at [451, 260] on div "**********" at bounding box center [672, 293] width 1344 height 587
type input "**********"
click at [764, 347] on button "Confirmar" at bounding box center [759, 352] width 69 height 27
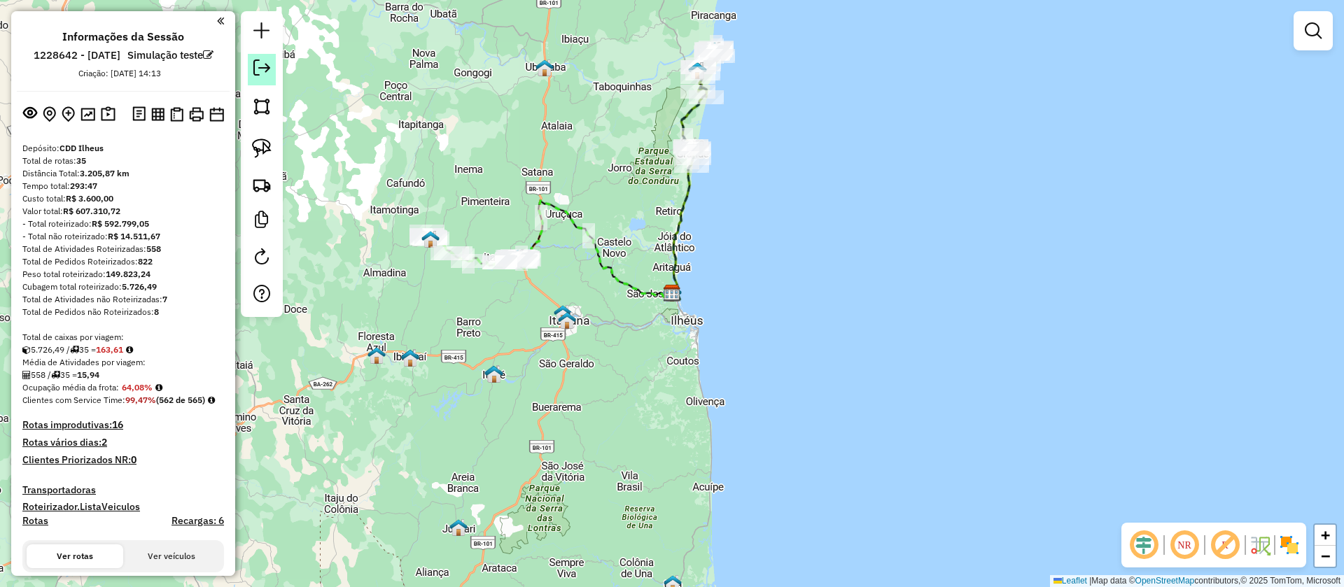
click at [263, 65] on em at bounding box center [261, 68] width 17 height 17
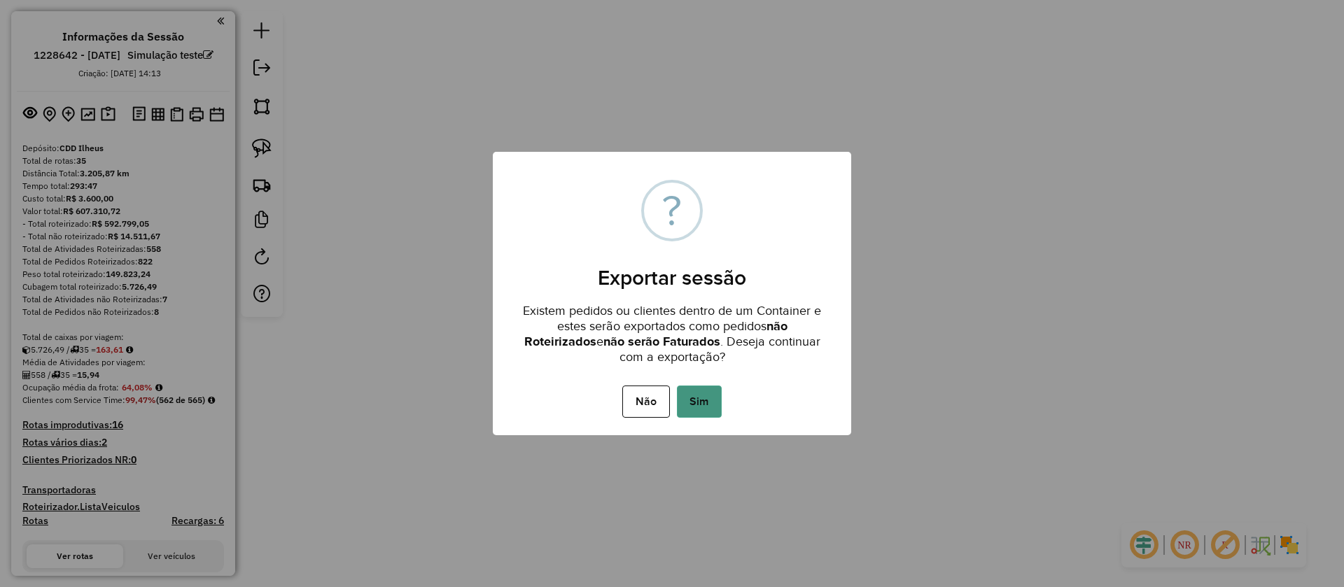
click at [703, 394] on button "Sim" at bounding box center [699, 402] width 45 height 32
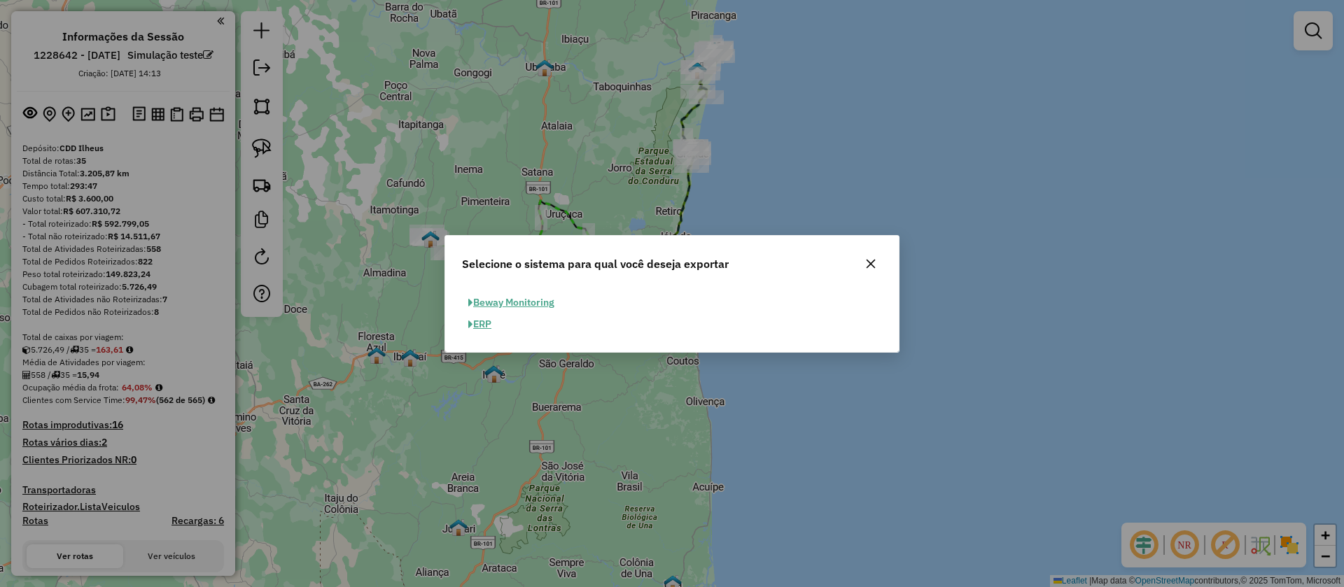
click at [482, 325] on button "ERP" at bounding box center [480, 325] width 36 height 22
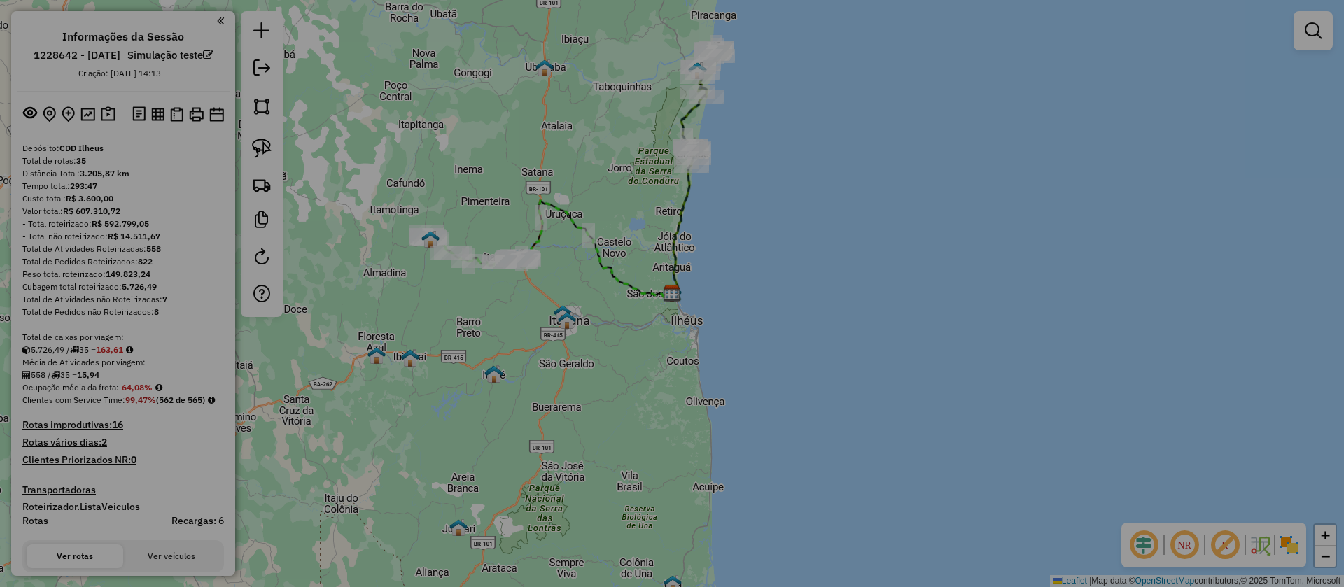
select select "**"
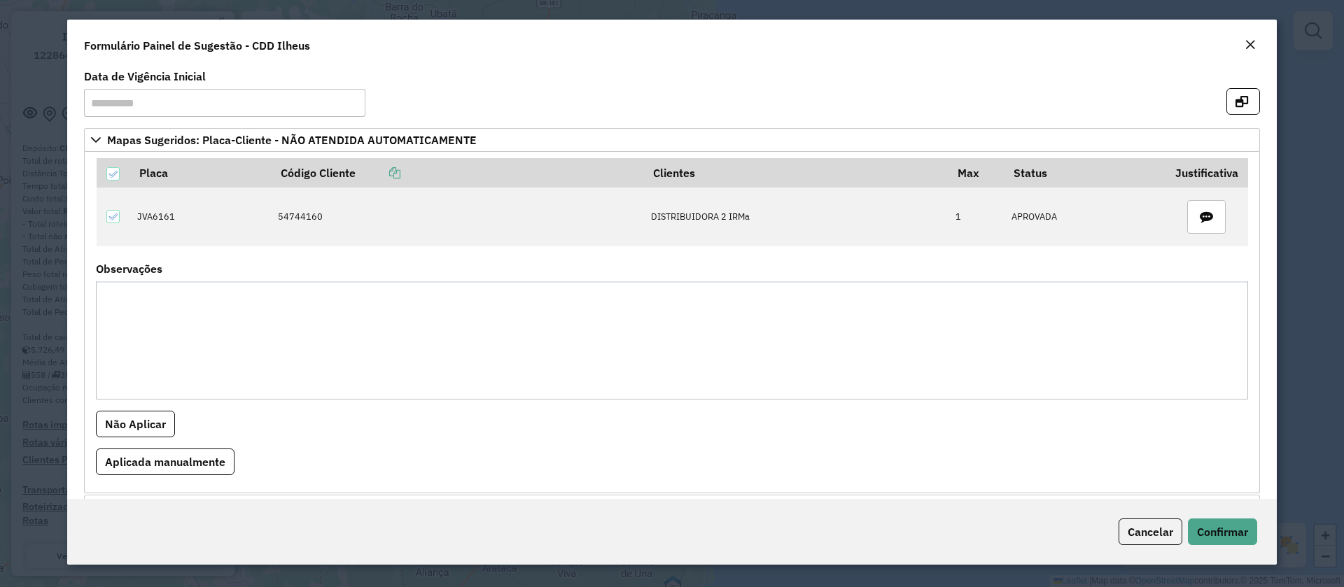
click at [1252, 41] on em "Close" at bounding box center [1250, 44] width 11 height 11
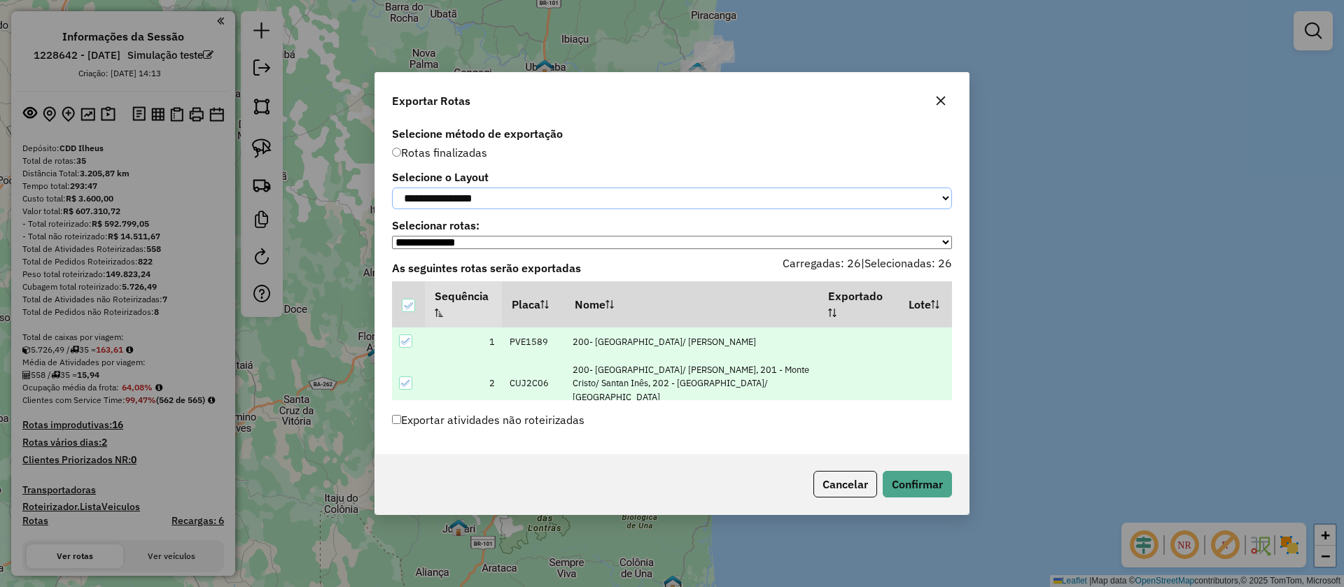
click at [526, 201] on select "**********" at bounding box center [672, 199] width 560 height 22
select select "*********"
click at [392, 188] on select "**********" at bounding box center [672, 199] width 560 height 22
click at [923, 491] on button "Confirmar" at bounding box center [917, 484] width 69 height 27
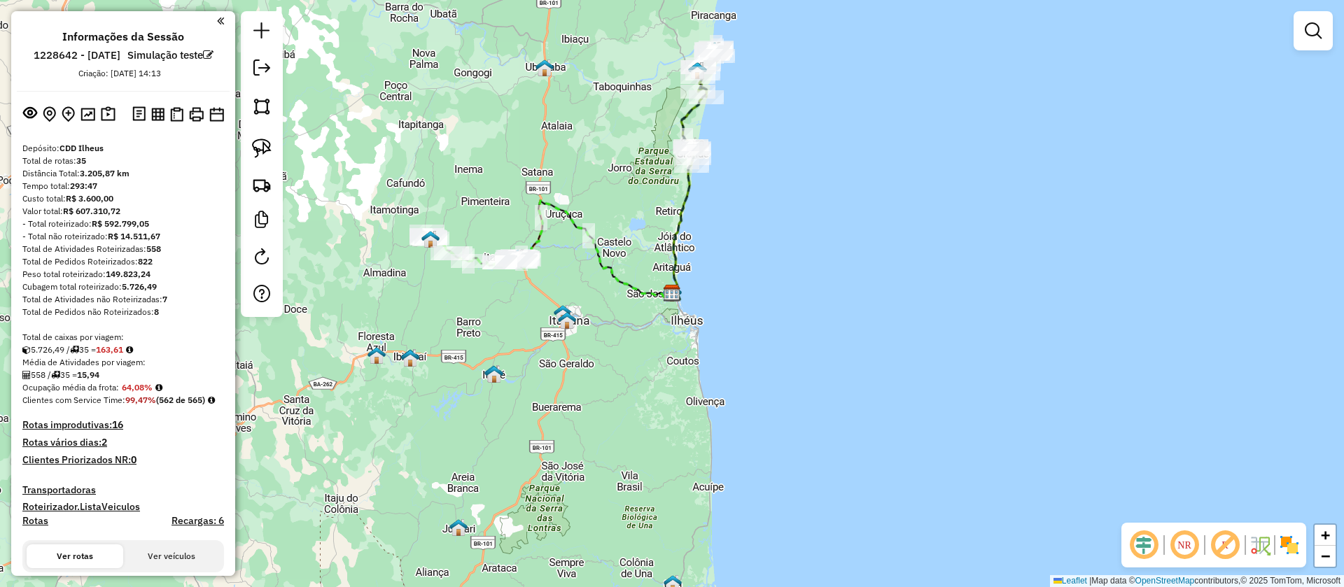
scroll to position [315, 0]
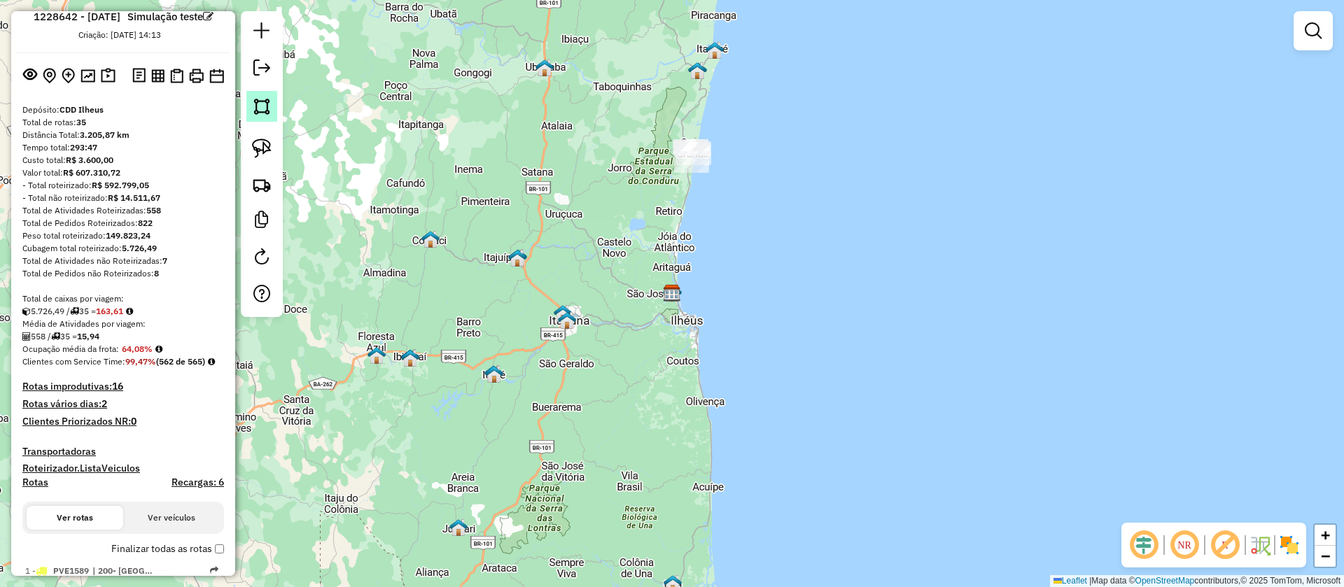
scroll to position [0, 0]
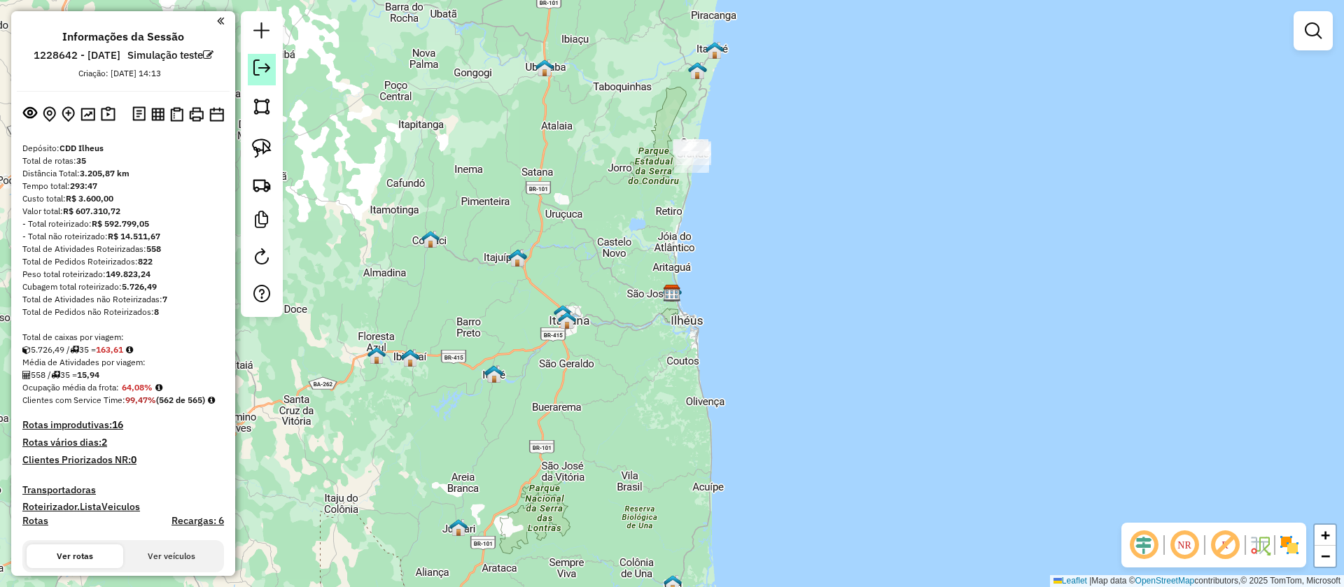
click at [258, 60] on em at bounding box center [261, 68] width 17 height 17
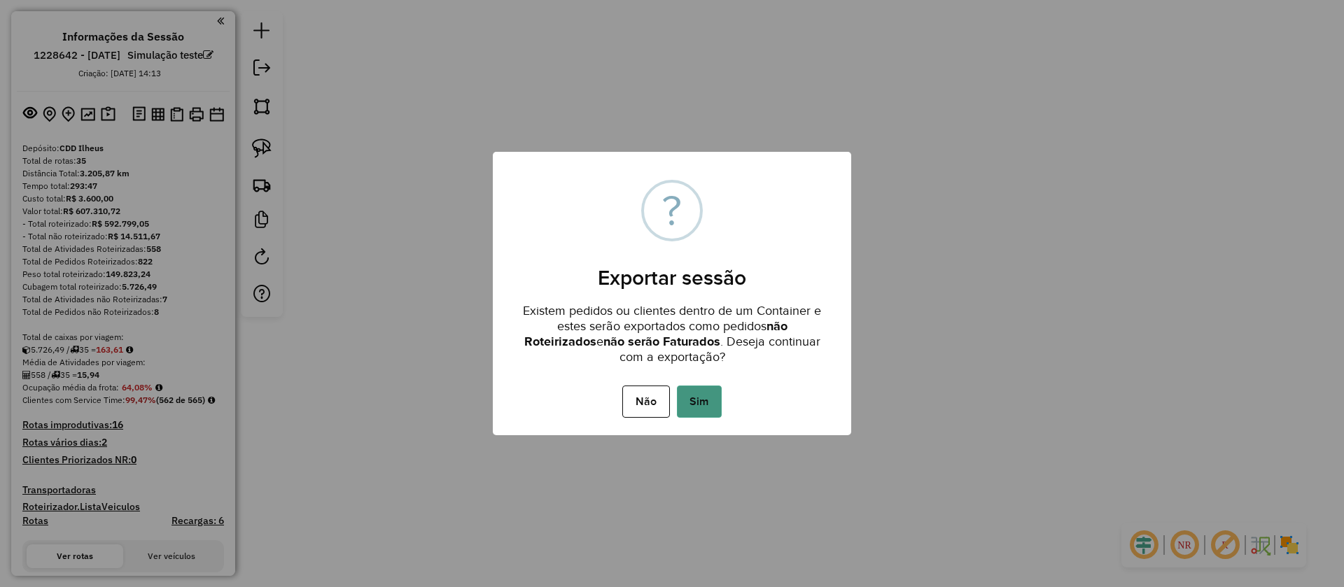
click at [697, 394] on button "Sim" at bounding box center [699, 402] width 45 height 32
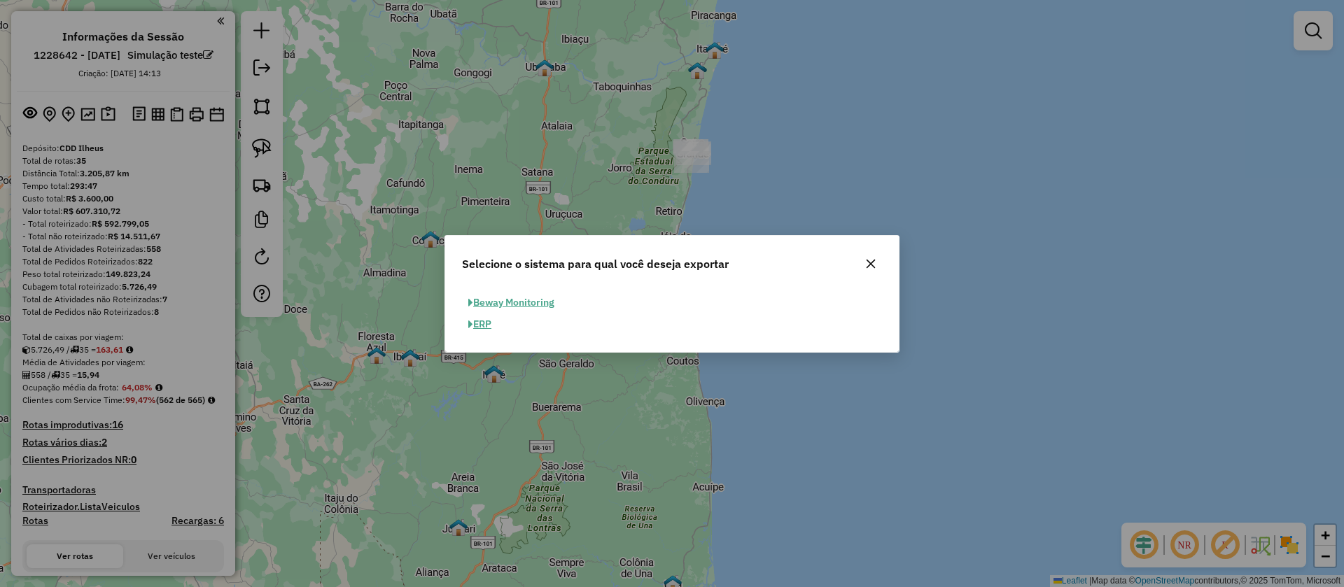
click at [486, 322] on button "ERP" at bounding box center [480, 325] width 36 height 22
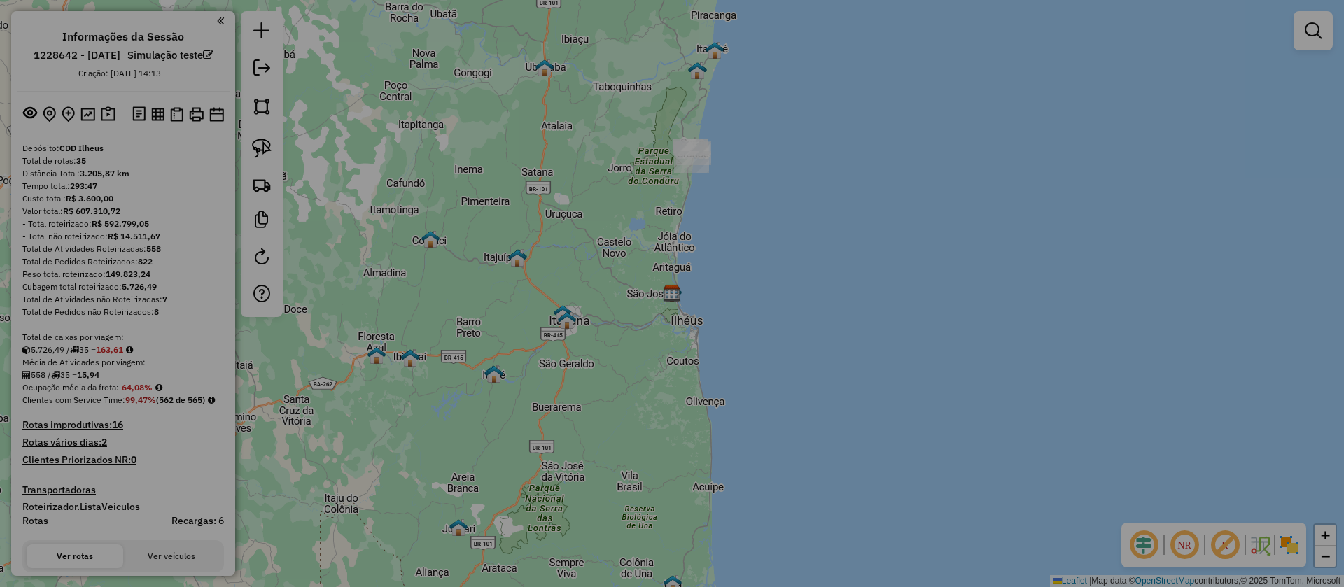
select select "*********"
select select "**"
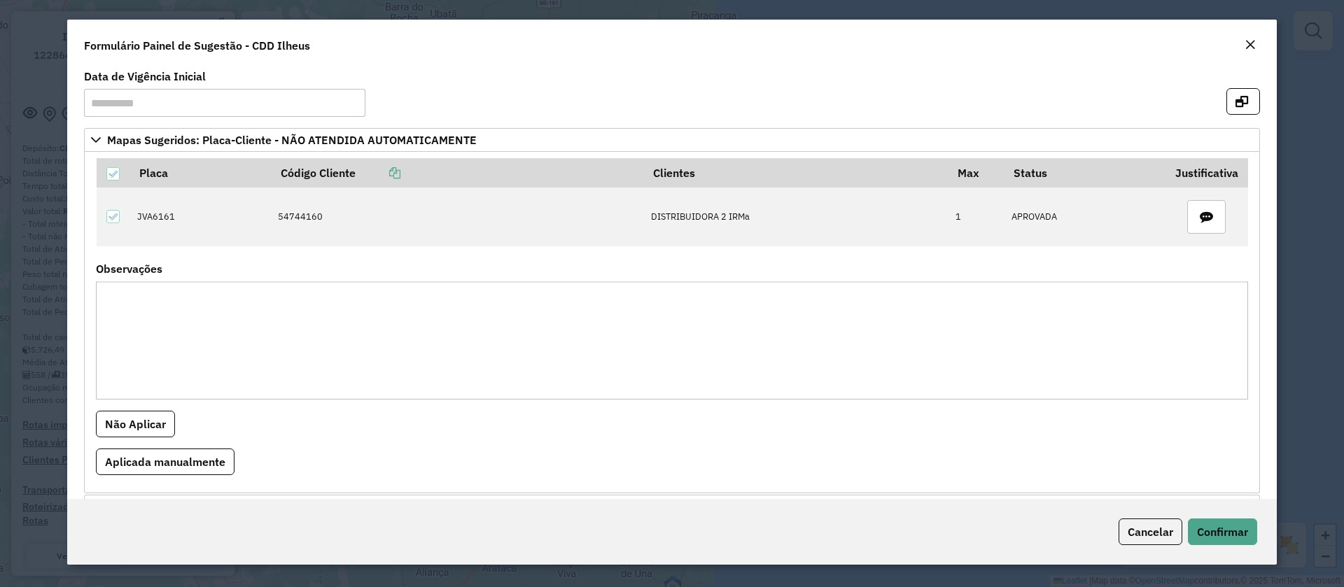
click at [1260, 36] on div "Formulário Painel de Sugestão - CDD Ilheus" at bounding box center [672, 43] width 1210 height 46
click at [1248, 47] on em "Close" at bounding box center [1250, 44] width 11 height 11
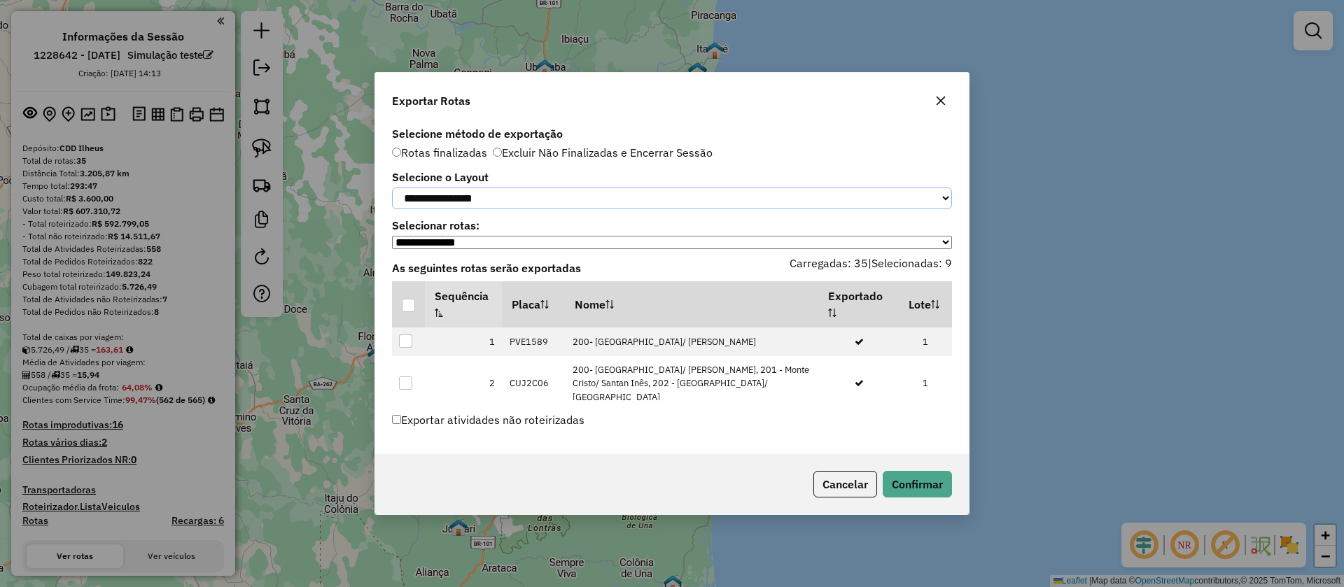
click at [558, 197] on select "**********" at bounding box center [672, 199] width 560 height 22
click at [392, 188] on select "**********" at bounding box center [672, 199] width 560 height 22
click at [933, 484] on button "Confirmar" at bounding box center [917, 484] width 69 height 27
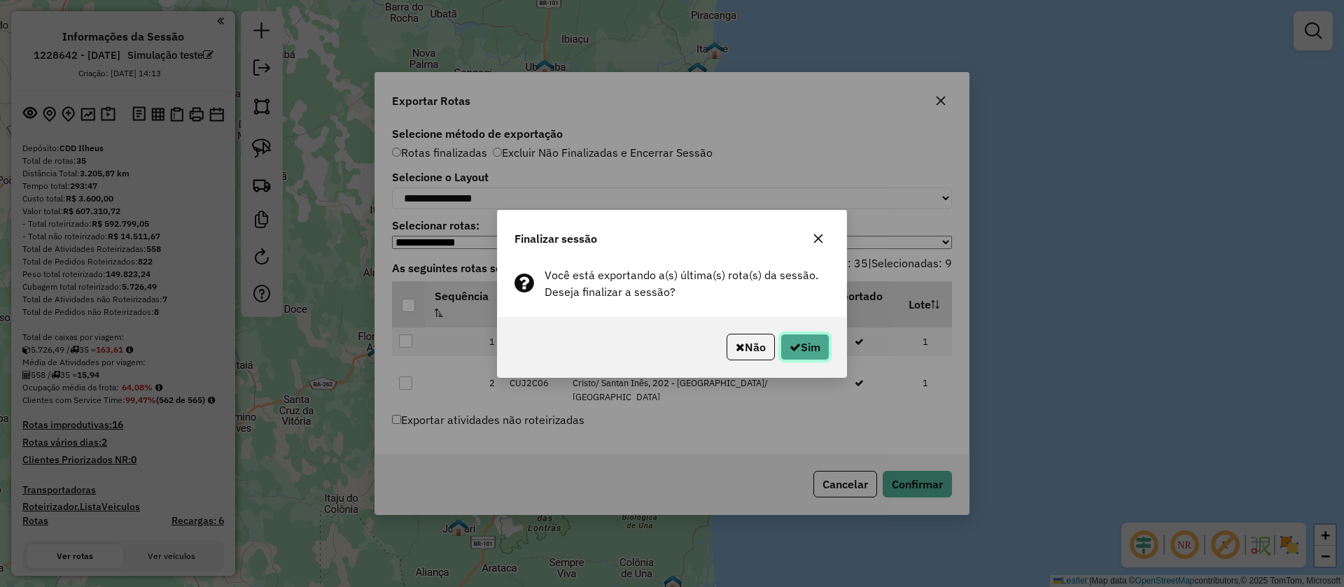
click at [808, 347] on button "Sim" at bounding box center [805, 347] width 49 height 27
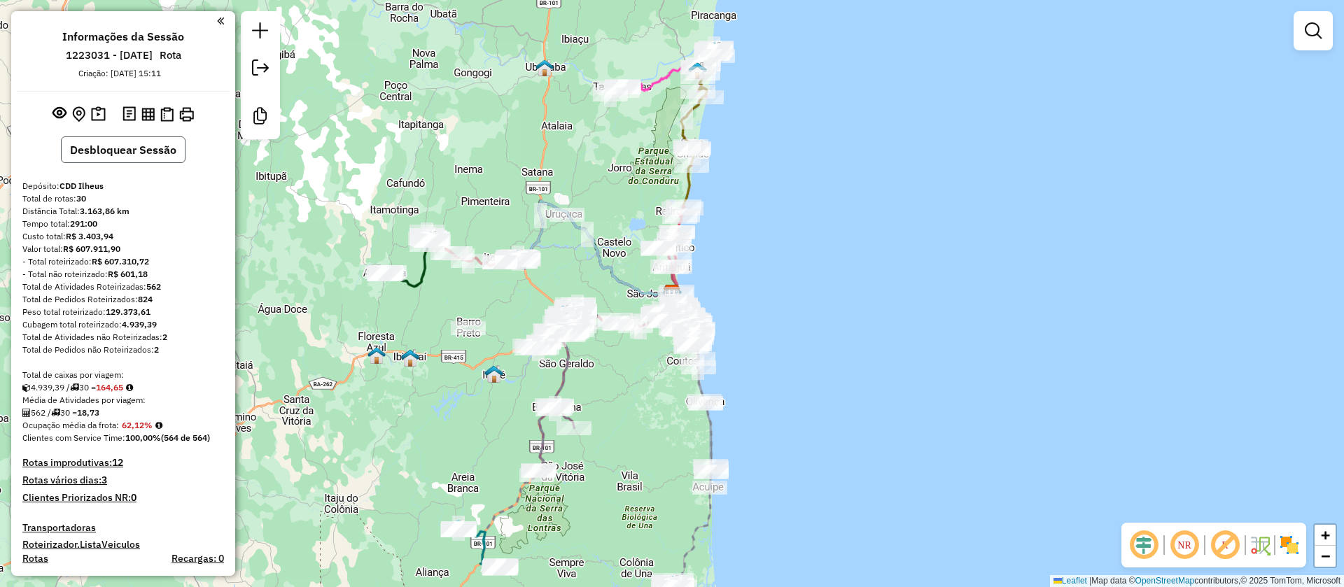
click at [135, 145] on button "Desbloquear Sessão" at bounding box center [123, 150] width 125 height 27
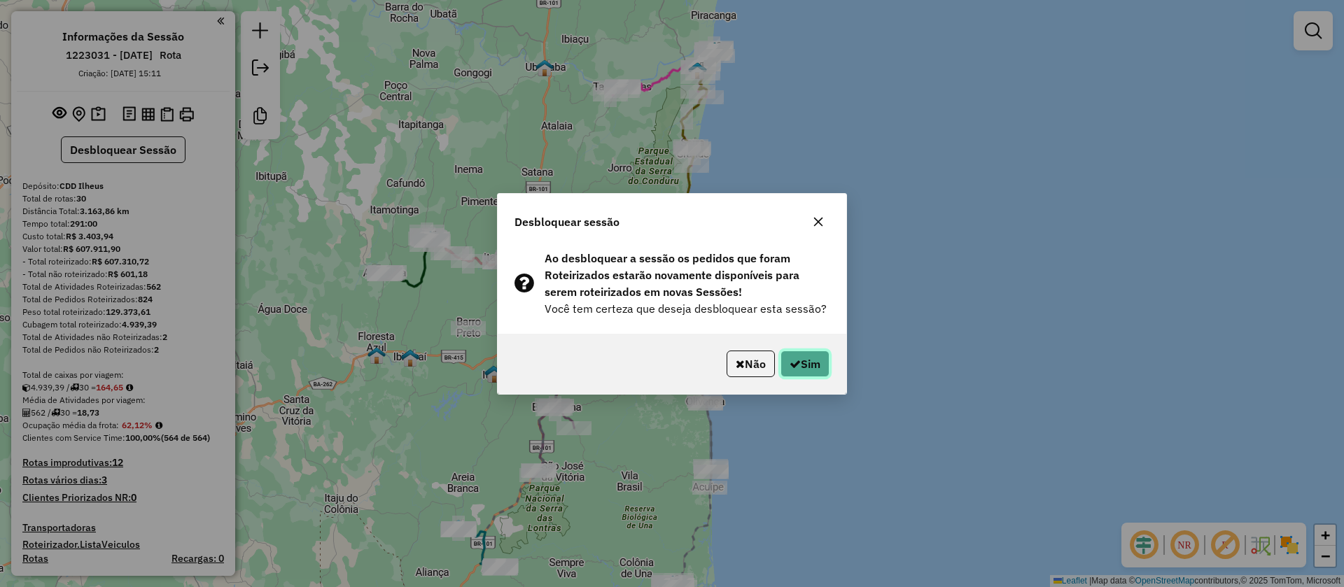
click at [809, 368] on button "Sim" at bounding box center [805, 364] width 49 height 27
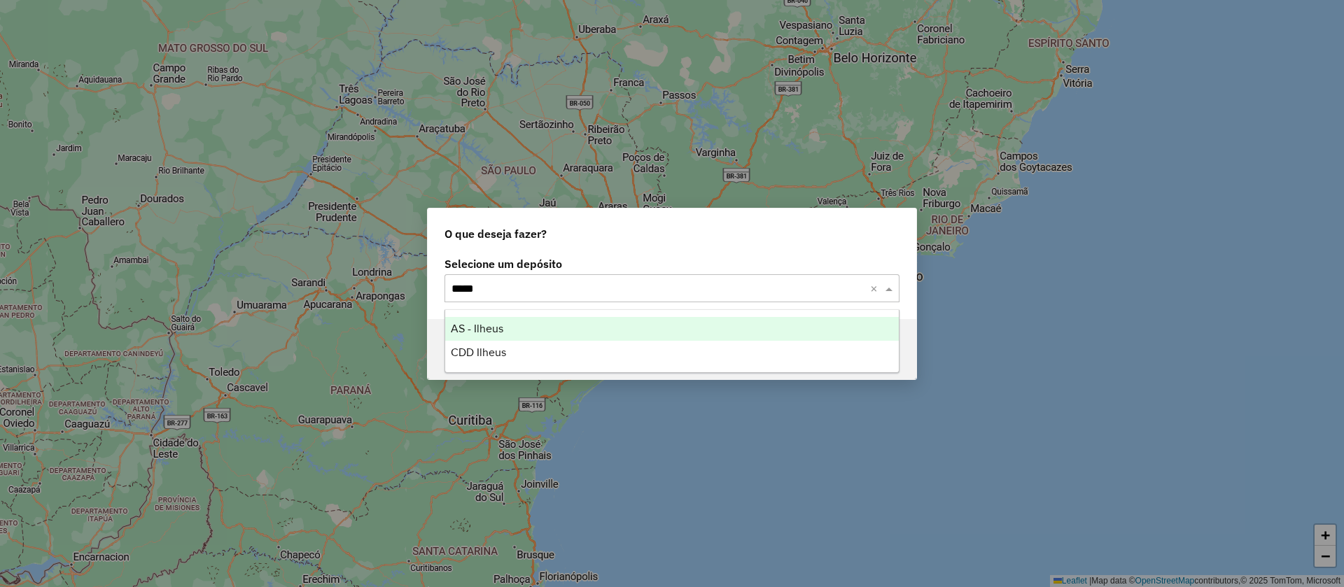
type input "******"
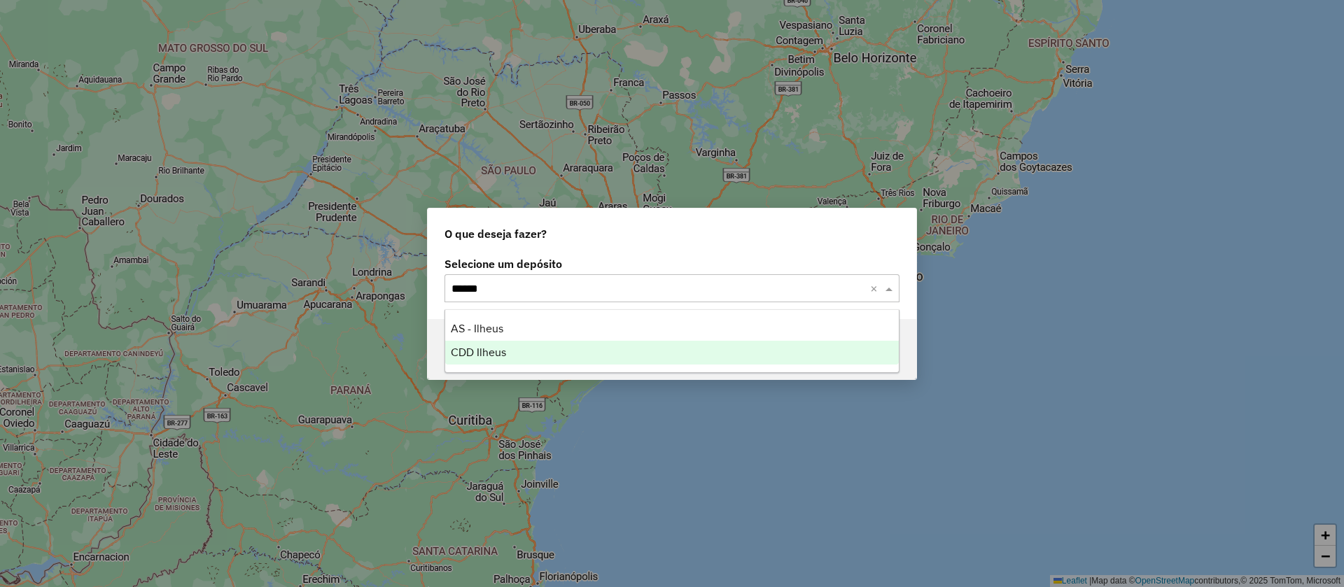
click at [501, 355] on span "CDD Ilheus" at bounding box center [478, 353] width 55 height 12
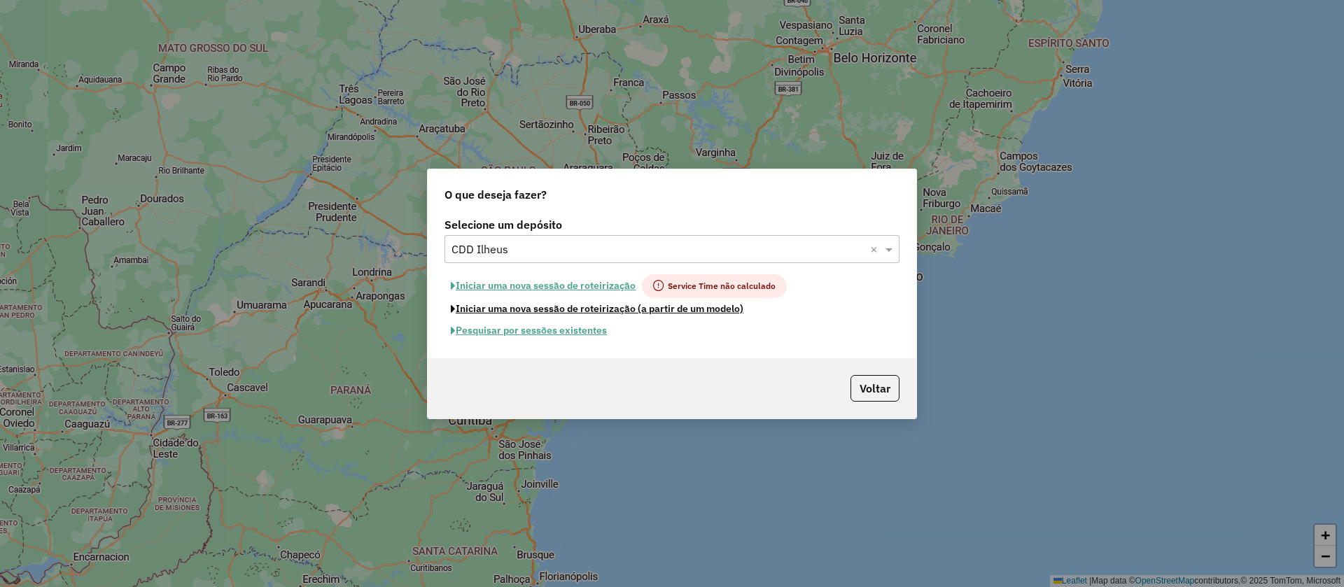
click at [534, 305] on button "Iniciar uma nova sessão de roteirização (a partir de um modelo)" at bounding box center [597, 309] width 305 height 22
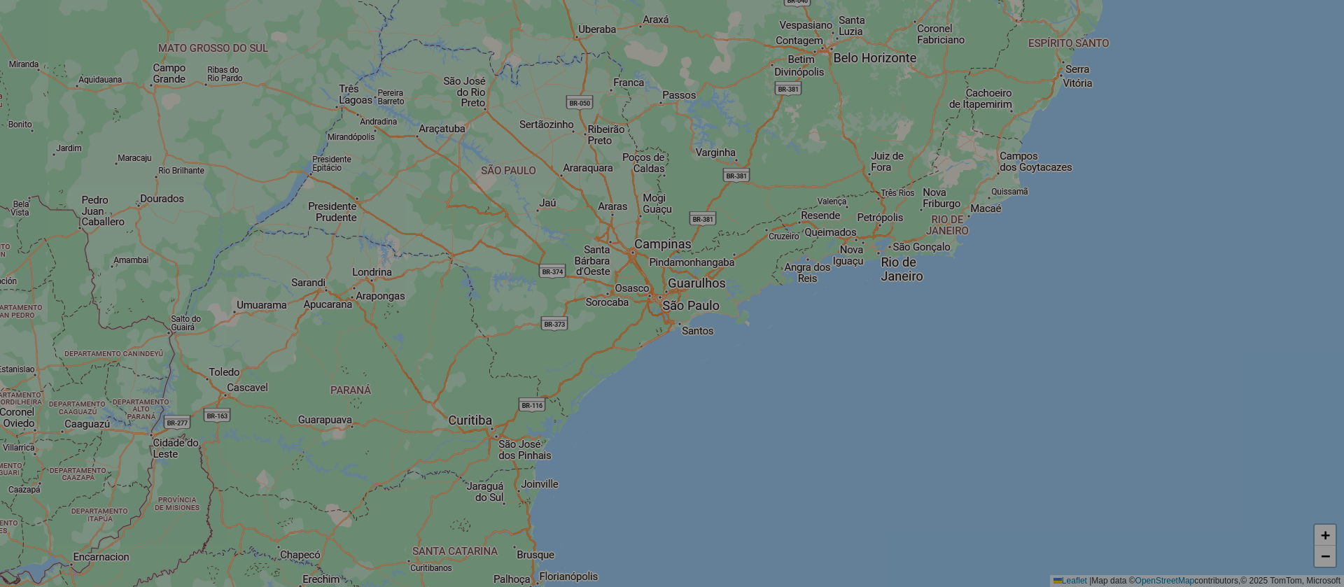
select select "*"
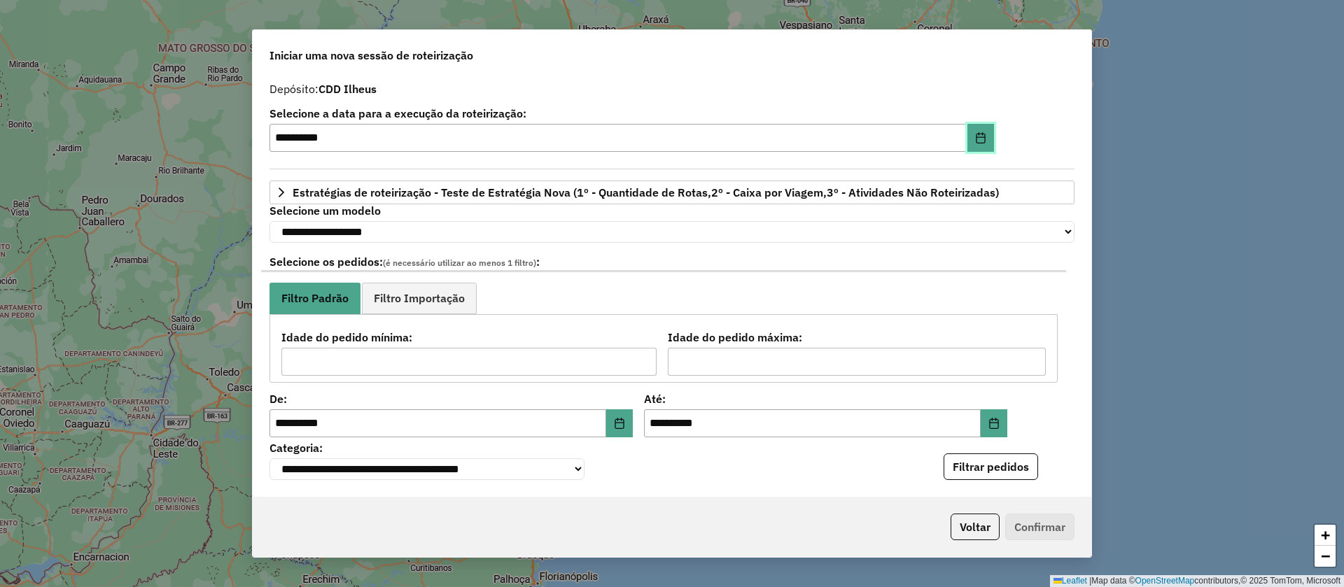
click at [982, 137] on icon "Choose Date" at bounding box center [980, 137] width 9 height 11
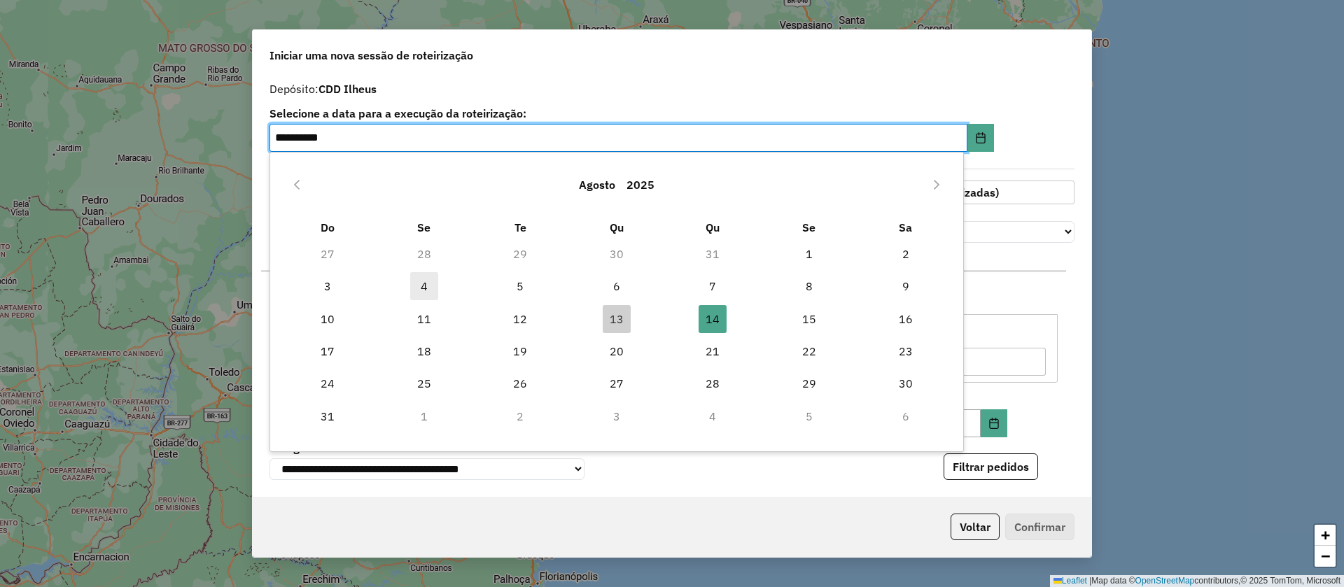
click at [422, 284] on span "4" at bounding box center [424, 286] width 28 height 28
type input "**********"
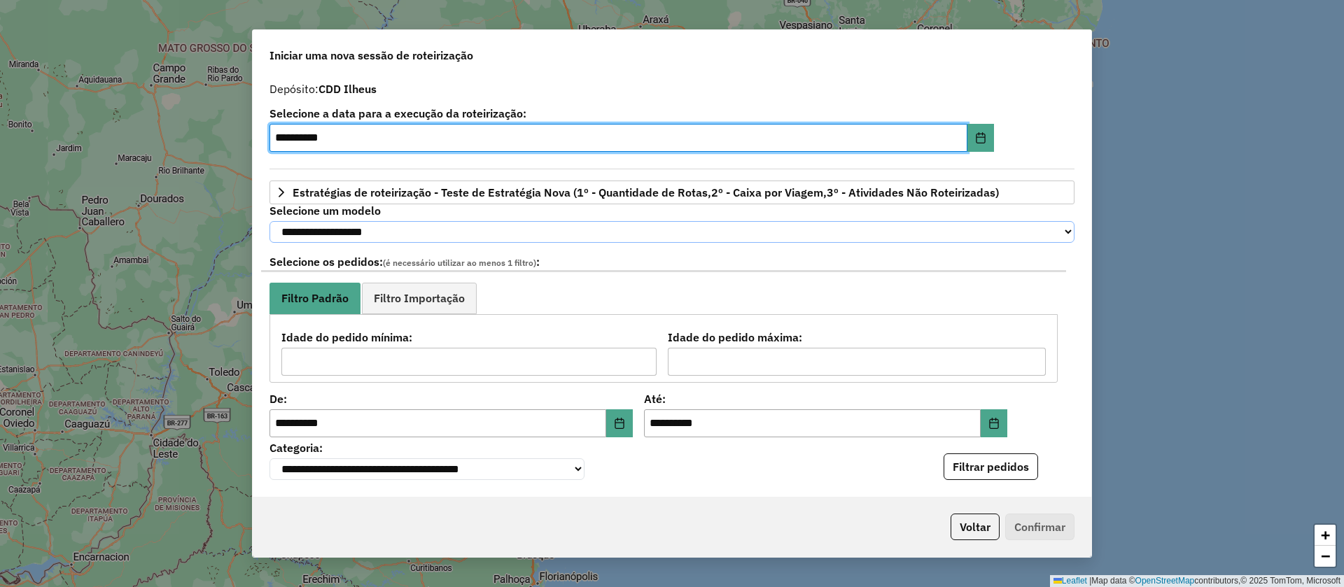
click at [537, 228] on select "**********" at bounding box center [672, 232] width 805 height 22
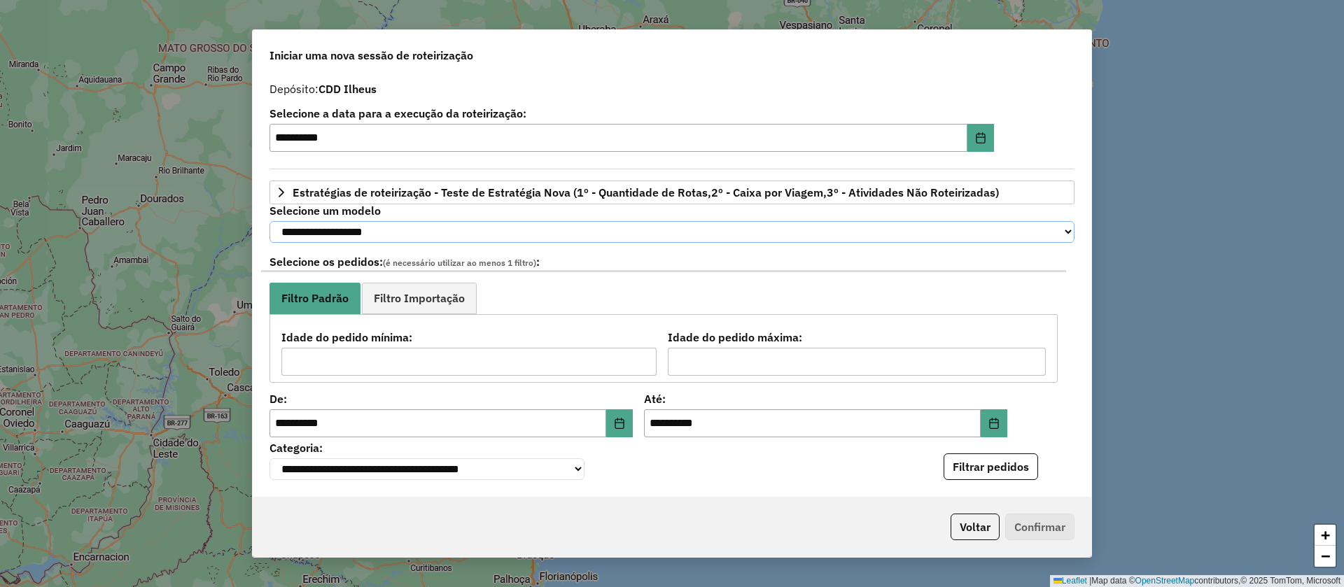
select select "********"
click at [270, 221] on select "**********" at bounding box center [672, 232] width 805 height 22
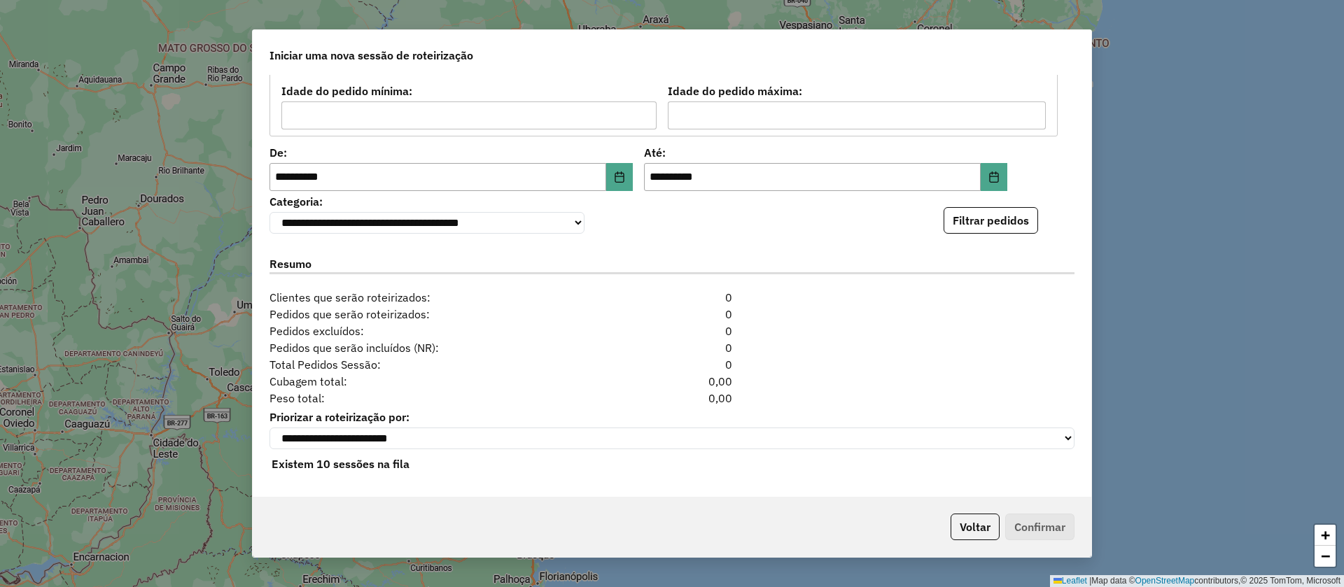
scroll to position [257, 0]
click at [615, 172] on icon "Choose Date" at bounding box center [619, 177] width 9 height 11
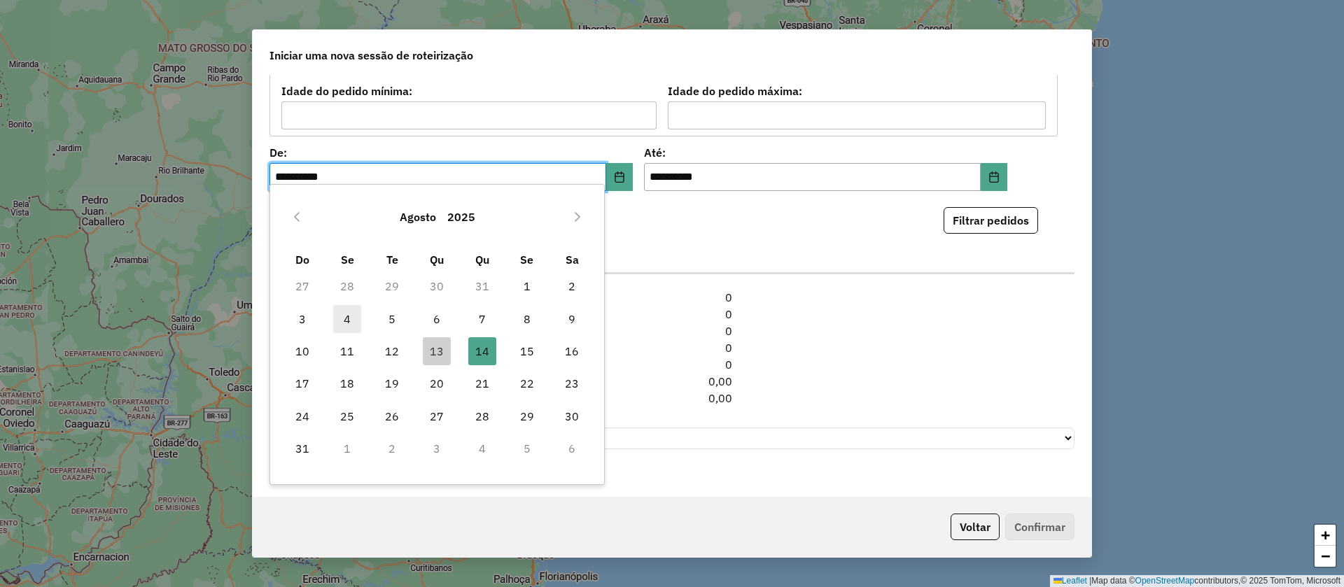
click at [344, 316] on span "4" at bounding box center [347, 319] width 28 height 28
type input "**********"
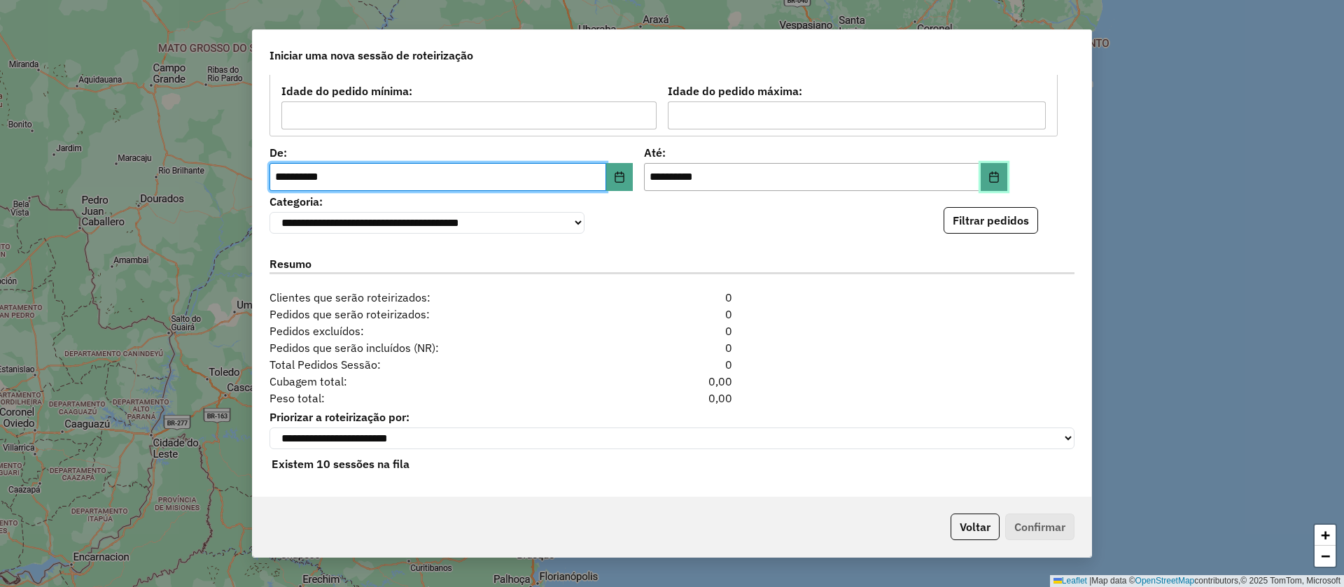
click at [990, 172] on icon "Choose Date" at bounding box center [994, 177] width 9 height 11
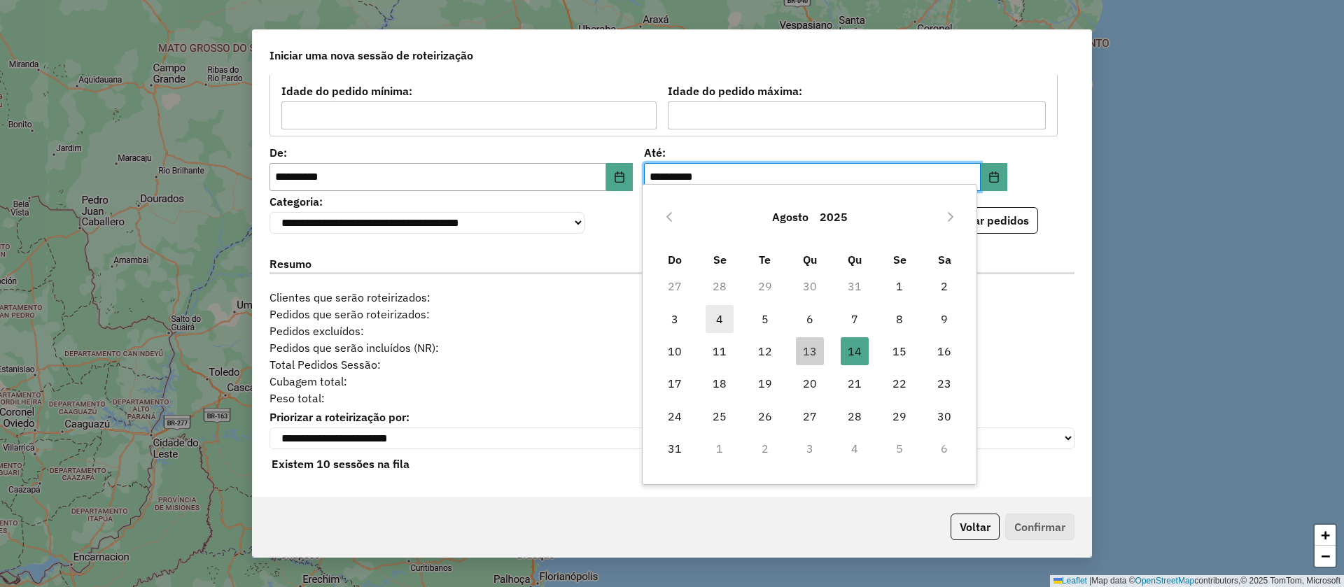
click at [718, 312] on span "4" at bounding box center [720, 319] width 28 height 28
type input "**********"
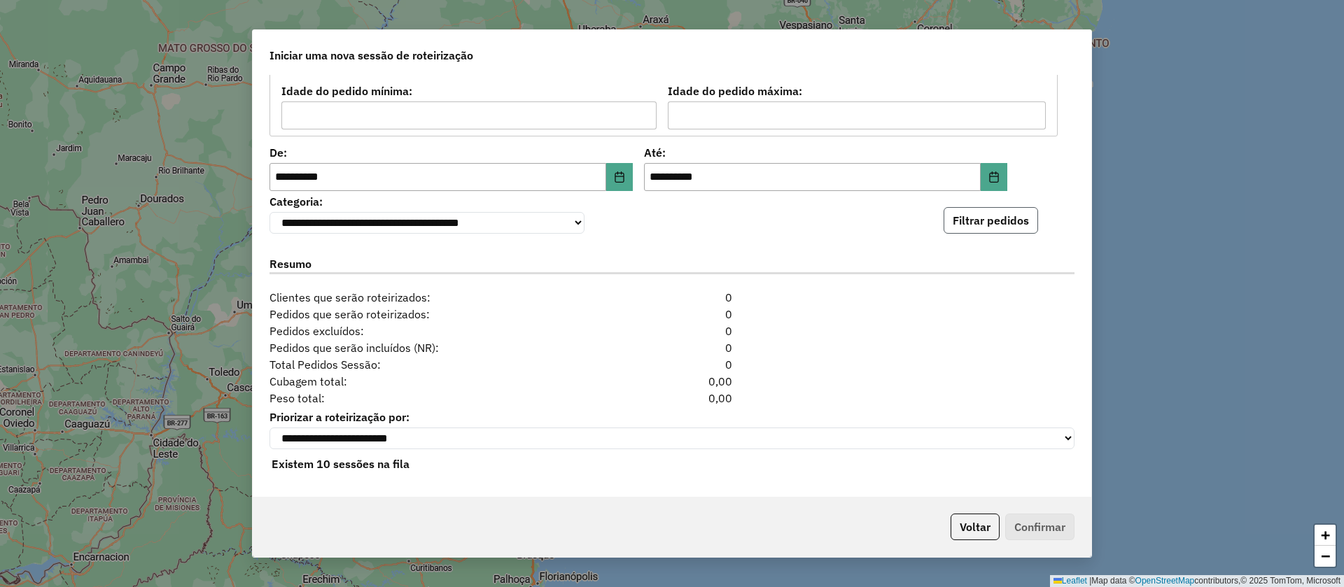
click at [984, 212] on button "Filtrar pedidos" at bounding box center [991, 220] width 95 height 27
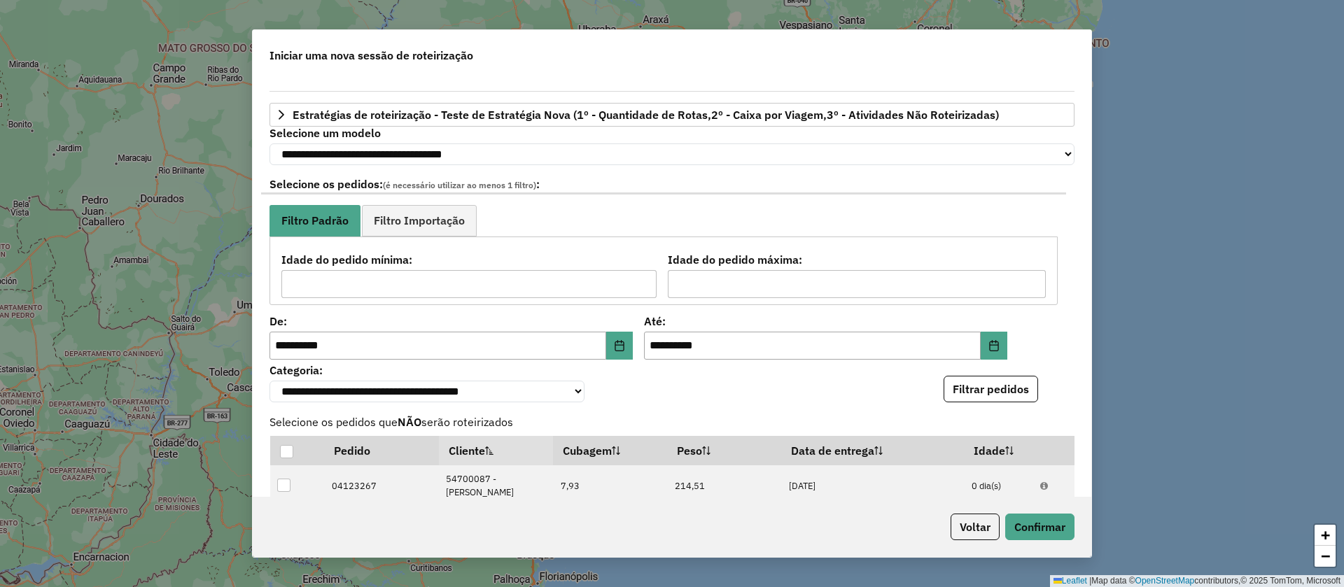
scroll to position [0, 0]
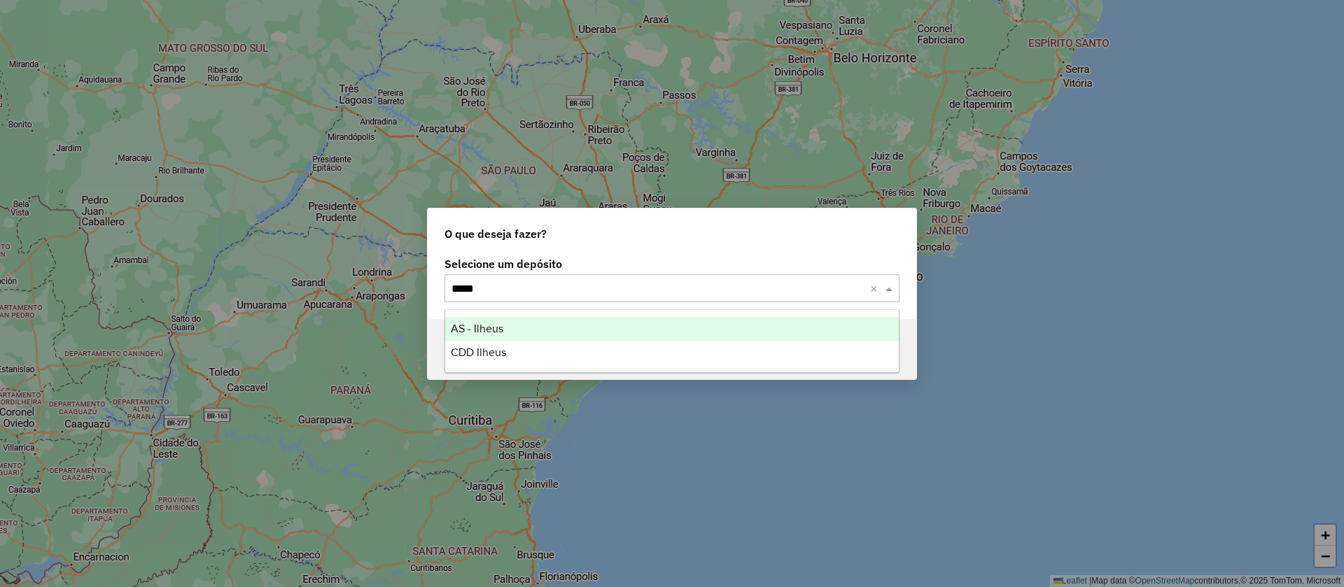
type input "******"
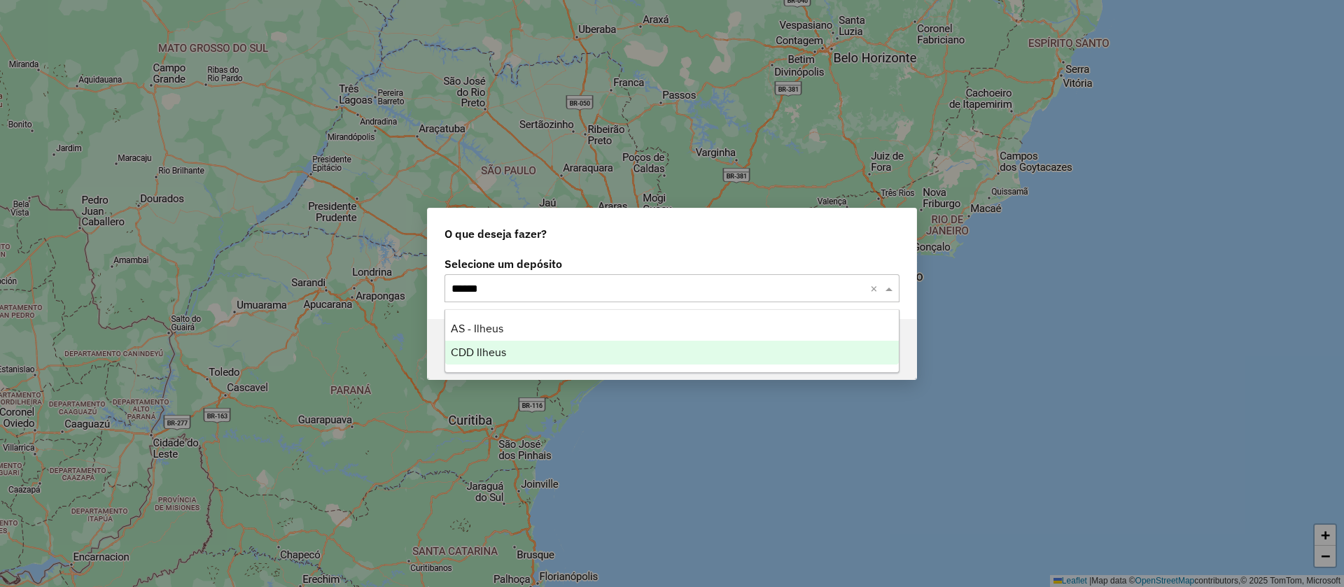
click at [495, 349] on span "CDD Ilheus" at bounding box center [478, 353] width 55 height 12
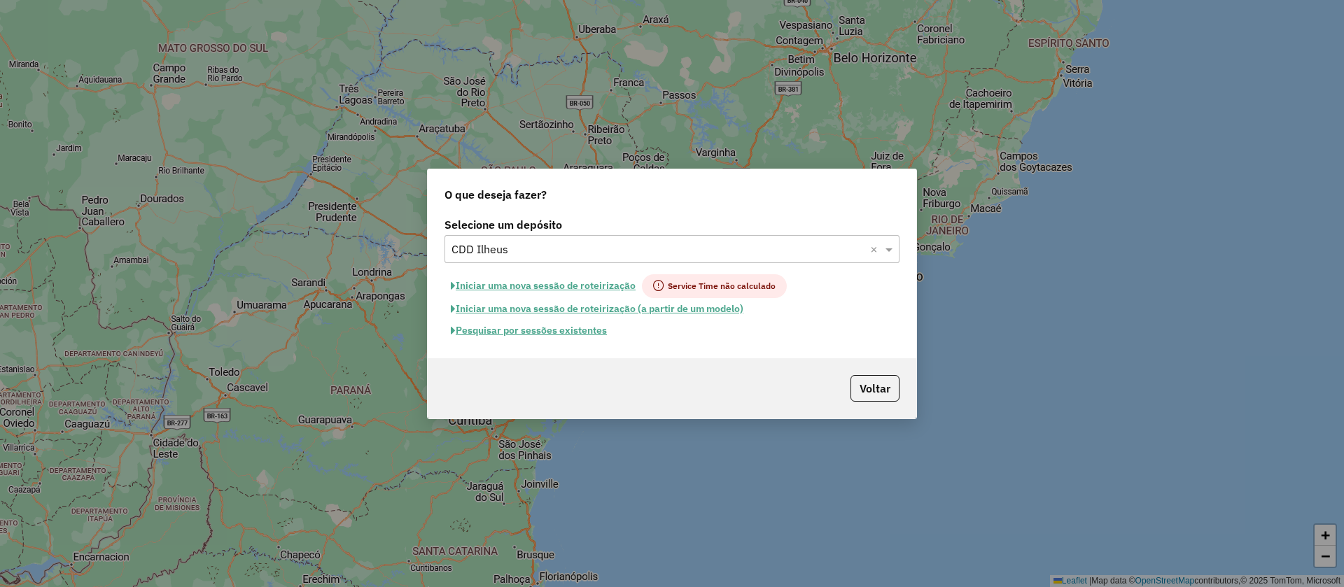
click at [560, 331] on button "Pesquisar por sessões existentes" at bounding box center [529, 331] width 169 height 22
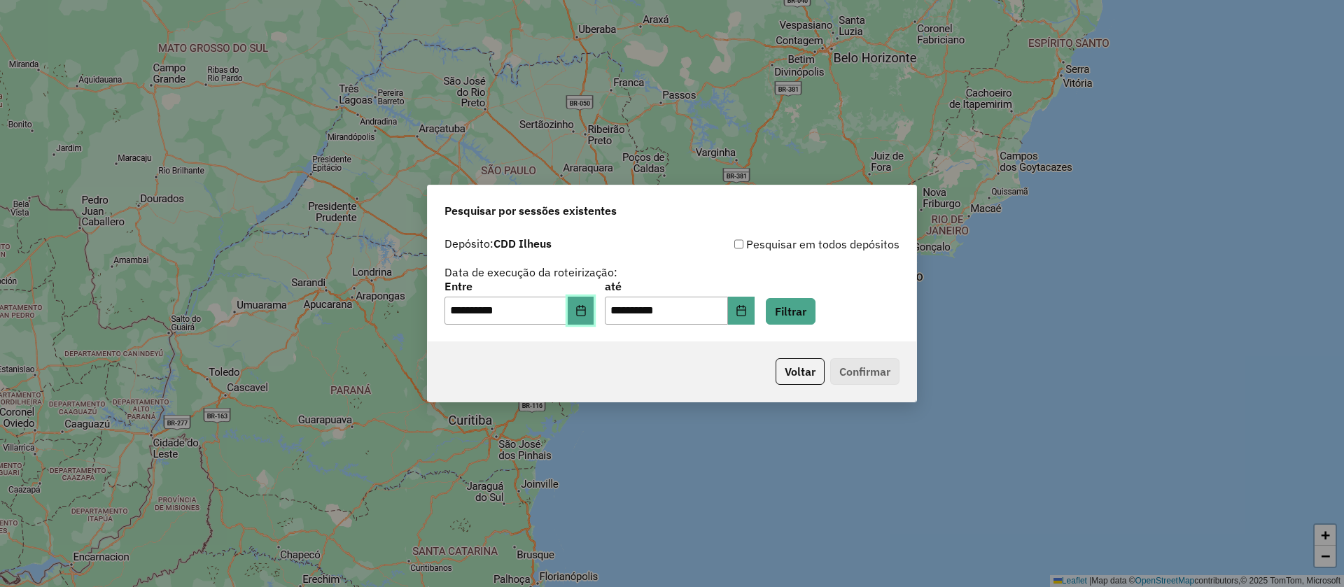
click at [594, 309] on button "Choose Date" at bounding box center [581, 311] width 27 height 28
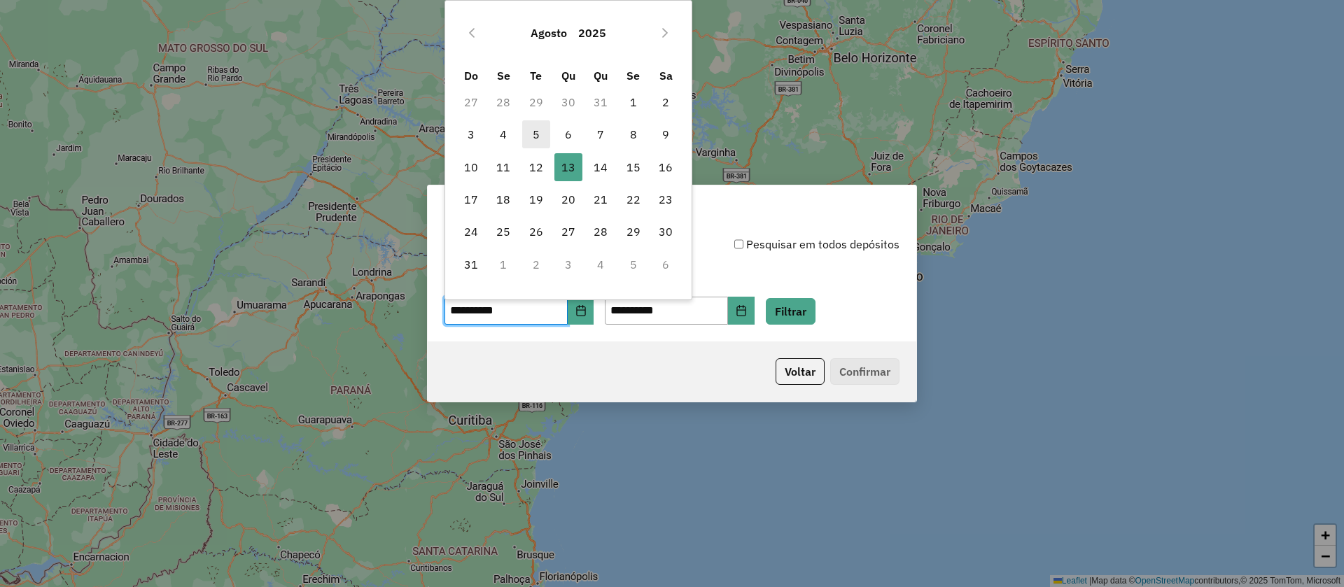
click at [536, 130] on span "5" at bounding box center [536, 134] width 28 height 28
type input "**********"
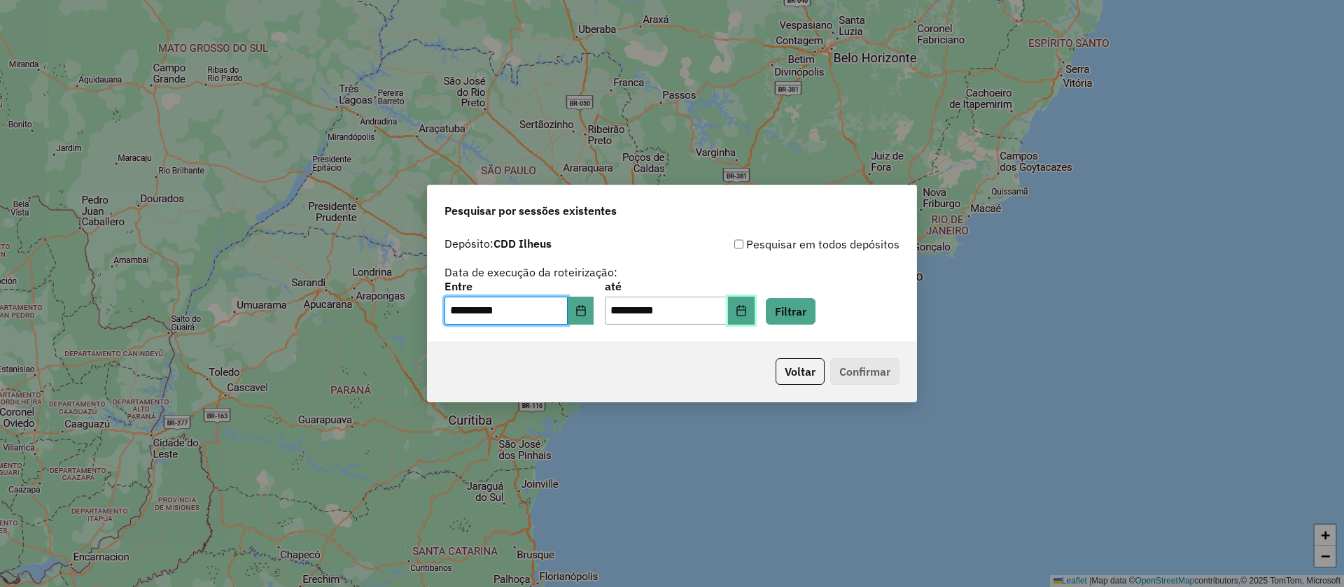
click at [747, 309] on icon "Choose Date" at bounding box center [741, 310] width 11 height 11
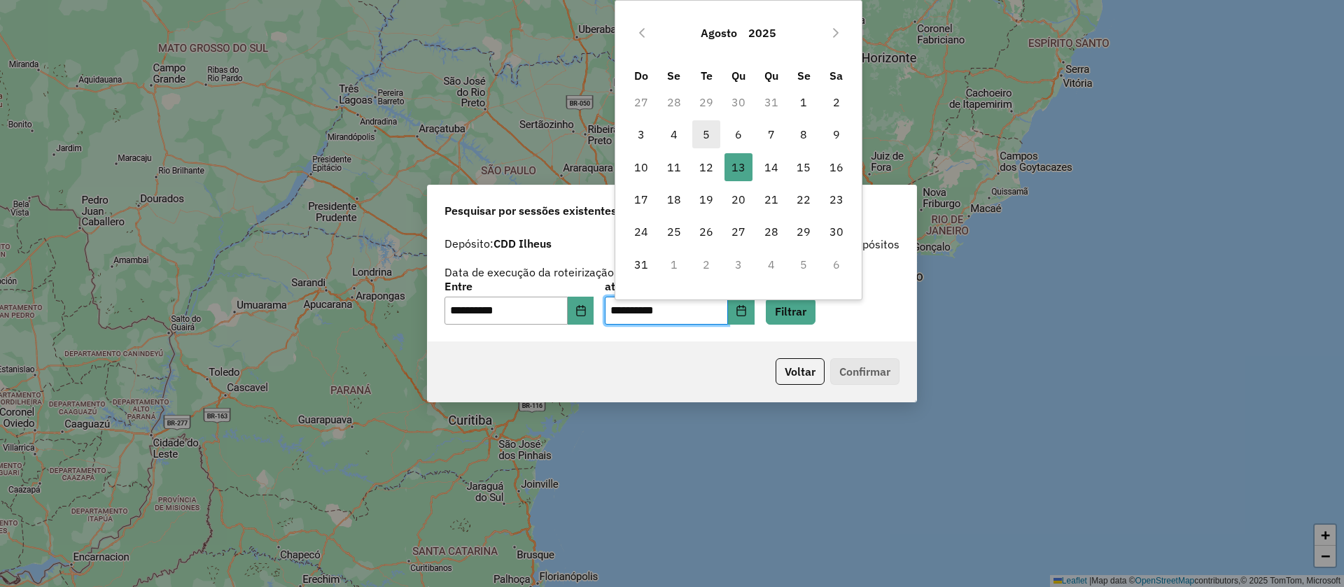
click at [704, 132] on span "5" at bounding box center [706, 134] width 28 height 28
type input "**********"
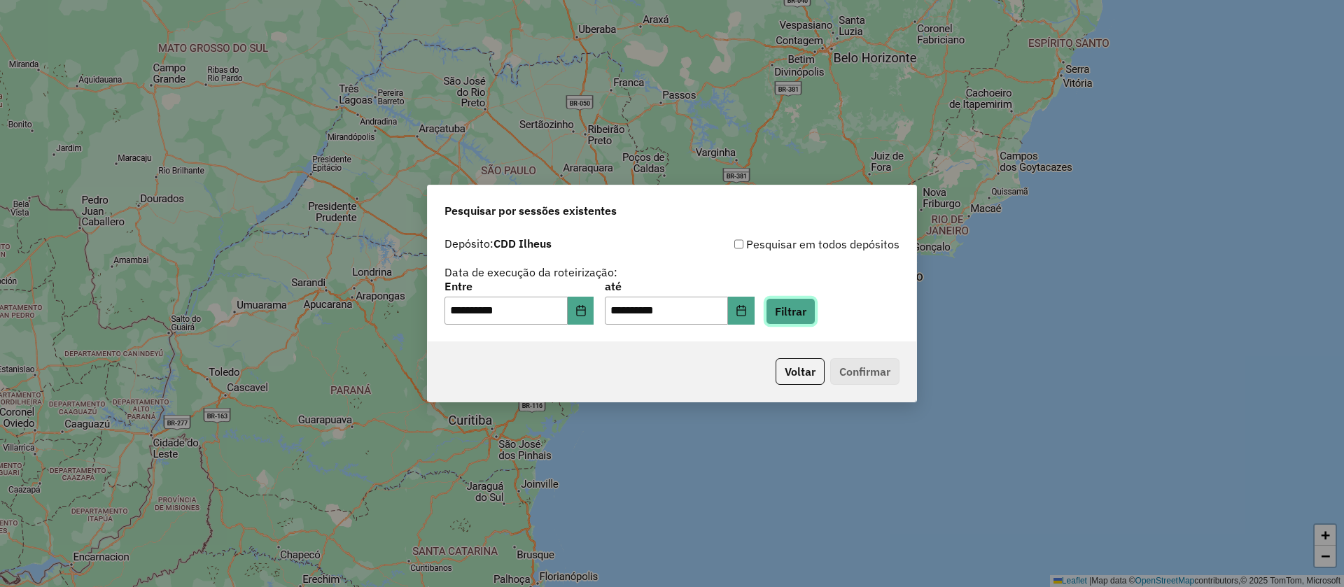
click at [803, 307] on button "Filtrar" at bounding box center [791, 311] width 50 height 27
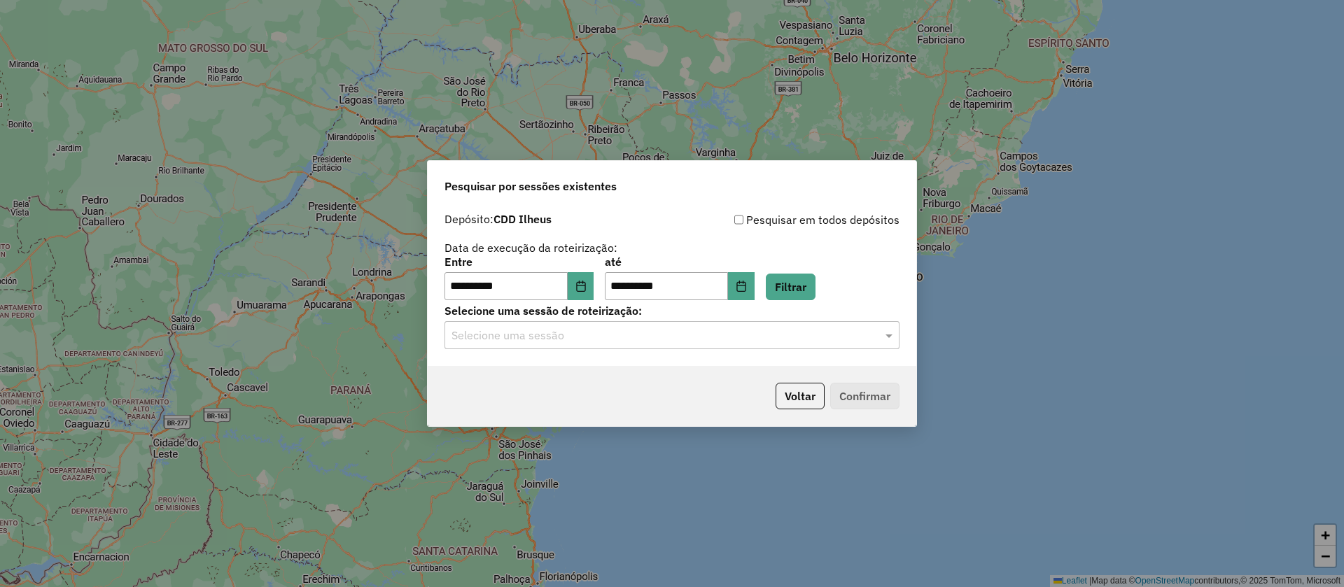
click at [653, 337] on input "text" at bounding box center [658, 336] width 413 height 17
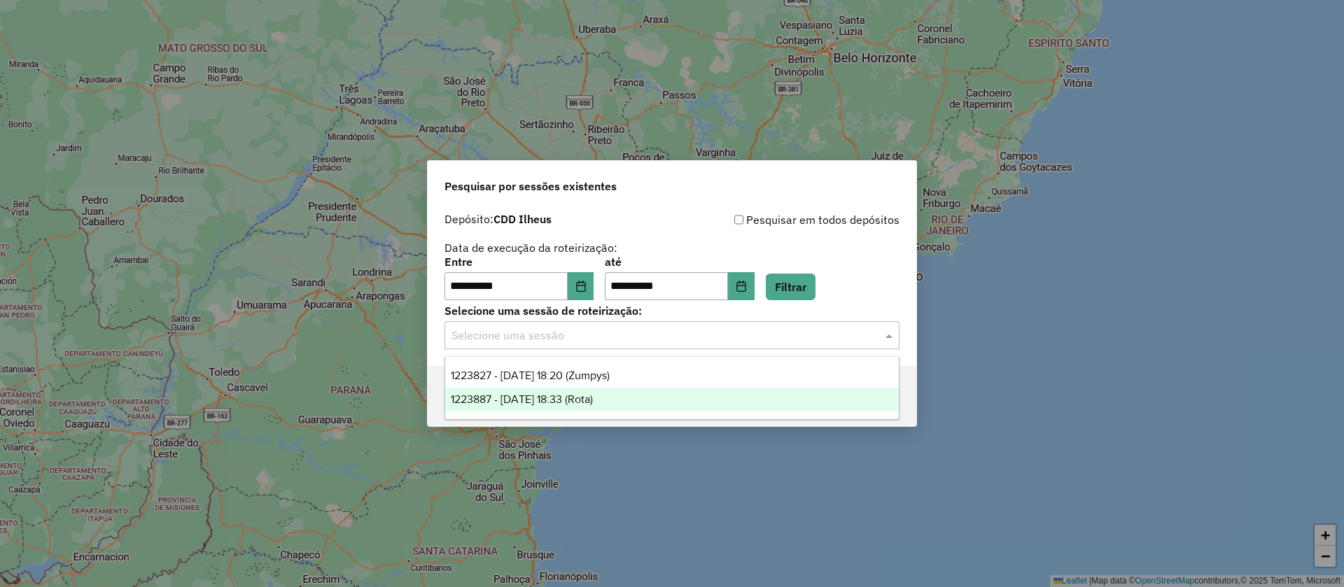
click at [593, 398] on span "1223887 - 05/08/2025 18:33 (Rota)" at bounding box center [522, 399] width 142 height 12
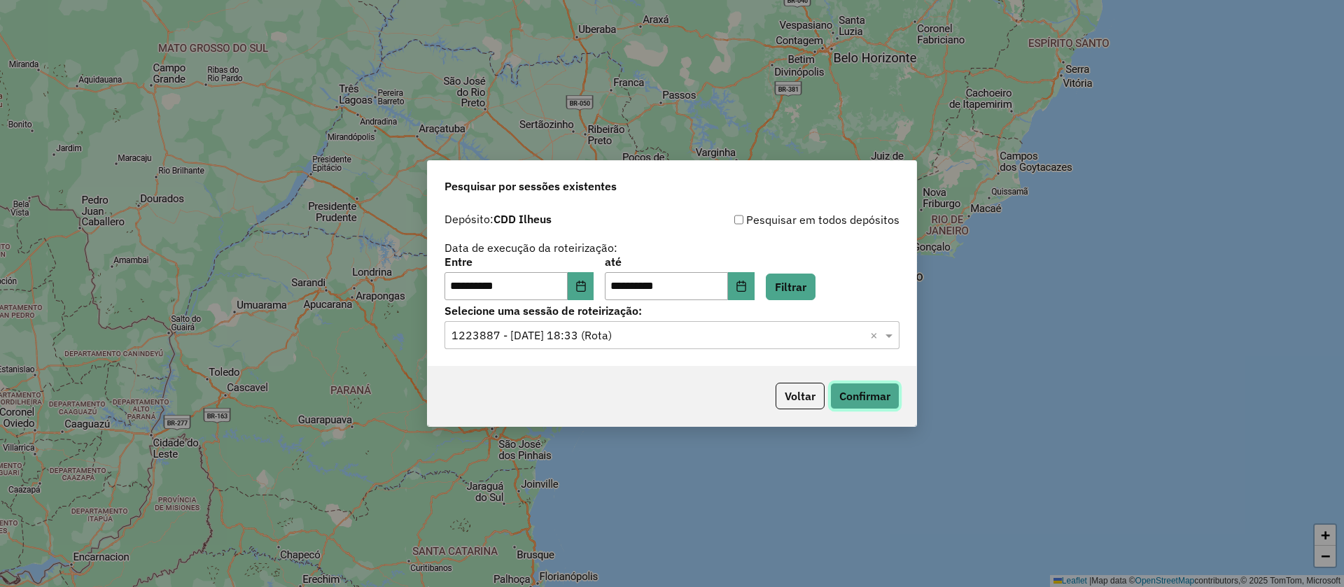
click at [865, 391] on button "Confirmar" at bounding box center [864, 396] width 69 height 27
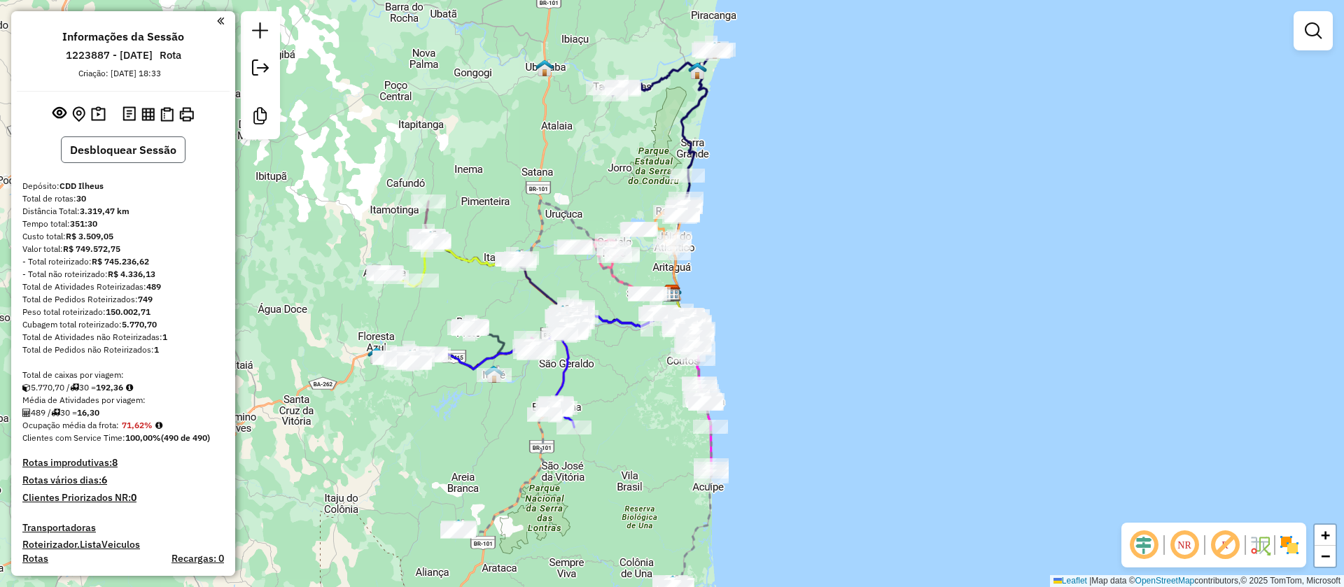
click at [127, 146] on button "Desbloquear Sessão" at bounding box center [123, 150] width 125 height 27
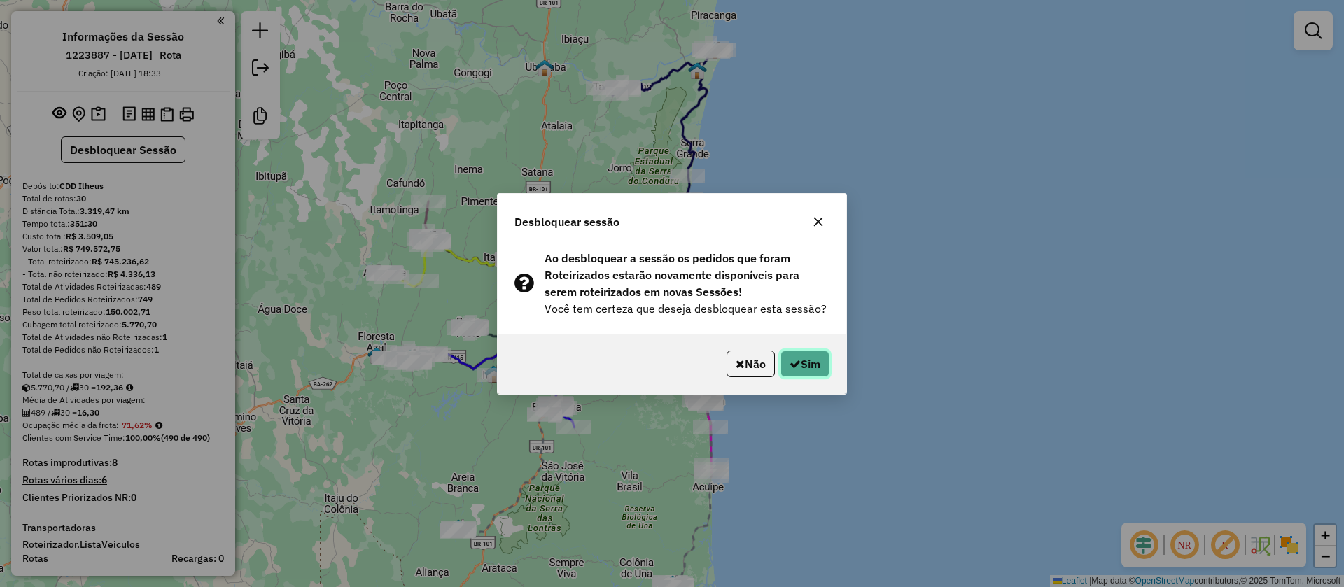
click at [791, 364] on icon "button" at bounding box center [795, 363] width 11 height 11
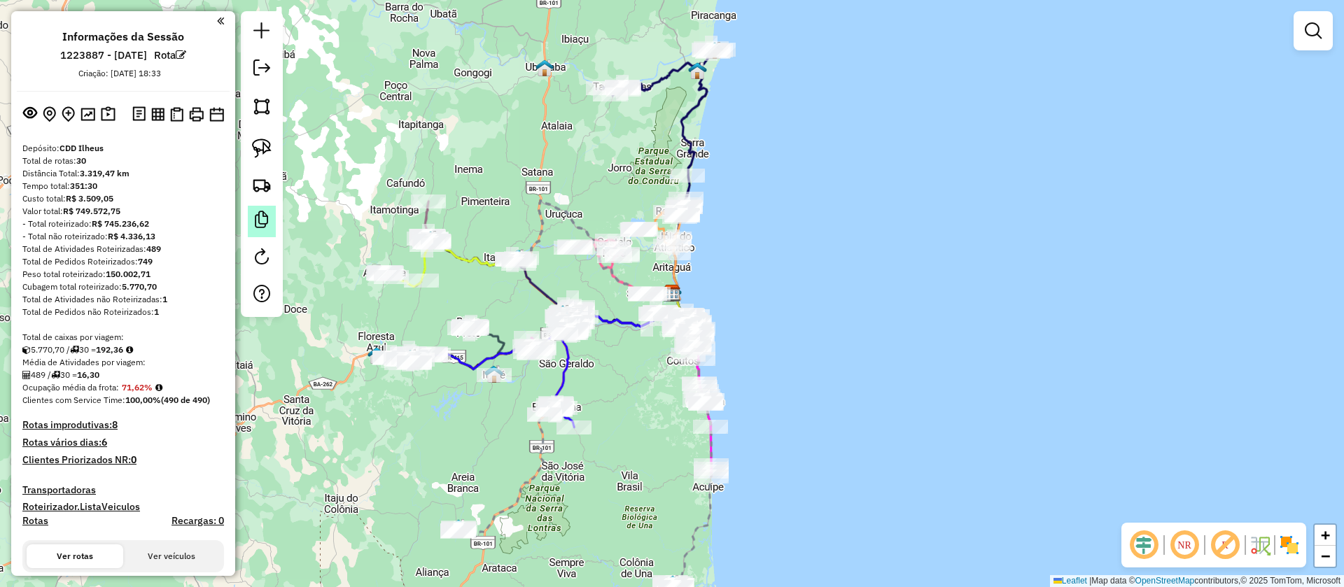
click at [262, 217] on em at bounding box center [261, 219] width 17 height 17
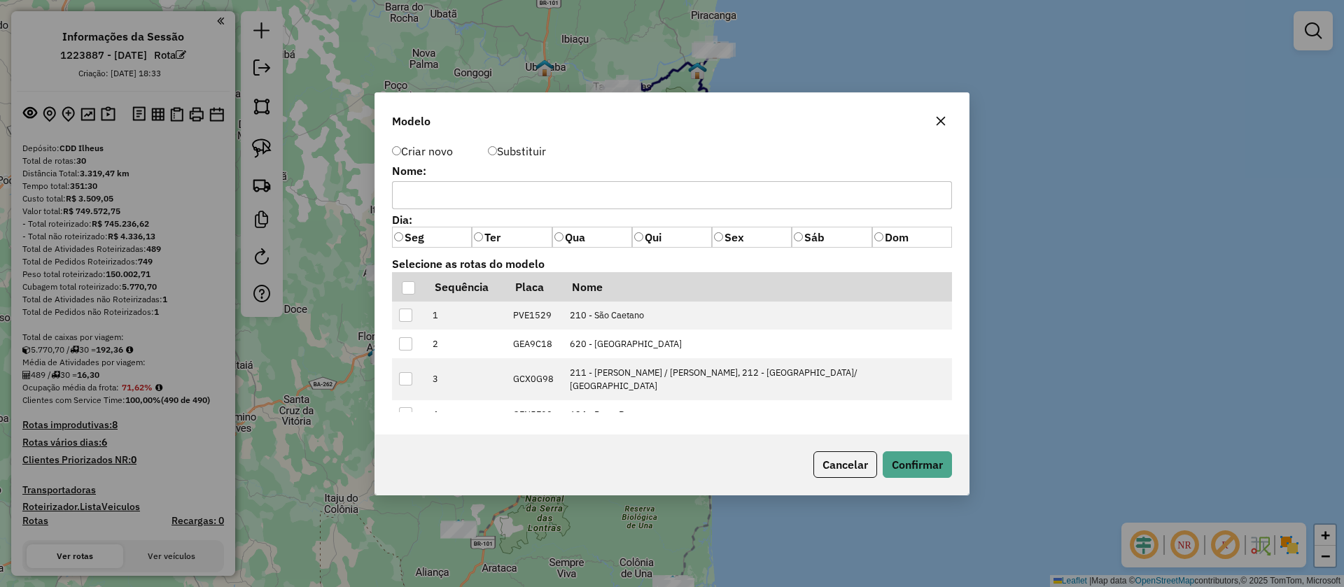
click at [462, 197] on input "text" at bounding box center [672, 195] width 560 height 28
type input "*"
click at [410, 288] on div at bounding box center [408, 287] width 13 height 13
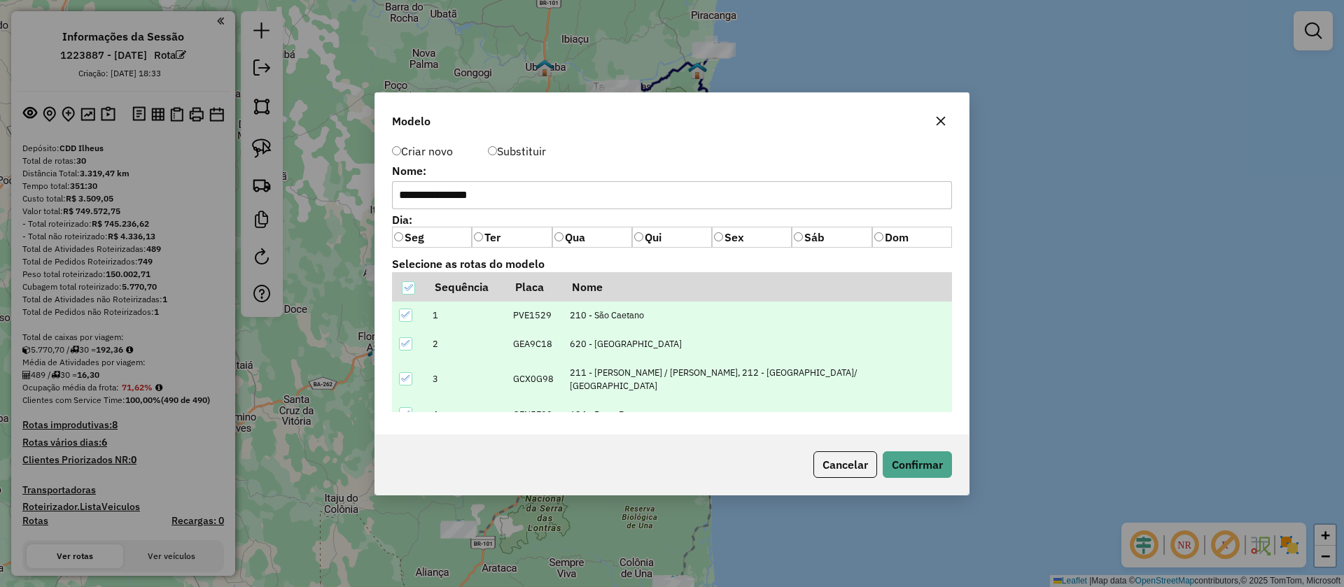
click at [511, 198] on input "**********" at bounding box center [672, 195] width 560 height 28
click at [528, 197] on input "**********" at bounding box center [672, 195] width 560 height 28
type input "**********"
click at [915, 462] on button "Confirmar" at bounding box center [917, 465] width 69 height 27
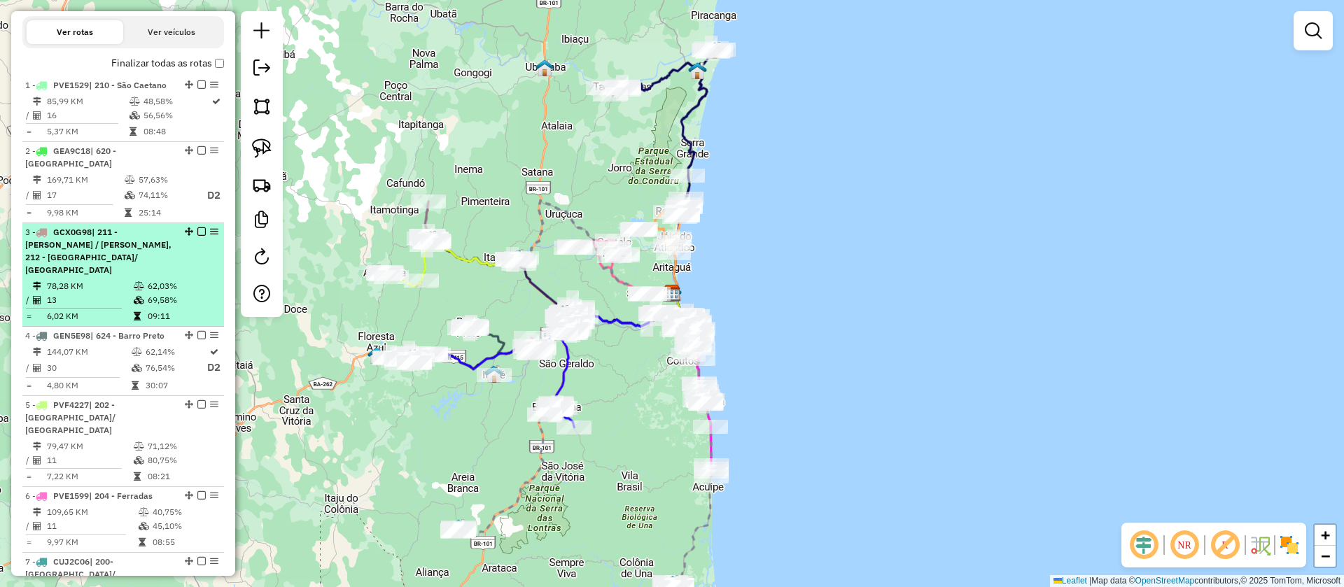
scroll to position [525, 0]
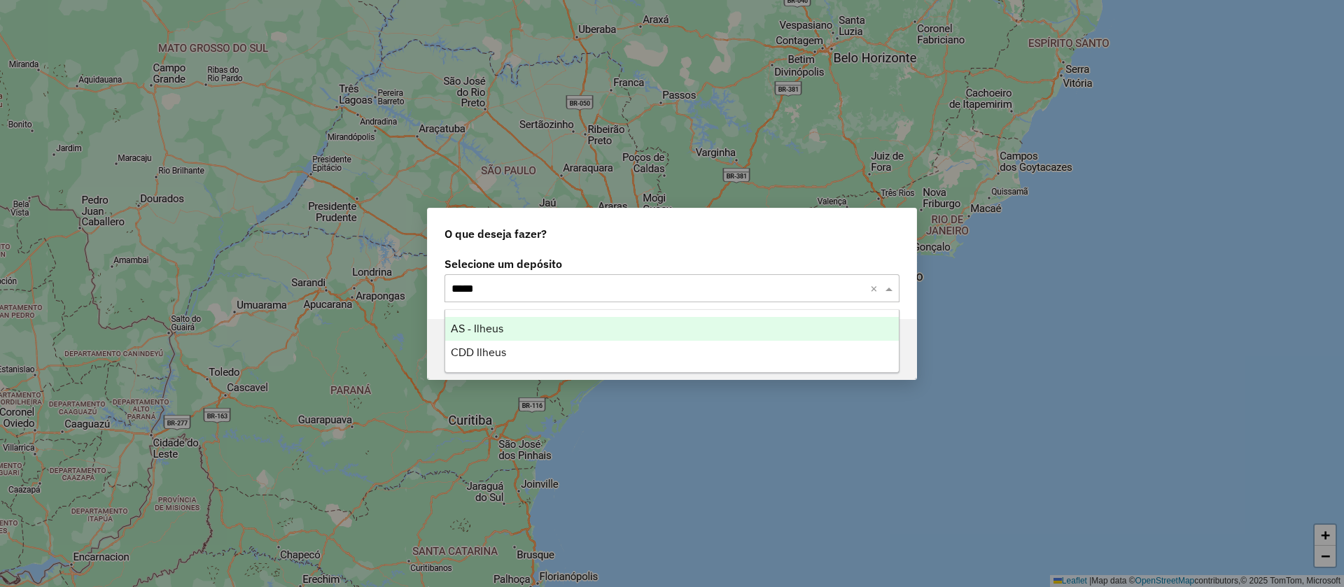
type input "******"
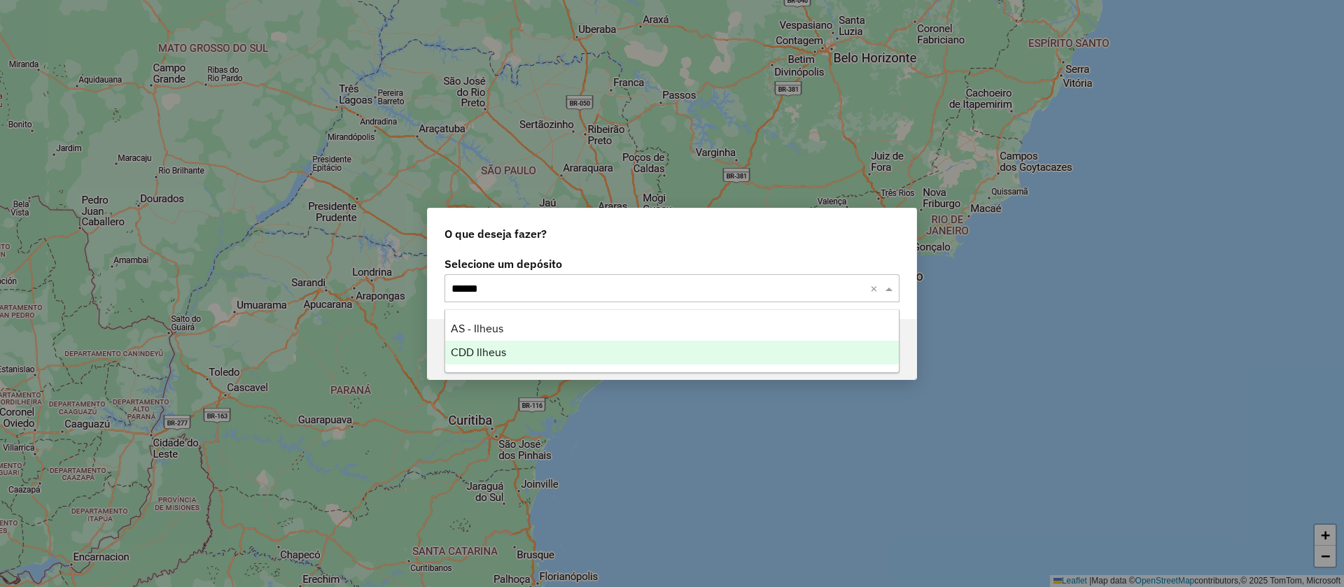
click at [506, 351] on div "CDD Ilheus" at bounding box center [672, 353] width 454 height 24
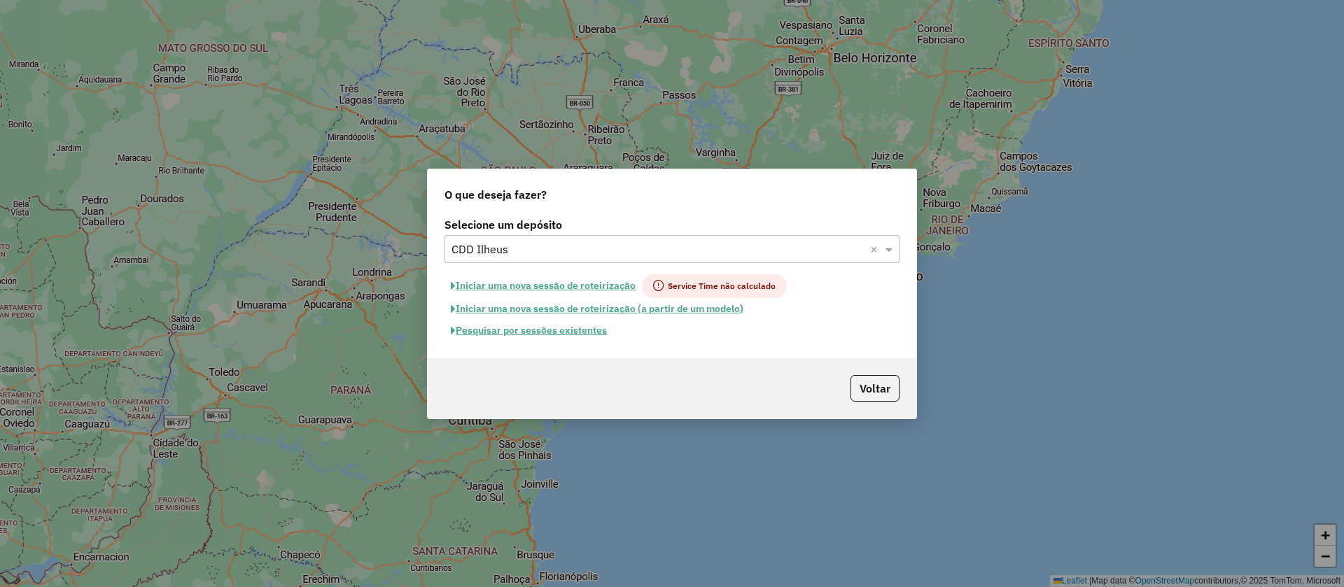
click at [578, 309] on button "Iniciar uma nova sessão de roteirização (a partir de um modelo)" at bounding box center [597, 309] width 305 height 22
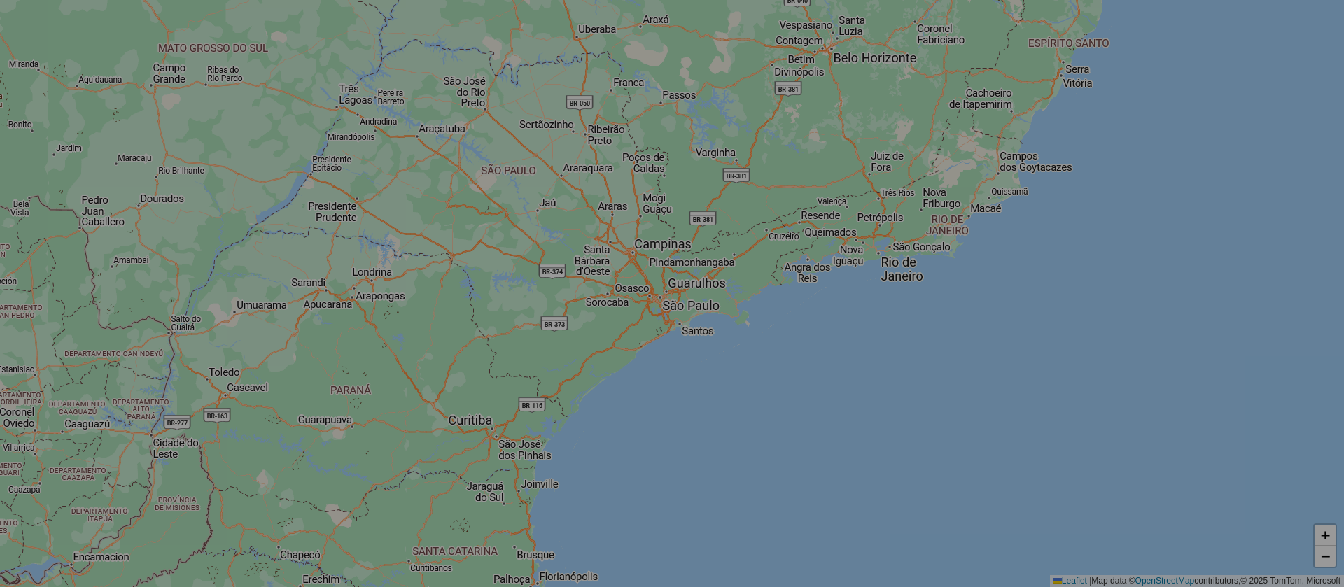
select select "*"
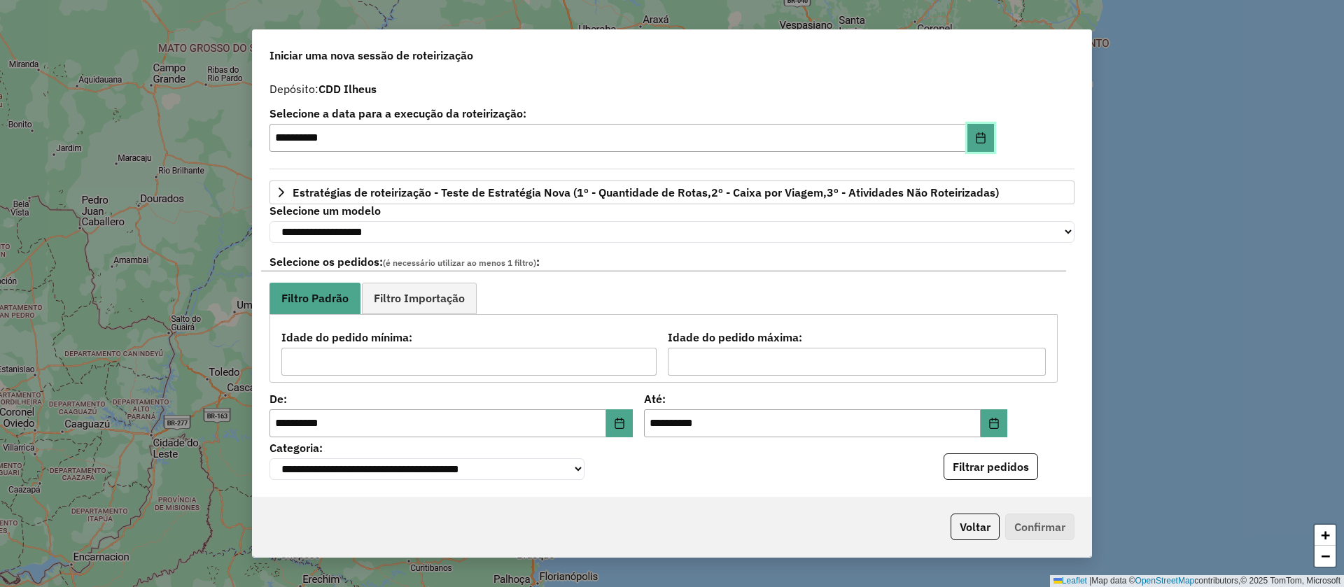
click at [977, 130] on button "Choose Date" at bounding box center [981, 138] width 27 height 28
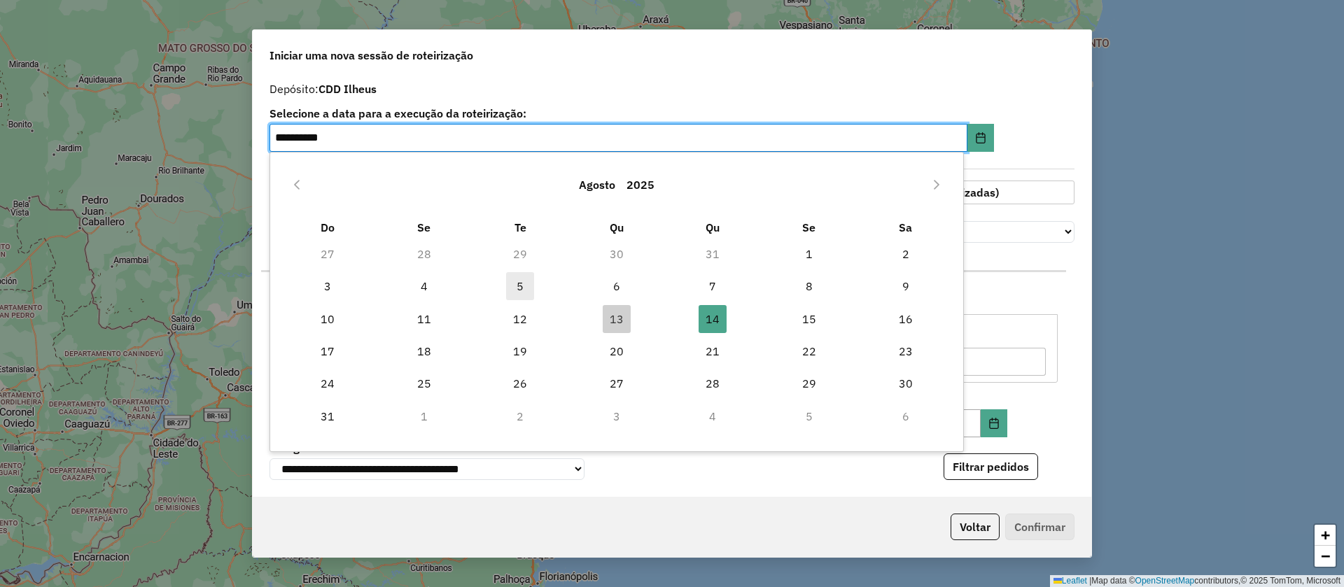
click at [521, 285] on span "5" at bounding box center [520, 286] width 28 height 28
type input "**********"
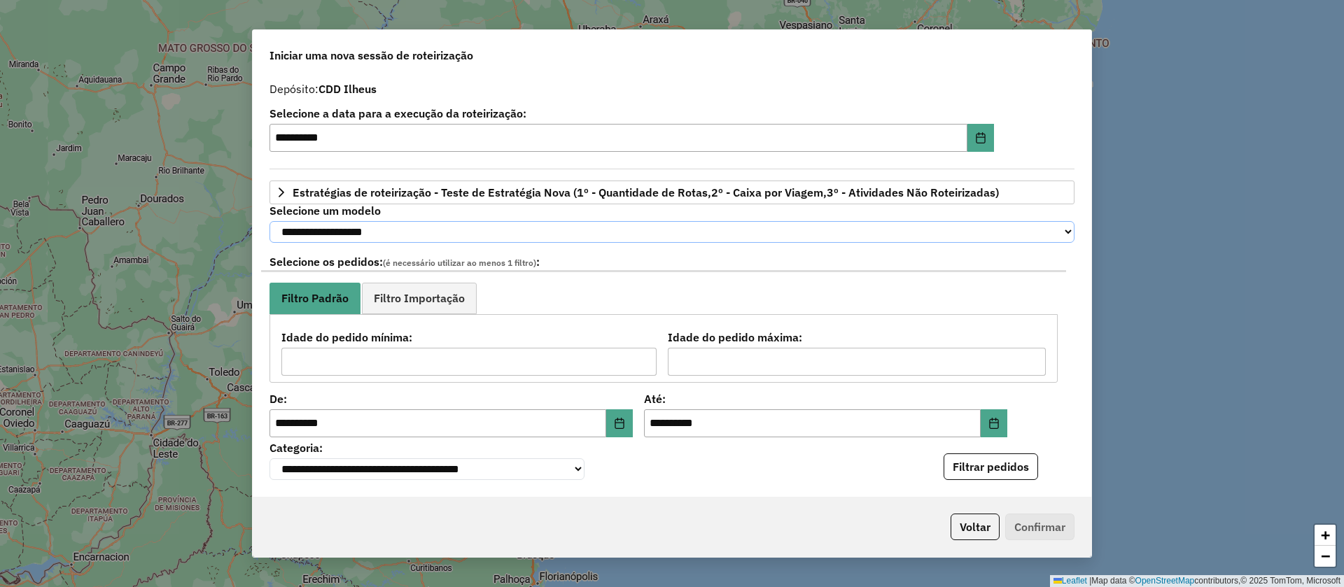
click at [419, 232] on select "**********" at bounding box center [672, 232] width 805 height 22
select select "********"
click at [270, 221] on select "**********" at bounding box center [672, 232] width 805 height 22
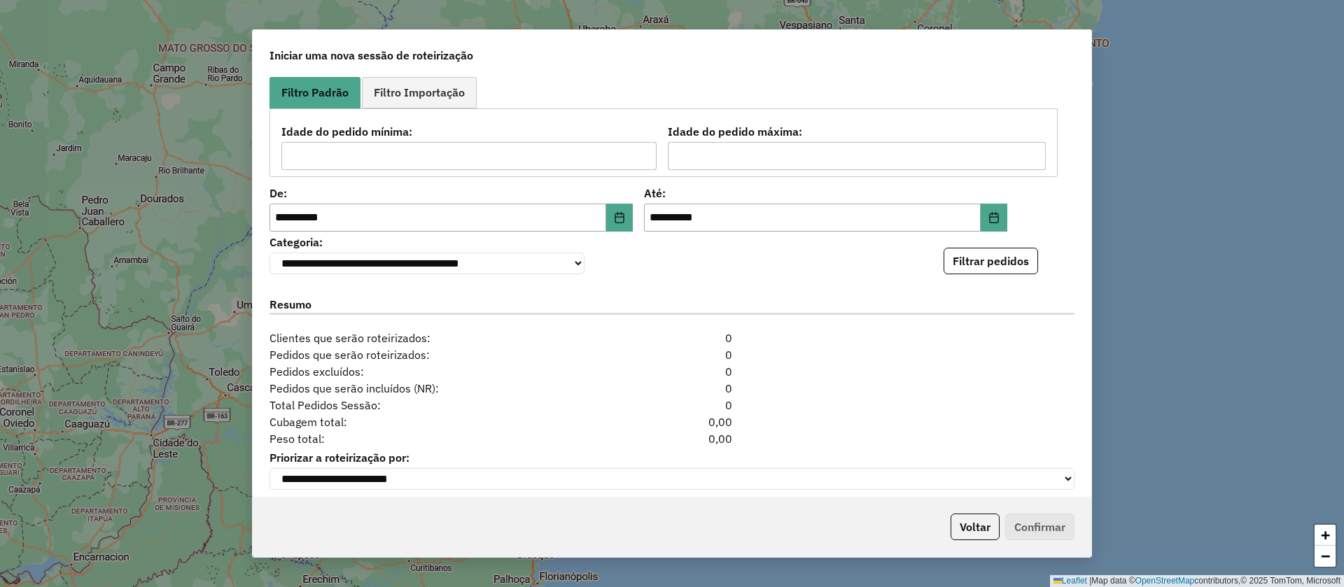
scroll to position [210, 0]
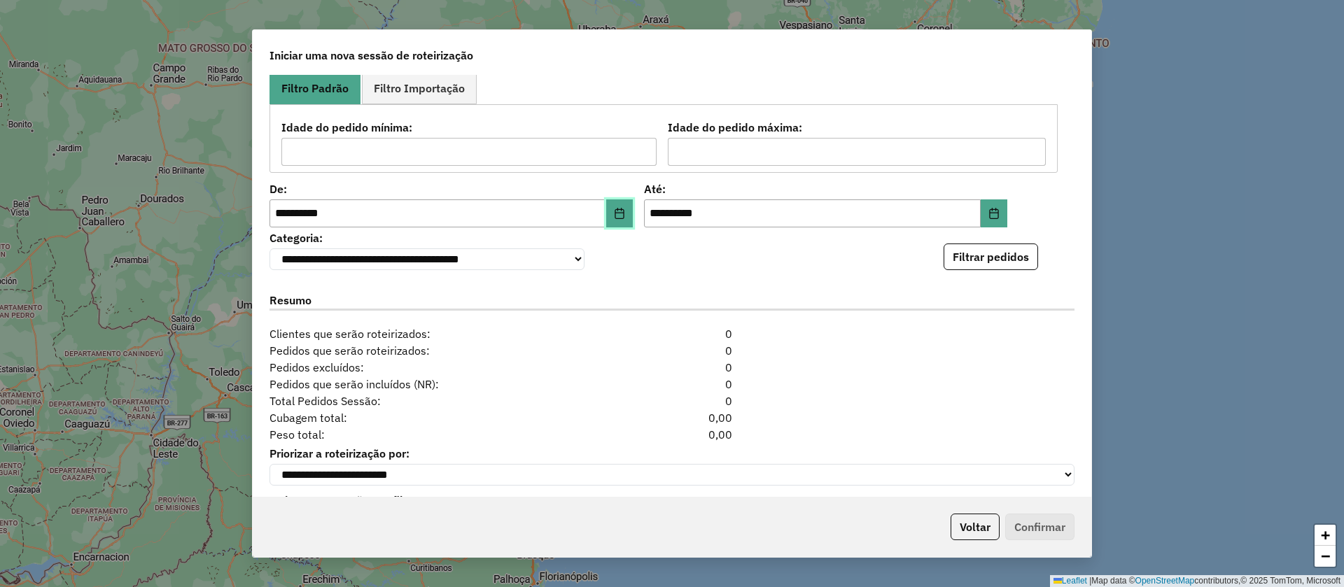
click at [619, 218] on icon "Choose Date" at bounding box center [619, 213] width 11 height 11
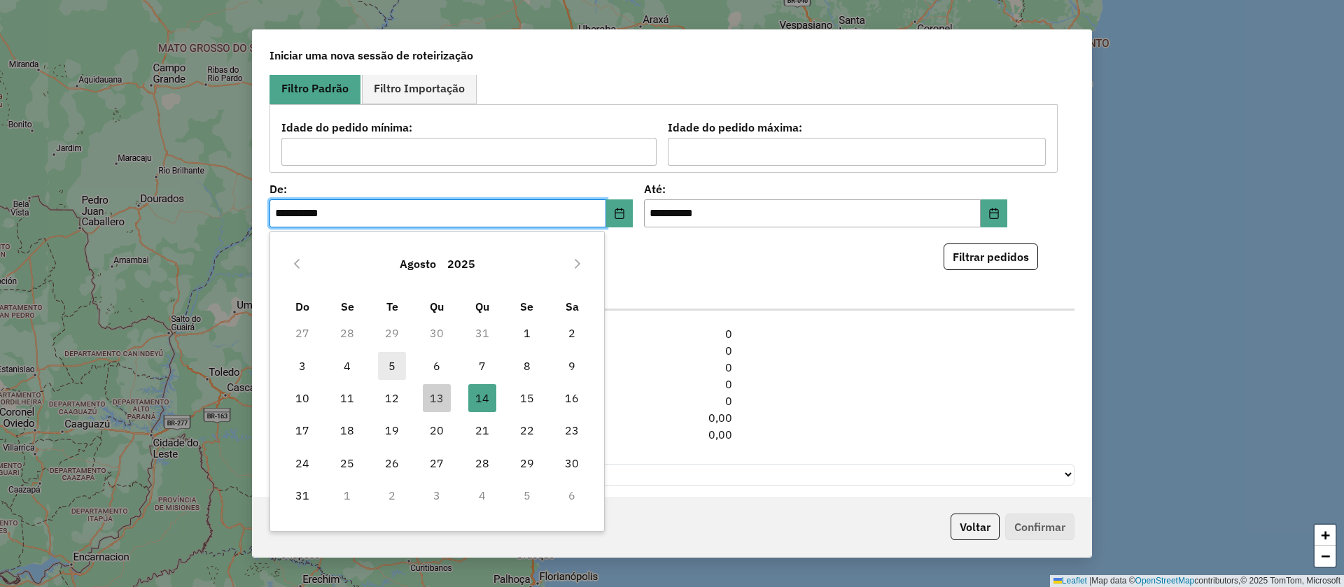
click at [390, 363] on span "5" at bounding box center [392, 366] width 28 height 28
type input "**********"
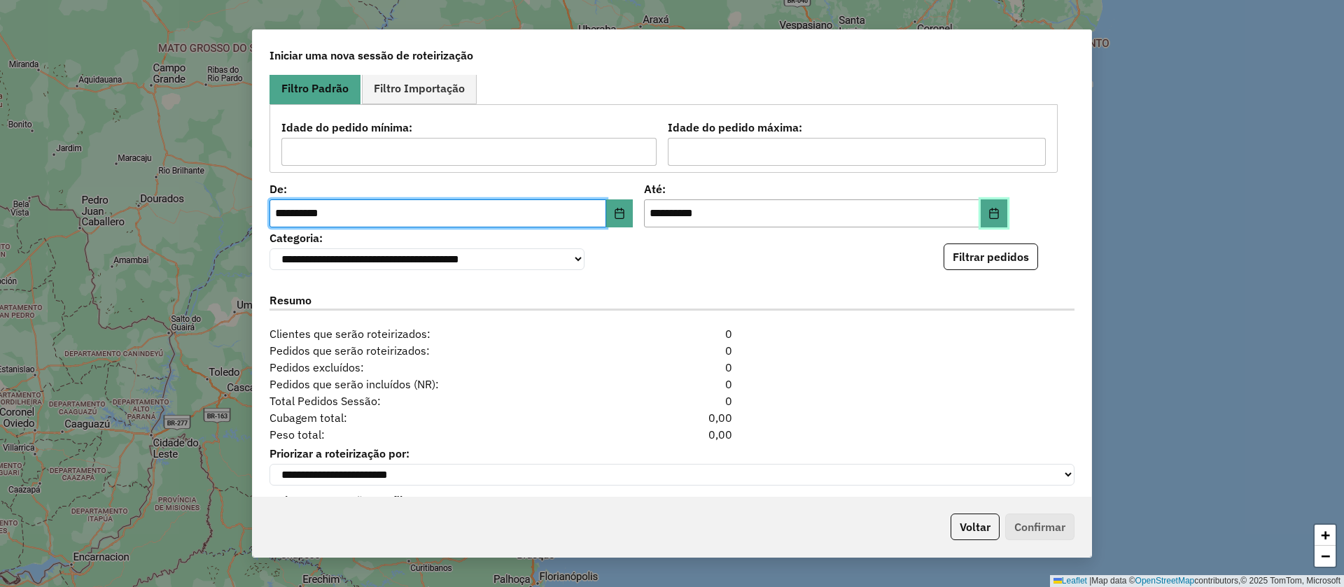
click at [990, 217] on icon "Choose Date" at bounding box center [994, 213] width 11 height 11
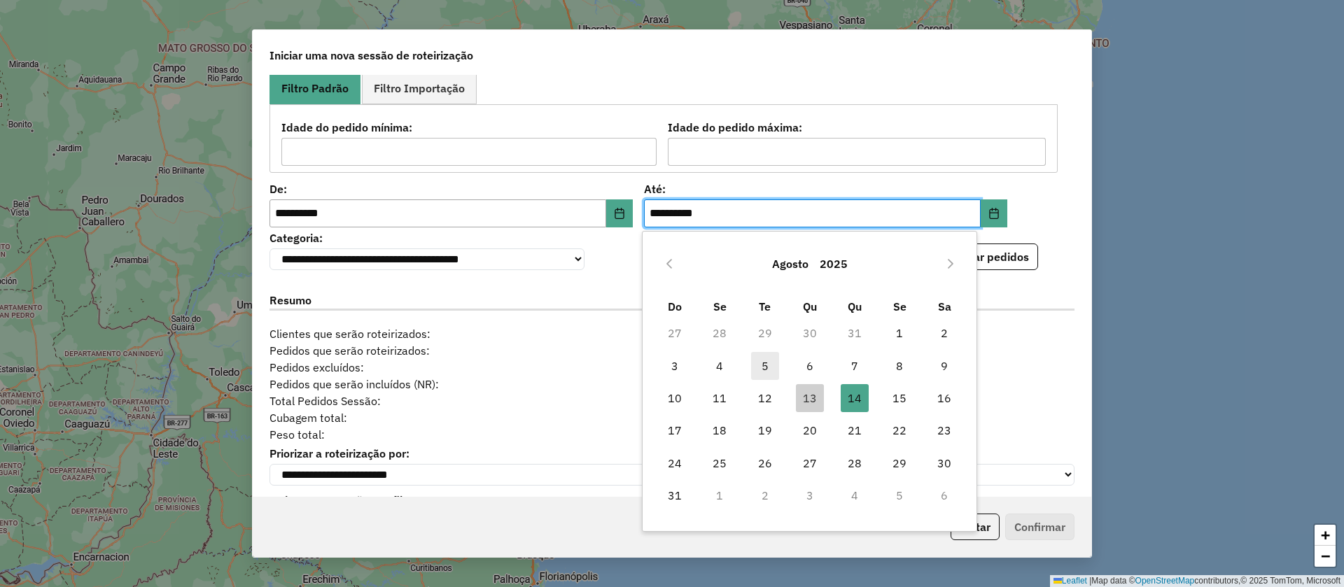
click at [769, 362] on span "5" at bounding box center [765, 366] width 28 height 28
type input "**********"
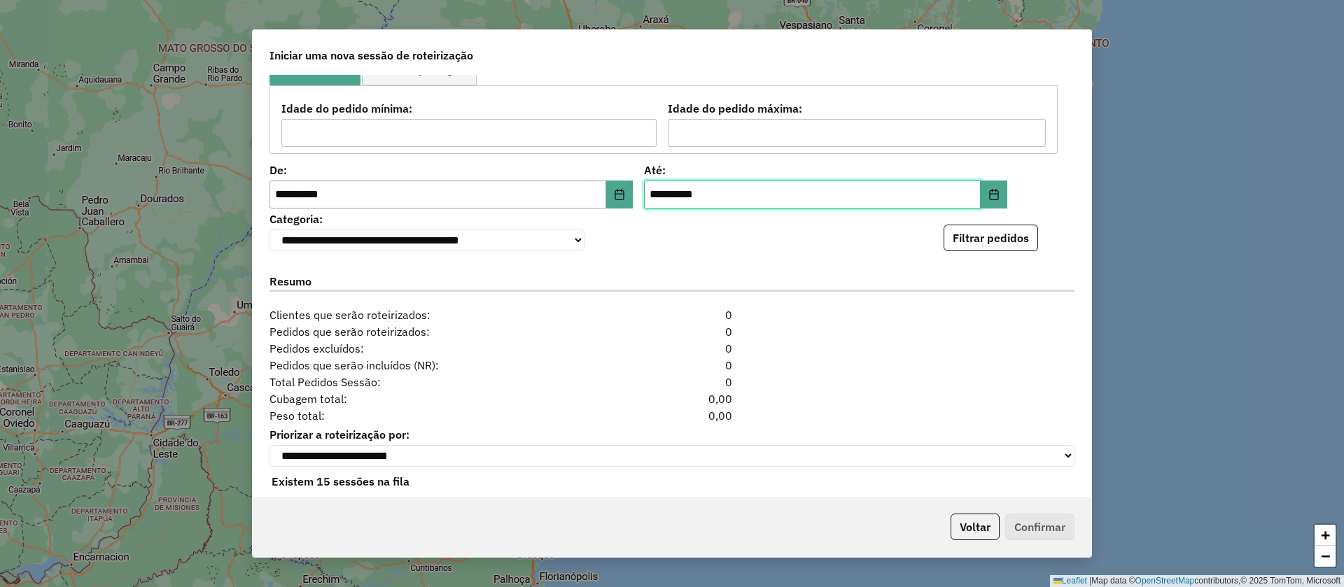
scroll to position [257, 0]
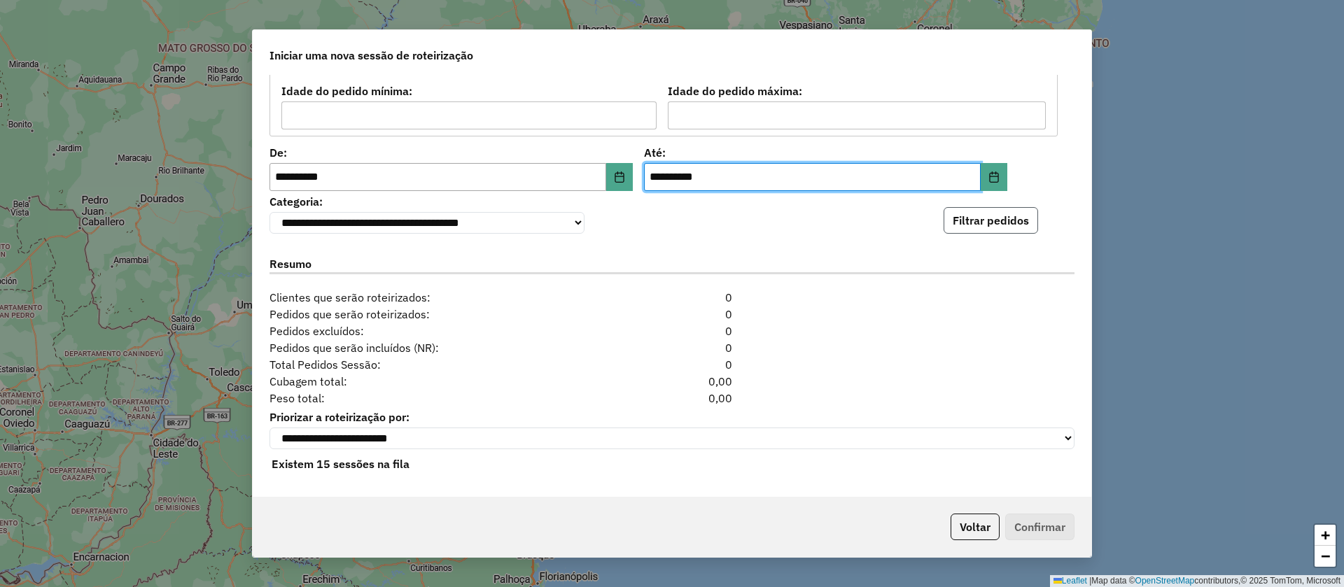
click at [996, 209] on button "Filtrar pedidos" at bounding box center [991, 220] width 95 height 27
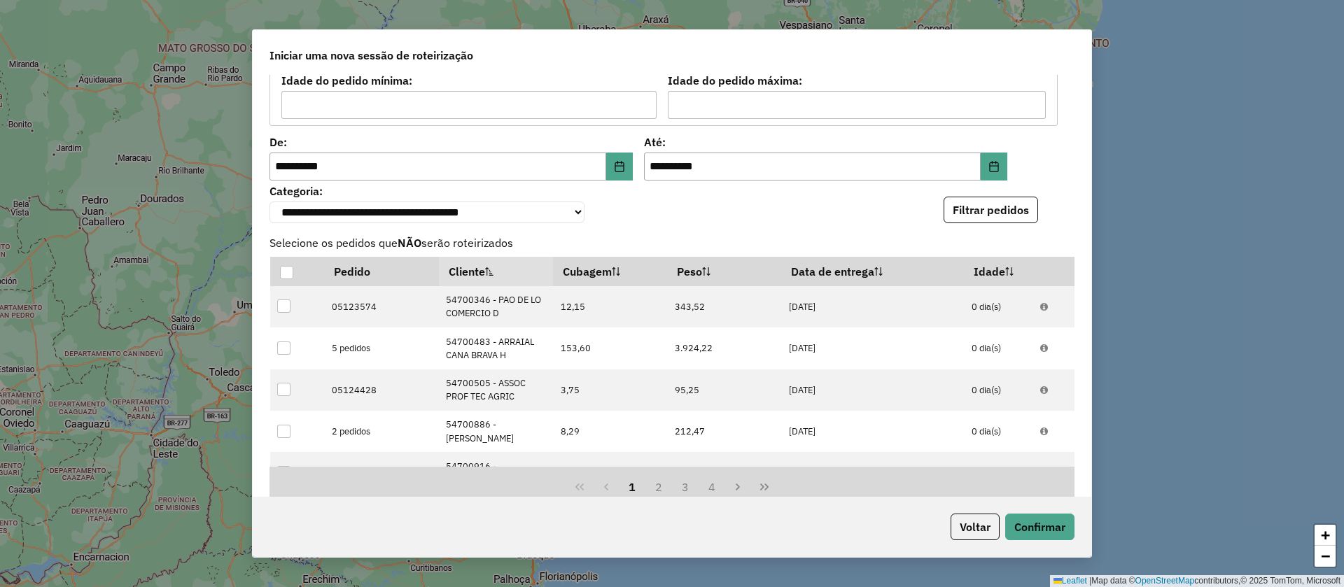
scroll to position [563, 0]
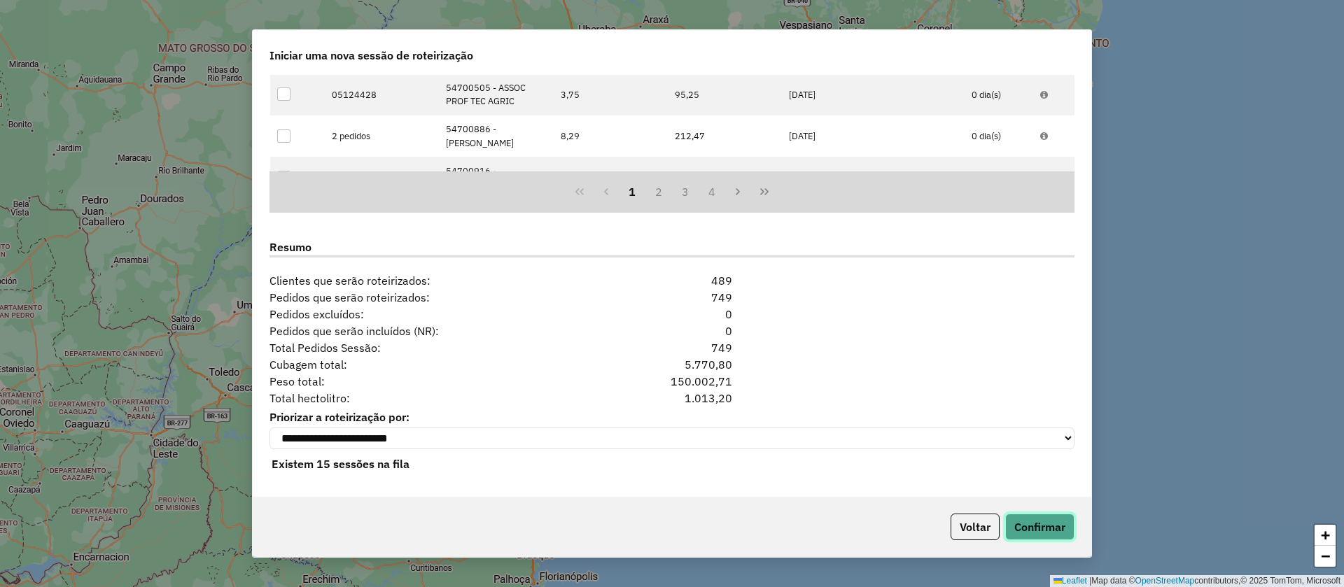
click at [1049, 527] on button "Confirmar" at bounding box center [1039, 527] width 69 height 27
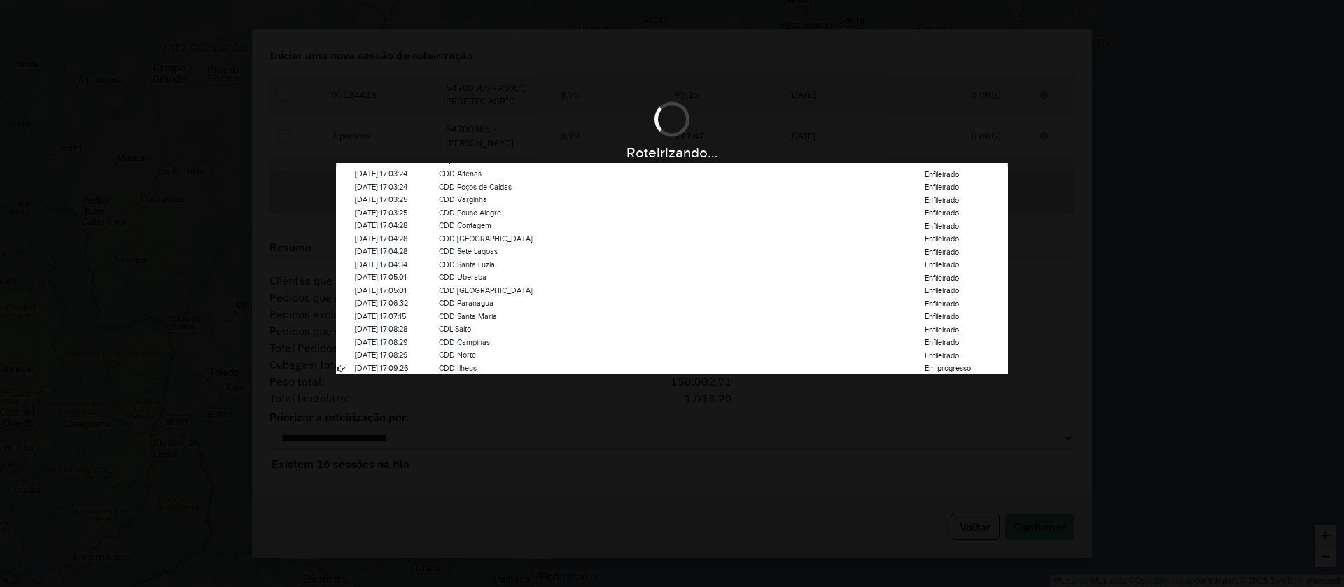
scroll to position [14, 0]
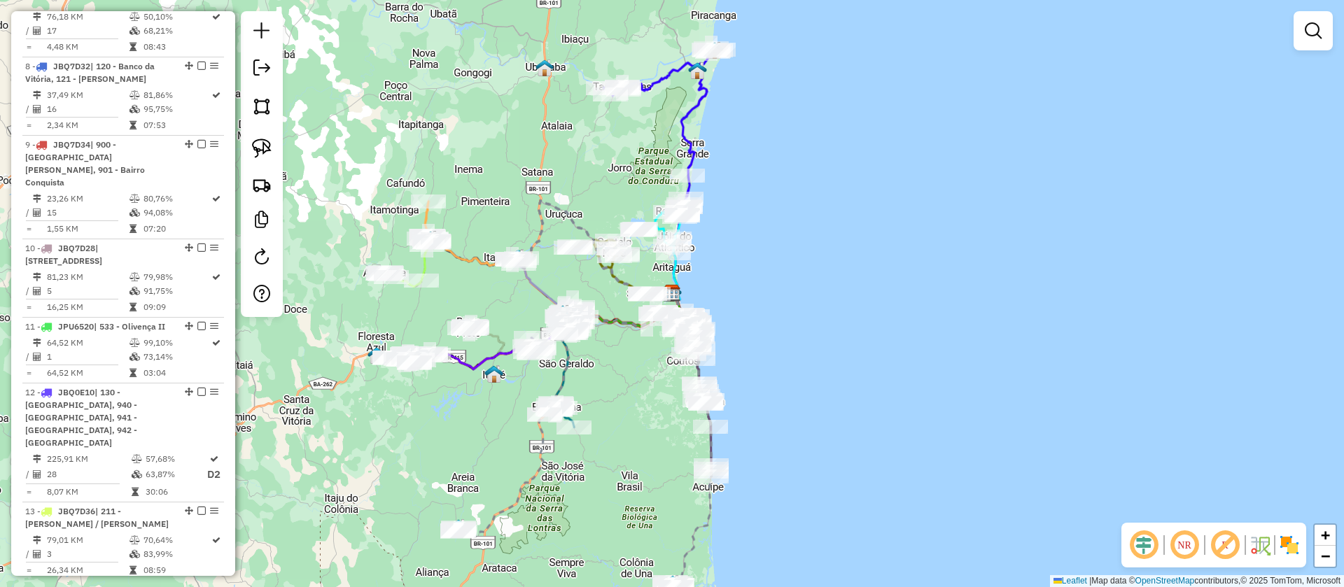
scroll to position [945, 0]
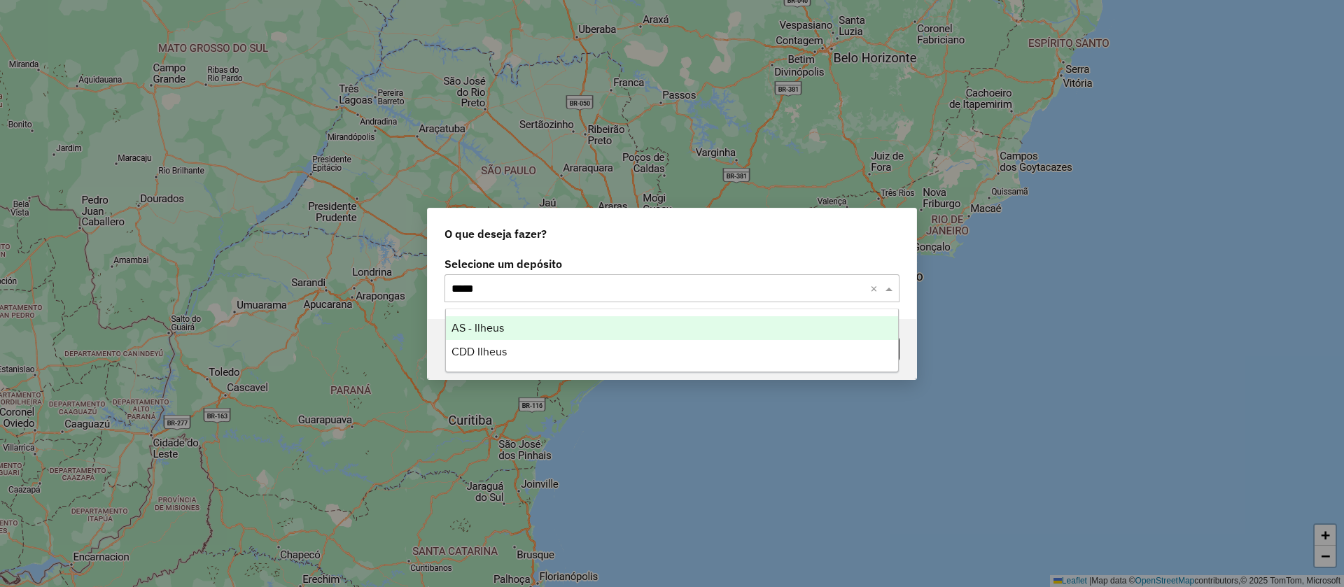
type input "******"
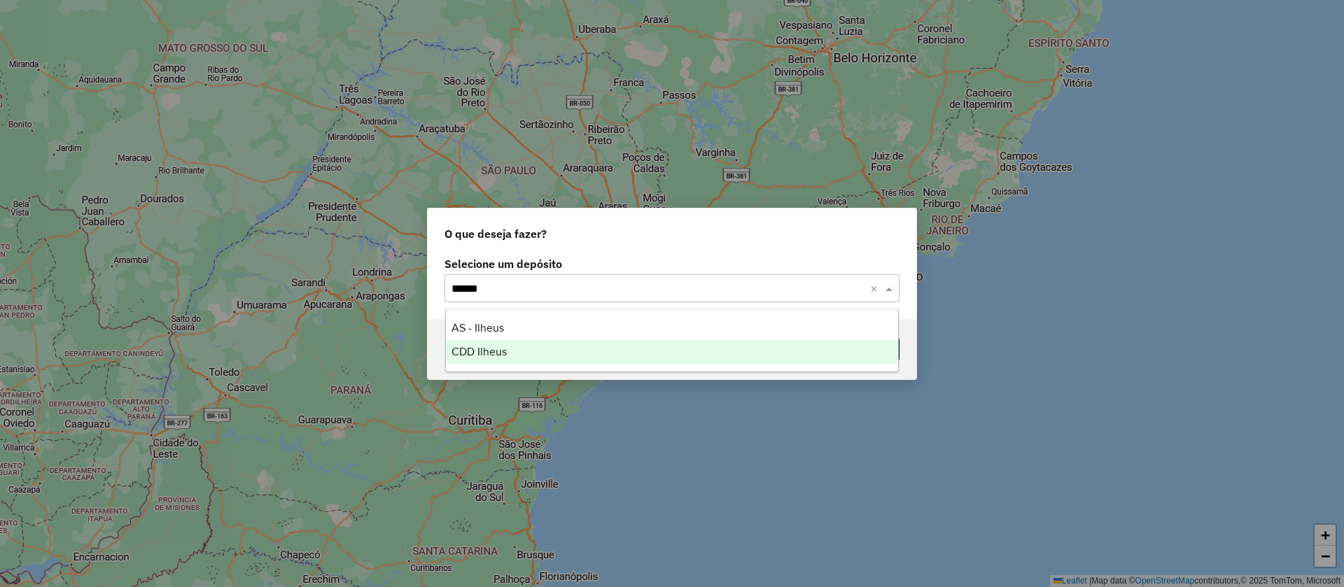
click at [489, 354] on span "CDD Ilheus" at bounding box center [479, 352] width 55 height 12
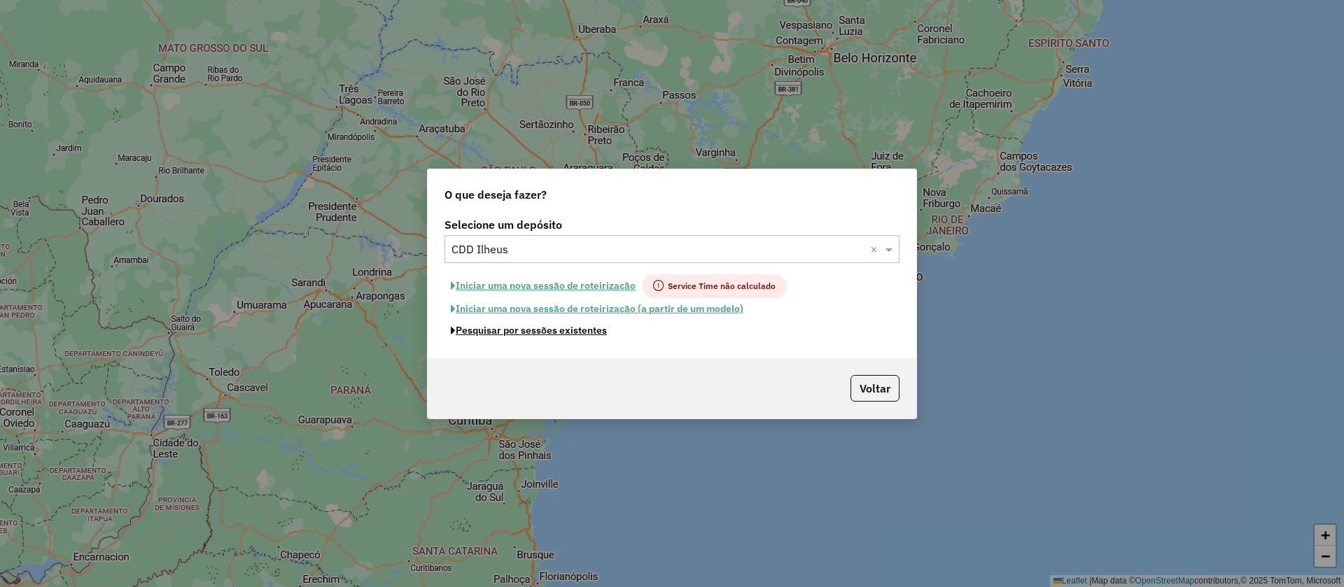
click at [576, 328] on button "Pesquisar por sessões existentes" at bounding box center [529, 331] width 169 height 22
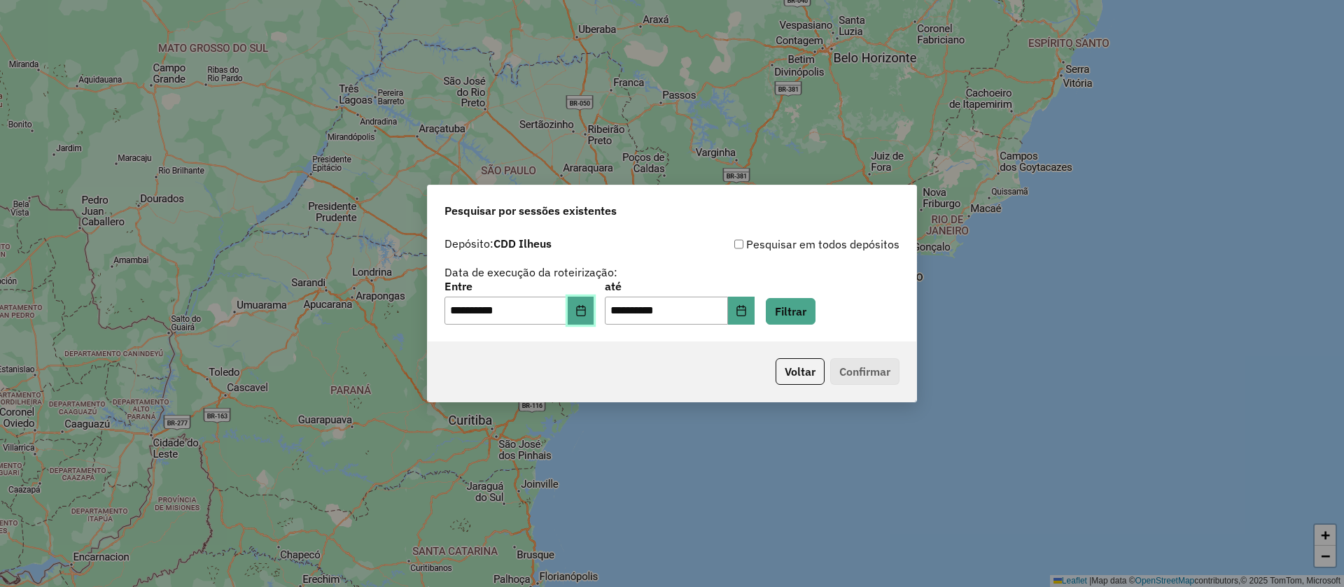
click at [585, 307] on icon "Choose Date" at bounding box center [580, 310] width 9 height 11
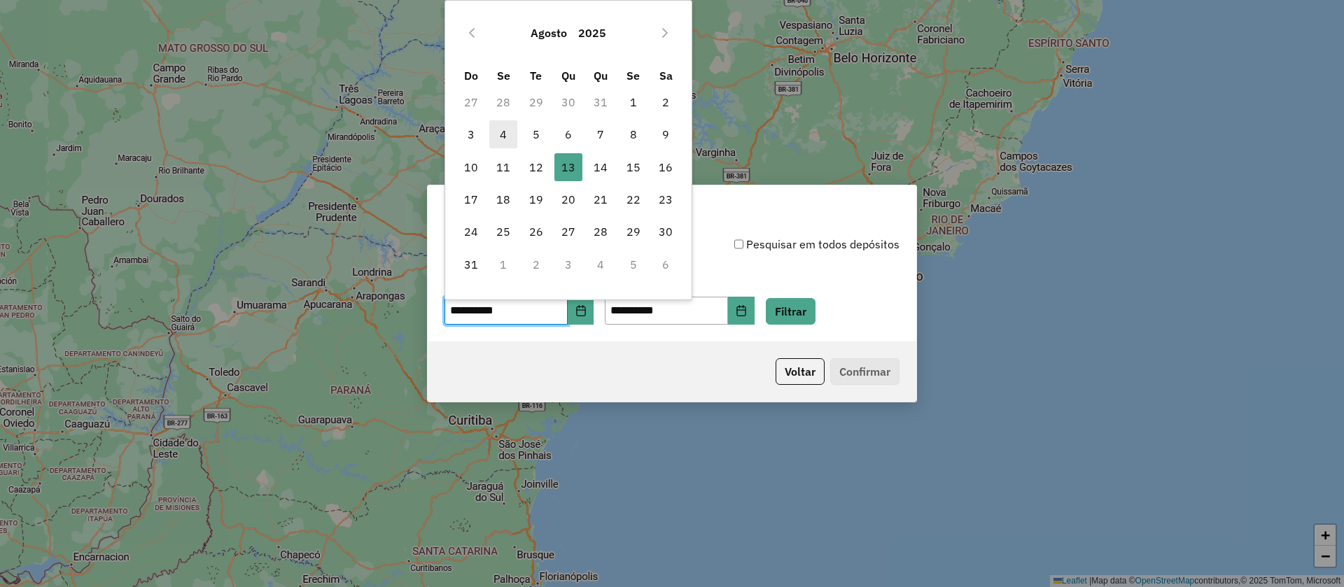
click at [503, 134] on span "4" at bounding box center [503, 134] width 28 height 28
type input "**********"
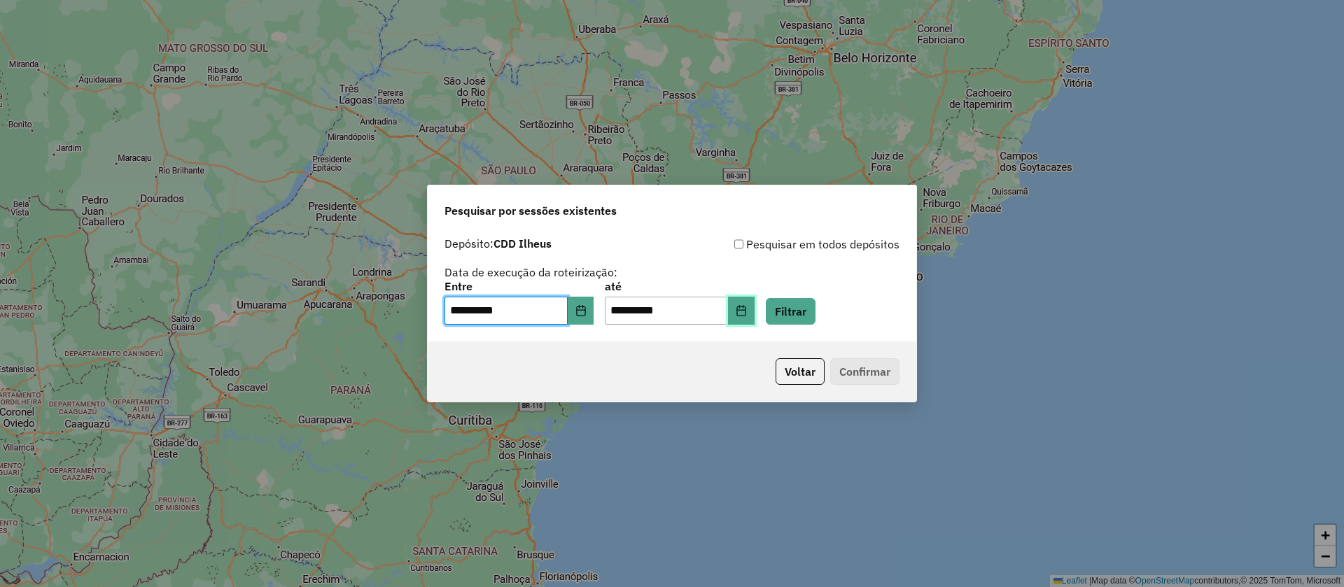
click at [755, 302] on button "Choose Date" at bounding box center [741, 311] width 27 height 28
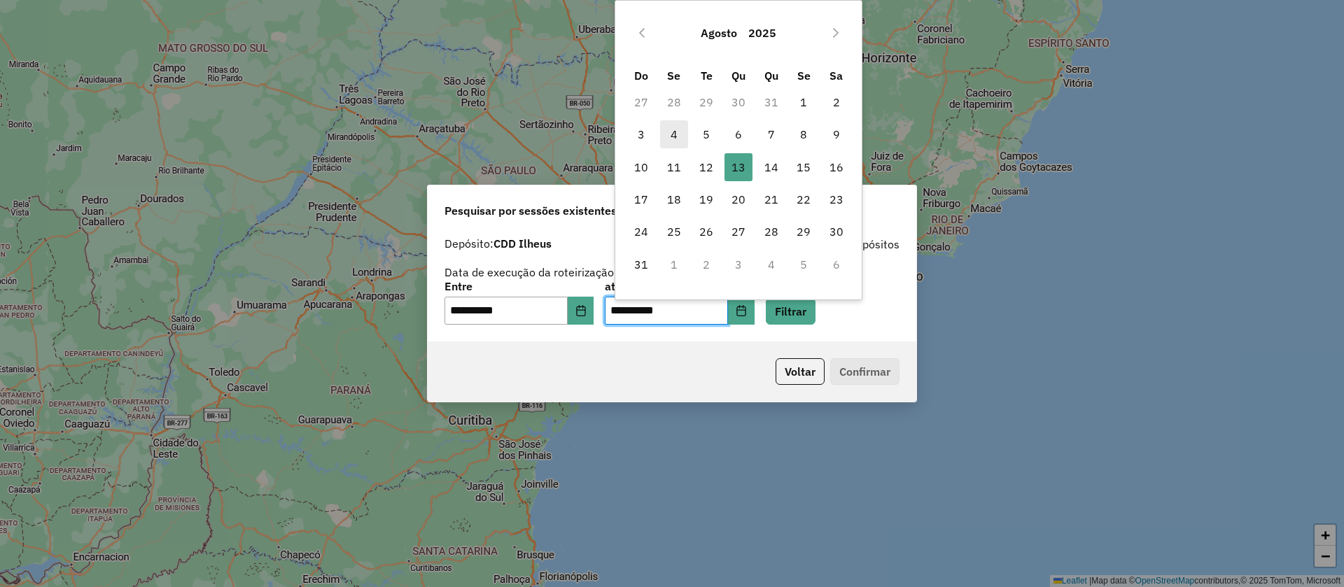
click at [674, 130] on span "4" at bounding box center [674, 134] width 28 height 28
type input "**********"
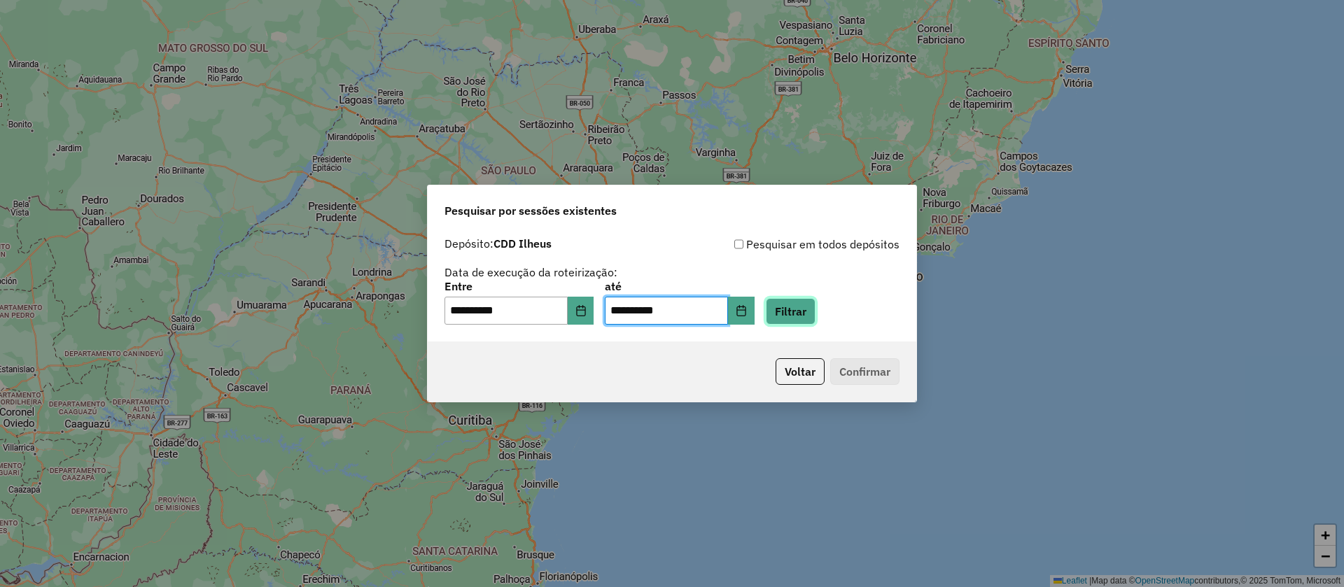
click at [805, 309] on button "Filtrar" at bounding box center [791, 311] width 50 height 27
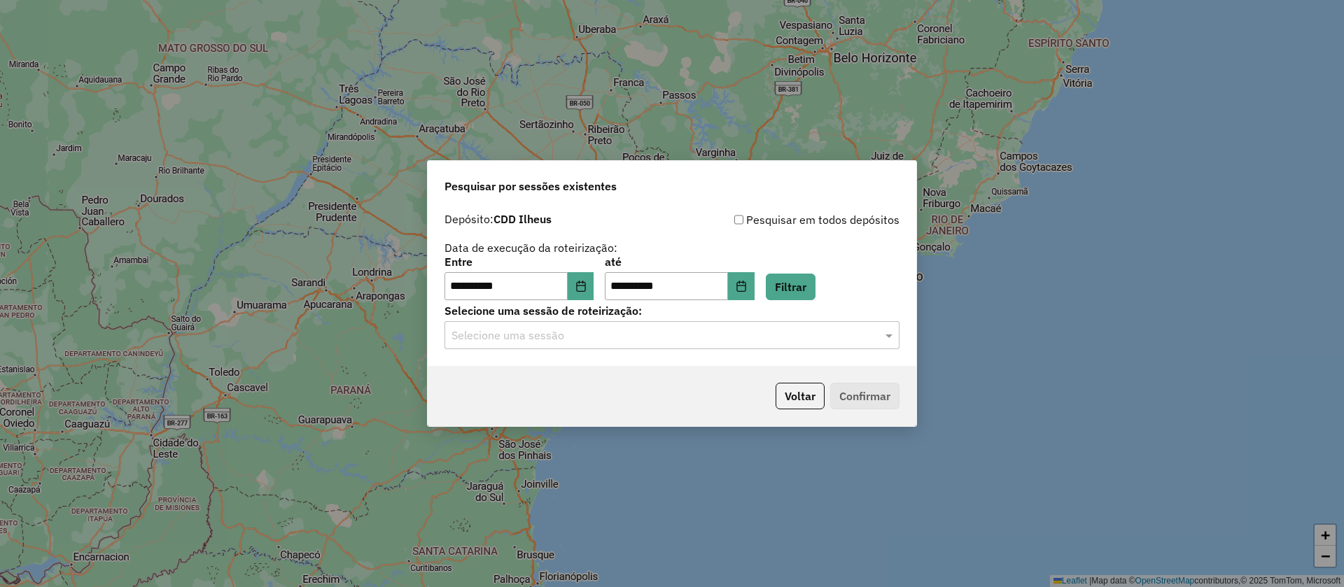
click at [607, 334] on input "text" at bounding box center [658, 336] width 413 height 17
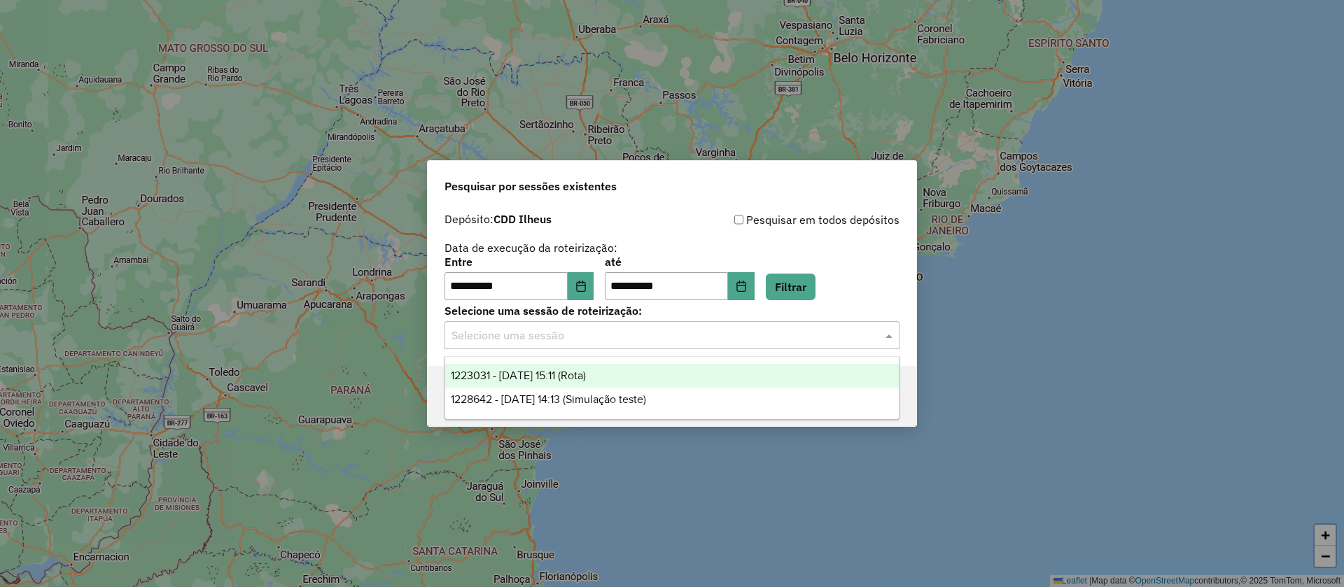
click at [586, 371] on span "1223031 - [DATE] 15:11 (Rota)" at bounding box center [518, 376] width 135 height 12
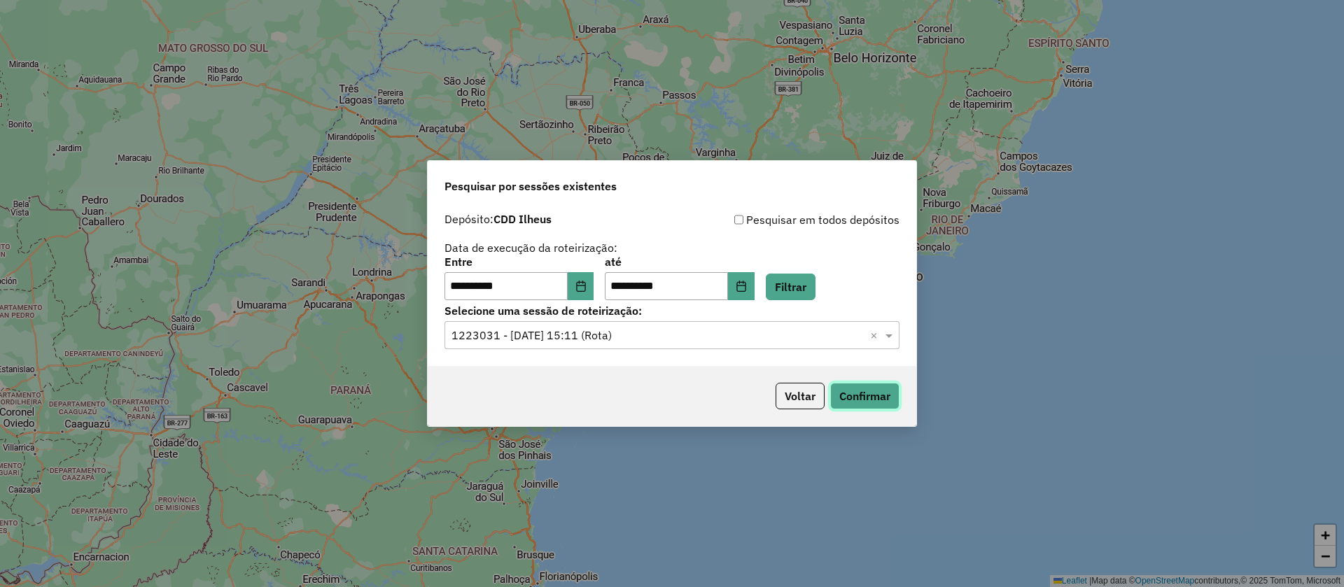
click at [874, 393] on button "Confirmar" at bounding box center [864, 396] width 69 height 27
click at [801, 394] on button "Voltar" at bounding box center [800, 396] width 49 height 27
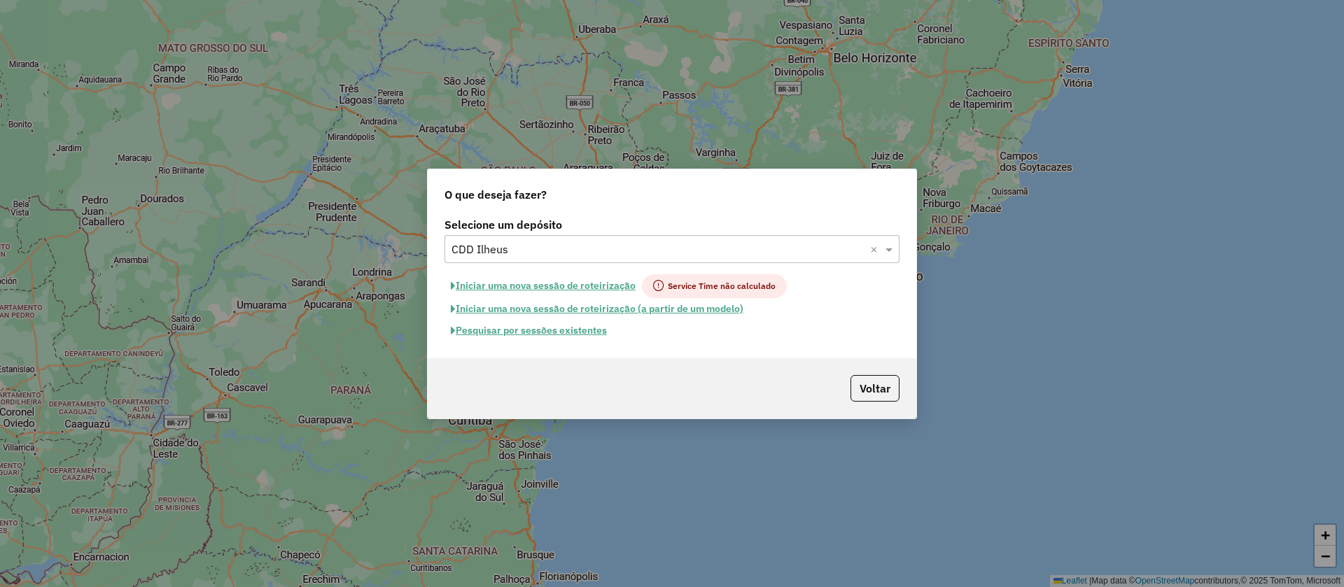
click at [512, 304] on button "Iniciar uma nova sessão de roteirização (a partir de um modelo)" at bounding box center [597, 309] width 305 height 22
select select "*"
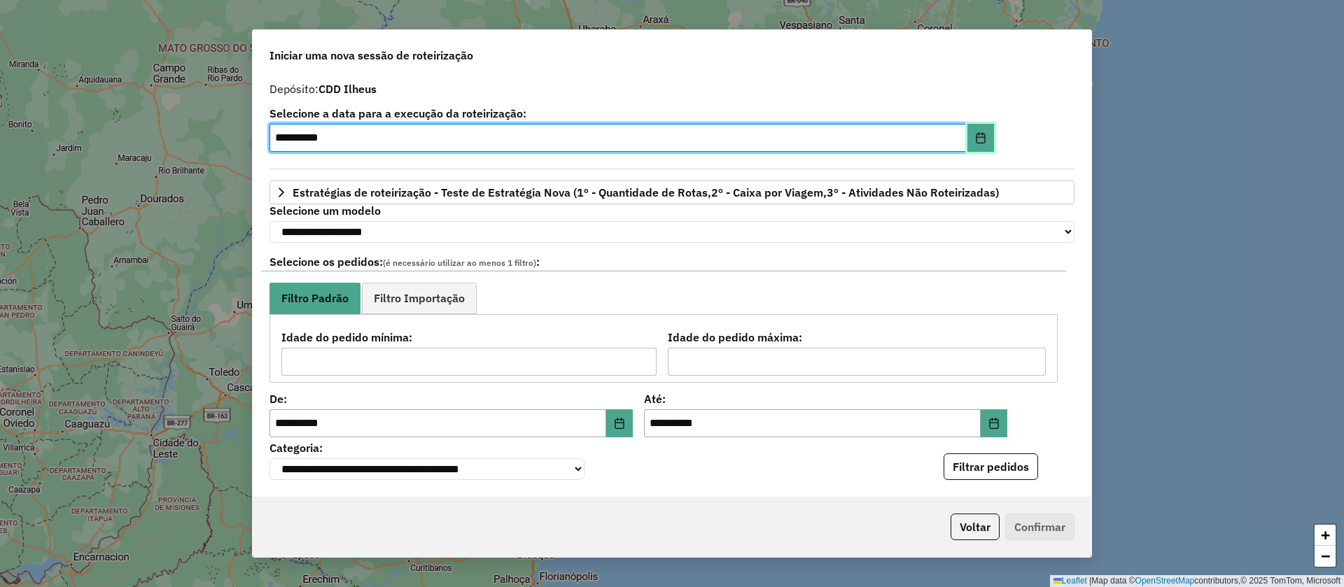
click at [978, 135] on icon "Choose Date" at bounding box center [980, 137] width 11 height 11
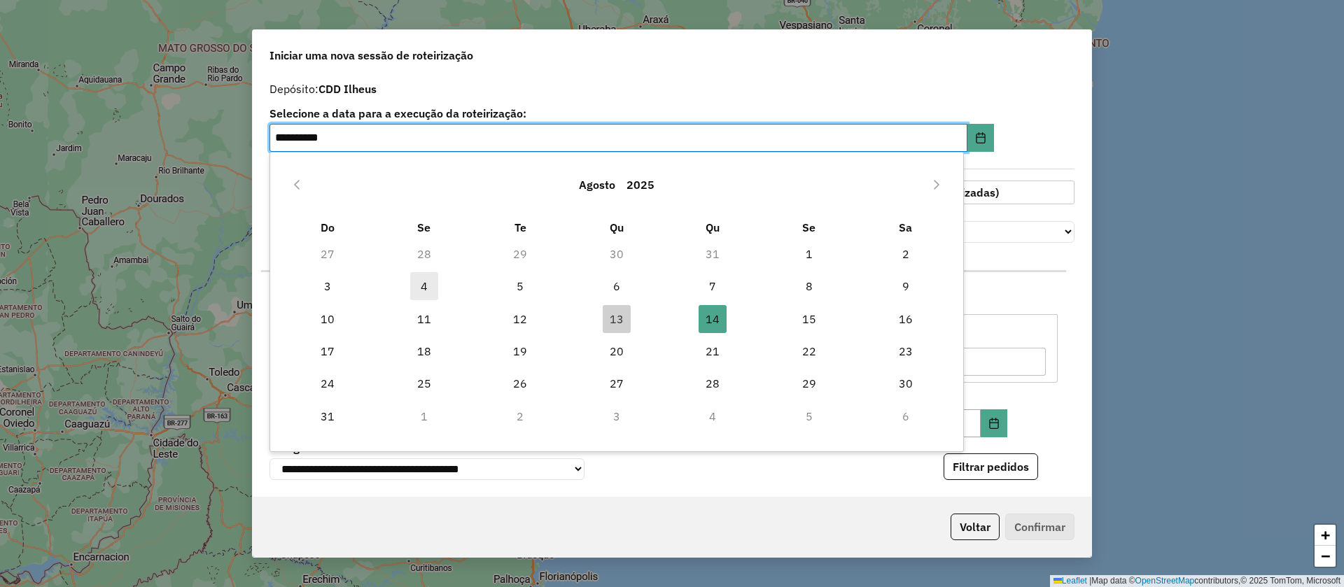
click at [426, 284] on span "4" at bounding box center [424, 286] width 28 height 28
type input "**********"
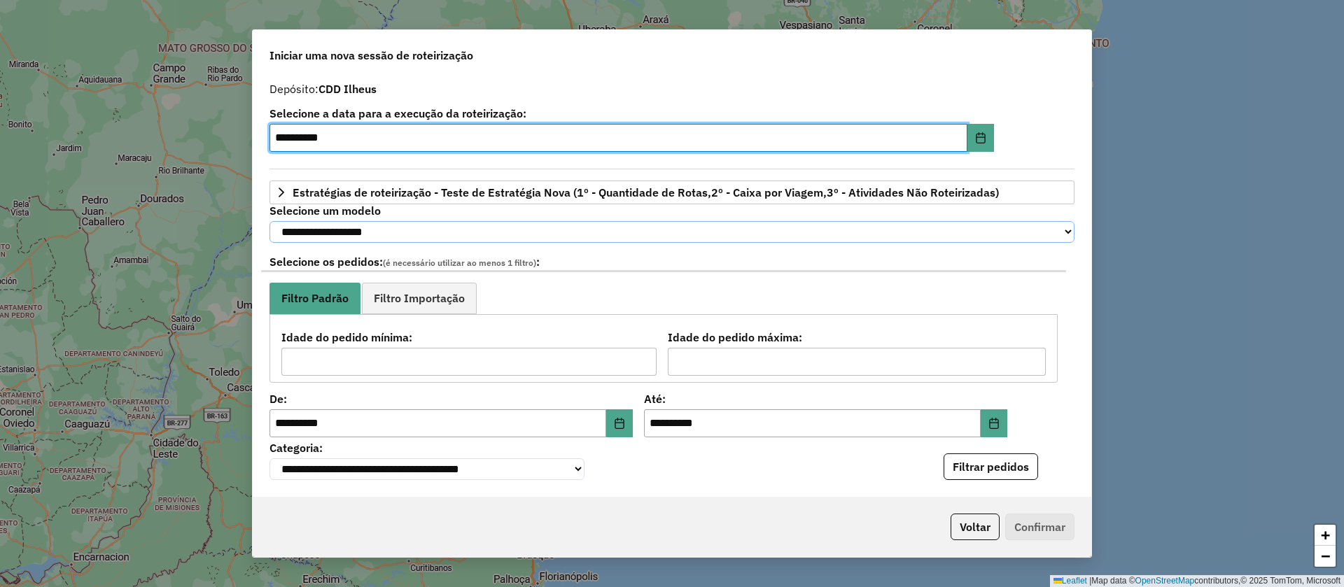
click at [449, 230] on select "**********" at bounding box center [672, 232] width 805 height 22
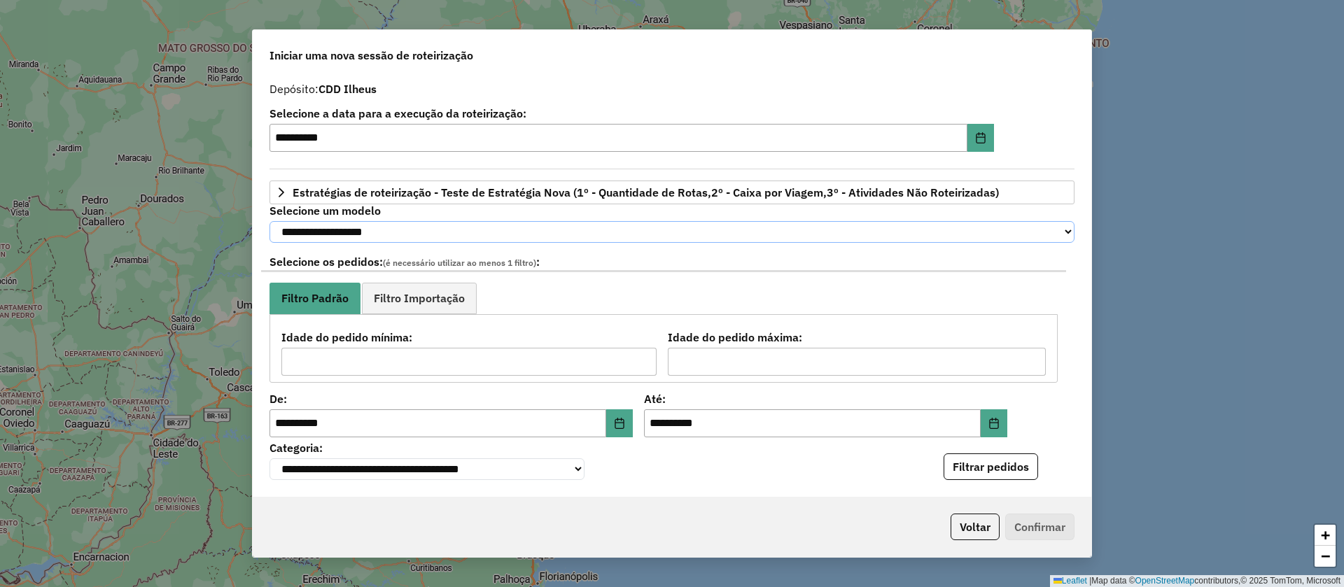
select select "********"
click at [270, 221] on select "**********" at bounding box center [672, 232] width 805 height 22
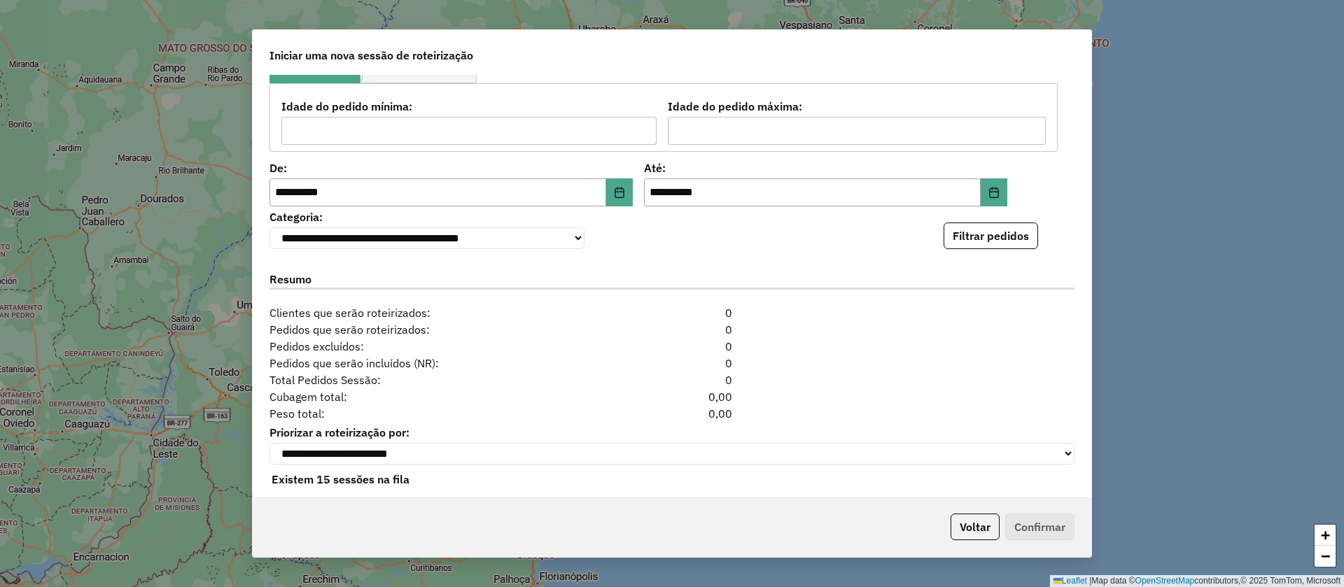
scroll to position [257, 0]
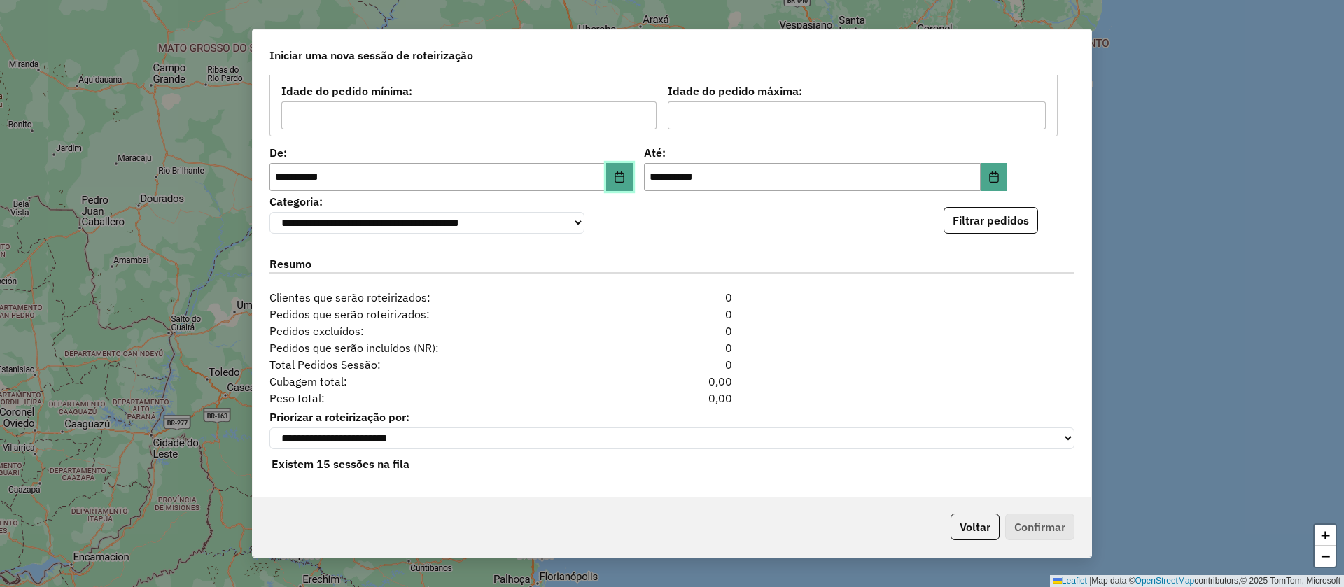
click at [611, 172] on button "Choose Date" at bounding box center [619, 177] width 27 height 28
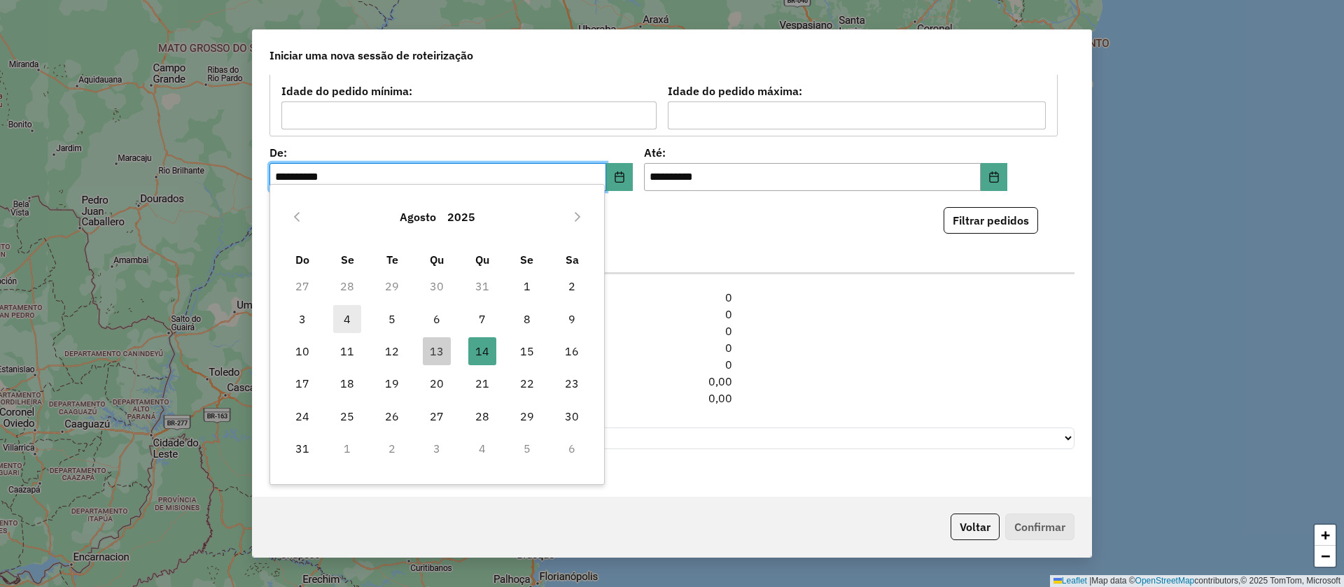
click at [346, 316] on span "4" at bounding box center [347, 319] width 28 height 28
type input "**********"
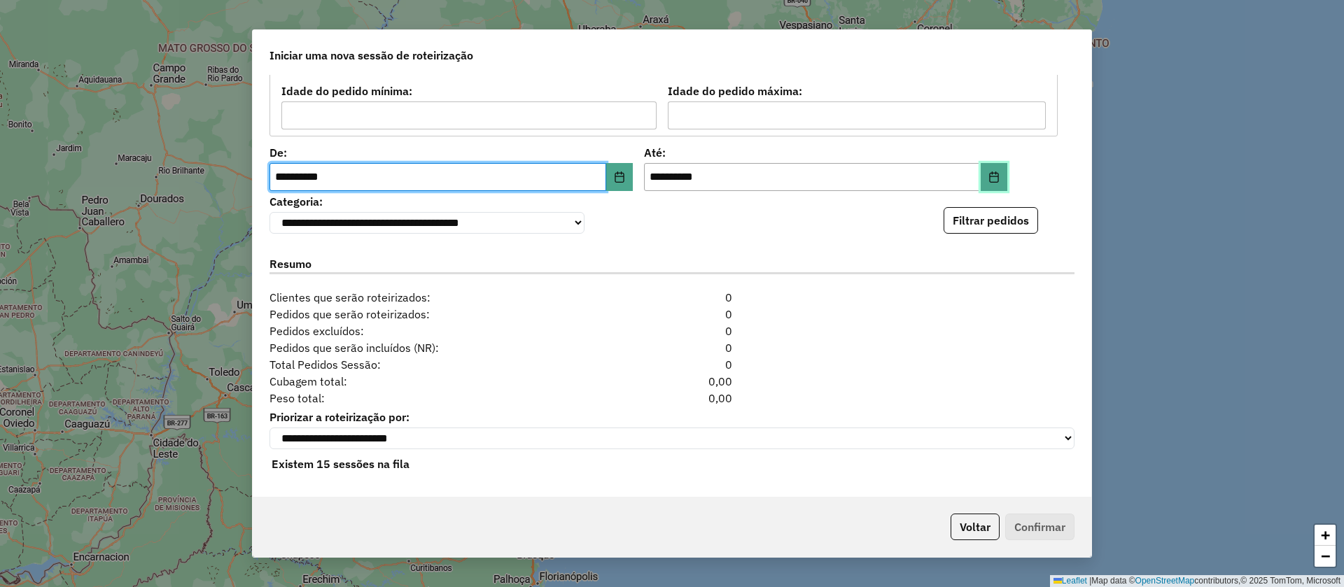
click at [991, 172] on icon "Choose Date" at bounding box center [994, 177] width 11 height 11
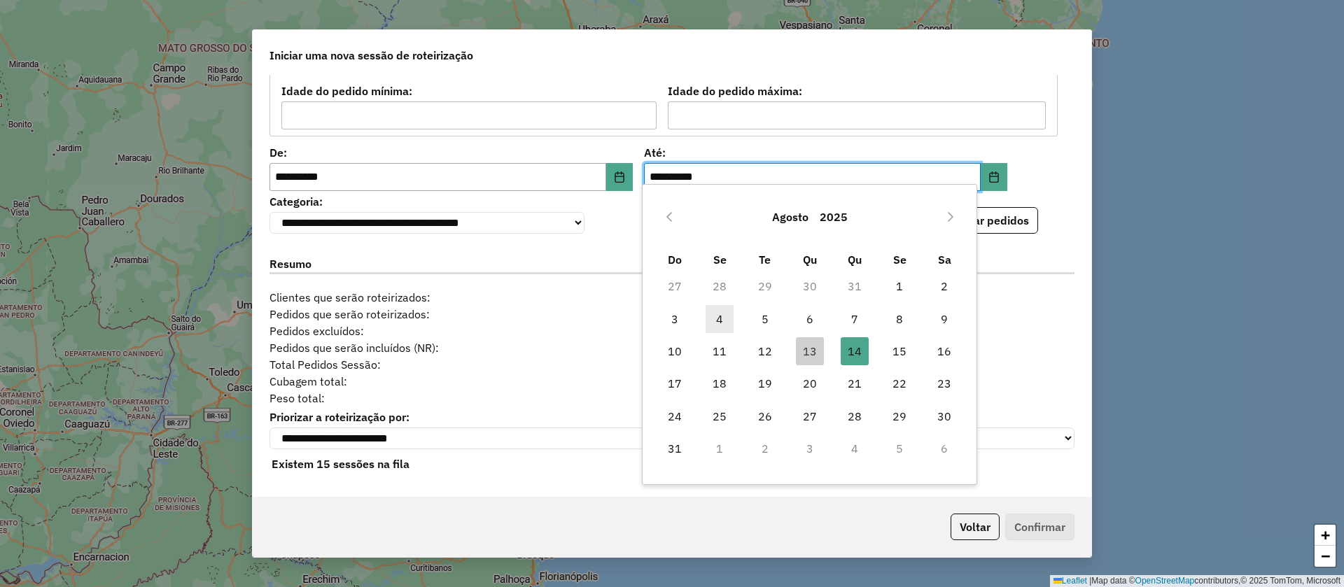
click at [720, 318] on span "4" at bounding box center [720, 319] width 28 height 28
type input "**********"
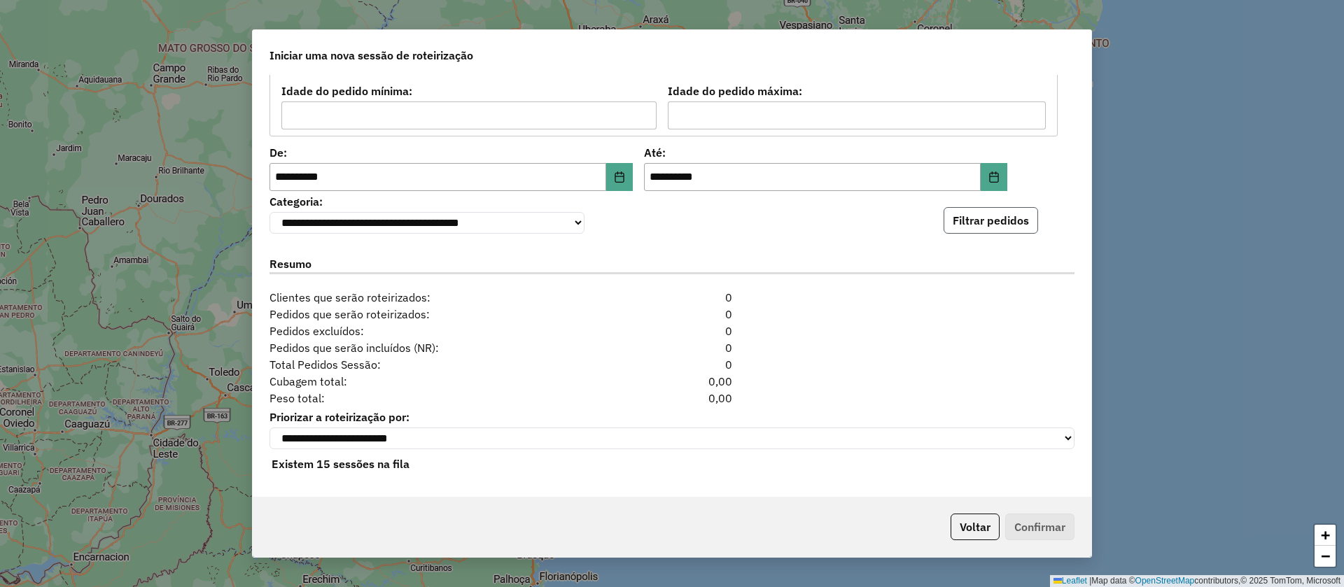
click at [994, 215] on button "Filtrar pedidos" at bounding box center [991, 220] width 95 height 27
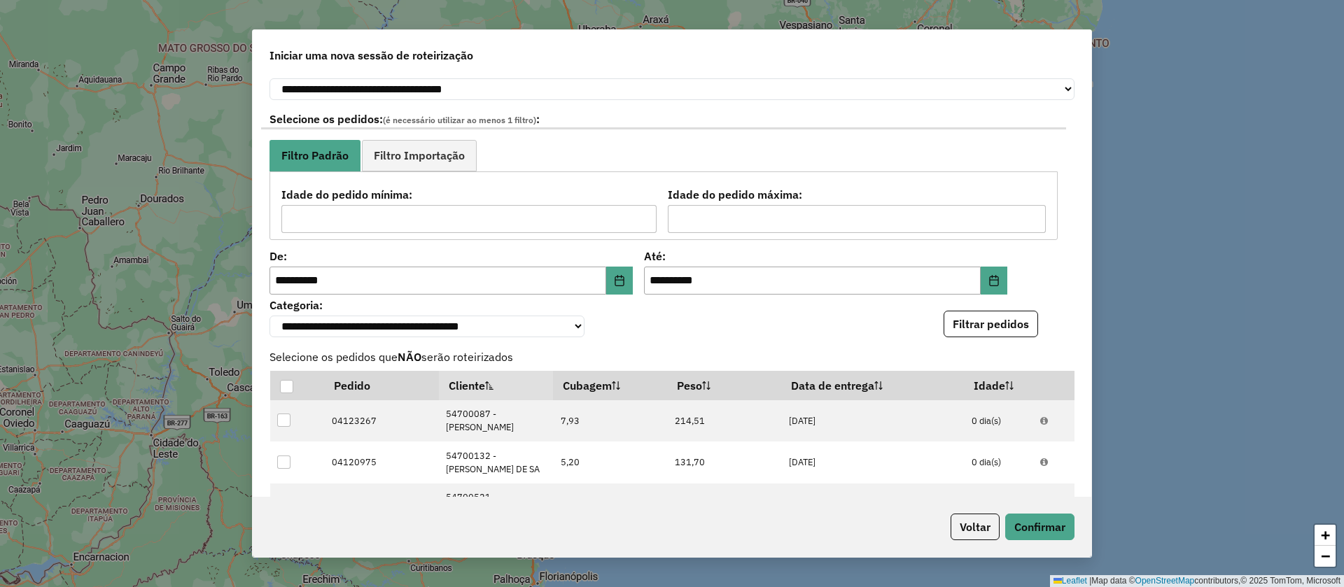
scroll to position [0, 0]
